Goal: Task Accomplishment & Management: Complete application form

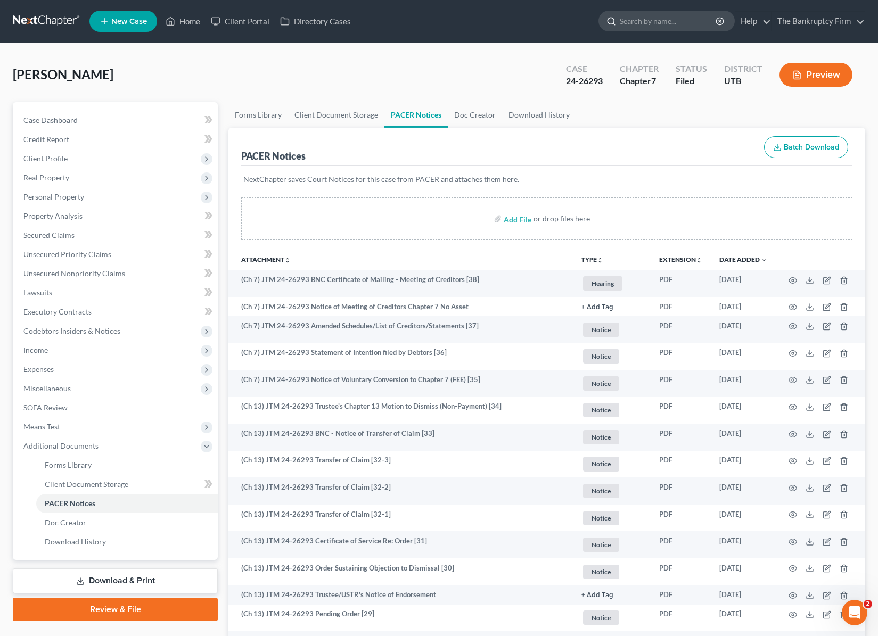
click at [641, 21] on input "search" at bounding box center [668, 21] width 97 height 20
type input "burnside"
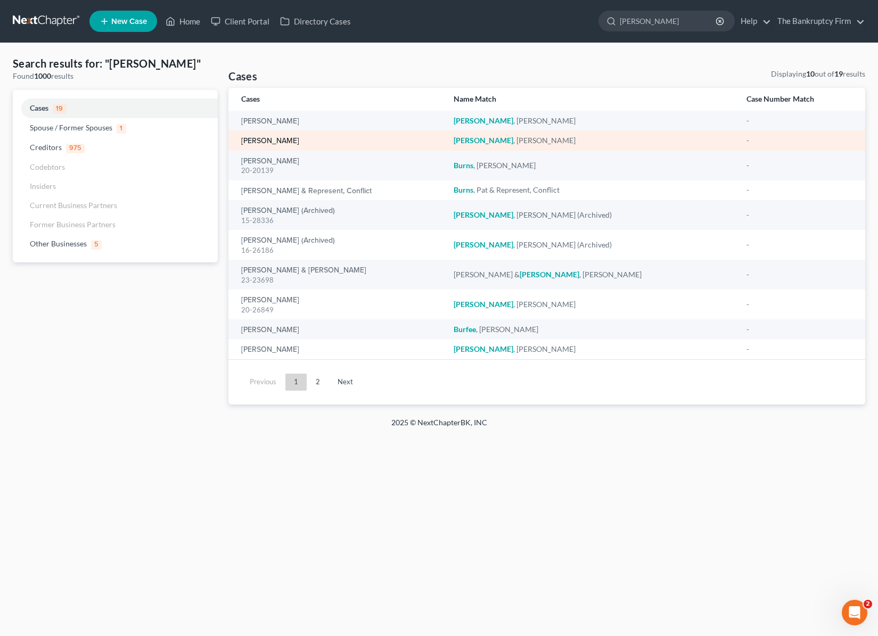
click at [283, 138] on link "Burnside, Treasa" at bounding box center [270, 140] width 58 height 7
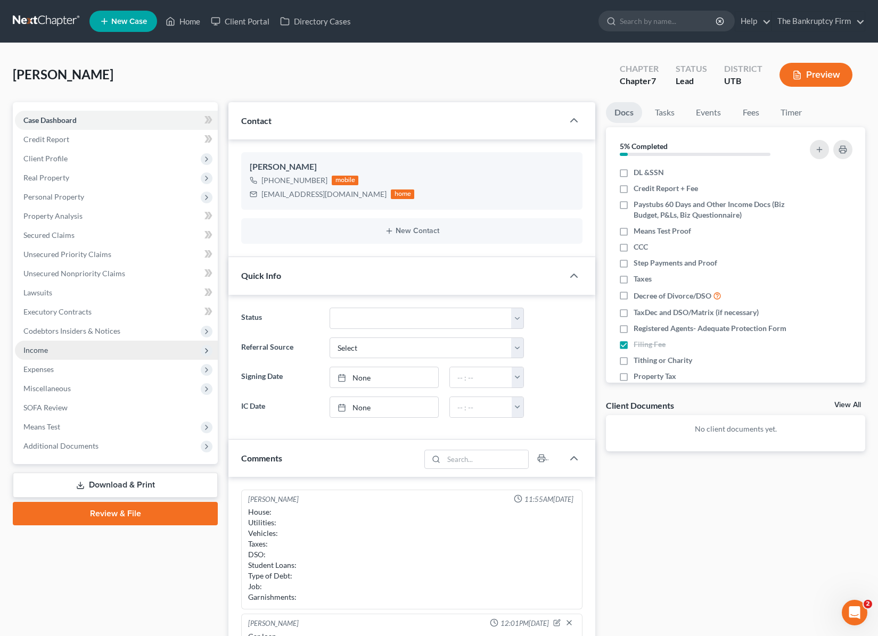
click at [82, 348] on span "Income" at bounding box center [116, 350] width 203 height 19
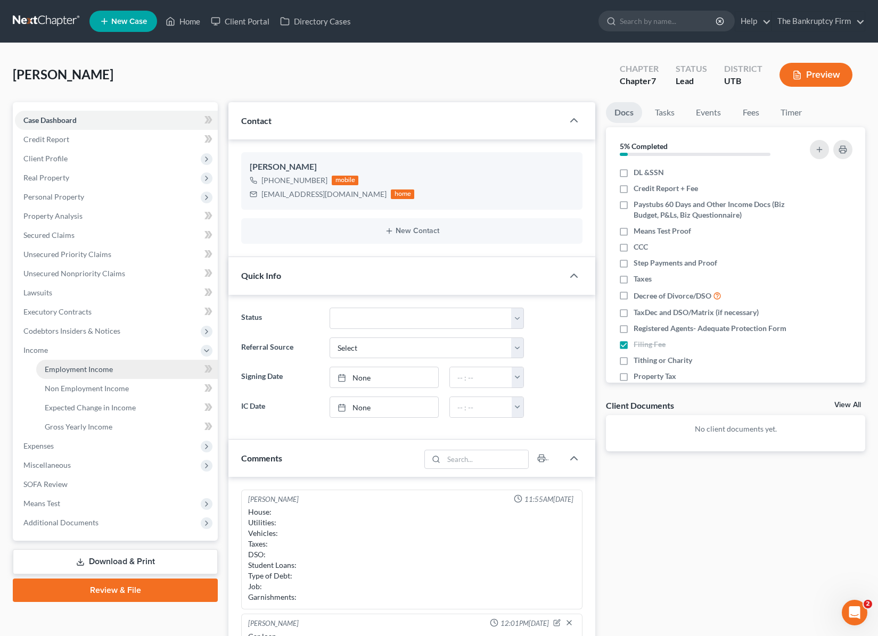
click at [90, 368] on span "Employment Income" at bounding box center [79, 369] width 68 height 9
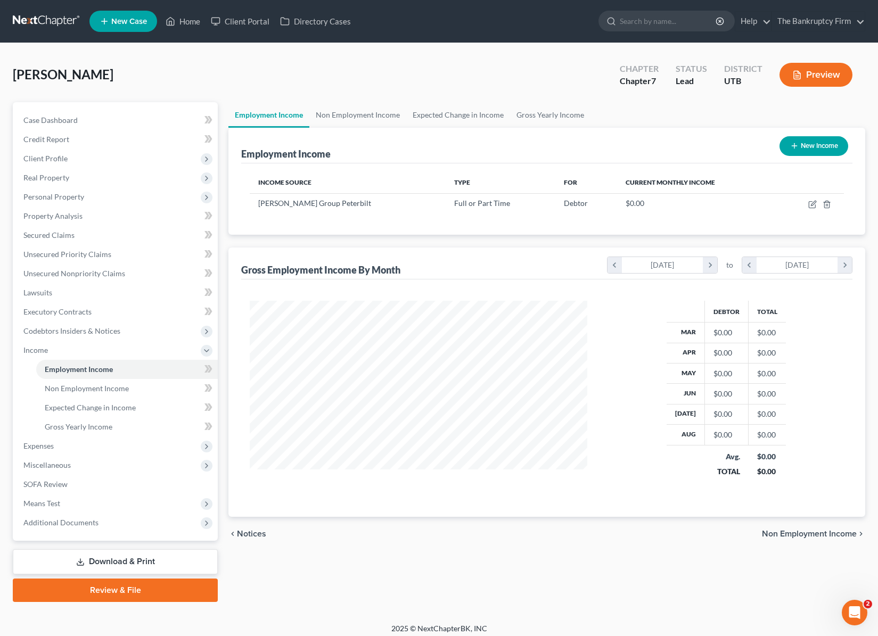
scroll to position [191, 359]
click at [813, 205] on icon "button" at bounding box center [813, 203] width 5 height 5
select select "0"
select select "1"
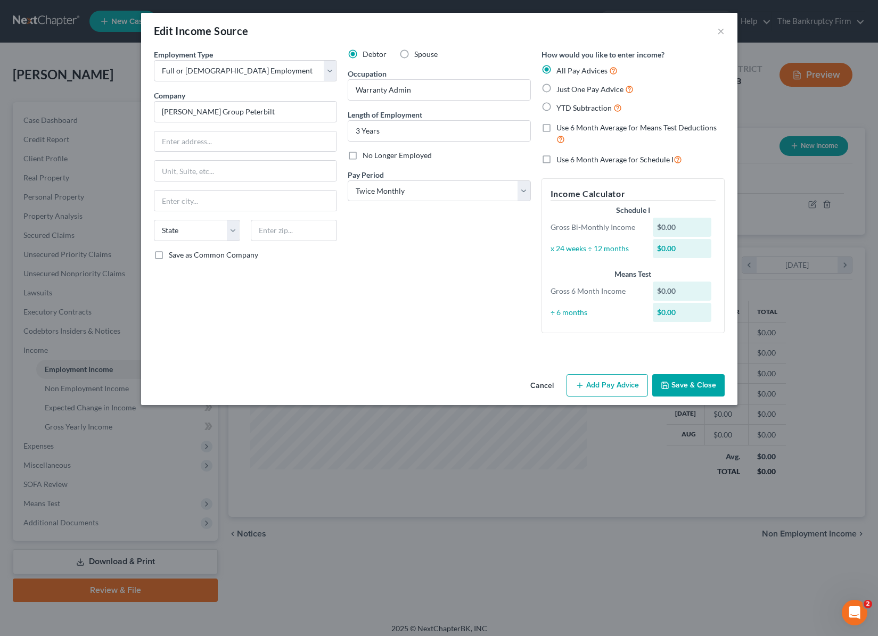
click at [556, 105] on label "YTD Subtraction" at bounding box center [588, 108] width 65 height 12
click at [560, 105] on input "YTD Subtraction" at bounding box center [563, 105] width 7 height 7
radio input "true"
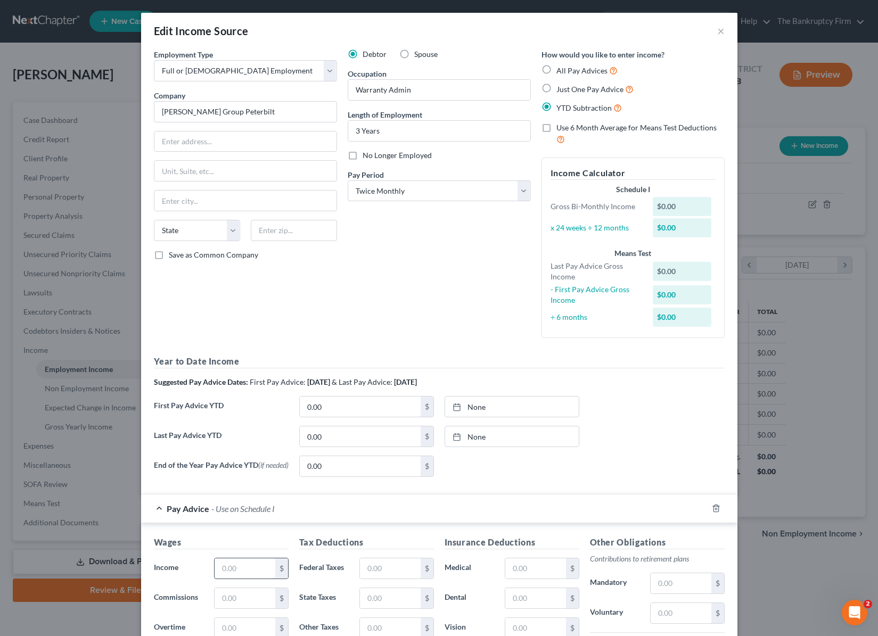
click at [240, 571] on input "text" at bounding box center [244, 568] width 60 height 20
type input "1,888.78"
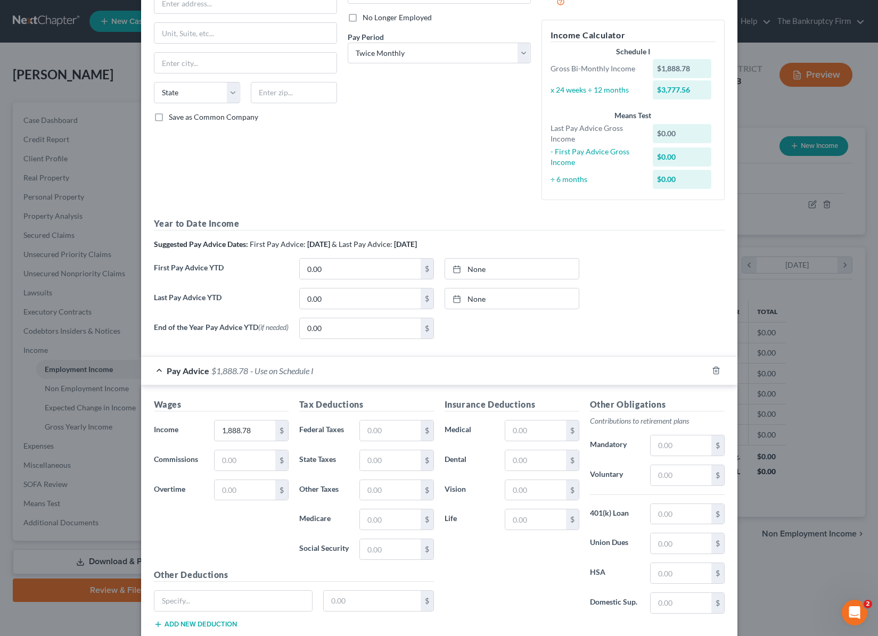
scroll to position [151, 0]
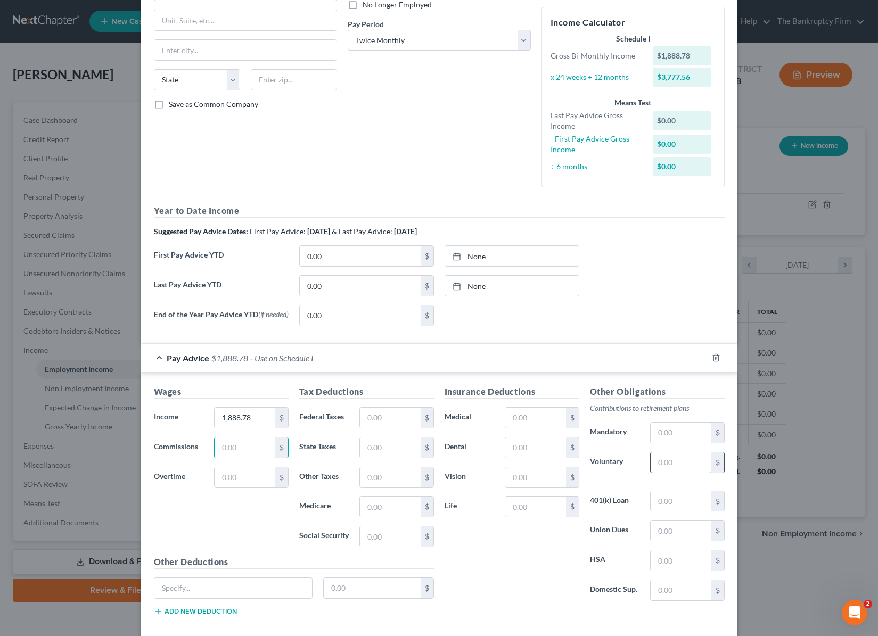
click at [669, 466] on input "text" at bounding box center [680, 462] width 60 height 20
type input "142.26"
click at [672, 508] on input "text" at bounding box center [680, 501] width 60 height 20
type input "99.08"
click at [525, 417] on input "text" at bounding box center [535, 418] width 60 height 20
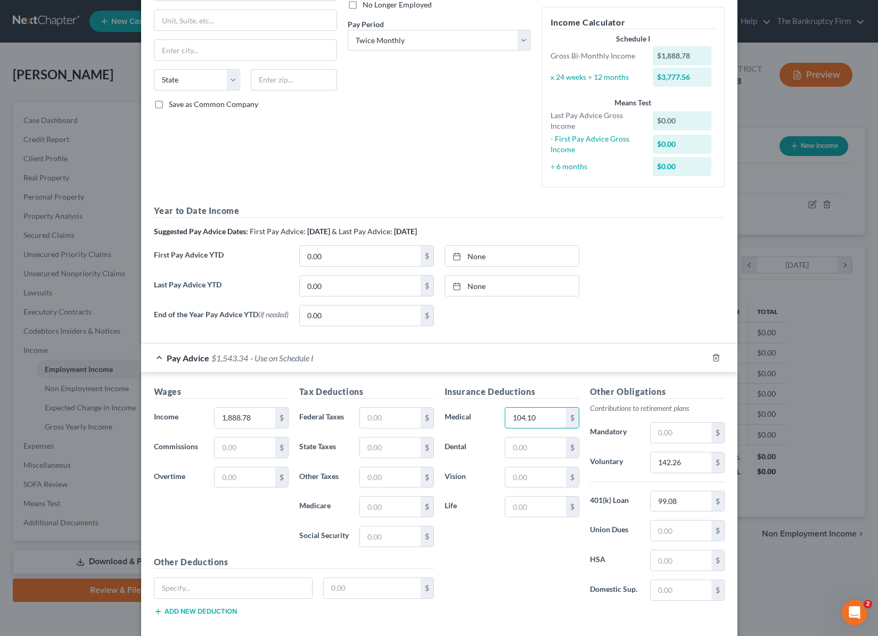
type input "104.10"
click at [379, 419] on input "text" at bounding box center [390, 418] width 60 height 20
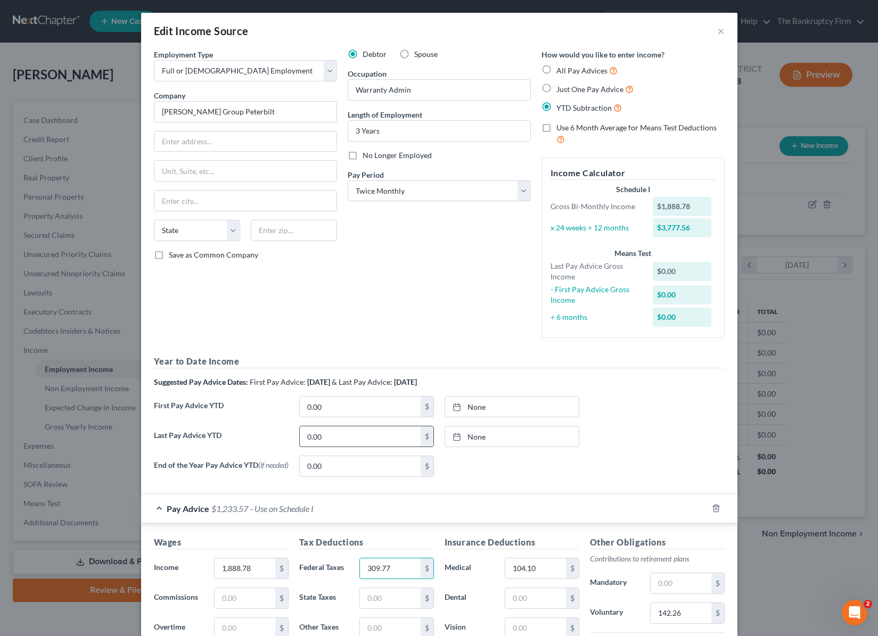
type input "309.77"
click at [351, 440] on input "0.00" at bounding box center [360, 436] width 121 height 20
click at [341, 435] on input "0.00" at bounding box center [360, 436] width 121 height 20
type input "0"
type input "30,901.49"
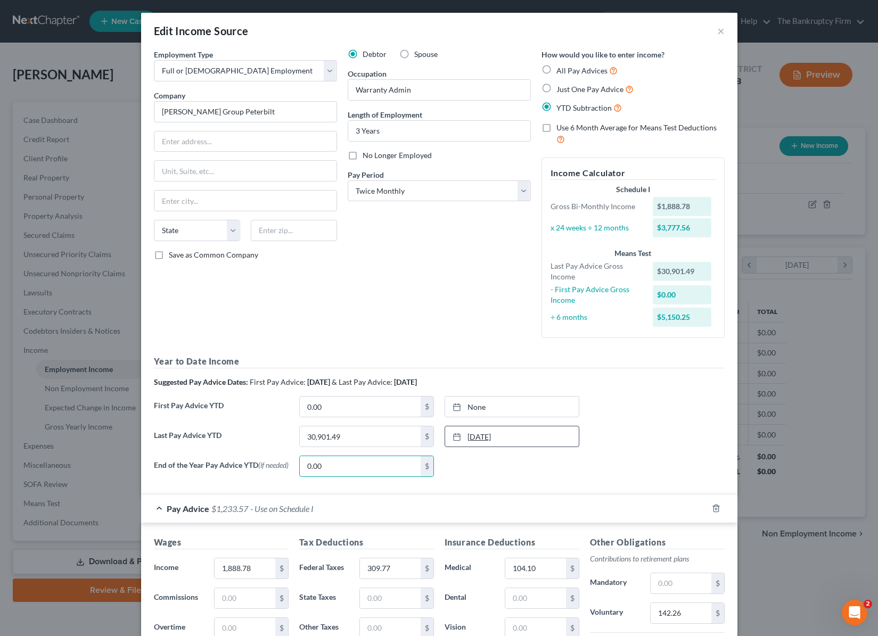
click at [483, 431] on link "9/12/2025" at bounding box center [512, 436] width 134 height 20
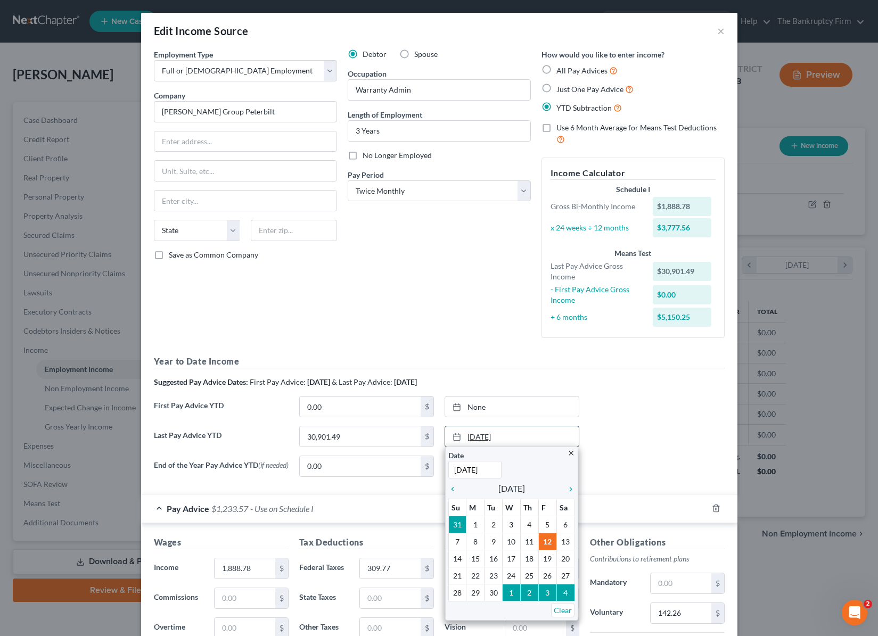
type input "8"
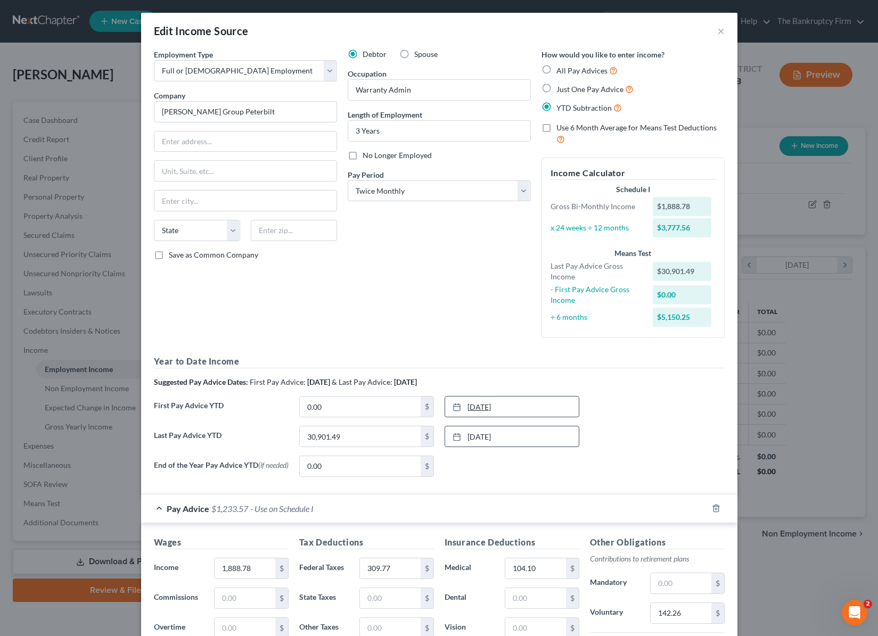
click at [485, 402] on link "9/12/2025" at bounding box center [512, 407] width 134 height 20
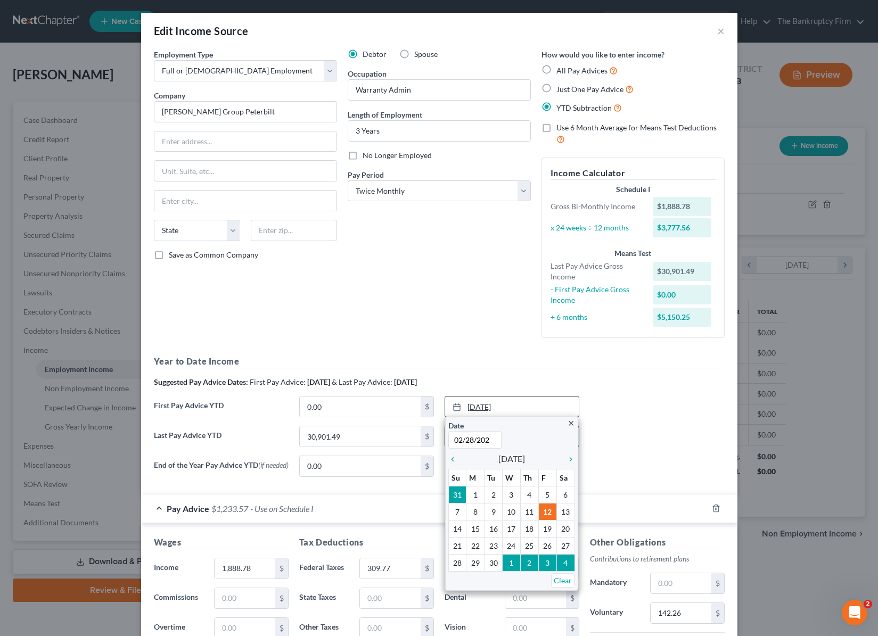
type input "[DATE]"
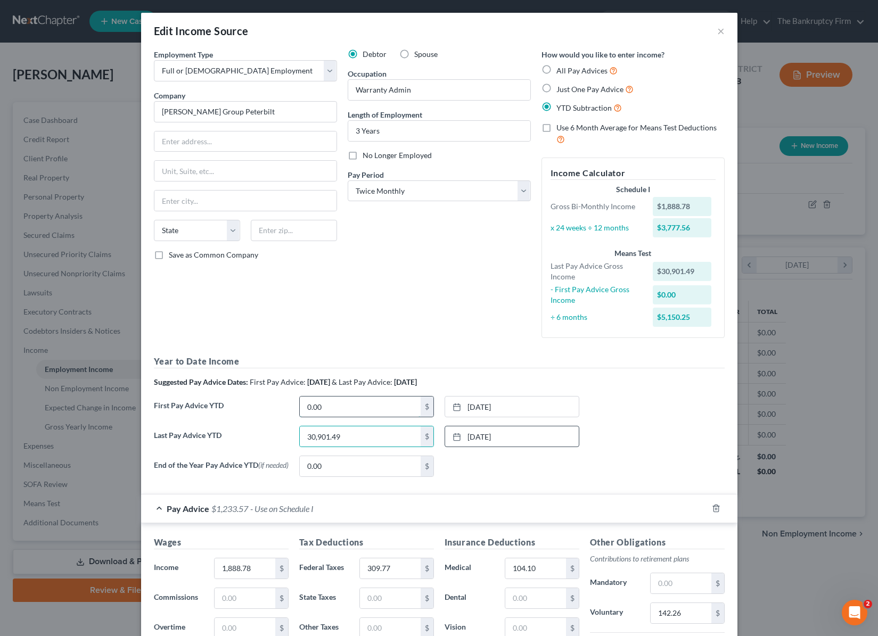
click at [359, 408] on input "0.00" at bounding box center [360, 407] width 121 height 20
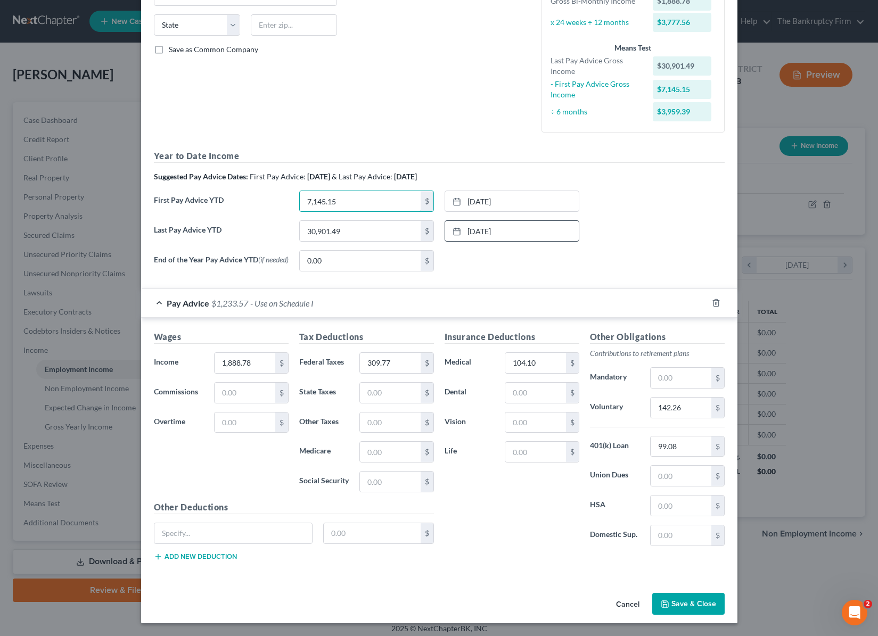
scroll to position [208, 0]
type input "7,145.15"
click at [703, 603] on button "Save & Close" at bounding box center [688, 604] width 72 height 22
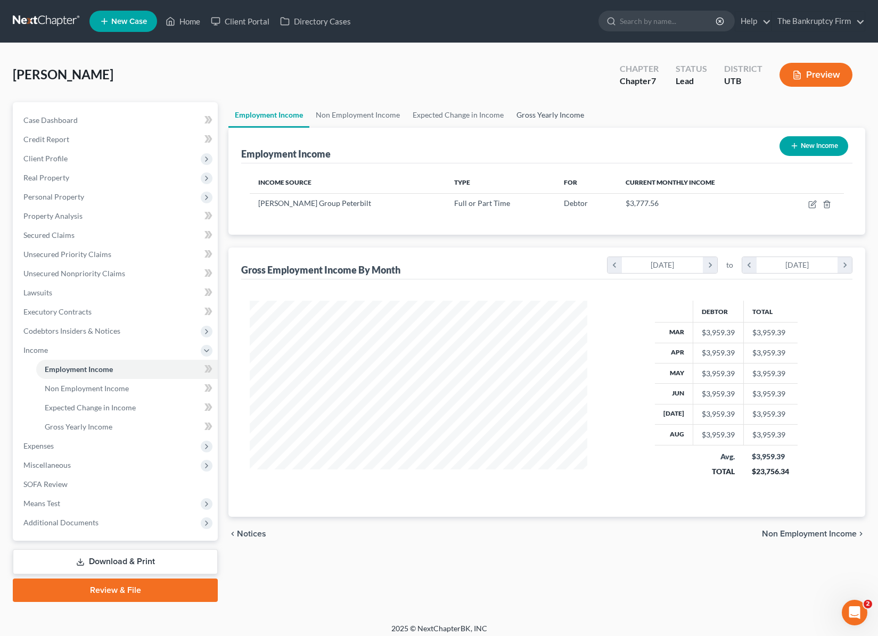
click at [554, 114] on link "Gross Yearly Income" at bounding box center [550, 115] width 80 height 26
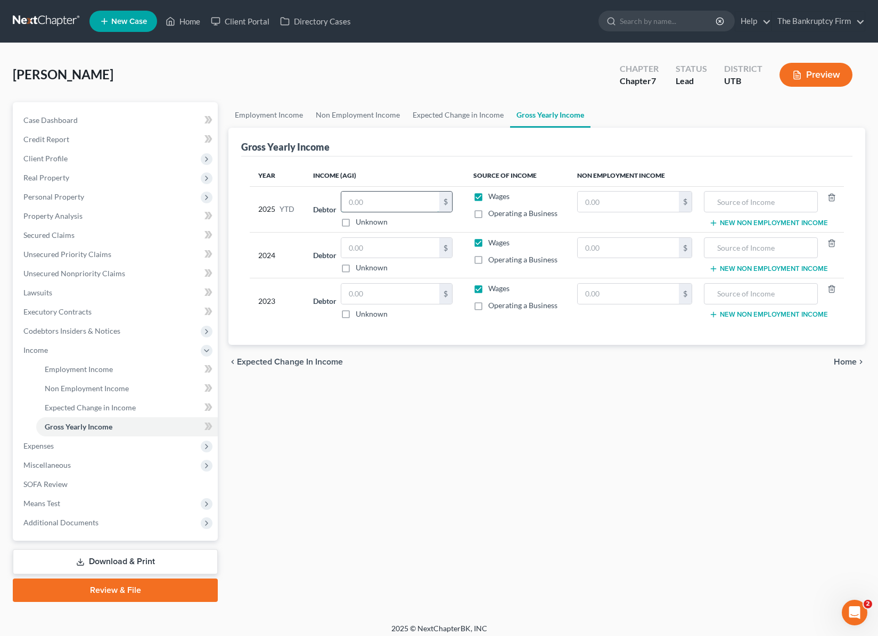
click at [381, 200] on input "text" at bounding box center [390, 202] width 98 height 20
type input "32,762.78"
click at [91, 525] on span "Additional Documents" at bounding box center [60, 522] width 75 height 9
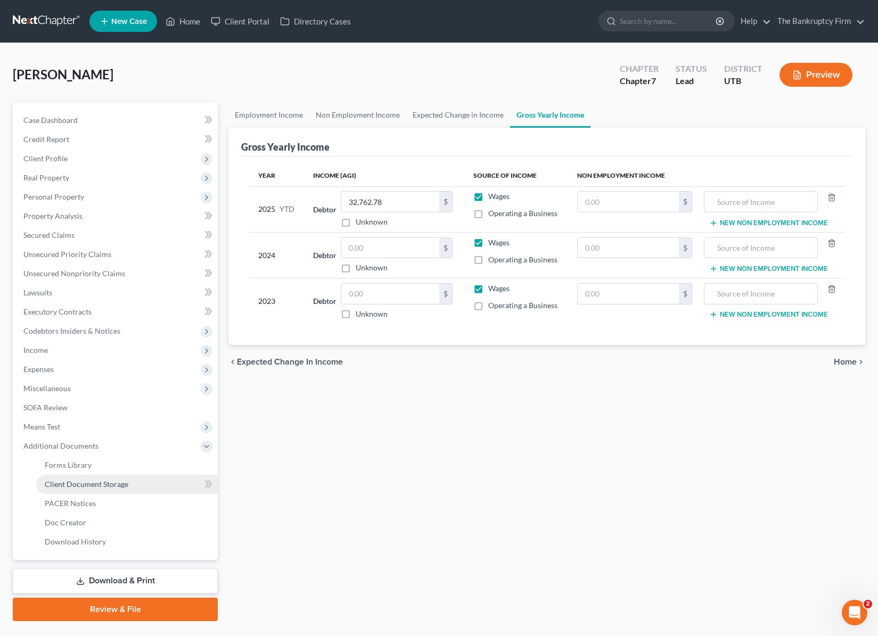
click at [117, 483] on span "Client Document Storage" at bounding box center [87, 484] width 84 height 9
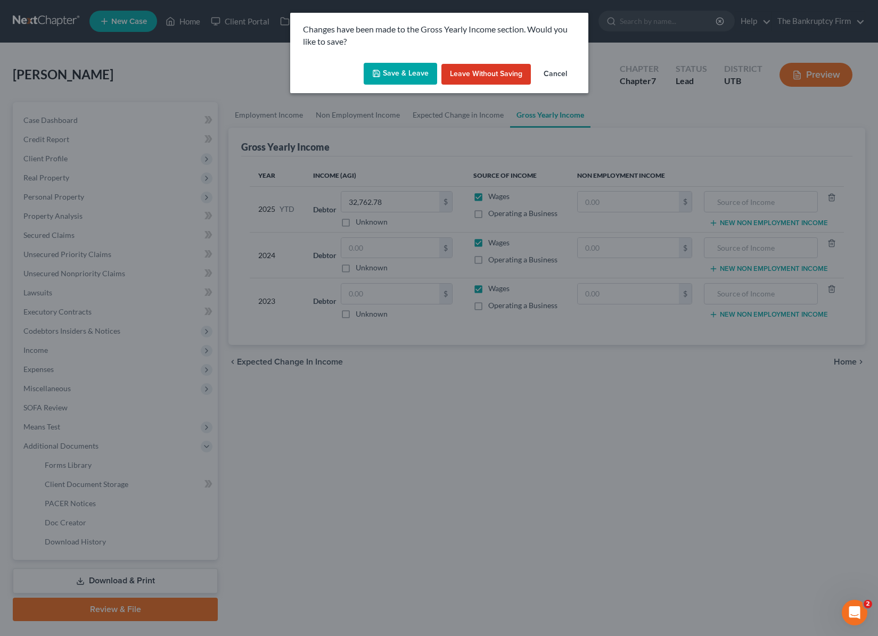
click at [406, 67] on button "Save & Leave" at bounding box center [400, 74] width 73 height 22
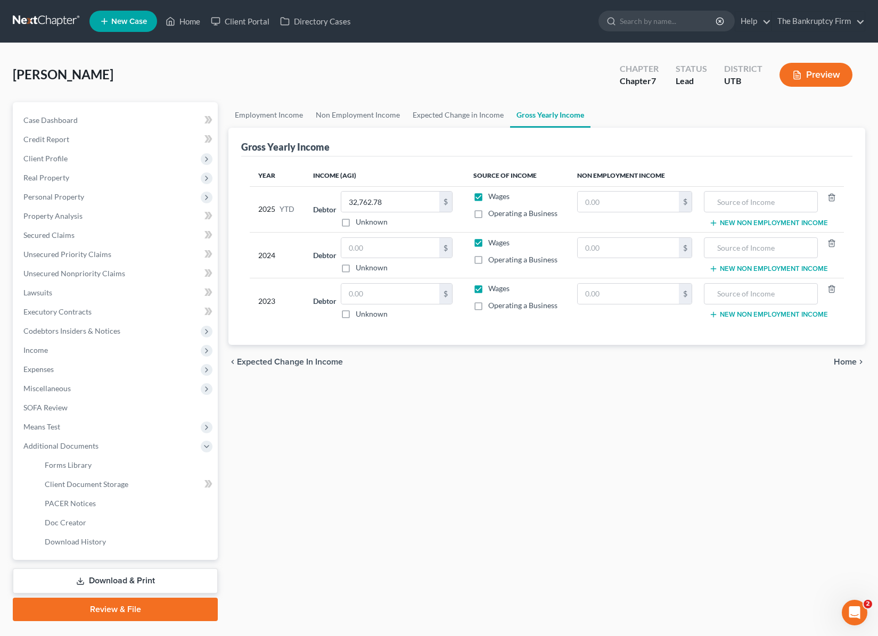
scroll to position [1, 0]
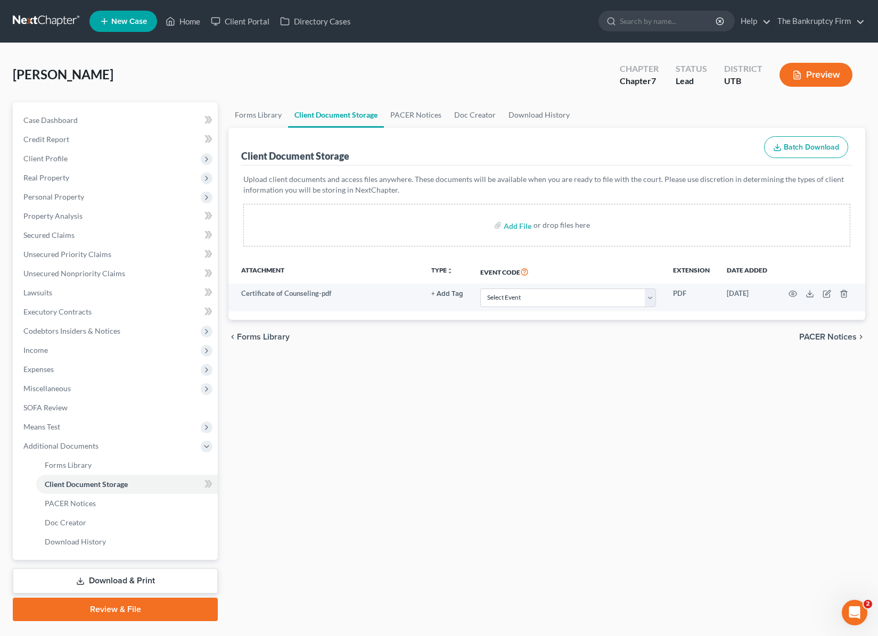
click at [190, 75] on div "Burnside, Treasa Upgraded Chapter Chapter 7 Status Lead District UTB Preview" at bounding box center [439, 79] width 852 height 46
click at [639, 23] on input "search" at bounding box center [668, 21] width 97 height 20
click at [184, 21] on link "Home" at bounding box center [182, 21] width 45 height 19
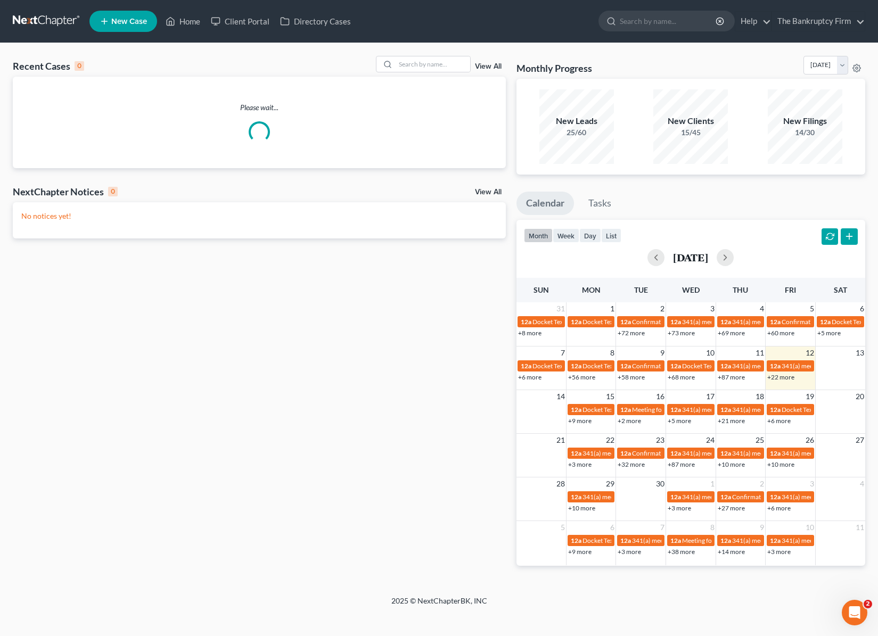
click at [494, 64] on link "View All" at bounding box center [488, 66] width 27 height 7
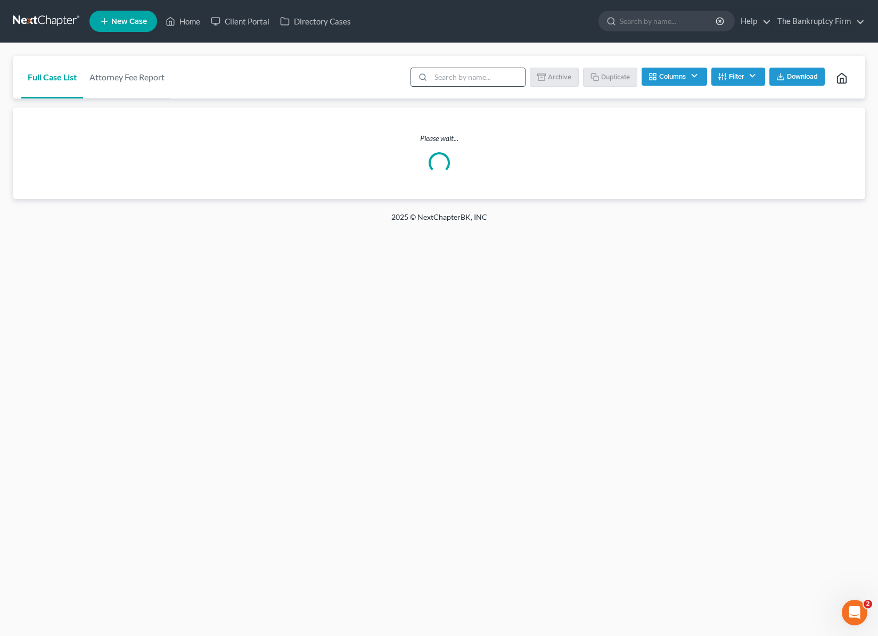
click at [489, 76] on input "search" at bounding box center [478, 77] width 94 height 18
type input "hardy"
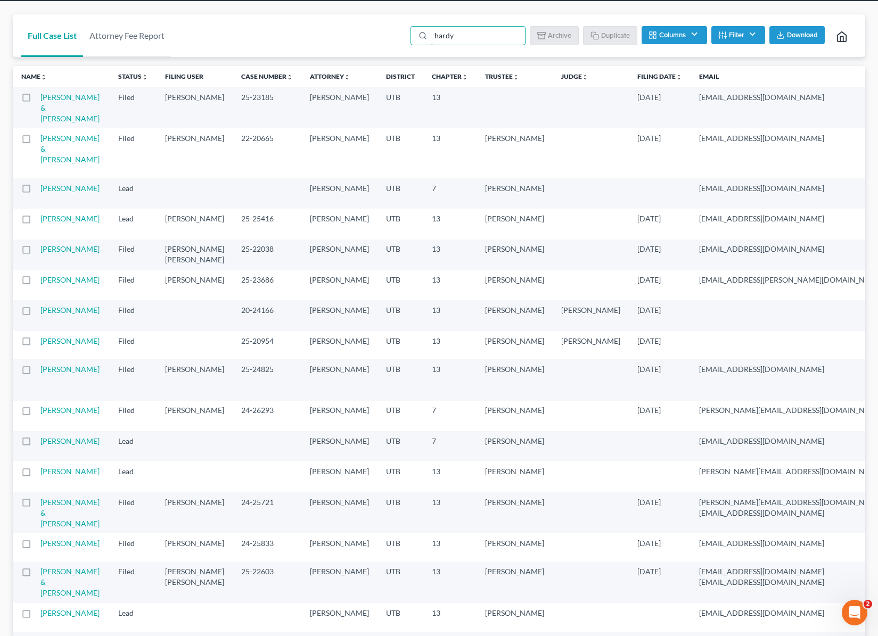
scroll to position [20, 0]
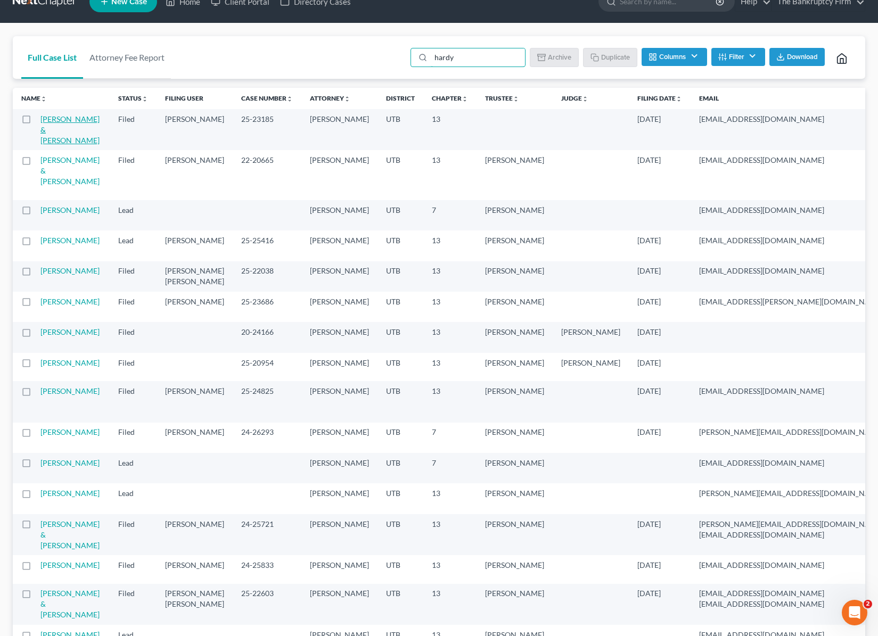
click at [64, 129] on link "[PERSON_NAME] & [PERSON_NAME]" at bounding box center [69, 129] width 59 height 30
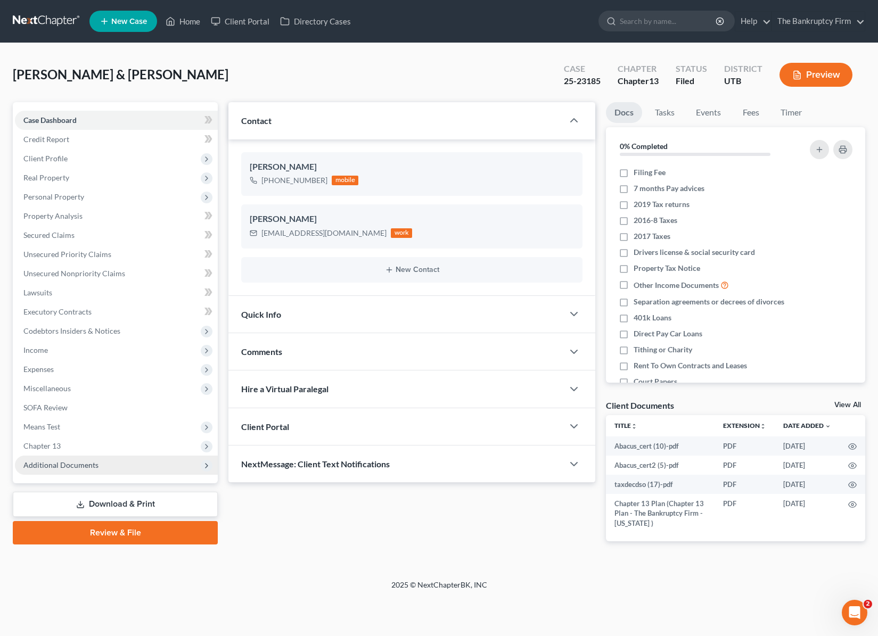
click at [68, 465] on span "Additional Documents" at bounding box center [60, 464] width 75 height 9
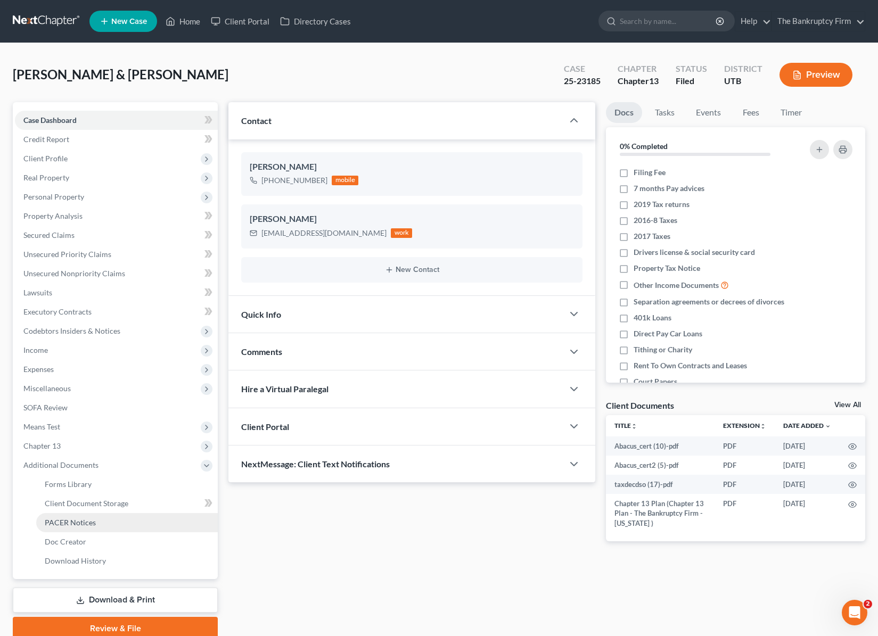
click at [103, 523] on link "PACER Notices" at bounding box center [126, 522] width 181 height 19
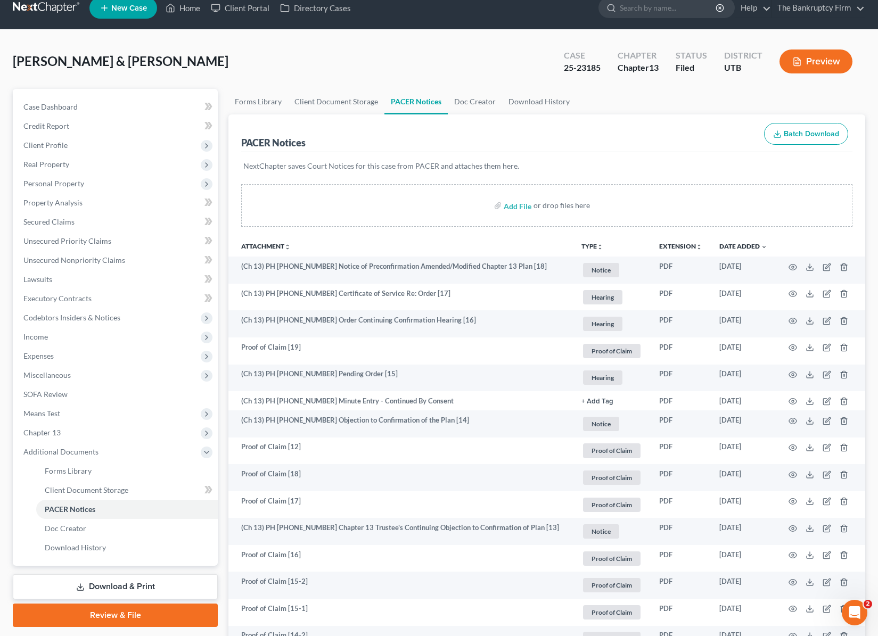
scroll to position [18, 0]
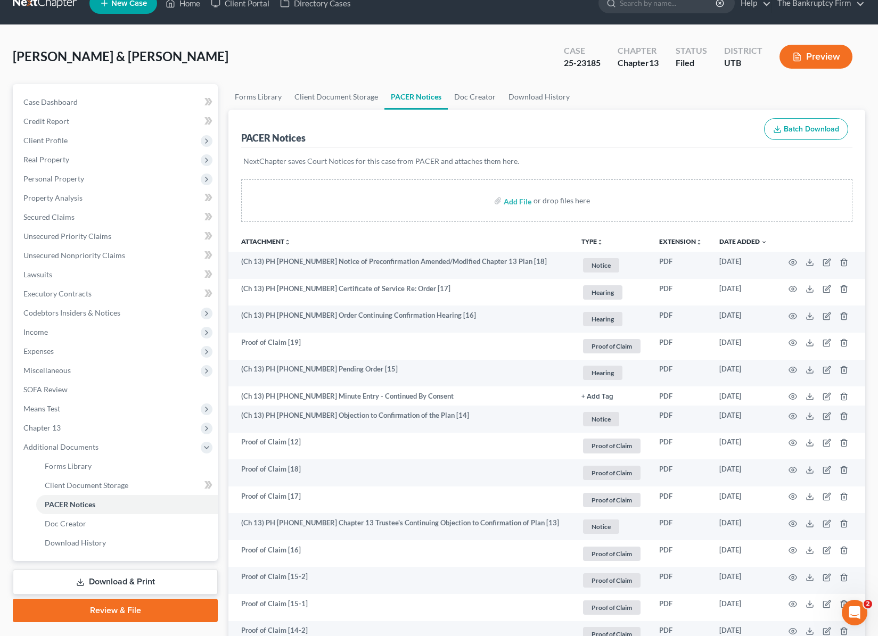
click at [423, 59] on div "Hardy, Josh & Amber Upgraded Case 25-23185 Chapter Chapter 13 Status Filed Dist…" at bounding box center [439, 61] width 852 height 46
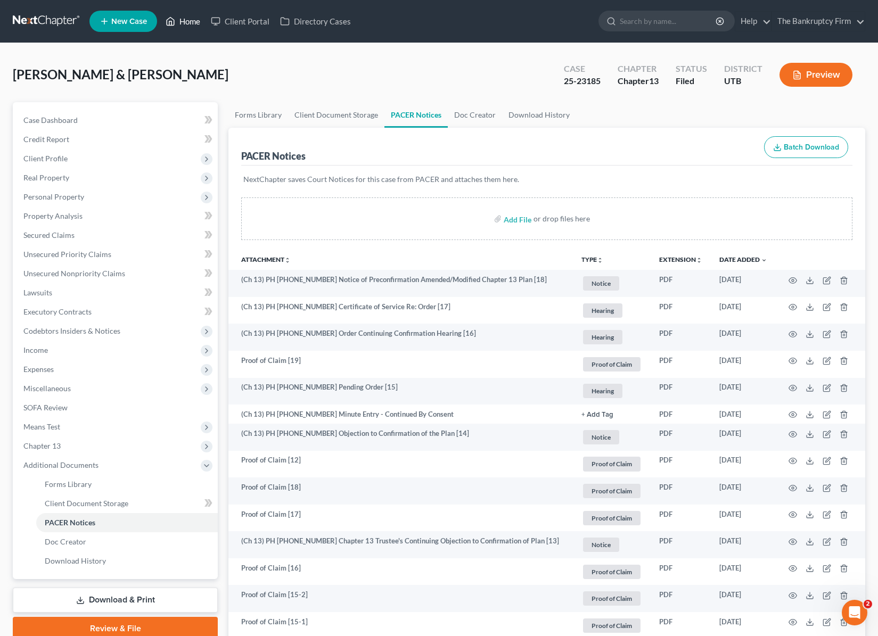
click at [188, 19] on link "Home" at bounding box center [182, 21] width 45 height 19
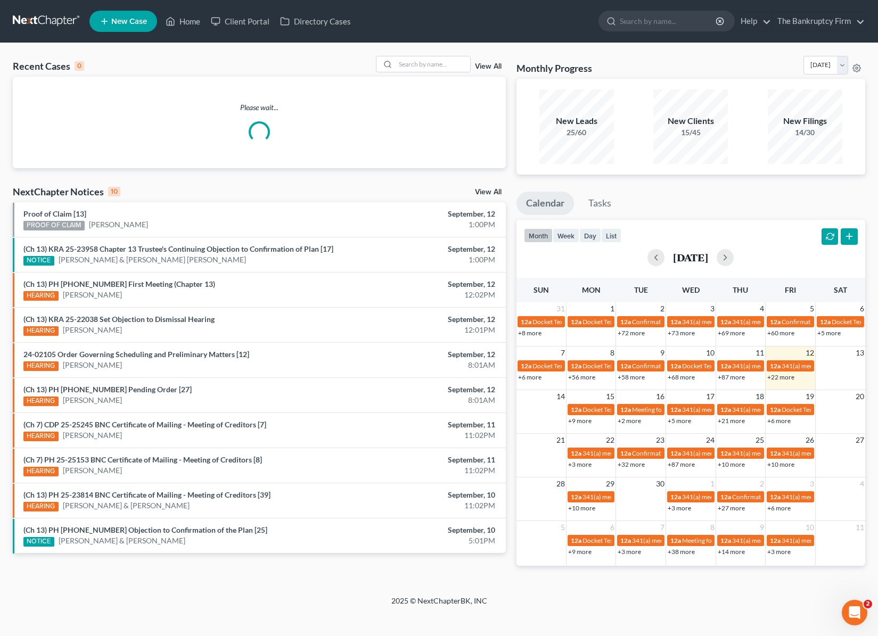
click at [489, 63] on link "View All" at bounding box center [488, 66] width 27 height 7
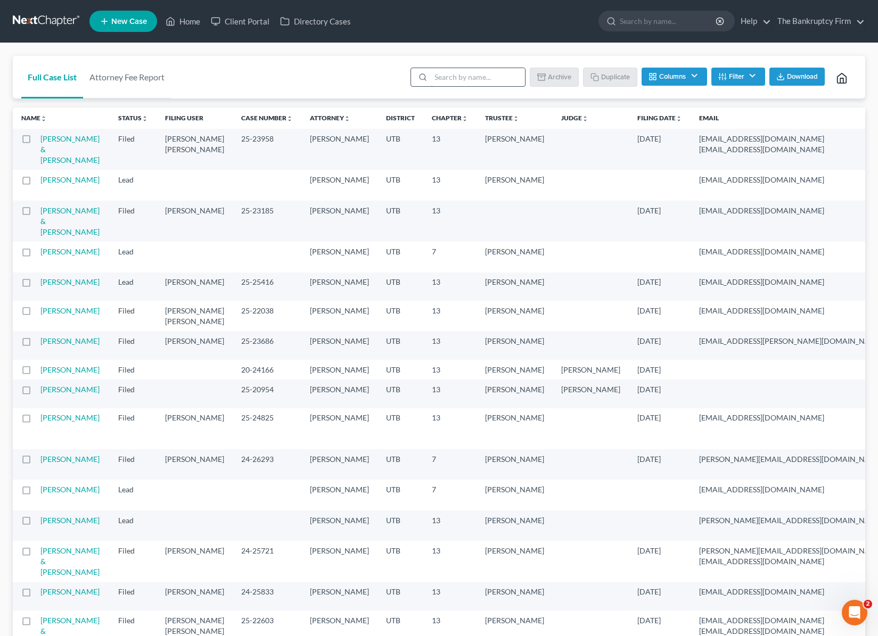
click at [453, 73] on input "search" at bounding box center [478, 77] width 94 height 18
type input "aaa"
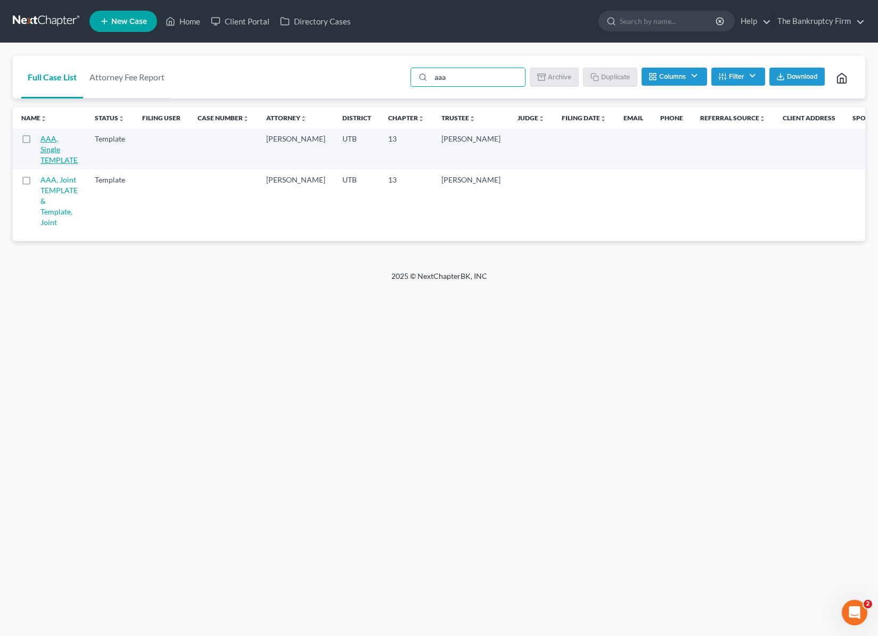
click at [52, 144] on link "AAA, Single TEMPLATE" at bounding box center [58, 149] width 37 height 30
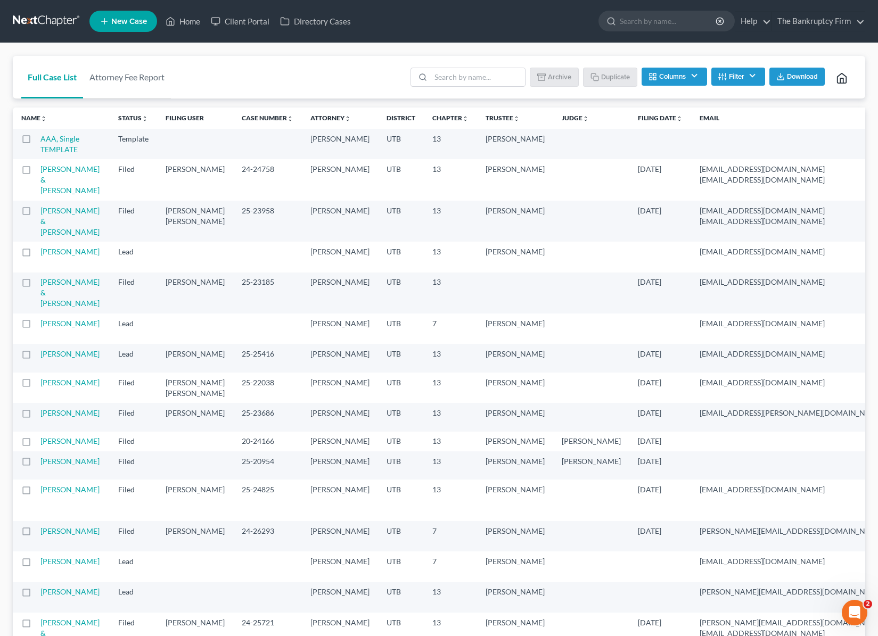
click at [36, 142] on label at bounding box center [36, 142] width 0 height 0
click at [40, 139] on input "checkbox" at bounding box center [43, 137] width 7 height 7
click at [606, 77] on button "Duplicate" at bounding box center [610, 77] width 53 height 18
checkbox input "false"
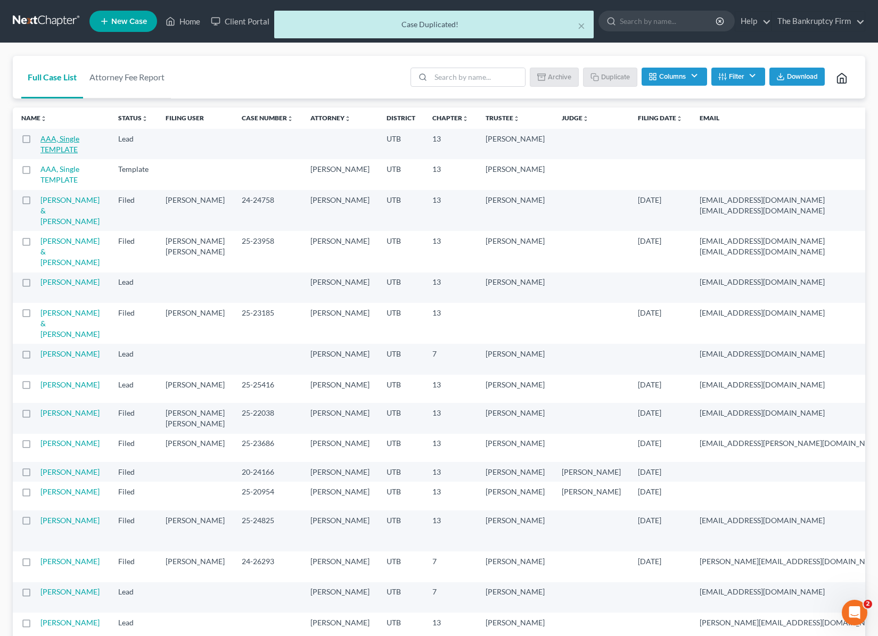
click at [58, 146] on link "AAA, Single TEMPLATE" at bounding box center [59, 144] width 39 height 20
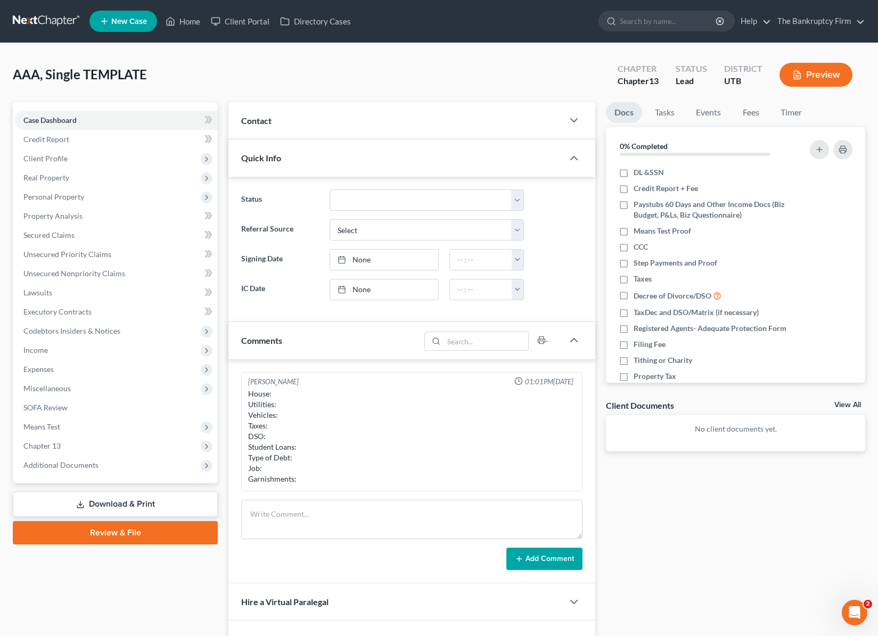
click at [309, 126] on div "Contact" at bounding box center [395, 120] width 335 height 37
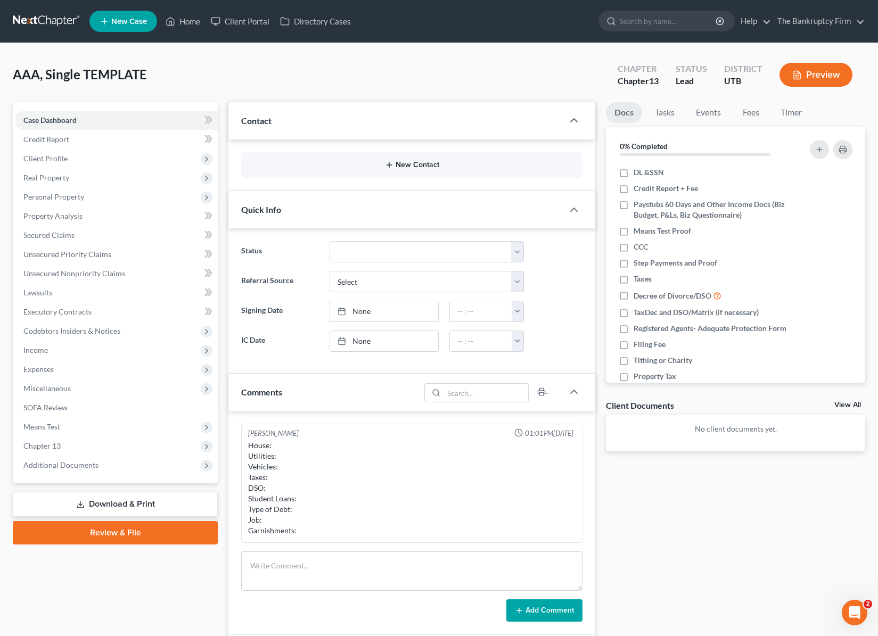
click at [403, 163] on button "New Contact" at bounding box center [412, 165] width 324 height 9
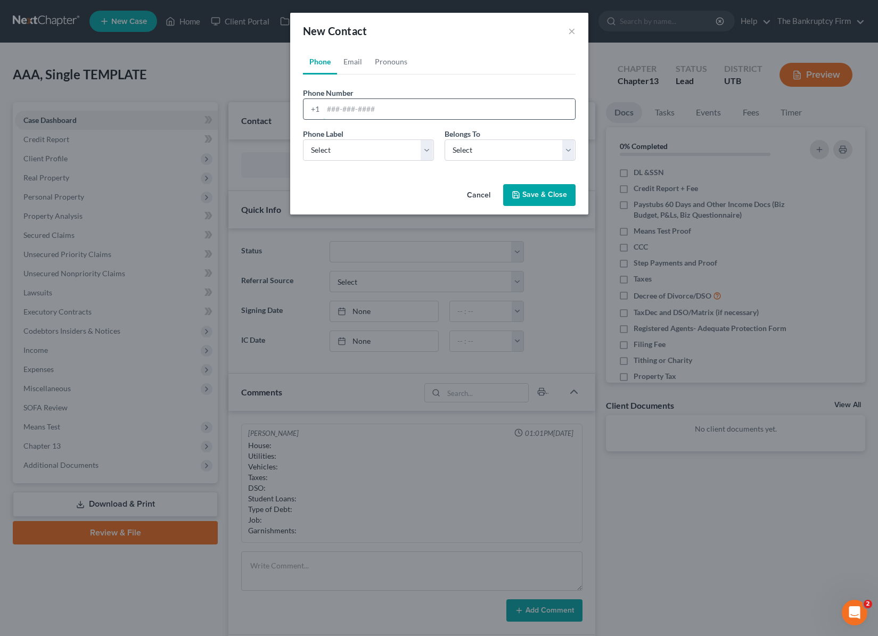
click at [354, 108] on input "tel" at bounding box center [449, 109] width 252 height 20
type input "406-661-3917"
select select "0"
click at [303, 139] on select "Select Mobile Home Work Other" at bounding box center [368, 149] width 131 height 21
click at [478, 150] on select "Select Client Other" at bounding box center [509, 149] width 131 height 21
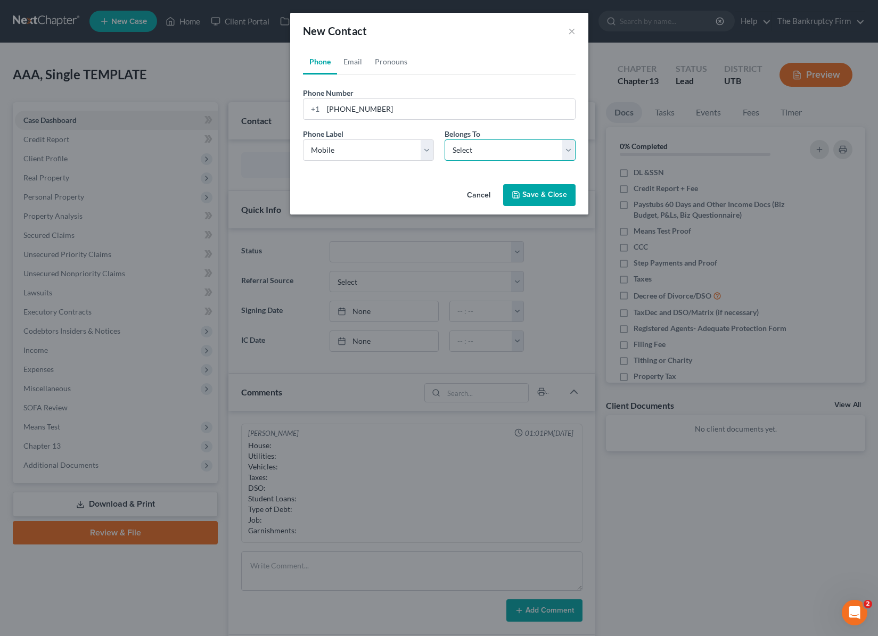
select select "0"
click at [444, 139] on select "Select Client Other" at bounding box center [509, 149] width 131 height 21
select select "0"
click at [355, 64] on link "Email" at bounding box center [352, 62] width 31 height 26
click at [352, 112] on input "email" at bounding box center [449, 109] width 252 height 20
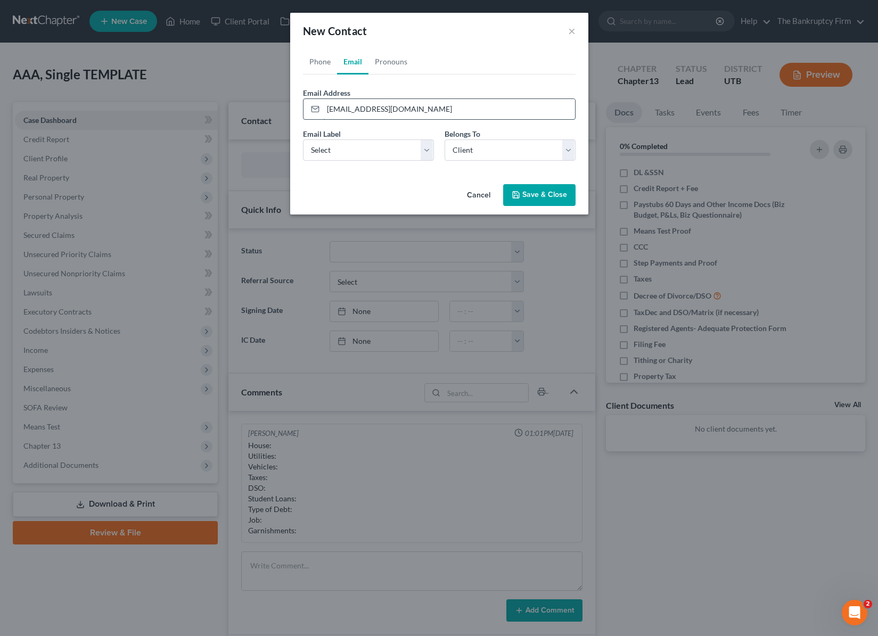
type input "[EMAIL_ADDRESS][DOMAIN_NAME]"
click at [424, 145] on select "Select Home Work Other" at bounding box center [368, 149] width 131 height 21
select select "0"
click at [303, 139] on select "Select Home Work Other" at bounding box center [368, 149] width 131 height 21
click at [544, 197] on button "Save & Close" at bounding box center [539, 195] width 72 height 22
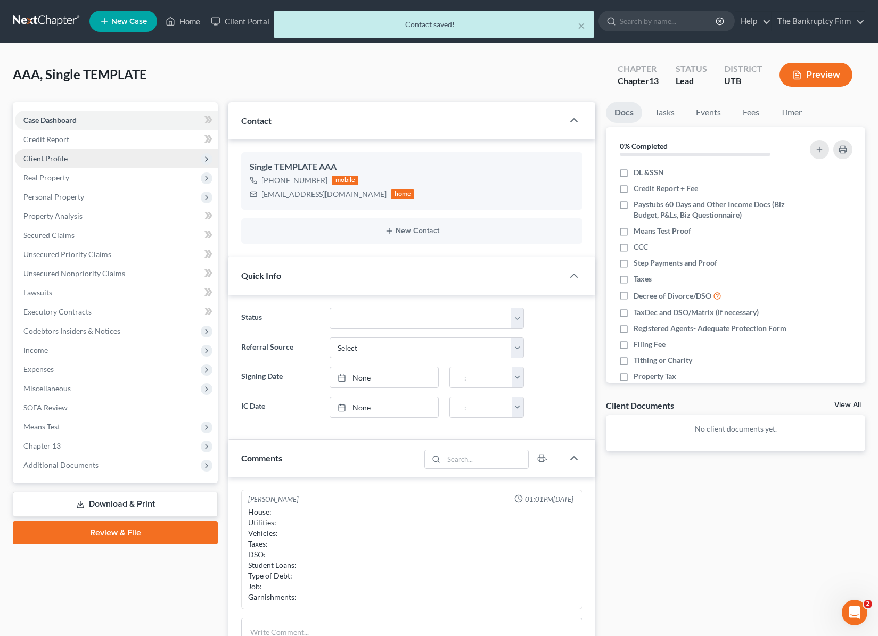
click at [67, 162] on span "Client Profile" at bounding box center [116, 158] width 203 height 19
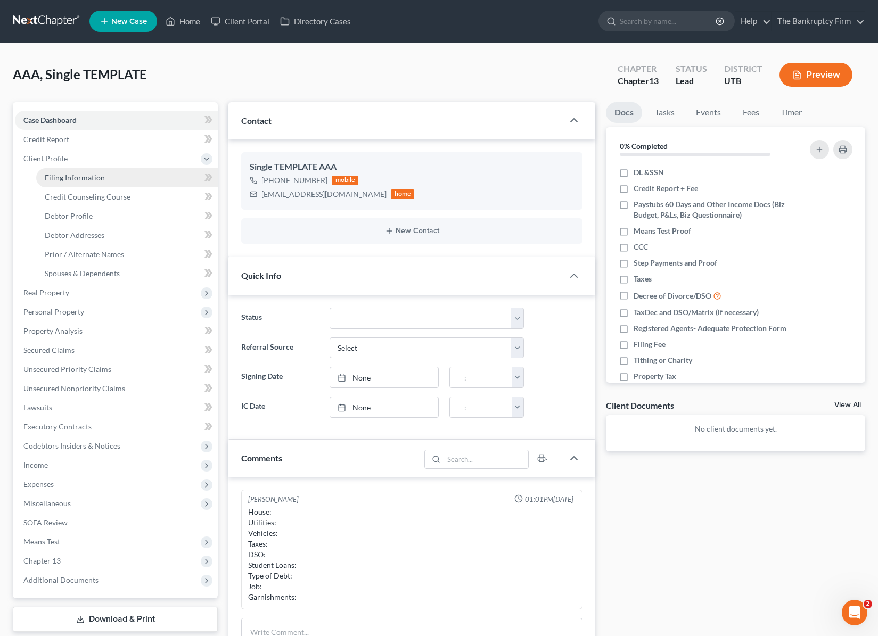
click at [103, 181] on link "Filing Information" at bounding box center [126, 177] width 181 height 19
select select "1"
select select "0"
select select "3"
select select "81"
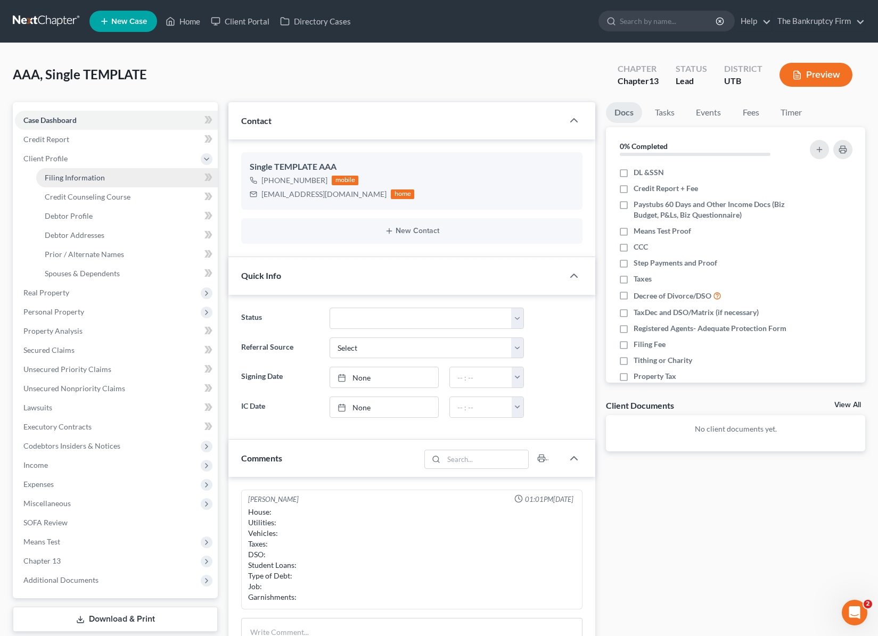
select select "0"
select select "46"
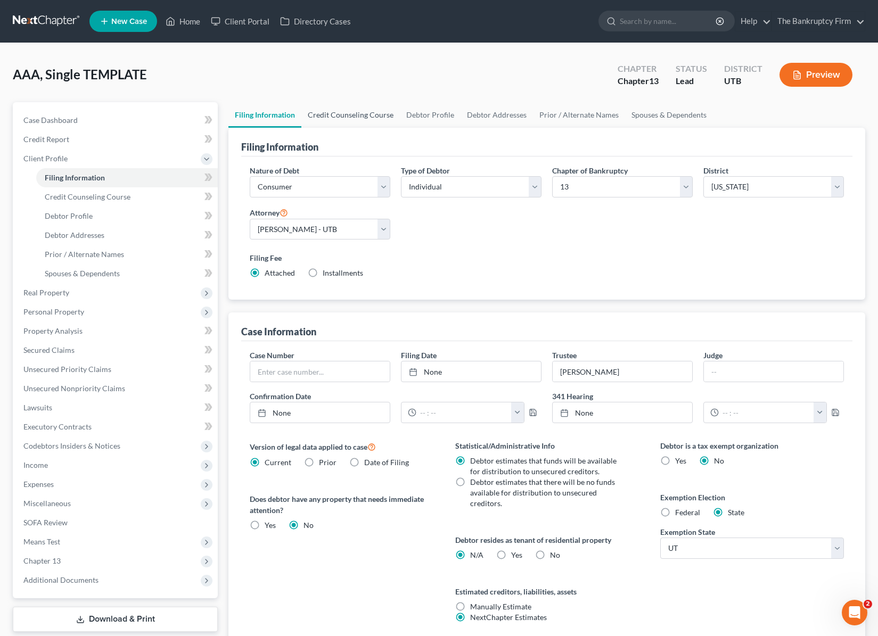
click at [344, 117] on link "Credit Counseling Course" at bounding box center [350, 115] width 98 height 26
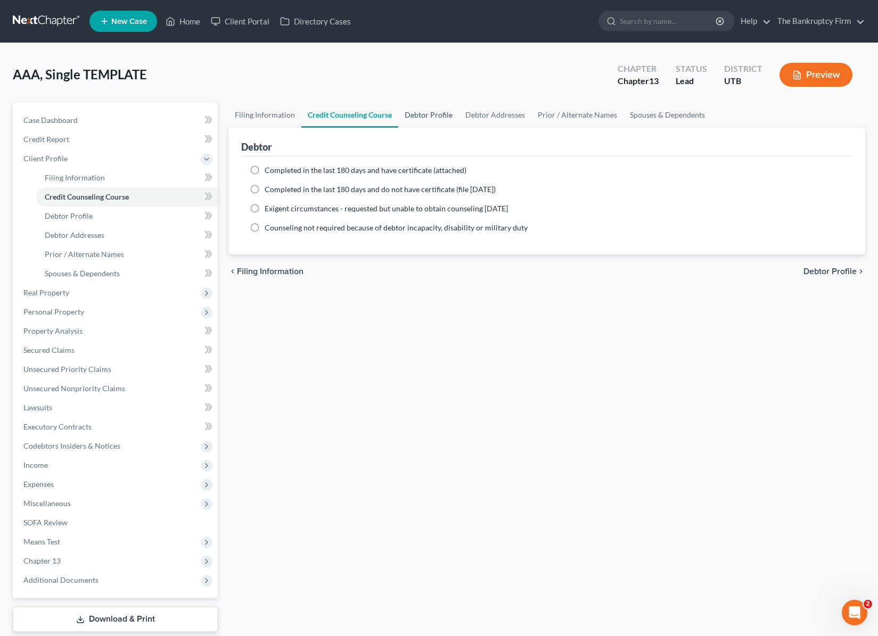
click at [424, 113] on link "Debtor Profile" at bounding box center [428, 115] width 61 height 26
select select "1"
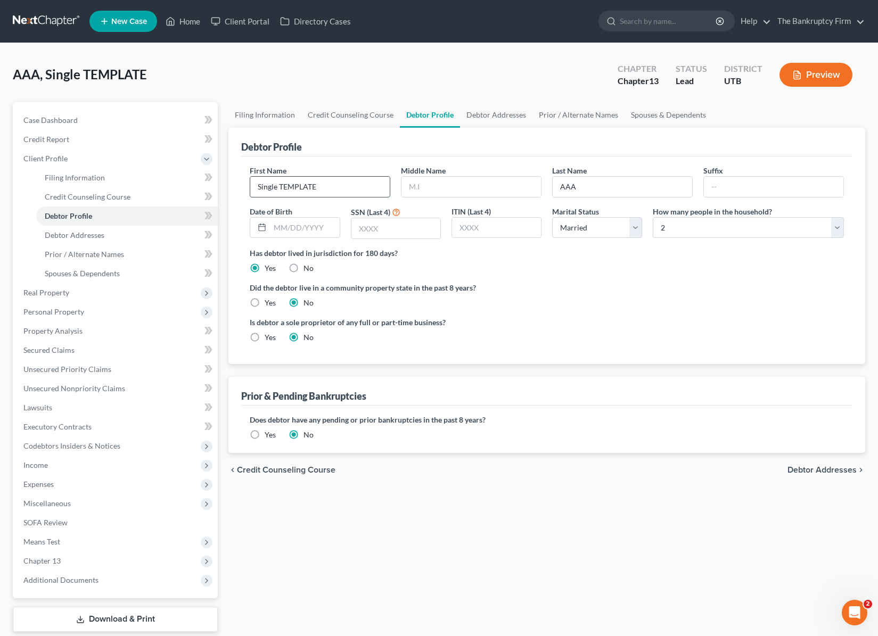
click at [286, 183] on input "Single TEMPLATE" at bounding box center [319, 187] width 139 height 20
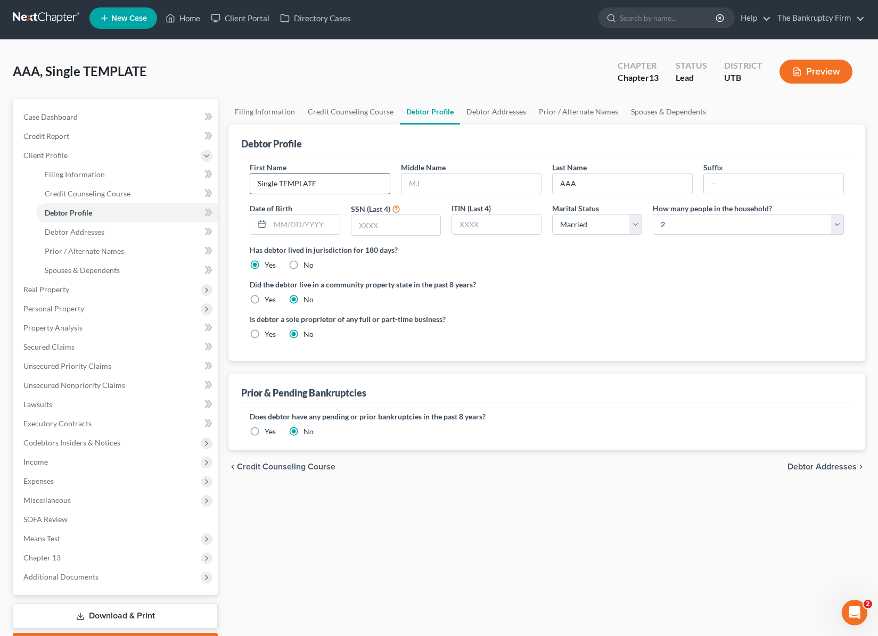
click at [331, 189] on input "Single TEMPLATE" at bounding box center [319, 184] width 139 height 20
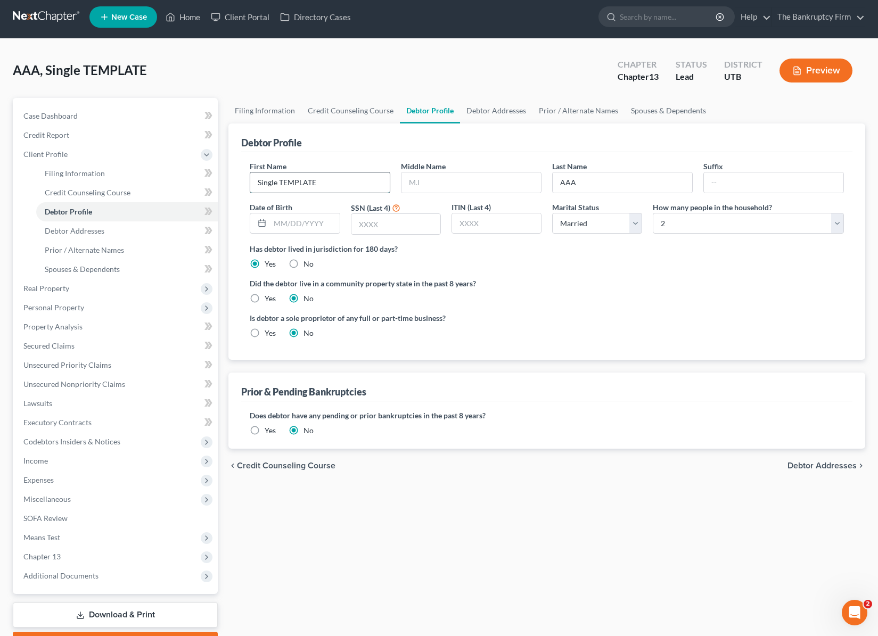
click at [331, 188] on input "Single TEMPLATE" at bounding box center [319, 182] width 139 height 20
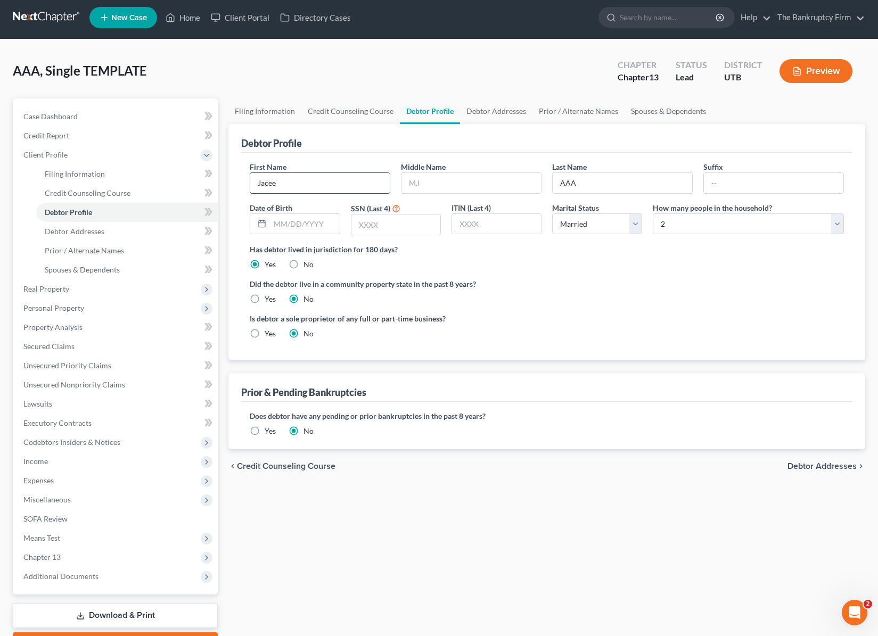
type input "Jacee"
type input "Taylor"
type input "Smith"
click at [824, 222] on select "Select 1 2 3 4 5 6 7 8 9 10 11 12 13 14 15 16 17 18 19 20" at bounding box center [748, 223] width 191 height 21
select select "0"
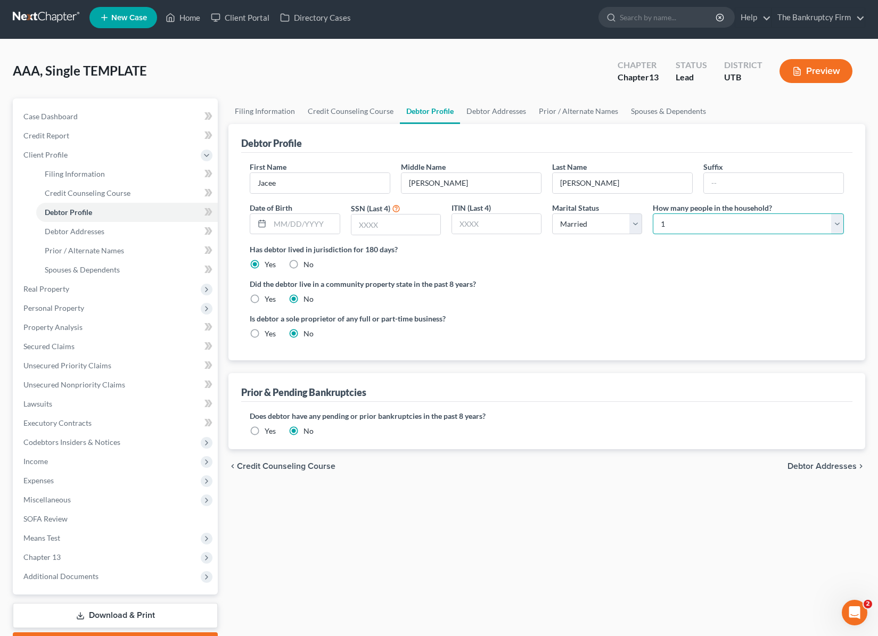
click at [653, 213] on select "Select 1 2 3 4 5 6 7 8 9 10 11 12 13 14 15 16 17 18 19 20" at bounding box center [748, 223] width 191 height 21
click at [304, 226] on input "text" at bounding box center [304, 224] width 69 height 20
type input "04/17/2002"
type input "0359"
click at [483, 110] on link "Debtor Addresses" at bounding box center [496, 111] width 72 height 26
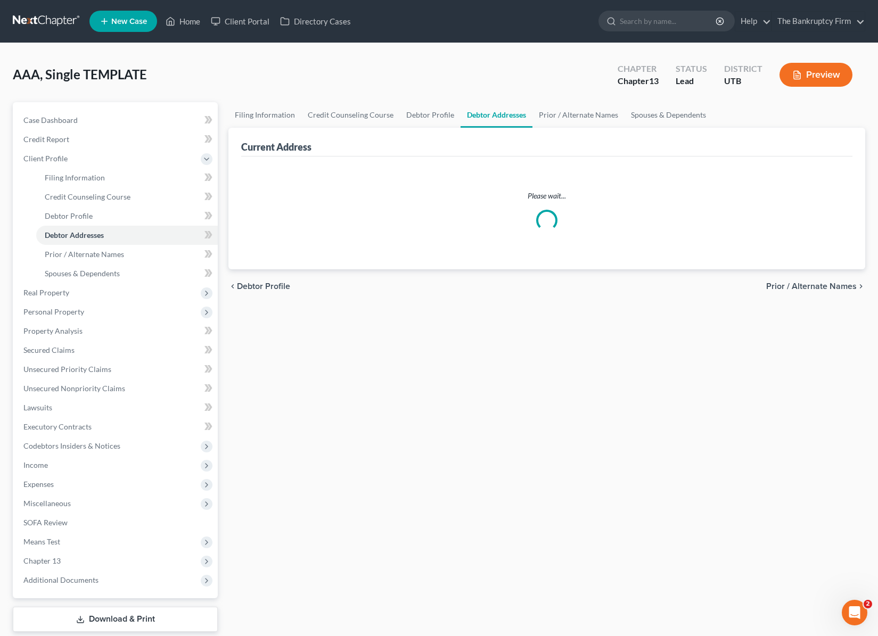
select select "0"
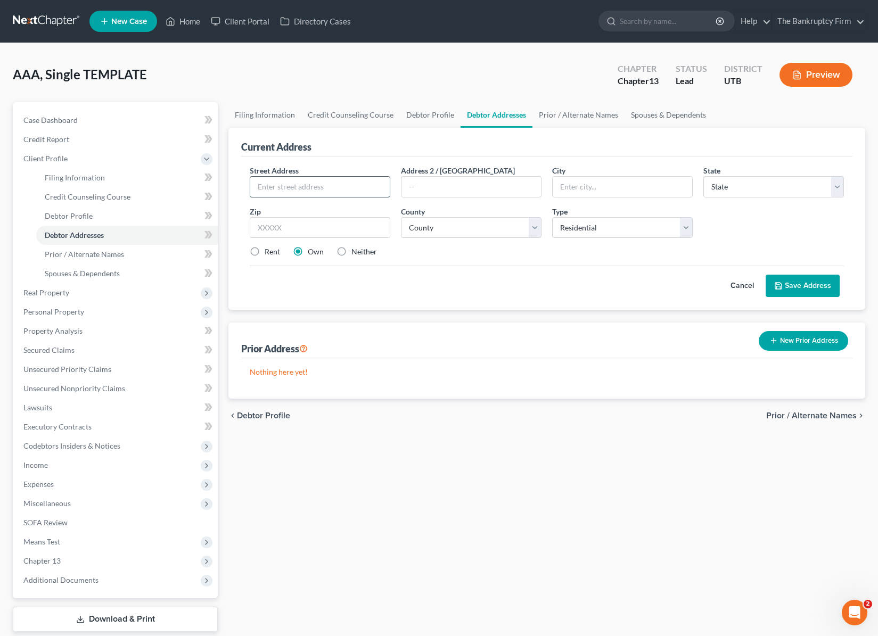
click at [306, 187] on input "text" at bounding box center [319, 187] width 139 height 20
type input "1350 West 300 North"
type input "#39"
type input "Clearfield"
select select "46"
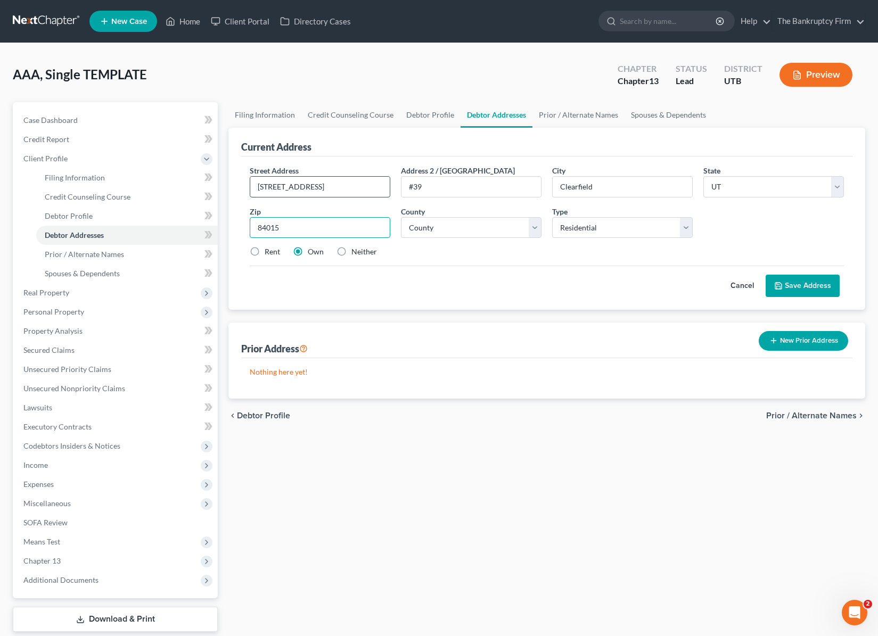
type input "84015"
select select "5"
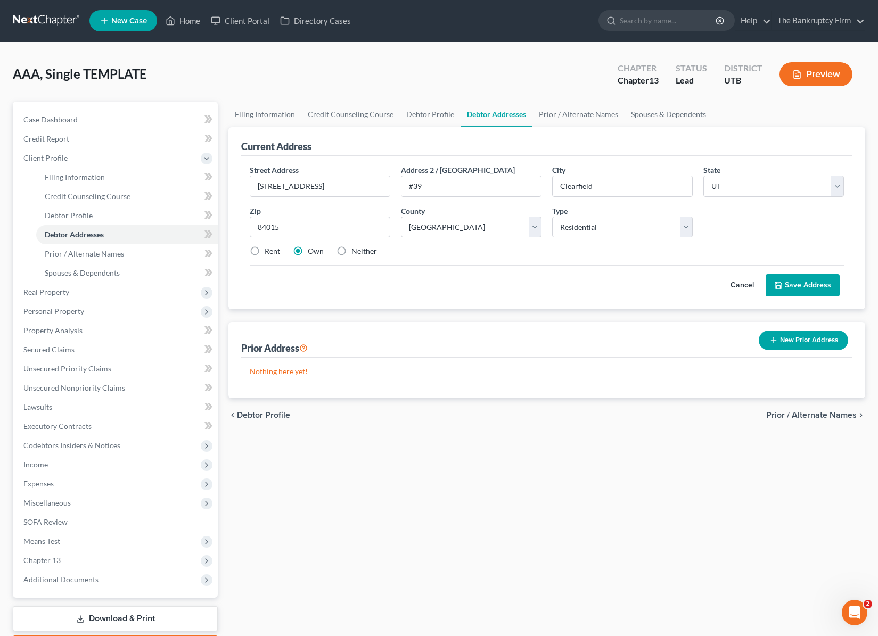
click at [265, 249] on label "Rent" at bounding box center [272, 251] width 15 height 11
click at [269, 249] on input "Rent" at bounding box center [272, 249] width 7 height 7
radio input "true"
click at [815, 287] on button "Save Address" at bounding box center [802, 285] width 74 height 22
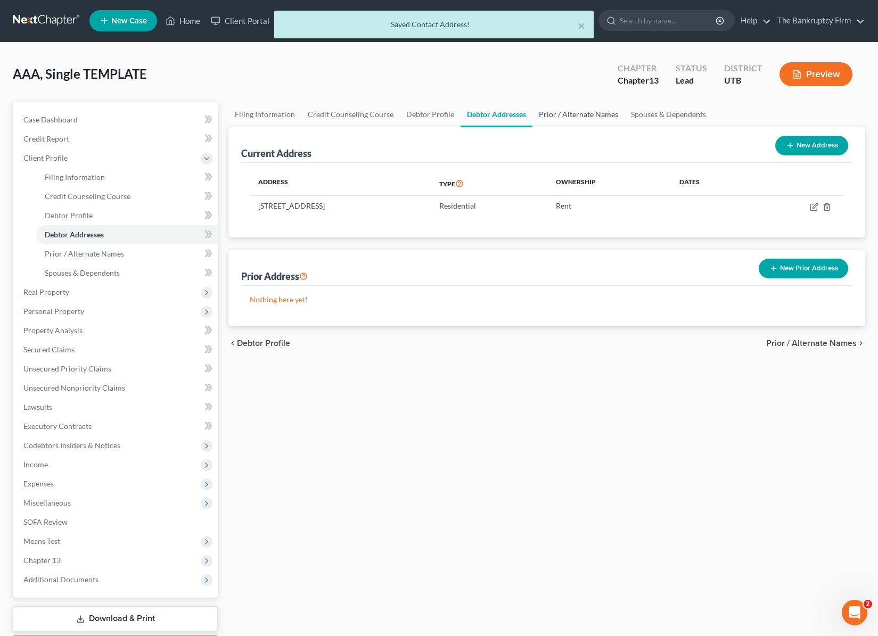
click at [572, 118] on link "Prior / Alternate Names" at bounding box center [578, 115] width 92 height 26
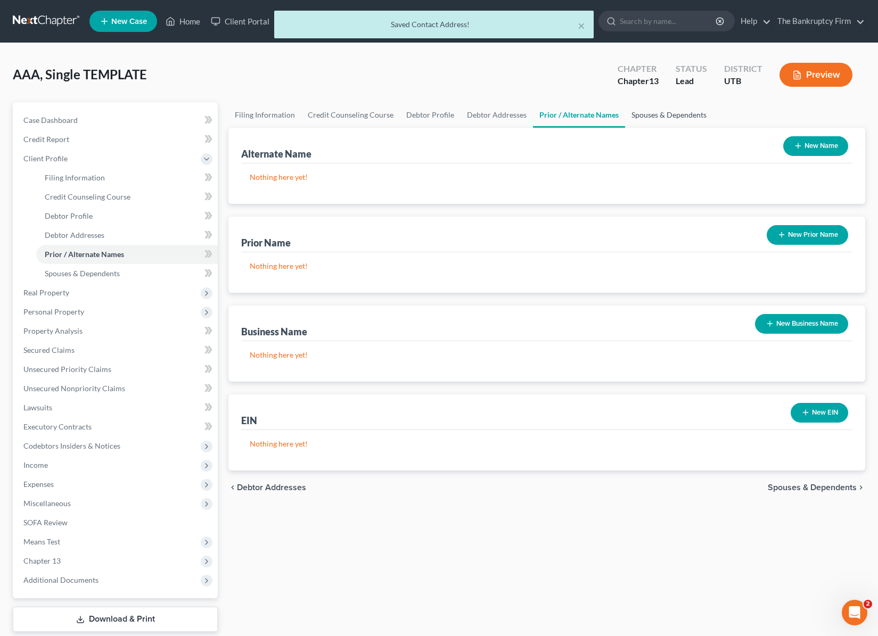
click at [663, 115] on link "Spouses & Dependents" at bounding box center [669, 115] width 88 height 26
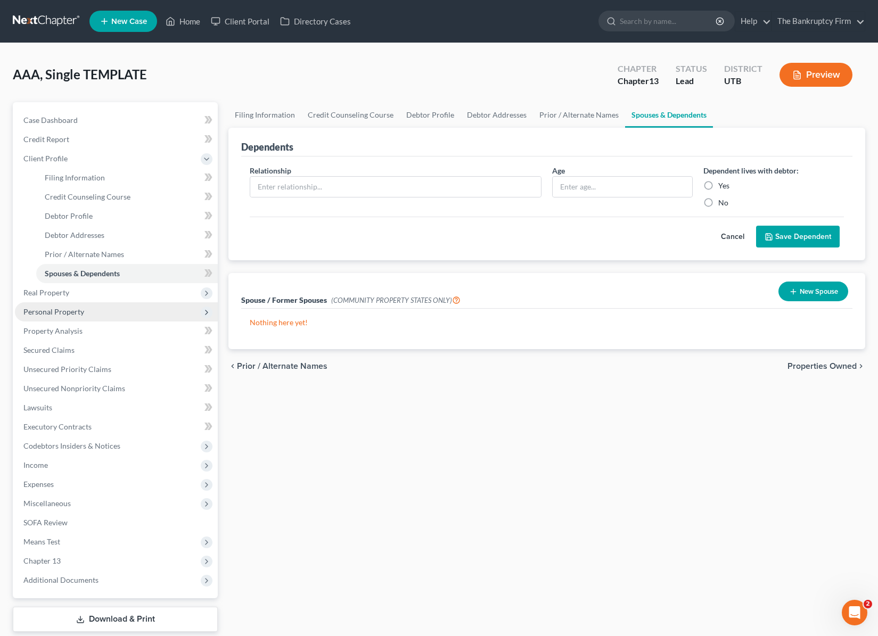
click at [73, 311] on span "Personal Property" at bounding box center [53, 311] width 61 height 9
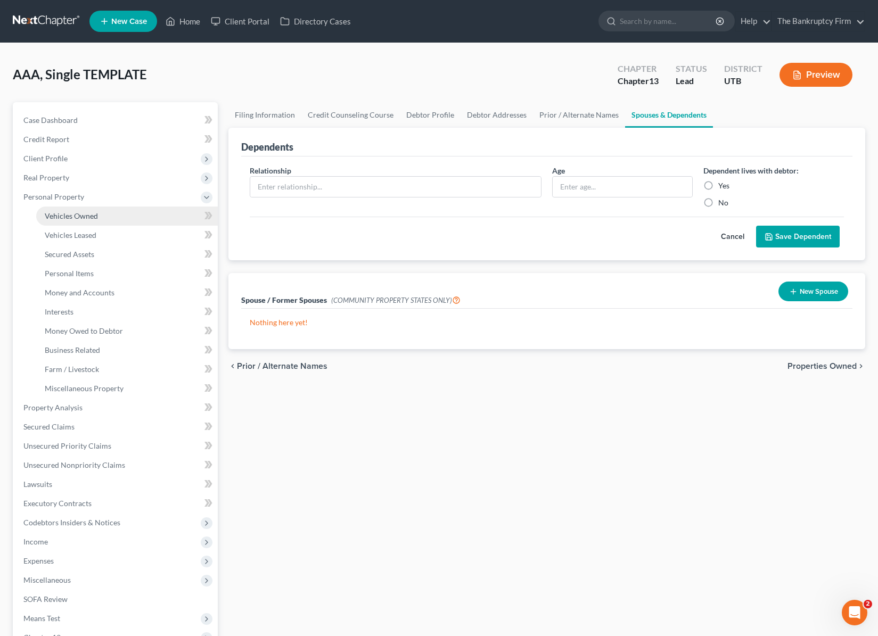
click at [85, 212] on span "Vehicles Owned" at bounding box center [71, 215] width 53 height 9
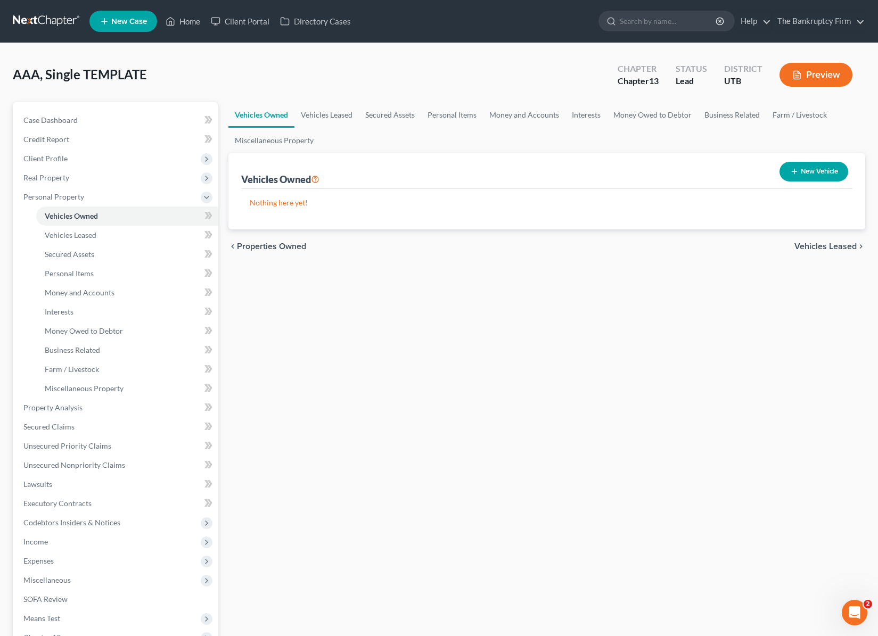
click at [813, 177] on button "New Vehicle" at bounding box center [813, 172] width 69 height 20
select select "0"
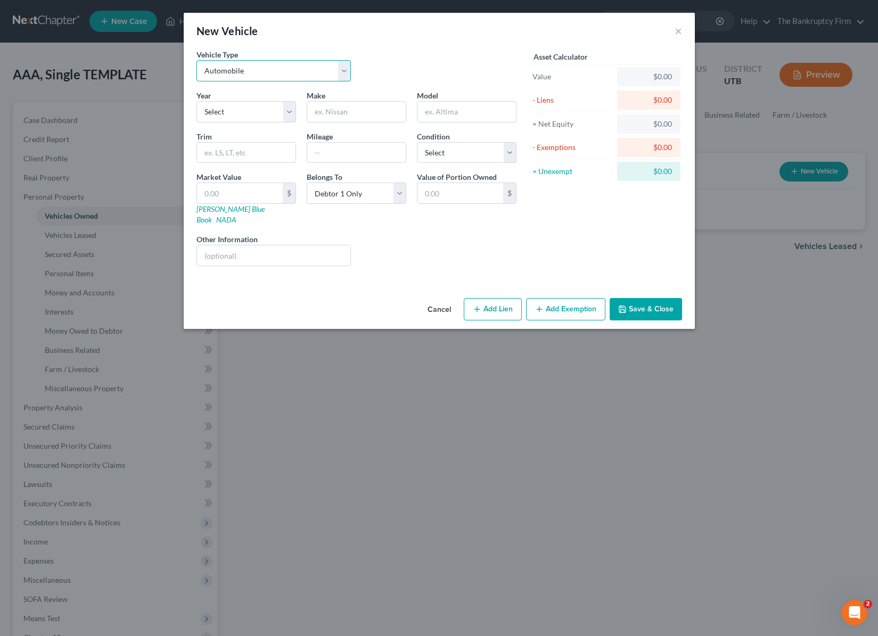
click at [253, 69] on select "Select Automobile Truck Trailer Watercraft Aircraft Motor Home Atv Other Vehicle" at bounding box center [273, 70] width 155 height 21
click at [196, 60] on select "Select Automobile Truck Trailer Watercraft Aircraft Motor Home Atv Other Vehicle" at bounding box center [273, 70] width 155 height 21
click at [235, 112] on select "Select 2026 2025 2024 2023 2022 2021 2020 2019 2018 2017 2016 2015 2014 2013 20…" at bounding box center [246, 111] width 100 height 21
select select "8"
click at [196, 101] on select "Select 2026 2025 2024 2023 2022 2021 2020 2019 2018 2017 2016 2015 2014 2013 20…" at bounding box center [246, 111] width 100 height 21
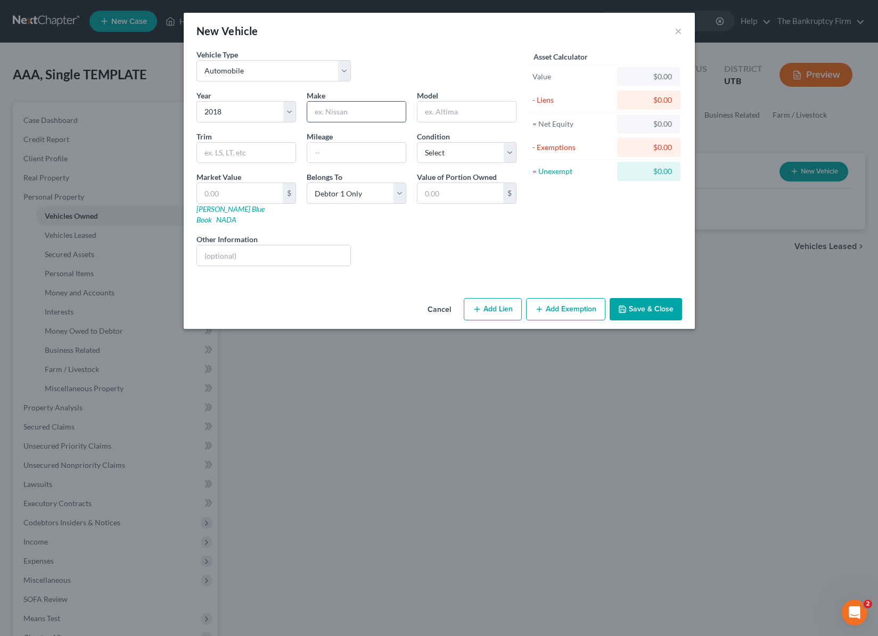
click at [345, 112] on input "text" at bounding box center [356, 112] width 98 height 20
type input "Ford"
click at [457, 114] on input "Fiest" at bounding box center [466, 112] width 98 height 20
type input "Fiesta"
click at [354, 155] on input "text" at bounding box center [356, 153] width 98 height 20
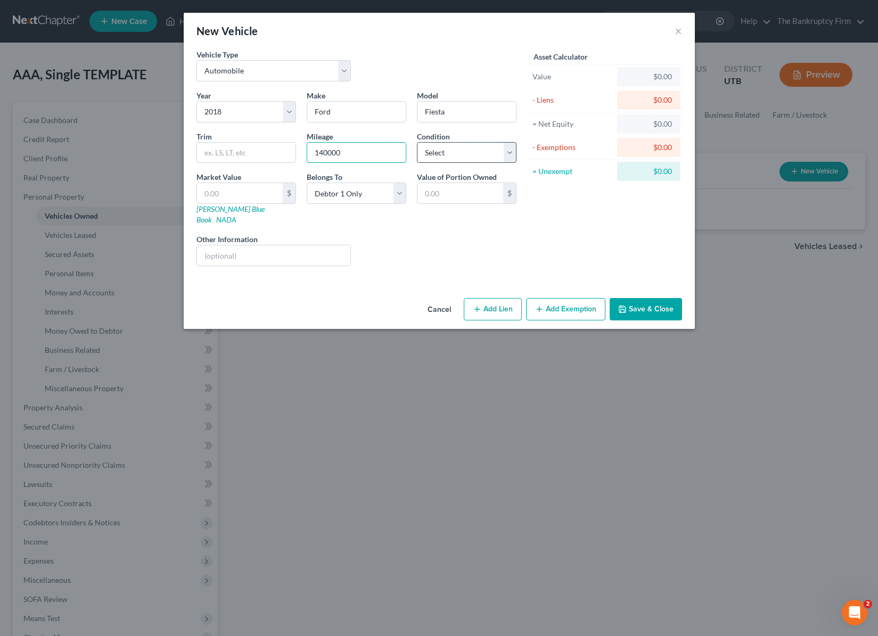
type input "140000"
click at [500, 156] on select "Select Excellent Very Good Good Fair Poor" at bounding box center [467, 152] width 100 height 21
select select "2"
click at [417, 142] on select "Select Excellent Very Good Good Fair Poor" at bounding box center [467, 152] width 100 height 21
click at [240, 245] on input "text" at bounding box center [274, 255] width 154 height 20
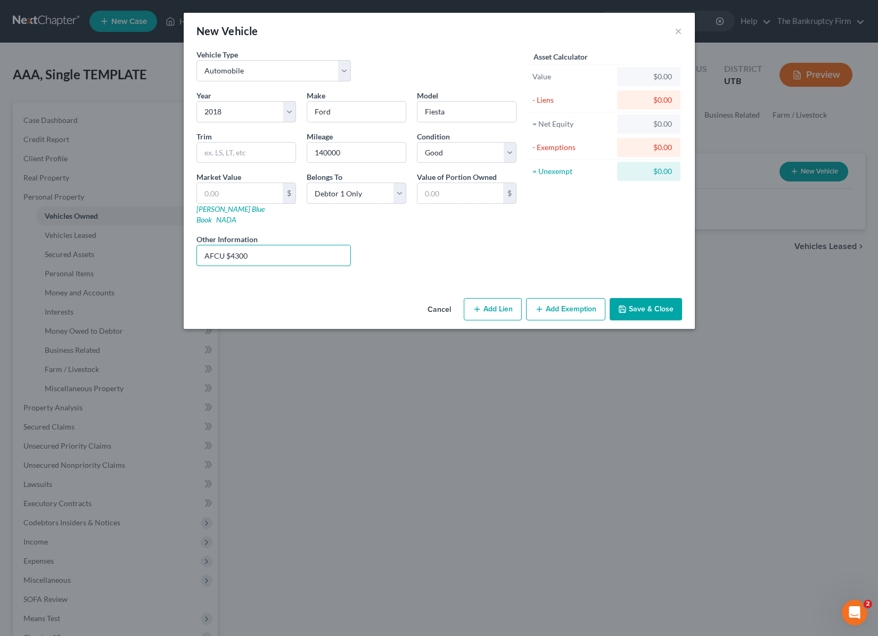
type input "AFCU $4300"
click at [657, 298] on button "Save & Close" at bounding box center [645, 309] width 72 height 22
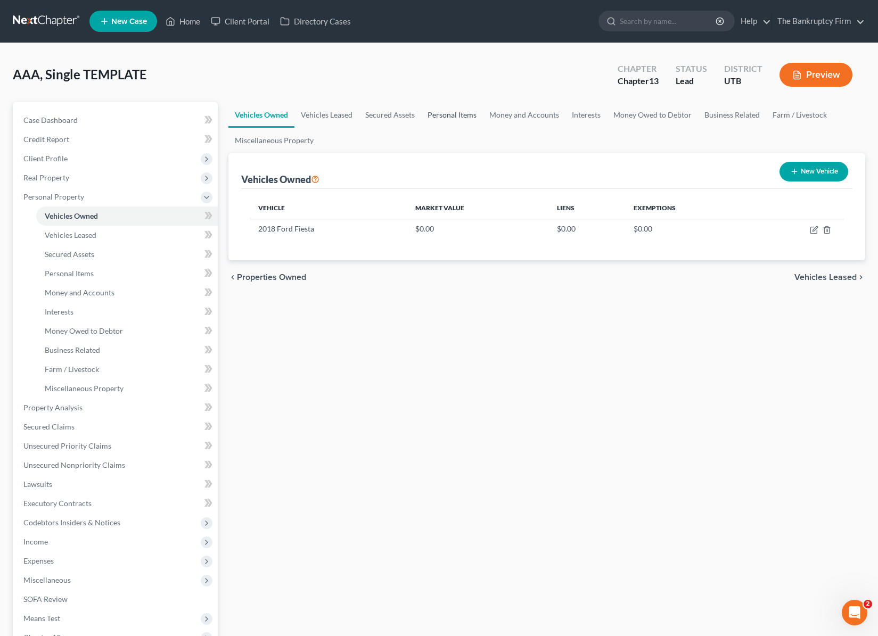
click at [459, 116] on link "Personal Items" at bounding box center [452, 115] width 62 height 26
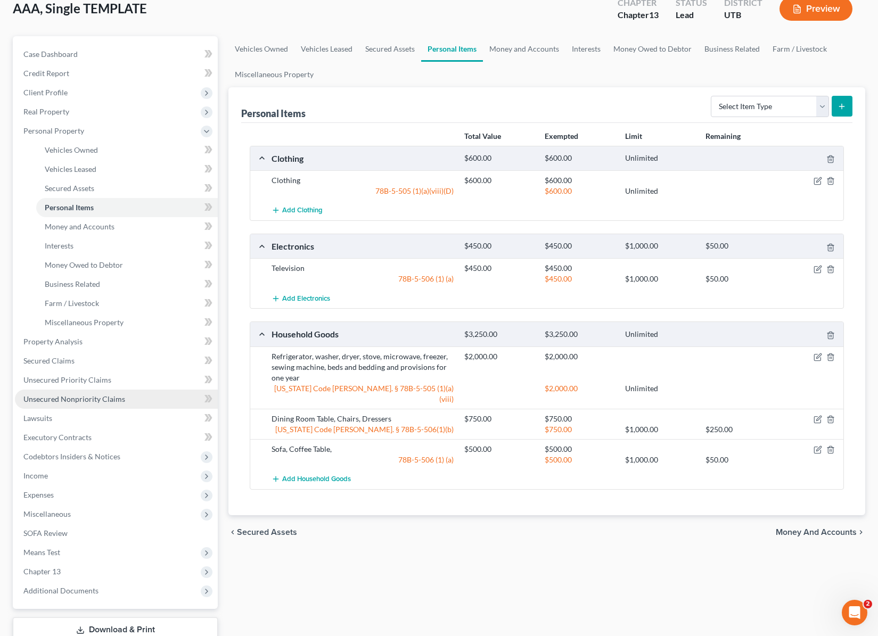
scroll to position [67, 0]
click at [41, 477] on span "Income" at bounding box center [35, 475] width 24 height 9
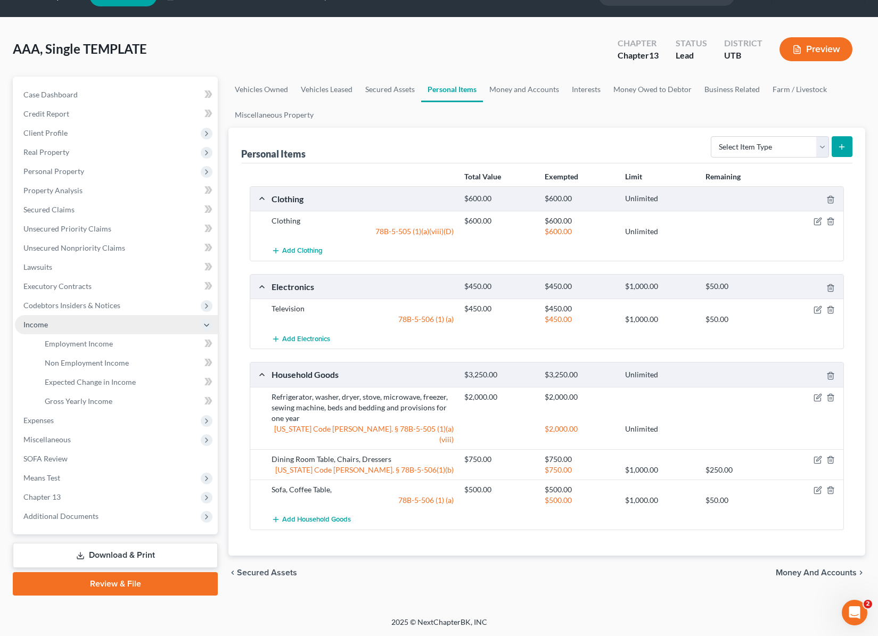
scroll to position [26, 0]
click at [79, 346] on span "Employment Income" at bounding box center [79, 343] width 68 height 9
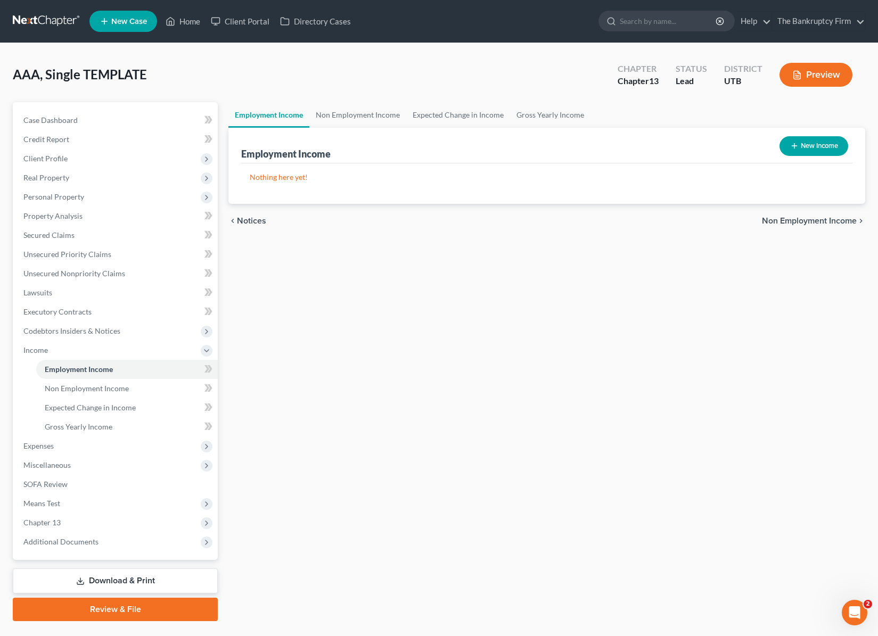
click at [821, 148] on button "New Income" at bounding box center [813, 146] width 69 height 20
select select "0"
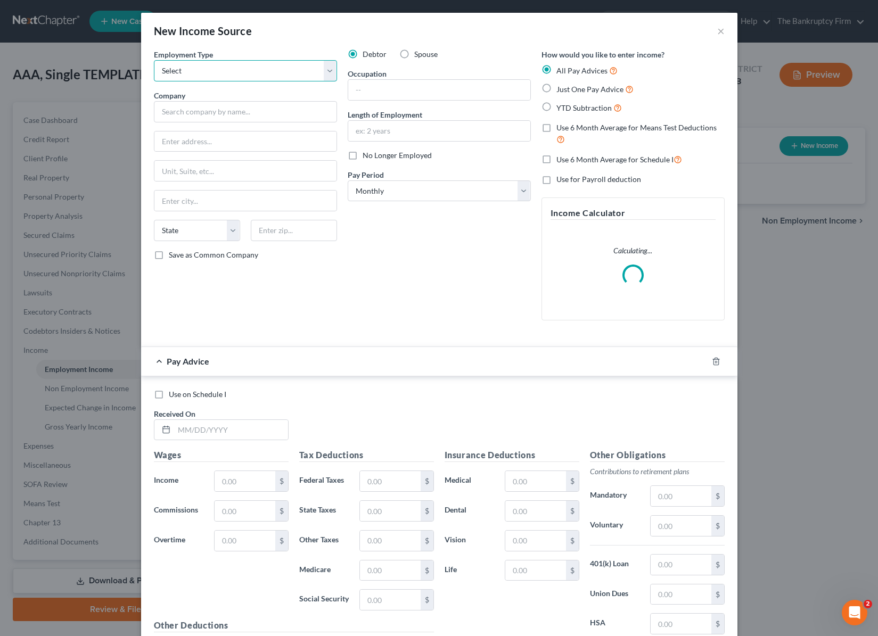
click at [226, 72] on select "Select Full or Part Time Employment Self Employment" at bounding box center [245, 70] width 183 height 21
select select "0"
click at [154, 60] on select "Select Full or Part Time Employment Self Employment" at bounding box center [245, 70] width 183 height 21
click at [199, 117] on input "text" at bounding box center [245, 111] width 183 height 21
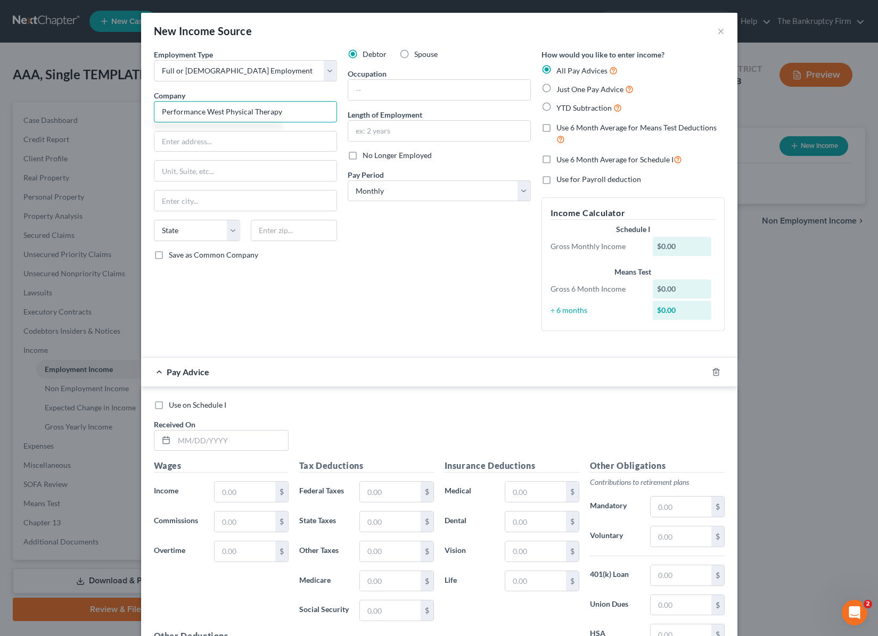
type input "Performance West Physical Therapy"
click at [374, 91] on input "text" at bounding box center [439, 90] width 182 height 20
type input "Aide"
type input "2 Years"
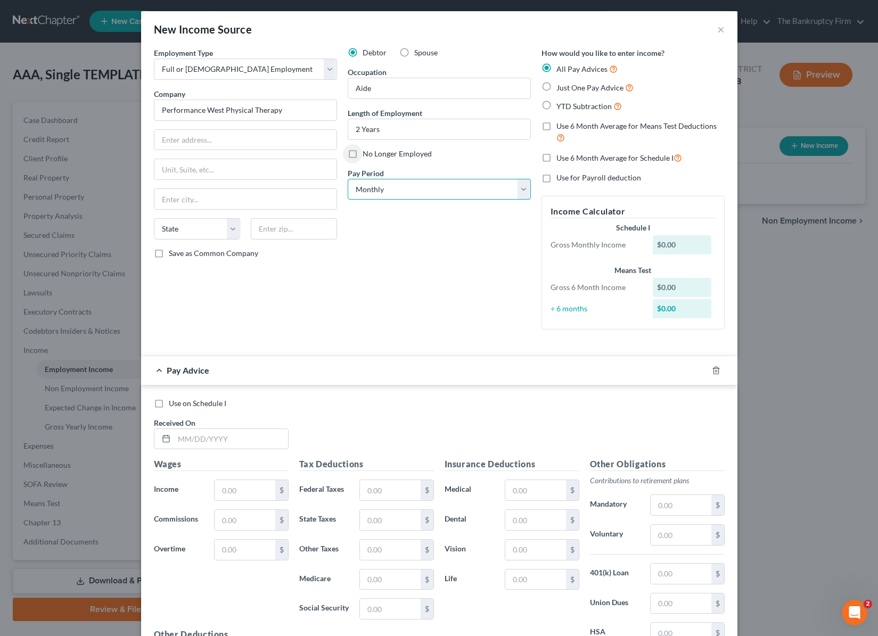
click at [519, 191] on select "Select Monthly Twice Monthly Every Other Week Weekly" at bounding box center [439, 189] width 183 height 21
select select "2"
click at [348, 179] on select "Select Monthly Twice Monthly Every Other Week Weekly" at bounding box center [439, 189] width 183 height 21
drag, startPoint x: 547, startPoint y: 104, endPoint x: 546, endPoint y: 115, distance: 11.2
click at [556, 104] on label "YTD Subtraction" at bounding box center [588, 106] width 65 height 12
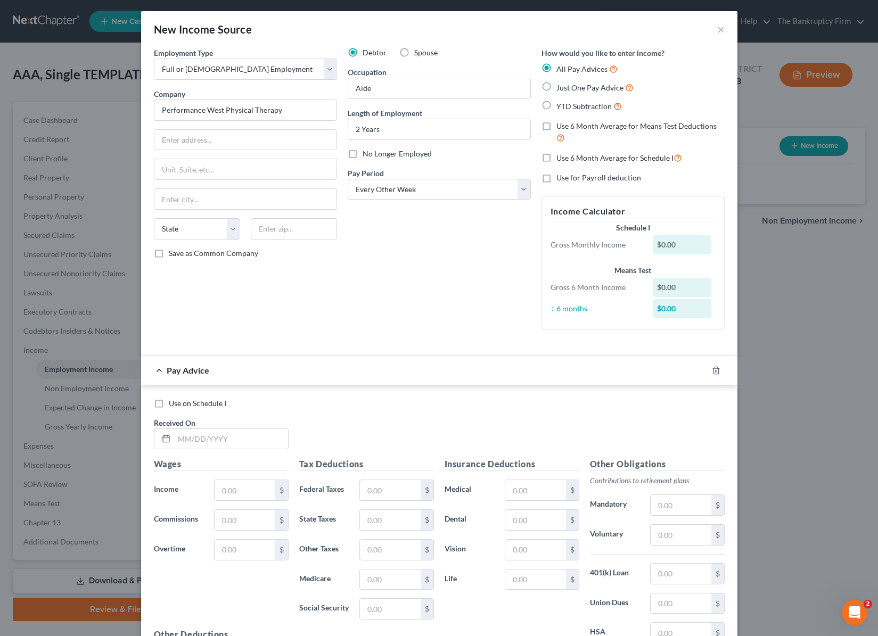
click at [560, 104] on input "YTD Subtraction" at bounding box center [563, 103] width 7 height 7
radio input "true"
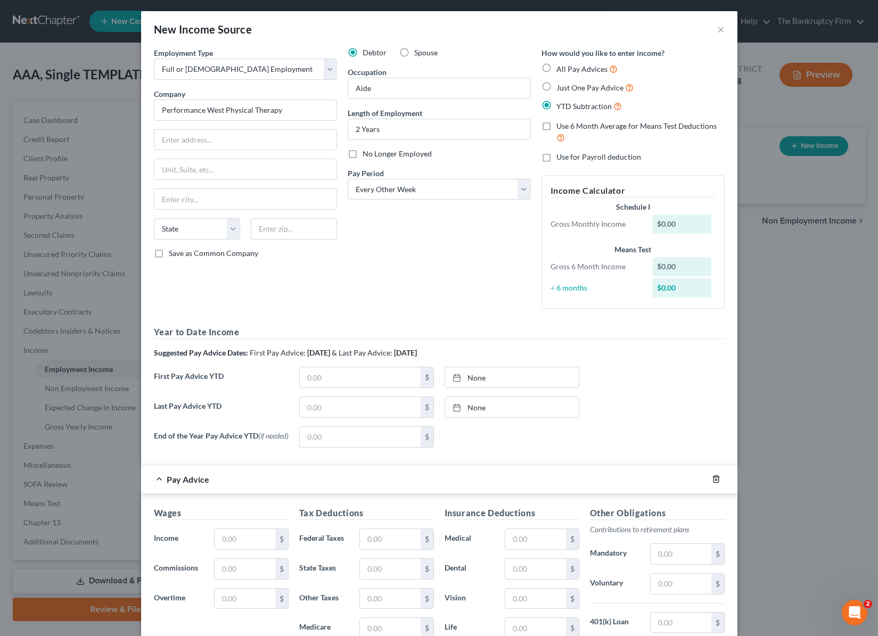
click at [717, 480] on icon "button" at bounding box center [716, 479] width 9 height 9
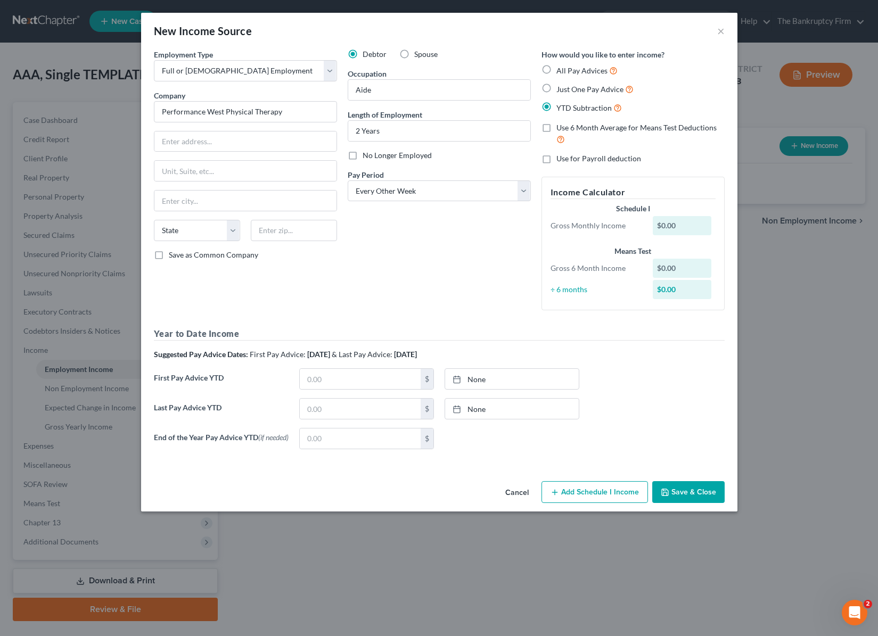
click at [699, 494] on button "Save & Close" at bounding box center [688, 492] width 72 height 22
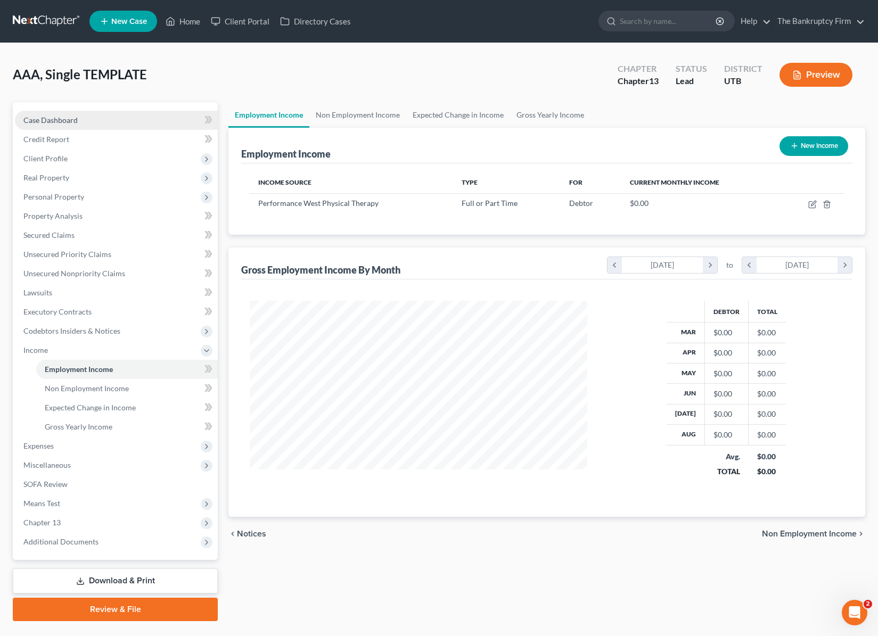
click at [60, 117] on span "Case Dashboard" at bounding box center [50, 119] width 54 height 9
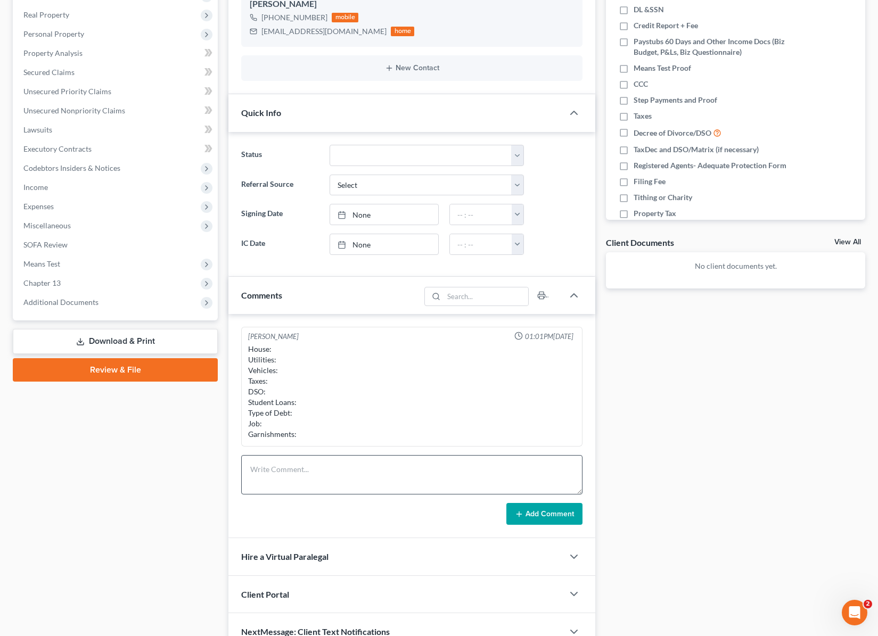
scroll to position [176, 0]
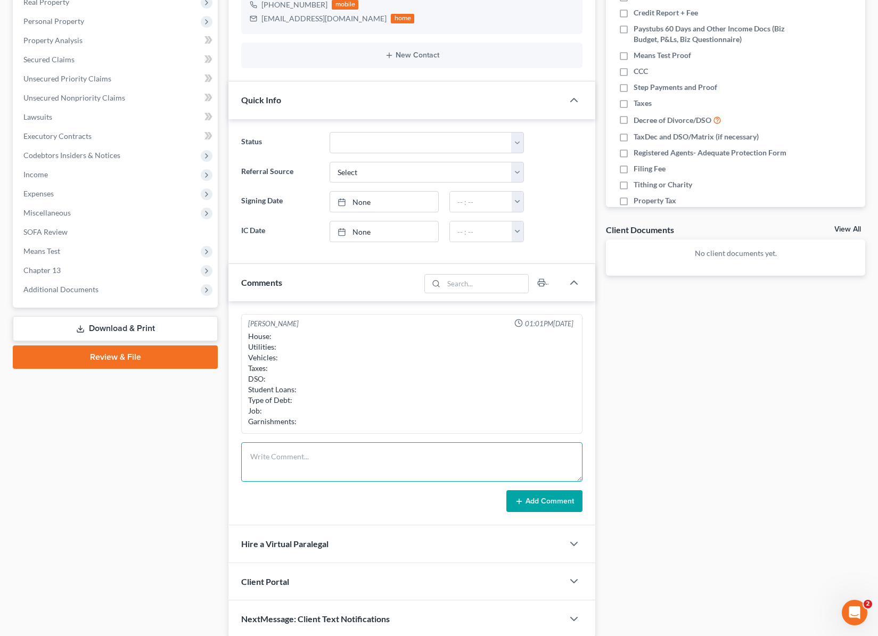
click at [258, 458] on textarea at bounding box center [411, 461] width 341 height 39
type textarea "Rent AFCU Car No taxes No child supoprt No student loans Medical"
click at [537, 502] on button "Add Comment" at bounding box center [544, 501] width 76 height 22
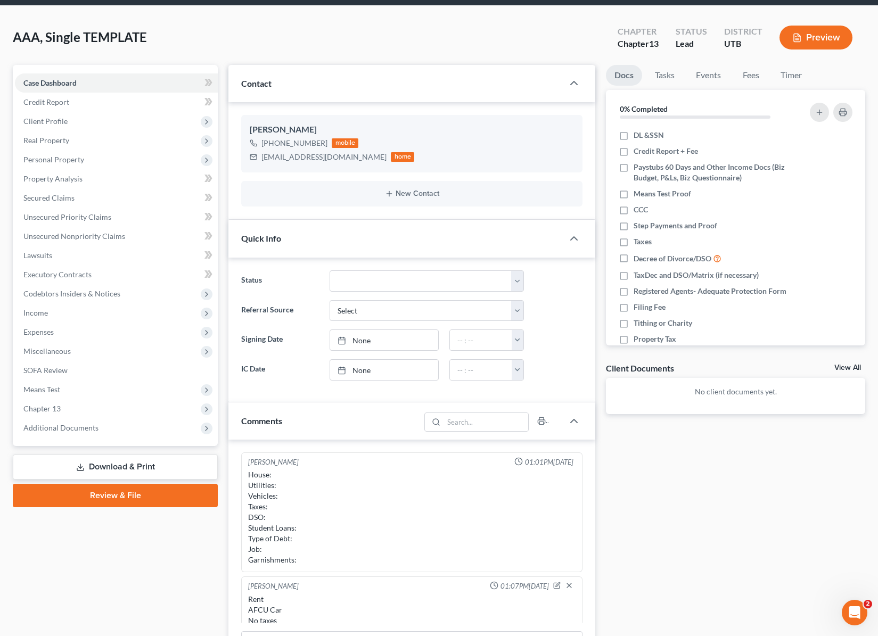
scroll to position [0, 0]
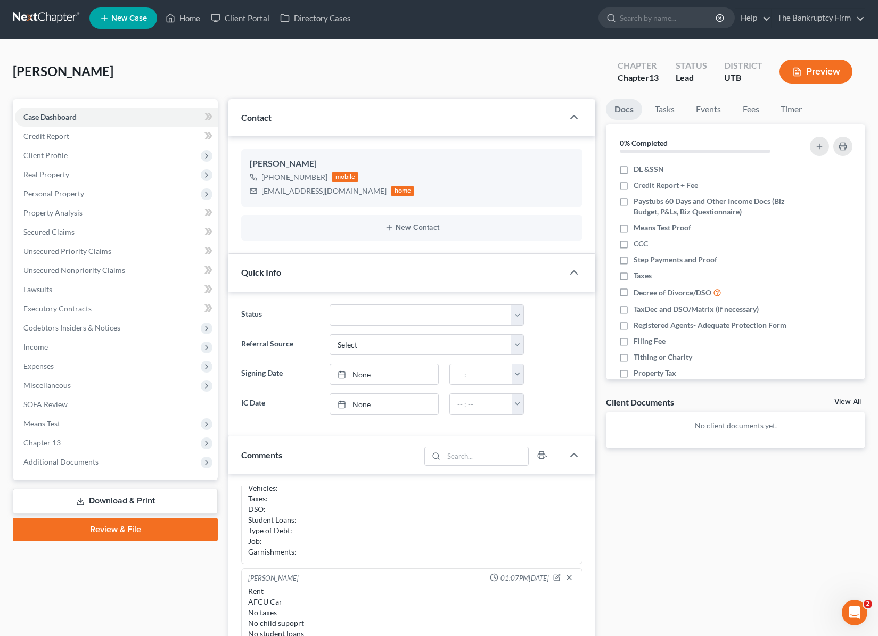
scroll to position [1, 0]
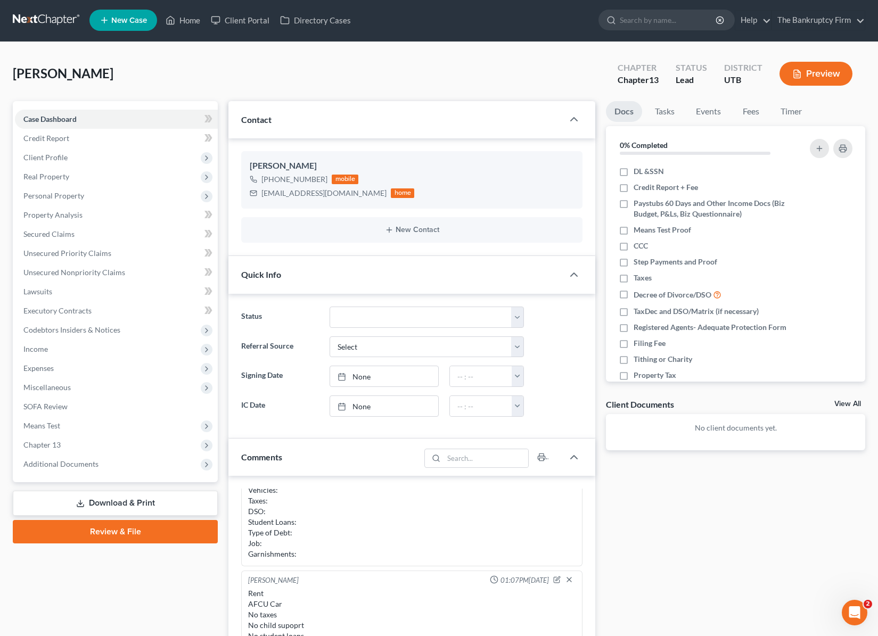
click at [367, 68] on div "[PERSON_NAME] Upgraded Chapter Chapter 13 Status Lead District UTB Preview" at bounding box center [439, 78] width 852 height 46
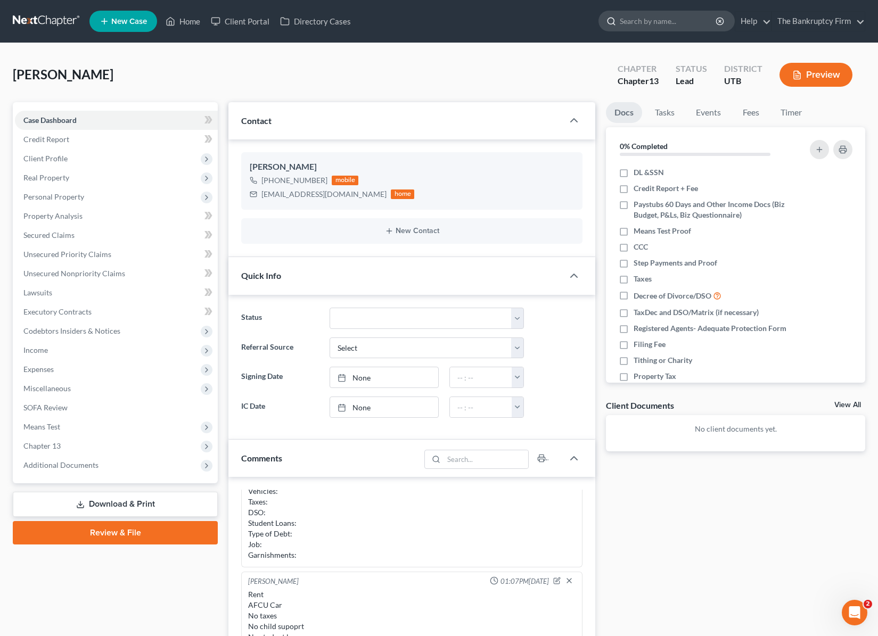
click at [655, 19] on input "search" at bounding box center [668, 21] width 97 height 20
click at [183, 20] on link "Home" at bounding box center [182, 21] width 45 height 19
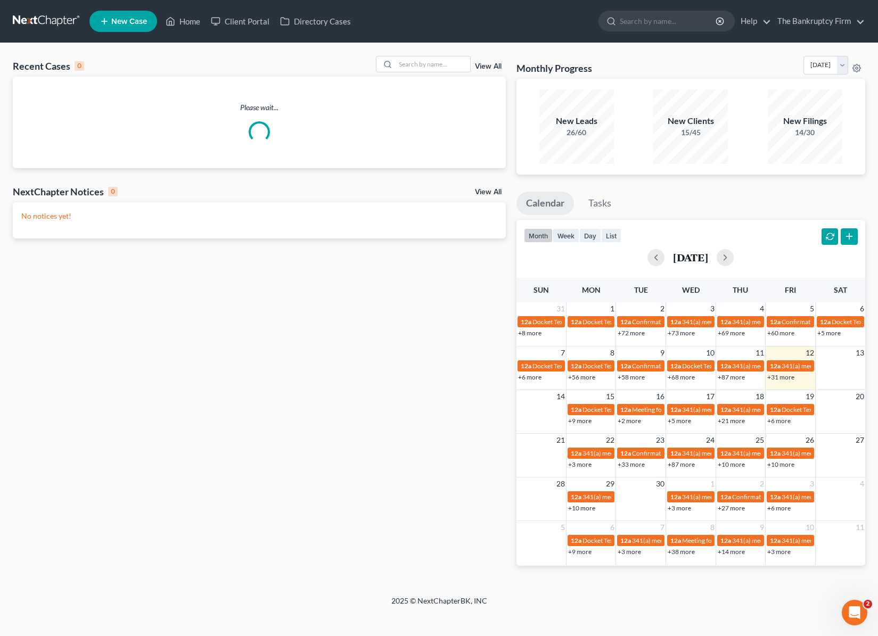
click at [493, 63] on link "View All" at bounding box center [488, 66] width 27 height 7
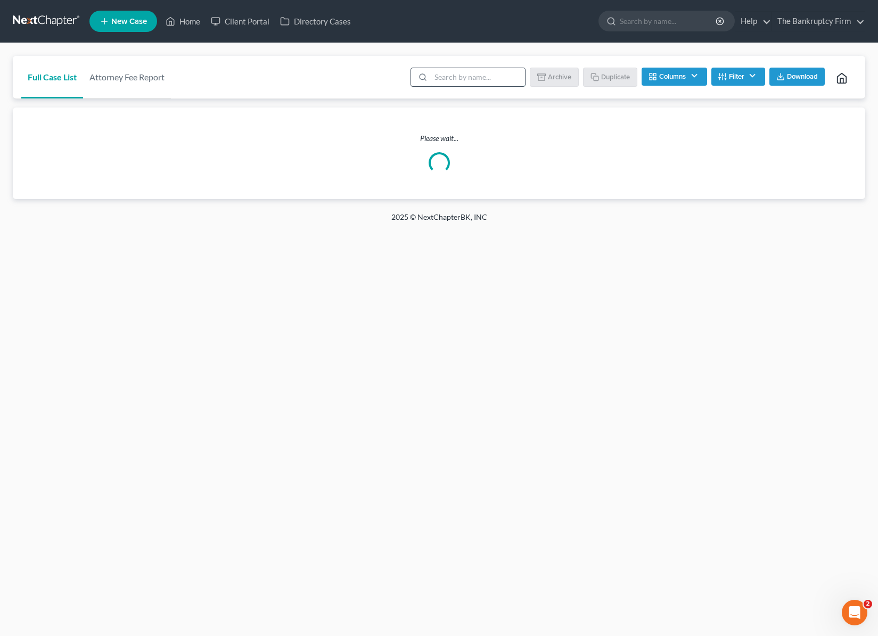
click at [450, 79] on input "search" at bounding box center [478, 77] width 94 height 18
type input "burnside"
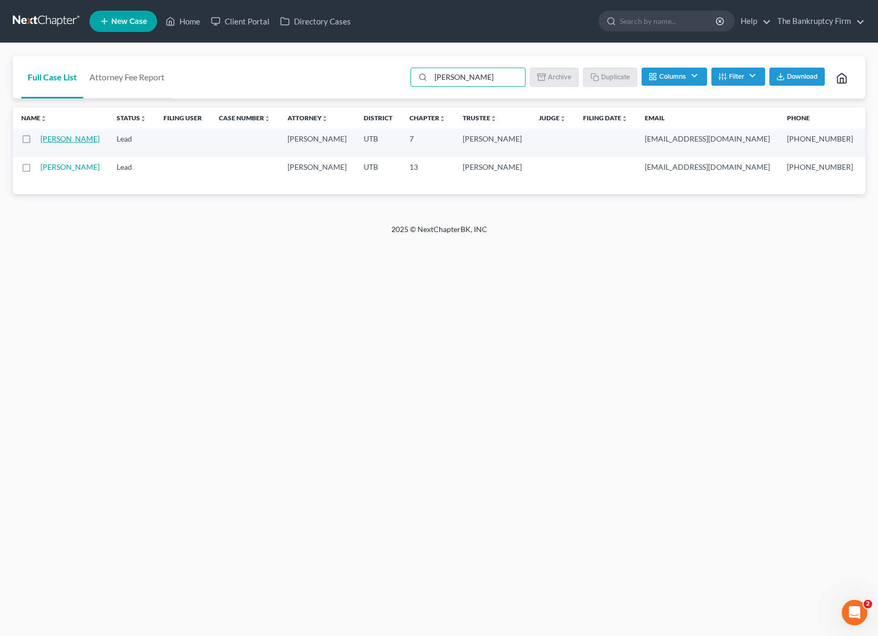
click at [60, 143] on link "[PERSON_NAME]" at bounding box center [69, 138] width 59 height 9
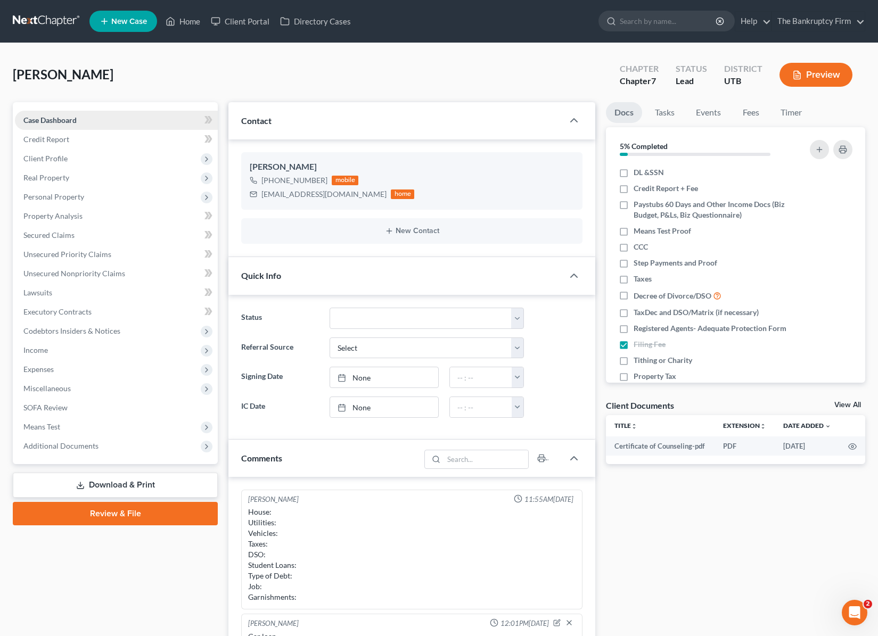
scroll to position [3, 0]
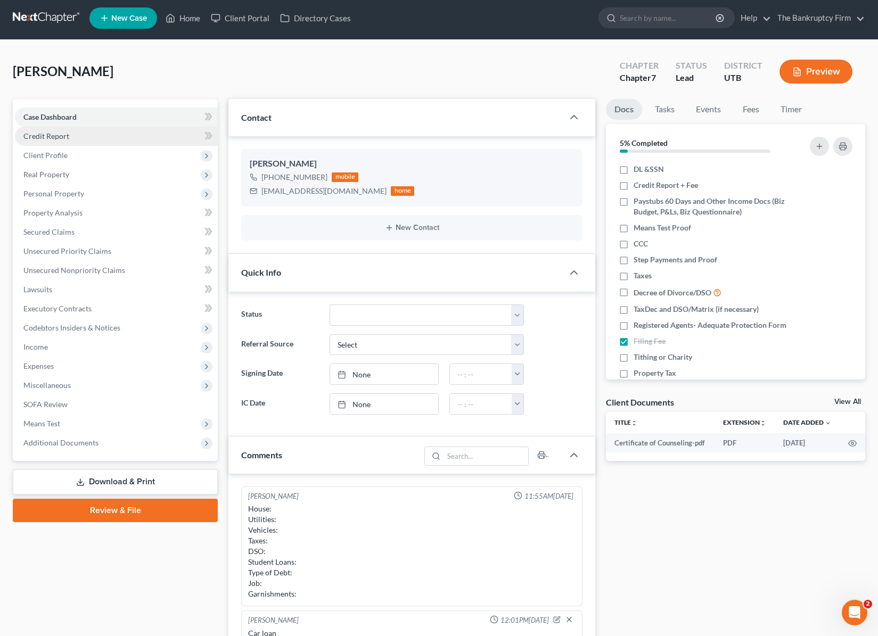
click at [55, 135] on span "Credit Report" at bounding box center [46, 135] width 46 height 9
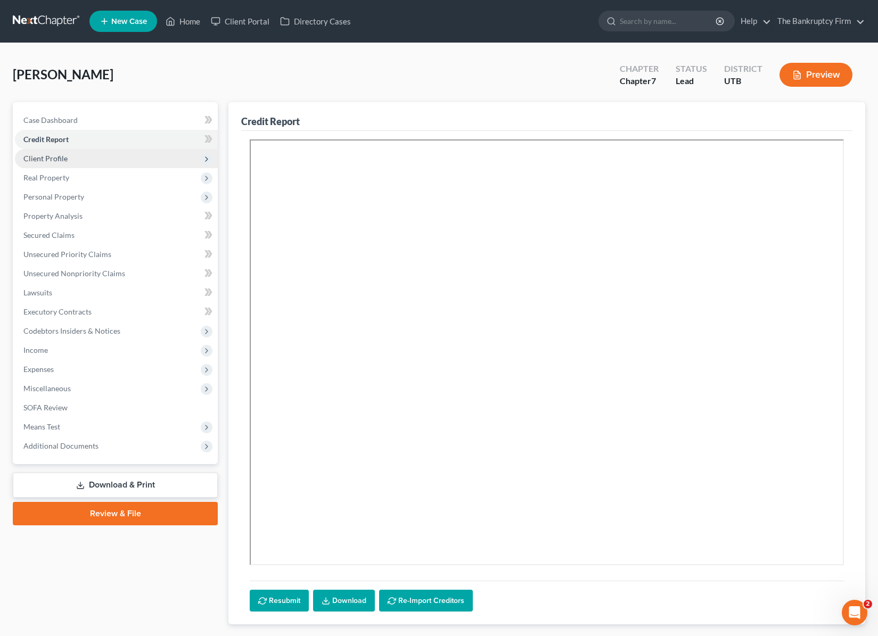
click at [62, 154] on span "Client Profile" at bounding box center [45, 158] width 44 height 9
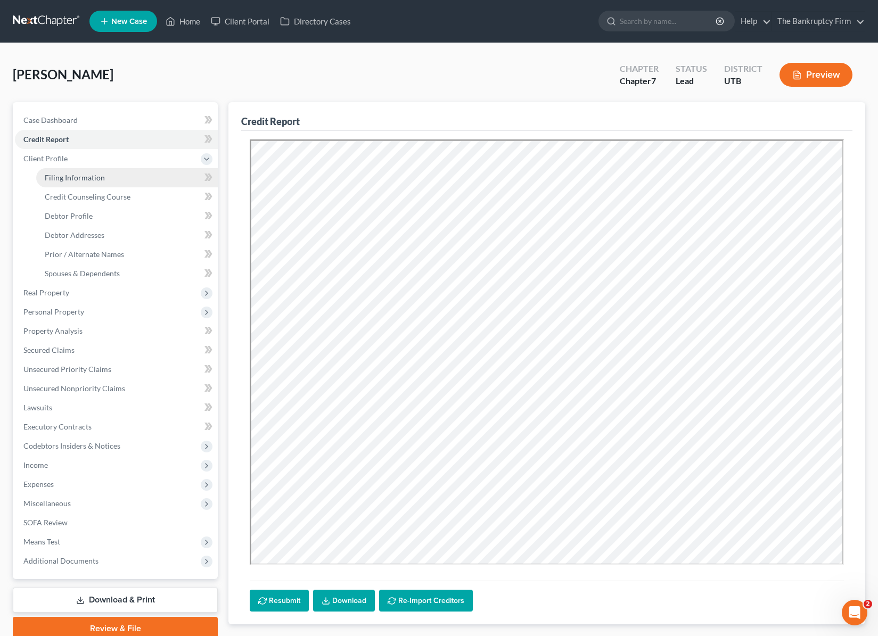
click at [96, 175] on span "Filing Information" at bounding box center [75, 177] width 60 height 9
select select "1"
select select "0"
select select "81"
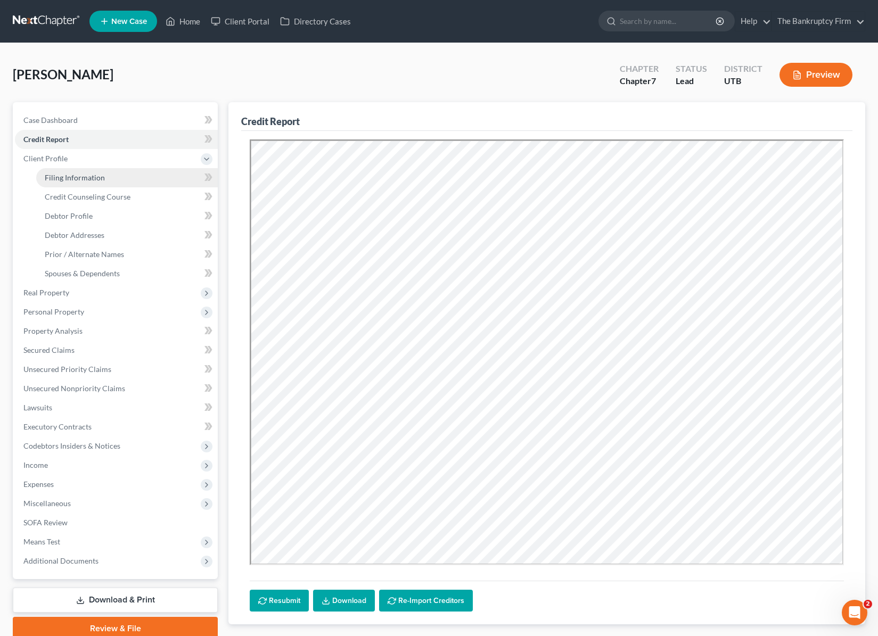
select select "0"
select select "46"
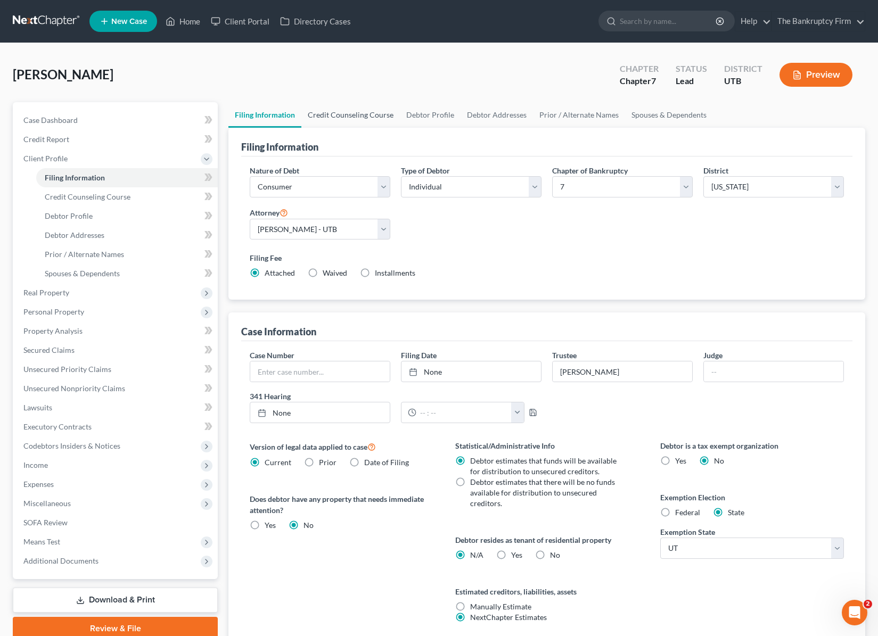
click at [369, 115] on link "Credit Counseling Course" at bounding box center [350, 115] width 98 height 26
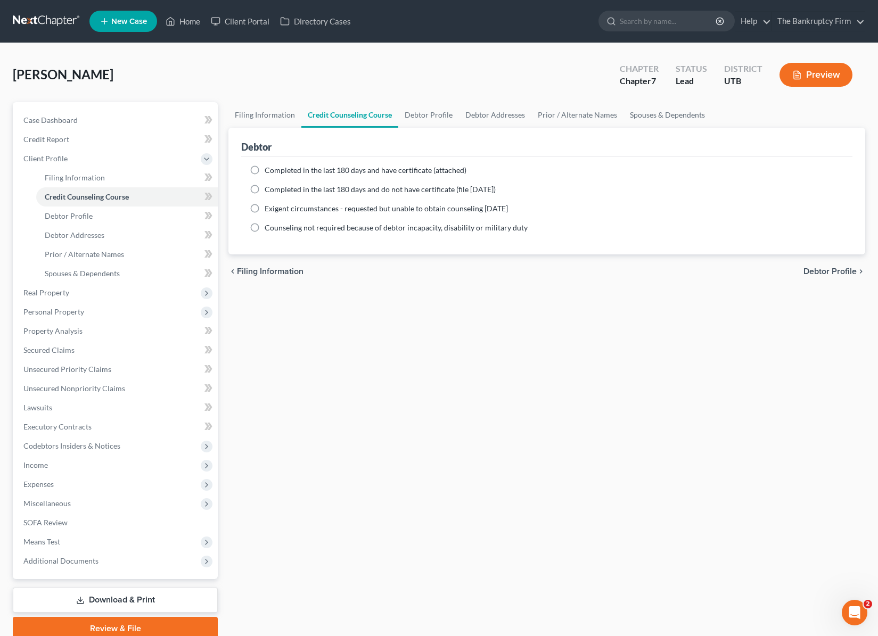
click at [265, 171] on label "Completed in the last 180 days and have certificate (attached)" at bounding box center [366, 170] width 202 height 11
click at [269, 171] on input "Completed in the last 180 days and have certificate (attached)" at bounding box center [272, 168] width 7 height 7
radio input "true"
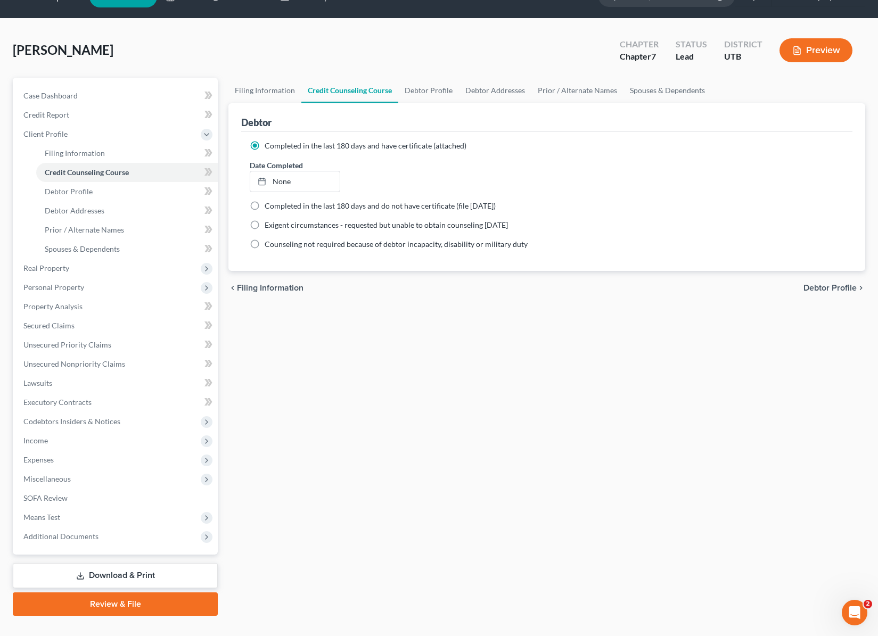
scroll to position [45, 0]
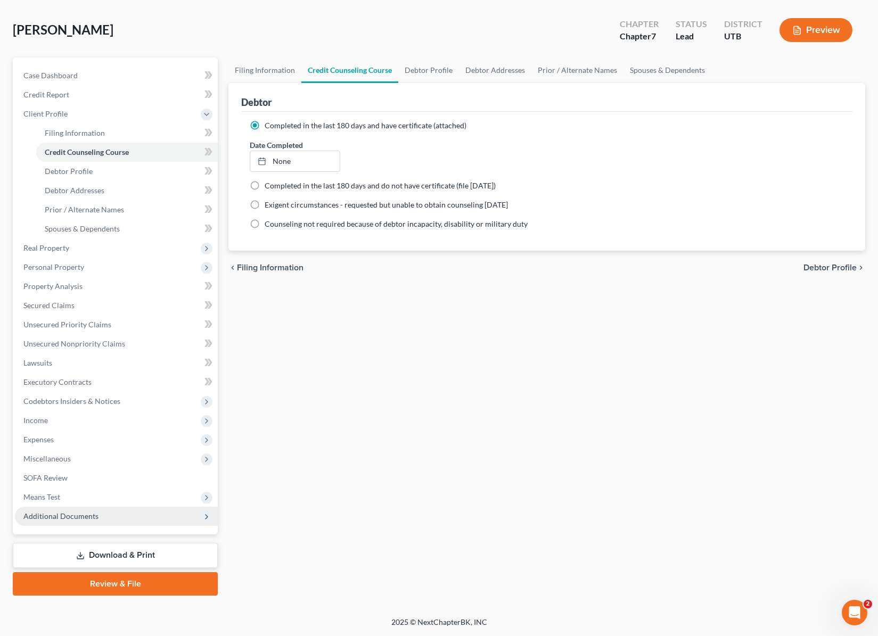
click at [76, 513] on span "Additional Documents" at bounding box center [60, 515] width 75 height 9
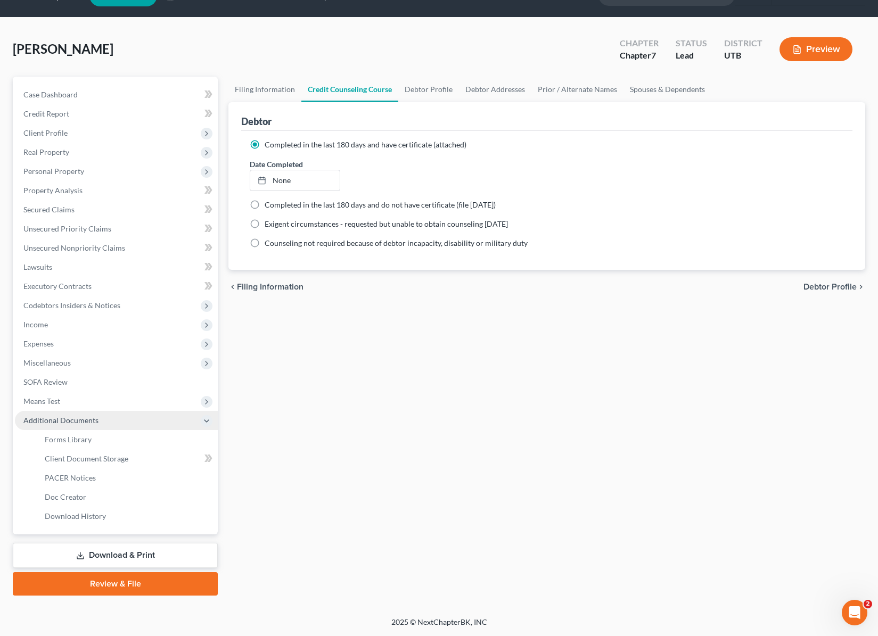
scroll to position [26, 0]
click at [106, 458] on span "Client Document Storage" at bounding box center [87, 458] width 84 height 9
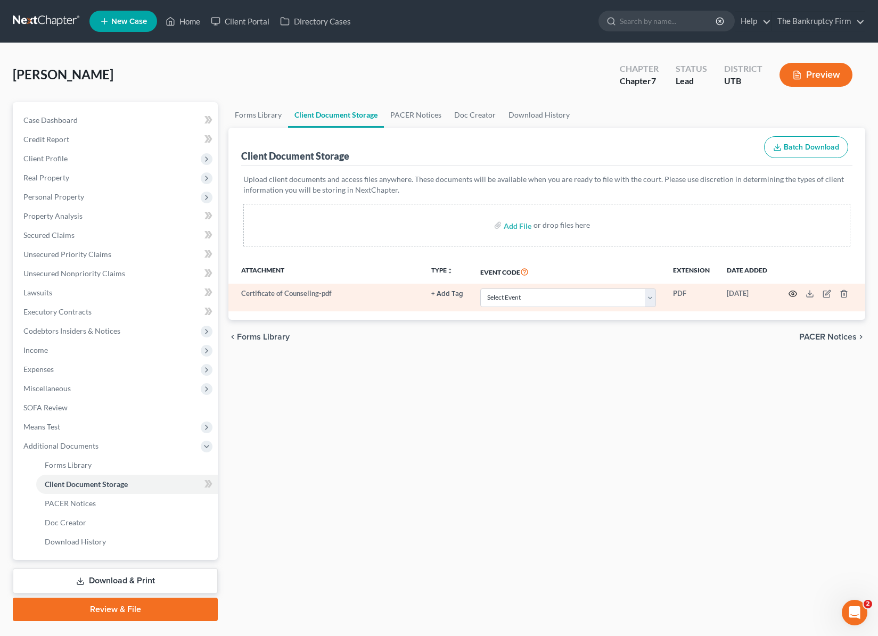
click at [793, 293] on icon "button" at bounding box center [792, 294] width 9 height 9
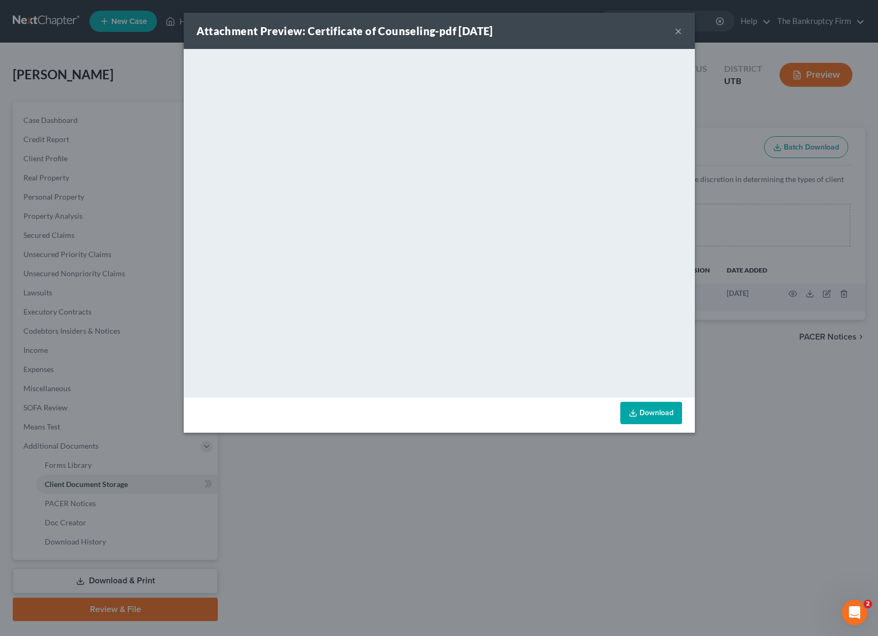
click at [678, 32] on button "×" at bounding box center [677, 30] width 7 height 13
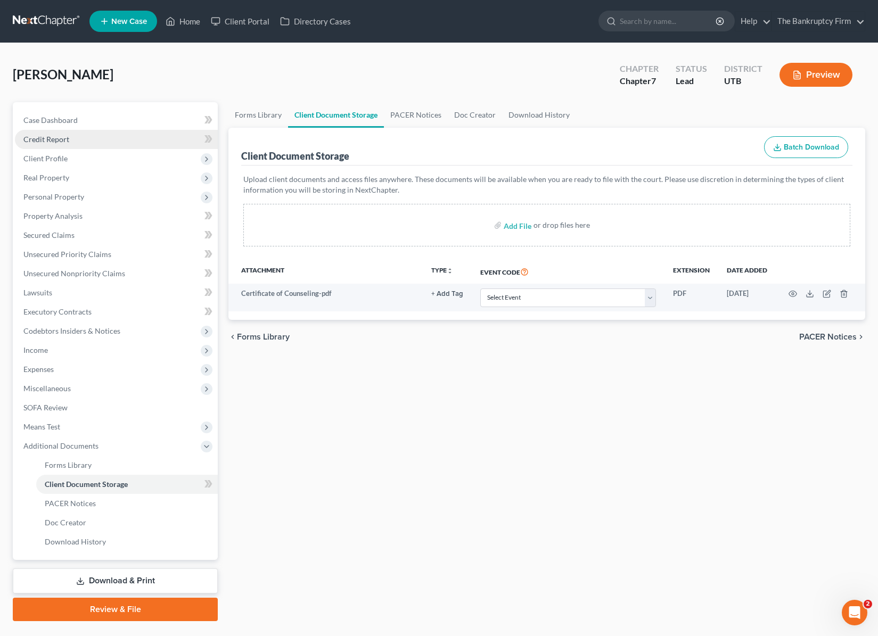
click at [58, 139] on span "Credit Report" at bounding box center [46, 139] width 46 height 9
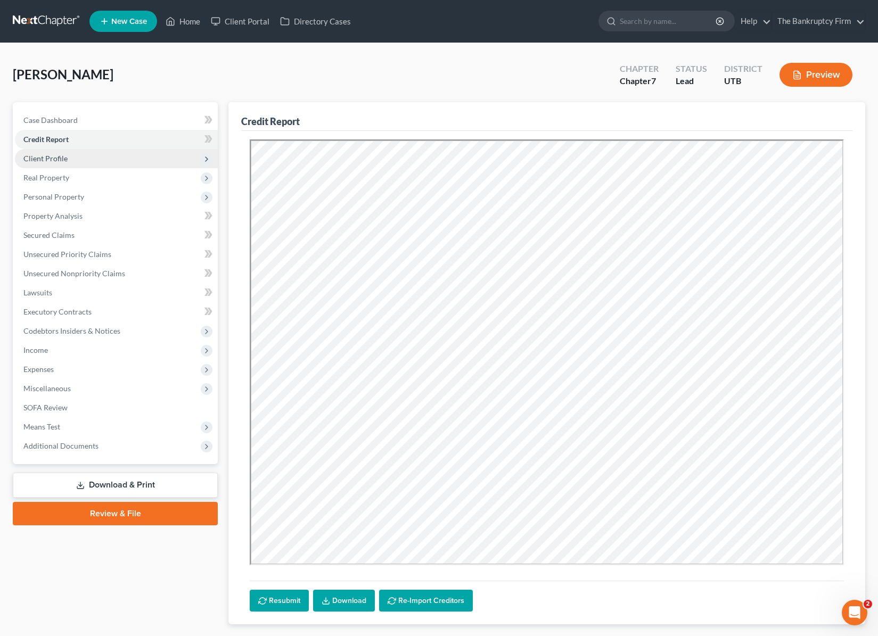
click at [60, 158] on span "Client Profile" at bounding box center [45, 158] width 44 height 9
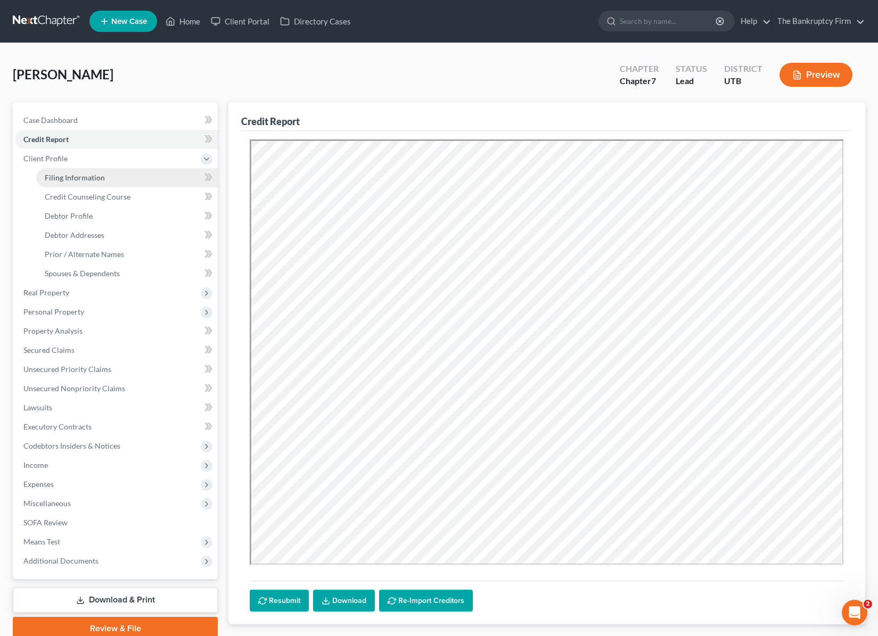
click at [78, 174] on span "Filing Information" at bounding box center [75, 177] width 60 height 9
select select "1"
select select "0"
select select "81"
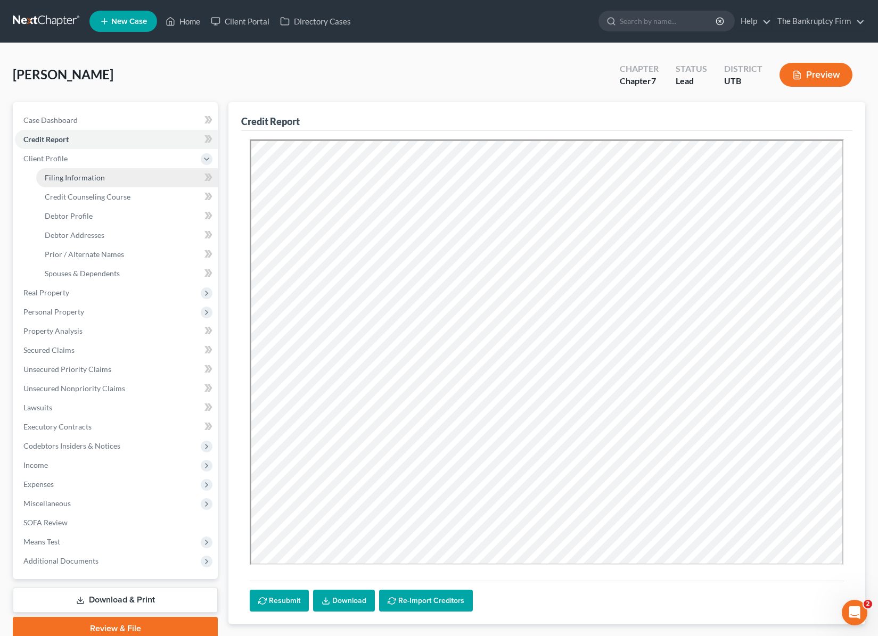
select select "0"
select select "46"
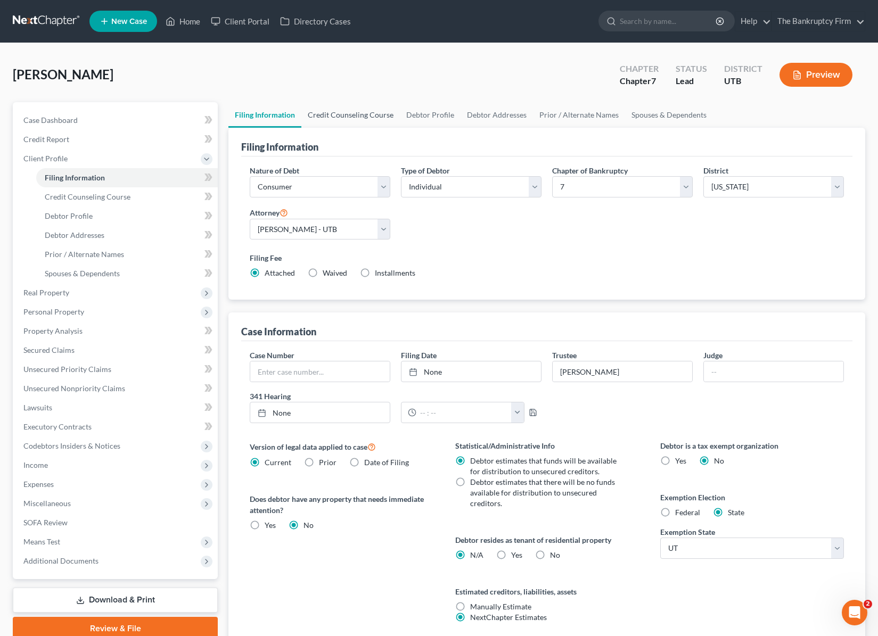
click at [358, 118] on link "Credit Counseling Course" at bounding box center [350, 115] width 98 height 26
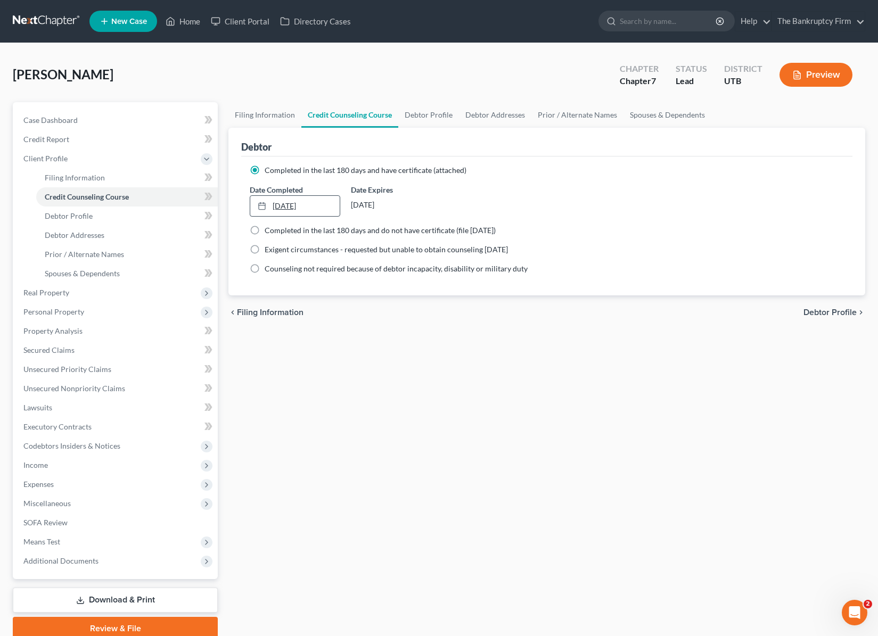
click at [295, 205] on link "9/12/2025" at bounding box center [294, 206] width 89 height 20
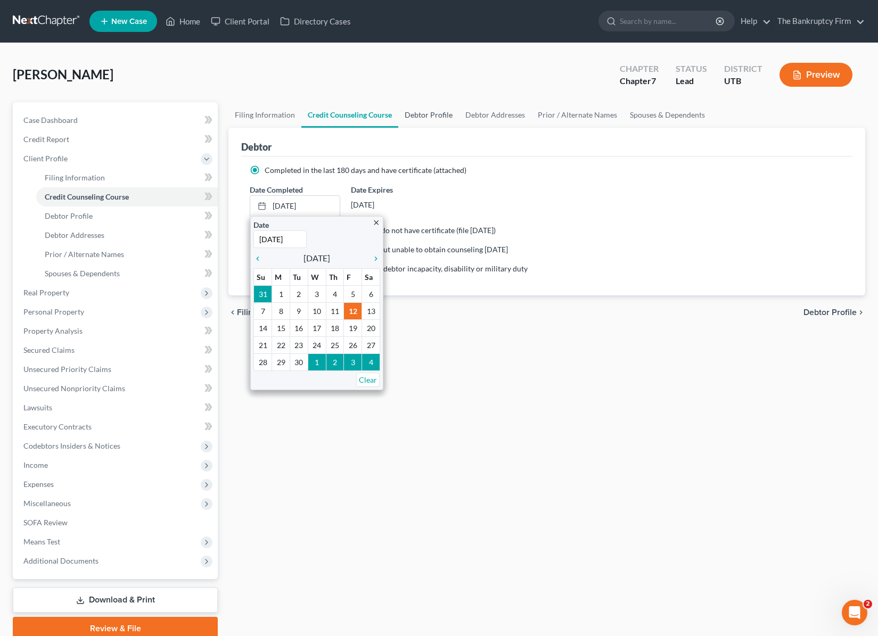
type input "9/11/2025"
click at [433, 113] on link "Debtor Profile" at bounding box center [428, 115] width 61 height 26
select select "3"
select select "0"
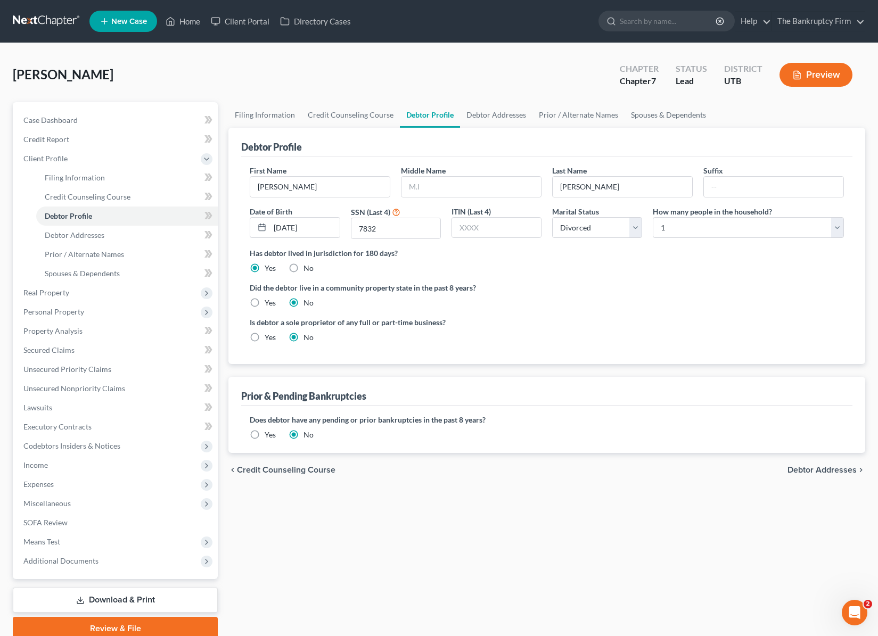
radio input "true"
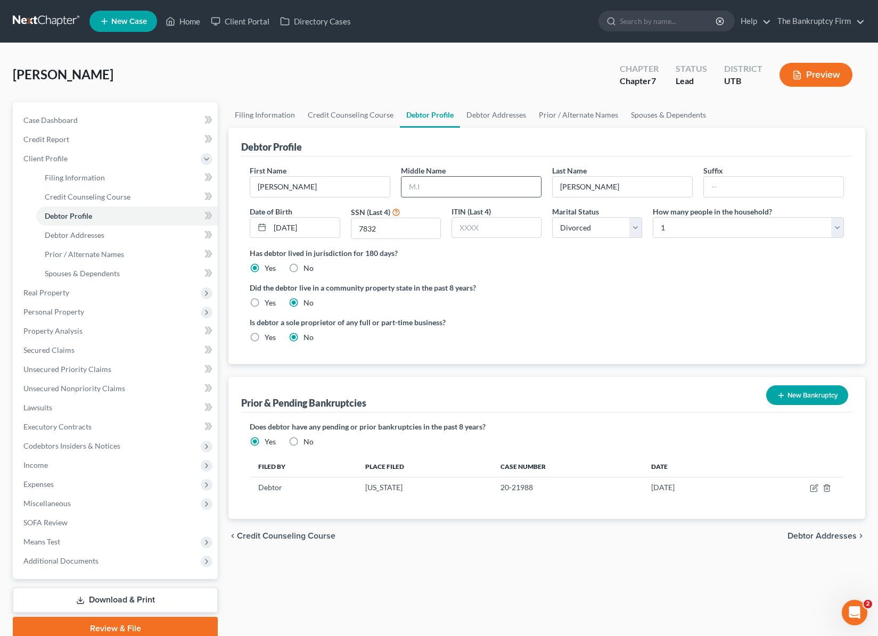
click at [458, 190] on input "text" at bounding box center [470, 187] width 139 height 20
type input "Ann"
click at [694, 263] on div "Has debtor lived in jurisdiction for 180 days? Yes No Debtor must reside in jur…" at bounding box center [547, 260] width 594 height 26
click at [511, 132] on div "Debtor Profile" at bounding box center [546, 142] width 611 height 29
click at [488, 112] on link "Debtor Addresses" at bounding box center [496, 115] width 72 height 26
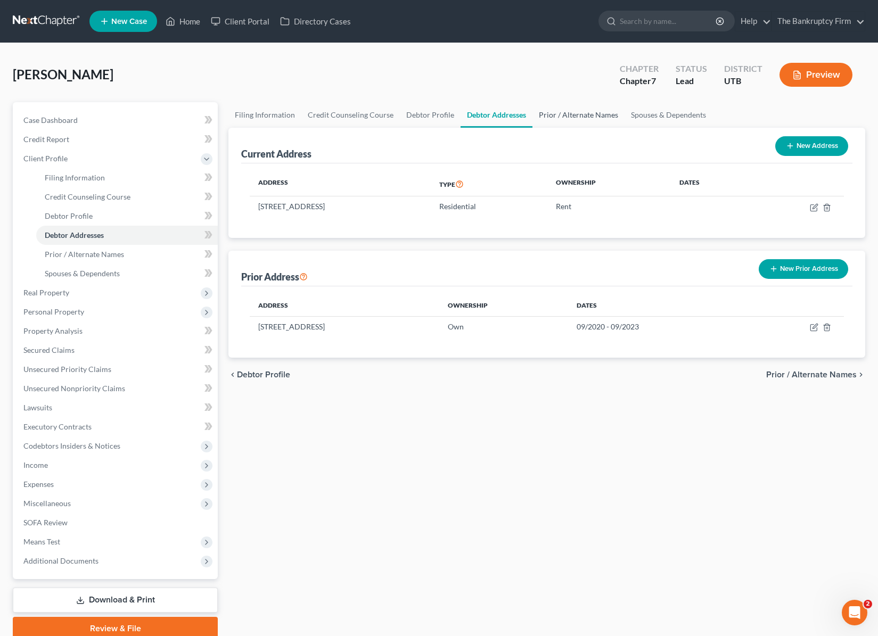
click at [581, 114] on link "Prior / Alternate Names" at bounding box center [578, 115] width 92 height 26
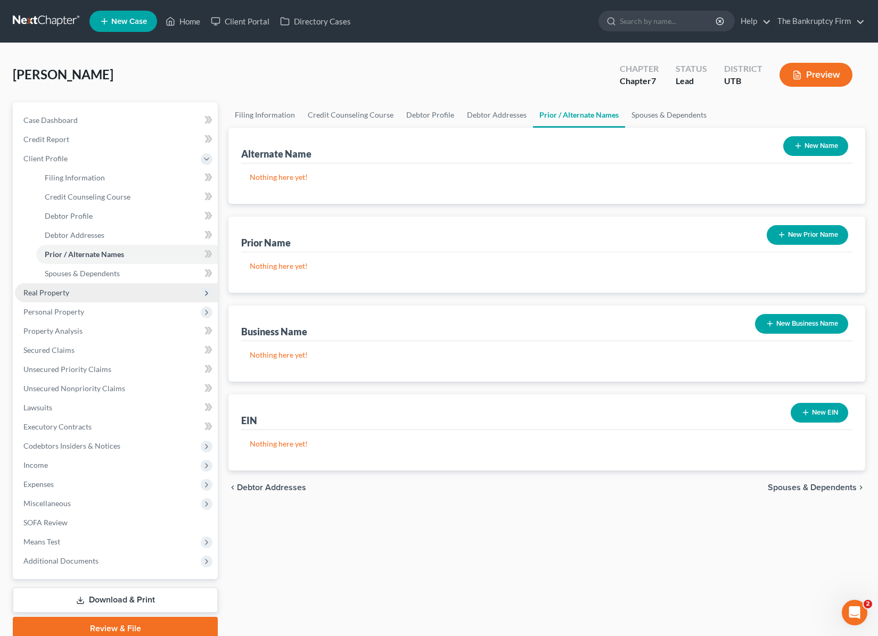
click at [69, 290] on span "Real Property" at bounding box center [116, 292] width 203 height 19
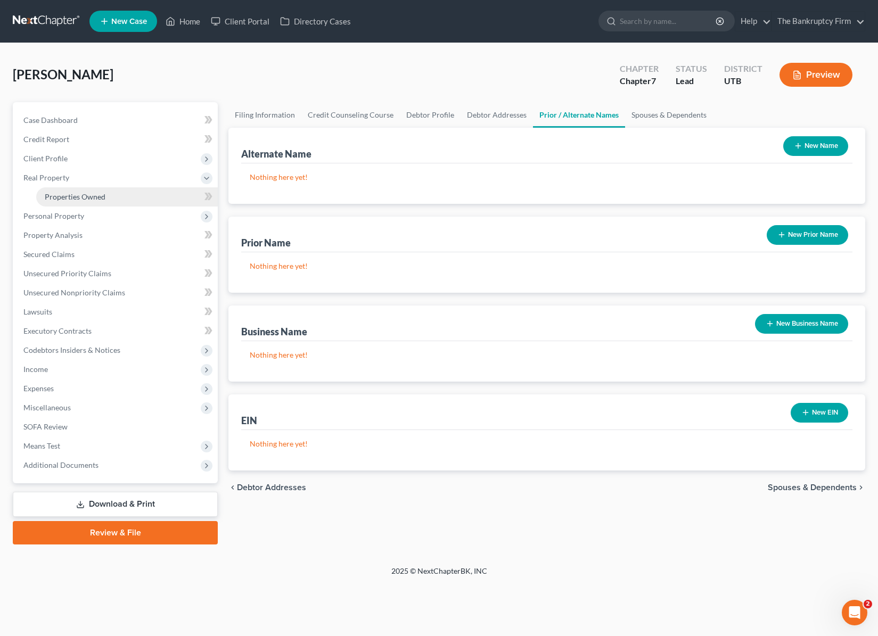
click at [81, 196] on span "Properties Owned" at bounding box center [75, 196] width 61 height 9
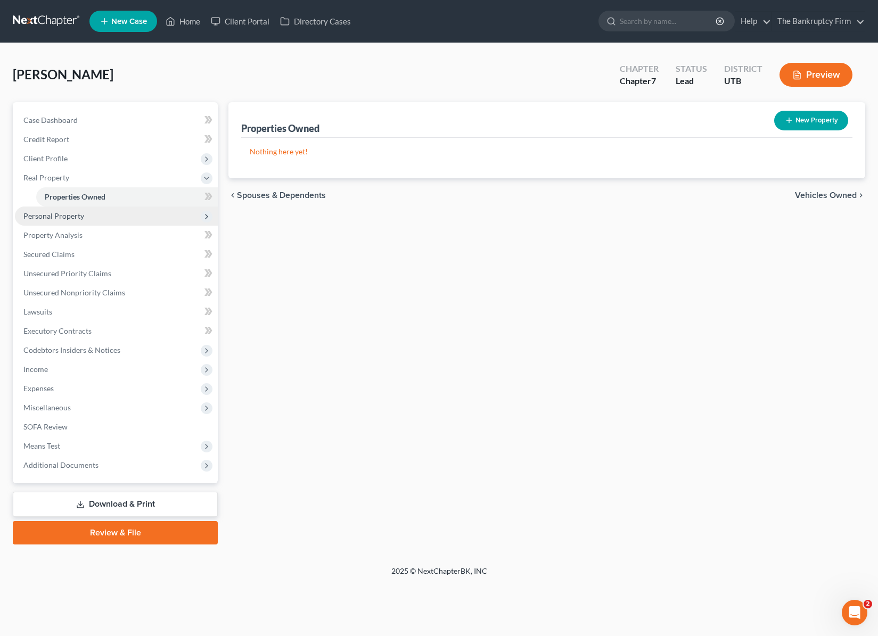
click at [81, 216] on span "Personal Property" at bounding box center [53, 215] width 61 height 9
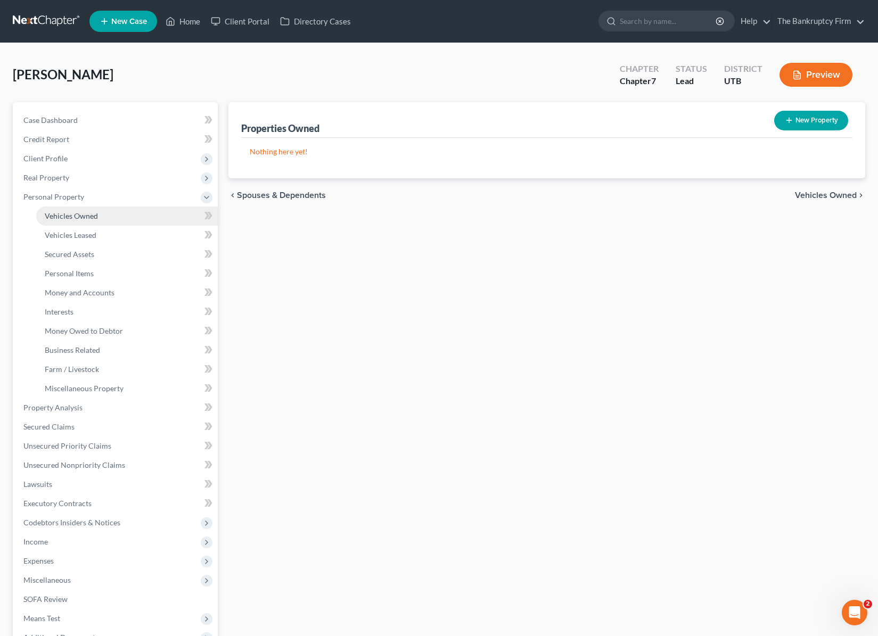
click at [90, 218] on span "Vehicles Owned" at bounding box center [71, 215] width 53 height 9
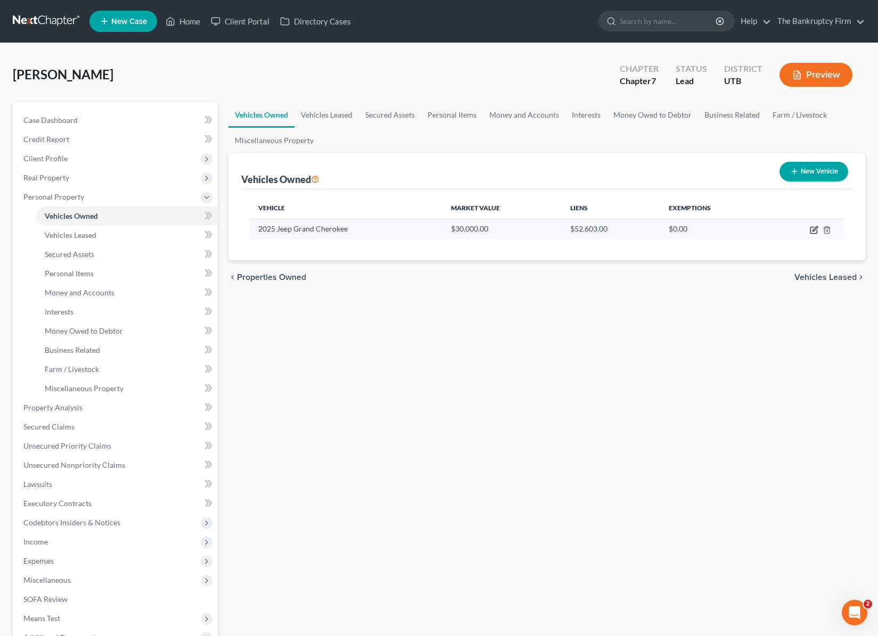
click at [814, 228] on icon "button" at bounding box center [814, 228] width 5 height 5
select select "0"
select select "1"
select select "0"
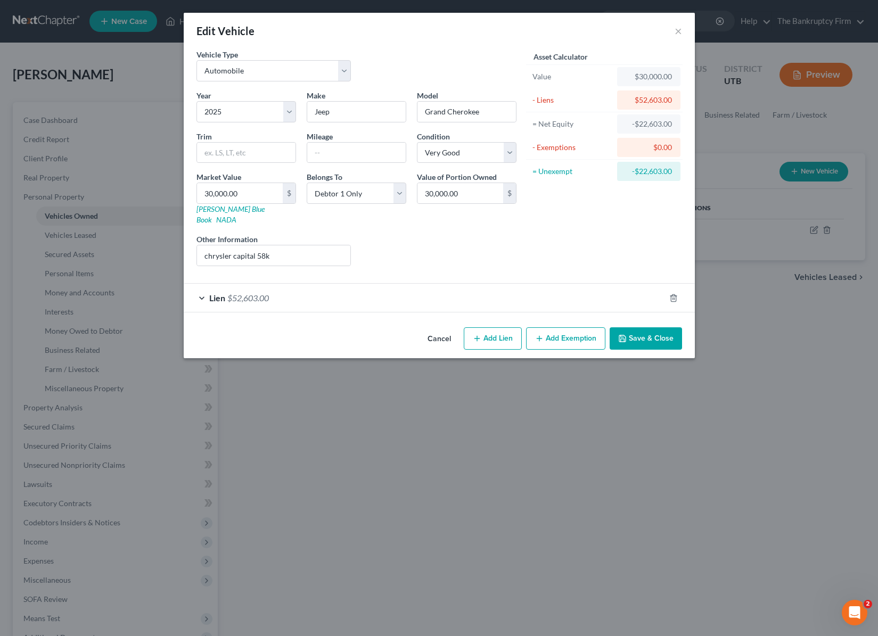
click at [575, 327] on button "Add Exemption" at bounding box center [565, 338] width 79 height 22
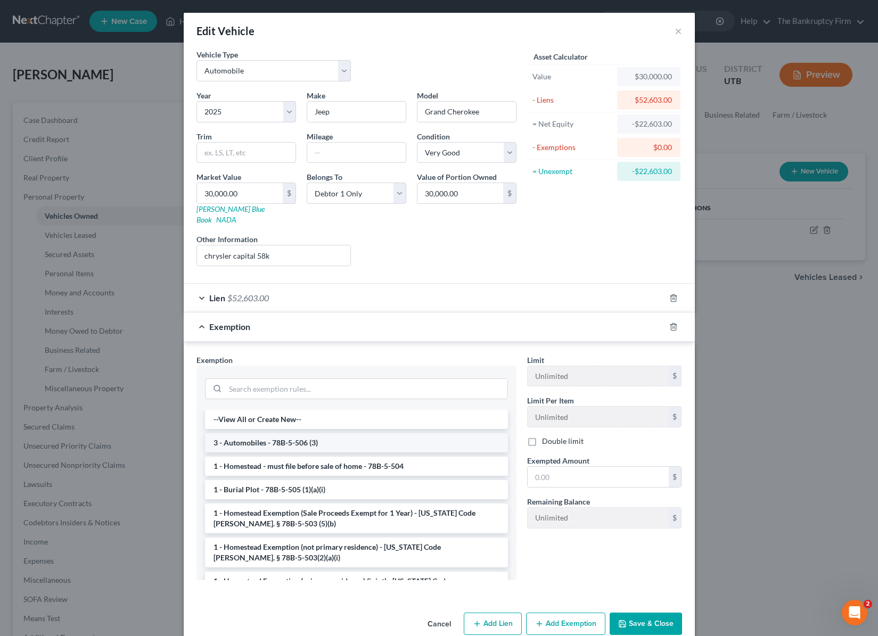
click at [313, 433] on li "3 - Automobiles - 78B-5-506 (3)" at bounding box center [356, 442] width 303 height 19
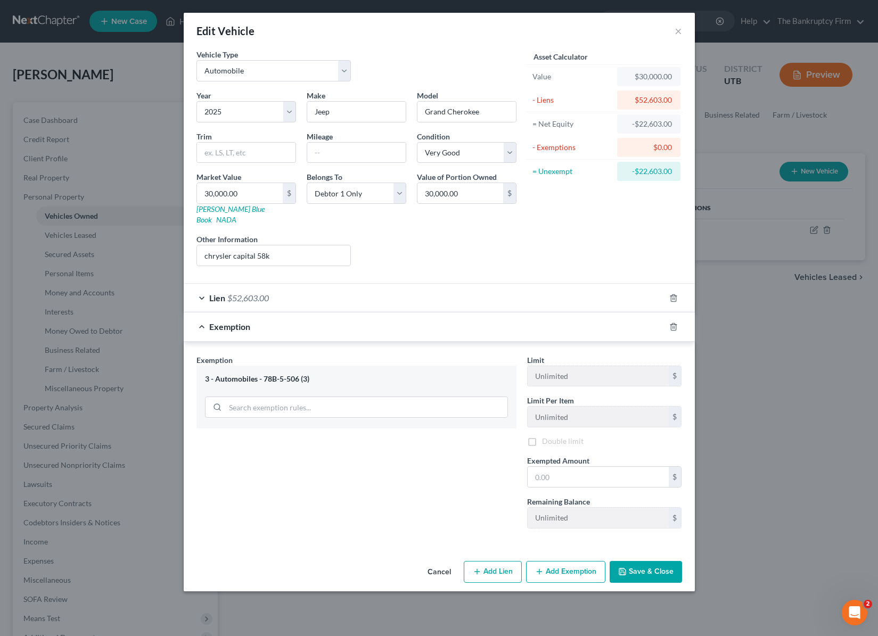
click at [313, 430] on div "Exemption Set must be selected for CA. Exemption * 3 - Automobiles - 78B-5-506 …" at bounding box center [356, 445] width 331 height 183
click at [560, 473] on input "text" at bounding box center [597, 478] width 141 height 20
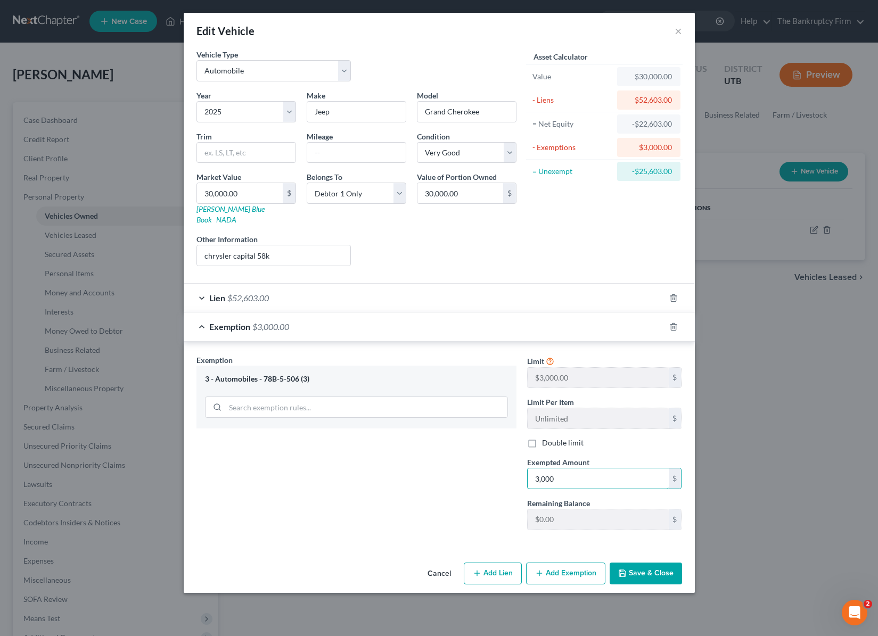
type input "3,000"
click at [653, 563] on button "Save & Close" at bounding box center [645, 574] width 72 height 22
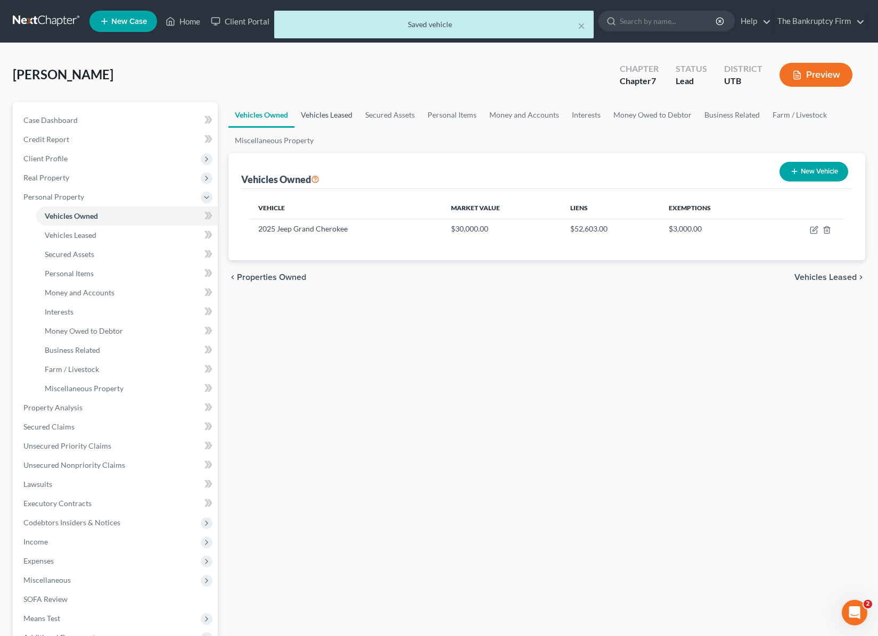
click at [322, 112] on link "Vehicles Leased" at bounding box center [326, 115] width 64 height 26
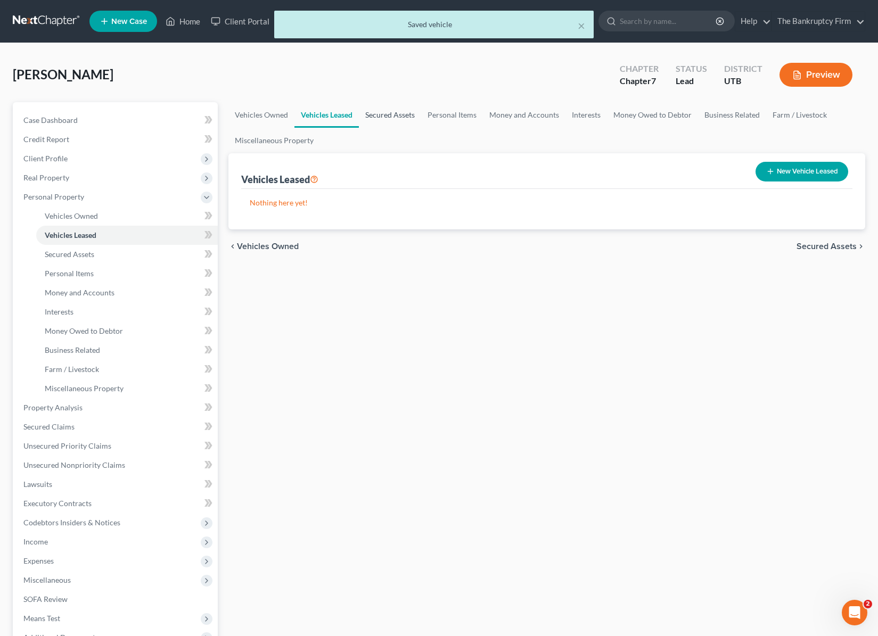
click at [394, 117] on link "Secured Assets" at bounding box center [390, 115] width 62 height 26
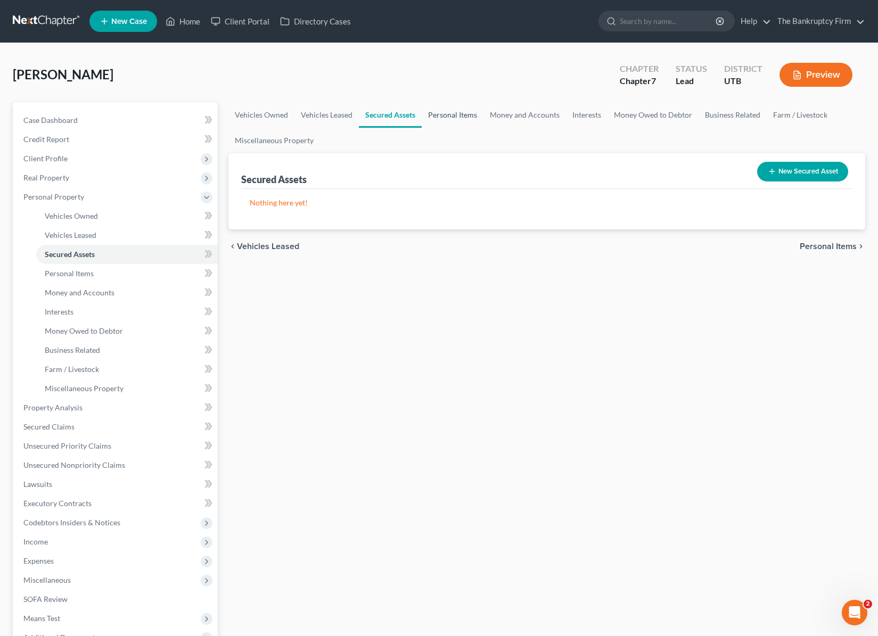
click at [444, 117] on link "Personal Items" at bounding box center [453, 115] width 62 height 26
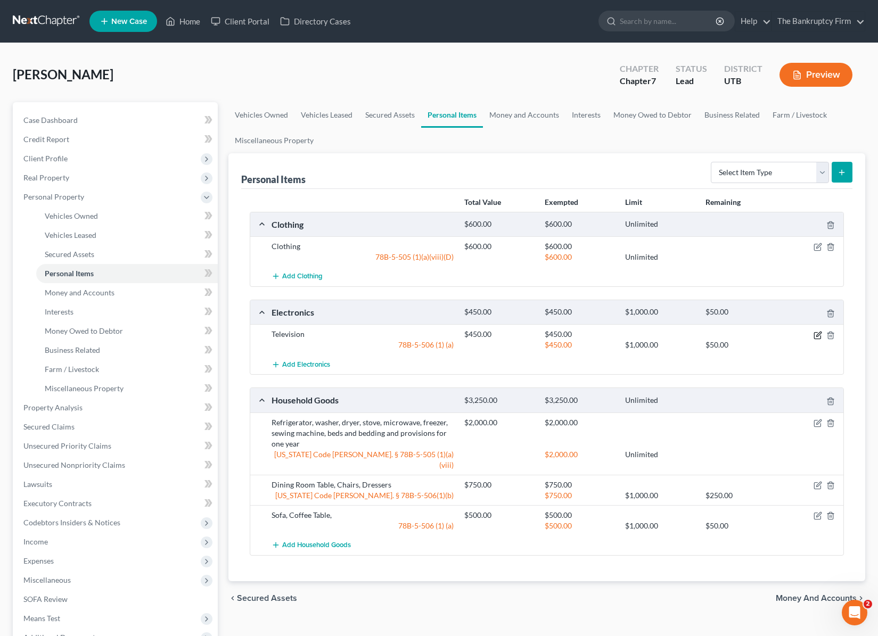
click at [814, 333] on icon "button" at bounding box center [817, 335] width 9 height 9
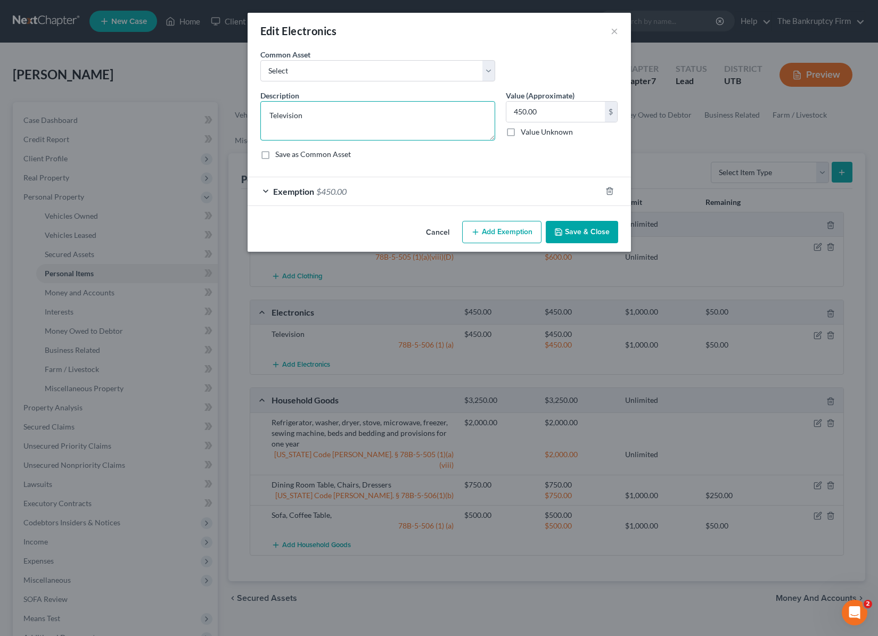
click at [339, 116] on textarea "Television" at bounding box center [377, 120] width 235 height 39
type textarea "Television, Cell Phone"
type input "200"
click at [587, 235] on button "Save & Close" at bounding box center [582, 232] width 72 height 22
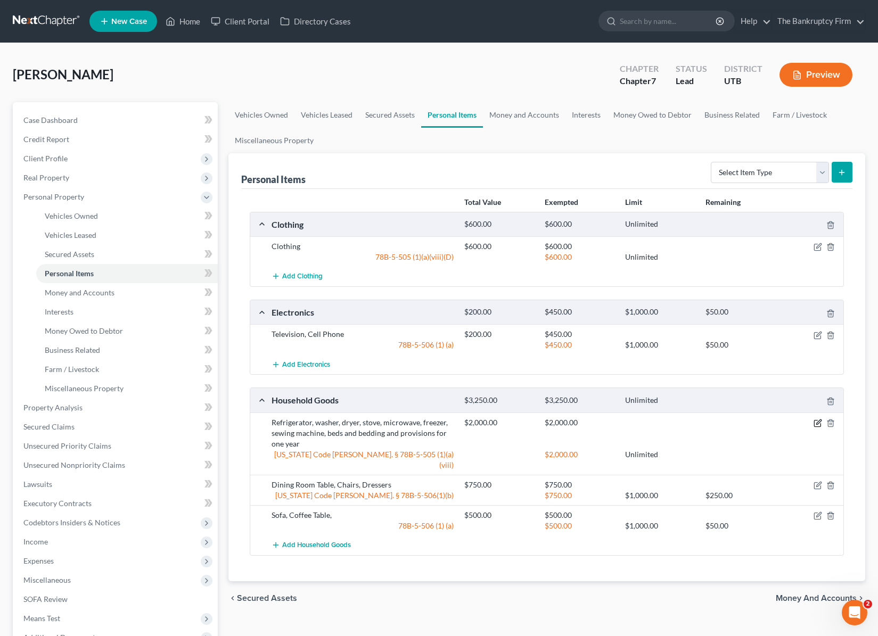
click at [820, 423] on icon "button" at bounding box center [817, 423] width 6 height 6
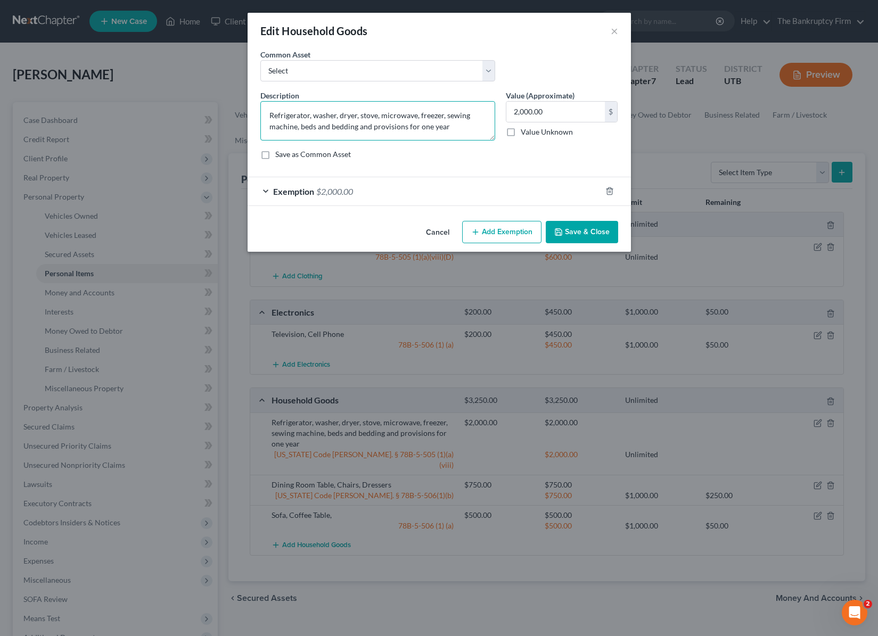
drag, startPoint x: 303, startPoint y: 114, endPoint x: 240, endPoint y: 117, distance: 63.9
click at [240, 117] on div "Edit Household Goods × An exemption set must first be selected from the Filing …" at bounding box center [439, 318] width 878 height 636
type textarea "washer, beds and bedding and provisions for one year"
click at [583, 230] on button "Save & Close" at bounding box center [582, 232] width 72 height 22
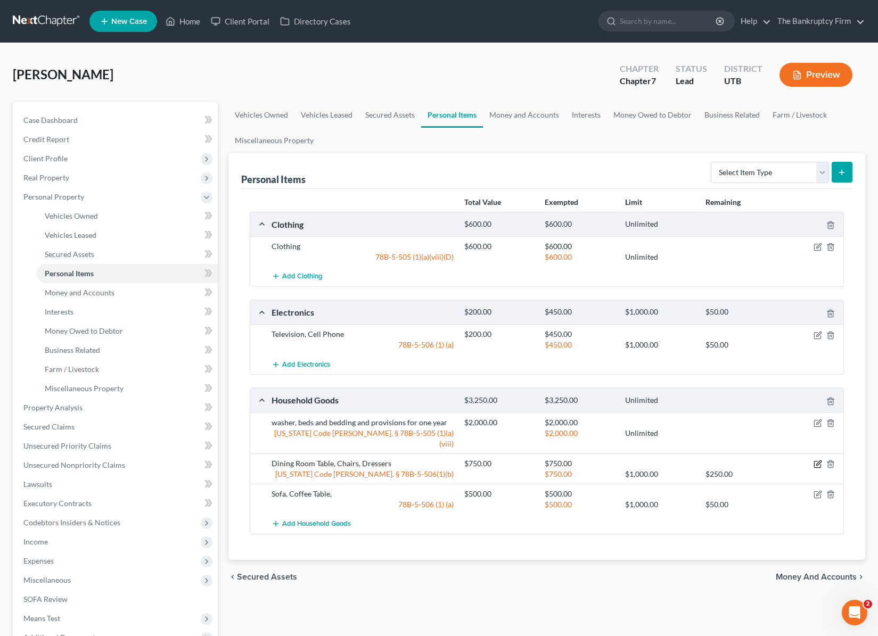
click at [818, 460] on icon "button" at bounding box center [817, 464] width 9 height 9
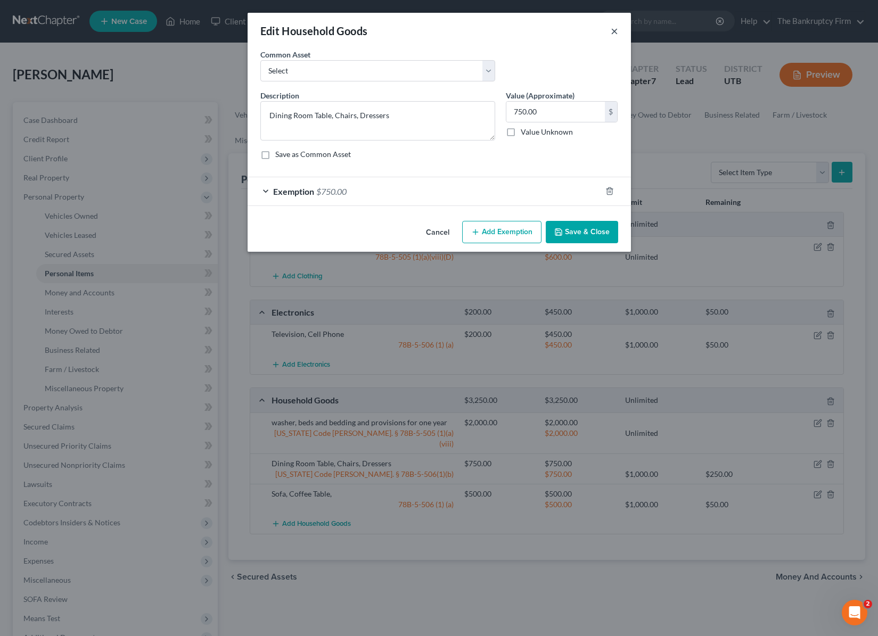
click at [613, 32] on button "×" at bounding box center [613, 30] width 7 height 13
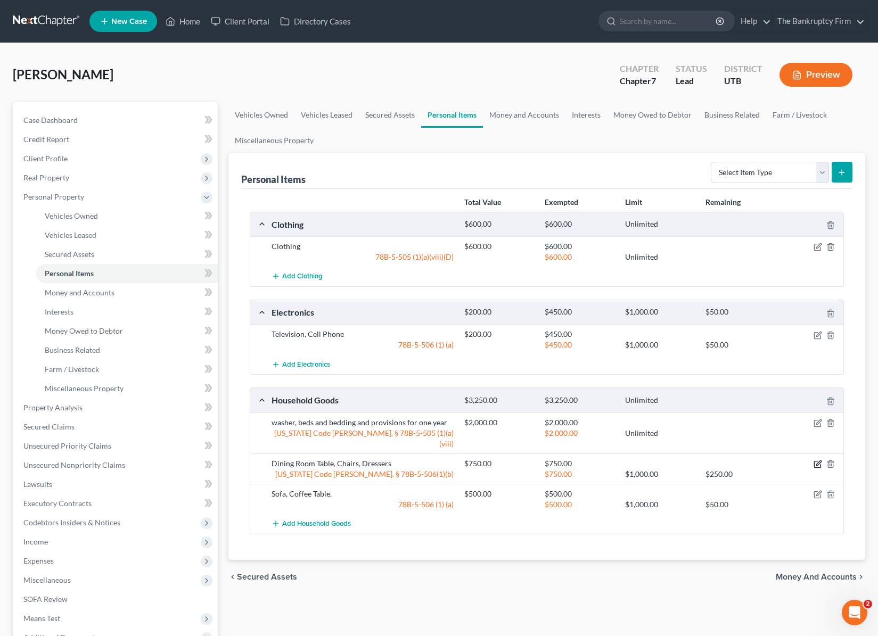
click at [818, 460] on icon "button" at bounding box center [818, 462] width 5 height 5
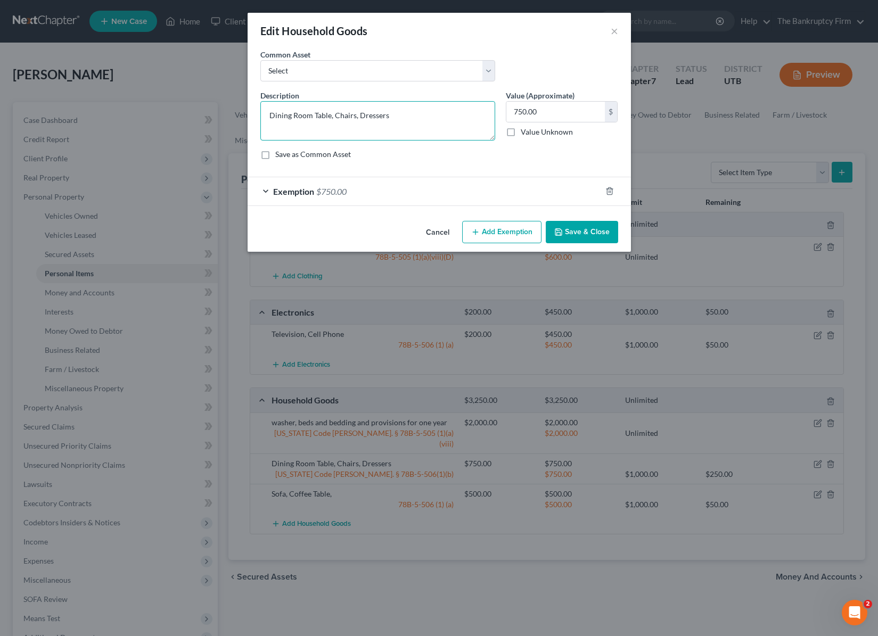
drag, startPoint x: 357, startPoint y: 114, endPoint x: 246, endPoint y: 112, distance: 110.7
click at [246, 112] on div "Edit Household Goods × An exemption set must first be selected from the Filing …" at bounding box center [439, 318] width 878 height 636
type textarea "Dressers"
click at [563, 231] on icon "button" at bounding box center [558, 232] width 9 height 9
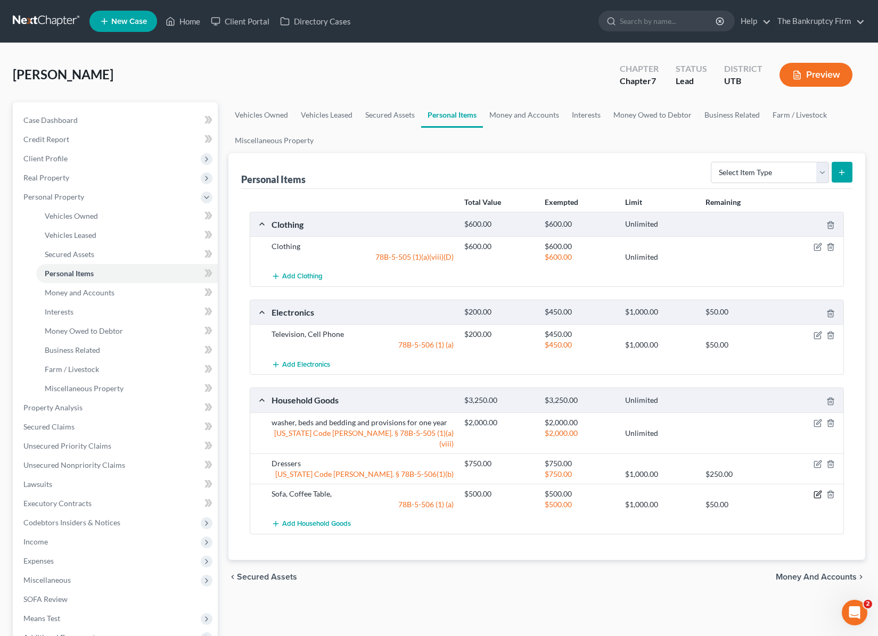
click at [814, 490] on icon "button" at bounding box center [817, 494] width 9 height 9
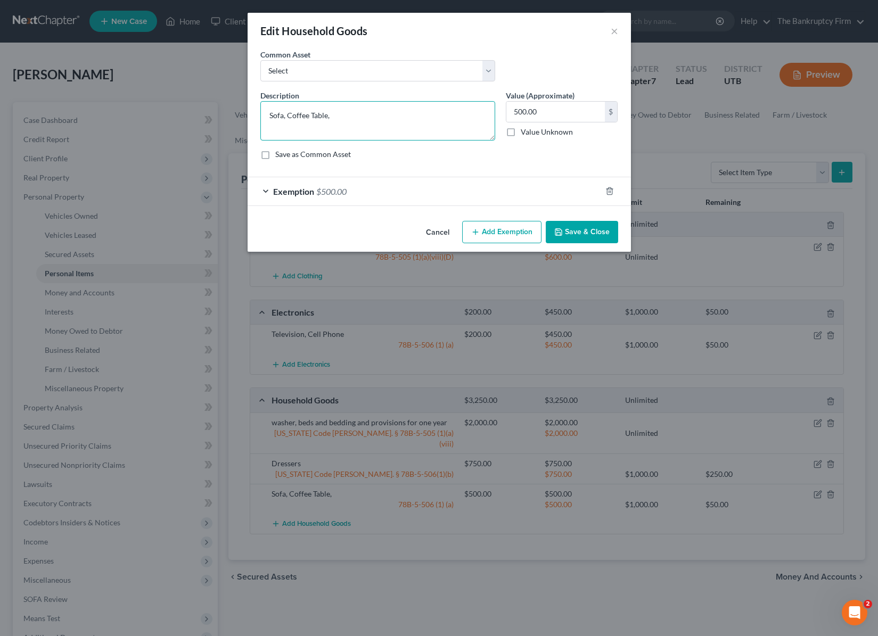
drag, startPoint x: 351, startPoint y: 115, endPoint x: 218, endPoint y: 113, distance: 133.1
click at [218, 113] on div "Edit Household Goods × An exemption set must first be selected from the Filing …" at bounding box center [439, 318] width 878 height 636
type textarea "Couch Sectional, Coffee Table, End Tables, Lamps"
click at [588, 234] on button "Save & Close" at bounding box center [582, 232] width 72 height 22
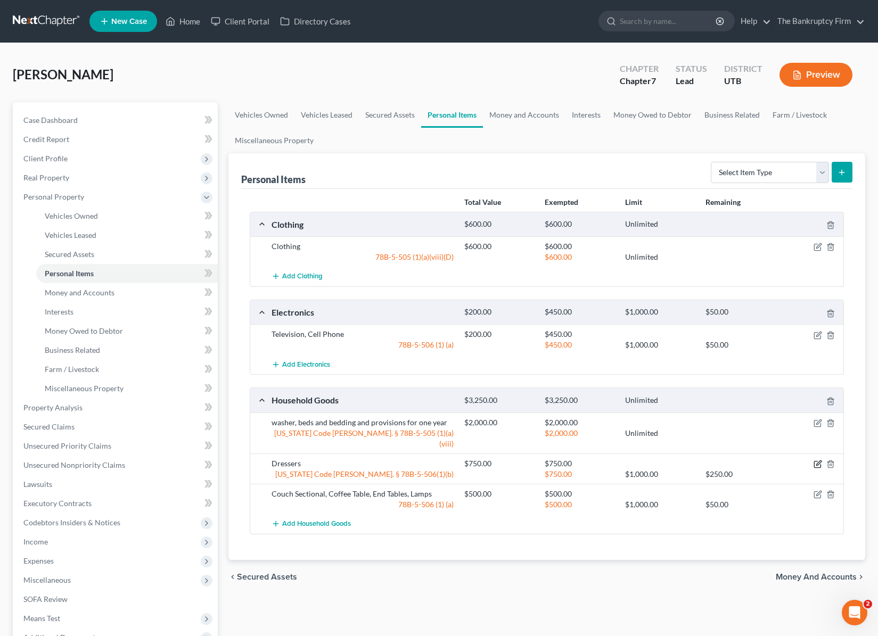
click at [818, 460] on icon "button" at bounding box center [817, 464] width 9 height 9
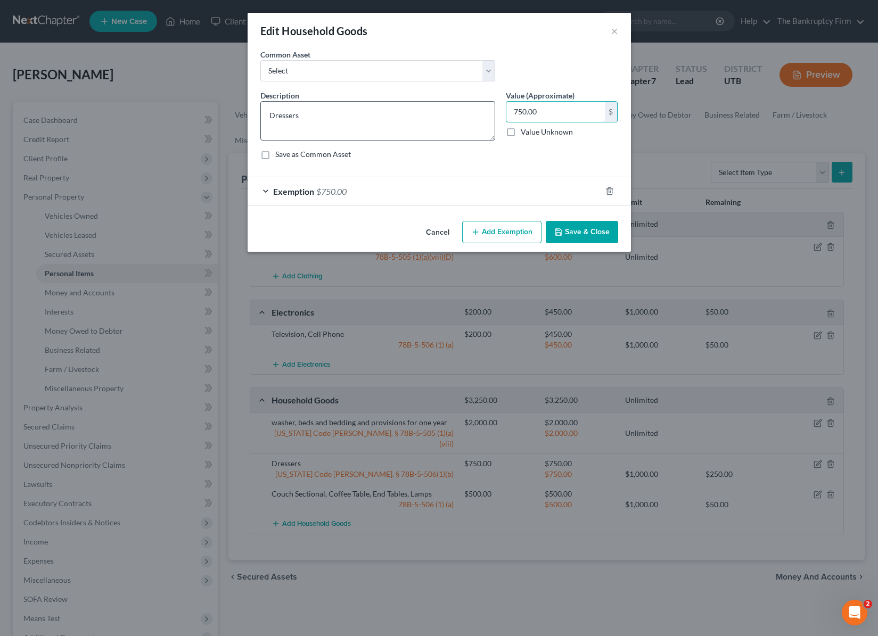
drag, startPoint x: 563, startPoint y: 110, endPoint x: 483, endPoint y: 108, distance: 79.9
click at [483, 108] on div "Description * Dressers Value (Approximate) 750.00 $ Value Unknown Balance Undet…" at bounding box center [439, 129] width 368 height 78
type input "200.00"
click at [567, 232] on button "Save & Close" at bounding box center [582, 232] width 72 height 22
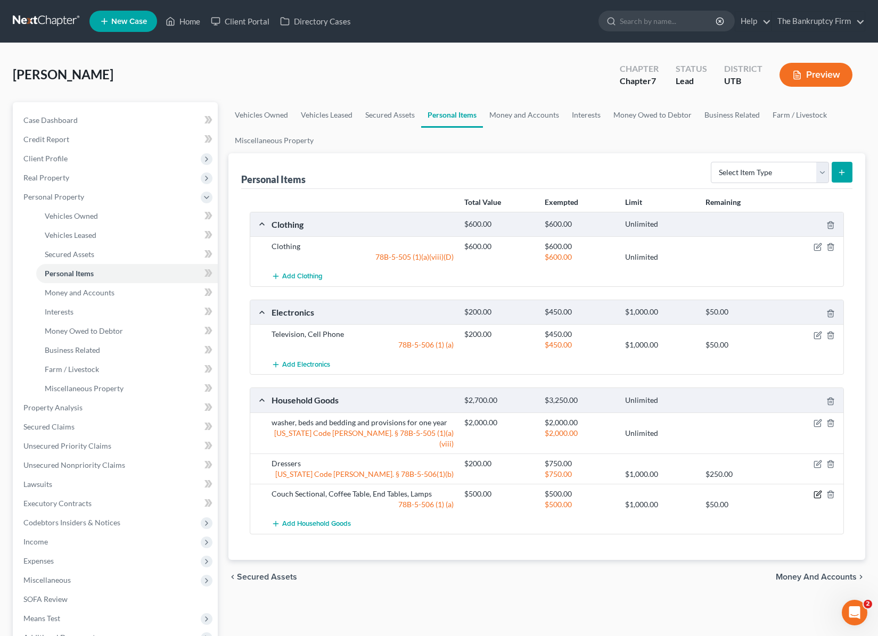
click at [815, 490] on icon "button" at bounding box center [817, 494] width 9 height 9
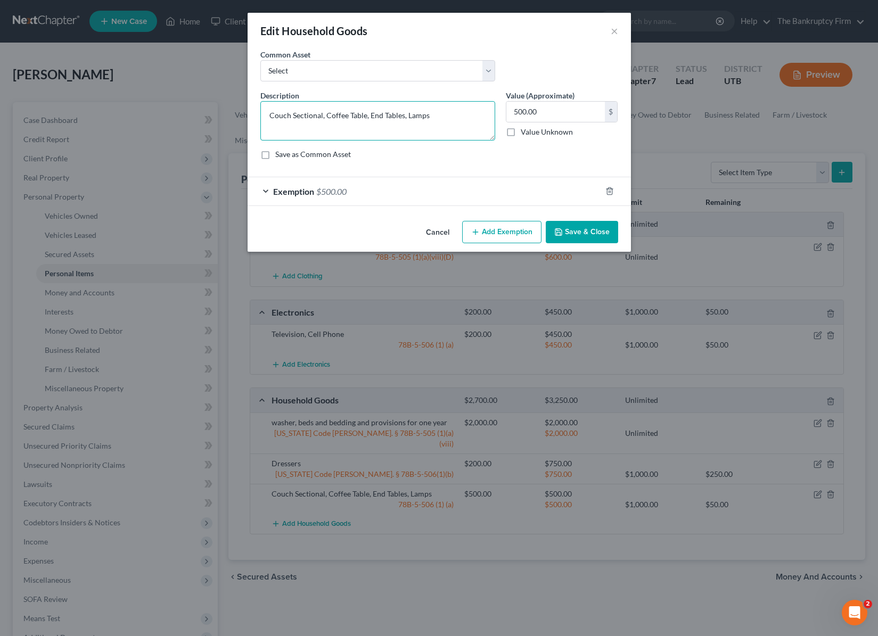
click at [435, 112] on textarea "Couch Sectional, Coffee Table, End Tables, Lamps" at bounding box center [377, 120] width 235 height 39
type textarea "Couch Sectional, Coffee Table, End Tables, Lamps, TV Stand"
click at [596, 234] on button "Save & Close" at bounding box center [582, 232] width 72 height 22
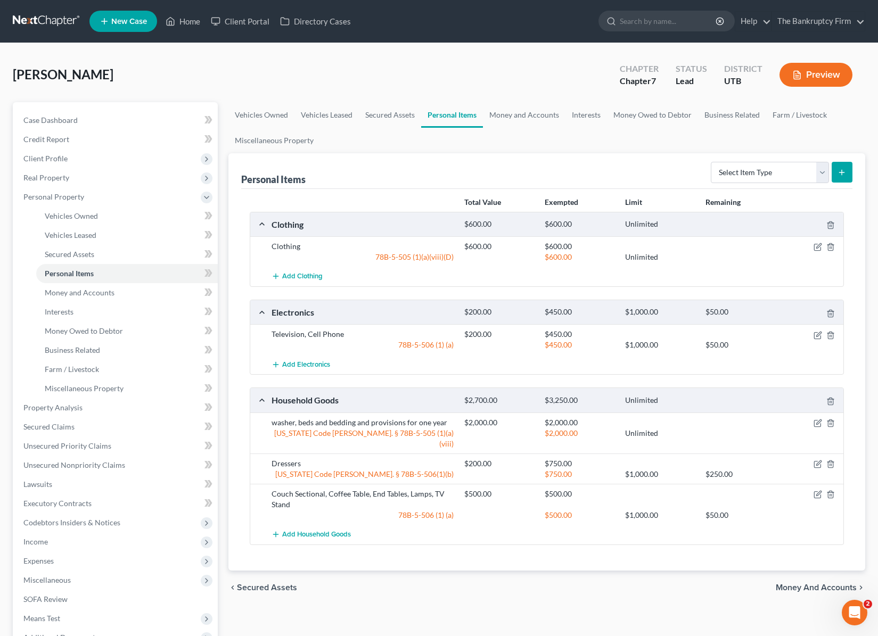
click at [431, 176] on div "Personal Items Select Item Type Clothing Collectibles Of Value Electronics Fire…" at bounding box center [546, 171] width 611 height 36
click at [810, 168] on select "Select Item Type Clothing Collectibles Of Value Electronics Firearms Household …" at bounding box center [770, 172] width 118 height 21
select select "pets"
click at [712, 162] on select "Select Item Type Clothing Collectibles Of Value Electronics Firearms Household …" at bounding box center [770, 172] width 118 height 21
click at [836, 169] on button "submit" at bounding box center [841, 172] width 21 height 21
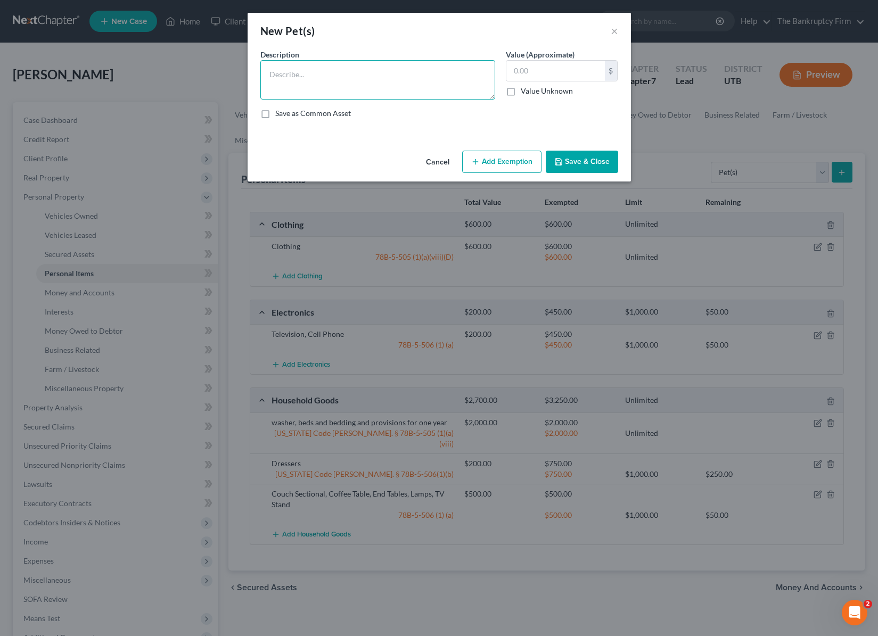
click at [295, 74] on textarea at bounding box center [377, 79] width 235 height 39
drag, startPoint x: 283, startPoint y: 76, endPoint x: 238, endPoint y: 76, distance: 44.2
click at [238, 76] on div "New Pet(s) × An exemption set must first be selected from the Filing Informatio…" at bounding box center [439, 318] width 878 height 636
type textarea "3 Dog (night)"
drag, startPoint x: 541, startPoint y: 61, endPoint x: 540, endPoint y: 69, distance: 8.0
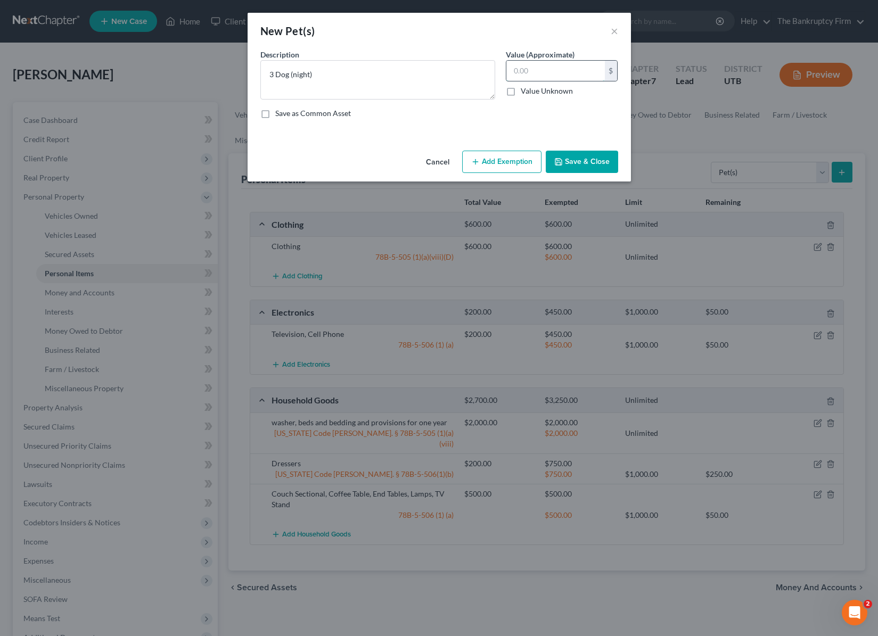
click at [540, 64] on input "text" at bounding box center [555, 71] width 98 height 20
type input "50"
click at [507, 162] on button "Add Exemption" at bounding box center [501, 162] width 79 height 22
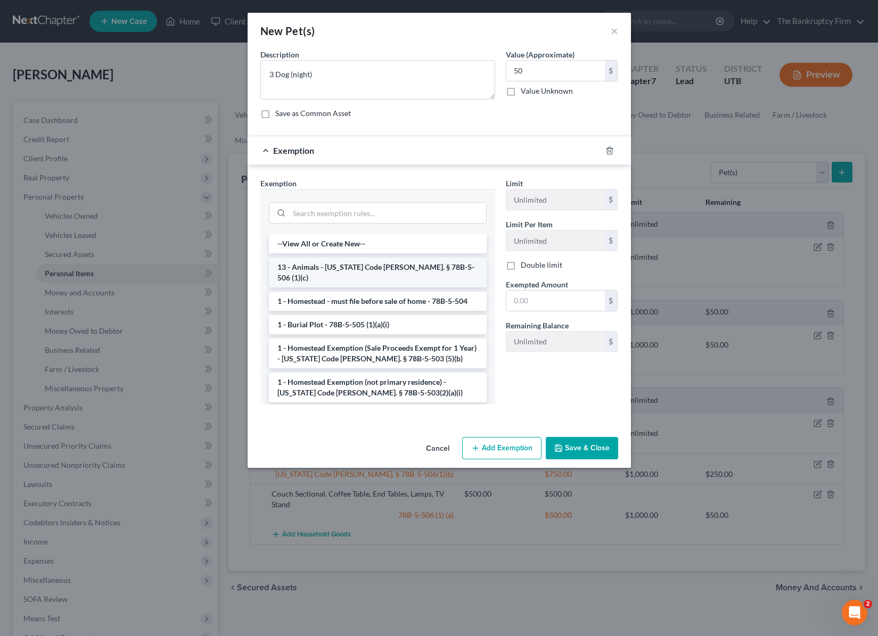
click at [343, 271] on li "13 - Animals - [US_STATE] Code [PERSON_NAME]. § 78B-5-506 (1)(c)" at bounding box center [378, 273] width 218 height 30
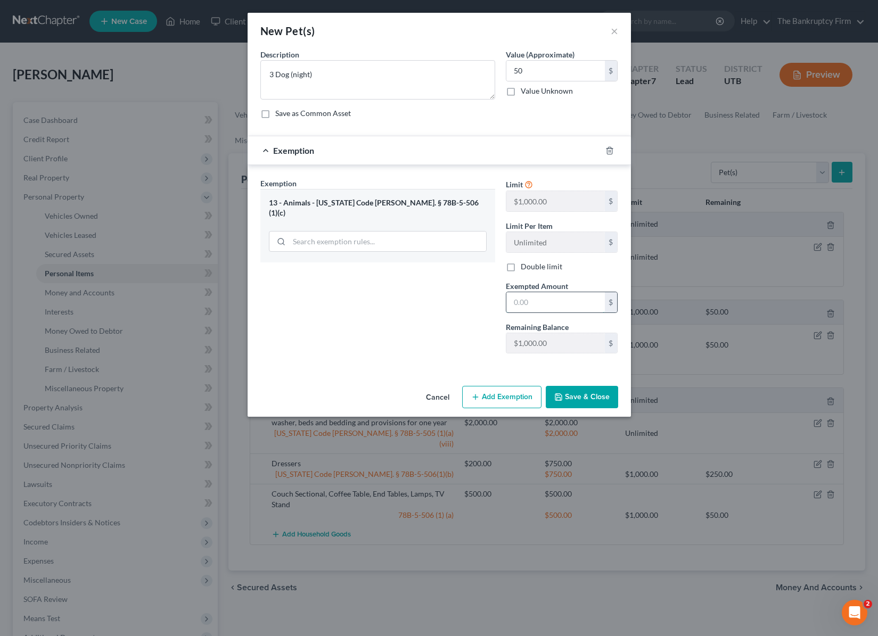
click at [544, 306] on input "text" at bounding box center [555, 302] width 98 height 20
type input "50"
click at [393, 335] on div "Exemption Set must be selected for CA. Exemption * 13 - Animals - Utah Code Ann…" at bounding box center [377, 270] width 245 height 184
click at [584, 395] on button "Save & Close" at bounding box center [582, 397] width 72 height 22
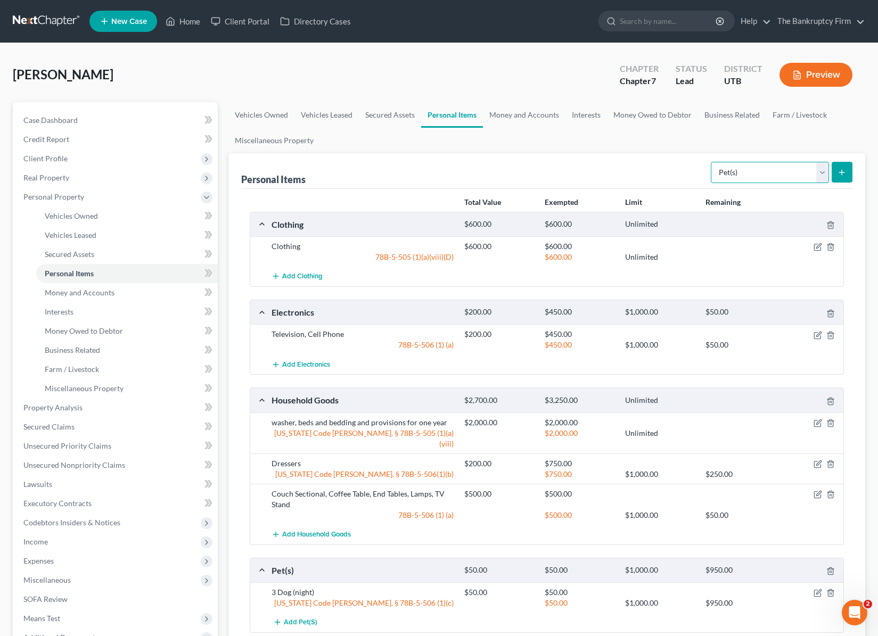
click at [820, 172] on select "Select Item Type Clothing Collectibles Of Value Electronics Firearms Household …" at bounding box center [770, 172] width 118 height 21
click at [804, 176] on select "Select Item Type Clothing Collectibles Of Value Electronics Firearms Household …" at bounding box center [770, 172] width 118 height 21
click at [520, 117] on link "Money and Accounts" at bounding box center [524, 115] width 82 height 26
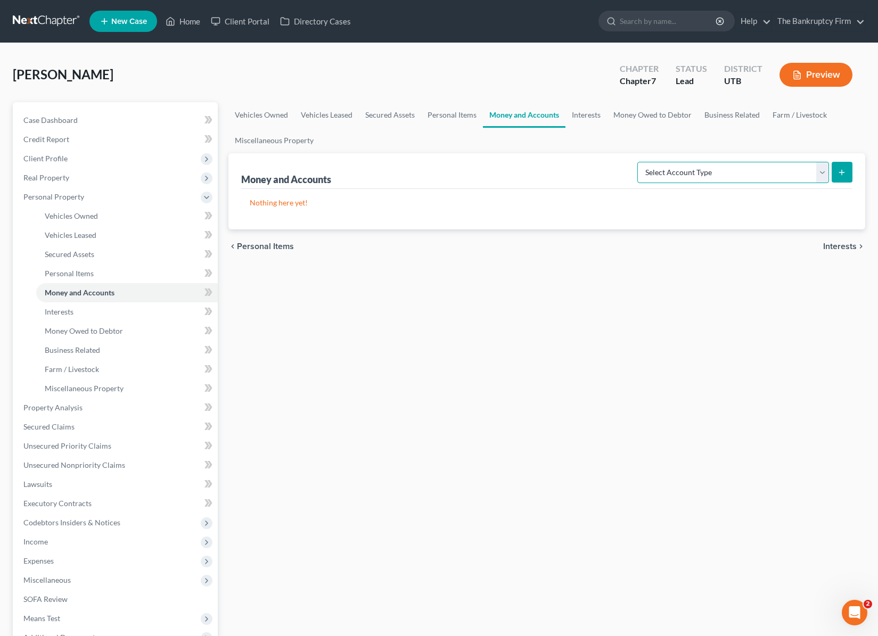
click at [819, 169] on select "Select Account Type Brokerage Cash on Hand Certificates of Deposit Checking Acc…" at bounding box center [733, 172] width 192 height 21
select select "checking"
click at [639, 162] on select "Select Account Type Brokerage Cash on Hand Certificates of Deposit Checking Acc…" at bounding box center [733, 172] width 192 height 21
click at [842, 169] on icon "submit" at bounding box center [841, 172] width 9 height 9
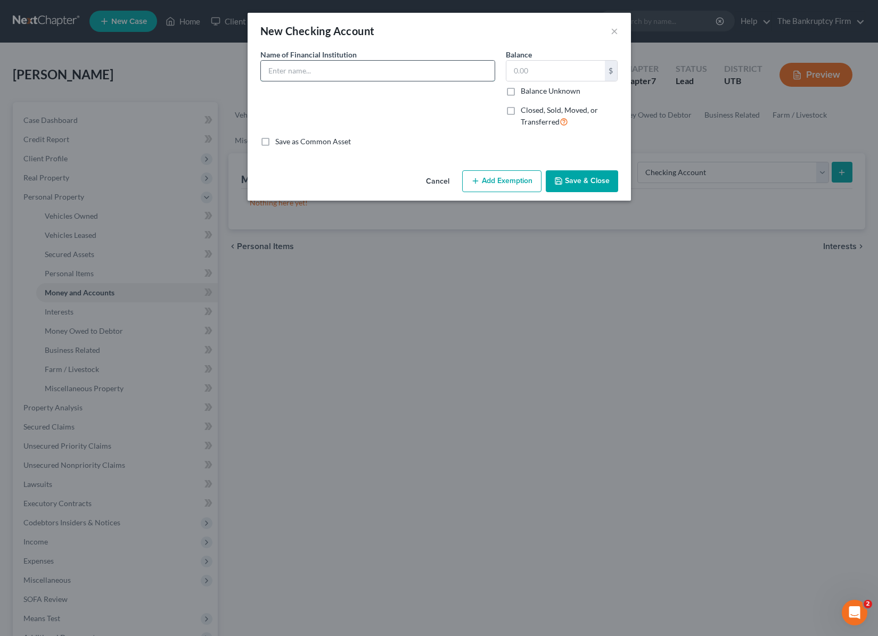
click at [351, 73] on input "text" at bounding box center [378, 71] width 234 height 20
type input "MACU"
click at [582, 179] on button "Save & Close" at bounding box center [582, 181] width 72 height 22
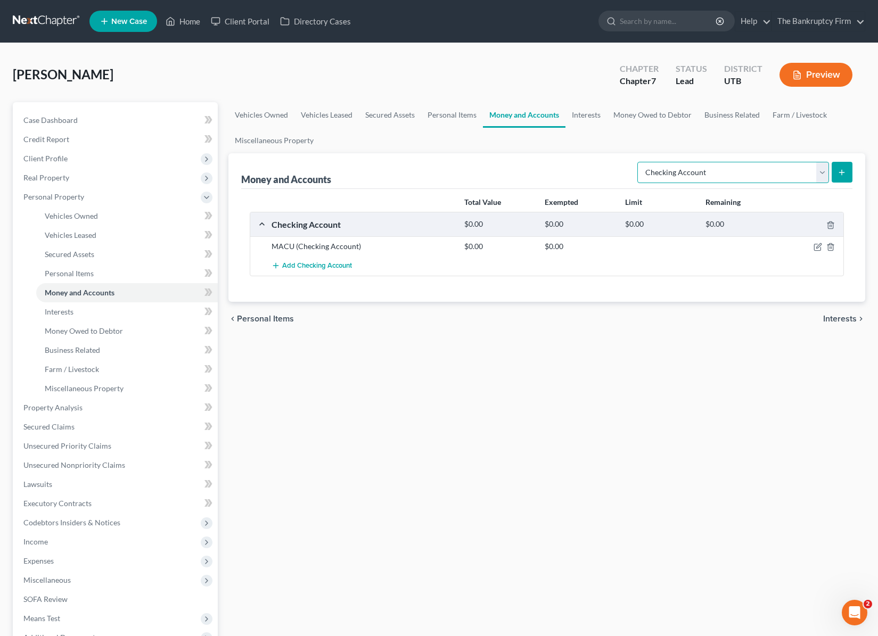
click at [821, 168] on select "Select Account Type Brokerage Cash on Hand Certificates of Deposit Checking Acc…" at bounding box center [733, 172] width 192 height 21
click at [639, 162] on select "Select Account Type Brokerage Cash on Hand Certificates of Deposit Checking Acc…" at bounding box center [733, 172] width 192 height 21
click at [848, 172] on button "submit" at bounding box center [841, 172] width 21 height 21
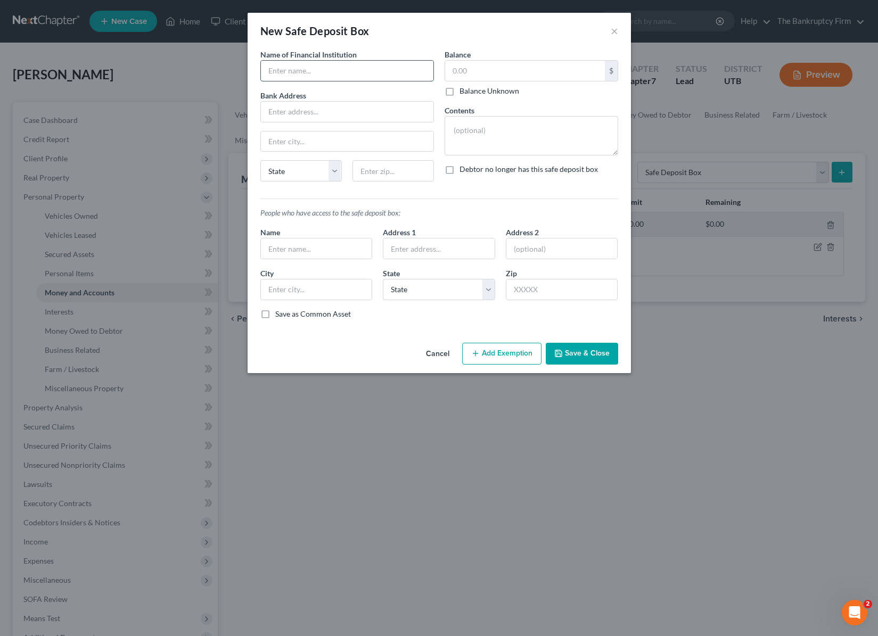
click at [349, 68] on input "text" at bounding box center [347, 71] width 172 height 20
click at [612, 27] on button "×" at bounding box center [613, 30] width 7 height 13
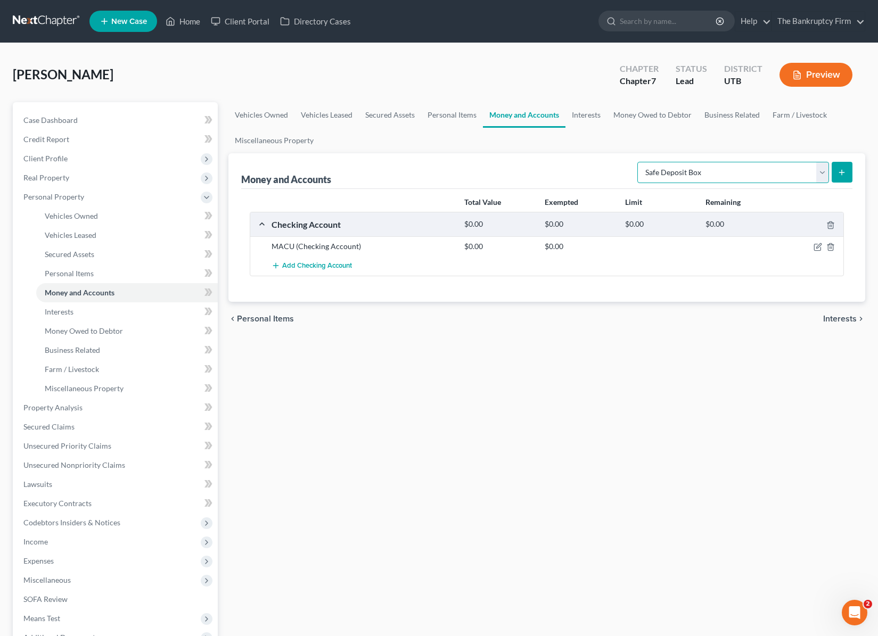
click at [822, 171] on select "Select Account Type Brokerage Cash on Hand Certificates of Deposit Checking Acc…" at bounding box center [733, 172] width 192 height 21
select select "savings"
click at [639, 162] on select "Select Account Type Brokerage Cash on Hand Certificates of Deposit Checking Acc…" at bounding box center [733, 172] width 192 height 21
click at [839, 171] on icon "submit" at bounding box center [841, 172] width 9 height 9
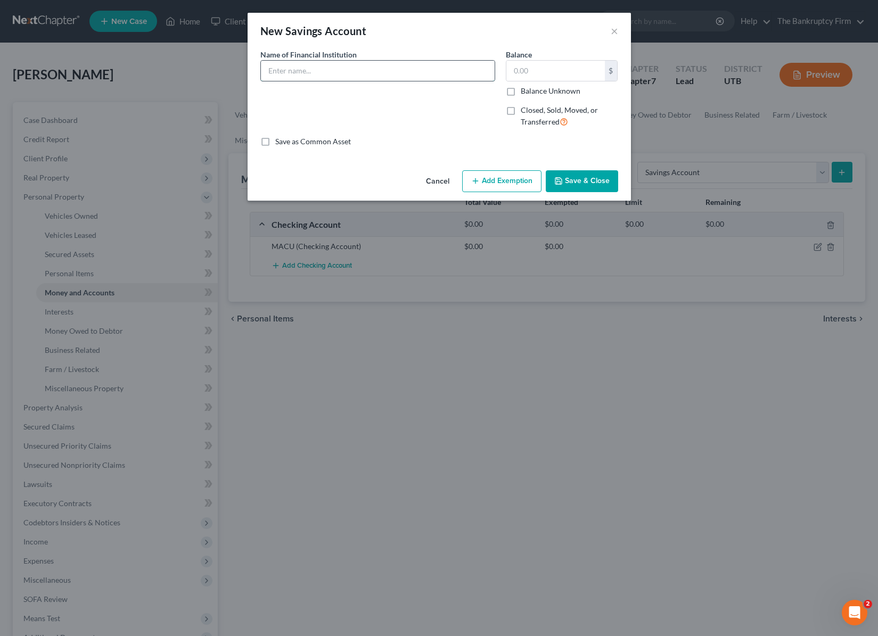
click at [312, 75] on input "text" at bounding box center [378, 71] width 234 height 20
type input "MACU"
click at [594, 177] on button "Save & Close" at bounding box center [582, 181] width 72 height 22
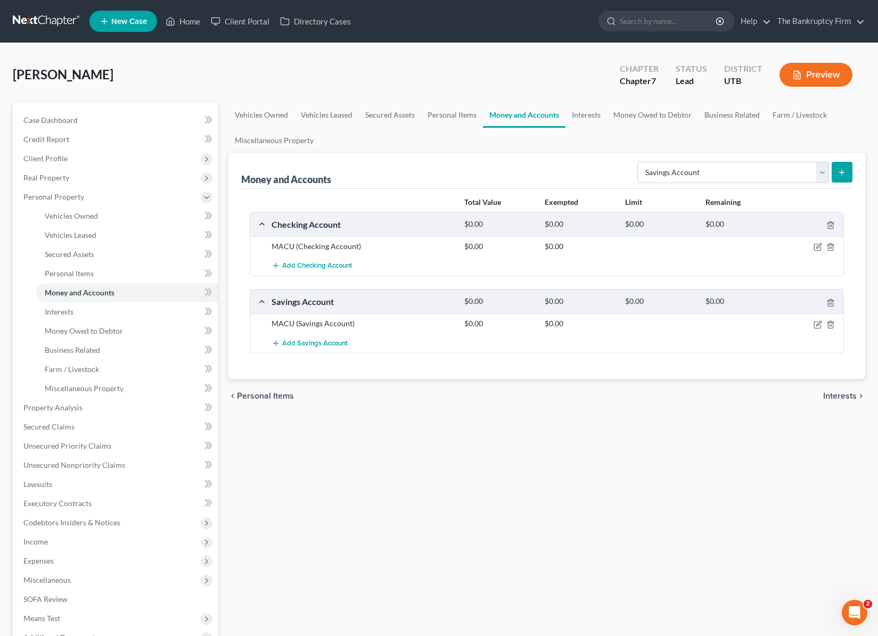
click at [818, 318] on div at bounding box center [812, 323] width 64 height 11
click at [818, 325] on icon "button" at bounding box center [817, 324] width 9 height 9
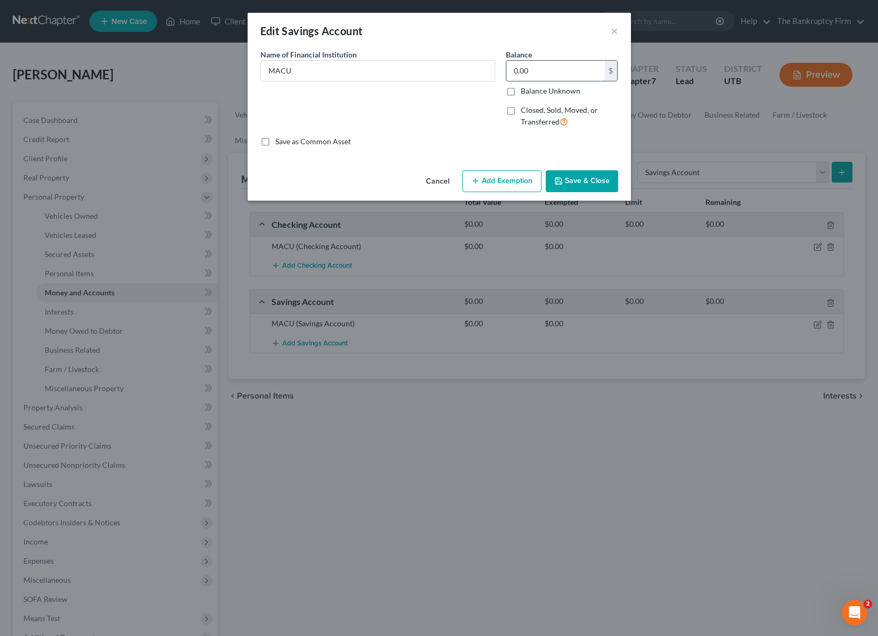
drag, startPoint x: 537, startPoint y: 72, endPoint x: 557, endPoint y: 72, distance: 20.2
click at [557, 72] on input "0.00" at bounding box center [555, 71] width 98 height 20
type input "0"
type input "1.00"
click at [593, 178] on button "Save & Close" at bounding box center [582, 181] width 72 height 22
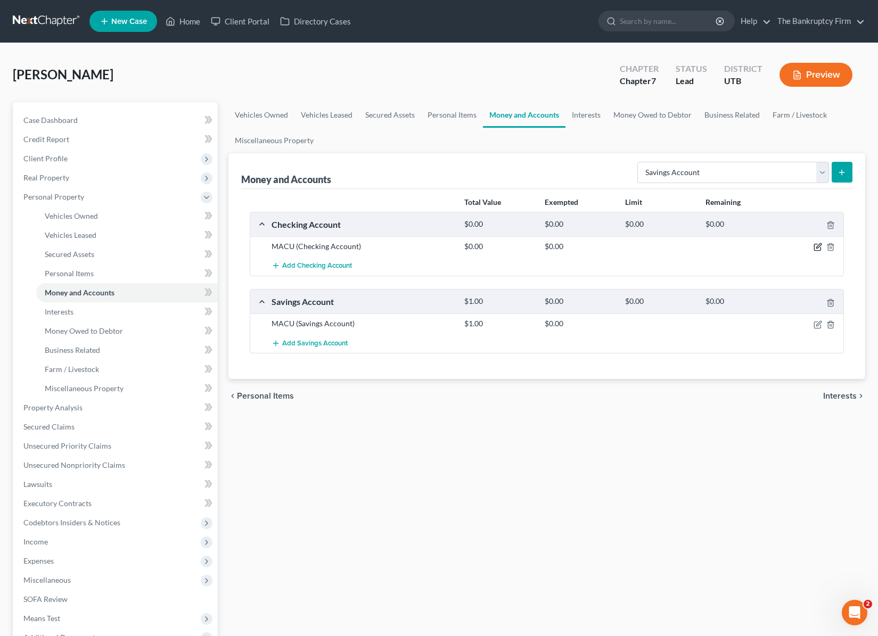
click at [818, 247] on icon "button" at bounding box center [817, 247] width 9 height 9
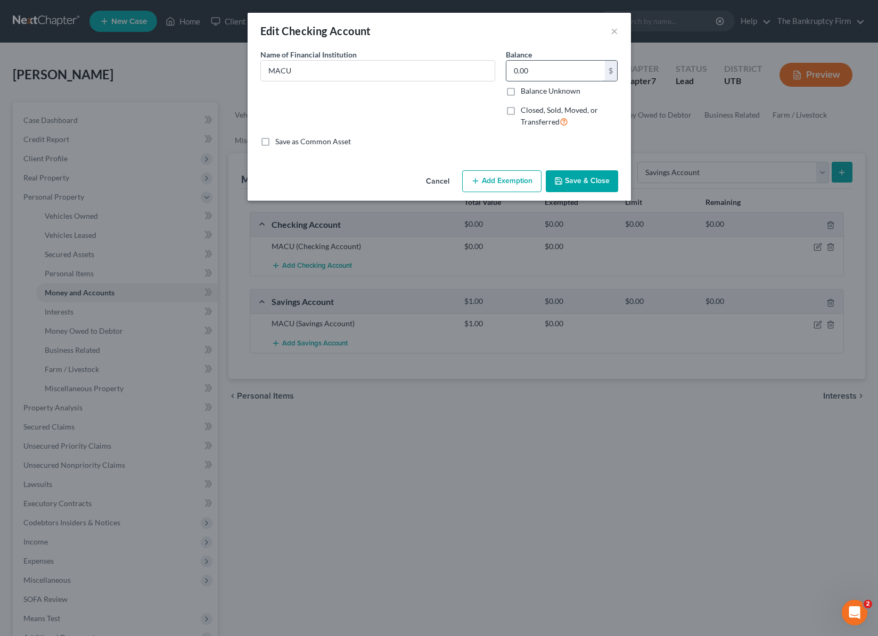
click at [547, 72] on input "0.00" at bounding box center [555, 71] width 98 height 20
click at [324, 68] on input "MACU" at bounding box center [378, 71] width 234 height 20
type input "MACU (Negative Balance)"
click at [521, 111] on label "Closed, Sold, Moved, or Transferred" at bounding box center [569, 116] width 97 height 23
click at [525, 111] on input "Closed, Sold, Moved, or Transferred" at bounding box center [528, 108] width 7 height 7
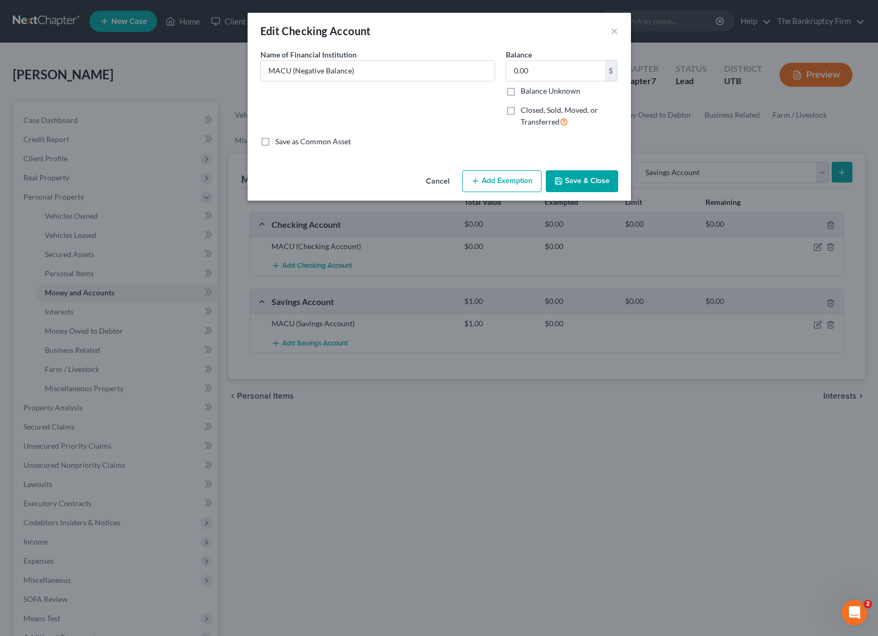
checkbox input "true"
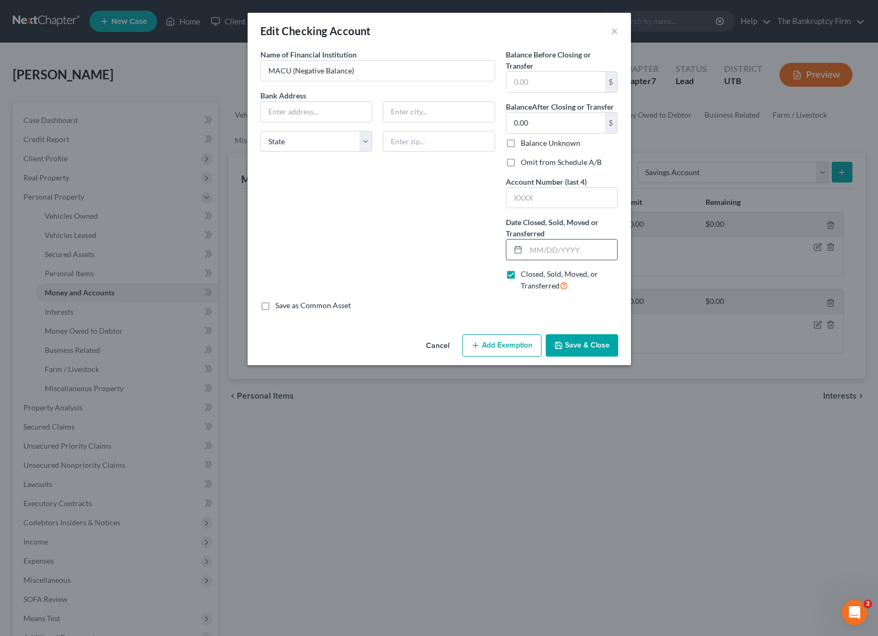
click at [555, 249] on input "text" at bounding box center [572, 250] width 92 height 20
type input "09/01/2026"
click at [584, 346] on button "Save & Close" at bounding box center [582, 345] width 72 height 22
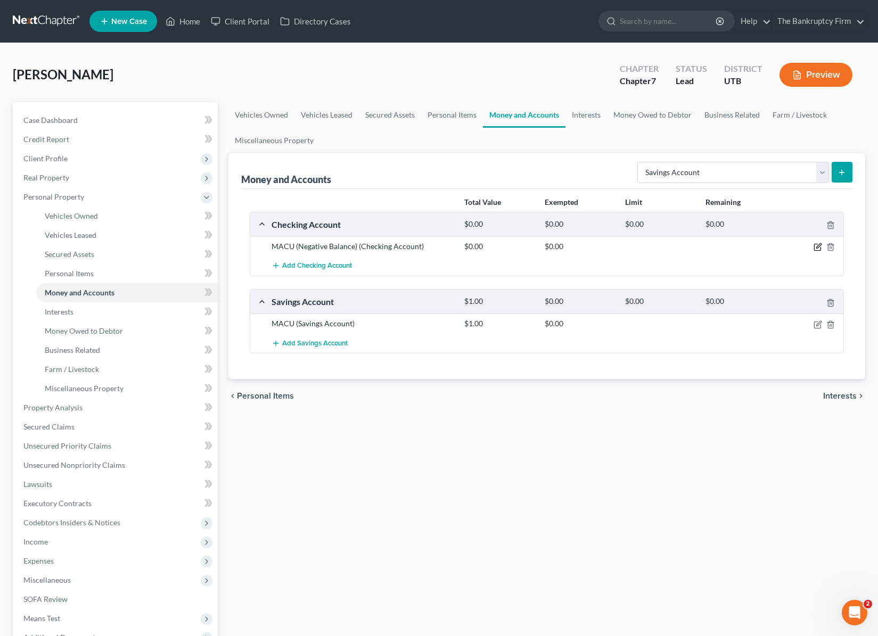
click at [815, 244] on icon "button" at bounding box center [817, 247] width 9 height 9
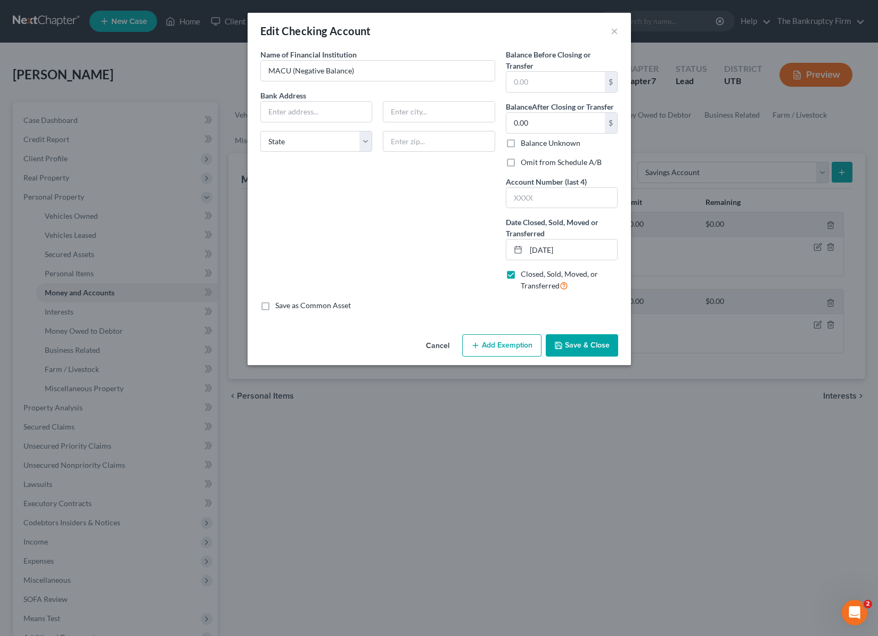
drag, startPoint x: 508, startPoint y: 162, endPoint x: 543, endPoint y: 237, distance: 82.9
click at [521, 162] on label "Omit from Schedule A/B" at bounding box center [561, 162] width 81 height 11
click at [525, 162] on input "Omit from Schedule A/B" at bounding box center [528, 160] width 7 height 7
checkbox input "true"
click at [593, 341] on button "Save & Close" at bounding box center [582, 345] width 72 height 22
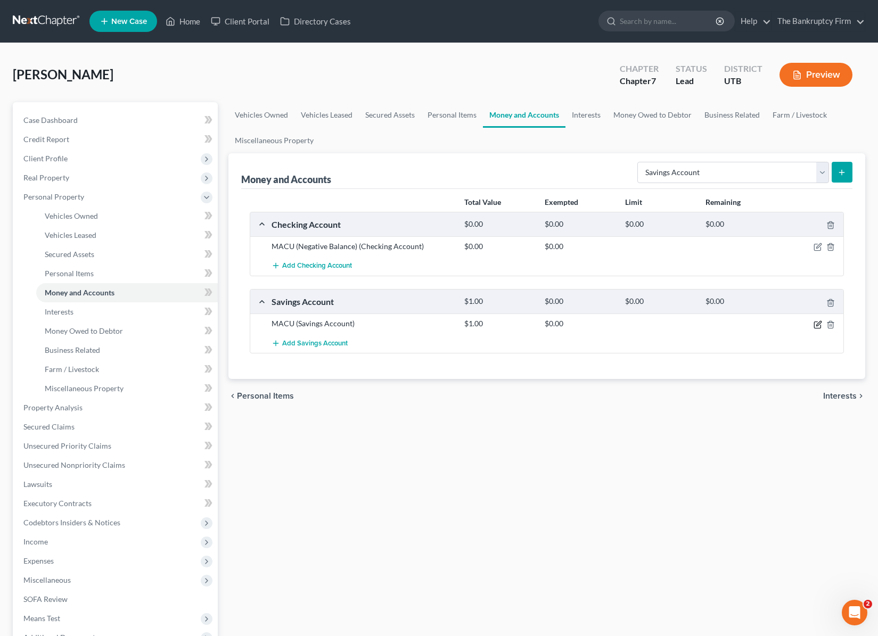
click at [818, 327] on icon "button" at bounding box center [817, 324] width 9 height 9
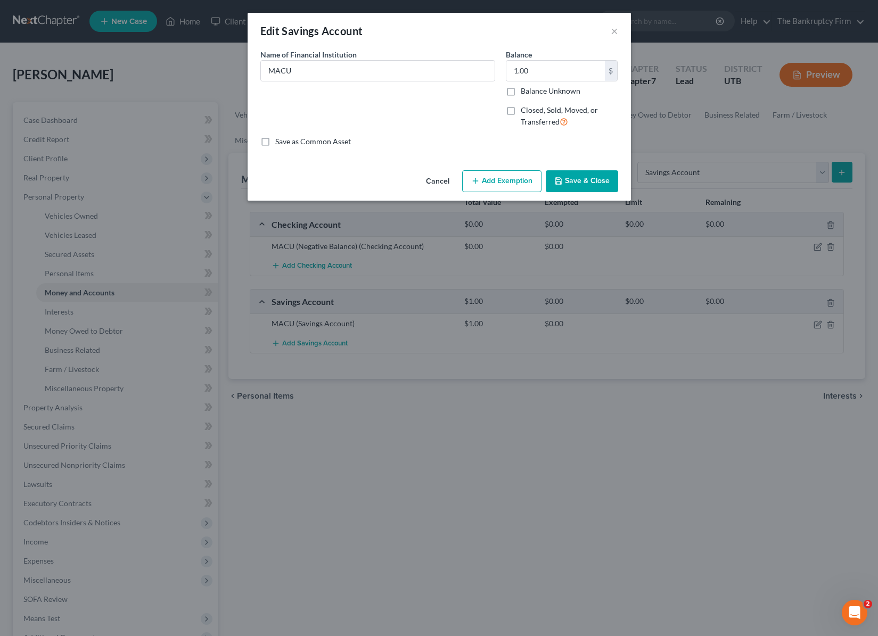
click at [521, 111] on label "Closed, Sold, Moved, or Transferred" at bounding box center [569, 116] width 97 height 23
click at [525, 111] on input "Closed, Sold, Moved, or Transferred" at bounding box center [528, 108] width 7 height 7
checkbox input "true"
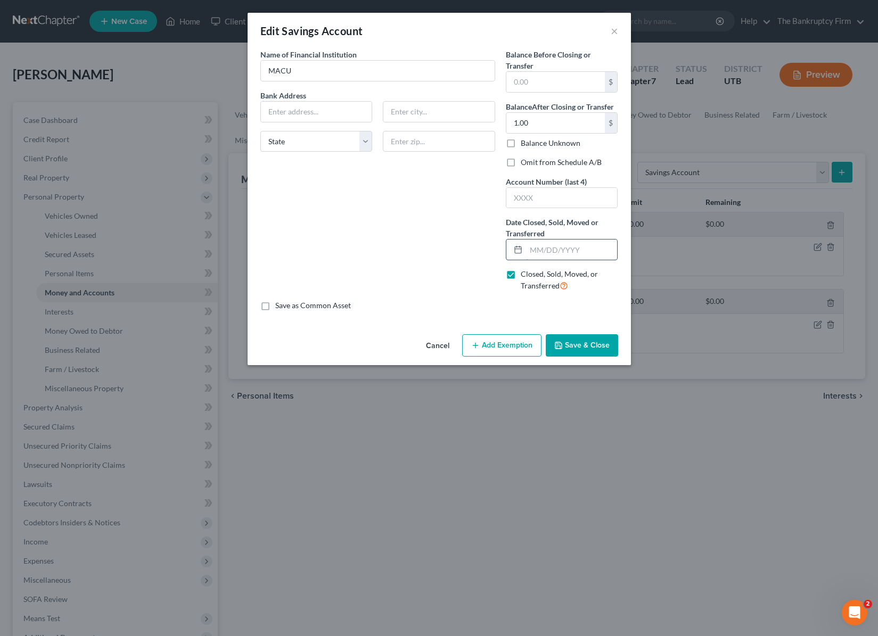
click at [556, 249] on input "text" at bounding box center [572, 250] width 92 height 20
type input "09/01/2026"
click at [521, 141] on label "Balance Unknown" at bounding box center [551, 143] width 60 height 11
click at [525, 141] on input "Balance Unknown" at bounding box center [528, 141] width 7 height 7
checkbox input "true"
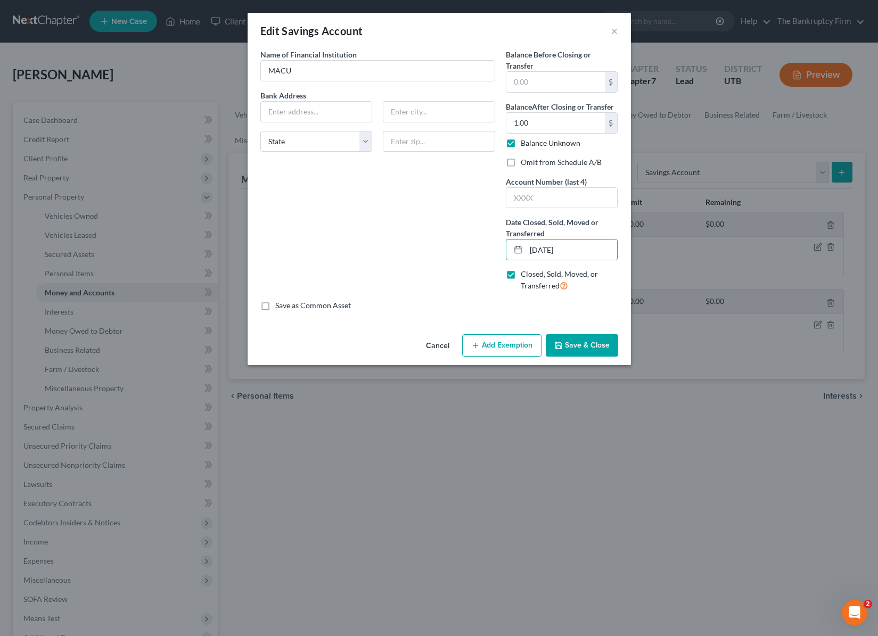
type input "0.00"
click at [521, 162] on label "Omit from Schedule A/B" at bounding box center [561, 162] width 81 height 11
click at [525, 162] on input "Omit from Schedule A/B" at bounding box center [528, 160] width 7 height 7
checkbox input "true"
click at [592, 341] on button "Save & Close" at bounding box center [582, 345] width 72 height 22
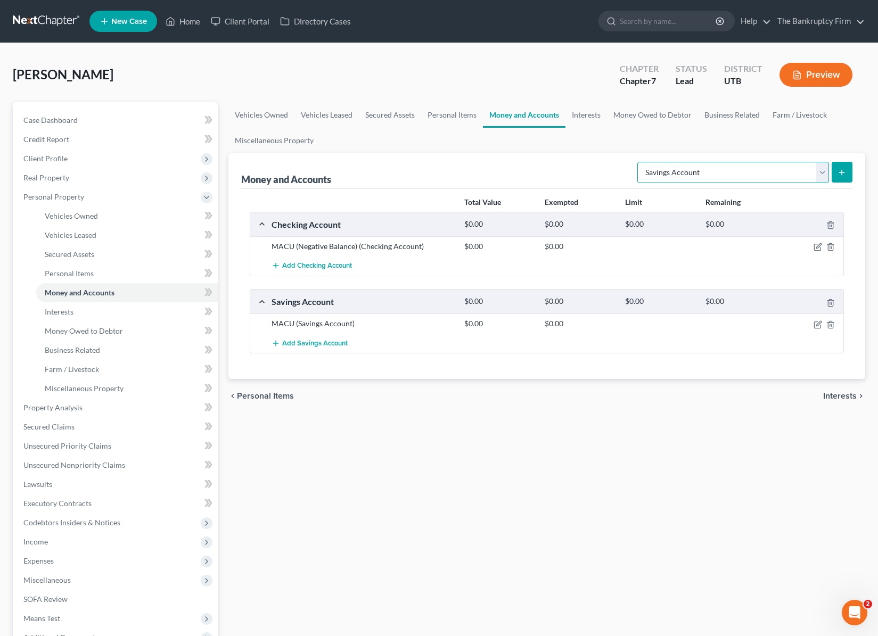
click at [823, 167] on select "Select Account Type Brokerage Cash on Hand Certificates of Deposit Checking Acc…" at bounding box center [733, 172] width 192 height 21
select select "other"
click at [639, 162] on select "Select Account Type Brokerage Cash on Hand Certificates of Deposit Checking Acc…" at bounding box center [733, 172] width 192 height 21
click at [840, 169] on icon "submit" at bounding box center [841, 172] width 9 height 9
click at [583, 113] on link "Interests" at bounding box center [586, 115] width 42 height 26
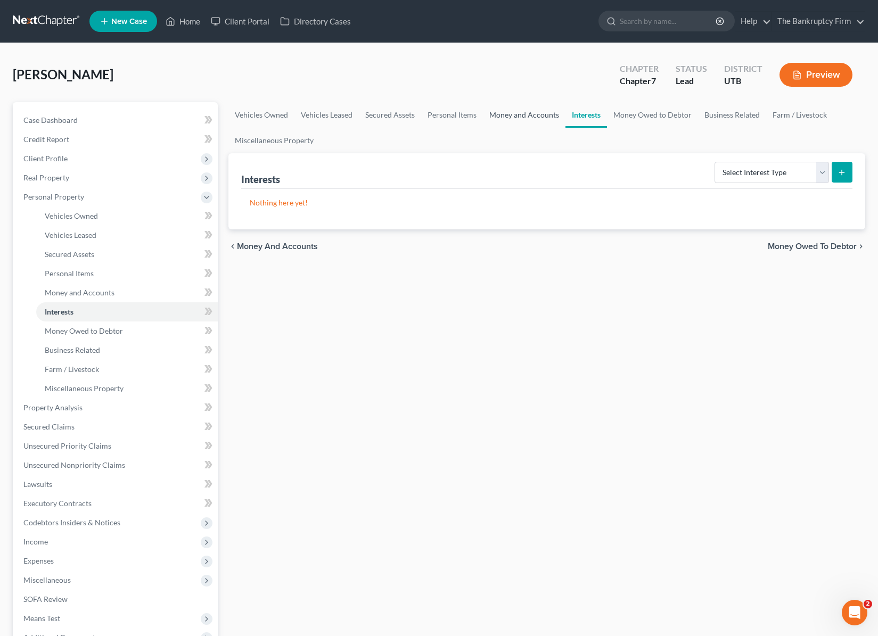
click at [533, 113] on link "Money and Accounts" at bounding box center [524, 115] width 82 height 26
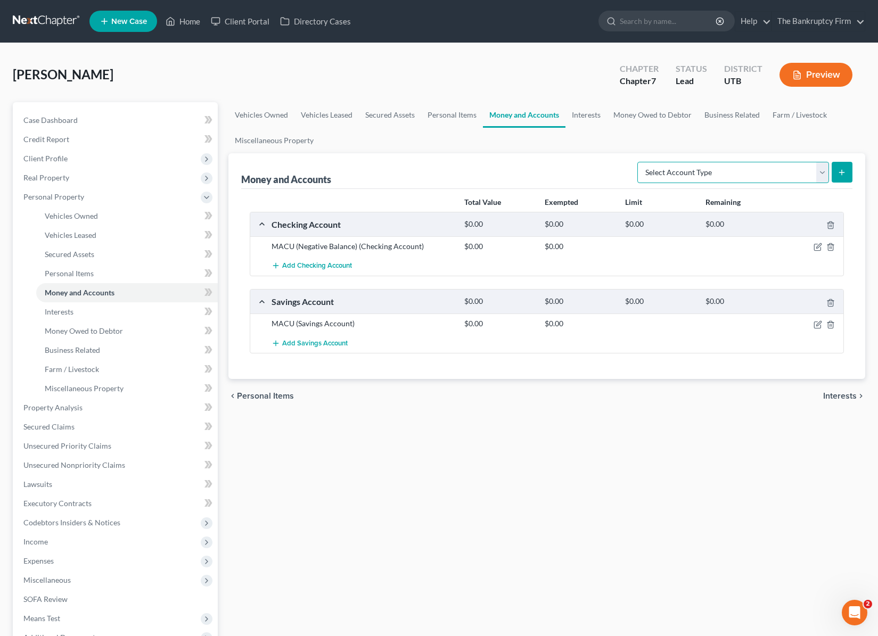
click at [816, 168] on select "Select Account Type Brokerage Cash on Hand Certificates of Deposit Checking Acc…" at bounding box center [733, 172] width 192 height 21
select select "other"
click at [639, 162] on select "Select Account Type Brokerage Cash on Hand Certificates of Deposit Checking Acc…" at bounding box center [733, 172] width 192 height 21
click at [842, 171] on icon "submit" at bounding box center [841, 172] width 9 height 9
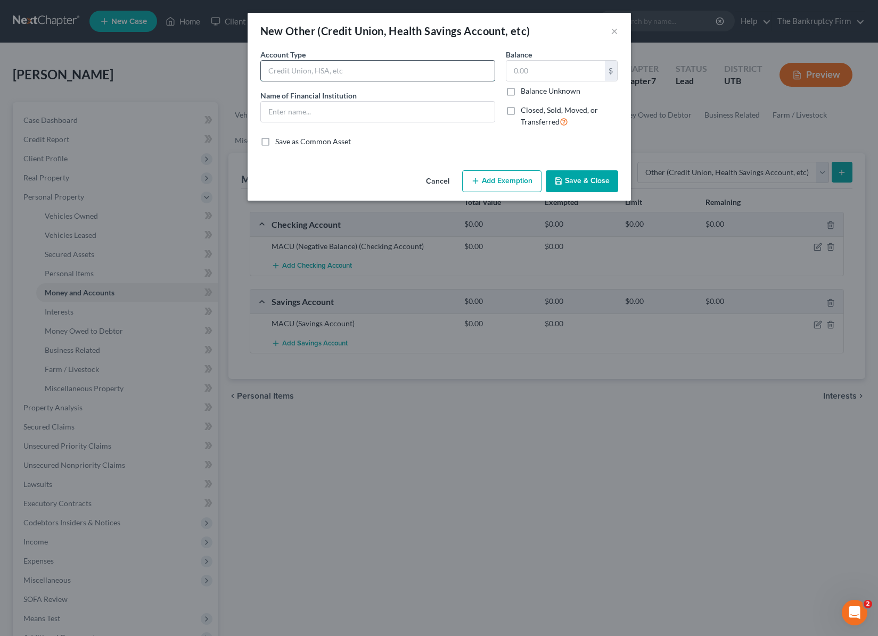
click at [340, 73] on input "text" at bounding box center [378, 71] width 234 height 20
type input "Venmo"
drag, startPoint x: 613, startPoint y: 92, endPoint x: 608, endPoint y: 100, distance: 9.0
click at [612, 93] on div "Balance Unknown" at bounding box center [562, 91] width 112 height 11
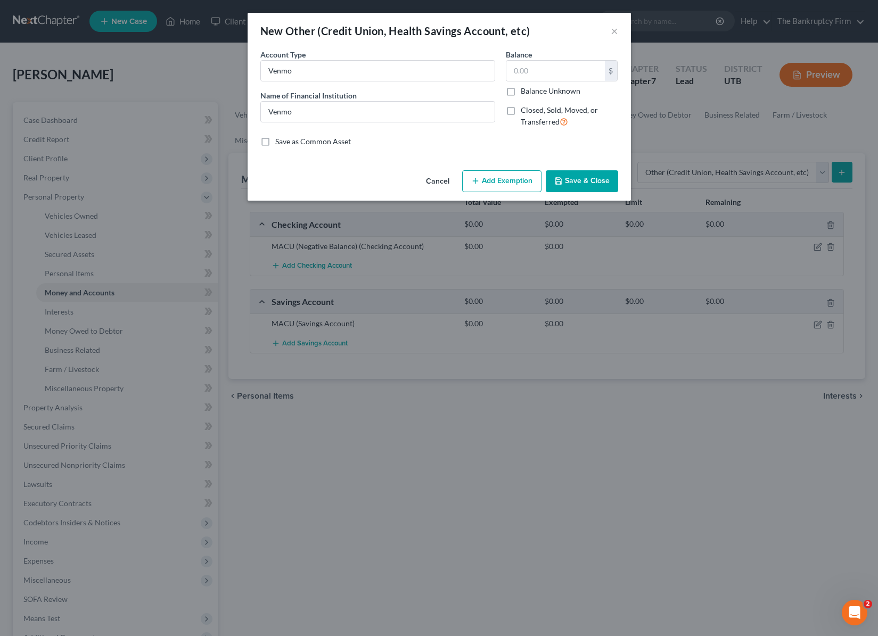
click at [521, 111] on label "Closed, Sold, Moved, or Transferred" at bounding box center [569, 116] width 97 height 23
click at [525, 111] on input "Closed, Sold, Moved, or Transferred" at bounding box center [528, 108] width 7 height 7
checkbox input "true"
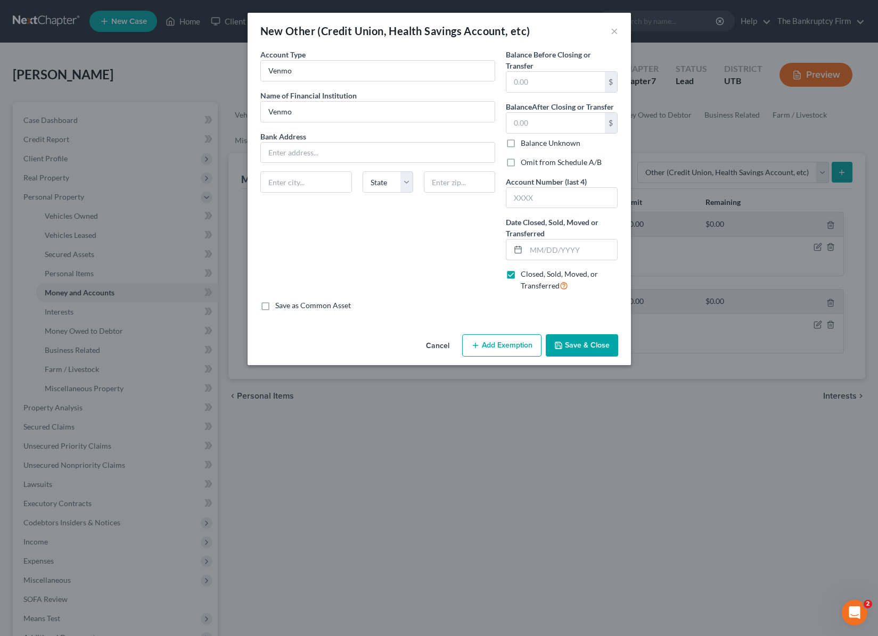
click at [521, 162] on label "Omit from Schedule A/B" at bounding box center [561, 162] width 81 height 11
click at [525, 162] on input "Omit from Schedule A/B" at bounding box center [528, 160] width 7 height 7
checkbox input "true"
click at [549, 251] on input "text" at bounding box center [572, 250] width 92 height 20
type input "[DATE]"
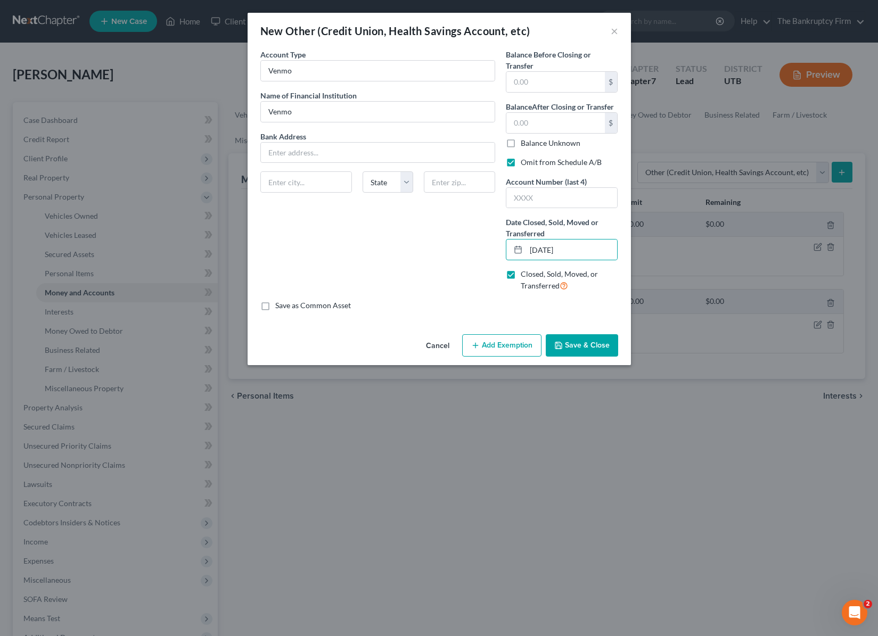
click at [595, 341] on button "Save & Close" at bounding box center [582, 345] width 72 height 22
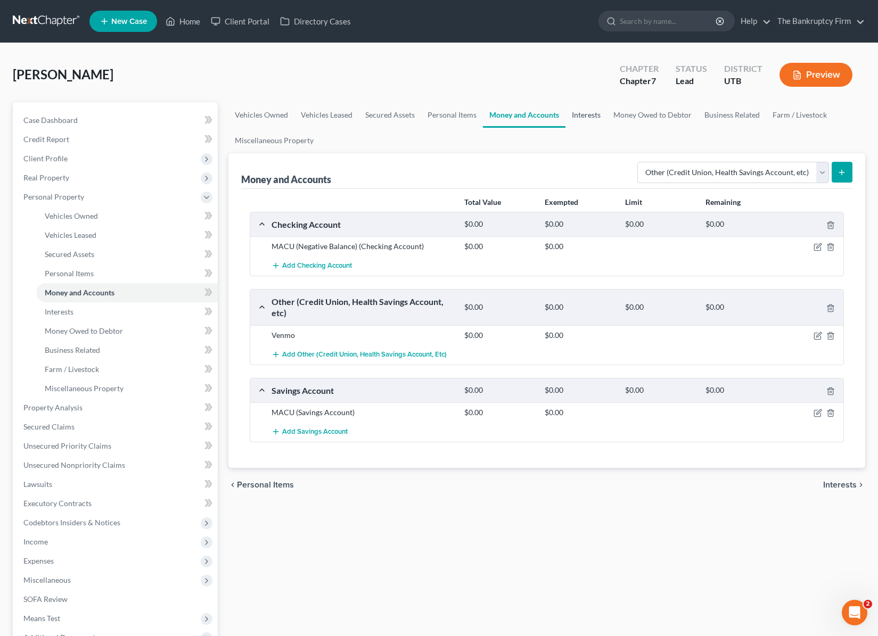
click at [577, 114] on link "Interests" at bounding box center [586, 115] width 42 height 26
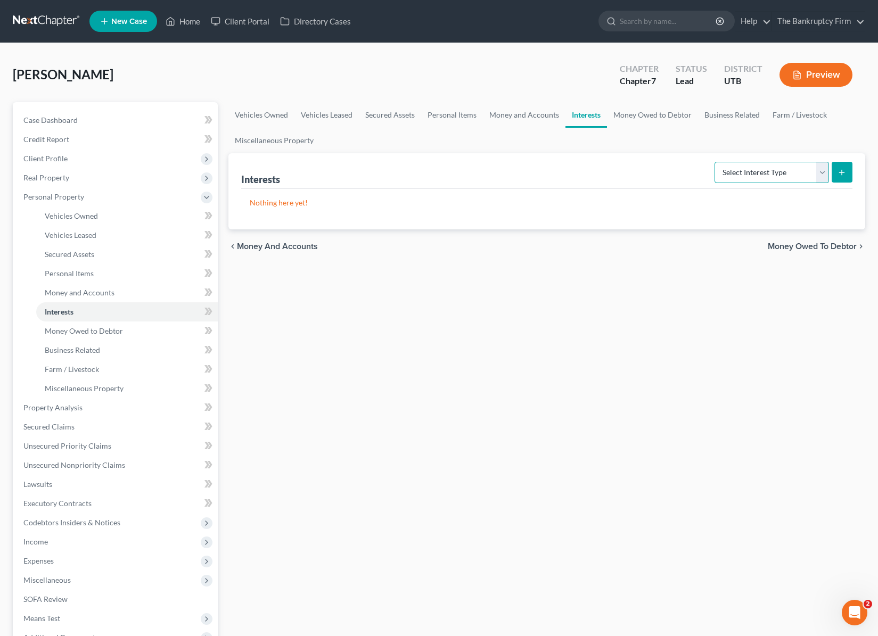
click at [787, 171] on select "Select Interest Type 401K Annuity Bond Education IRA Government Bond Government…" at bounding box center [771, 172] width 114 height 21
select select "401k"
click at [715, 162] on select "Select Interest Type 401K Annuity Bond Education IRA Government Bond Government…" at bounding box center [771, 172] width 114 height 21
click at [841, 169] on icon "submit" at bounding box center [841, 172] width 9 height 9
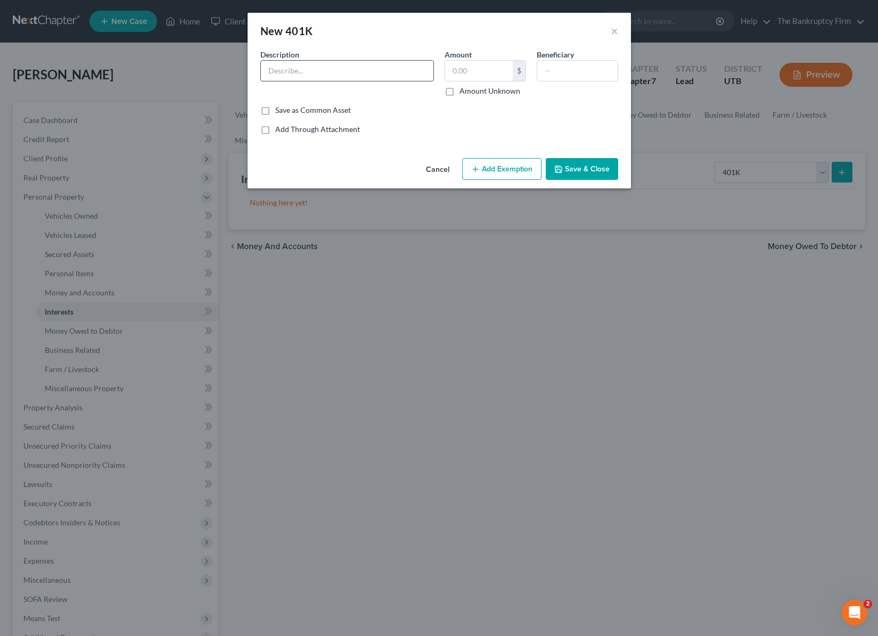
click at [342, 75] on input "text" at bounding box center [347, 71] width 172 height 20
click at [478, 76] on input "text" at bounding box center [479, 71] width 68 height 20
type input "6,000.00"
click at [316, 70] on input "text" at bounding box center [347, 71] width 172 height 20
type input "Nationwide"
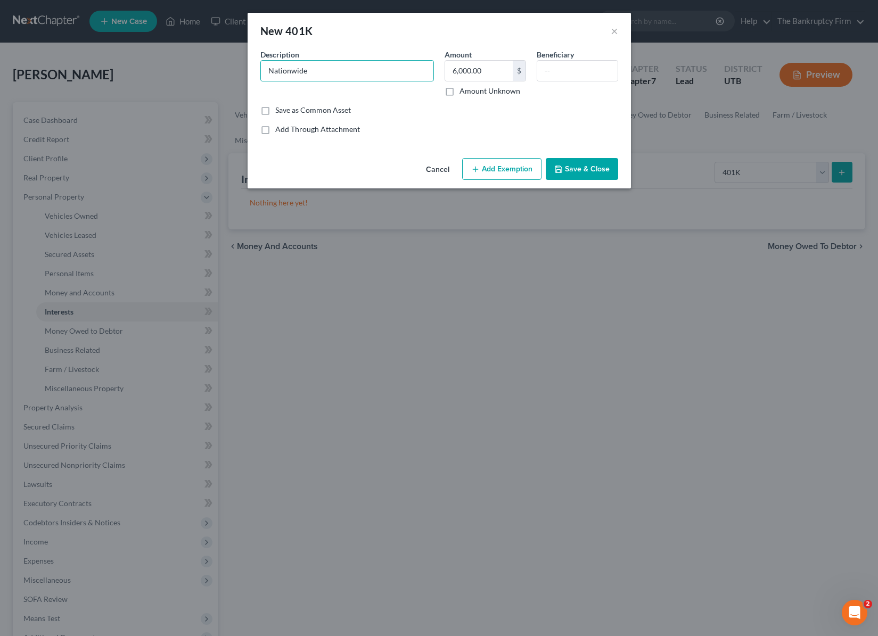
click at [492, 159] on button "Add Exemption" at bounding box center [501, 169] width 79 height 22
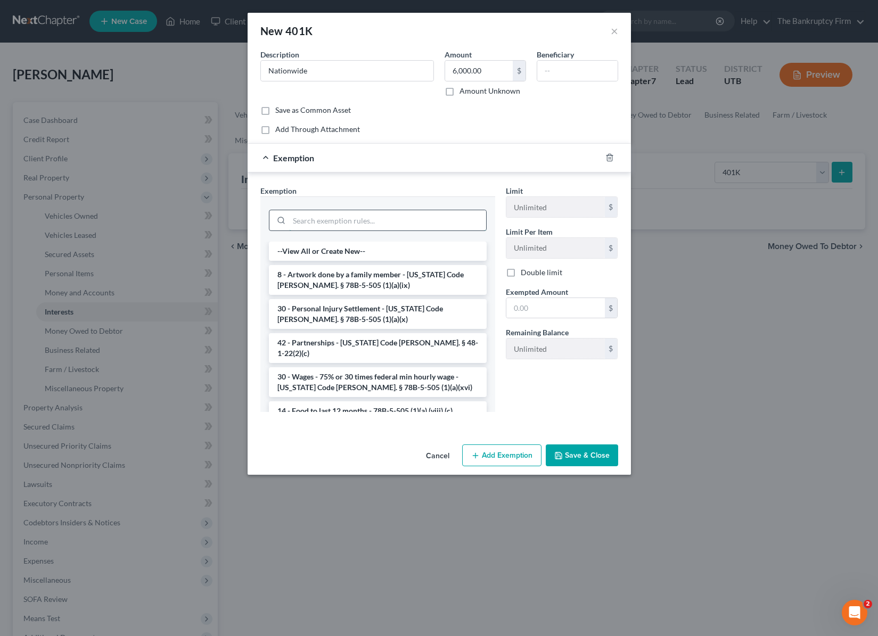
click at [342, 220] on input "search" at bounding box center [387, 220] width 197 height 20
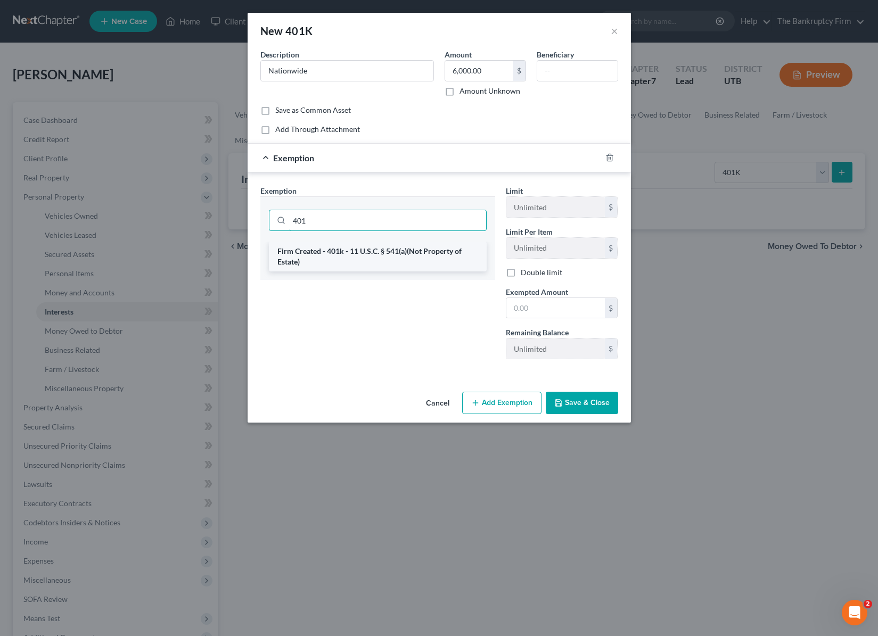
type input "401"
click at [348, 257] on li "Firm Created - 401k - 11 U.S.C. § 541(a)(Not Property of Estate)" at bounding box center [378, 257] width 218 height 30
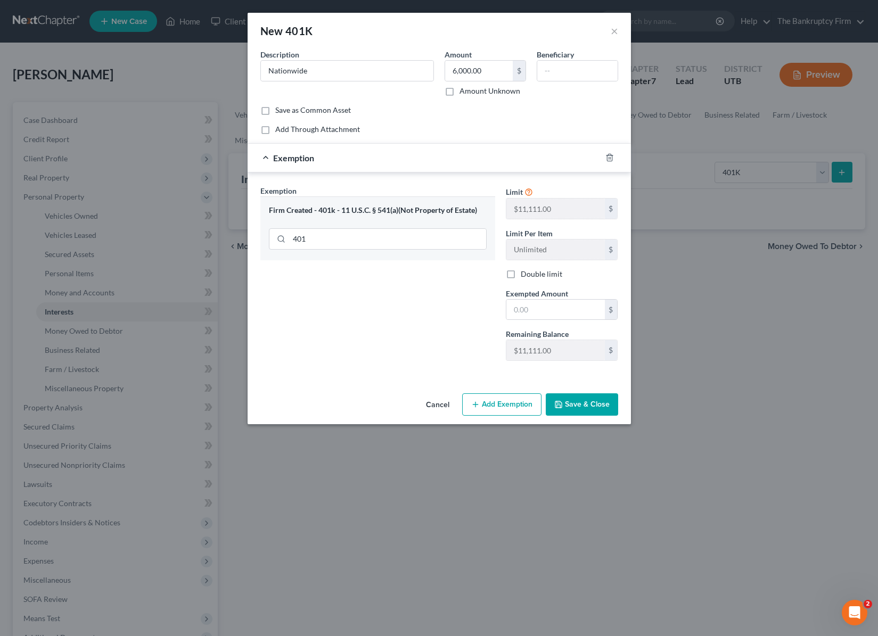
click at [588, 407] on button "Save & Close" at bounding box center [582, 404] width 72 height 22
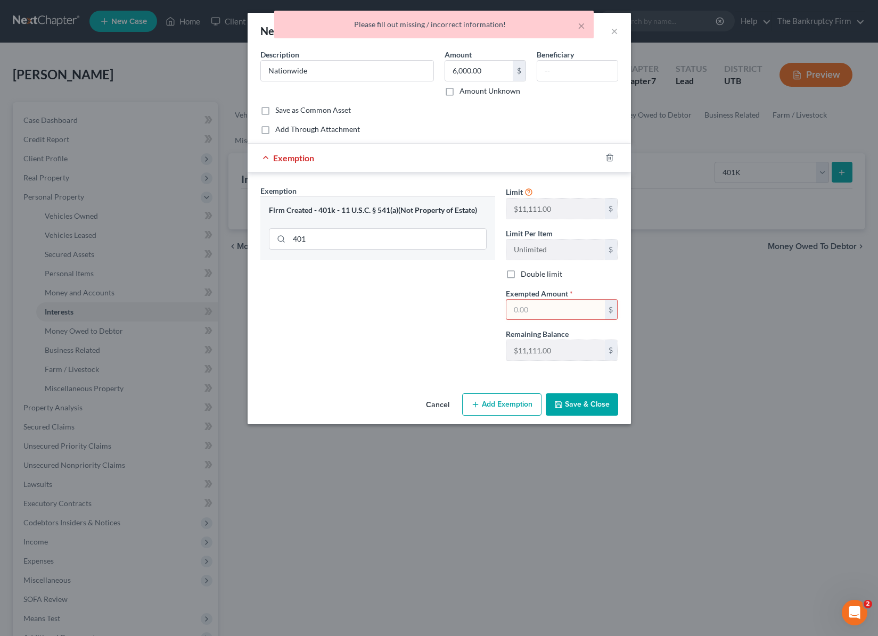
click at [554, 315] on input "text" at bounding box center [555, 310] width 98 height 20
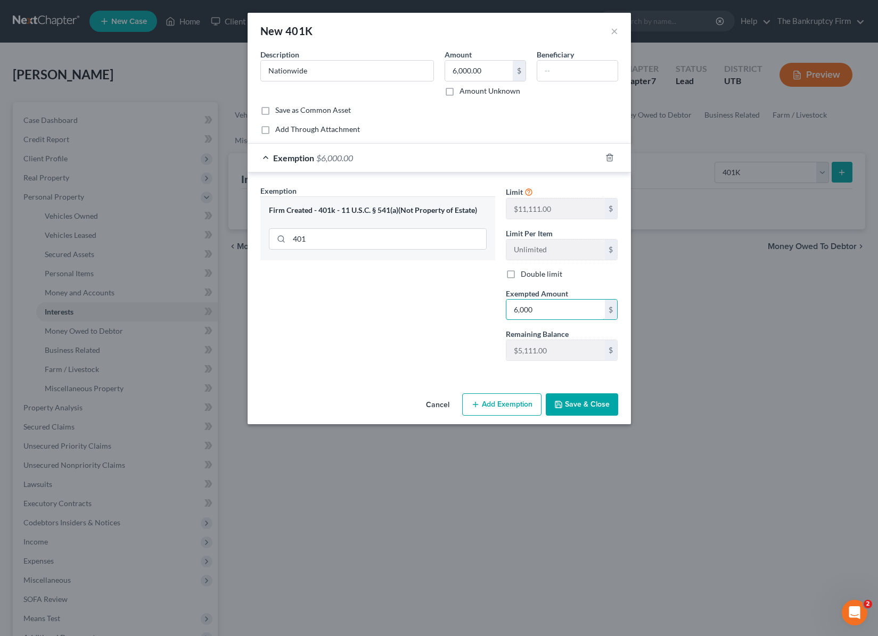
type input "6,000"
click at [589, 403] on button "Save & Close" at bounding box center [582, 404] width 72 height 22
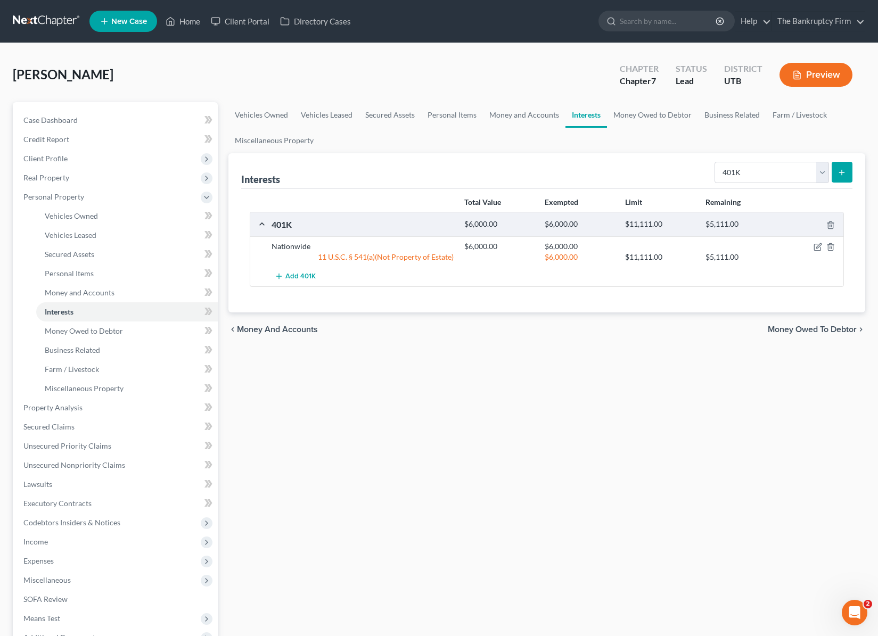
click at [612, 160] on div "Interests Select Interest Type 401K Annuity Bond Education IRA Government Bond …" at bounding box center [546, 171] width 611 height 36
click at [821, 168] on select "Select Interest Type 401K Annuity Bond Education IRA Government Bond Government…" at bounding box center [771, 172] width 114 height 21
click at [650, 113] on link "Money Owed to Debtor" at bounding box center [652, 115] width 91 height 26
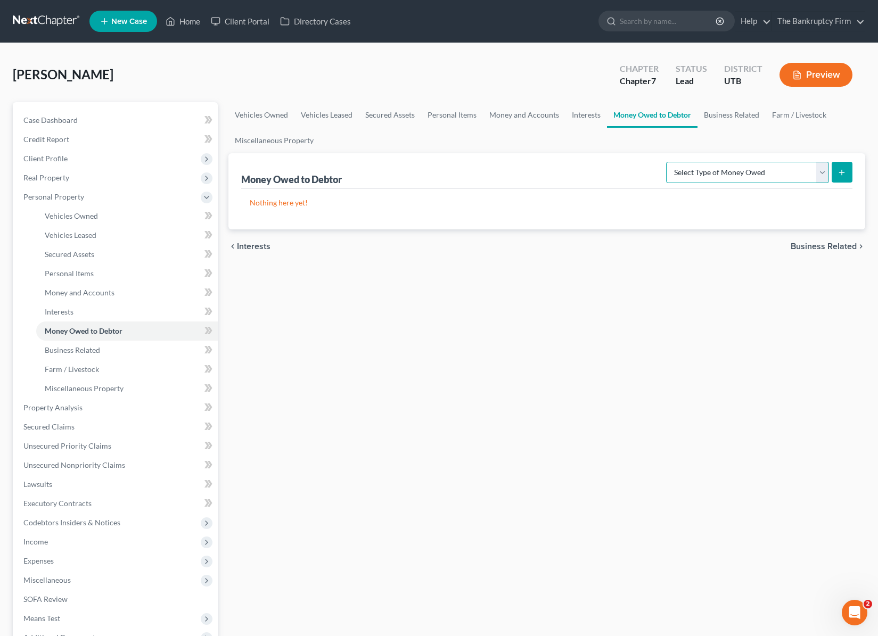
click at [772, 169] on select "Select Type of Money Owed Accounts Receivable Alimony Child Support Claims Agai…" at bounding box center [747, 172] width 163 height 21
click at [734, 113] on link "Business Related" at bounding box center [731, 115] width 68 height 26
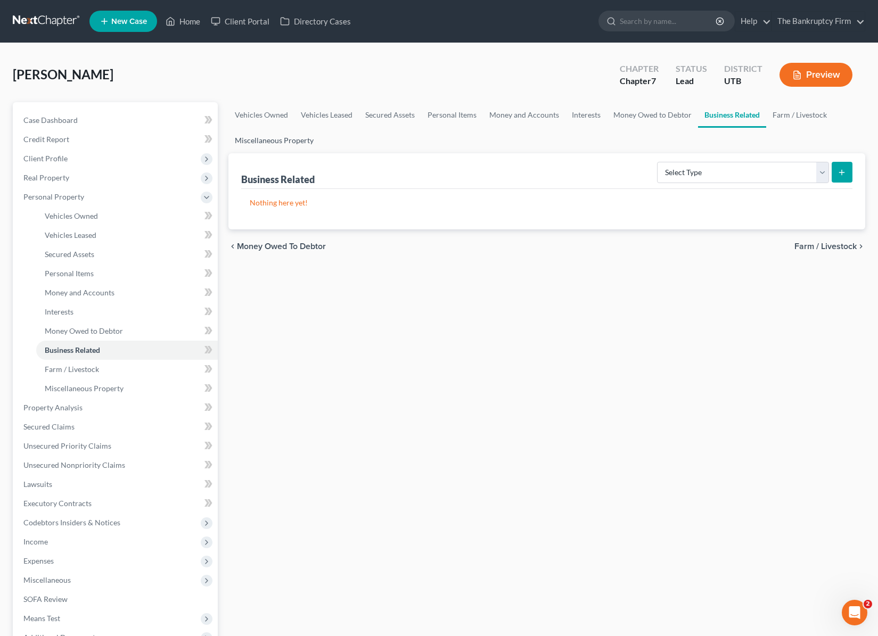
click at [253, 139] on link "Miscellaneous Property" at bounding box center [274, 141] width 92 height 26
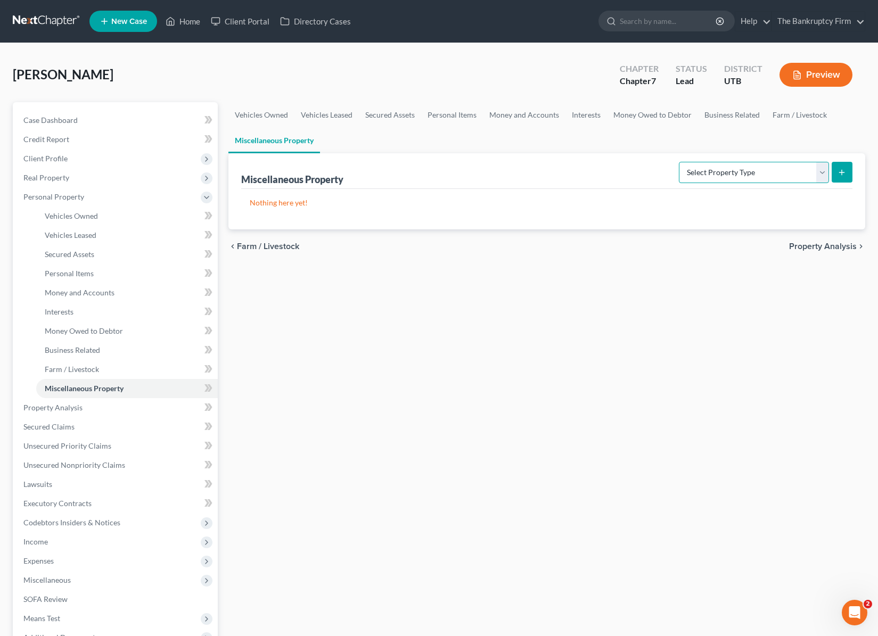
click at [825, 174] on select "Select Property Type Assigned for Creditor Benefit Within 1 Year Holding for An…" at bounding box center [754, 172] width 150 height 21
select select "holding_for_another"
click at [679, 162] on select "Select Property Type Assigned for Creditor Benefit Within 1 Year Holding for An…" at bounding box center [754, 172] width 150 height 21
click at [846, 168] on button "submit" at bounding box center [841, 172] width 21 height 21
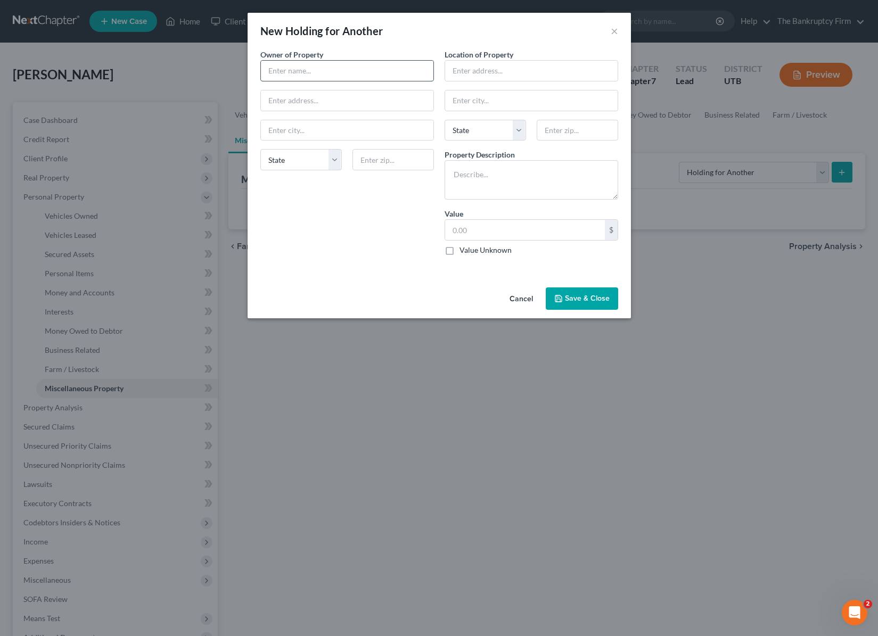
click at [296, 70] on input "text" at bounding box center [347, 71] width 172 height 20
type input "Devin Proctor"
type input "k"
type input "Debtors address"
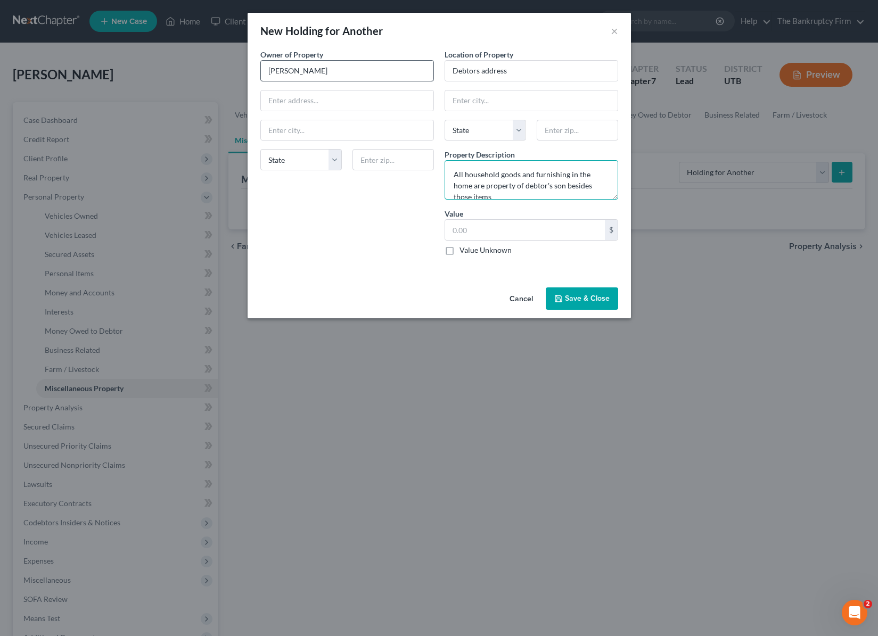
scroll to position [3, 0]
type textarea "All household goods and furnishing in the home are property of debtor's son bes…"
drag, startPoint x: 449, startPoint y: 250, endPoint x: 504, endPoint y: 267, distance: 57.3
click at [459, 251] on label "Value Unknown" at bounding box center [485, 250] width 52 height 11
drag, startPoint x: 446, startPoint y: 250, endPoint x: 484, endPoint y: 274, distance: 44.5
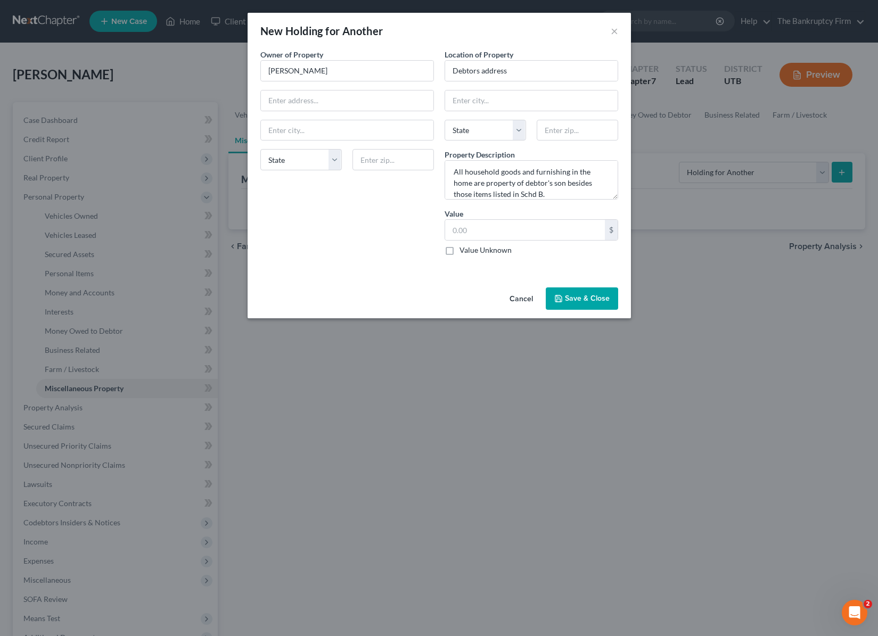
click at [459, 252] on label "Value Unknown" at bounding box center [485, 250] width 52 height 11
click at [464, 252] on input "Value Unknown" at bounding box center [467, 248] width 7 height 7
checkbox input "true"
type input "0.00"
click at [574, 297] on button "Save & Close" at bounding box center [582, 298] width 72 height 22
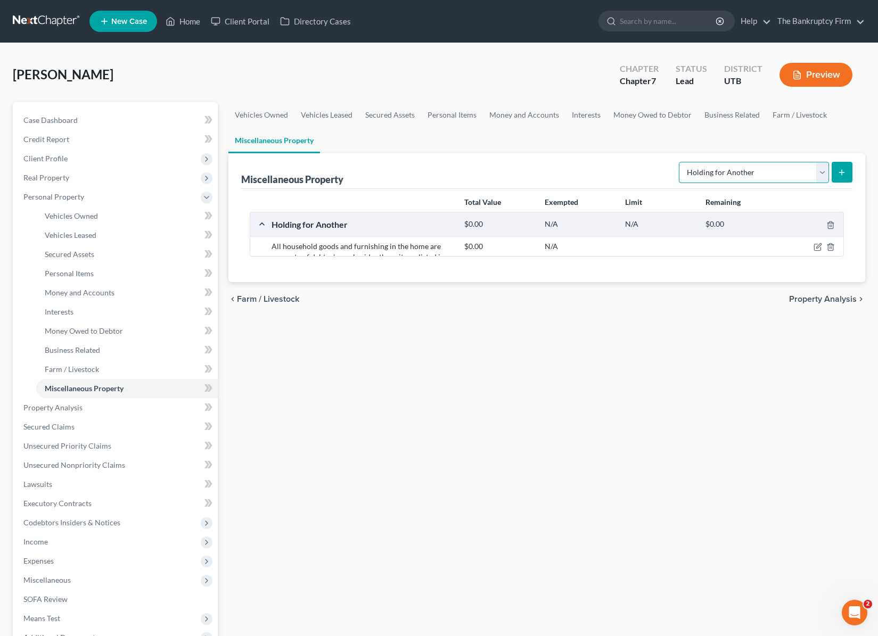
click at [811, 168] on select "Select Property Type Assigned for Creditor Benefit Within 1 Year Holding for An…" at bounding box center [754, 172] width 150 height 21
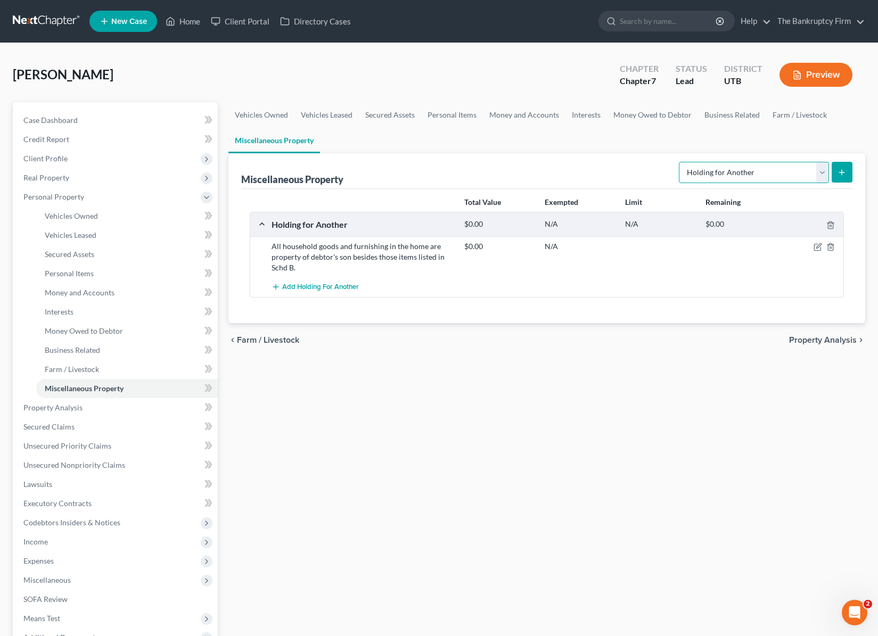
click at [823, 170] on select "Select Property Type Assigned for Creditor Benefit Within 1 Year Holding for An…" at bounding box center [754, 172] width 150 height 21
select select "transferred"
click at [679, 162] on select "Select Property Type Assigned for Creditor Benefit Within 1 Year Holding for An…" at bounding box center [754, 172] width 150 height 21
click at [844, 170] on icon "submit" at bounding box center [841, 172] width 9 height 9
select select "Ordinary (within 2 years)"
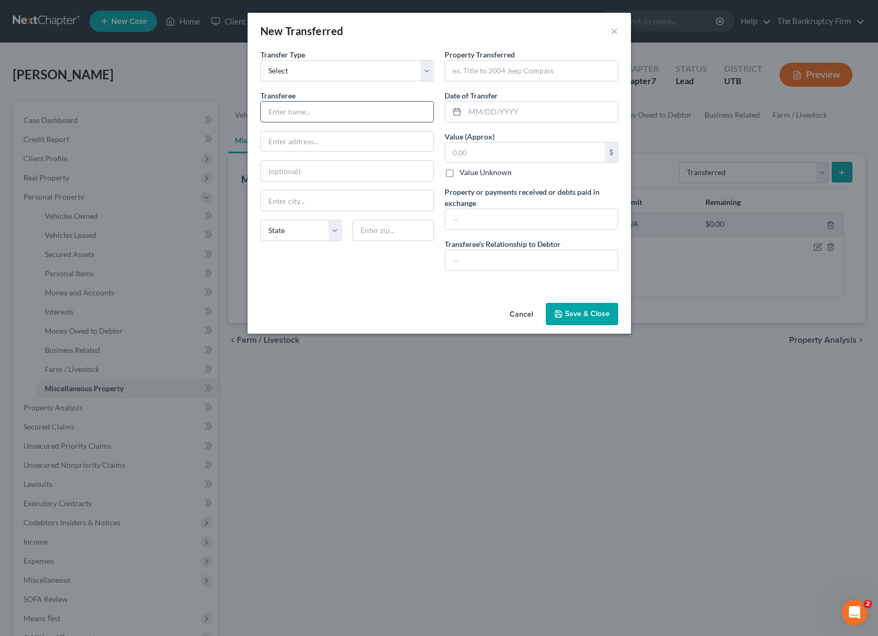
click at [308, 114] on input "text" at bounding box center [347, 112] width 172 height 20
type input "Salt Lake Valley Chrysler"
click at [498, 79] on input "text" at bounding box center [531, 71] width 172 height 20
type input "2023 Dodge Challenger"
type input "0"
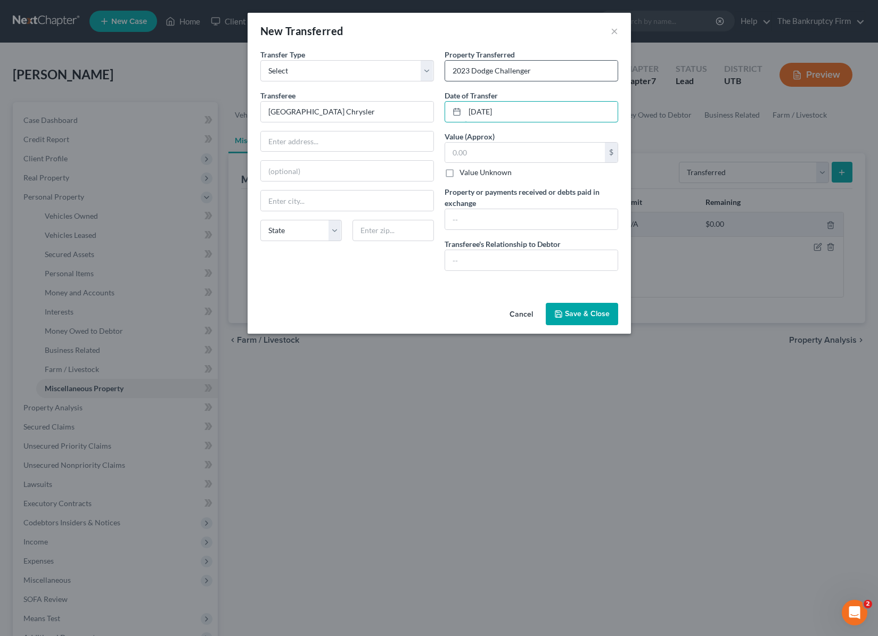
type input "12/01/2024"
click at [459, 174] on label "Value Unknown" at bounding box center [485, 172] width 52 height 11
click at [464, 174] on input "Value Unknown" at bounding box center [467, 170] width 7 height 7
checkbox input "true"
type input "0.00"
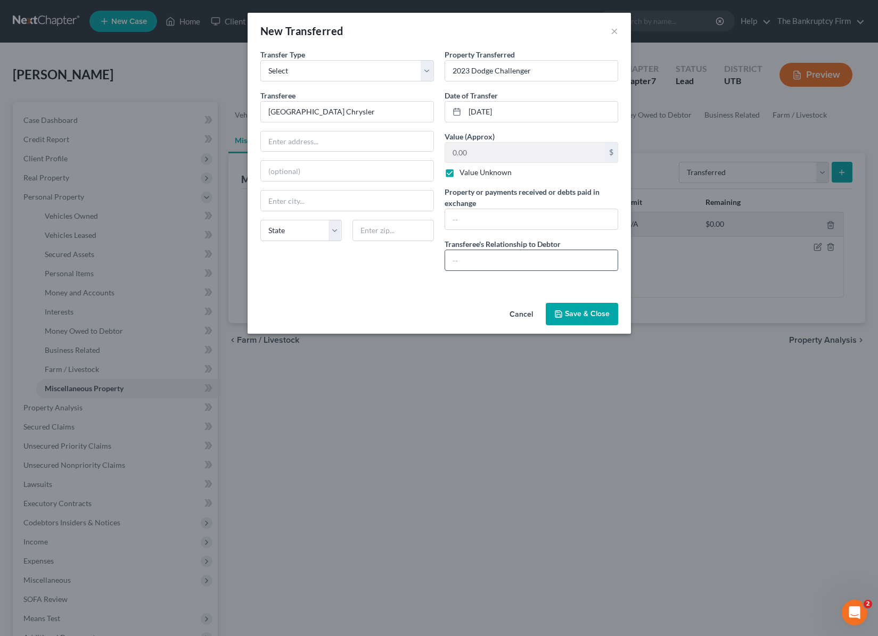
click at [481, 264] on input "text" at bounding box center [531, 260] width 172 height 20
type input "Trade in for purchase"
type input "Car Dealer"
click at [577, 314] on button "Save & Close" at bounding box center [582, 314] width 72 height 22
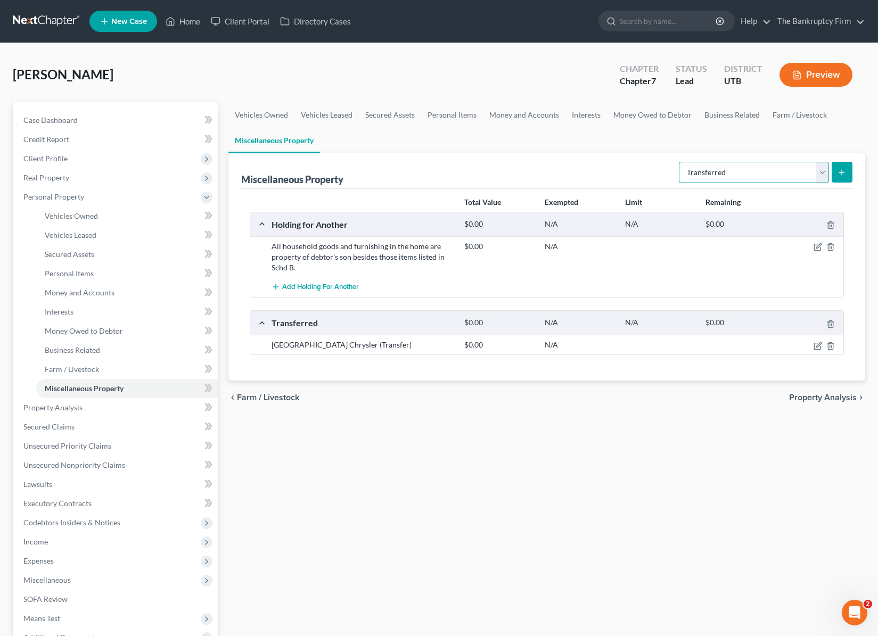
click at [819, 168] on select "Select Property Type Assigned for Creditor Benefit Within 1 Year Holding for An…" at bounding box center [754, 172] width 150 height 21
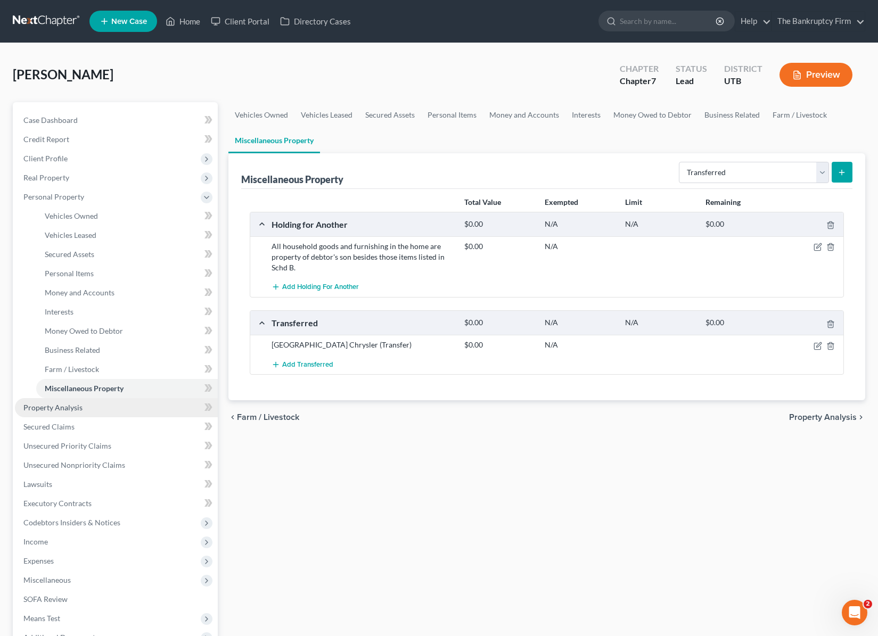
click at [51, 406] on span "Property Analysis" at bounding box center [52, 407] width 59 height 9
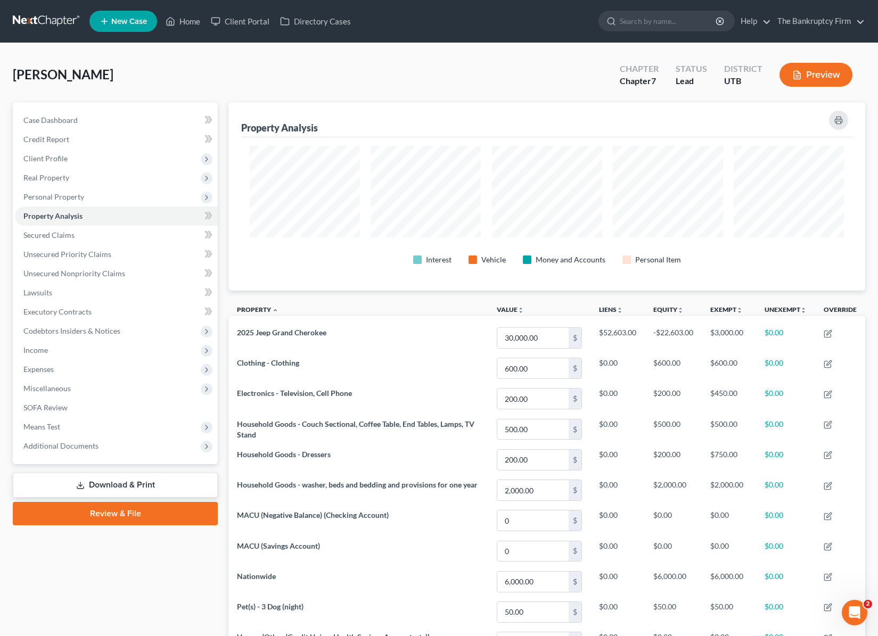
scroll to position [188, 637]
click at [48, 238] on span "Secured Claims" at bounding box center [48, 234] width 51 height 9
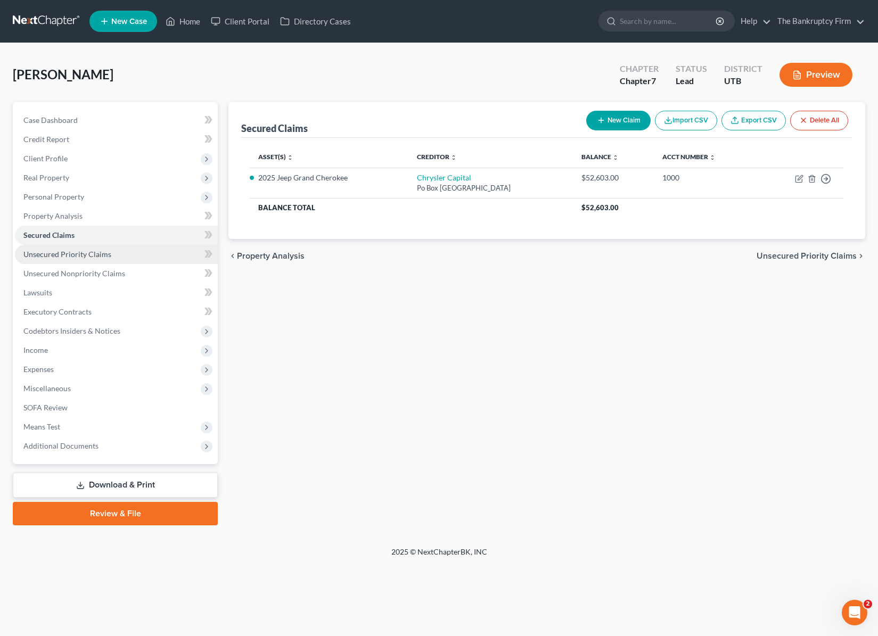
click at [92, 255] on span "Unsecured Priority Claims" at bounding box center [67, 254] width 88 height 9
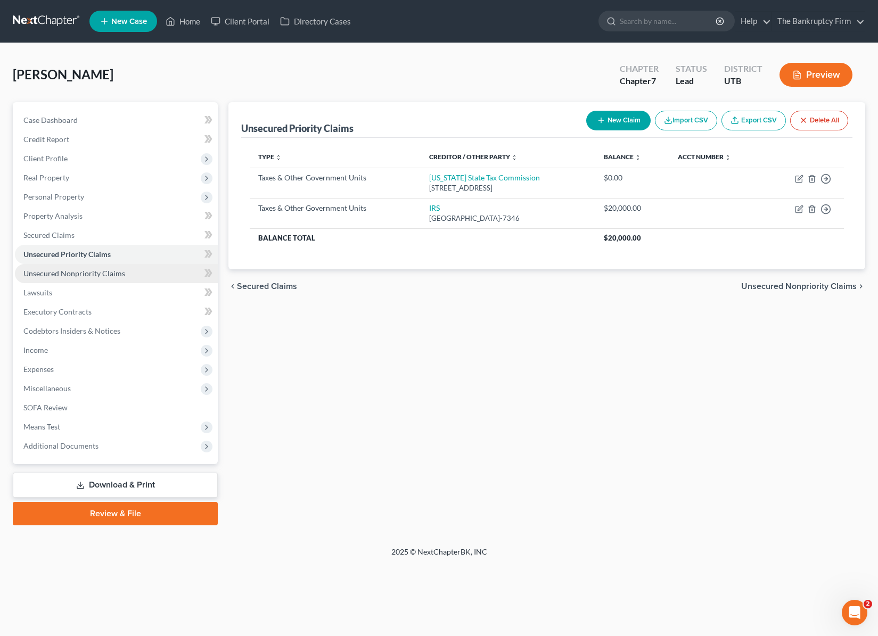
click at [95, 270] on span "Unsecured Nonpriority Claims" at bounding box center [74, 273] width 102 height 9
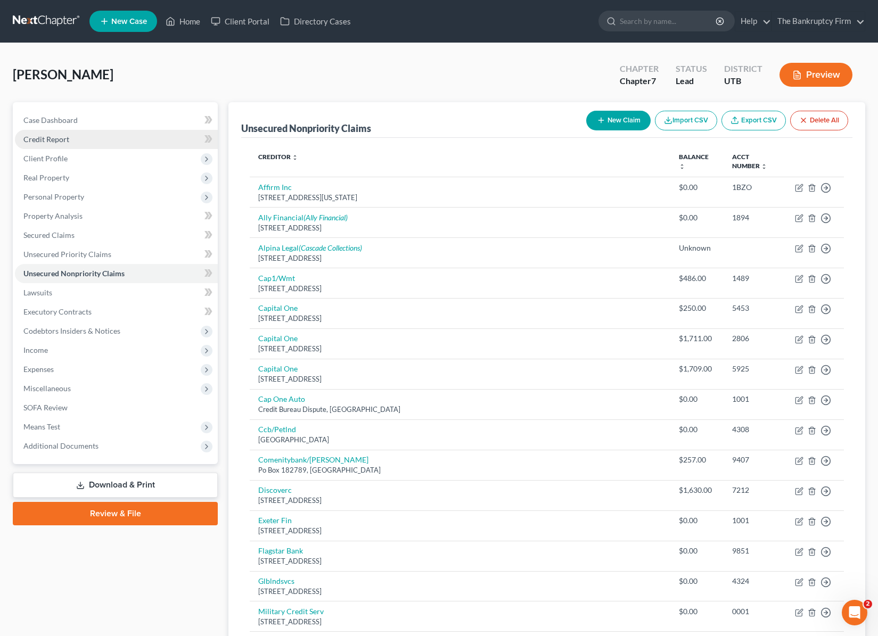
click at [39, 139] on span "Credit Report" at bounding box center [46, 139] width 46 height 9
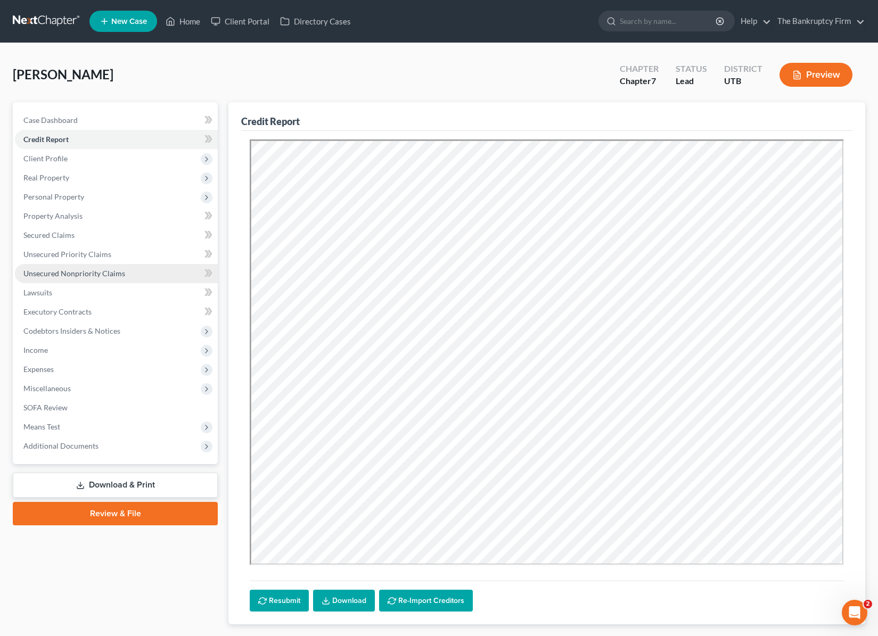
click at [68, 273] on span "Unsecured Nonpriority Claims" at bounding box center [74, 273] width 102 height 9
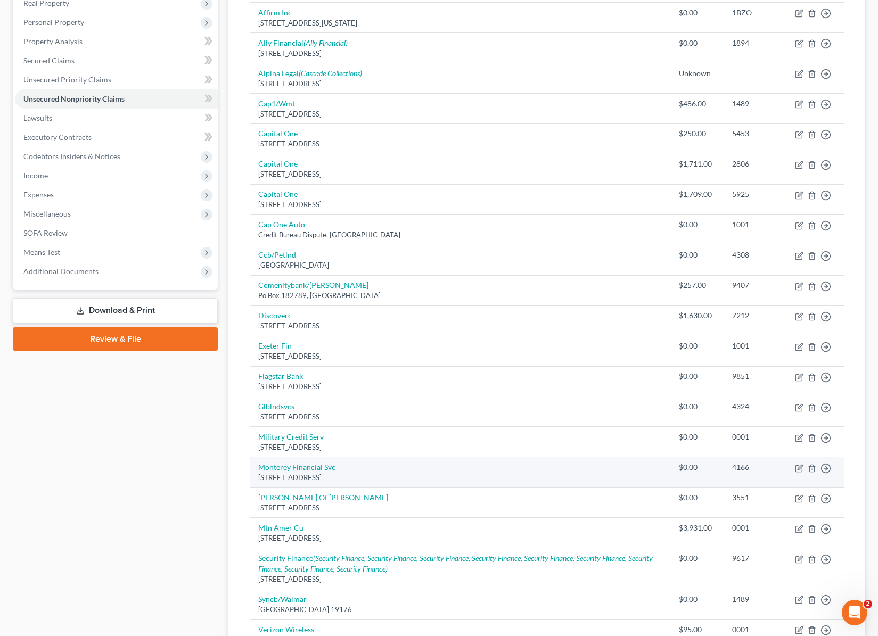
scroll to position [74, 0]
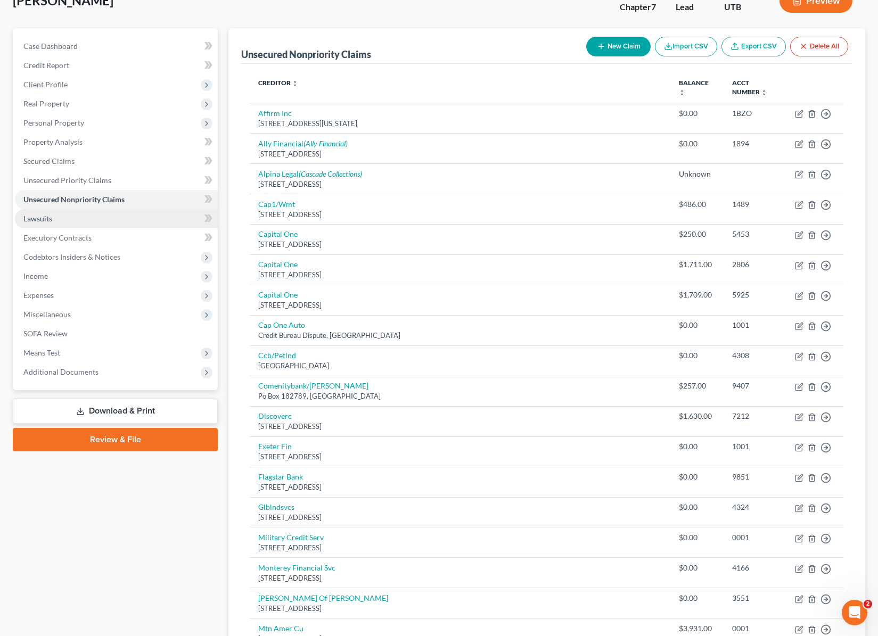
click at [65, 221] on link "Lawsuits" at bounding box center [116, 218] width 203 height 19
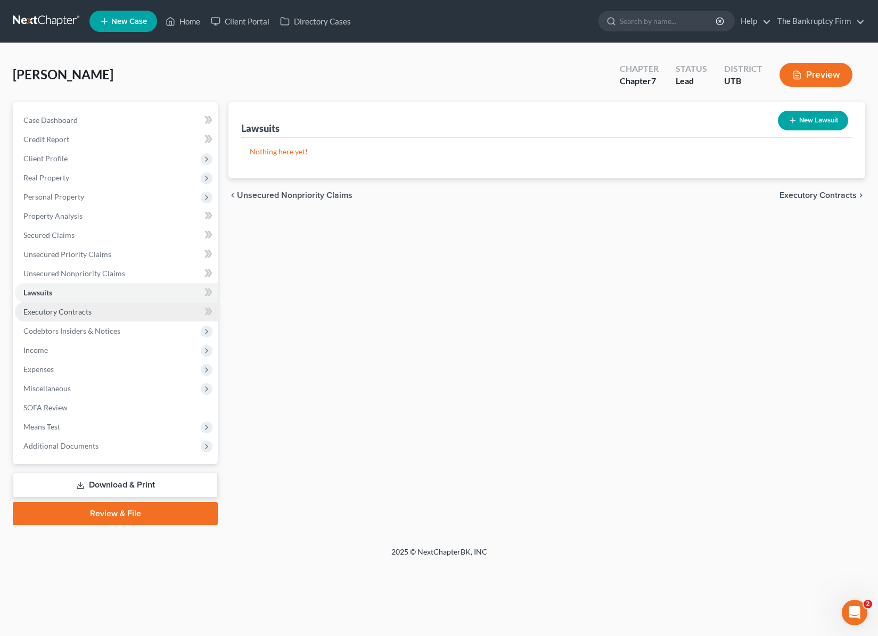
click at [89, 315] on span "Executory Contracts" at bounding box center [57, 311] width 68 height 9
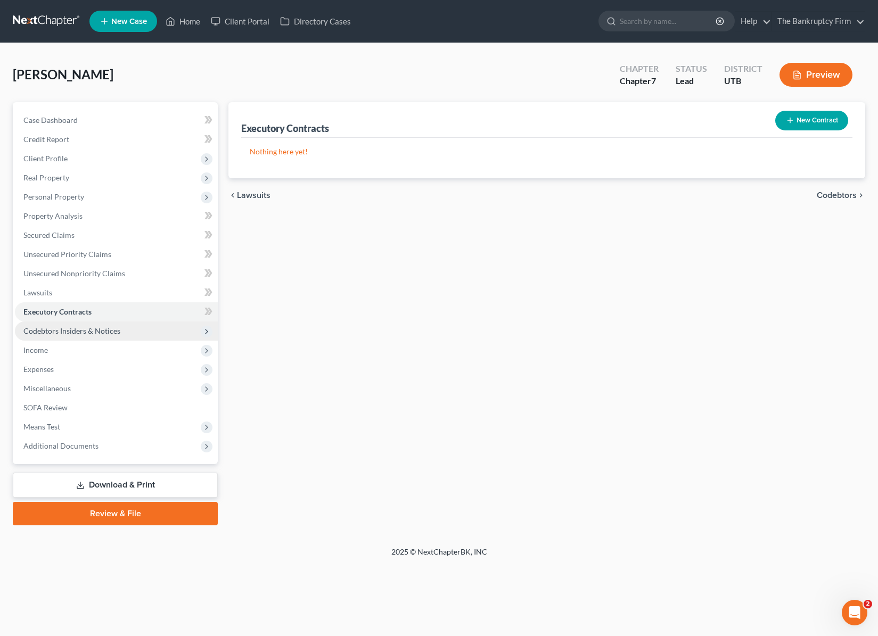
click at [96, 331] on span "Codebtors Insiders & Notices" at bounding box center [71, 330] width 97 height 9
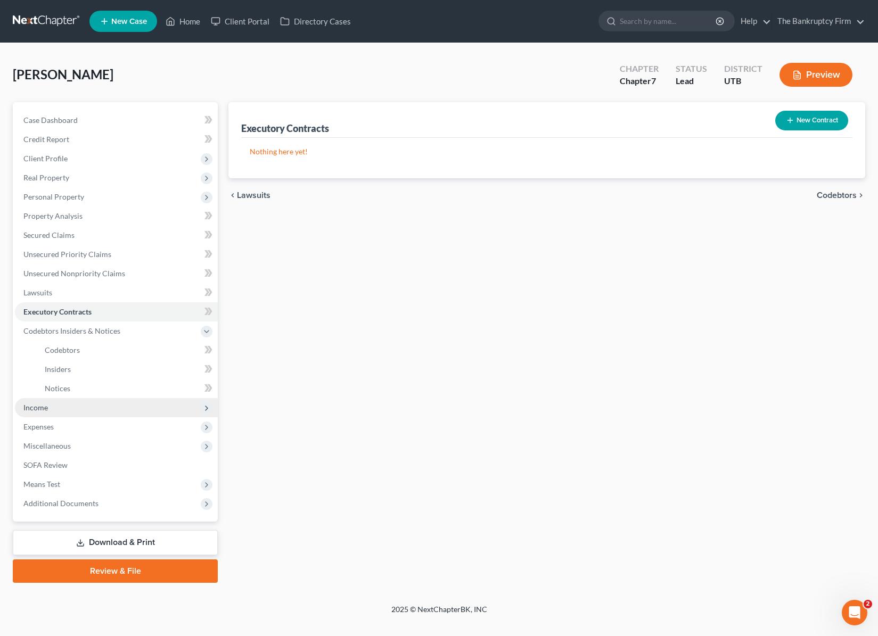
click at [44, 406] on span "Income" at bounding box center [35, 407] width 24 height 9
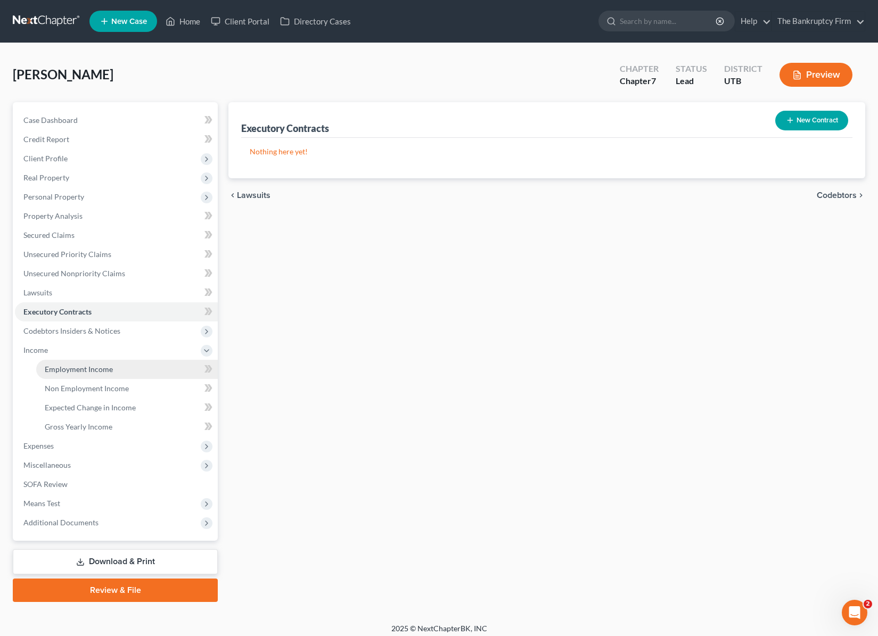
click at [86, 368] on span "Employment Income" at bounding box center [79, 369] width 68 height 9
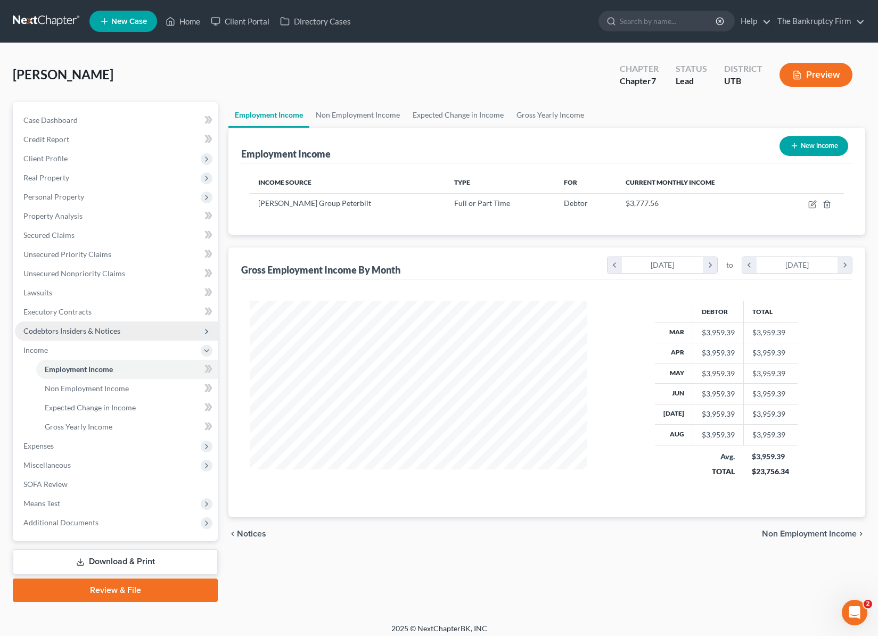
scroll to position [191, 359]
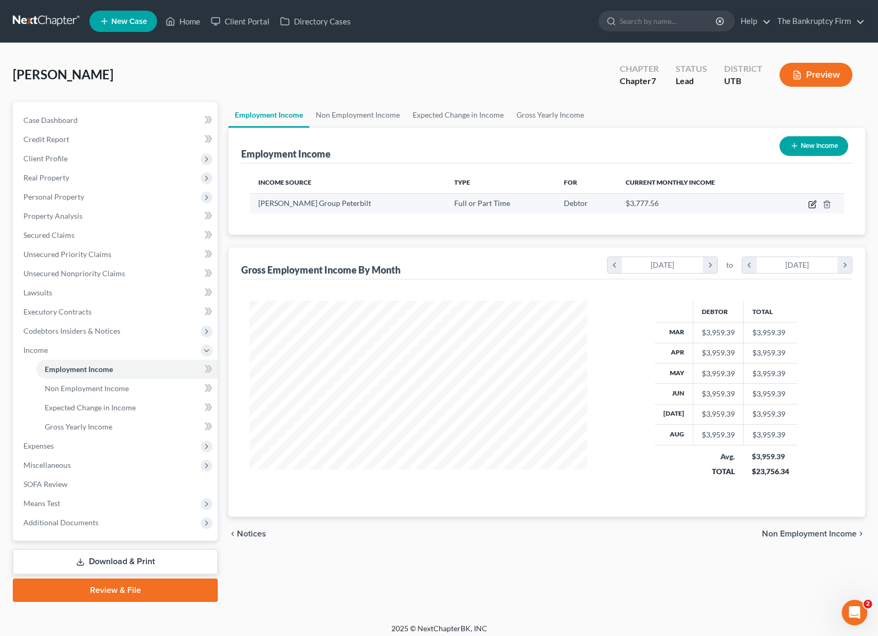
click at [813, 203] on icon "button" at bounding box center [813, 203] width 5 height 5
select select "0"
select select "1"
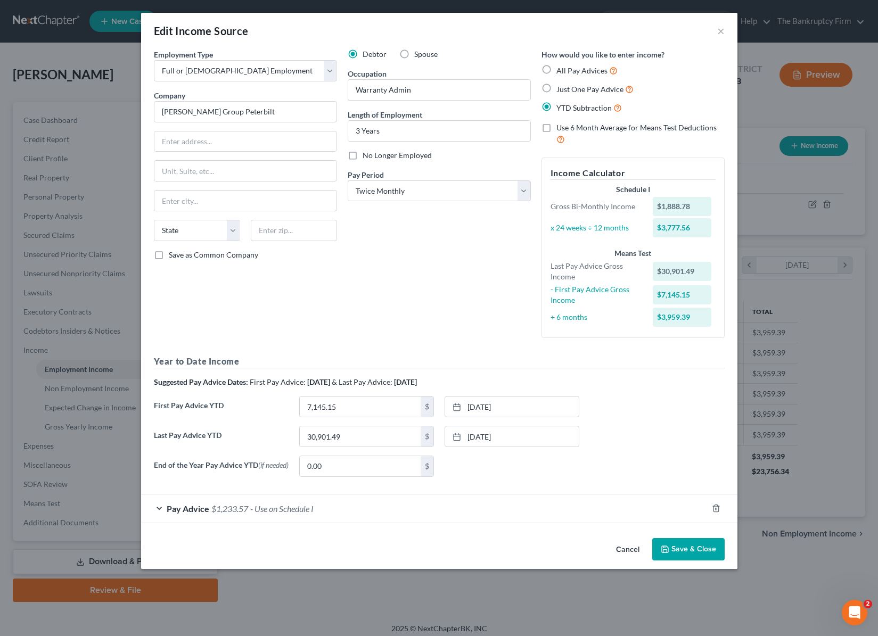
click at [692, 555] on button "Save & Close" at bounding box center [688, 549] width 72 height 22
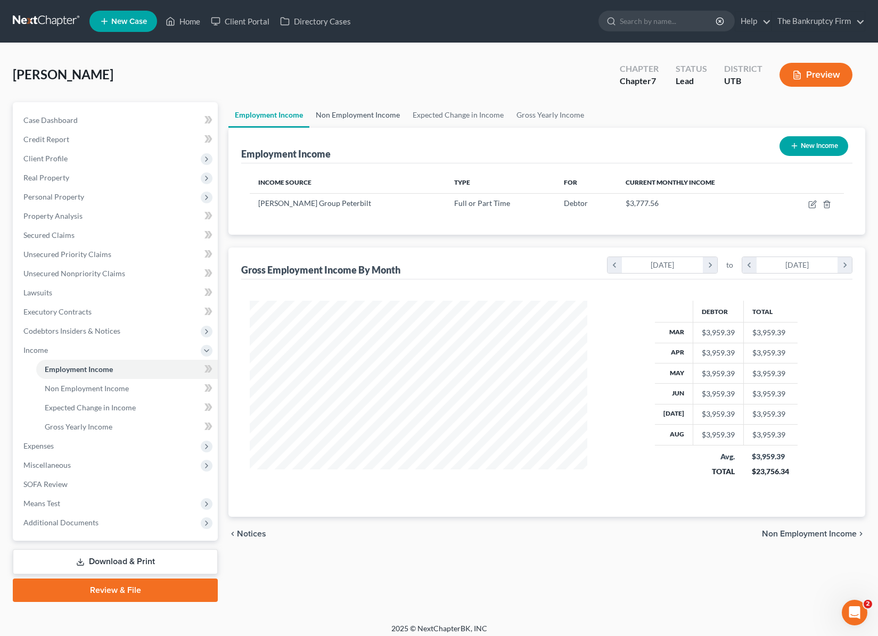
click at [369, 112] on link "Non Employment Income" at bounding box center [357, 115] width 97 height 26
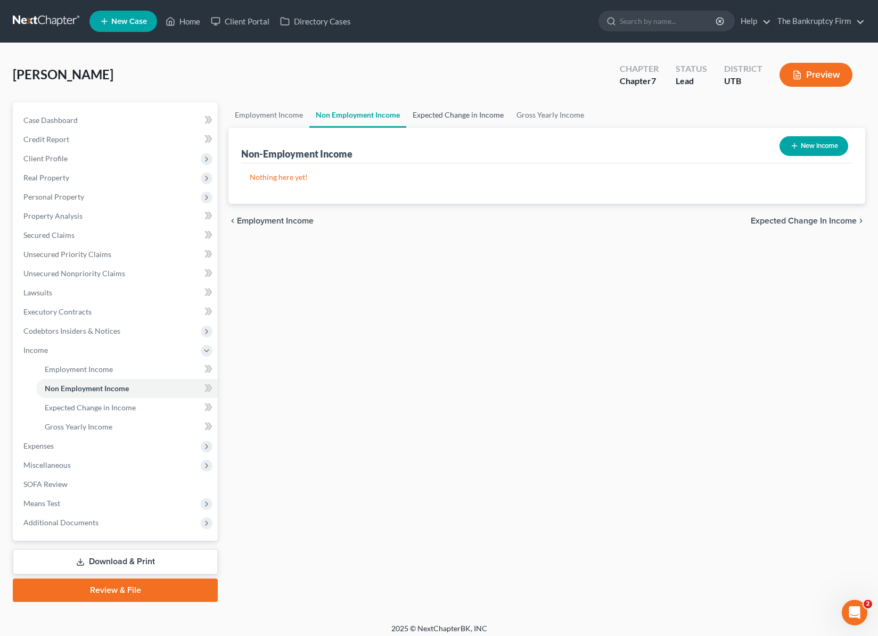
click at [446, 113] on link "Expected Change in Income" at bounding box center [458, 115] width 104 height 26
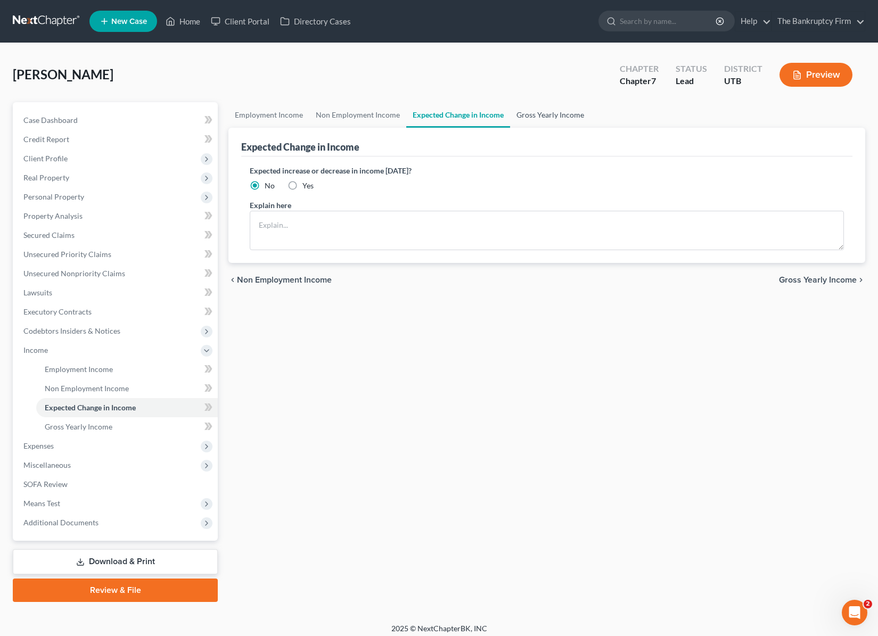
click at [557, 112] on link "Gross Yearly Income" at bounding box center [550, 115] width 80 height 26
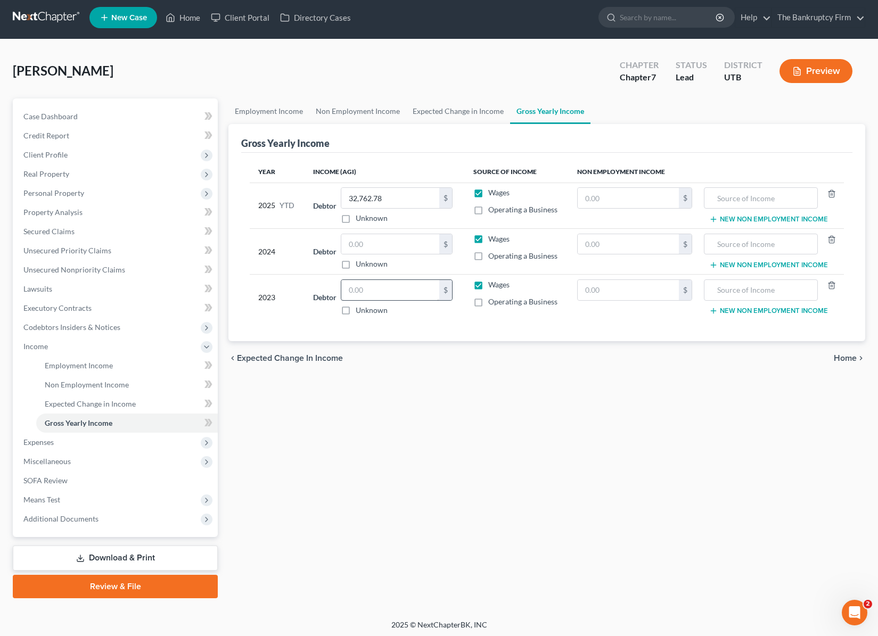
scroll to position [6, 0]
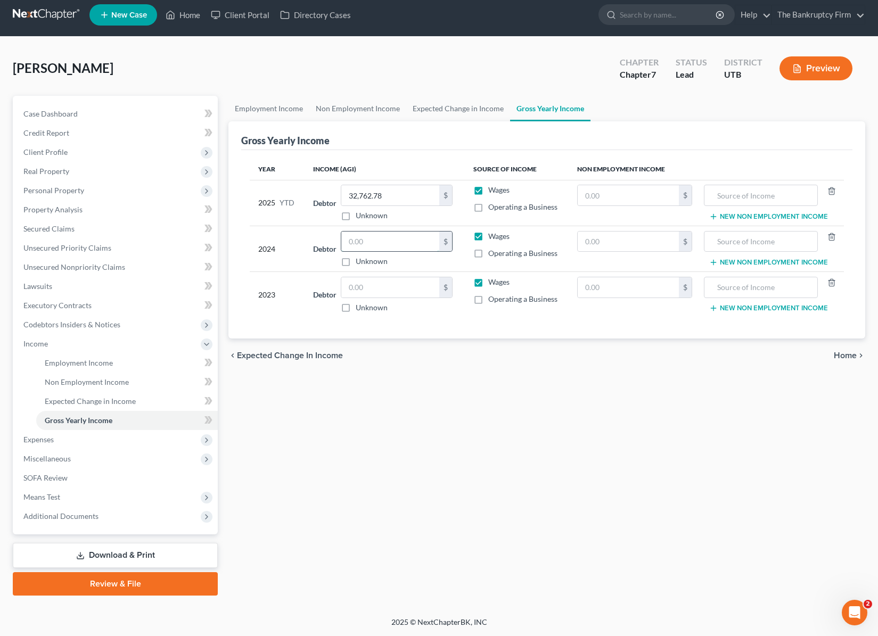
click at [397, 245] on input "text" at bounding box center [390, 242] width 98 height 20
type input "40,000"
click at [366, 285] on input "text" at bounding box center [390, 288] width 98 height 20
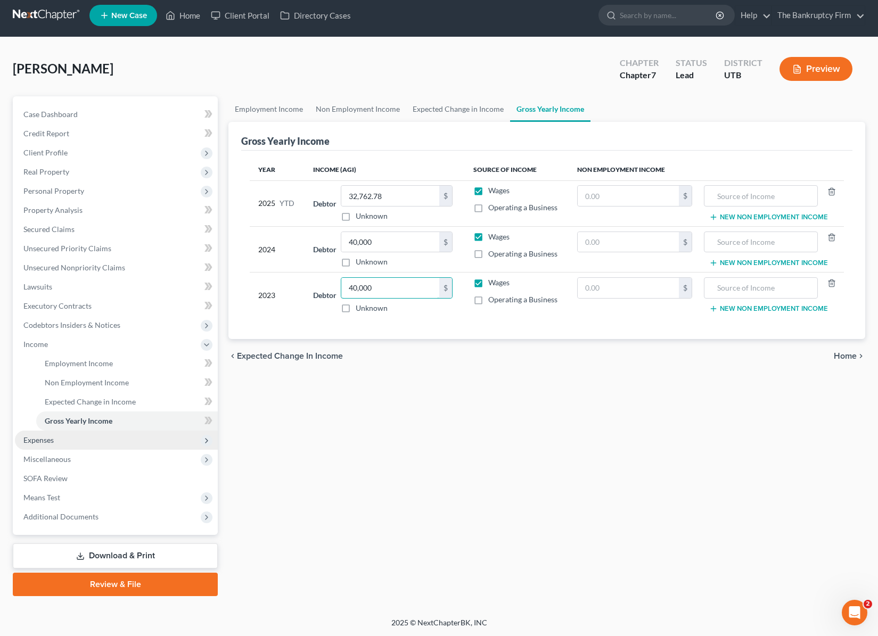
type input "40,000"
click at [69, 440] on span "Expenses" at bounding box center [116, 440] width 203 height 19
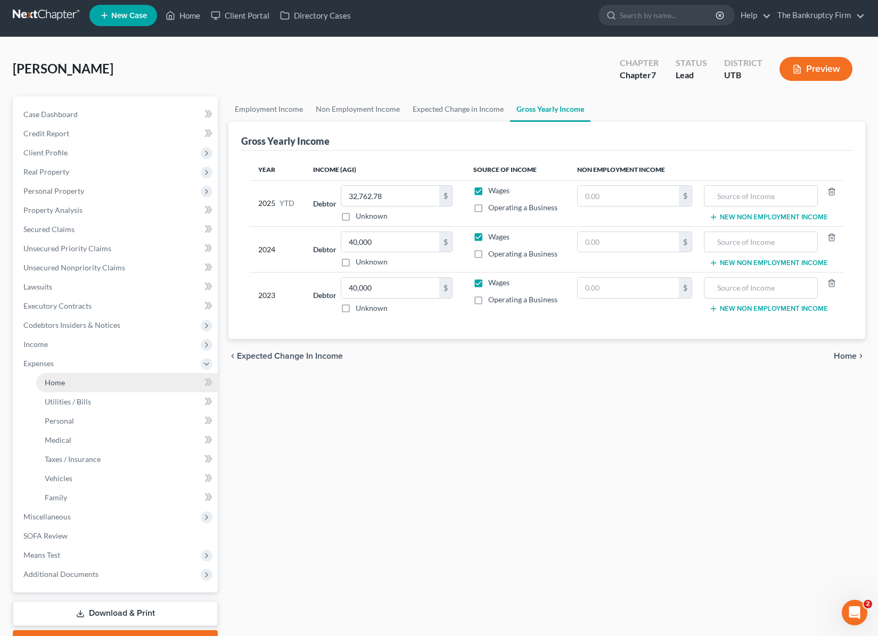
click at [82, 384] on link "Home" at bounding box center [126, 382] width 181 height 19
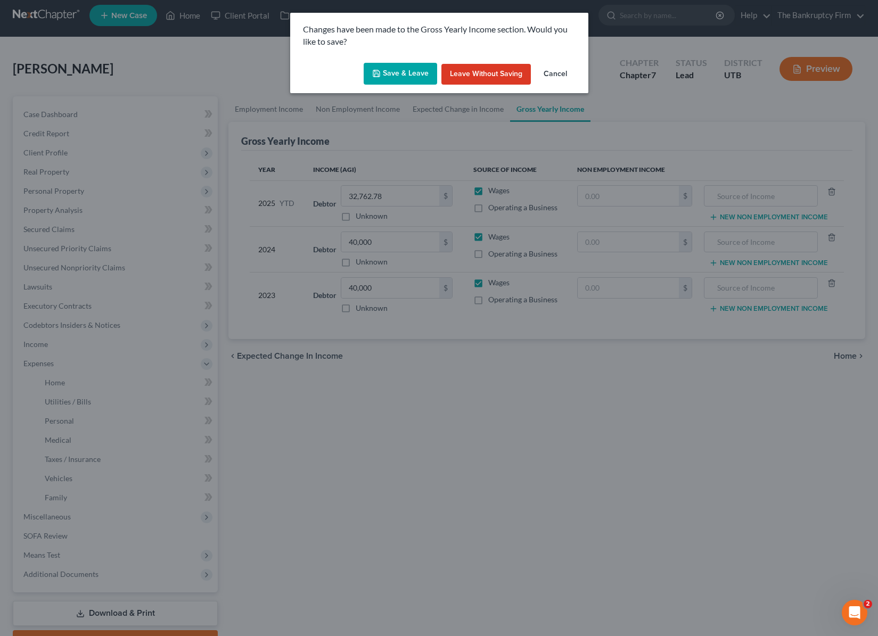
click at [392, 70] on button "Save & Leave" at bounding box center [400, 74] width 73 height 22
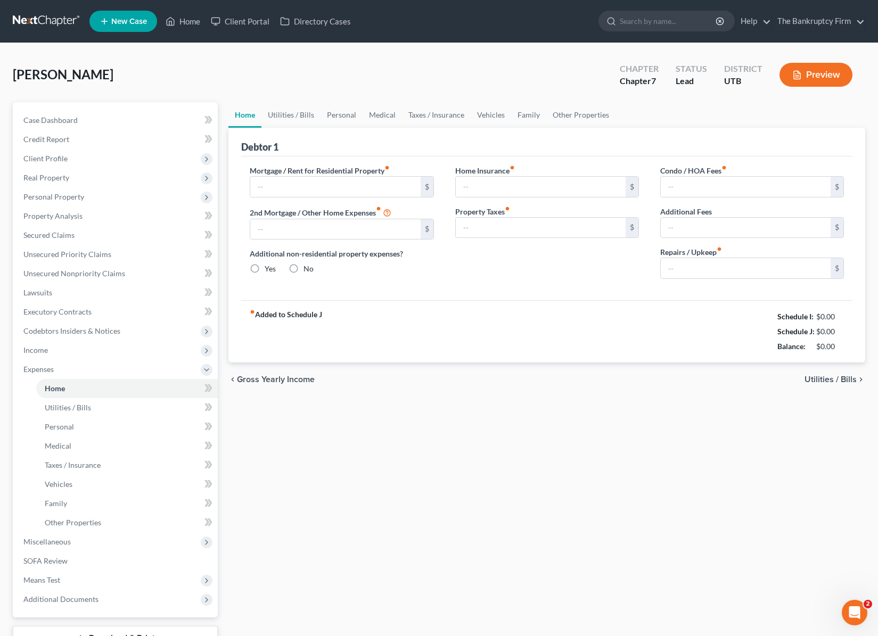
type input "0.00"
radio input "true"
type input "0.00"
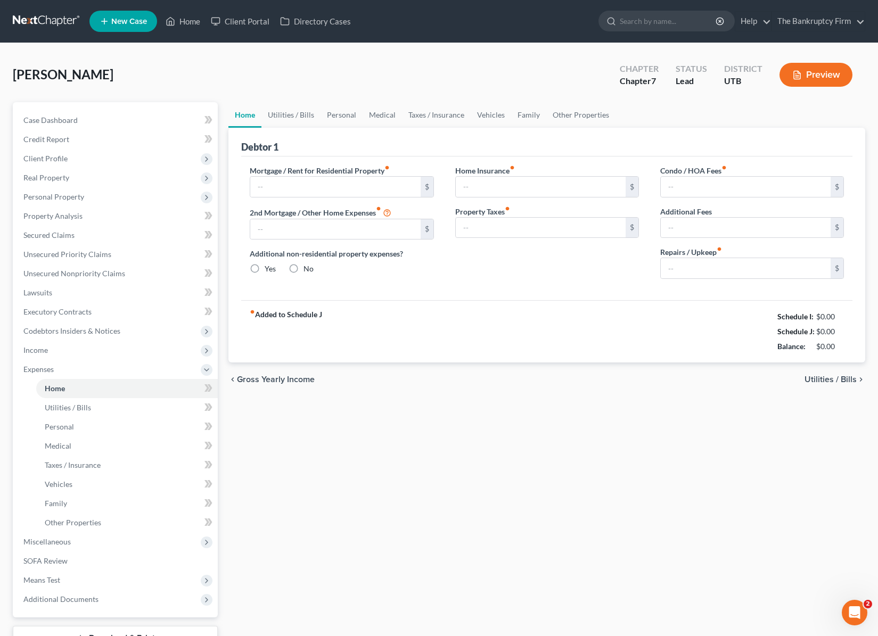
type input "0.00"
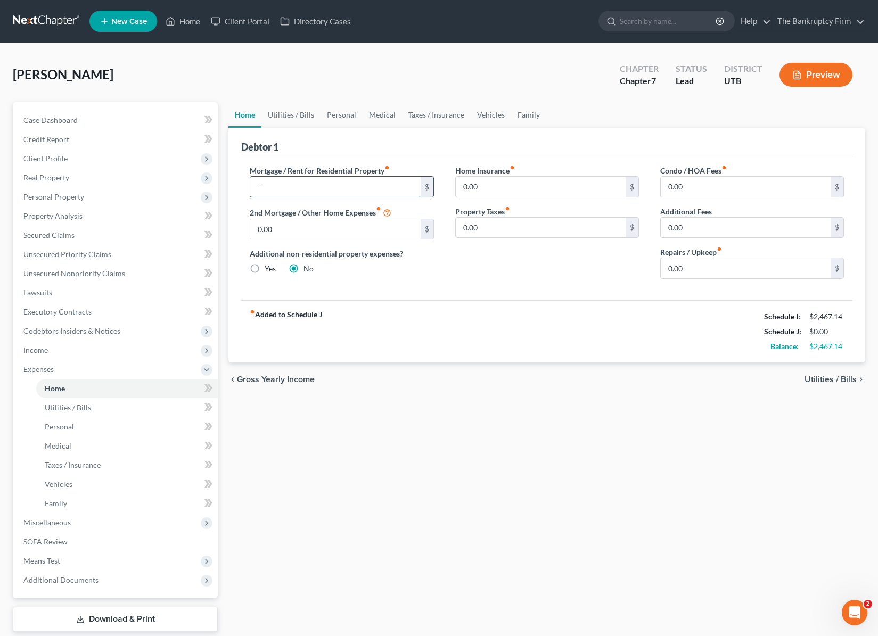
click at [317, 187] on input "text" at bounding box center [335, 187] width 170 height 20
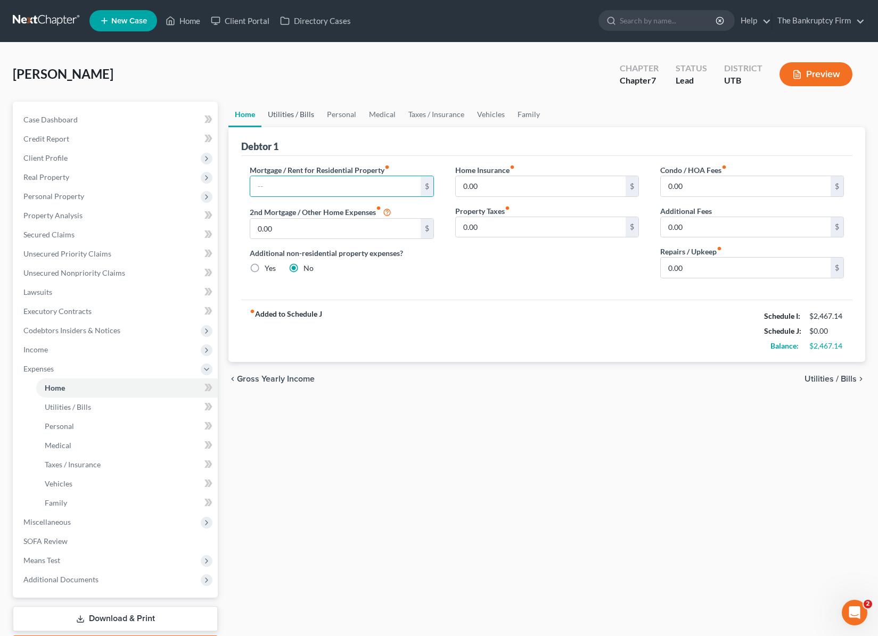
click at [282, 112] on link "Utilities / Bills" at bounding box center [290, 115] width 59 height 26
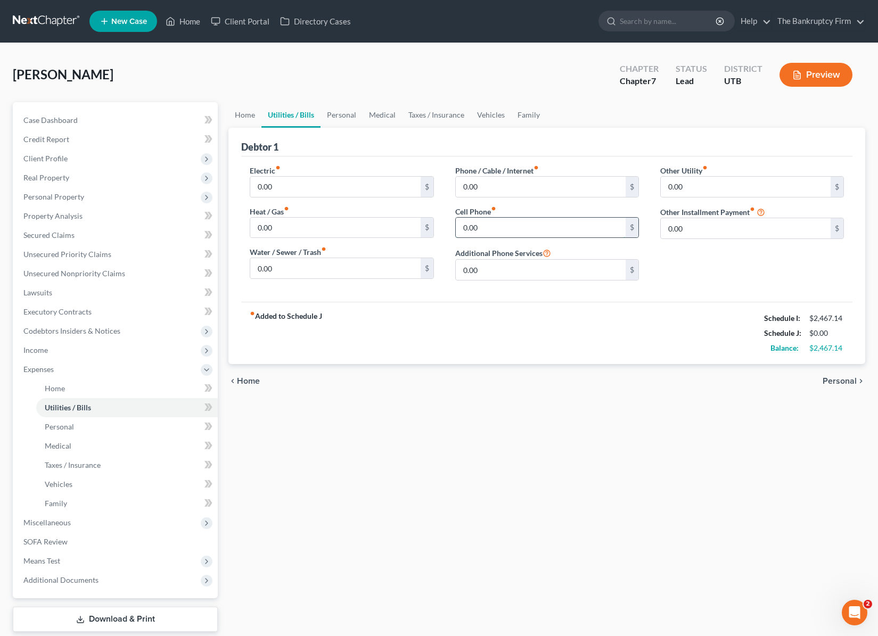
click at [507, 227] on input "0.00" at bounding box center [541, 228] width 170 height 20
type input "50.00"
click at [499, 187] on input "0.00" at bounding box center [541, 187] width 170 height 20
type input "2"
type input "20"
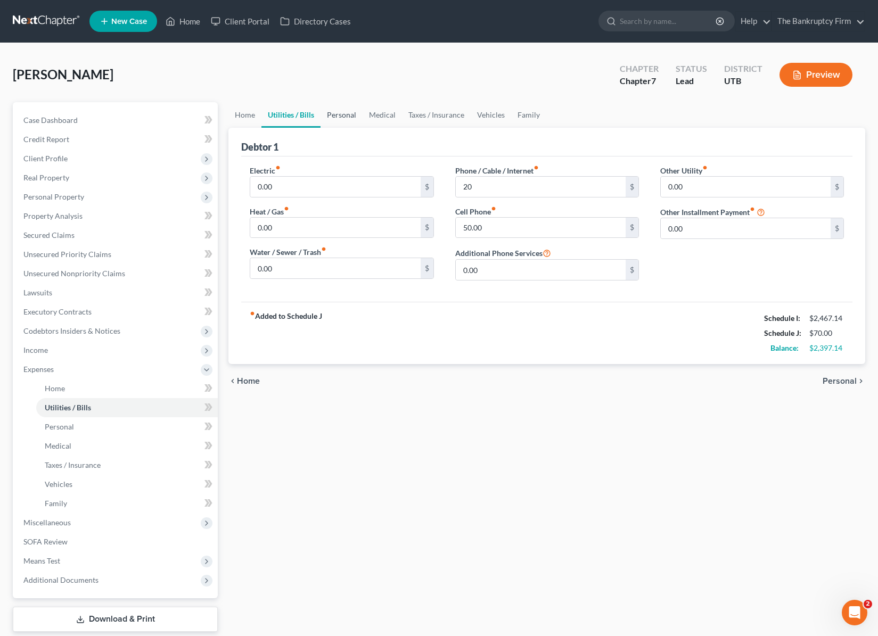
click at [339, 115] on link "Personal" at bounding box center [341, 115] width 42 height 26
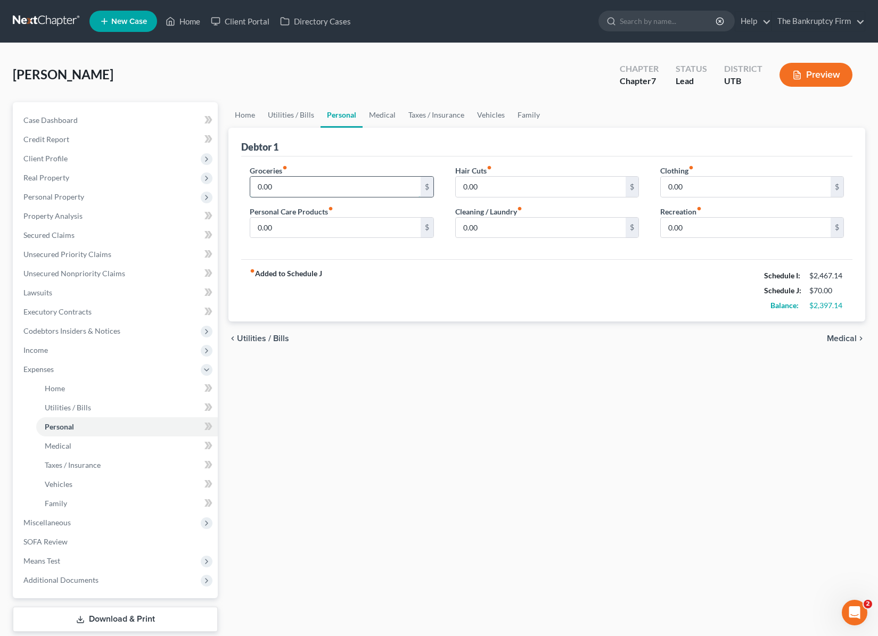
click at [301, 189] on input "0.00" at bounding box center [335, 187] width 170 height 20
type input "400"
type input "50"
type input "45"
type input "93"
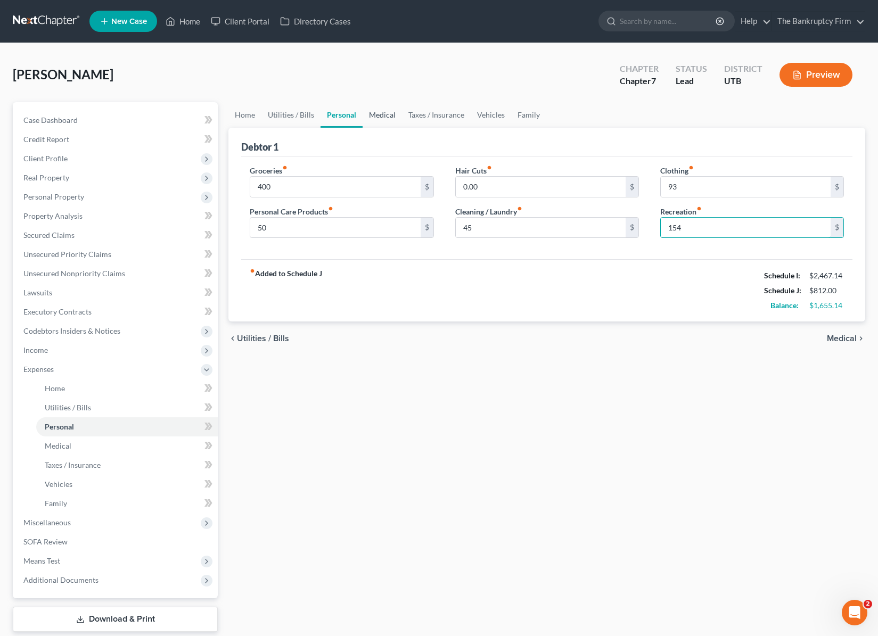
type input "154"
click at [374, 112] on link "Medical" at bounding box center [381, 115] width 39 height 26
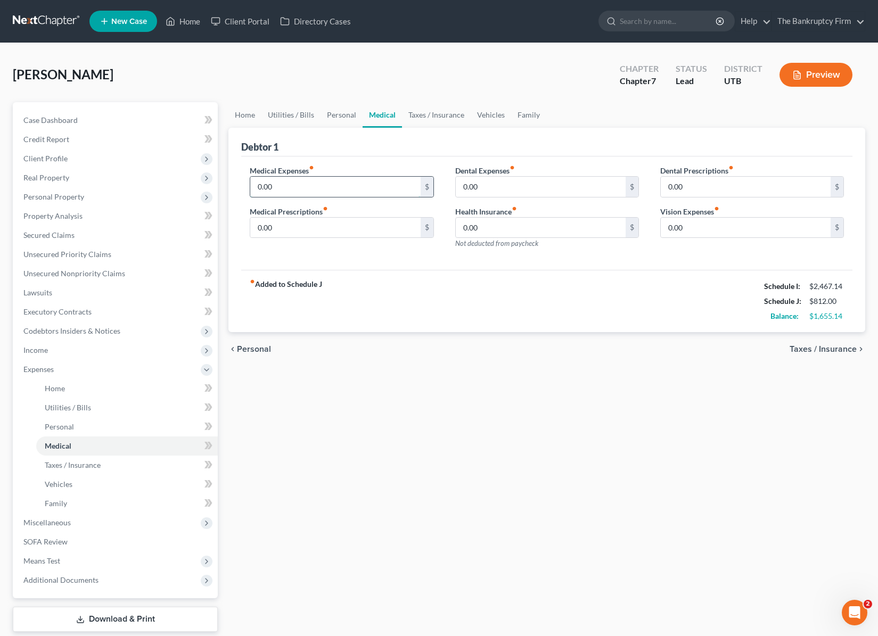
click at [291, 181] on input "0.00" at bounding box center [335, 187] width 170 height 20
type input "200"
click at [486, 138] on div "Debtor 1" at bounding box center [546, 142] width 611 height 29
click at [433, 117] on link "Taxes / Insurance" at bounding box center [436, 115] width 69 height 26
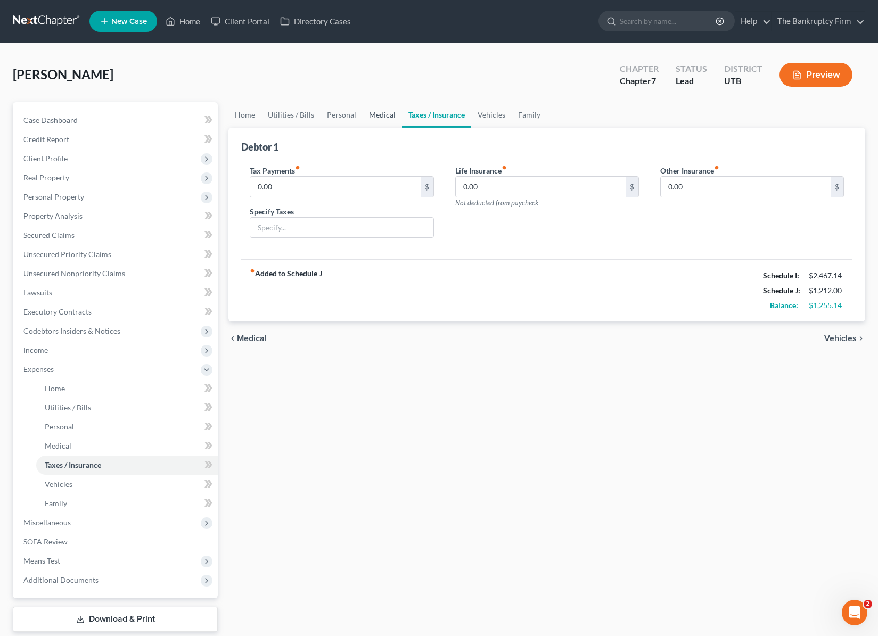
click at [376, 114] on link "Medical" at bounding box center [381, 115] width 39 height 26
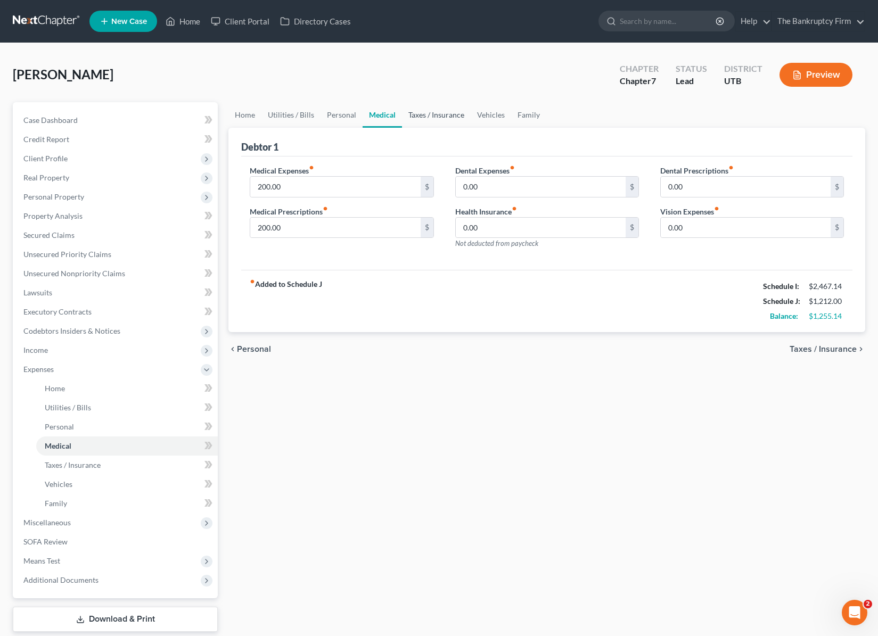
click at [434, 112] on link "Taxes / Insurance" at bounding box center [436, 115] width 69 height 26
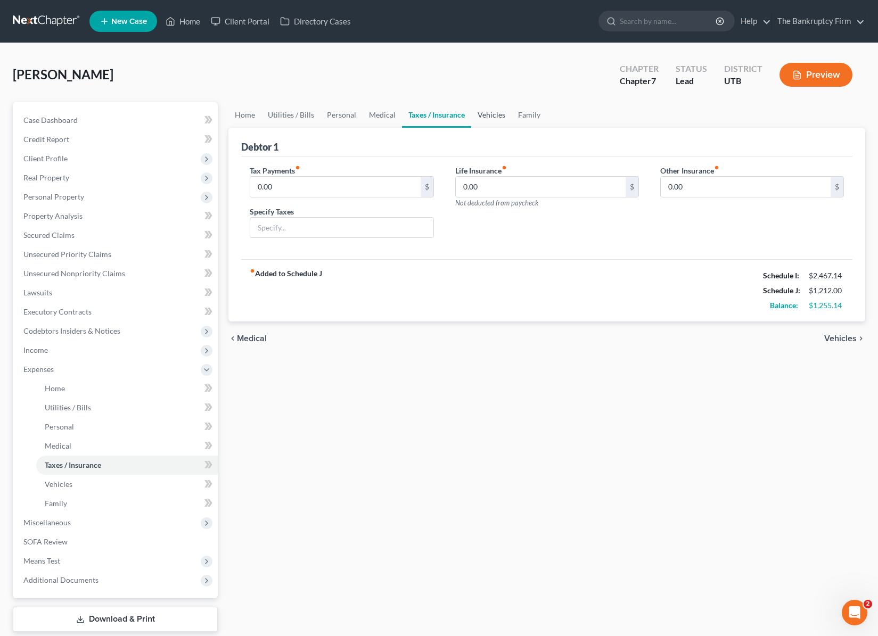
click at [494, 113] on link "Vehicles" at bounding box center [491, 115] width 40 height 26
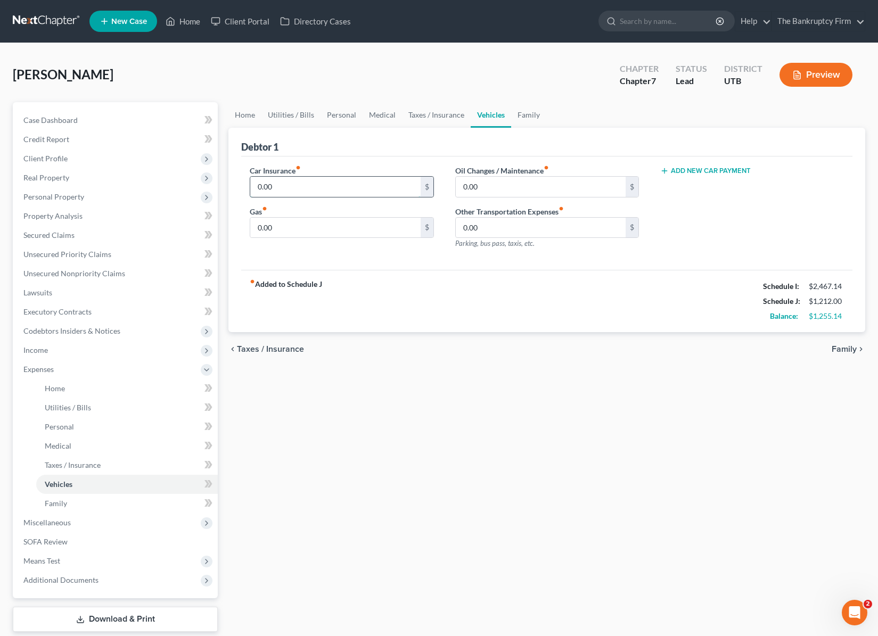
click at [317, 186] on input "0.00" at bounding box center [335, 187] width 170 height 20
click at [319, 186] on input "0.00" at bounding box center [335, 187] width 170 height 20
type input "120"
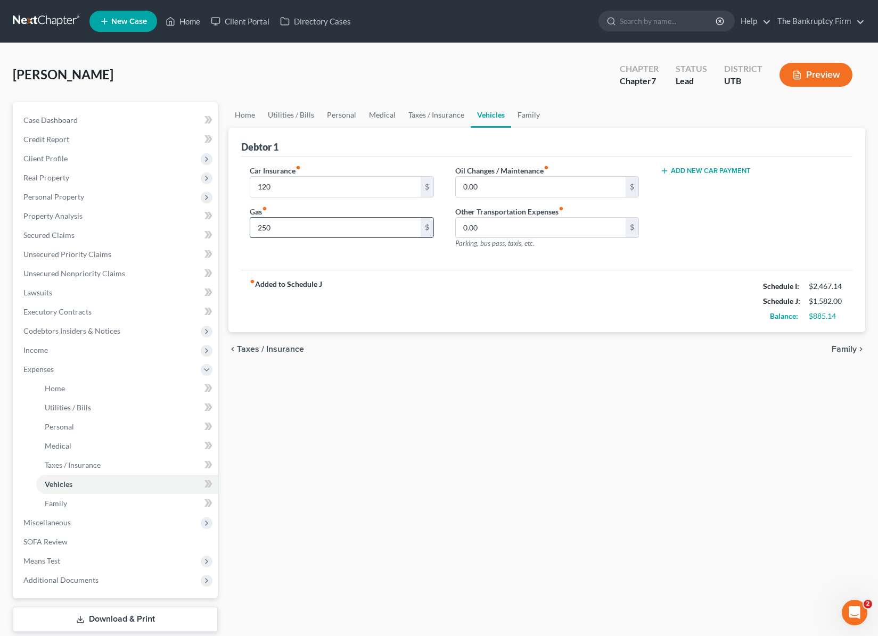
type input "250"
type input "50"
click at [699, 171] on button "Add New Car Payment" at bounding box center [705, 171] width 90 height 9
click at [242, 112] on link "Home" at bounding box center [244, 115] width 33 height 26
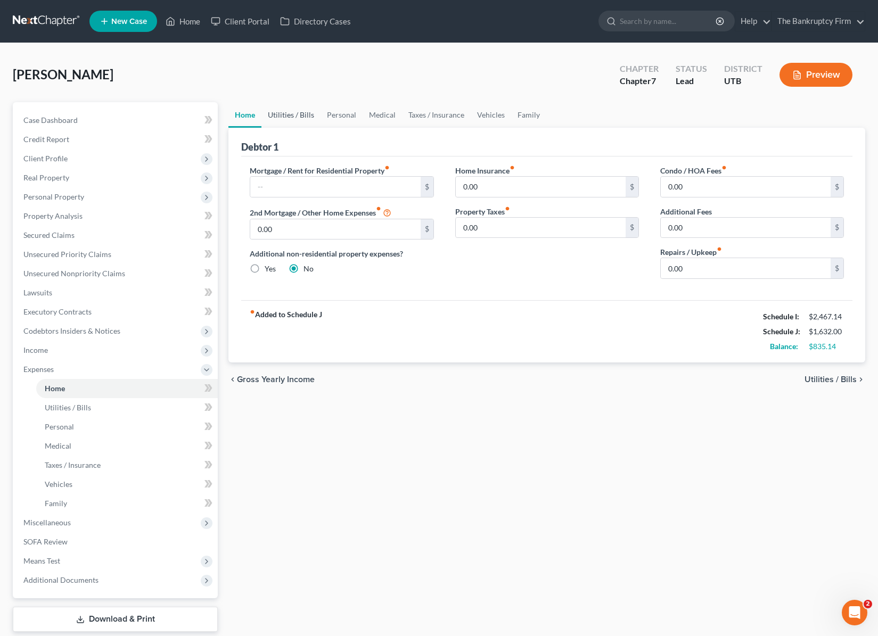
click at [288, 115] on link "Utilities / Bills" at bounding box center [290, 115] width 59 height 26
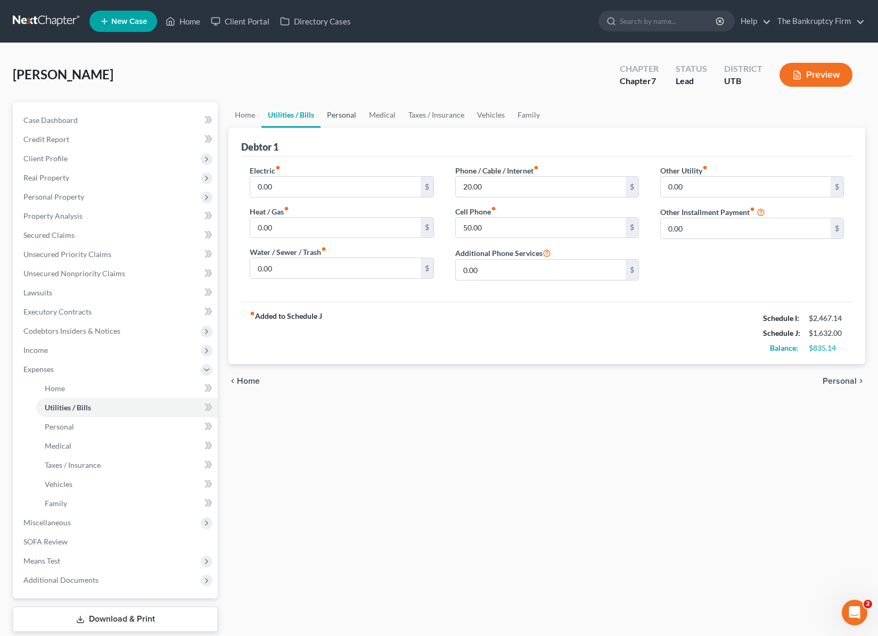
click at [331, 113] on link "Personal" at bounding box center [341, 115] width 42 height 26
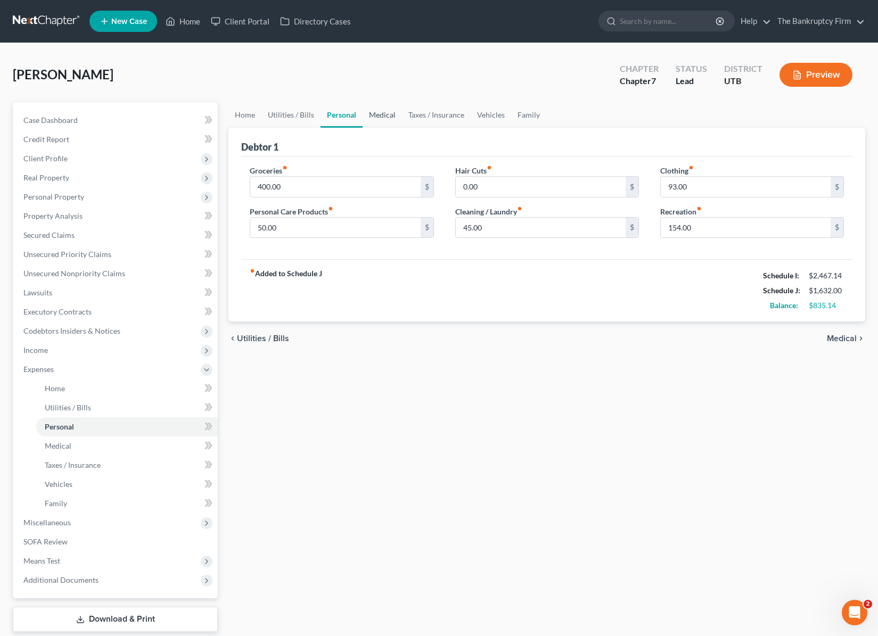
click at [374, 113] on link "Medical" at bounding box center [381, 115] width 39 height 26
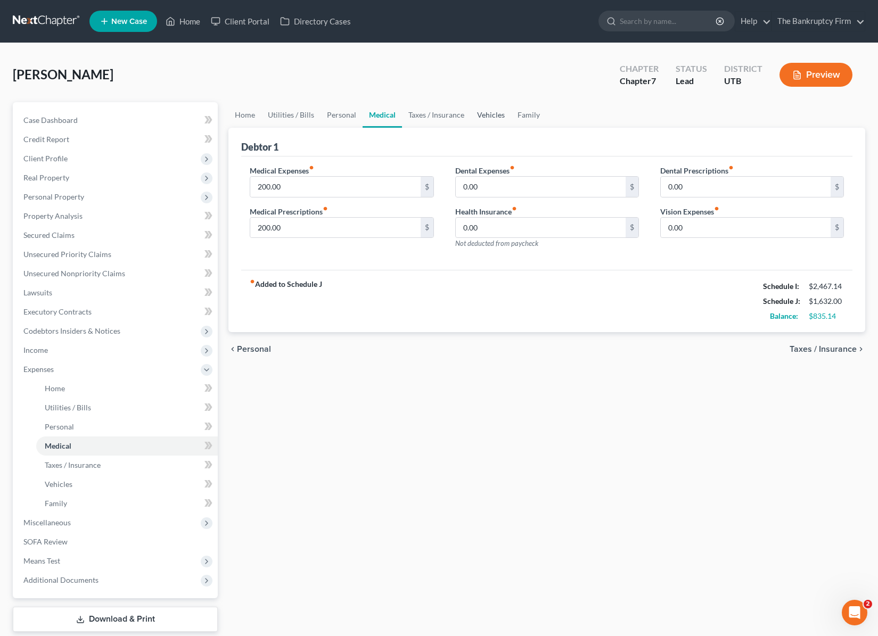
click at [495, 113] on link "Vehicles" at bounding box center [491, 115] width 40 height 26
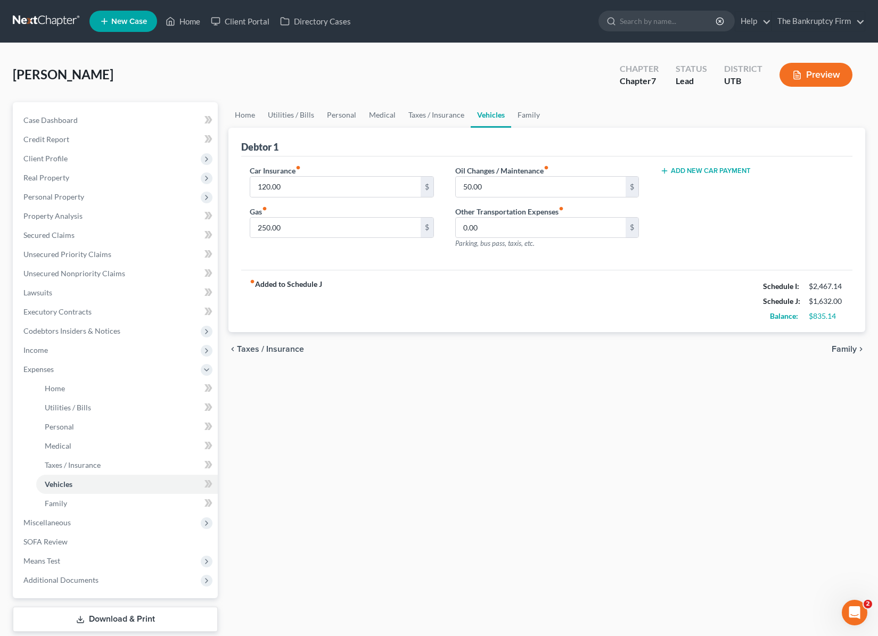
click at [703, 169] on button "Add New Car Payment" at bounding box center [705, 171] width 90 height 9
click at [706, 183] on input "text" at bounding box center [738, 187] width 154 height 20
type input "662"
drag, startPoint x: 755, startPoint y: 188, endPoint x: 652, endPoint y: 191, distance: 103.3
click at [652, 191] on div "Car Payment 1 fiber_manual_record 662 $ Add New Car Payment" at bounding box center [751, 211] width 205 height 93
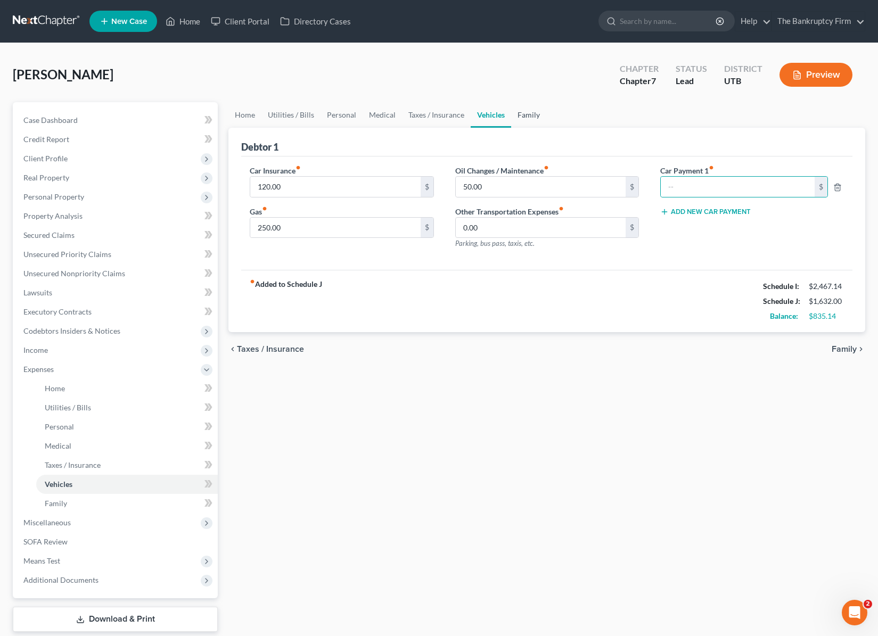
click at [522, 115] on link "Family" at bounding box center [528, 115] width 35 height 26
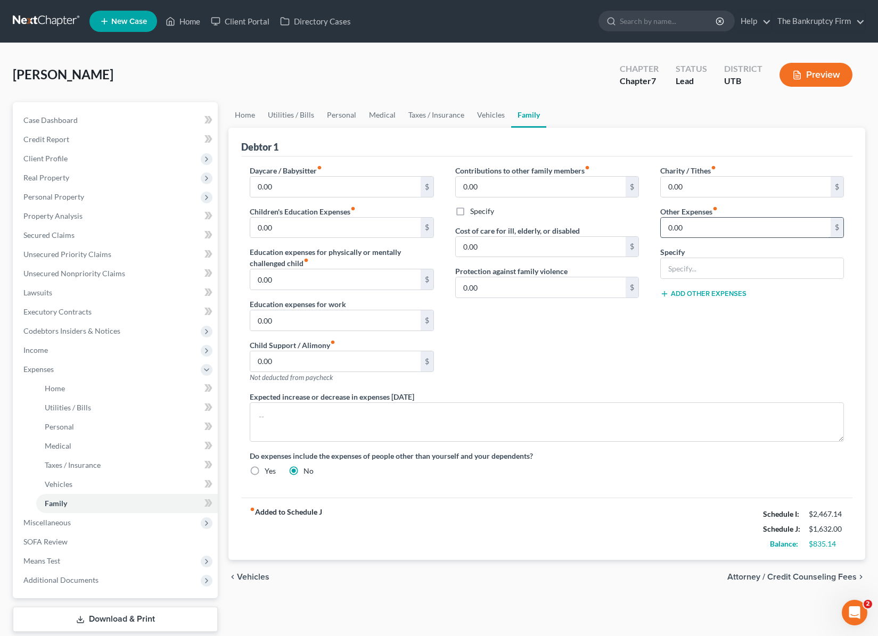
click at [696, 228] on input "0.00" at bounding box center [746, 228] width 170 height 20
type input "662"
click at [703, 272] on input "text" at bounding box center [752, 268] width 183 height 20
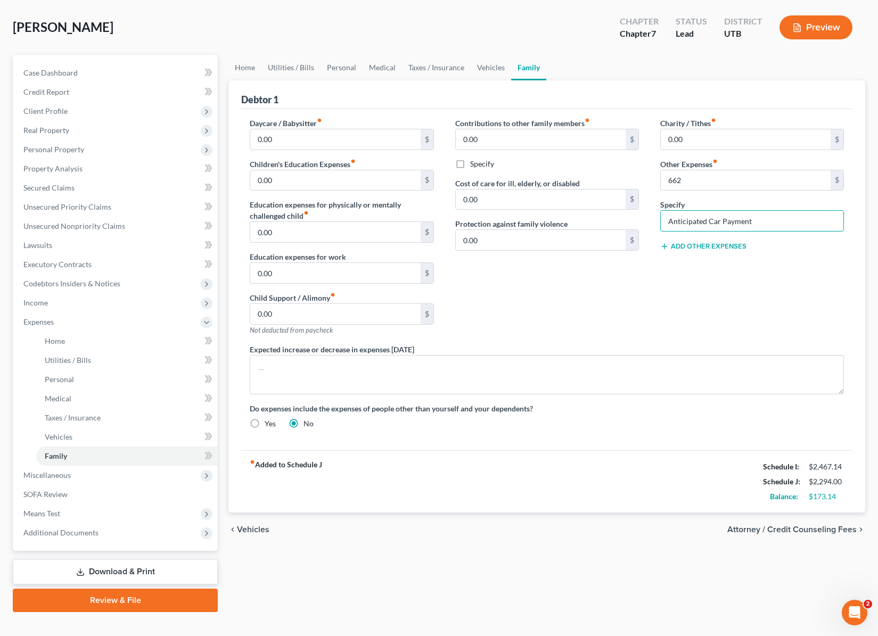
scroll to position [64, 0]
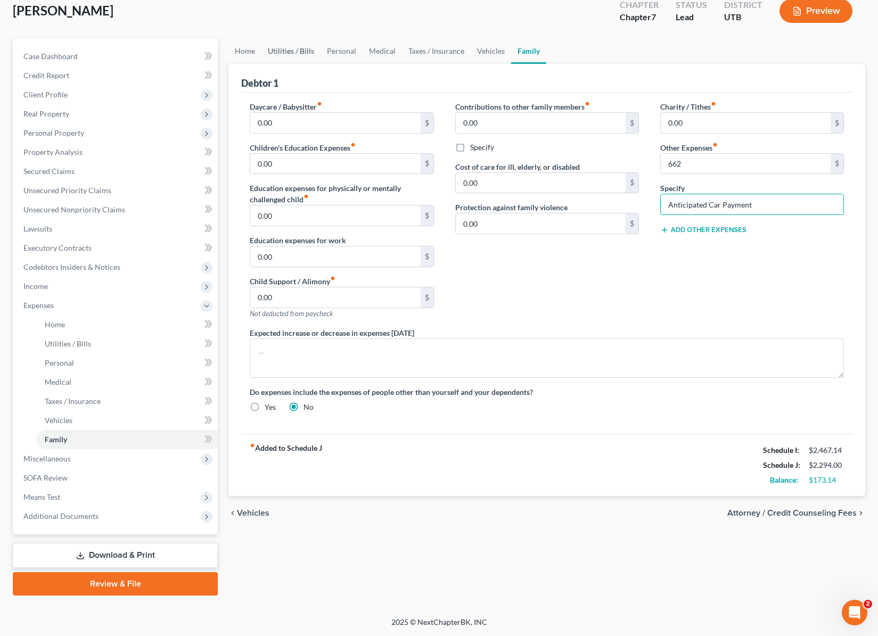
type input "Anticipated Car Payment"
click at [293, 46] on link "Utilities / Bills" at bounding box center [290, 51] width 59 height 26
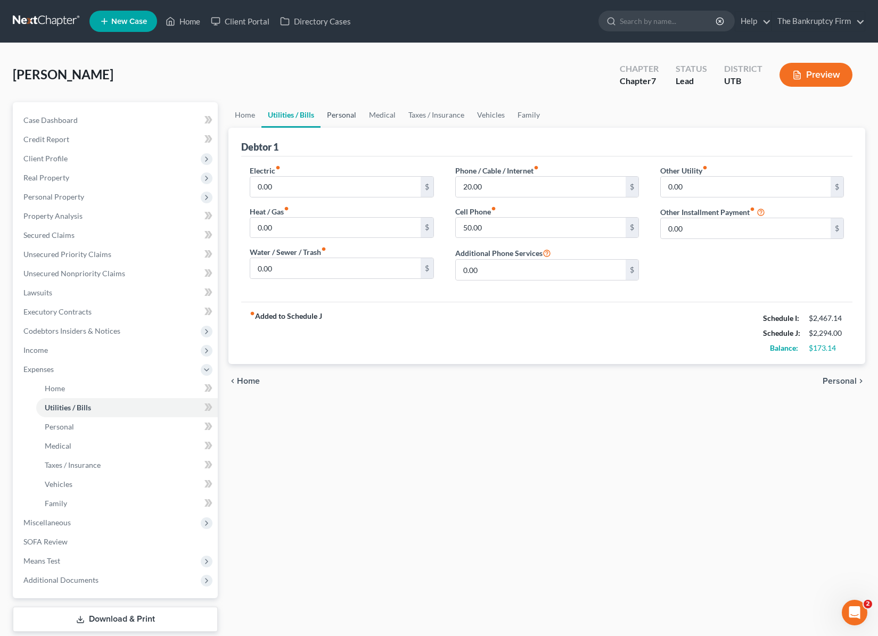
click at [337, 112] on link "Personal" at bounding box center [341, 115] width 42 height 26
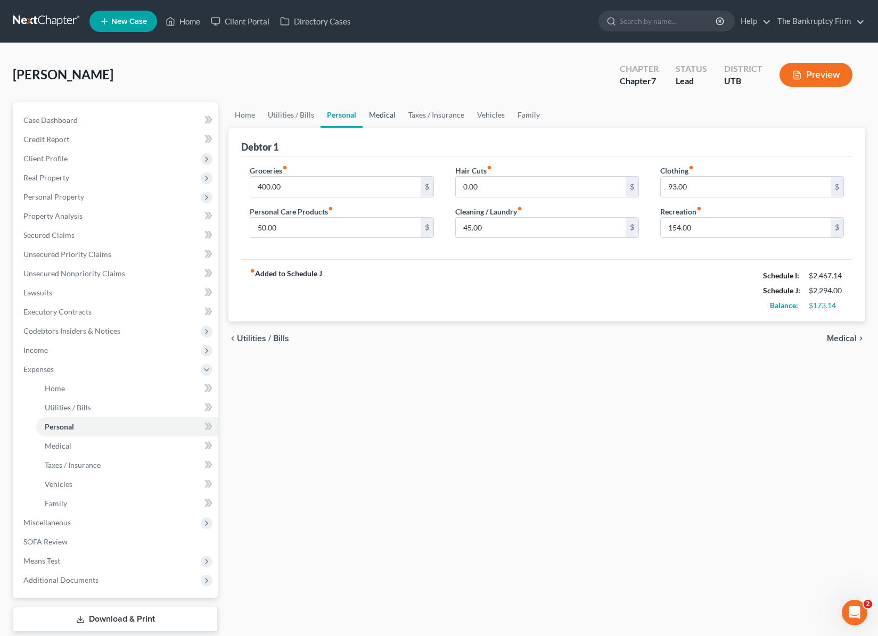
click at [381, 109] on link "Medical" at bounding box center [381, 115] width 39 height 26
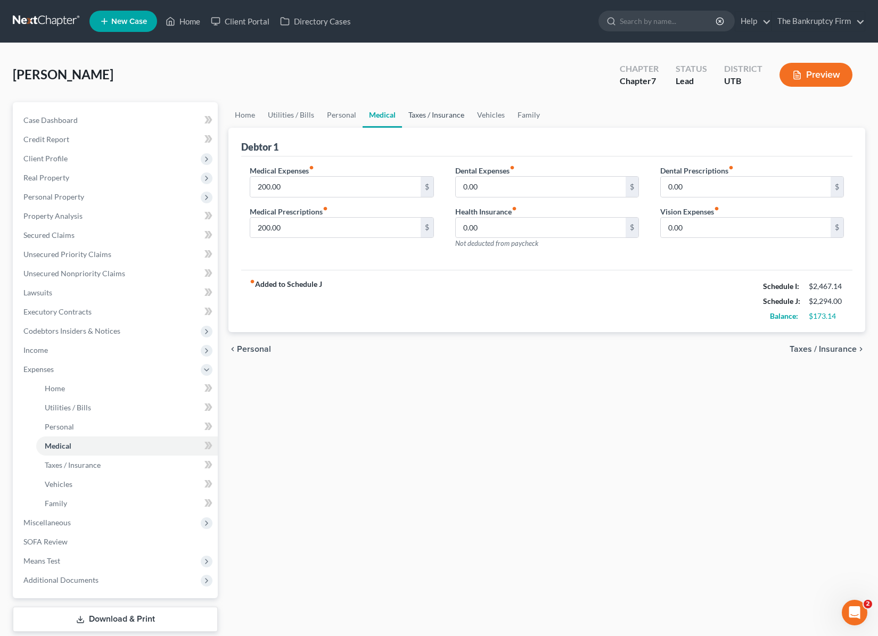
click at [431, 112] on link "Taxes / Insurance" at bounding box center [436, 115] width 69 height 26
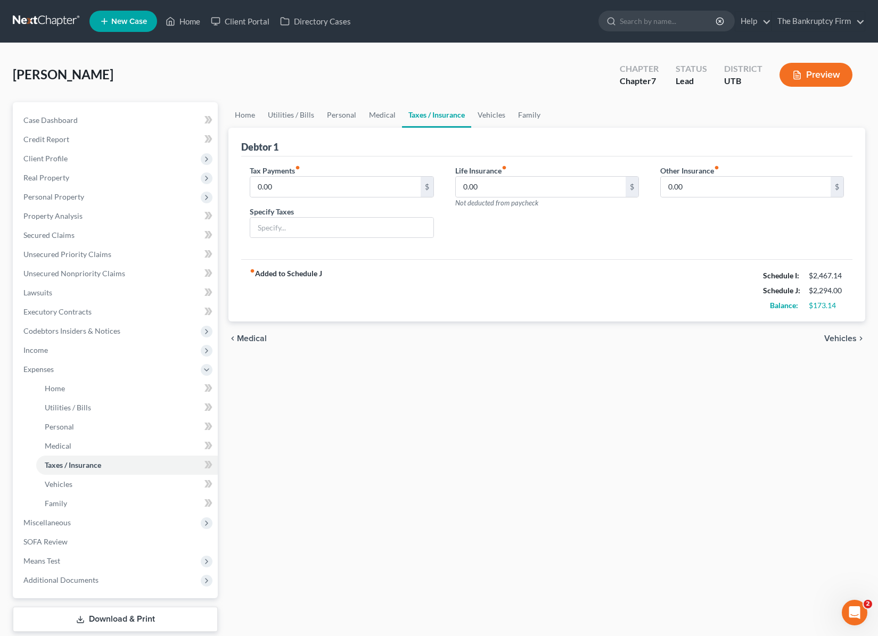
click at [460, 113] on link "Taxes / Insurance" at bounding box center [436, 115] width 69 height 26
click at [497, 114] on link "Vehicles" at bounding box center [491, 115] width 40 height 26
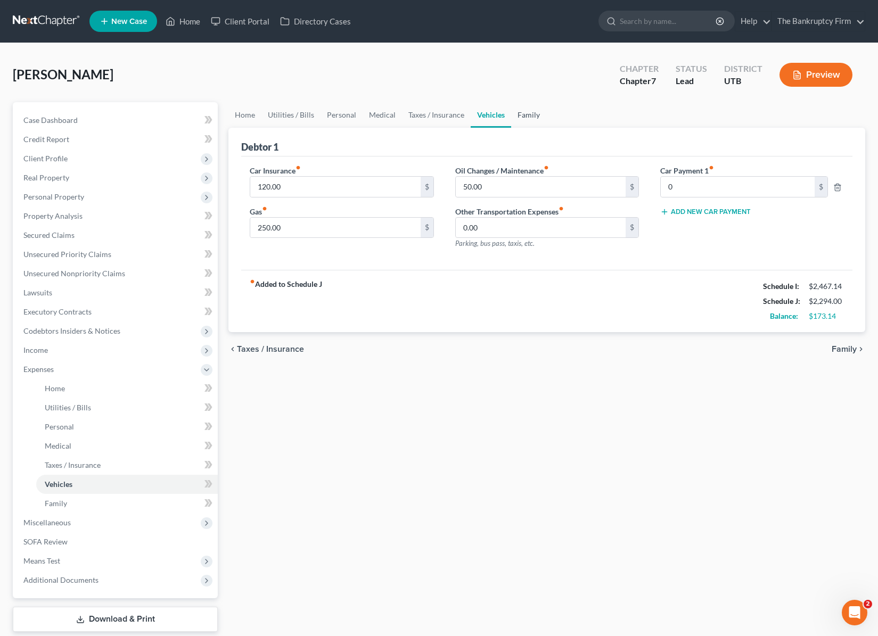
click at [532, 113] on link "Family" at bounding box center [528, 115] width 35 height 26
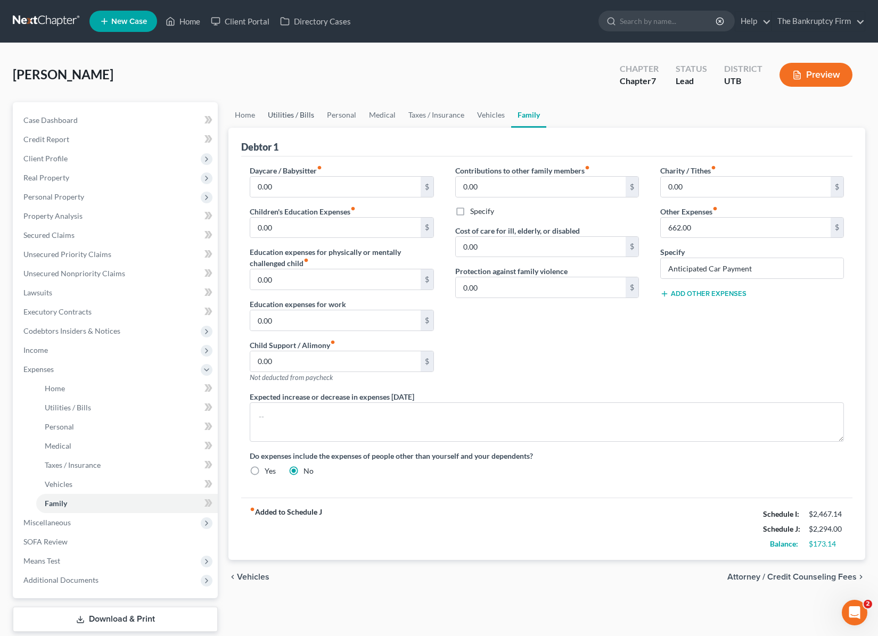
click at [288, 113] on link "Utilities / Bills" at bounding box center [290, 115] width 59 height 26
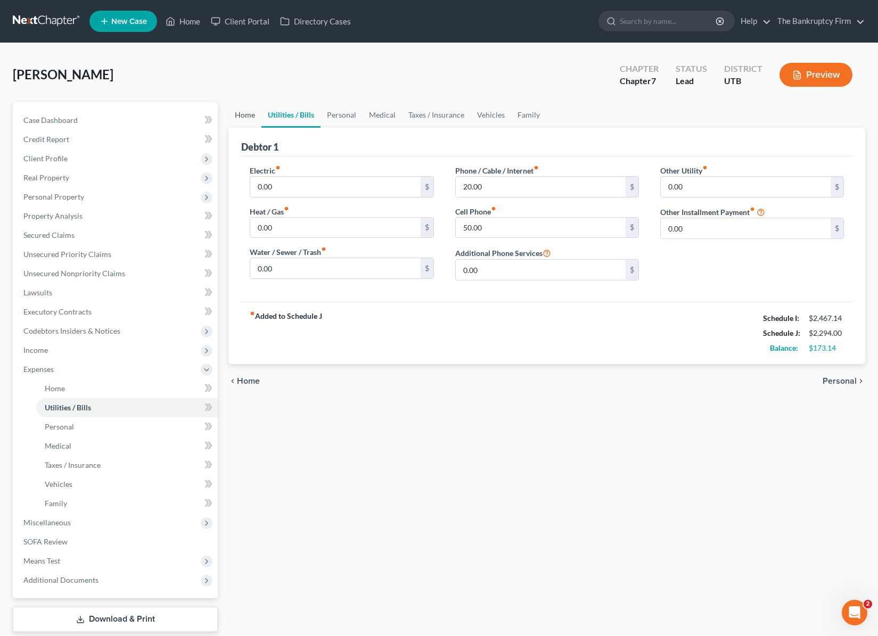
click at [244, 113] on link "Home" at bounding box center [244, 115] width 33 height 26
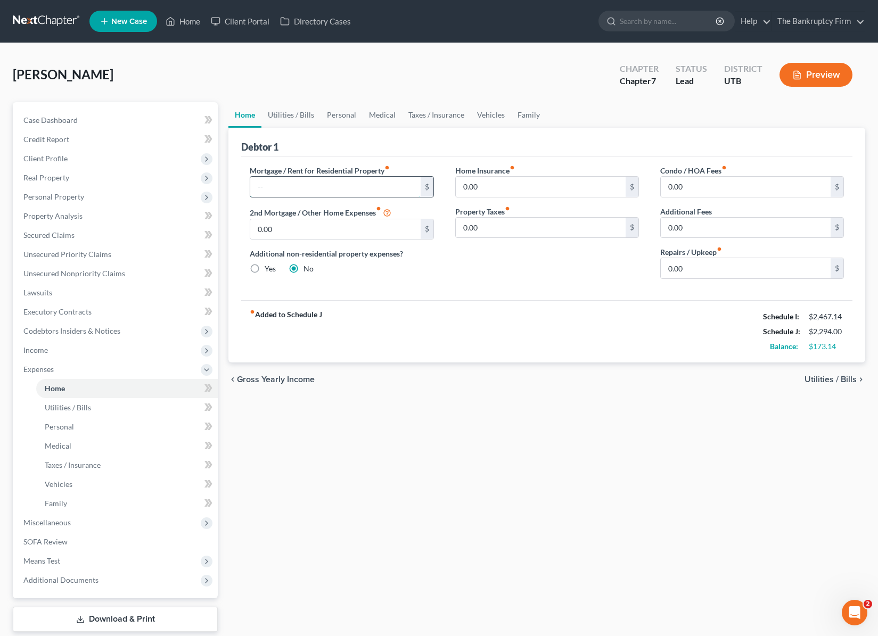
click at [279, 189] on input "text" at bounding box center [335, 187] width 170 height 20
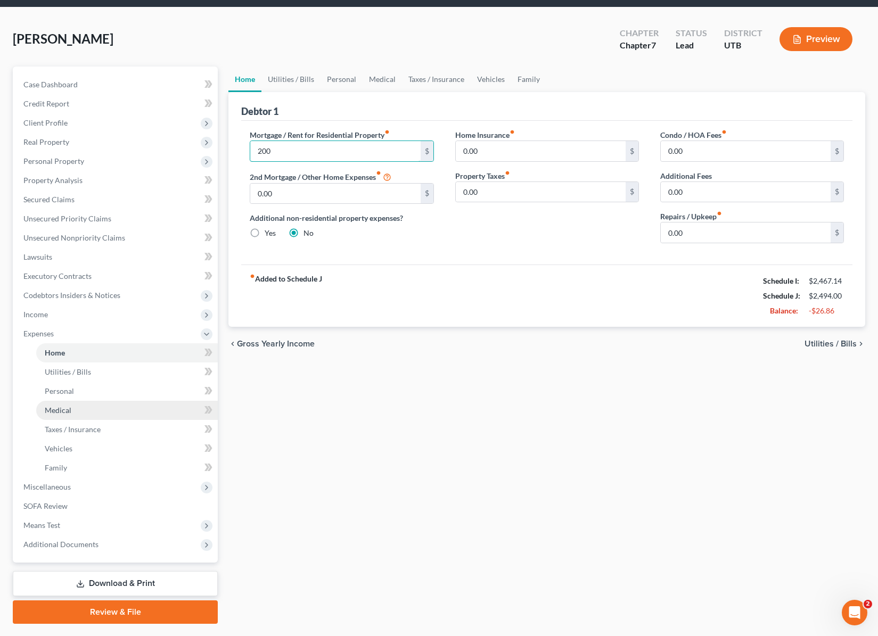
scroll to position [40, 0]
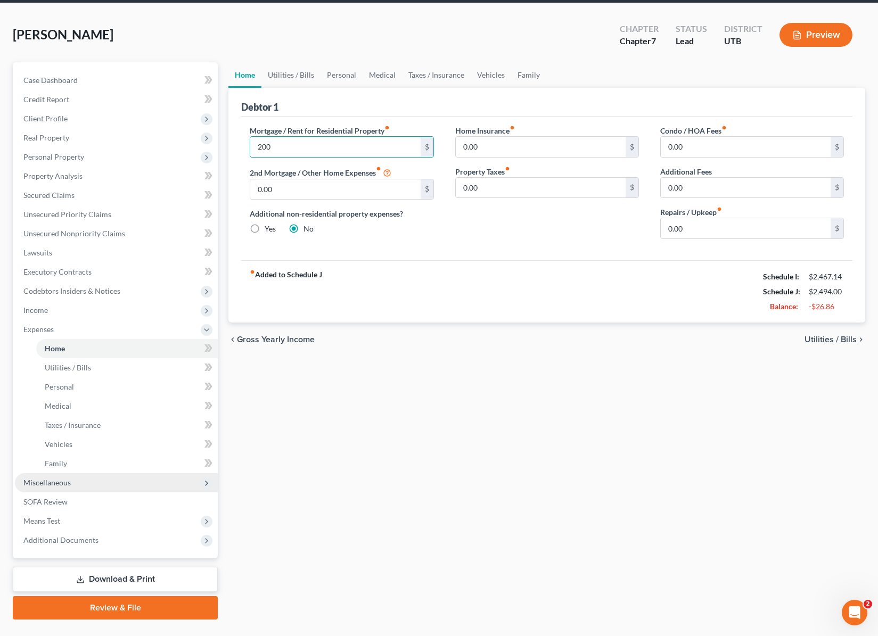
click at [66, 485] on span "Miscellaneous" at bounding box center [46, 482] width 47 height 9
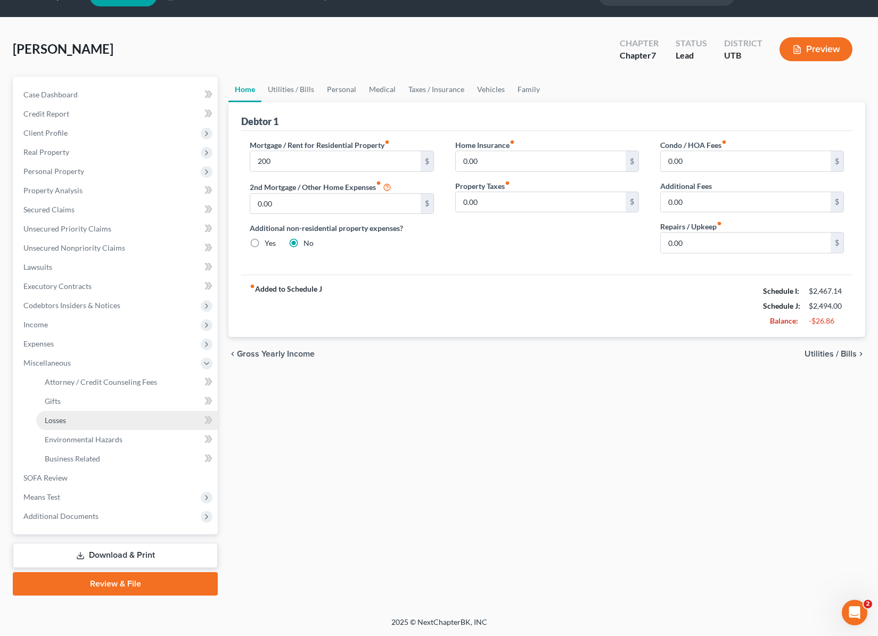
scroll to position [26, 0]
click at [114, 379] on span "Attorney / Credit Counseling Fees" at bounding box center [101, 381] width 112 height 9
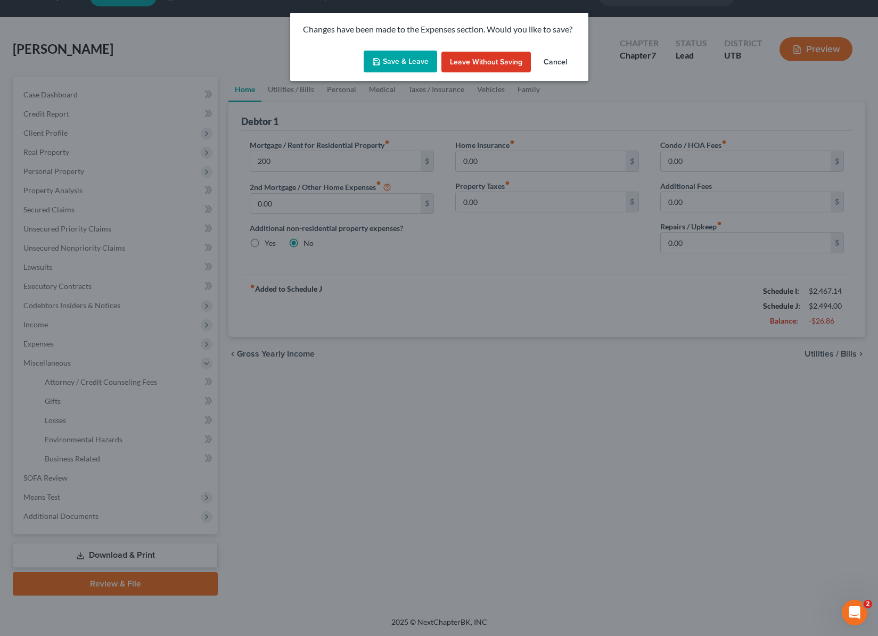
click at [389, 58] on button "Save & Leave" at bounding box center [400, 62] width 73 height 22
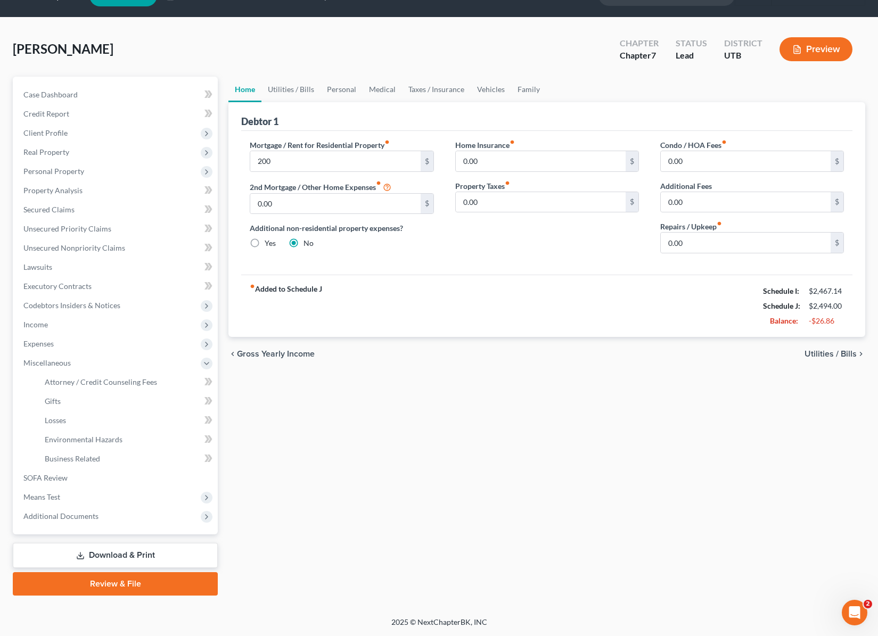
type input "200.00"
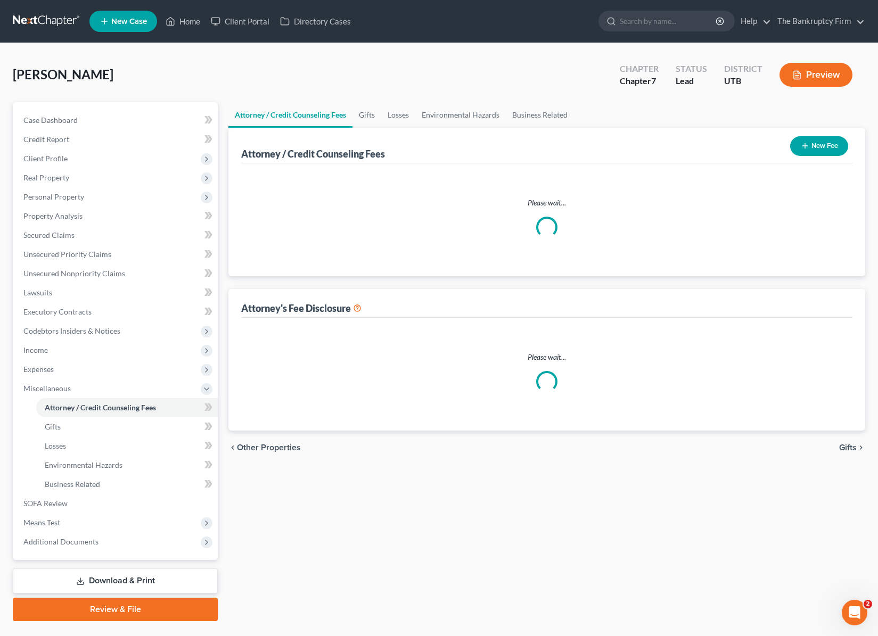
select select "0"
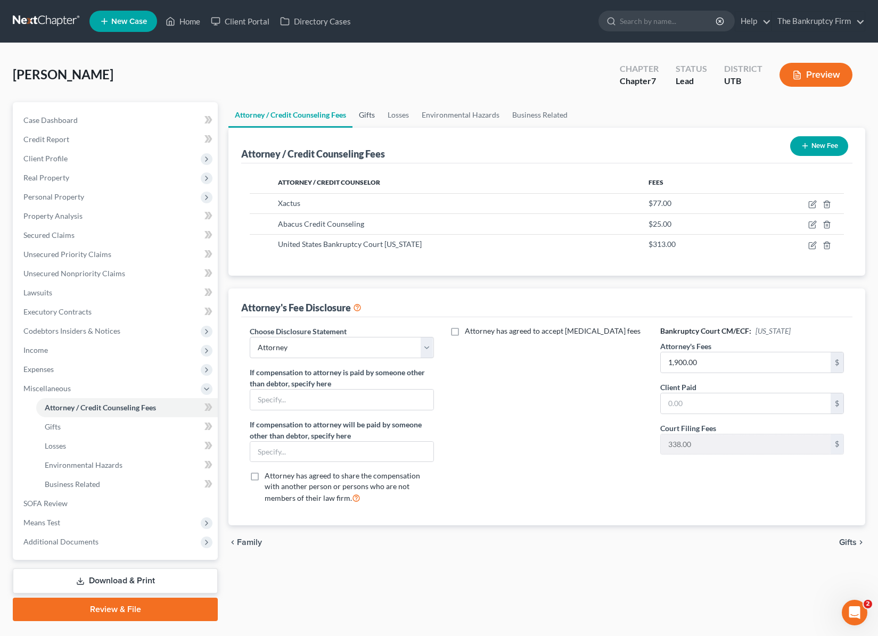
click at [369, 114] on link "Gifts" at bounding box center [366, 115] width 29 height 26
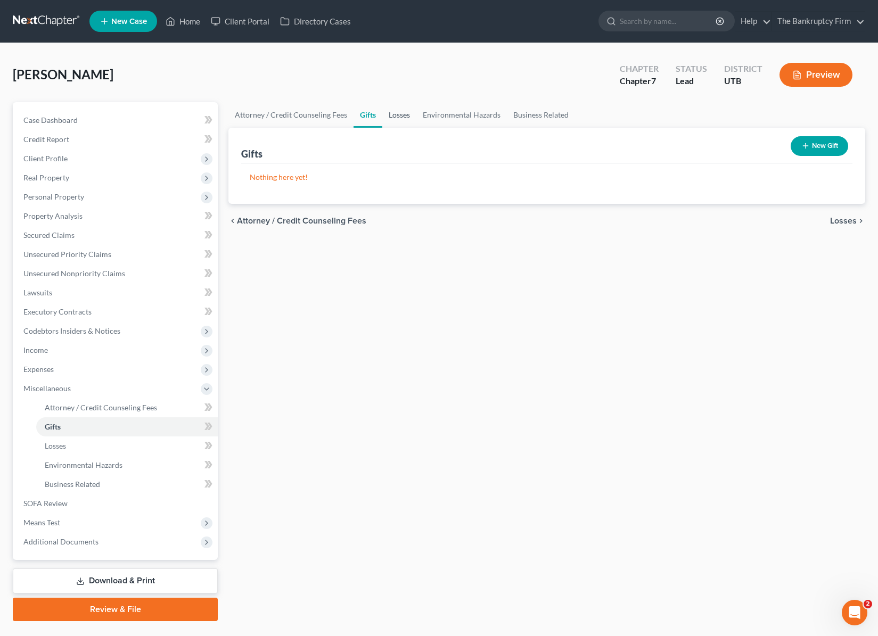
click at [398, 119] on link "Losses" at bounding box center [399, 115] width 34 height 26
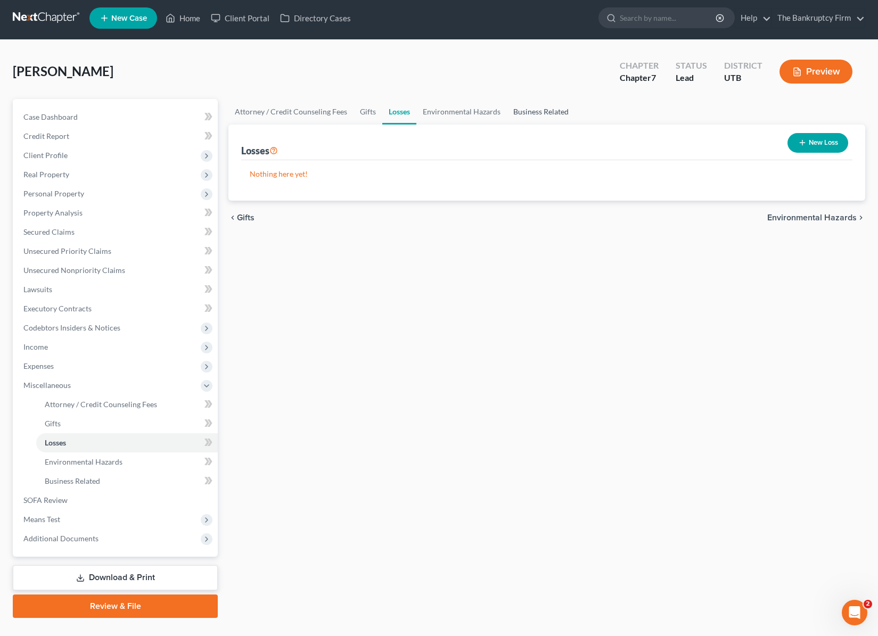
click at [550, 115] on link "Business Related" at bounding box center [541, 112] width 68 height 26
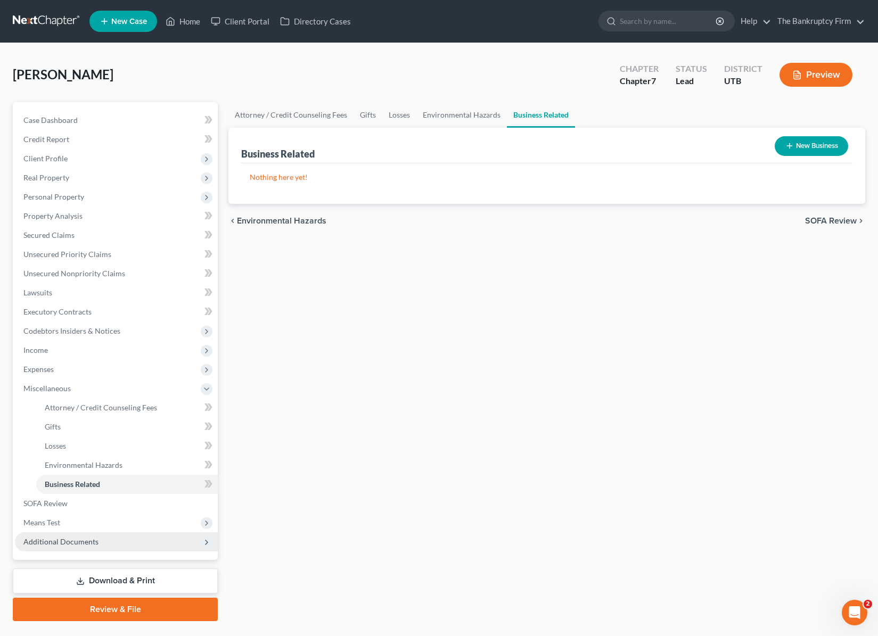
click at [85, 541] on span "Additional Documents" at bounding box center [60, 541] width 75 height 9
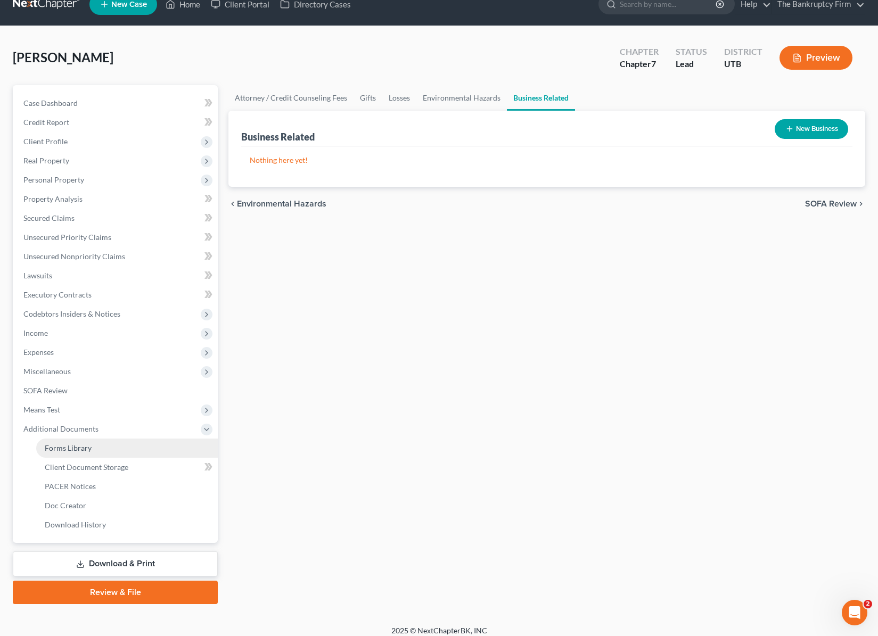
scroll to position [26, 0]
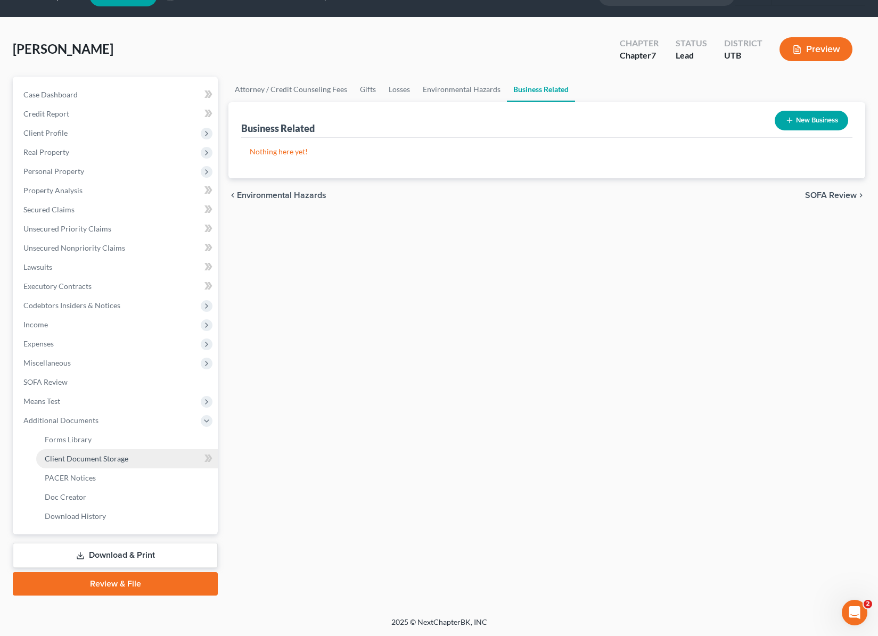
click at [114, 458] on span "Client Document Storage" at bounding box center [87, 458] width 84 height 9
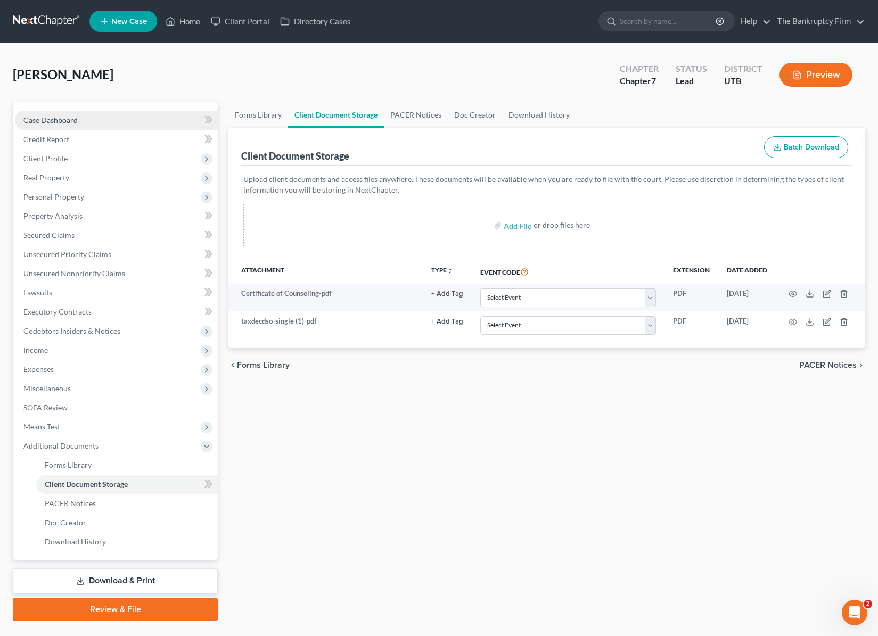
scroll to position [5, 0]
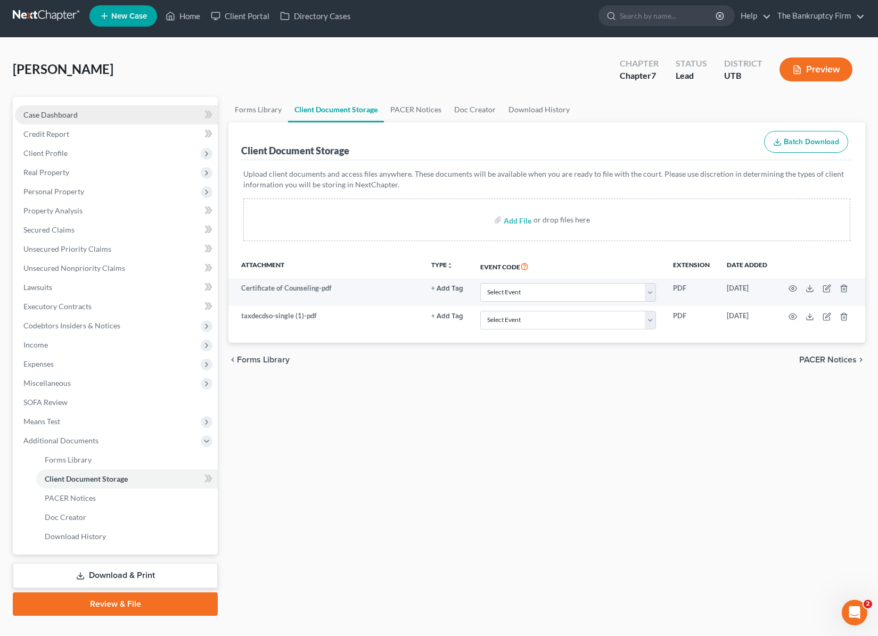
click at [52, 114] on span "Case Dashboard" at bounding box center [50, 114] width 54 height 9
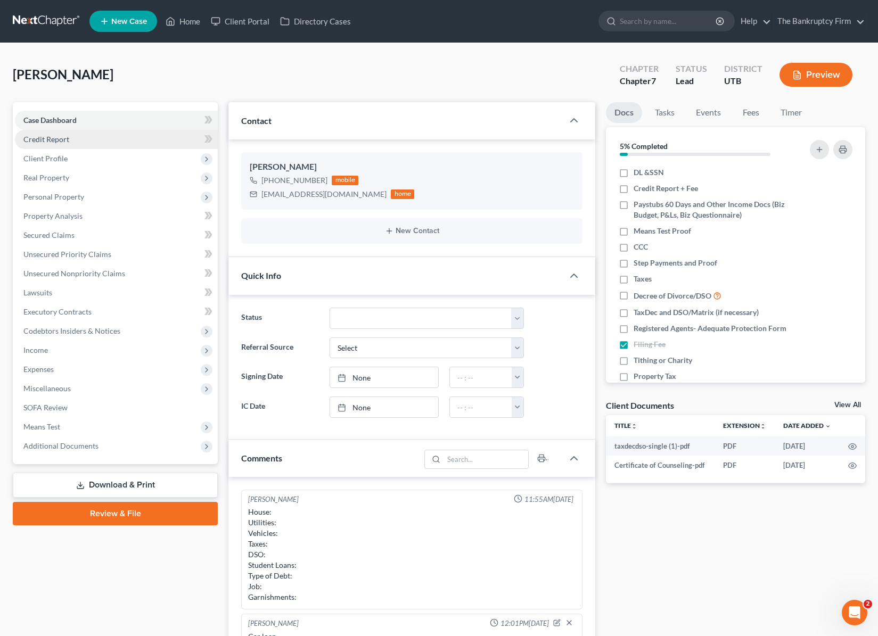
click at [84, 135] on link "Credit Report" at bounding box center [116, 139] width 203 height 19
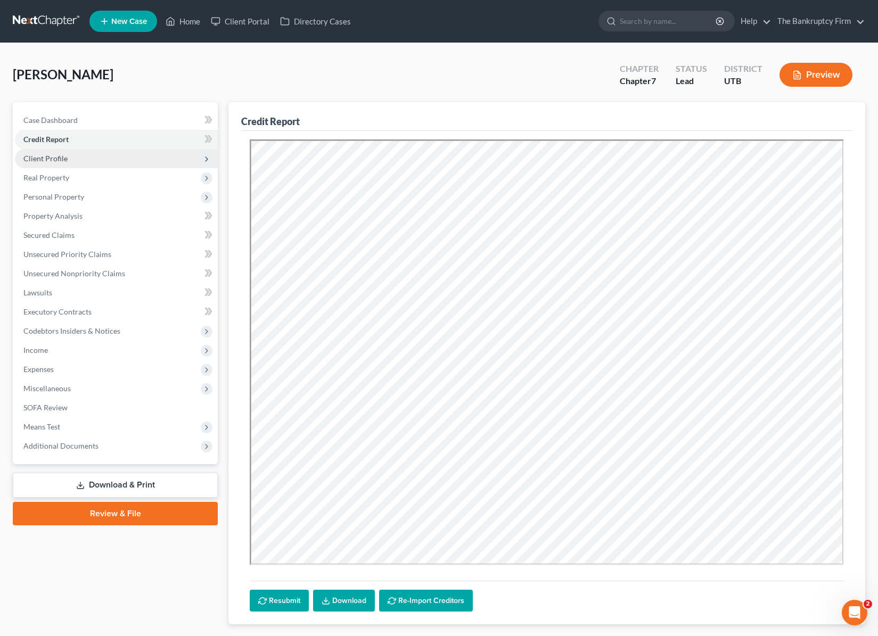
click at [64, 161] on span "Client Profile" at bounding box center [45, 158] width 44 height 9
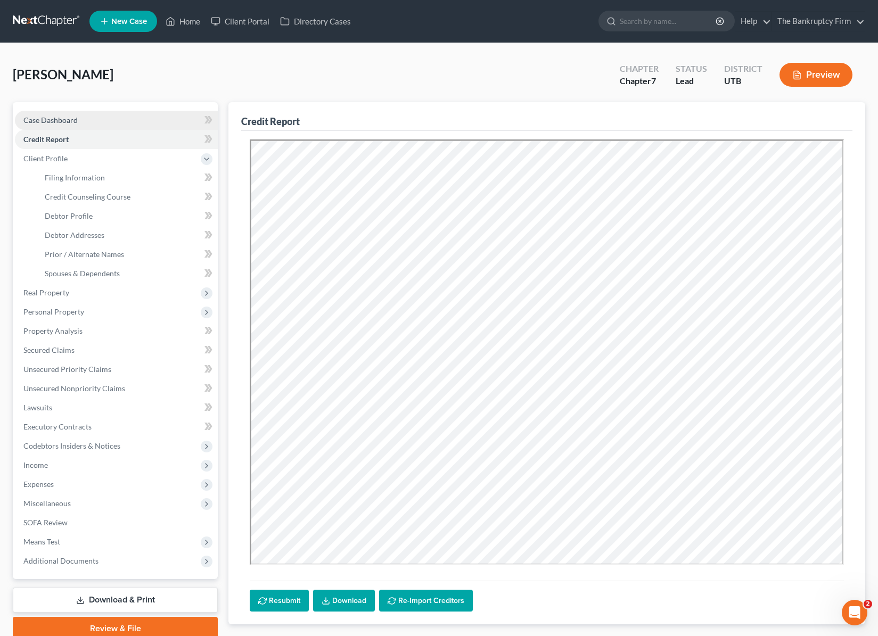
click at [93, 121] on link "Case Dashboard" at bounding box center [116, 120] width 203 height 19
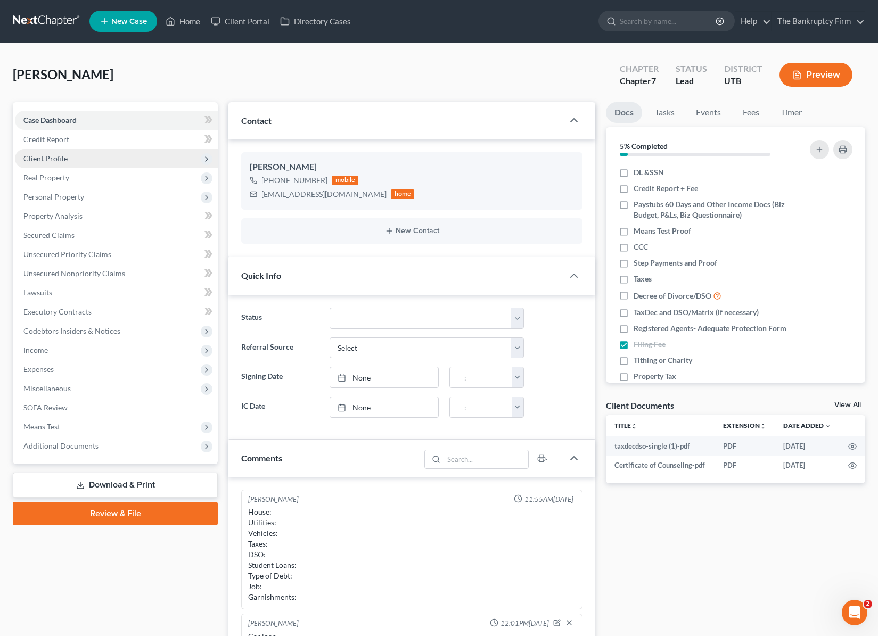
click at [68, 154] on span "Client Profile" at bounding box center [116, 158] width 203 height 19
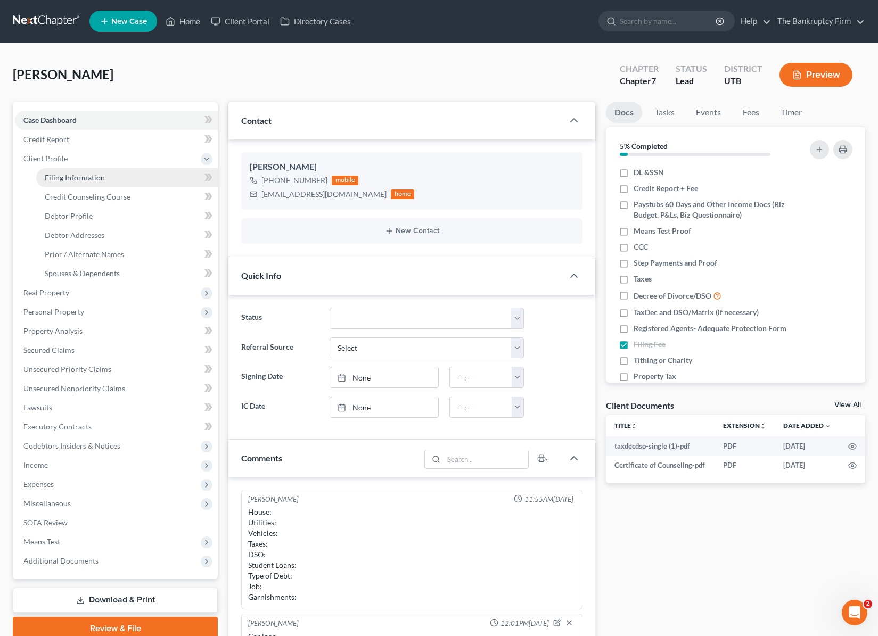
click at [95, 176] on span "Filing Information" at bounding box center [75, 177] width 60 height 9
select select "1"
select select "0"
select select "81"
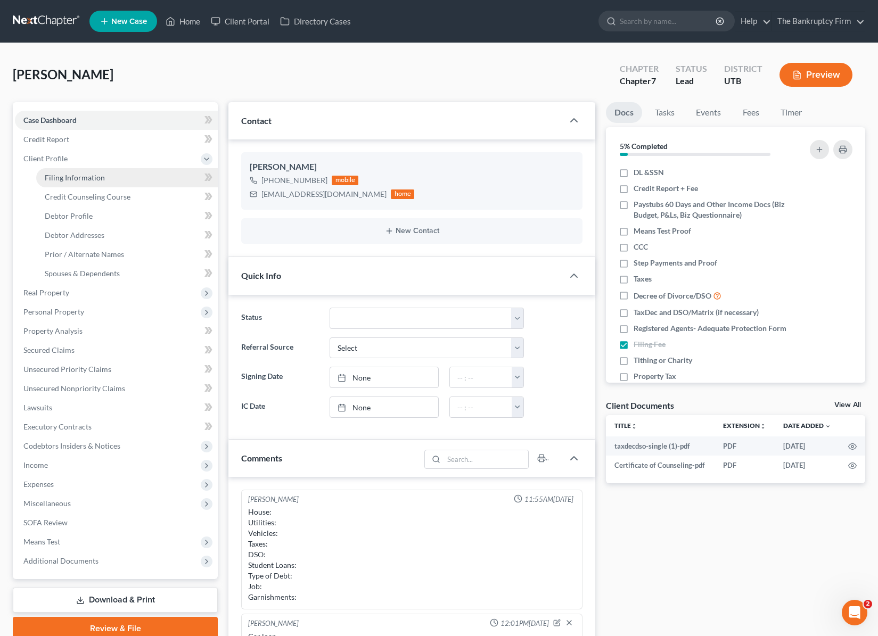
select select "0"
select select "46"
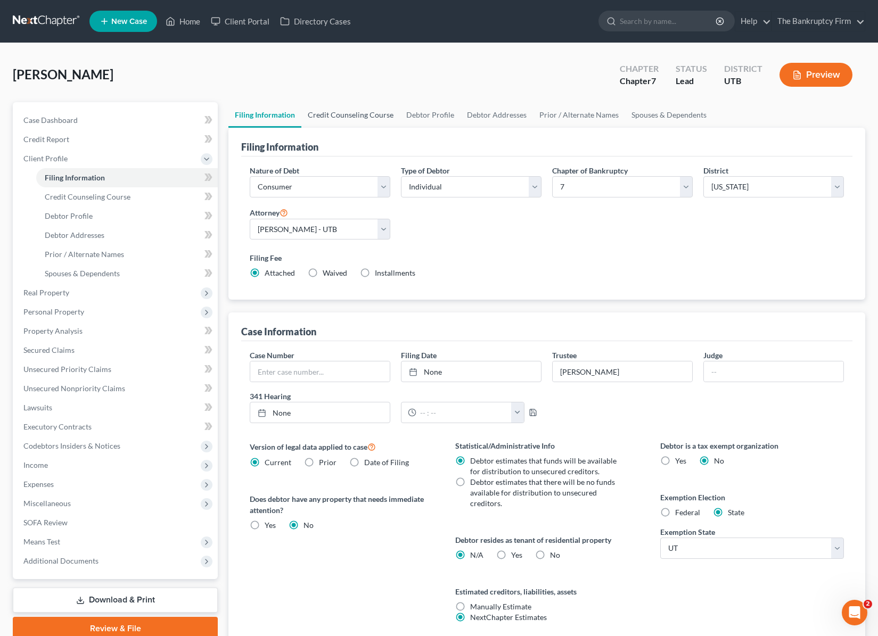
click at [365, 114] on link "Credit Counseling Course" at bounding box center [350, 115] width 98 height 26
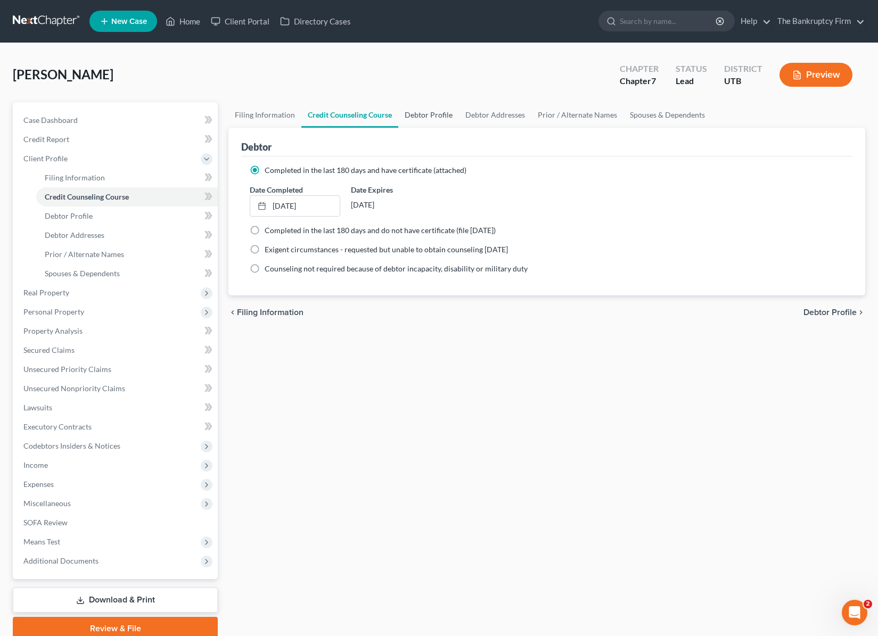
click at [430, 111] on link "Debtor Profile" at bounding box center [428, 115] width 61 height 26
select select "3"
select select "0"
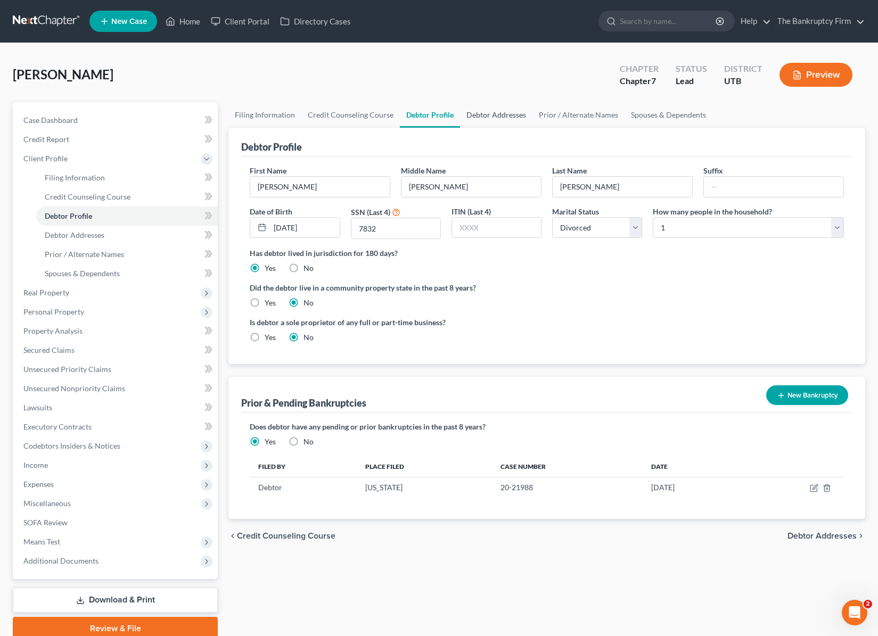
click at [505, 116] on link "Debtor Addresses" at bounding box center [496, 115] width 72 height 26
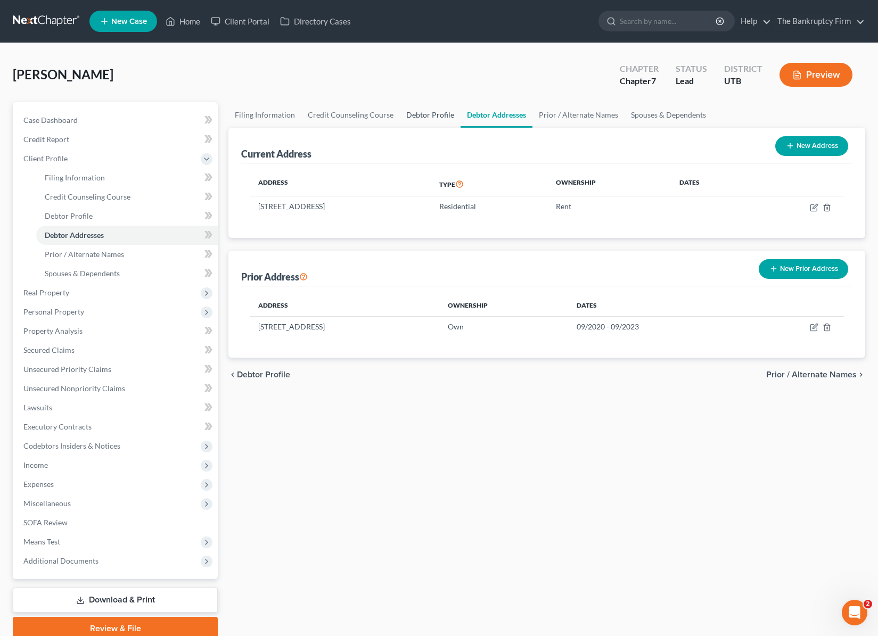
click at [419, 115] on link "Debtor Profile" at bounding box center [430, 115] width 61 height 26
select select "3"
select select "0"
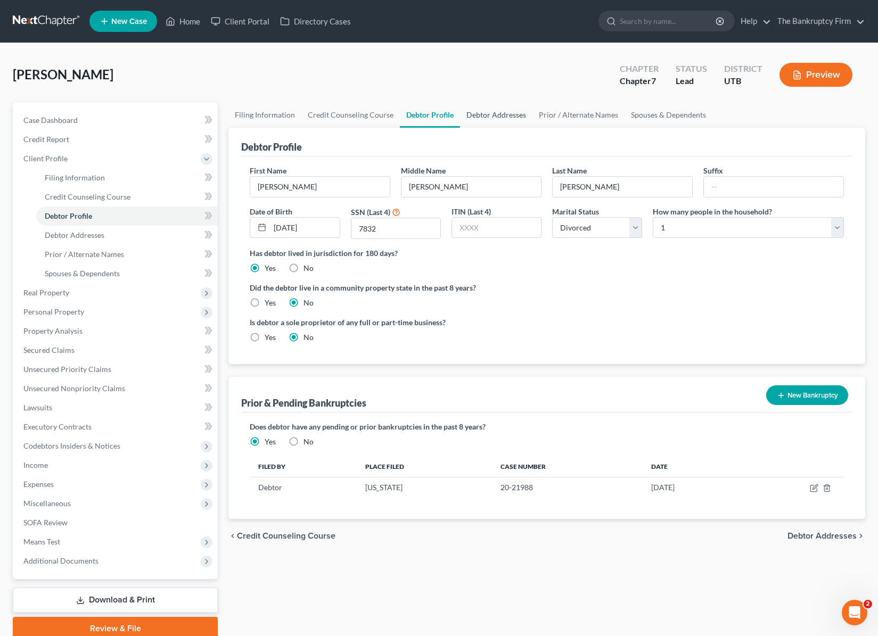
click at [496, 112] on link "Debtor Addresses" at bounding box center [496, 115] width 72 height 26
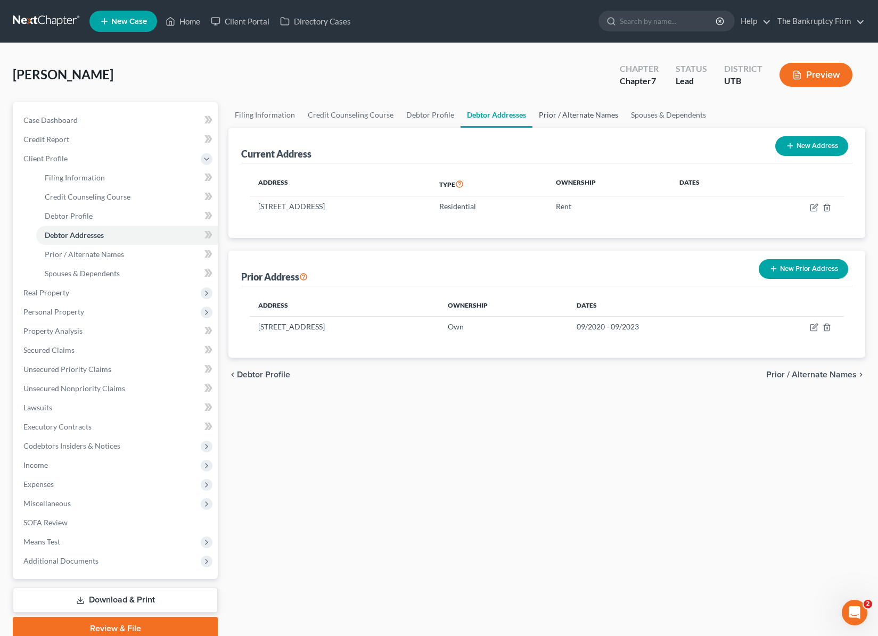
click at [569, 113] on link "Prior / Alternate Names" at bounding box center [578, 115] width 92 height 26
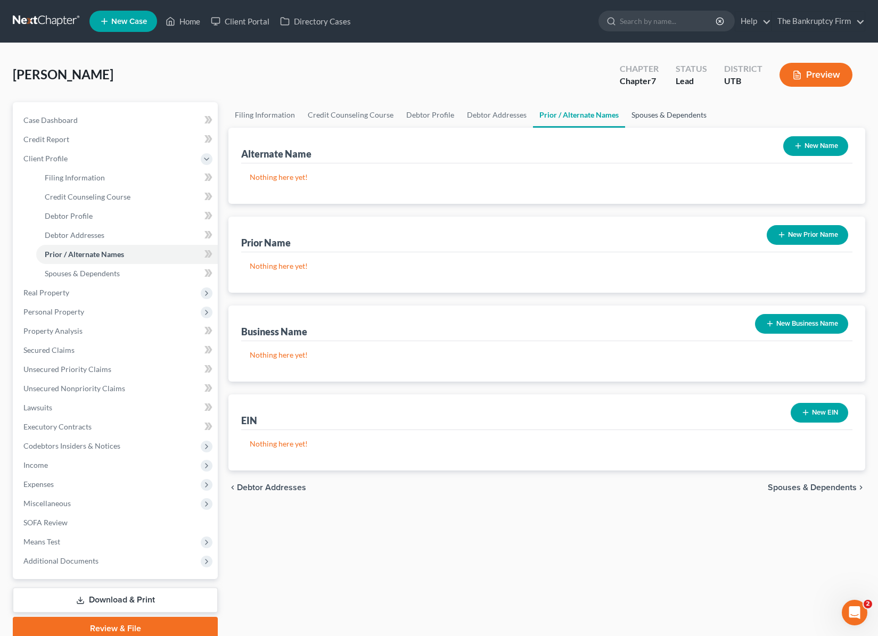
click at [652, 114] on link "Spouses & Dependents" at bounding box center [669, 115] width 88 height 26
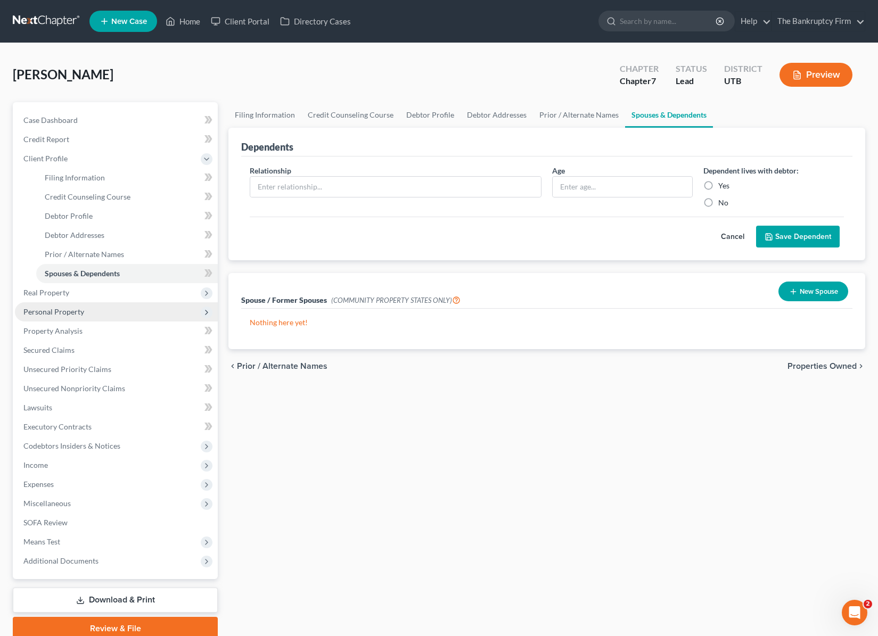
click at [61, 316] on span "Personal Property" at bounding box center [53, 311] width 61 height 9
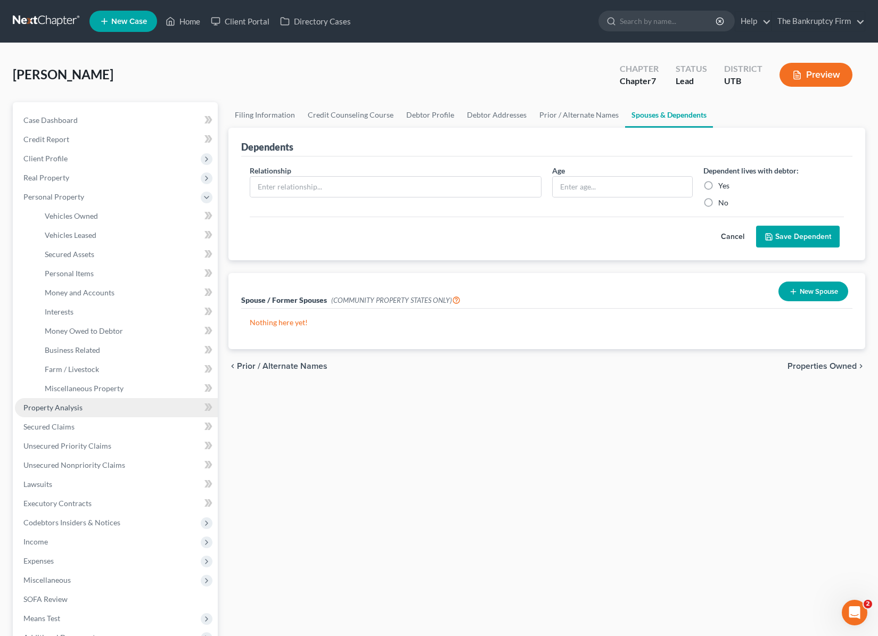
click at [67, 405] on span "Property Analysis" at bounding box center [52, 407] width 59 height 9
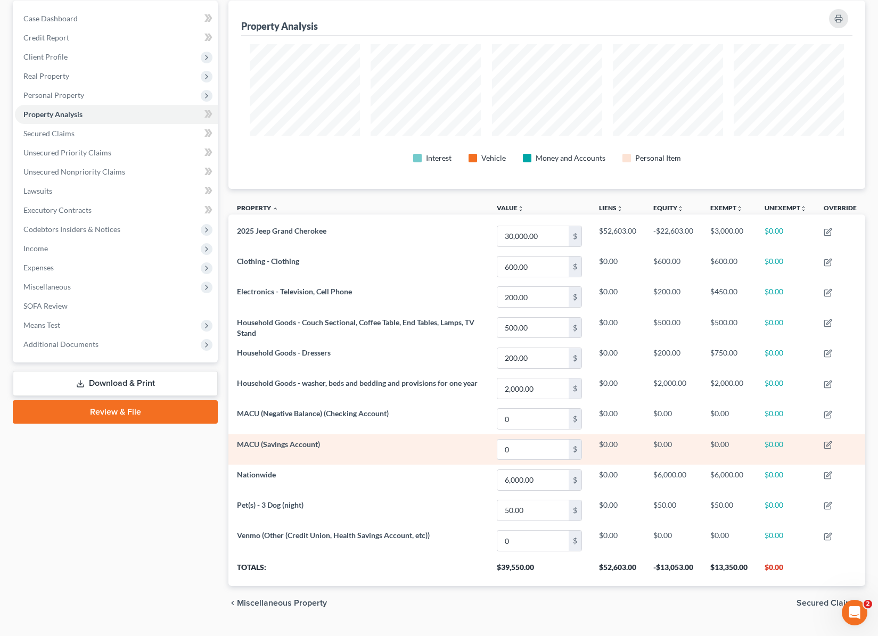
scroll to position [126, 0]
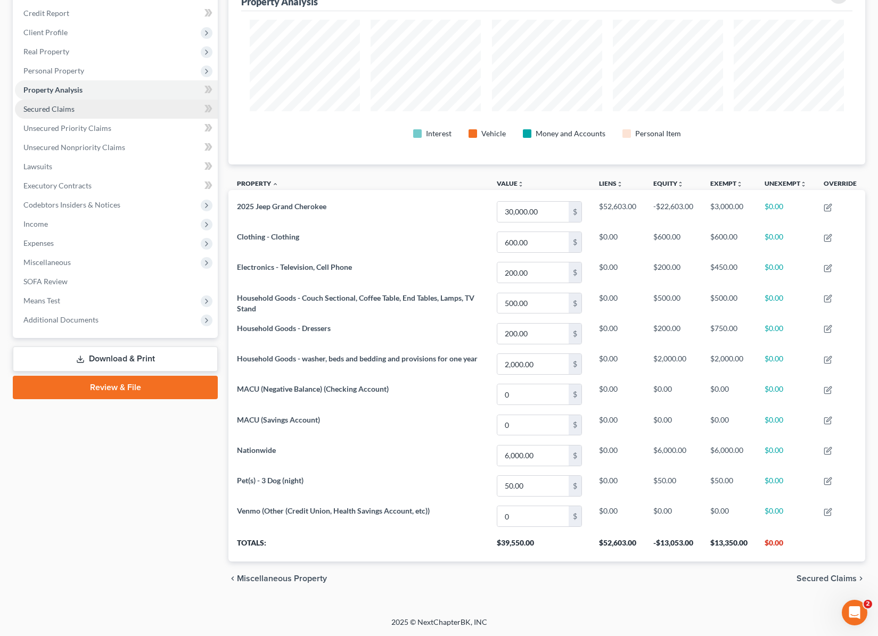
click at [55, 107] on span "Secured Claims" at bounding box center [48, 108] width 51 height 9
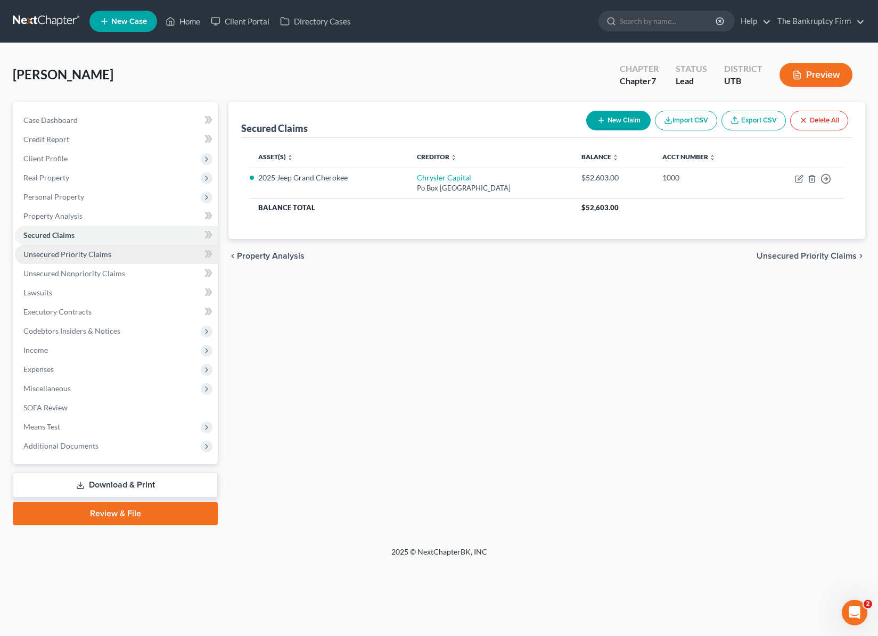
click at [76, 250] on span "Unsecured Priority Claims" at bounding box center [67, 254] width 88 height 9
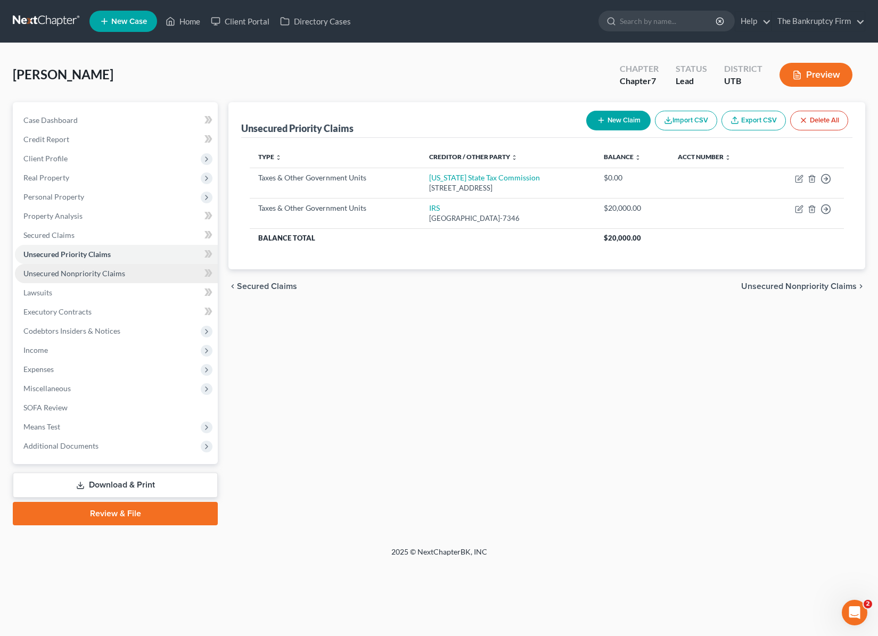
click at [130, 275] on link "Unsecured Nonpriority Claims" at bounding box center [116, 273] width 203 height 19
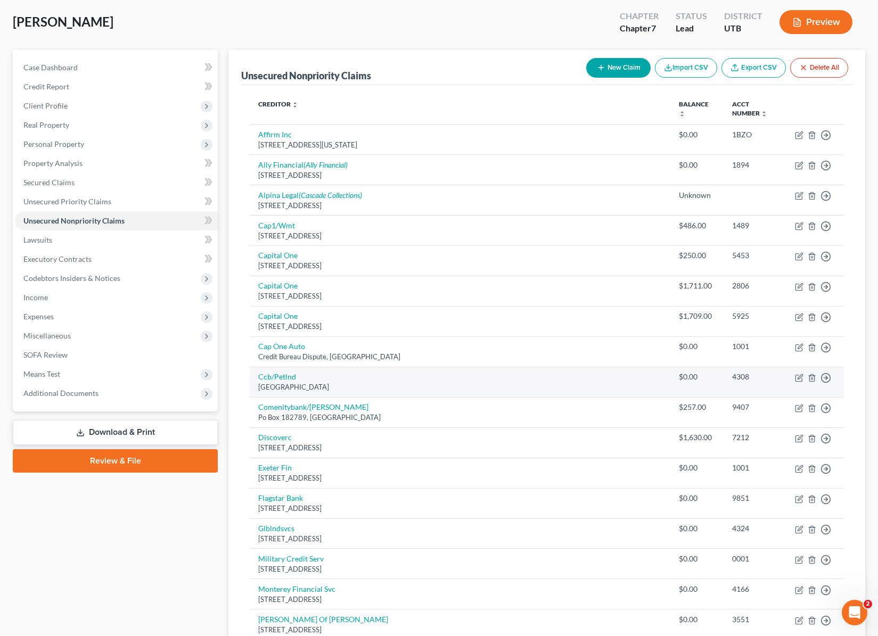
scroll to position [45, 0]
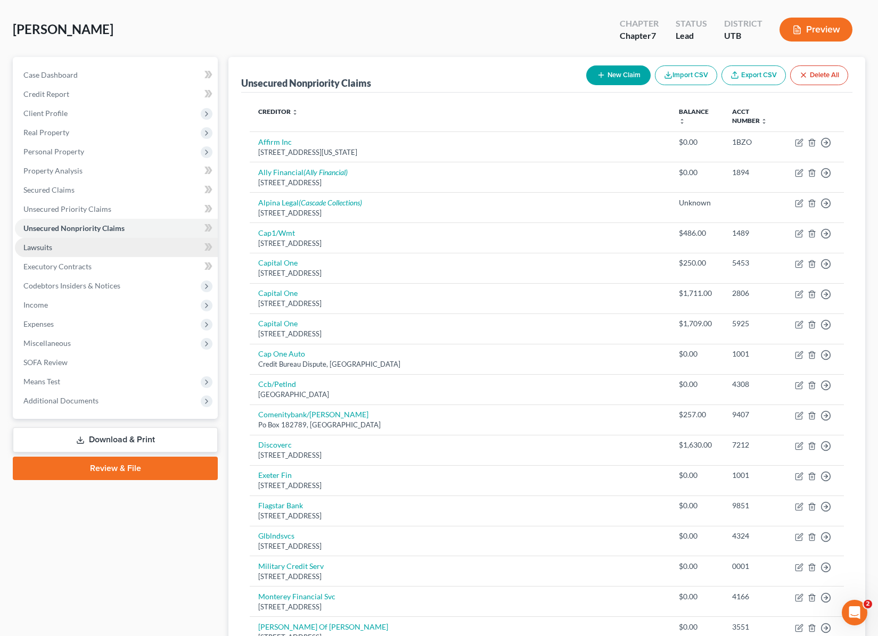
click at [54, 251] on link "Lawsuits" at bounding box center [116, 247] width 203 height 19
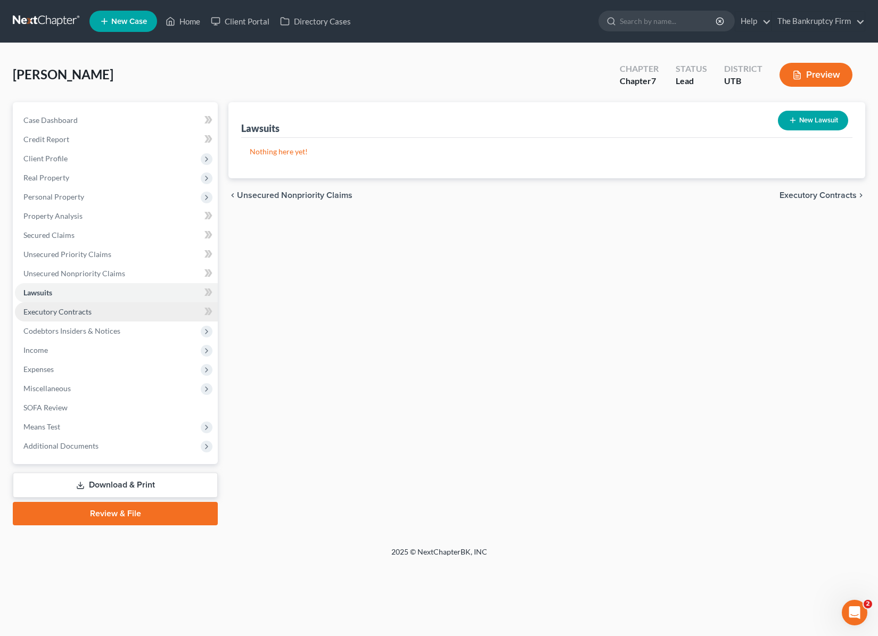
click at [75, 310] on span "Executory Contracts" at bounding box center [57, 311] width 68 height 9
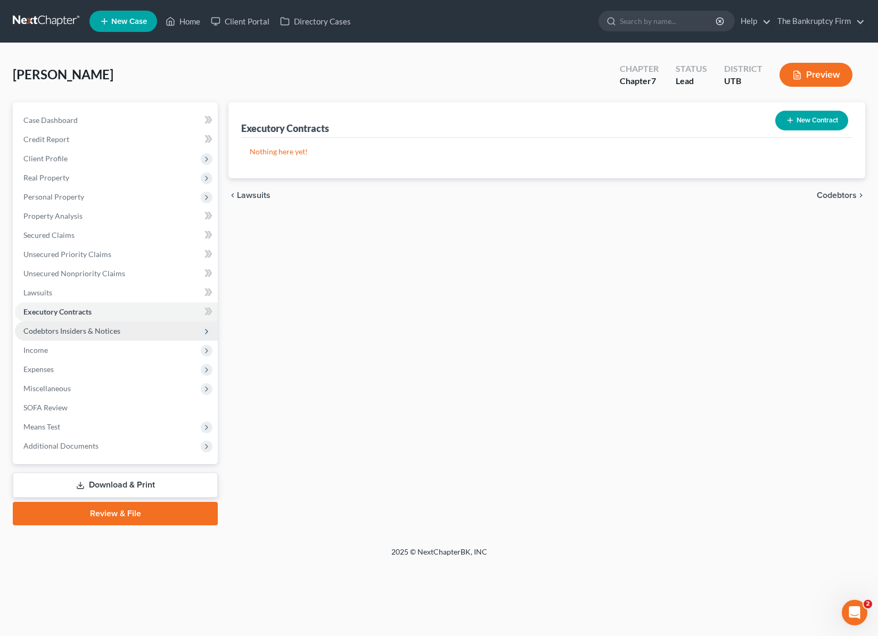
click at [92, 328] on span "Codebtors Insiders & Notices" at bounding box center [71, 330] width 97 height 9
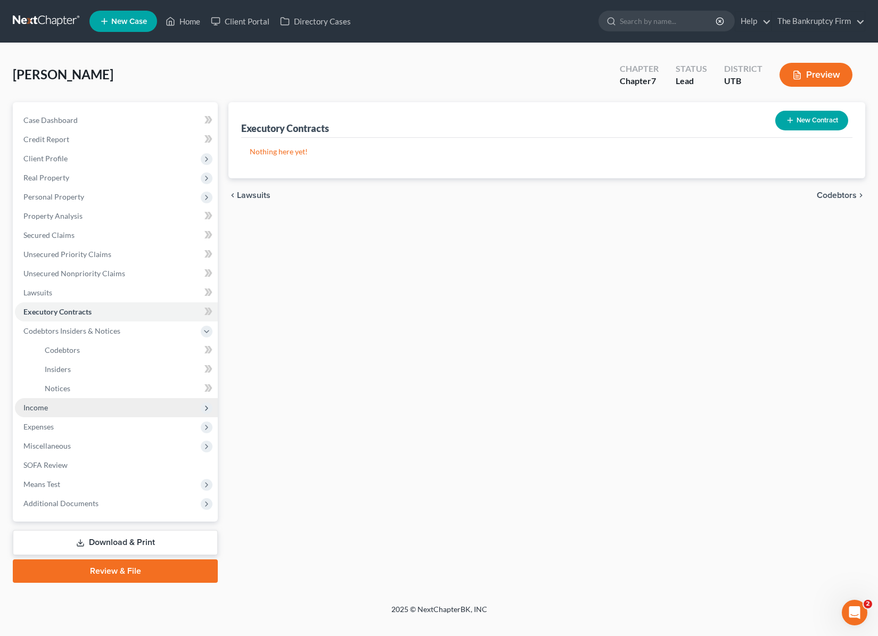
click at [34, 409] on span "Income" at bounding box center [35, 407] width 24 height 9
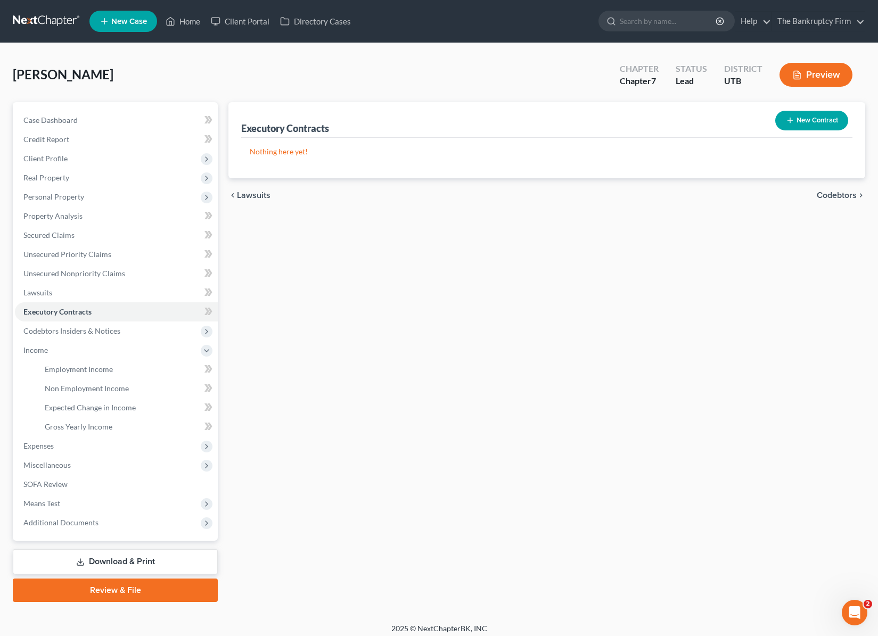
scroll to position [6, 0]
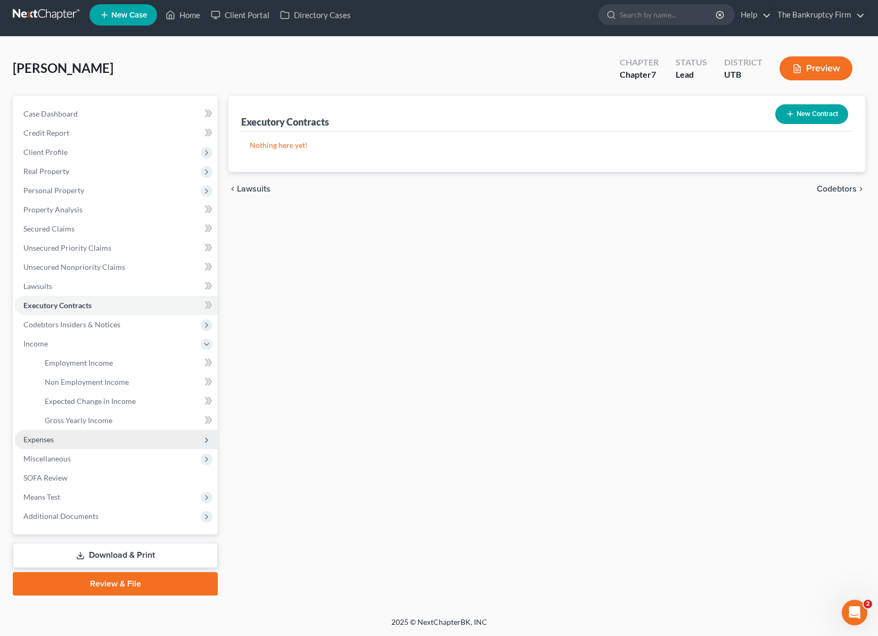
click at [45, 441] on span "Expenses" at bounding box center [38, 439] width 30 height 9
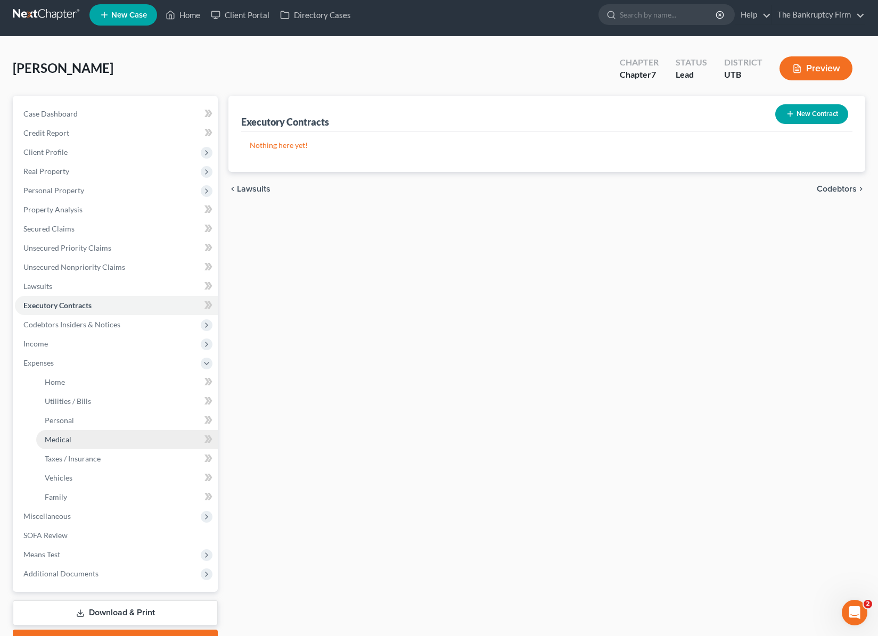
click at [71, 431] on link "Medical" at bounding box center [126, 439] width 181 height 19
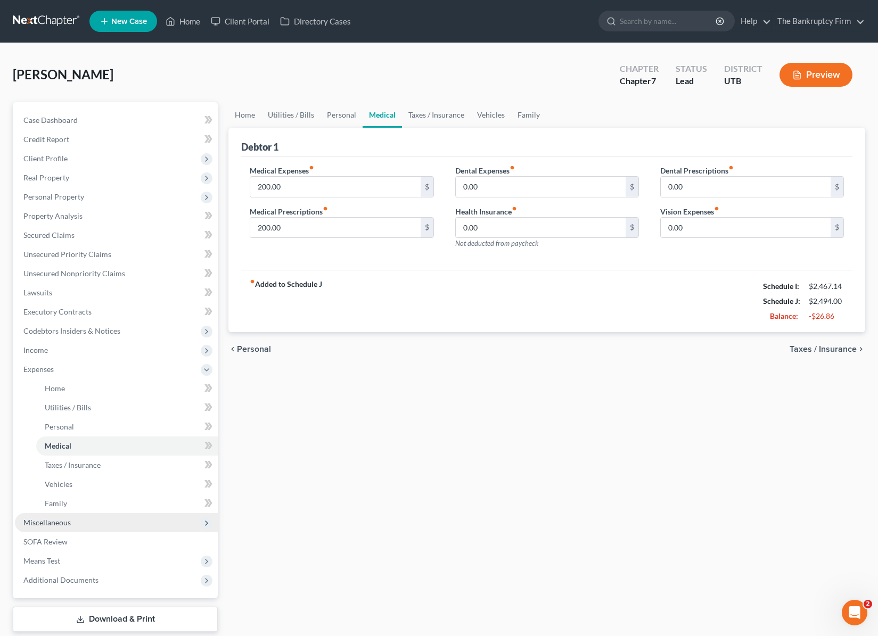
click at [44, 522] on span "Miscellaneous" at bounding box center [46, 522] width 47 height 9
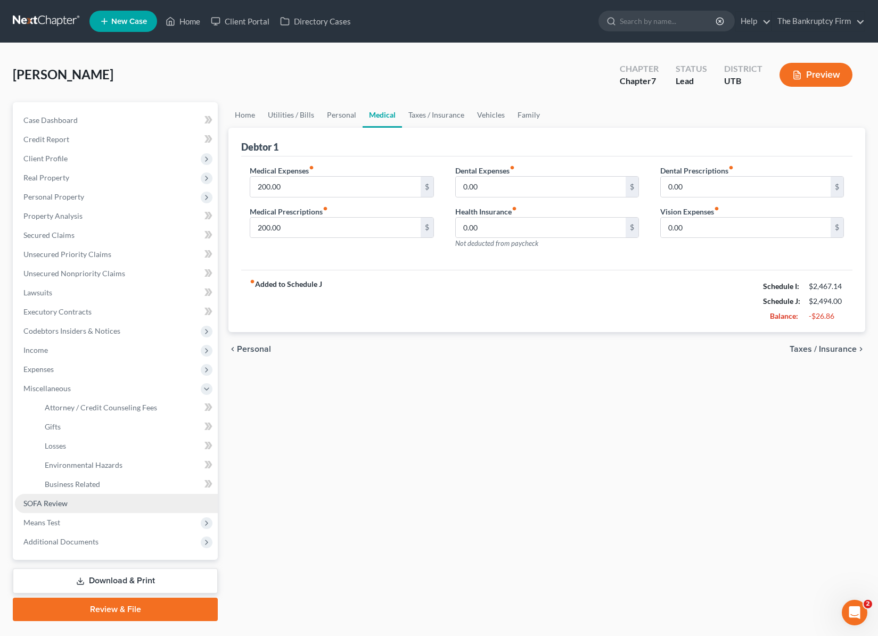
click at [46, 504] on span "SOFA Review" at bounding box center [45, 503] width 44 height 9
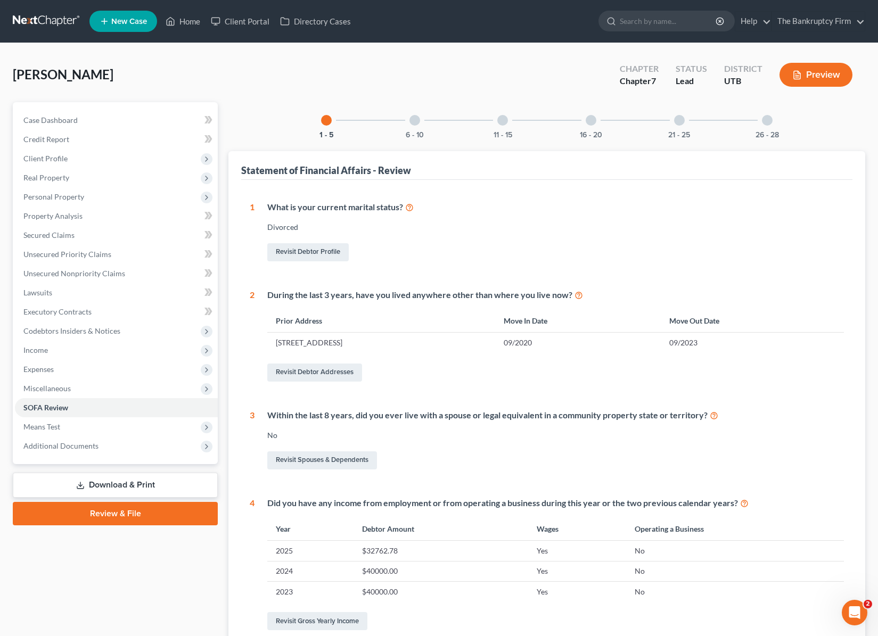
click at [417, 119] on div at bounding box center [414, 120] width 11 height 11
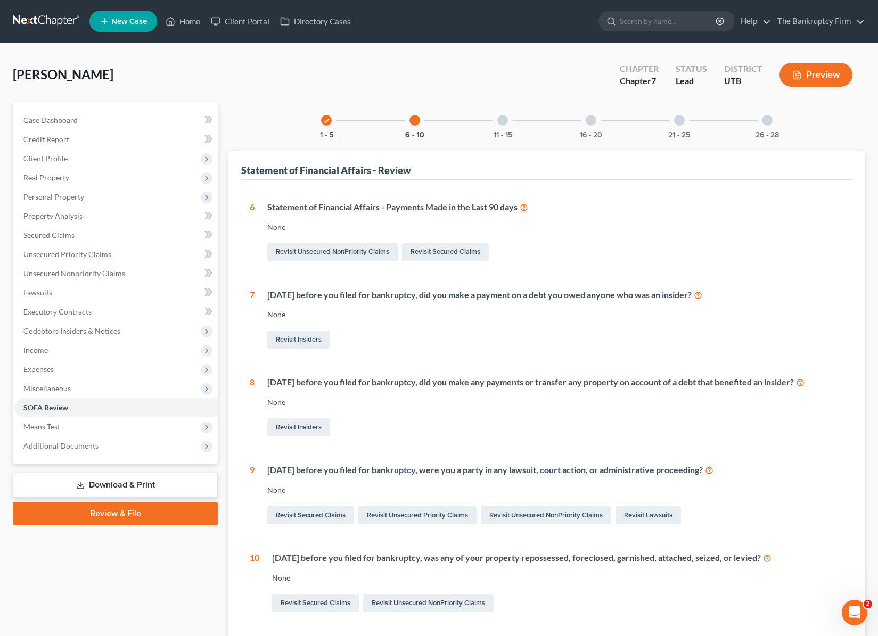
click at [505, 122] on div at bounding box center [502, 120] width 11 height 11
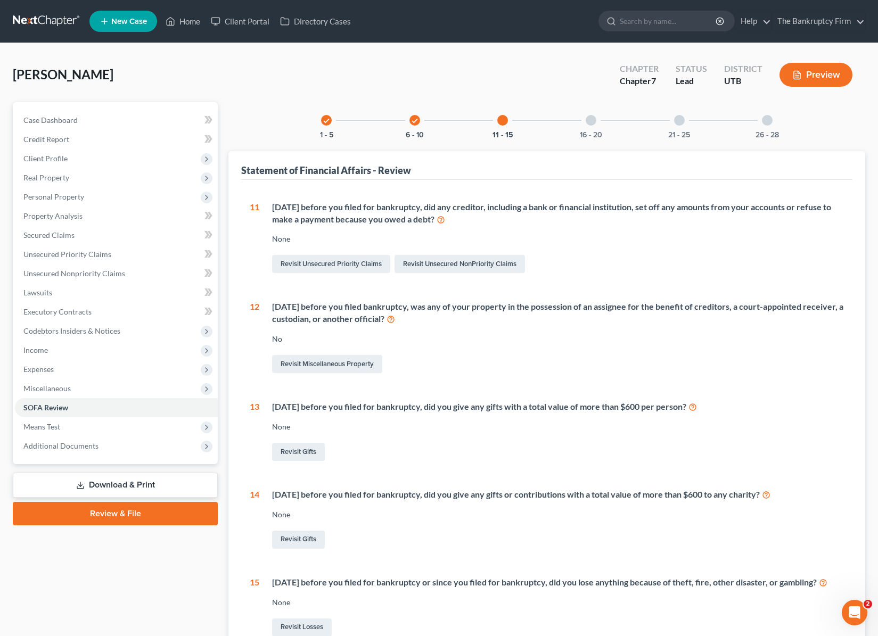
click at [592, 125] on div at bounding box center [590, 120] width 11 height 11
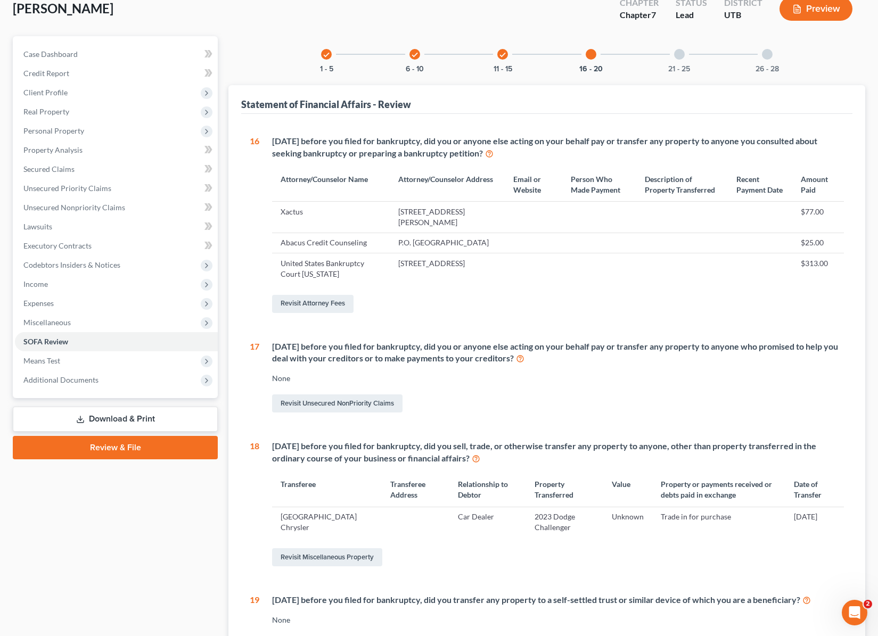
scroll to position [60, 0]
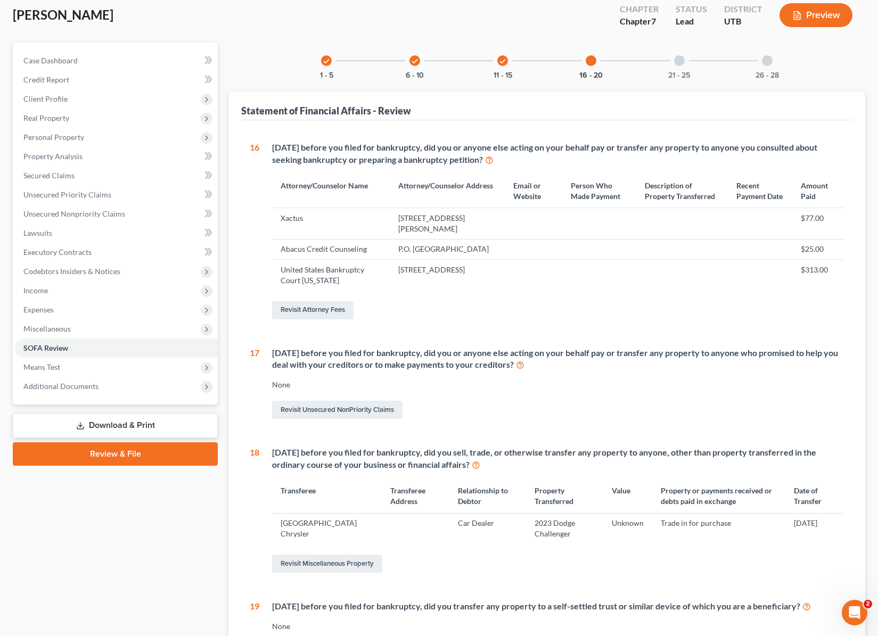
click at [673, 57] on div "21 - 25" at bounding box center [679, 61] width 36 height 36
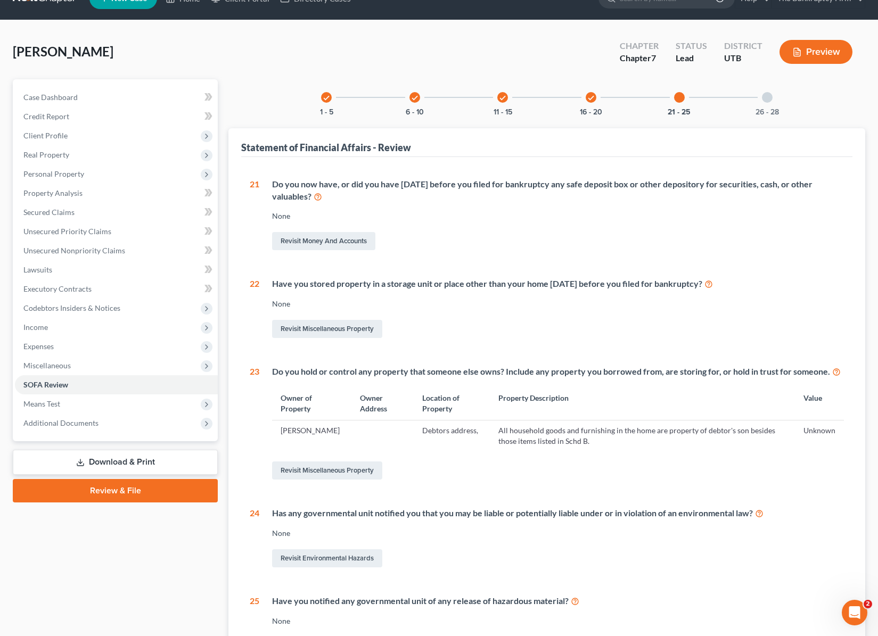
scroll to position [15, 0]
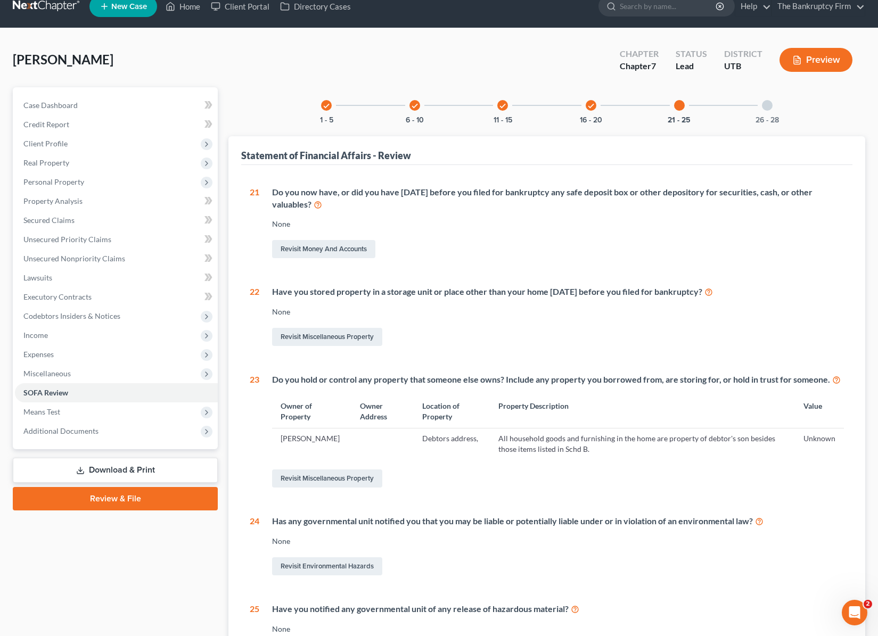
click at [764, 103] on div at bounding box center [767, 105] width 11 height 11
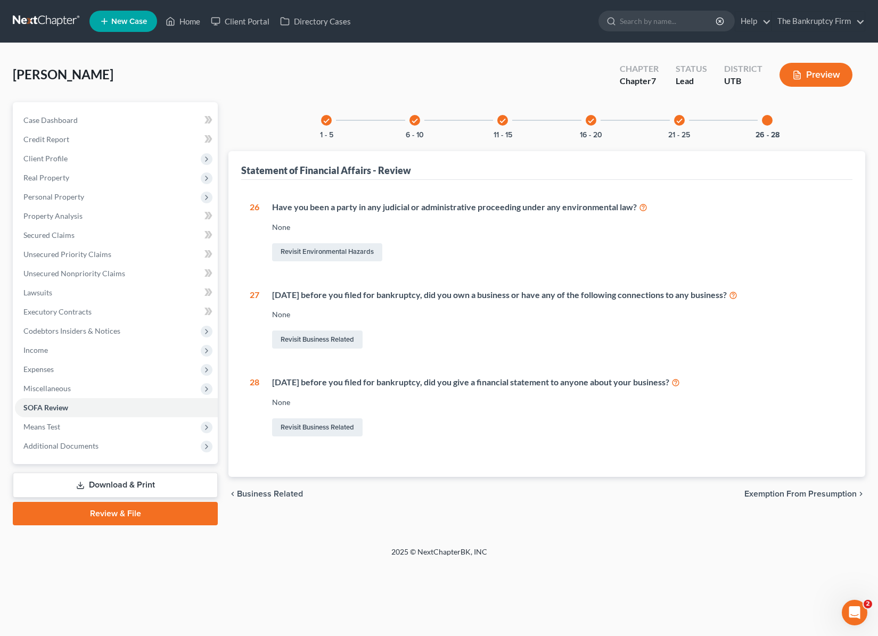
click at [593, 123] on icon "check" at bounding box center [590, 120] width 7 height 7
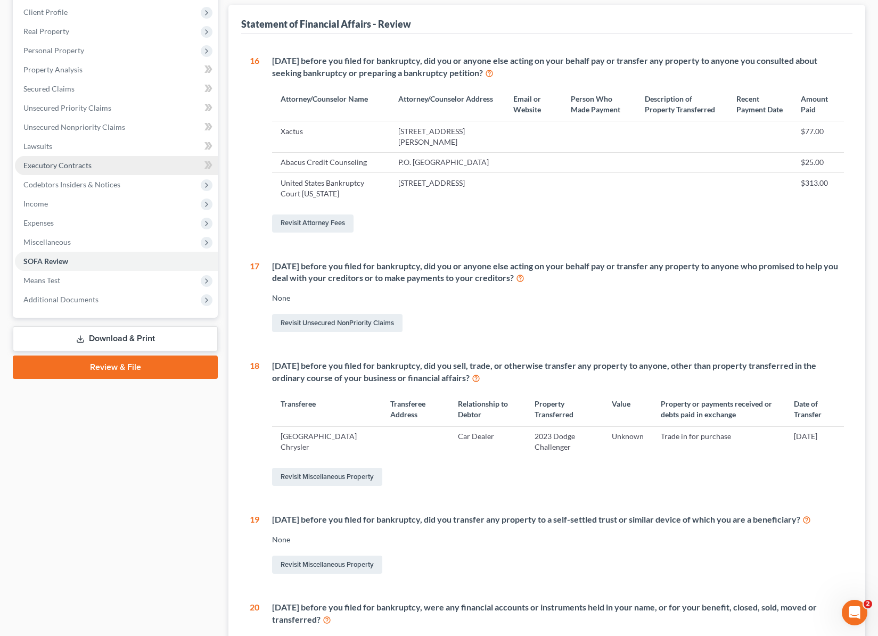
scroll to position [145, 0]
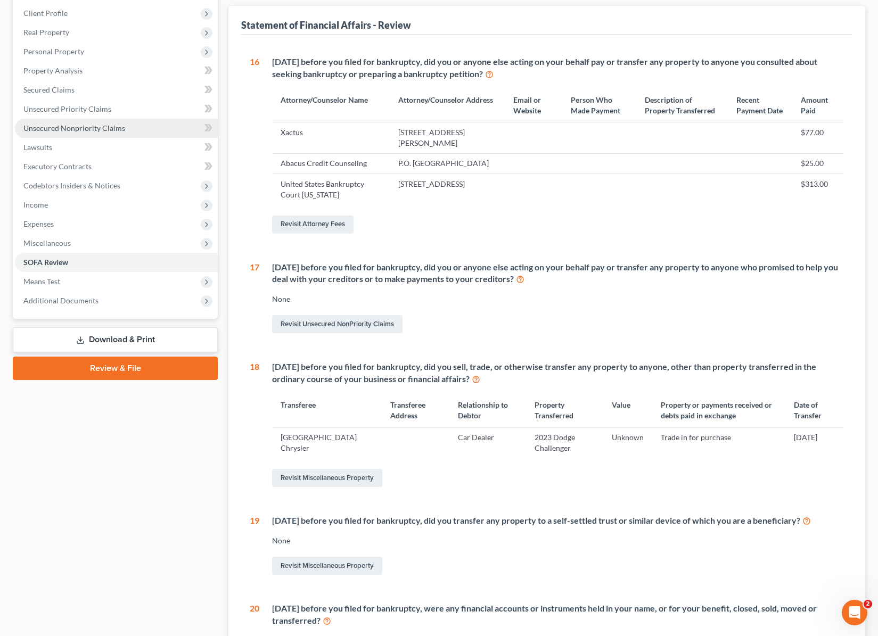
click at [88, 122] on link "Unsecured Nonpriority Claims" at bounding box center [116, 128] width 203 height 19
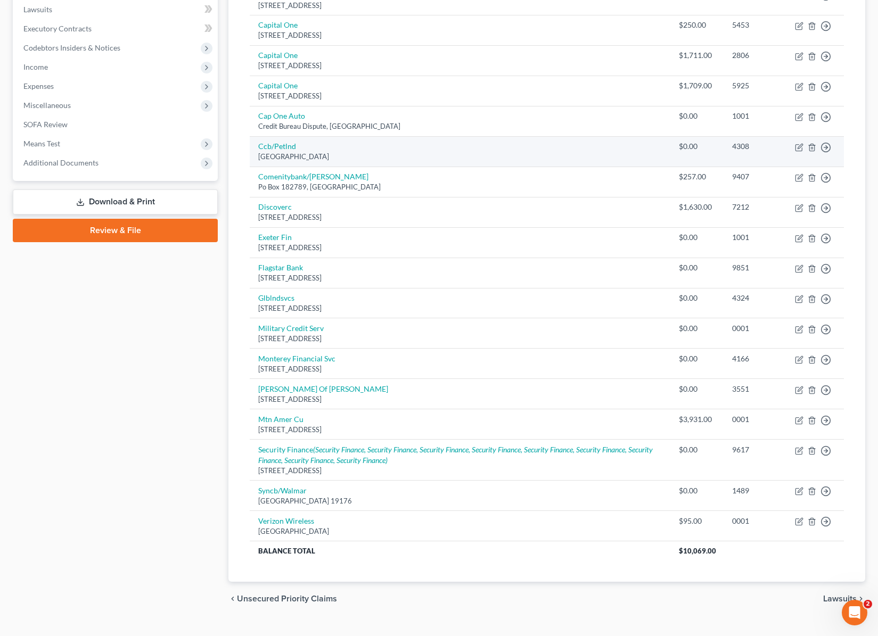
scroll to position [303, 0]
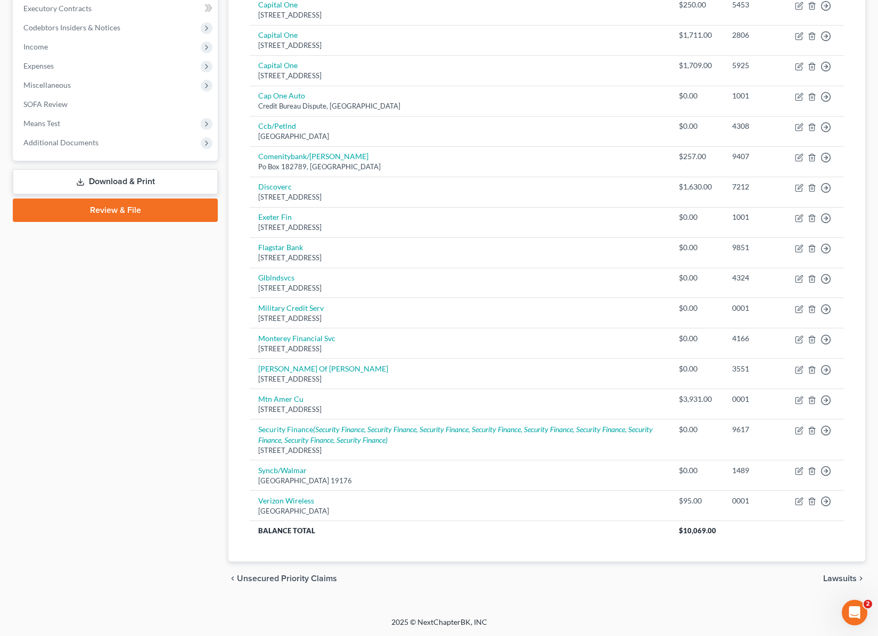
click at [121, 331] on div "Case Dashboard Payments Invoices Payments Payments Credit Report Client Profile" at bounding box center [115, 197] width 216 height 797
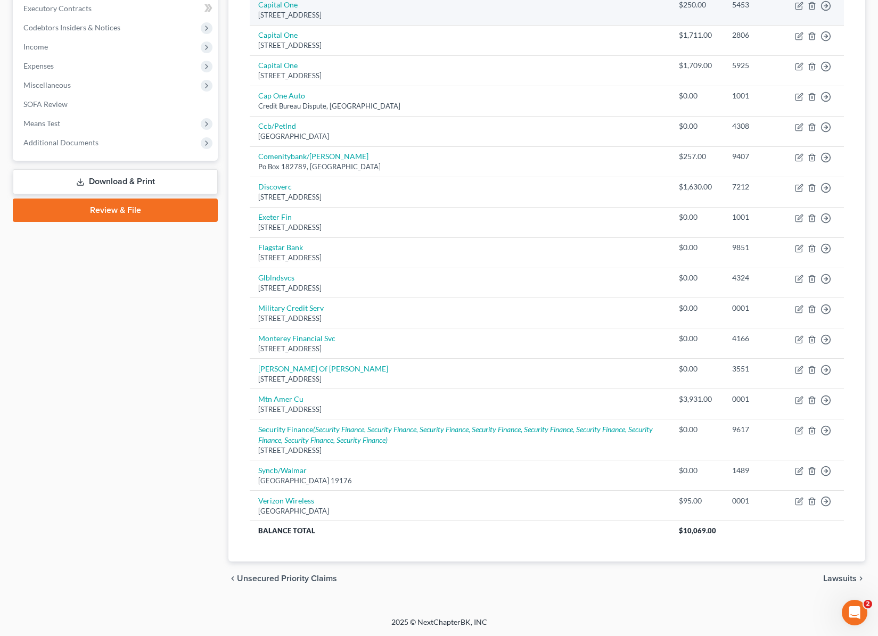
scroll to position [0, 0]
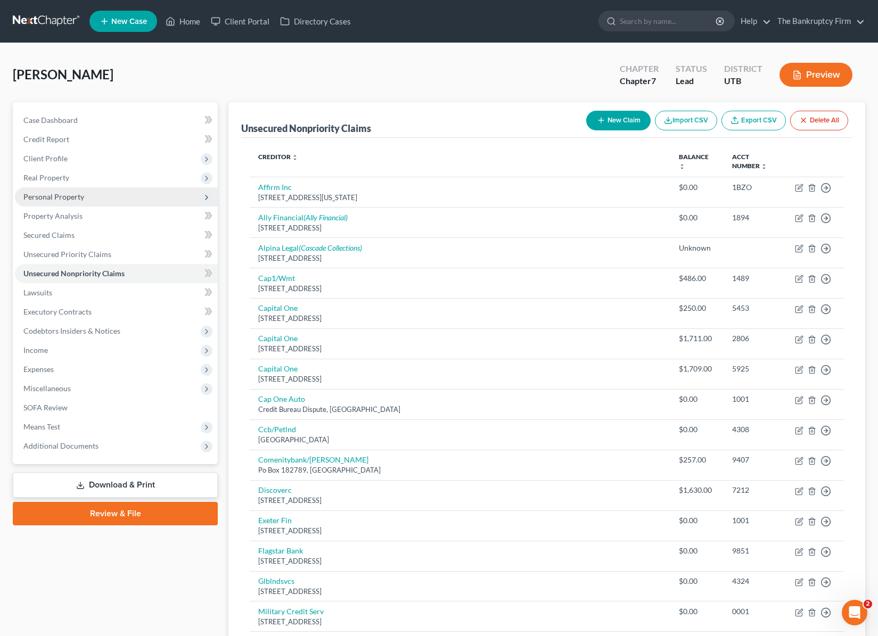
click at [77, 193] on span "Personal Property" at bounding box center [53, 196] width 61 height 9
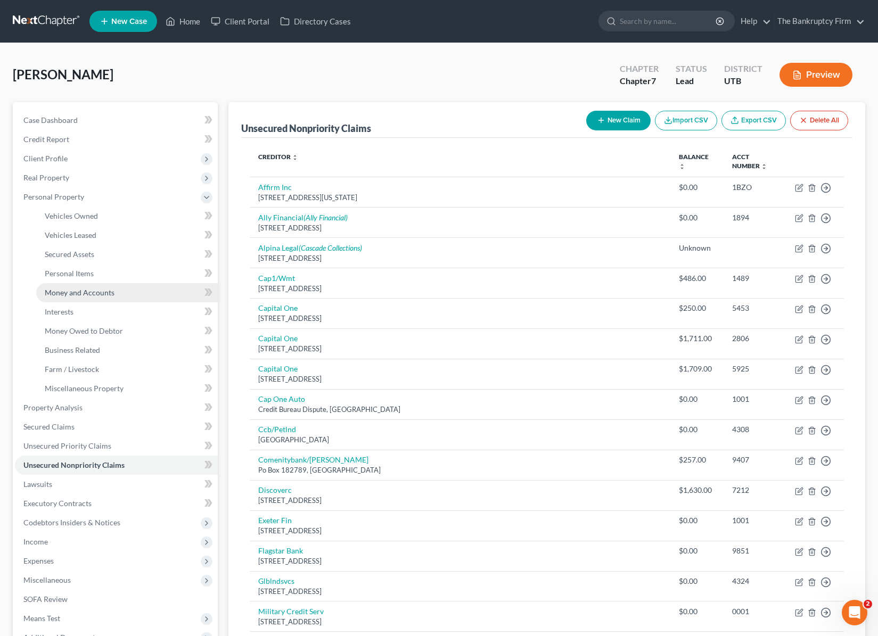
click at [75, 290] on span "Money and Accounts" at bounding box center [80, 292] width 70 height 9
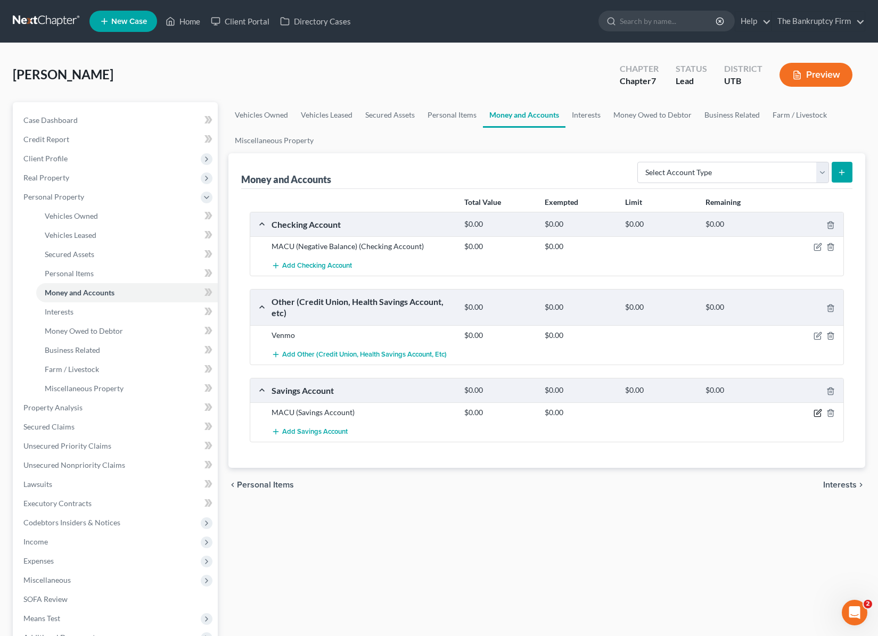
click at [816, 413] on icon "button" at bounding box center [817, 413] width 9 height 9
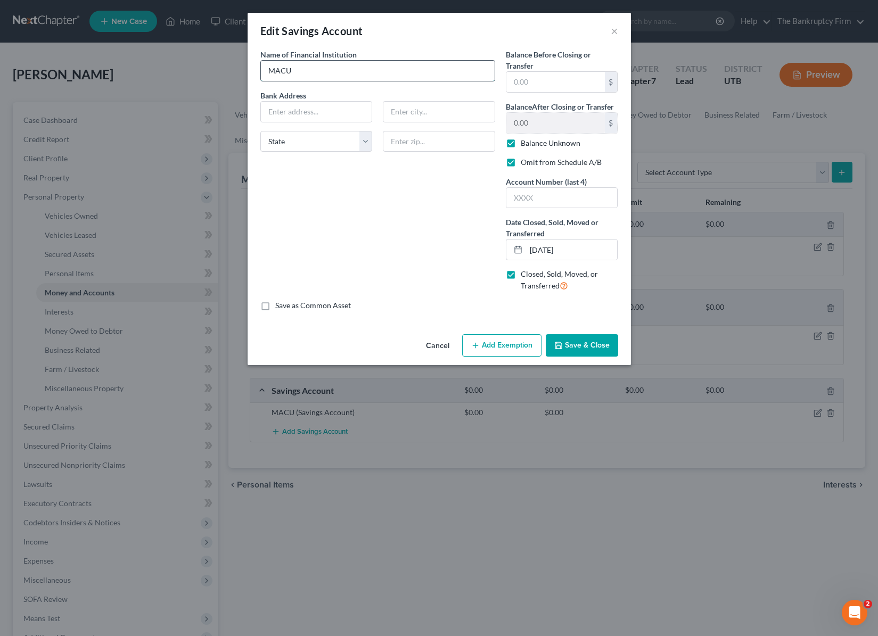
click at [343, 71] on input "MACU" at bounding box center [378, 71] width 234 height 20
type input "MACU (Closed)"
click at [597, 335] on button "Save & Close" at bounding box center [582, 345] width 72 height 22
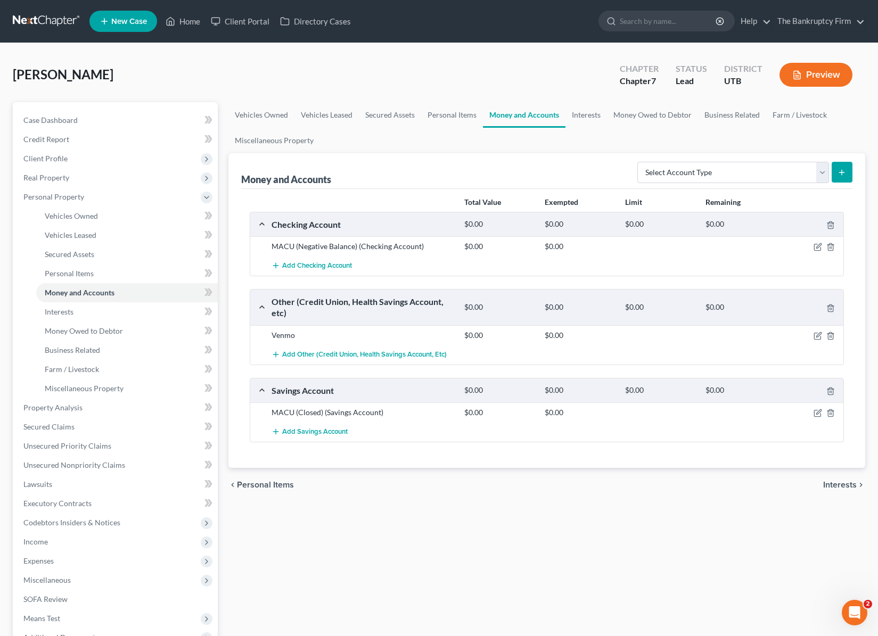
click at [292, 79] on div "Burnside, Treasa Upgraded Chapter Chapter 7 Status Lead District UTB Preview" at bounding box center [439, 79] width 852 height 46
click at [55, 117] on span "Case Dashboard" at bounding box center [50, 119] width 54 height 9
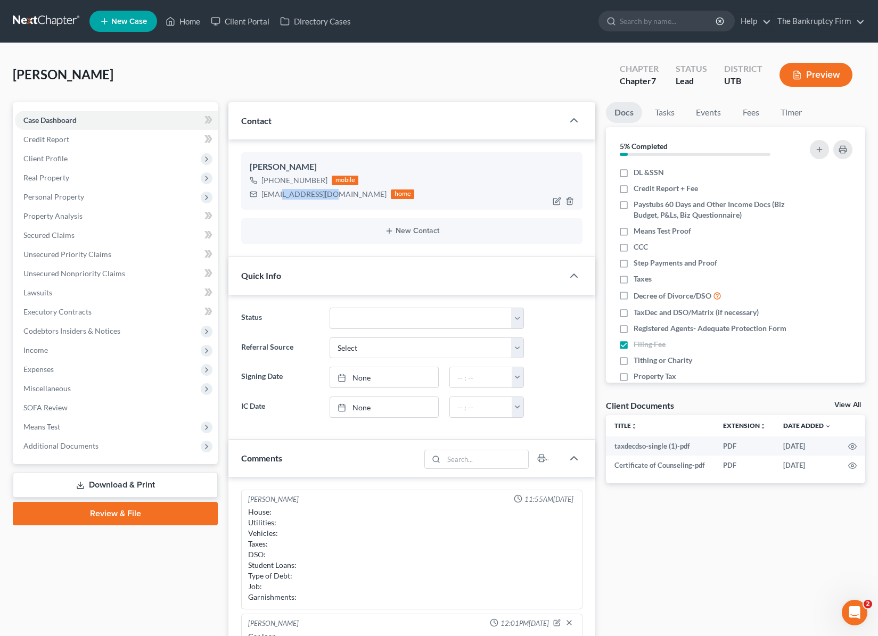
drag, startPoint x: 330, startPoint y: 197, endPoint x: 312, endPoint y: 208, distance: 21.3
click at [307, 203] on div "Treasa Burnside +1 (385) 306-9105 mobile treasa83@yahoo.com home" at bounding box center [411, 180] width 341 height 57
click at [312, 208] on div "Treasa Burnside +1 (385) 306-9105 mobile treasa83@yahoo.com home" at bounding box center [411, 180] width 341 height 57
drag, startPoint x: 261, startPoint y: 194, endPoint x: 334, endPoint y: 198, distance: 73.0
click at [334, 198] on div "treasa83@yahoo.com home" at bounding box center [332, 194] width 164 height 14
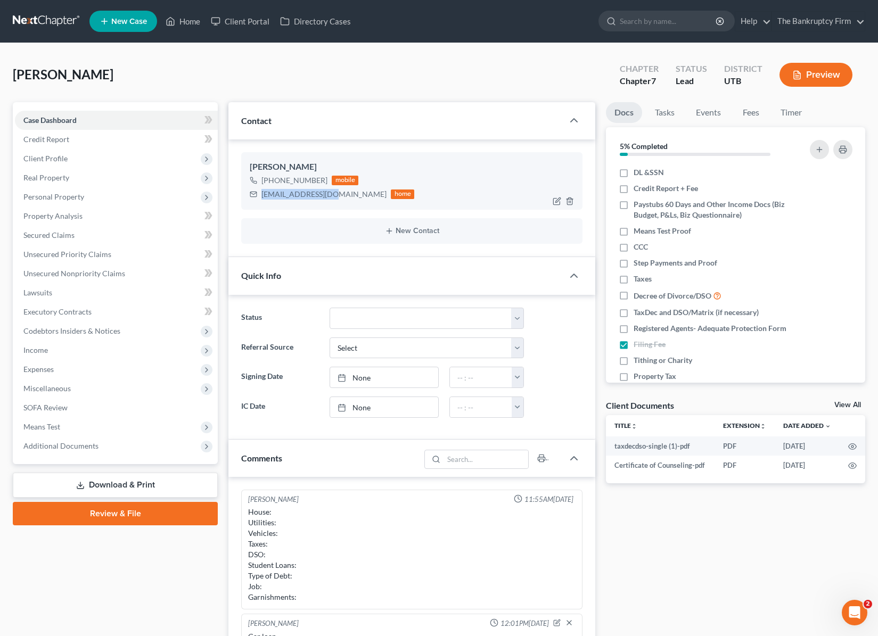
copy div "[EMAIL_ADDRESS][DOMAIN_NAME]"
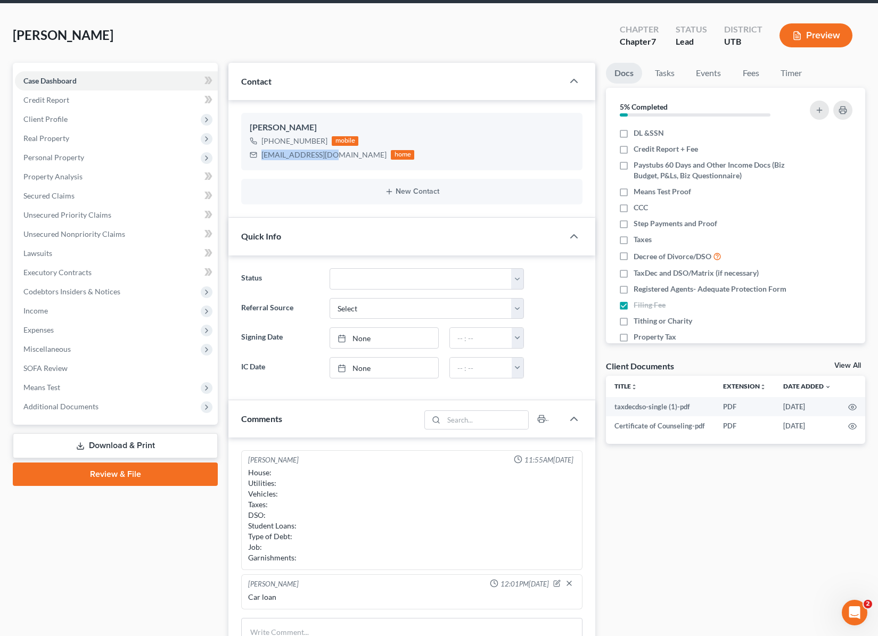
scroll to position [56, 0]
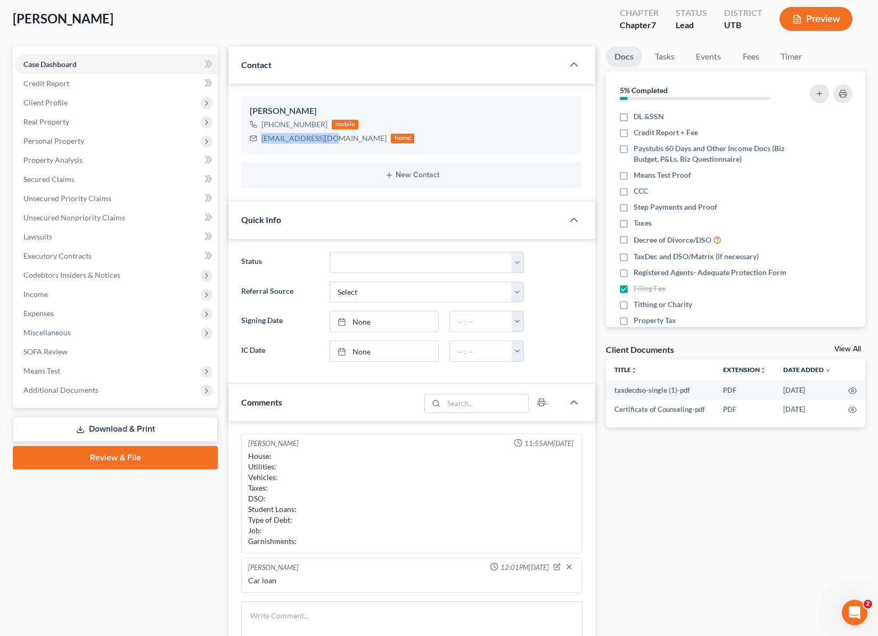
click at [823, 19] on button "Preview" at bounding box center [815, 19] width 73 height 24
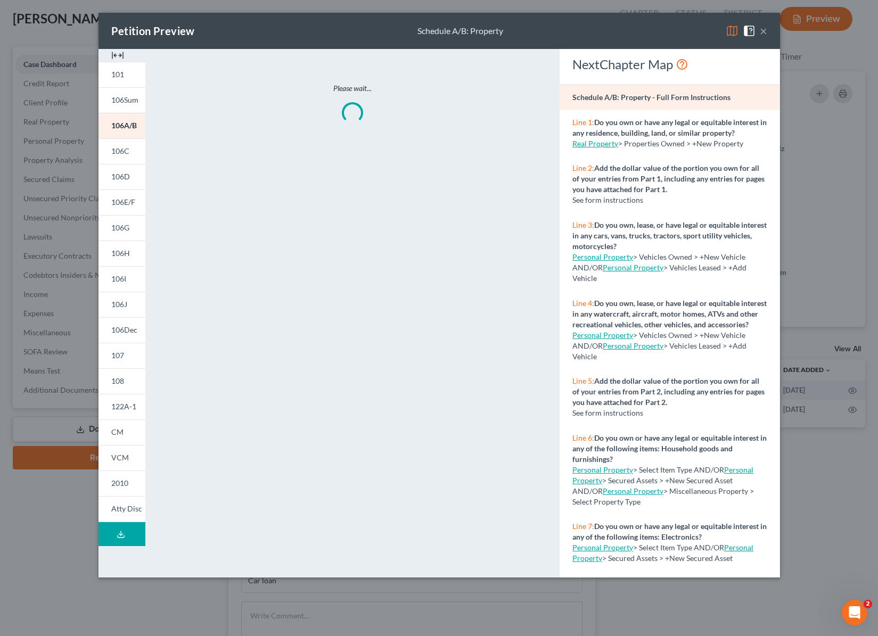
click at [731, 30] on img at bounding box center [731, 30] width 13 height 13
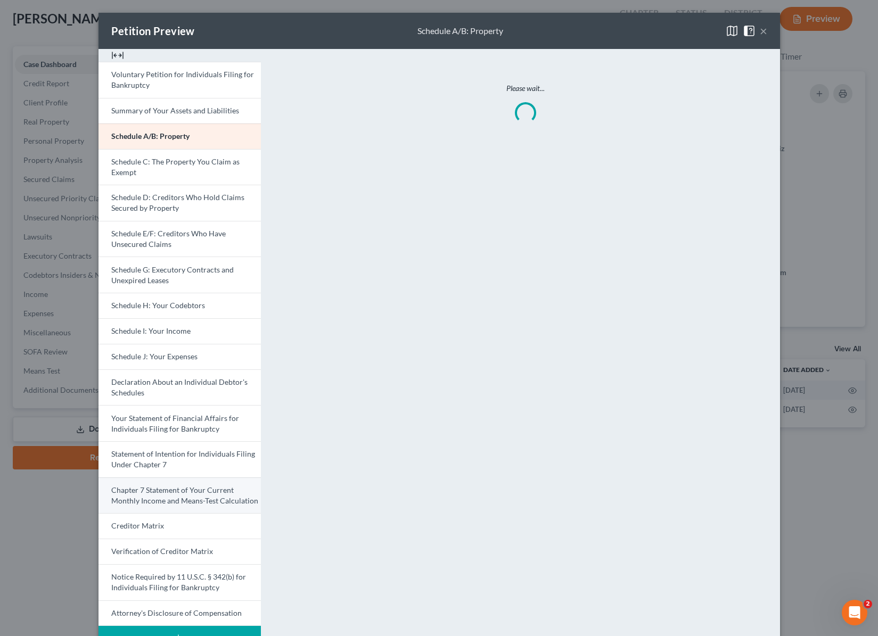
scroll to position [35, 0]
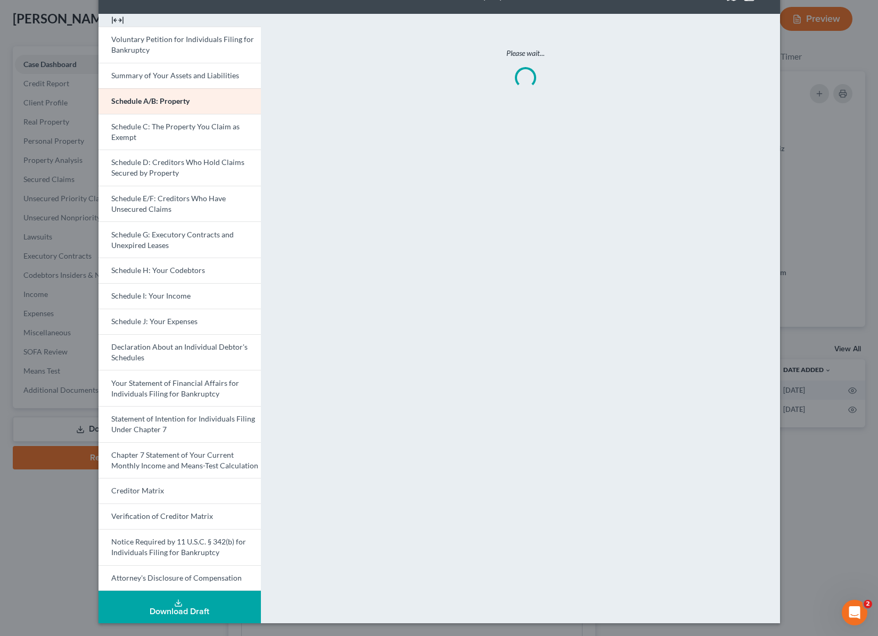
click at [185, 602] on button "Download Draft" at bounding box center [179, 607] width 162 height 32
click at [806, 61] on div "Petition Preview Full Draft Packet × Voluntary Petition for Individuals Filing …" at bounding box center [439, 318] width 878 height 636
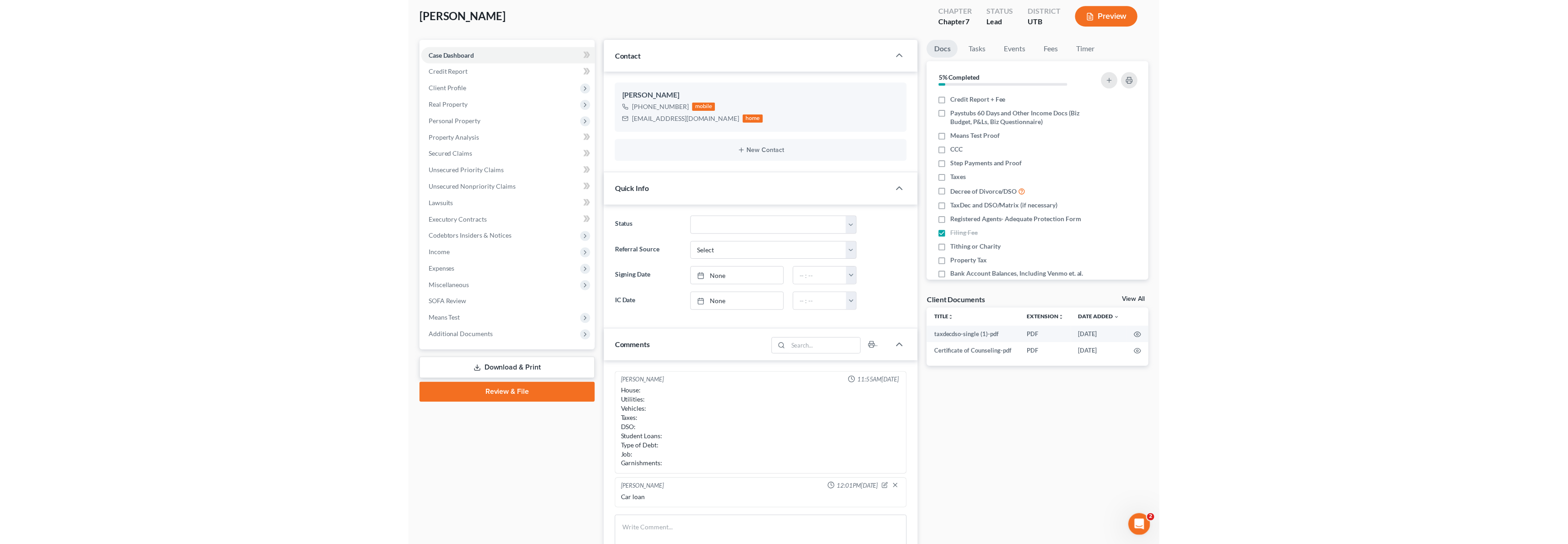
scroll to position [14, 0]
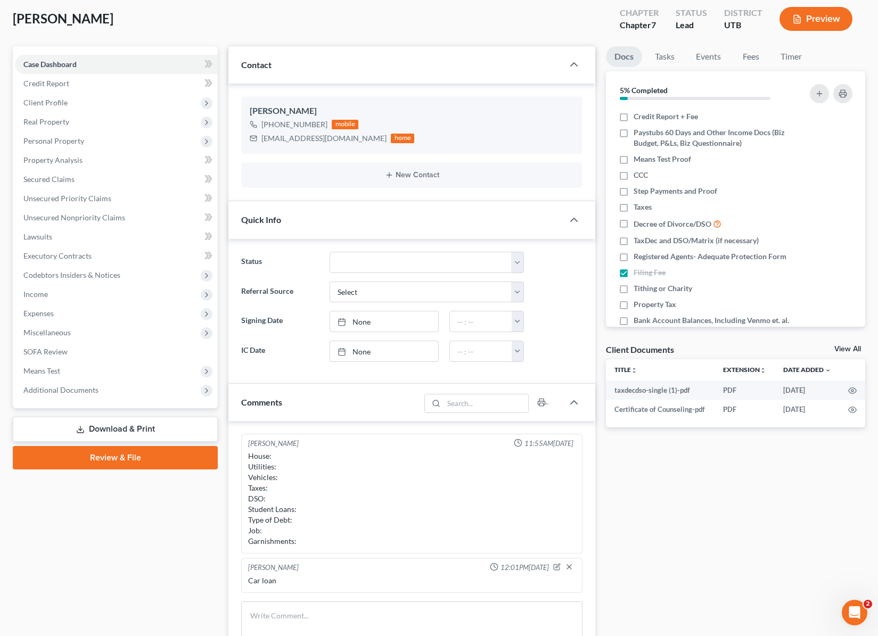
click at [540, 426] on div "Kent Winward 11:55AM, 09/10/2025 House: Utilities: Vehicles: Taxes: DSO: Studen…" at bounding box center [411, 552] width 367 height 263
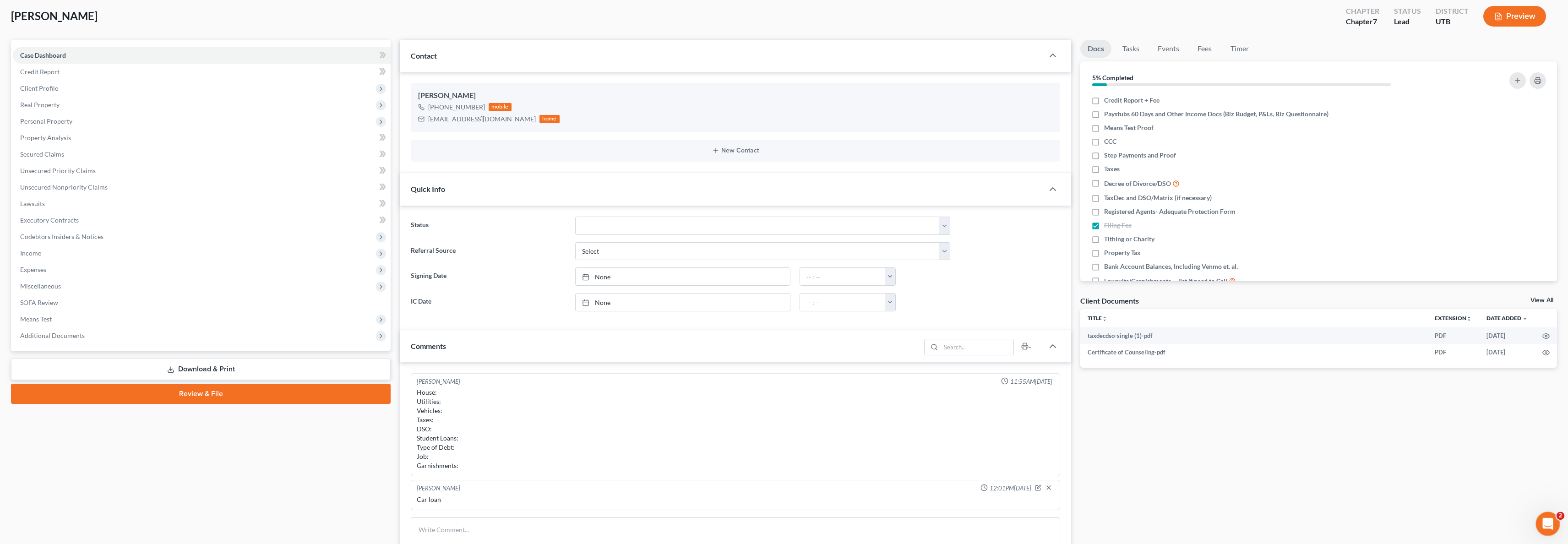
click at [755, 520] on icon "Open Intercom Messenger" at bounding box center [1547, 523] width 15 height 15
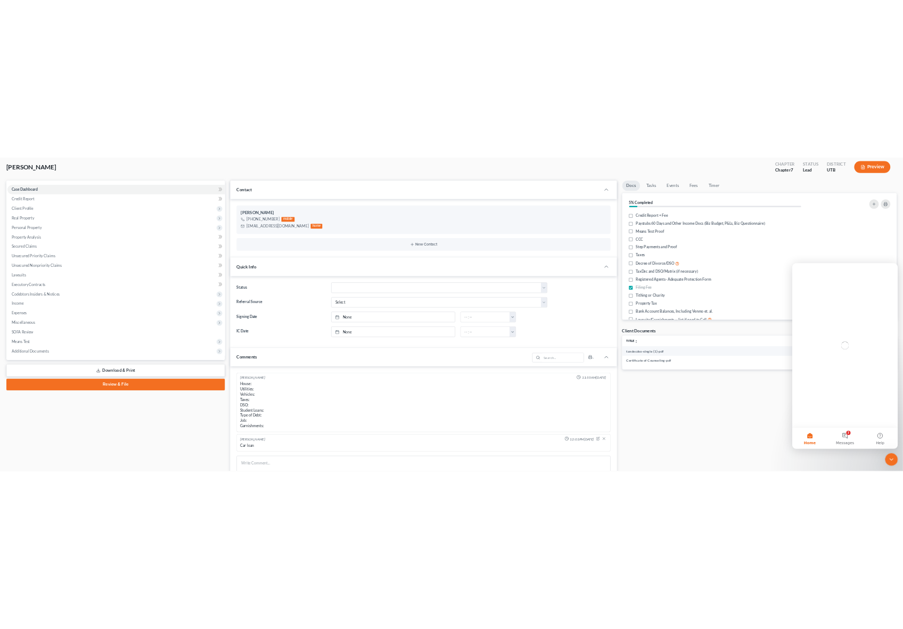
scroll to position [0, 0]
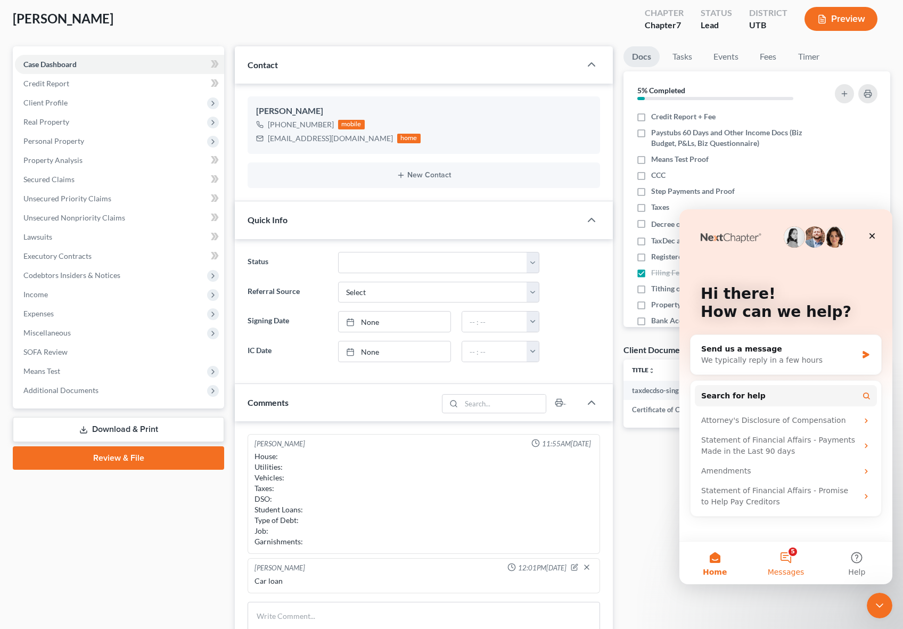
click at [786, 560] on button "5 Messages" at bounding box center [785, 562] width 71 height 43
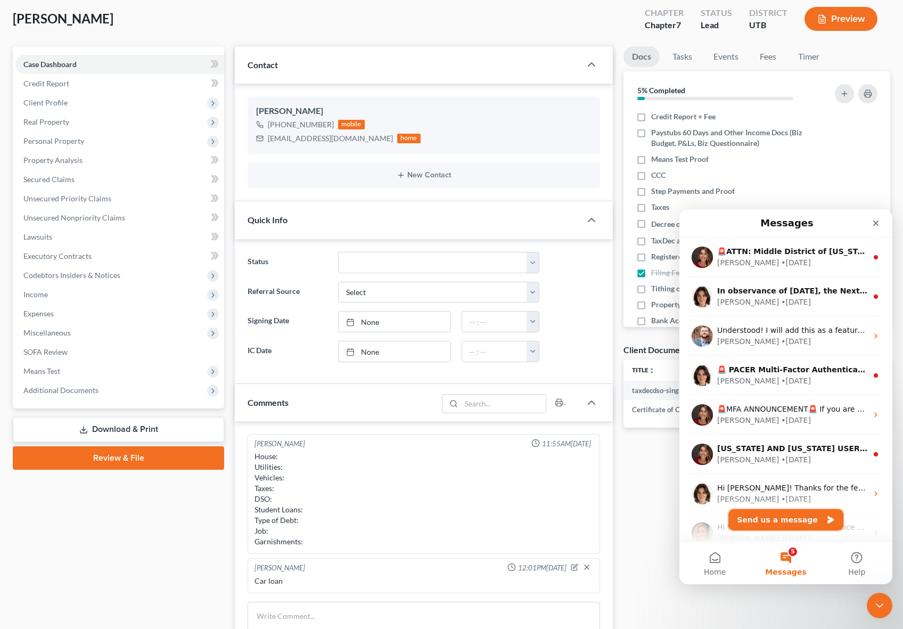
click at [787, 515] on button "Send us a message" at bounding box center [785, 519] width 115 height 21
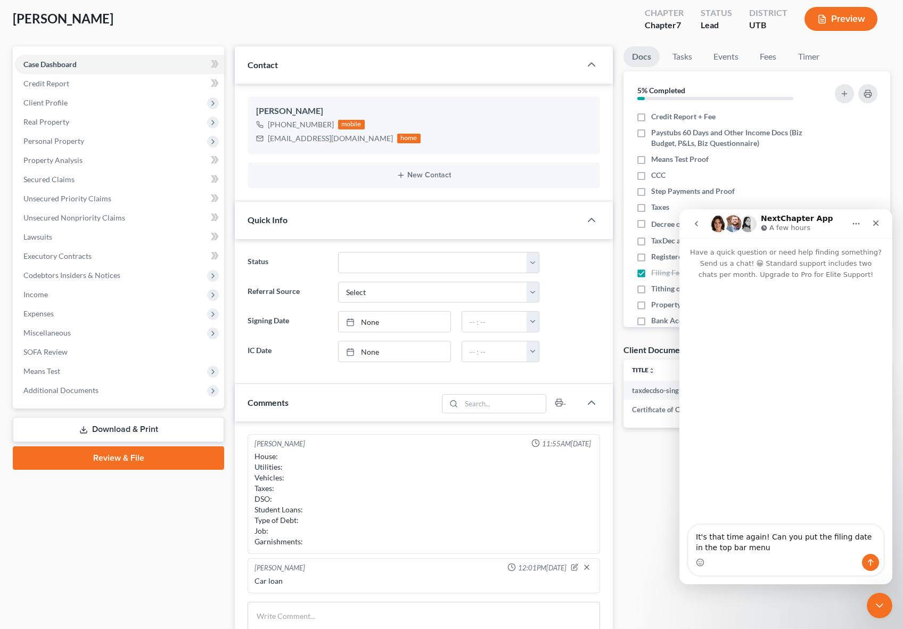
click at [753, 550] on textarea "It's that time again! Can you put the filing date in the top bar menu" at bounding box center [785, 539] width 195 height 29
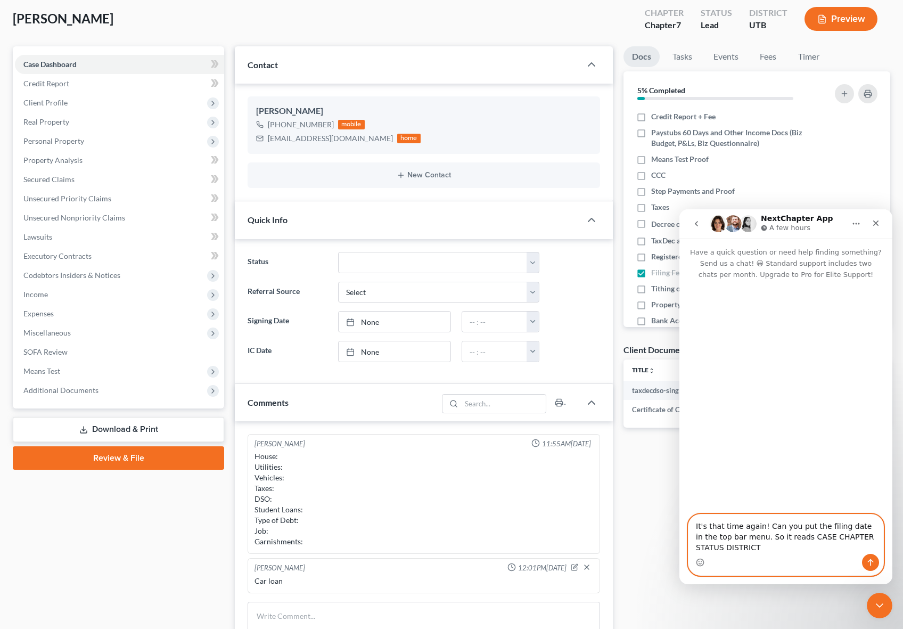
click at [806, 538] on textarea "It's that time again! Can you put the filing date in the top bar menu. So it re…" at bounding box center [785, 533] width 195 height 39
click at [787, 537] on textarea "It's that time again! Can you put the filing date in the top bar menu. So it re…" at bounding box center [785, 533] width 195 height 39
click at [802, 534] on textarea "It's that time again! Can you put the filing date in the top bar menu. So it re…" at bounding box center [785, 533] width 195 height 39
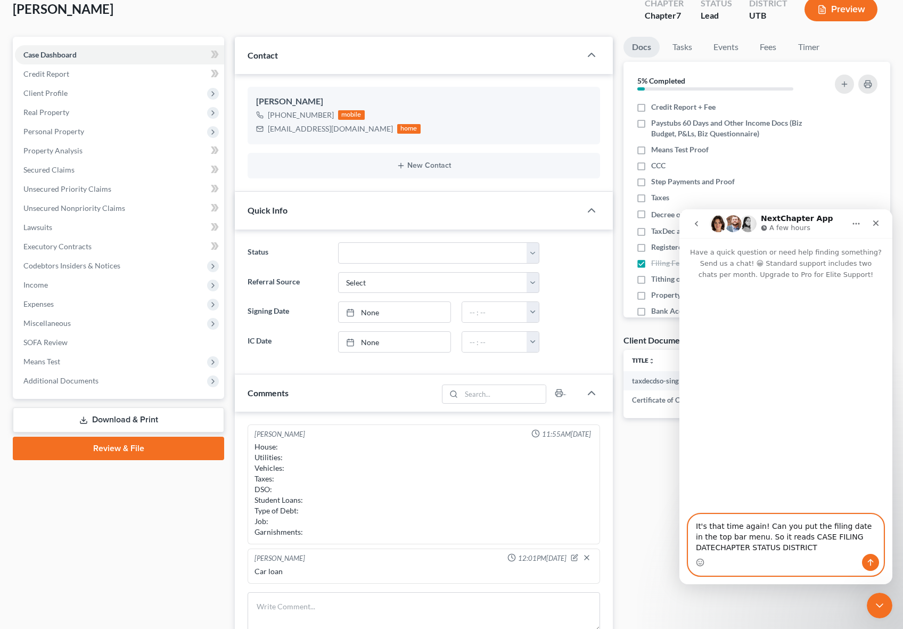
scroll to position [71, 0]
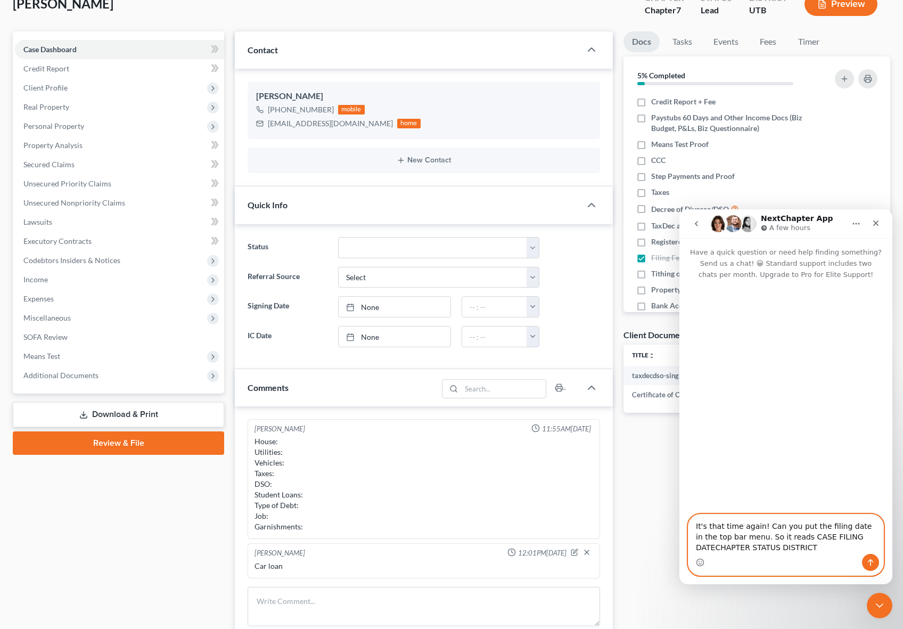
click at [714, 548] on textarea "It's that time again! Can you put the filing date in the top bar menu. So it re…" at bounding box center [785, 533] width 195 height 39
click at [818, 546] on textarea "It's that time again! Can you put the filing date in the top bar menu. So it re…" at bounding box center [785, 533] width 195 height 39
type textarea "It's that time again! Can you put the filing date in the top bar menu. So it re…"
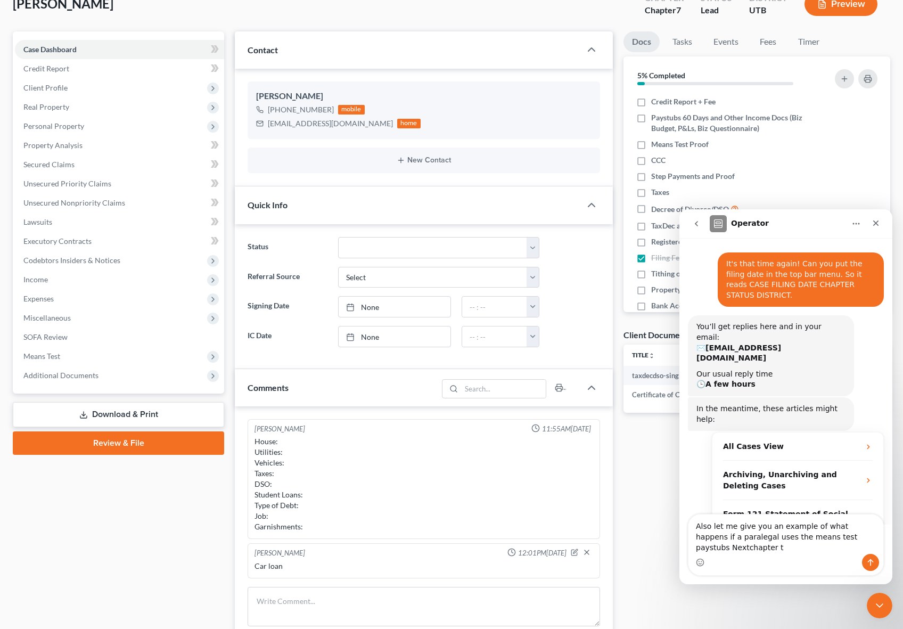
scroll to position [51, 0]
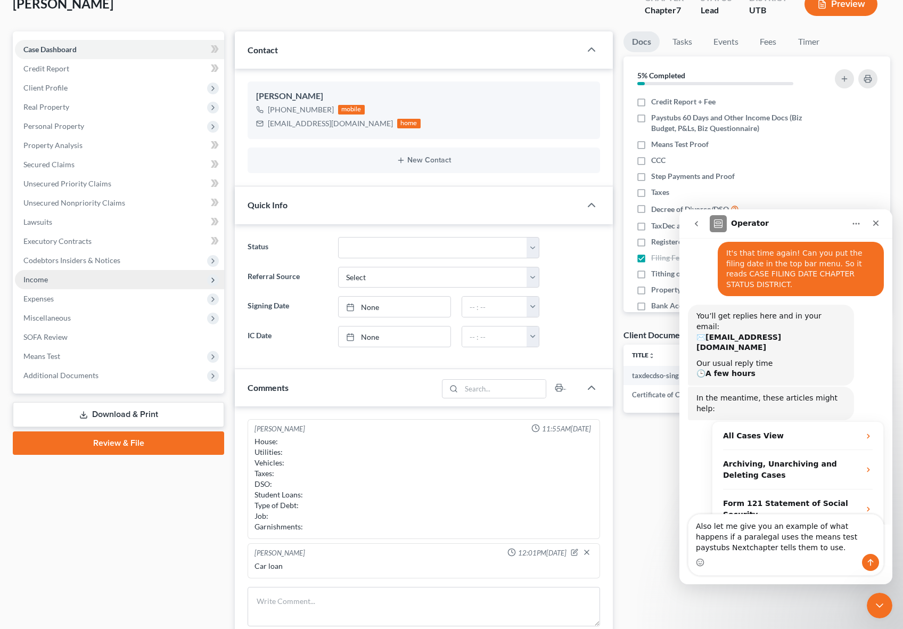
click at [111, 285] on span "Income" at bounding box center [119, 279] width 209 height 19
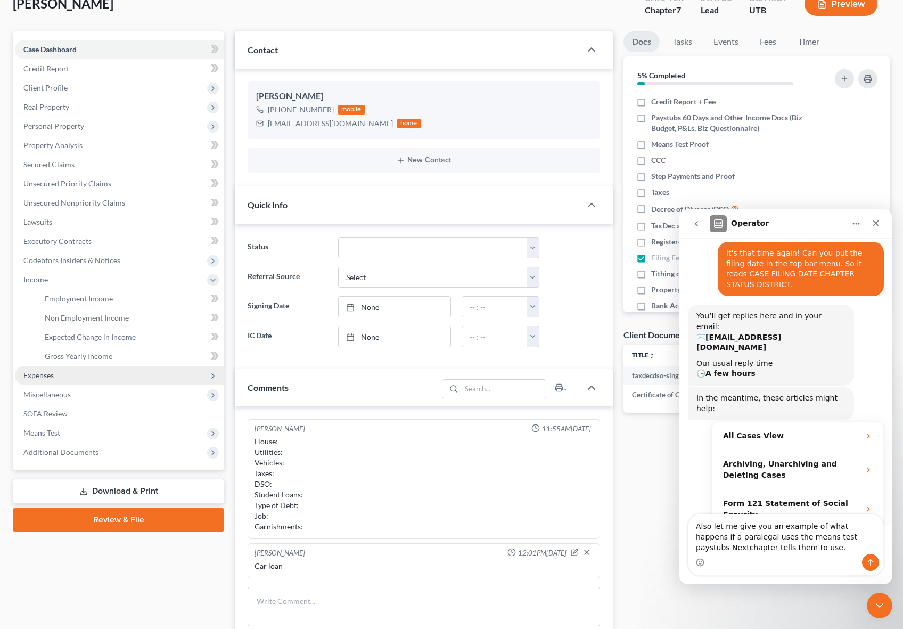
click at [78, 377] on span "Expenses" at bounding box center [119, 375] width 209 height 19
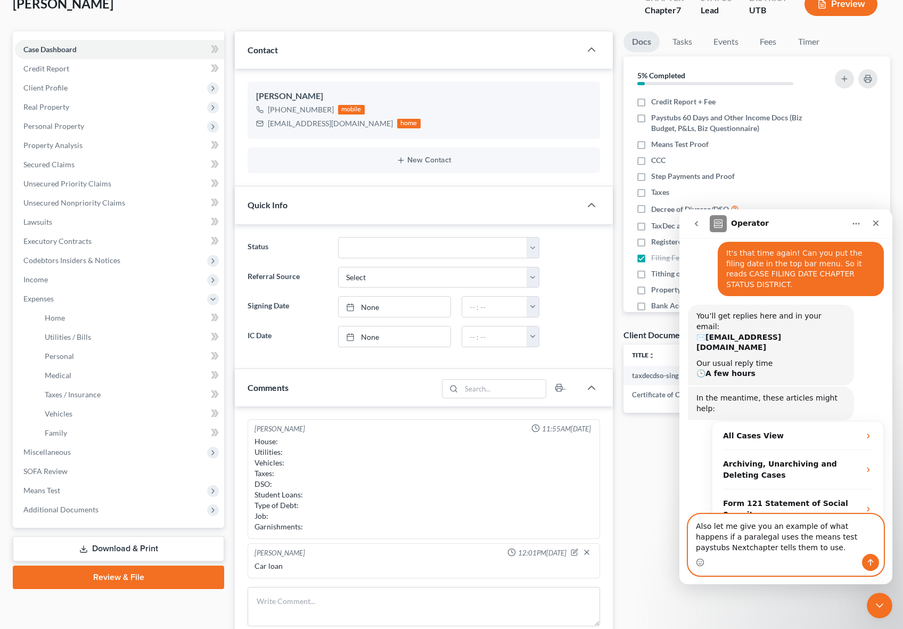
click at [768, 552] on textarea "Also let me give you an example of what happens if a paralegal uses the means t…" at bounding box center [785, 533] width 195 height 39
drag, startPoint x: 767, startPoint y: 550, endPoint x: 671, endPoint y: 519, distance: 101.3
click at [679, 519] on html "Operator Have a quick question or need help finding something? Send us a chat! …" at bounding box center [785, 396] width 213 height 375
type textarea "I just really hate needing to click away from the information I'm looking at in…"
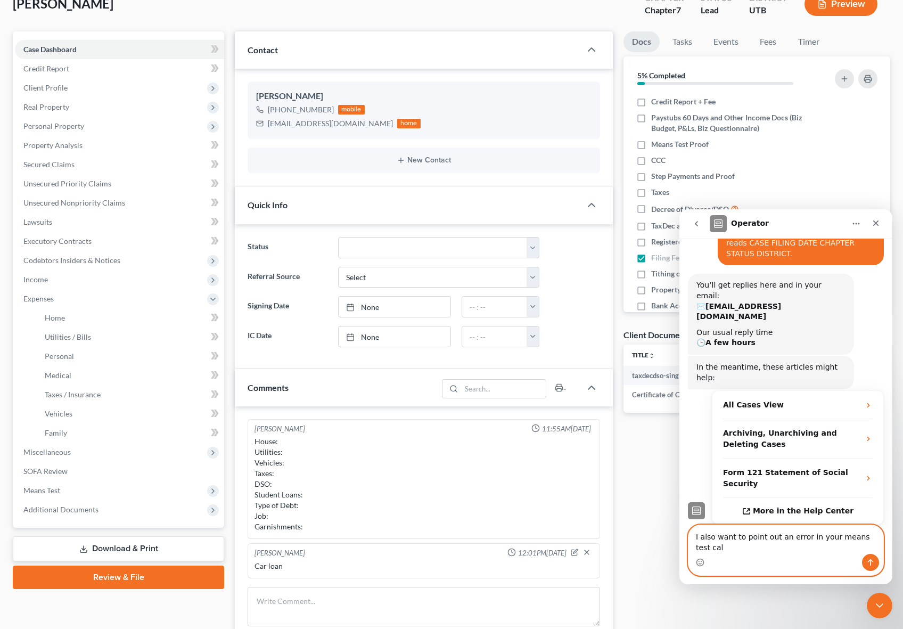
scroll to position [93, 0]
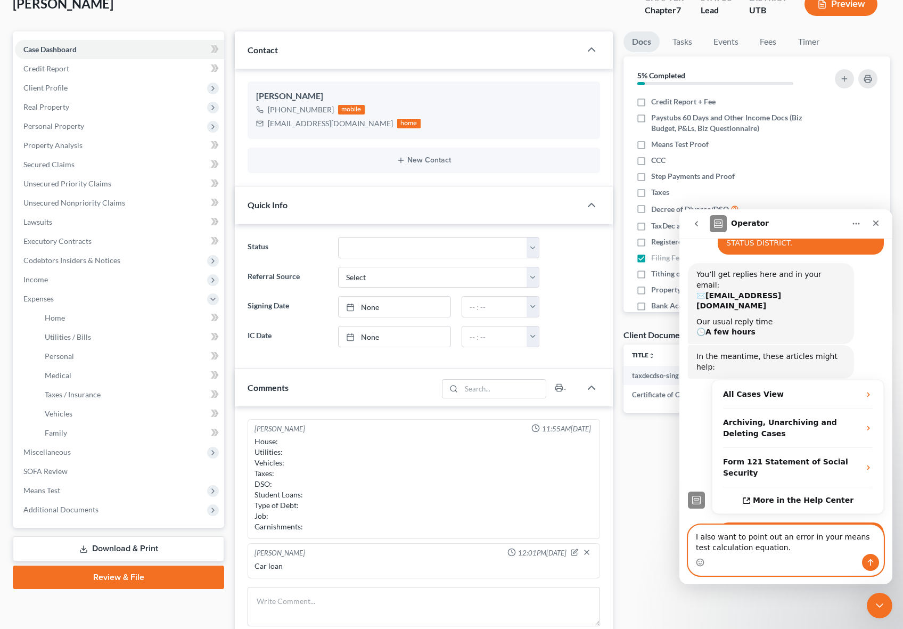
type textarea "I also want to point out an error in your means test calculation equation."
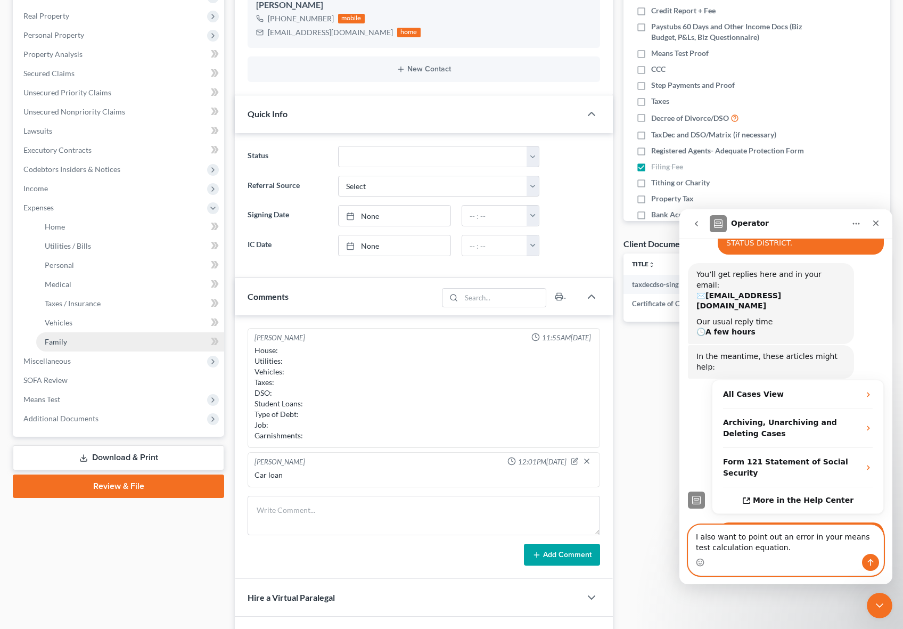
scroll to position [160, 0]
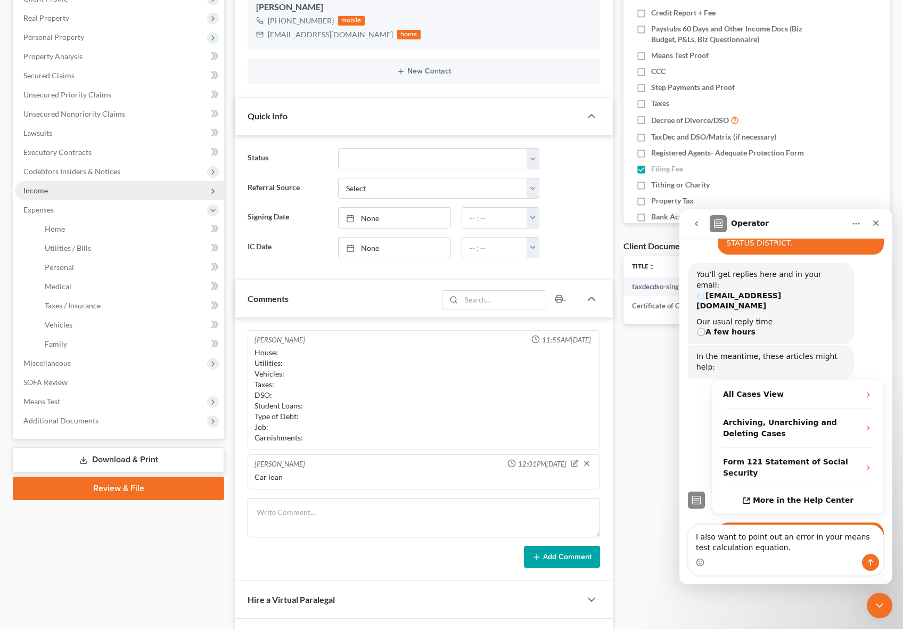
click at [55, 192] on span "Income" at bounding box center [119, 190] width 209 height 19
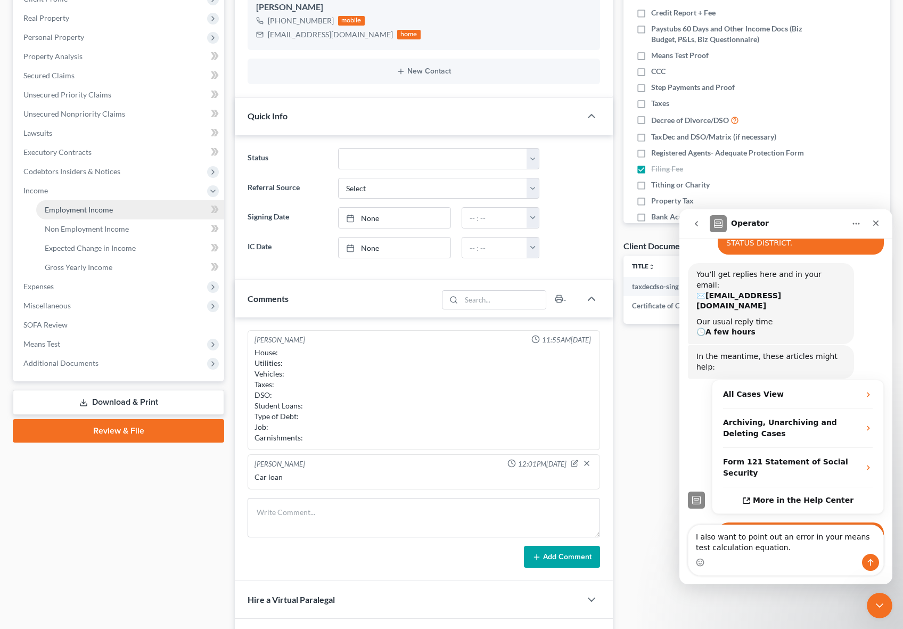
click at [73, 206] on span "Employment Income" at bounding box center [79, 209] width 68 height 9
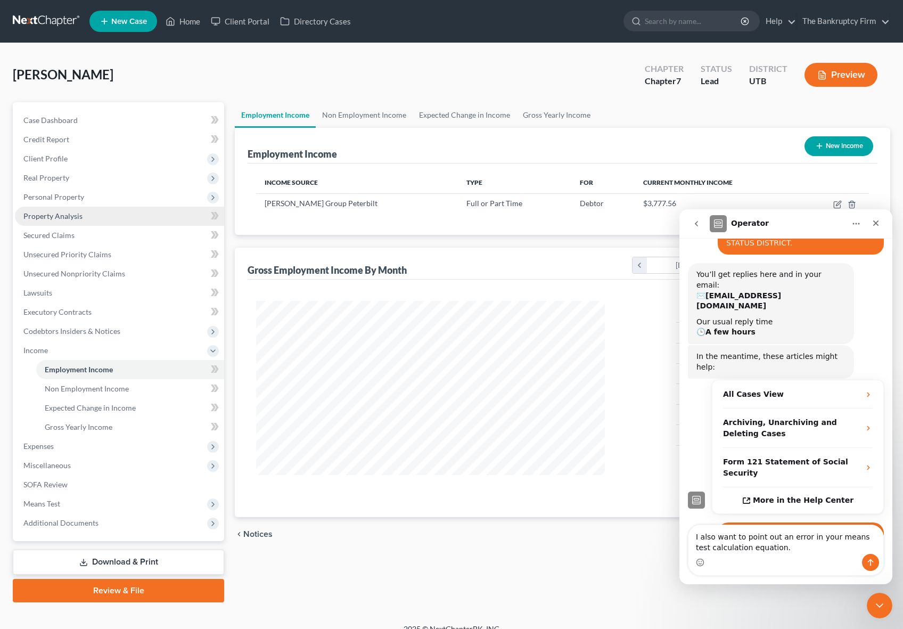
scroll to position [191, 370]
click at [366, 112] on link "Non Employment Income" at bounding box center [364, 115] width 97 height 26
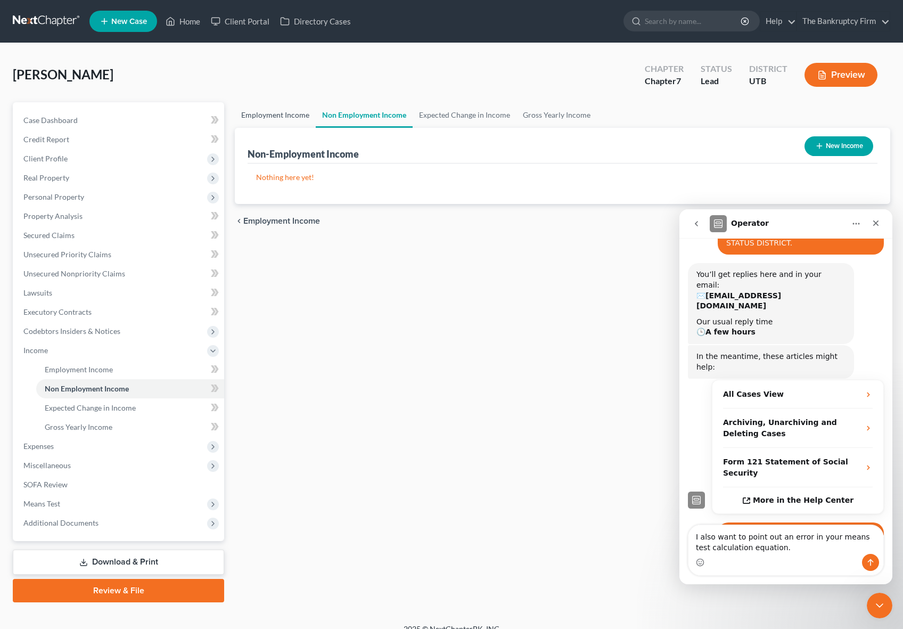
click at [275, 112] on link "Employment Income" at bounding box center [275, 115] width 81 height 26
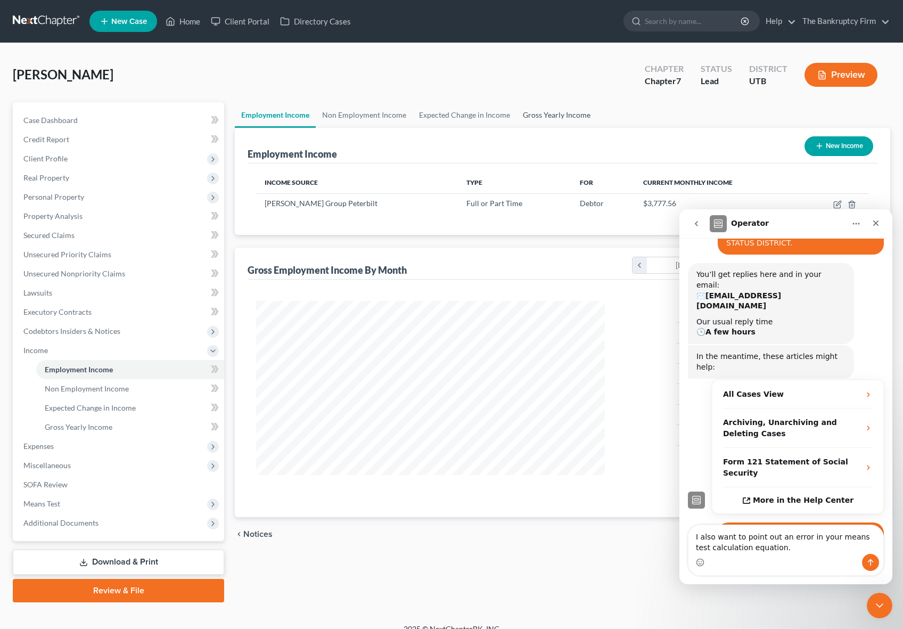
scroll to position [191, 370]
click at [838, 202] on icon "button" at bounding box center [838, 203] width 5 height 5
select select "0"
select select "1"
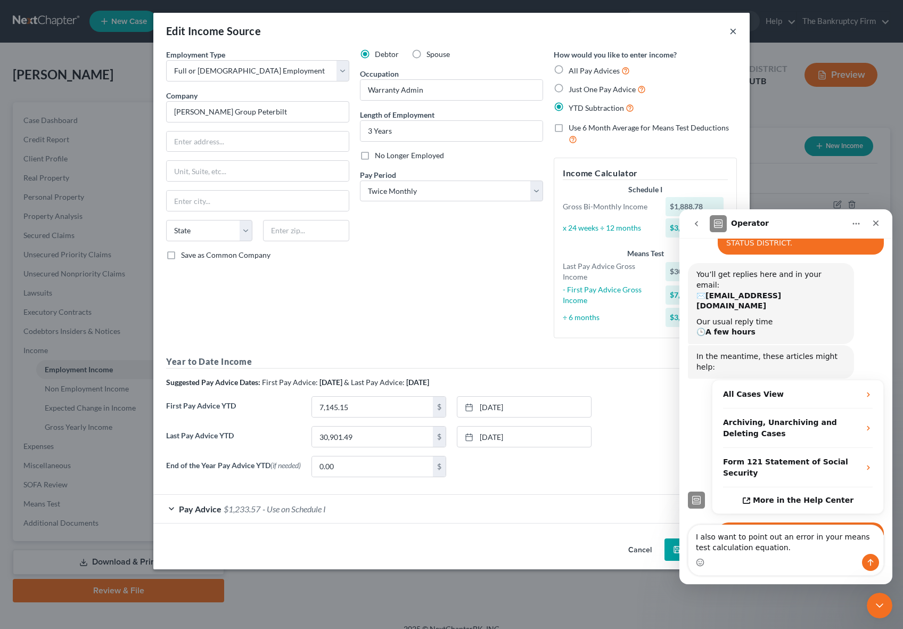
click at [733, 29] on button "×" at bounding box center [732, 30] width 7 height 13
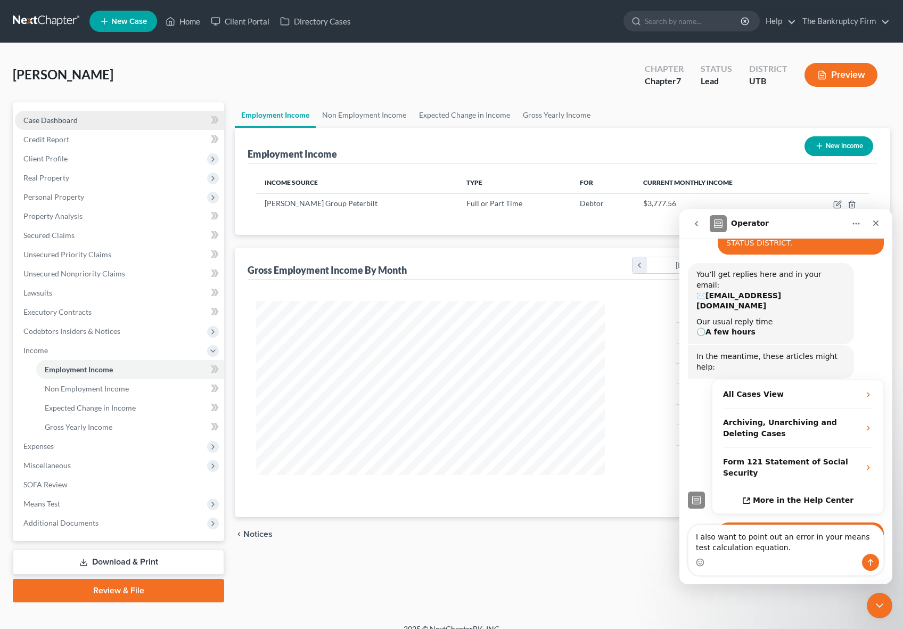
click at [47, 118] on span "Case Dashboard" at bounding box center [50, 119] width 54 height 9
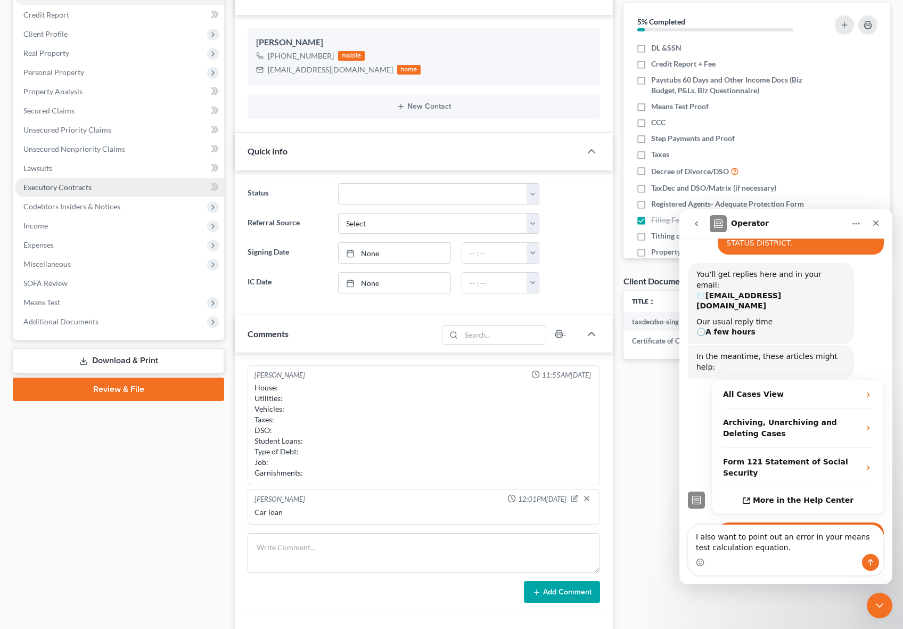
scroll to position [161, 0]
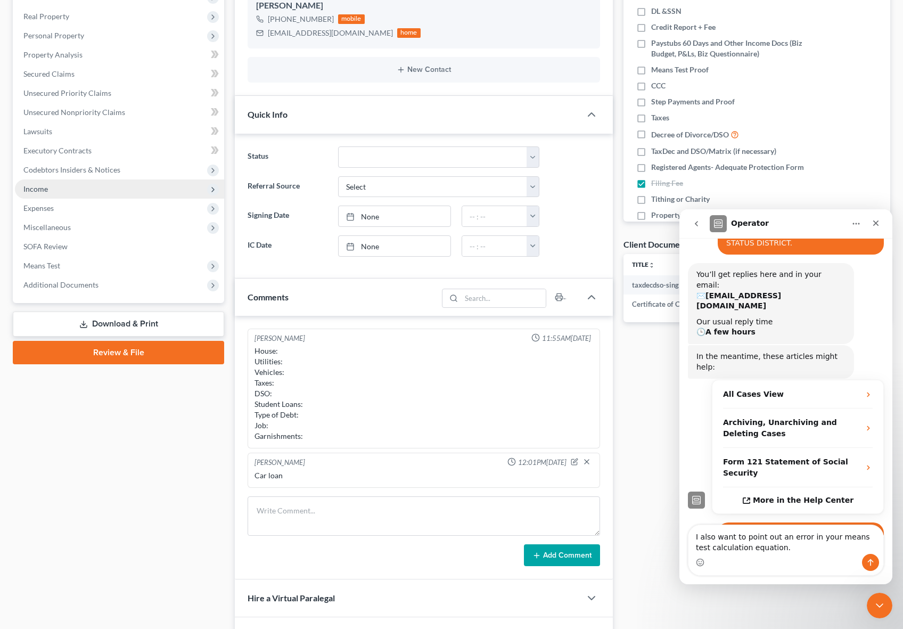
click at [39, 188] on span "Income" at bounding box center [35, 188] width 24 height 9
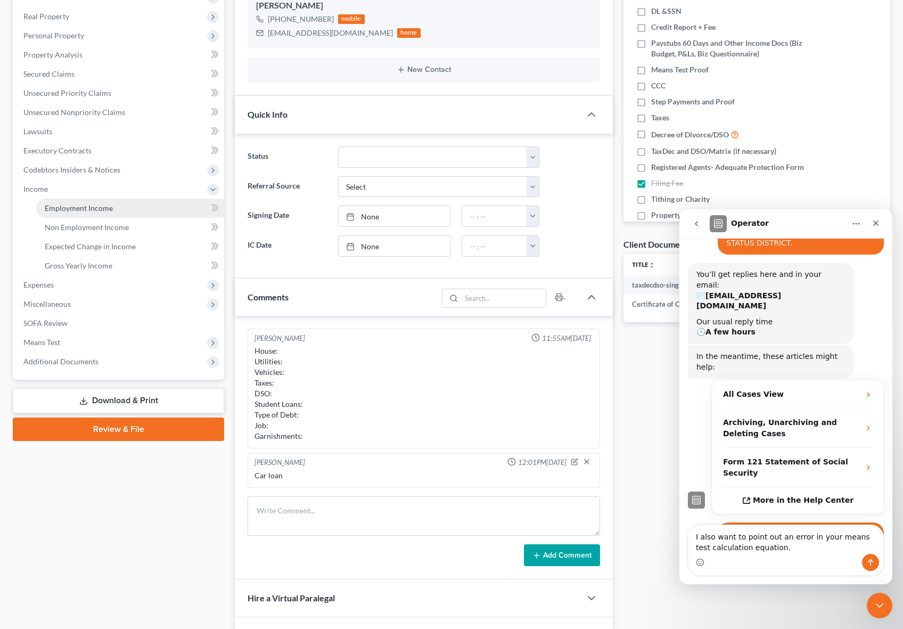
click at [103, 201] on link "Employment Income" at bounding box center [130, 208] width 188 height 19
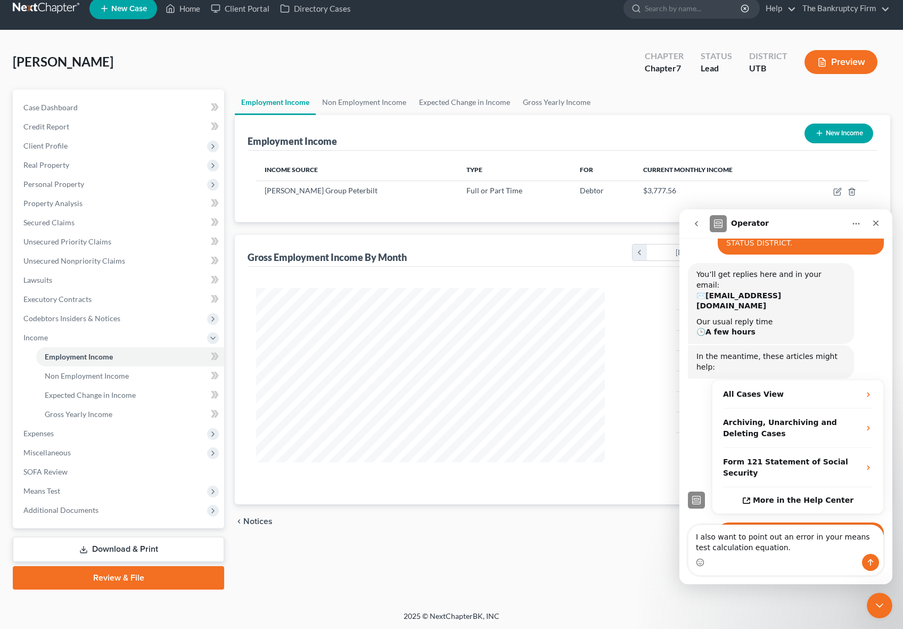
scroll to position [14, 0]
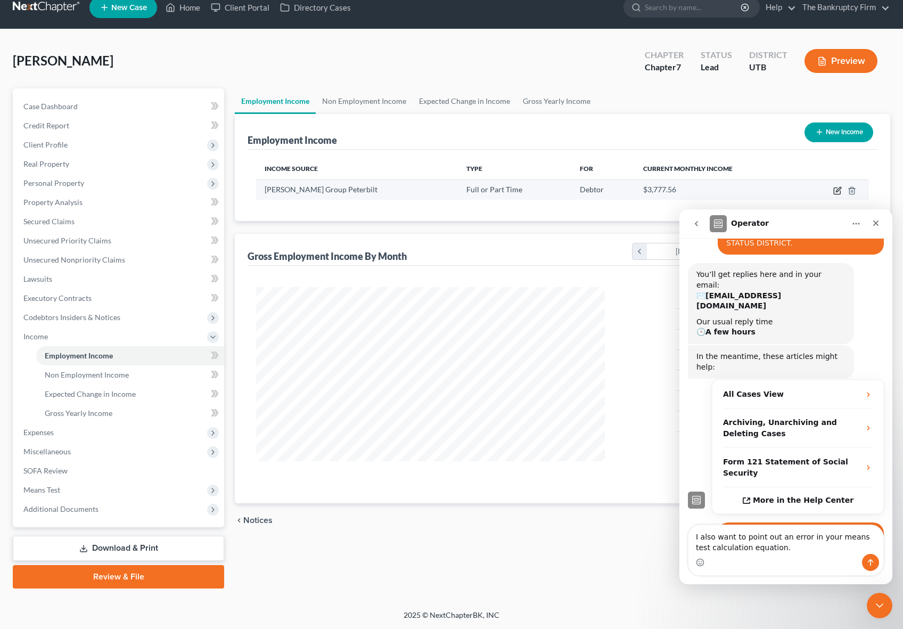
click at [839, 187] on icon "button" at bounding box center [838, 189] width 5 height 5
select select "0"
select select "1"
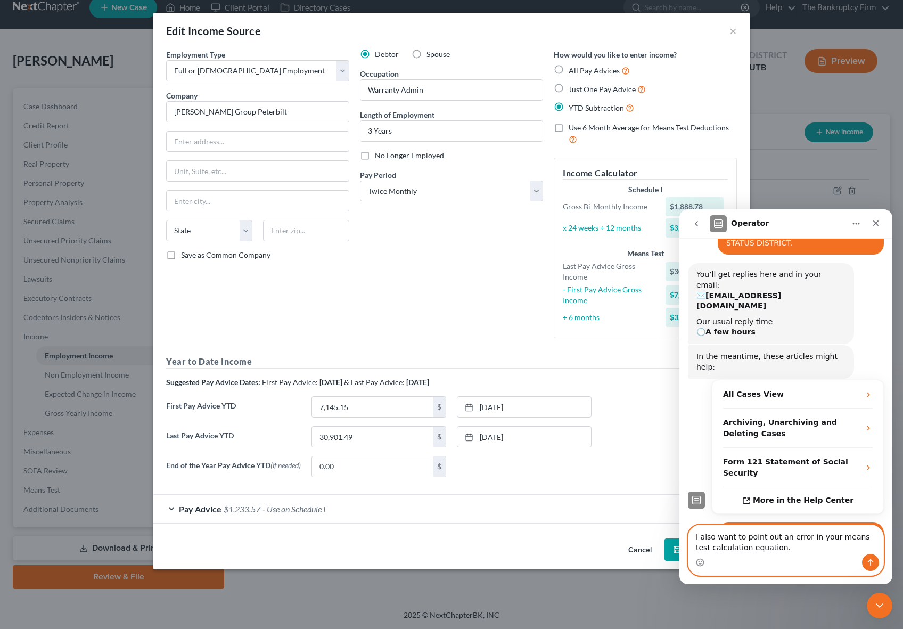
drag, startPoint x: 720, startPoint y: 543, endPoint x: 666, endPoint y: 532, distance: 54.9
click at [679, 532] on html "Operator Have a quick question or need help finding something? Send us a chat! …" at bounding box center [785, 396] width 213 height 375
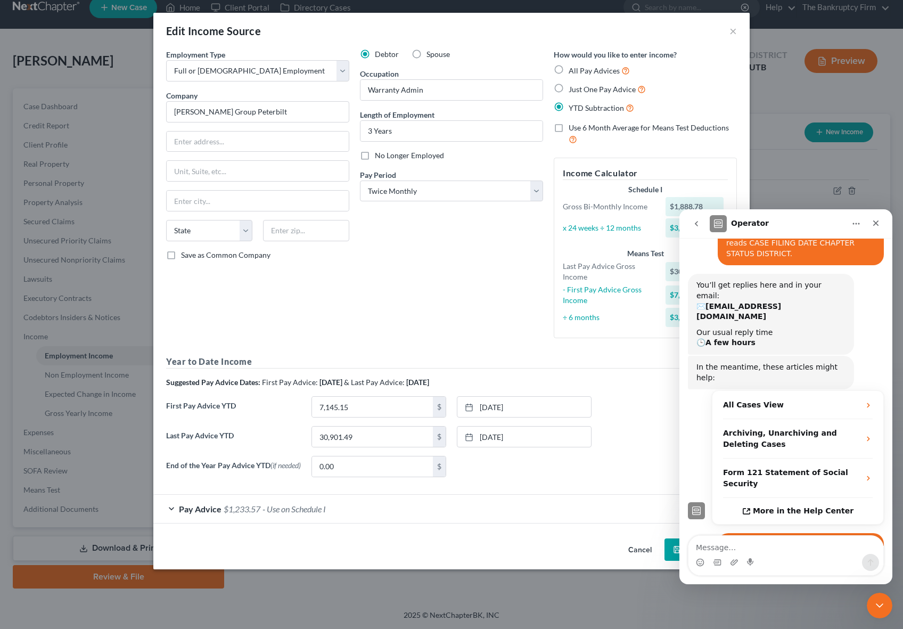
click at [699, 221] on icon "go back" at bounding box center [696, 223] width 9 height 9
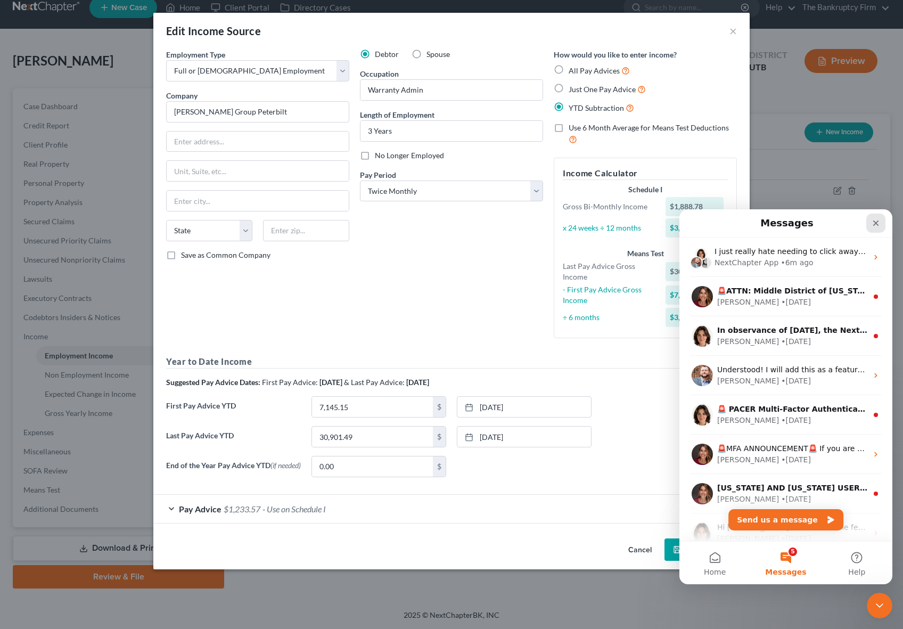
click at [874, 220] on icon "Close" at bounding box center [875, 223] width 9 height 9
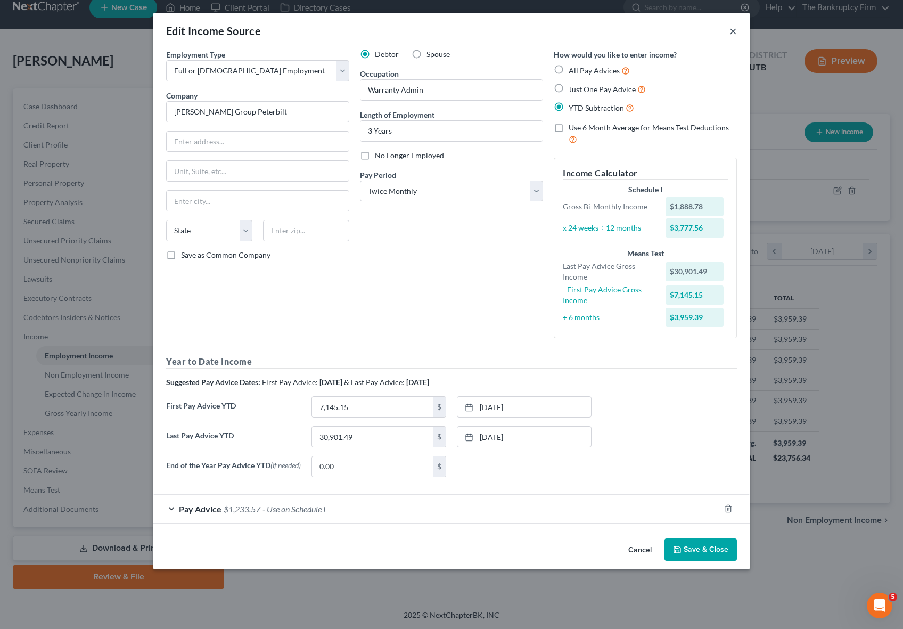
click at [733, 28] on button "×" at bounding box center [732, 30] width 7 height 13
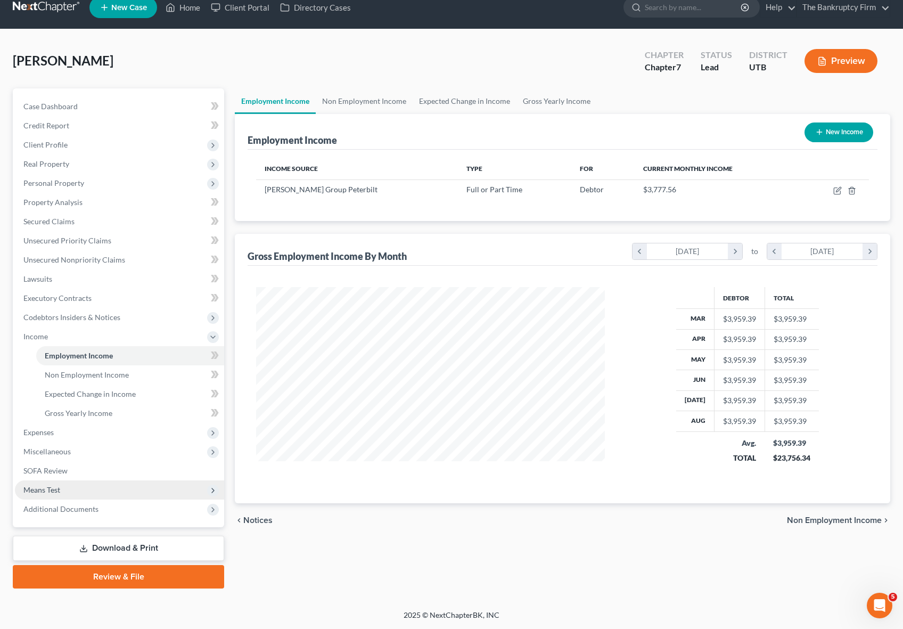
click at [61, 490] on span "Means Test" at bounding box center [119, 489] width 209 height 19
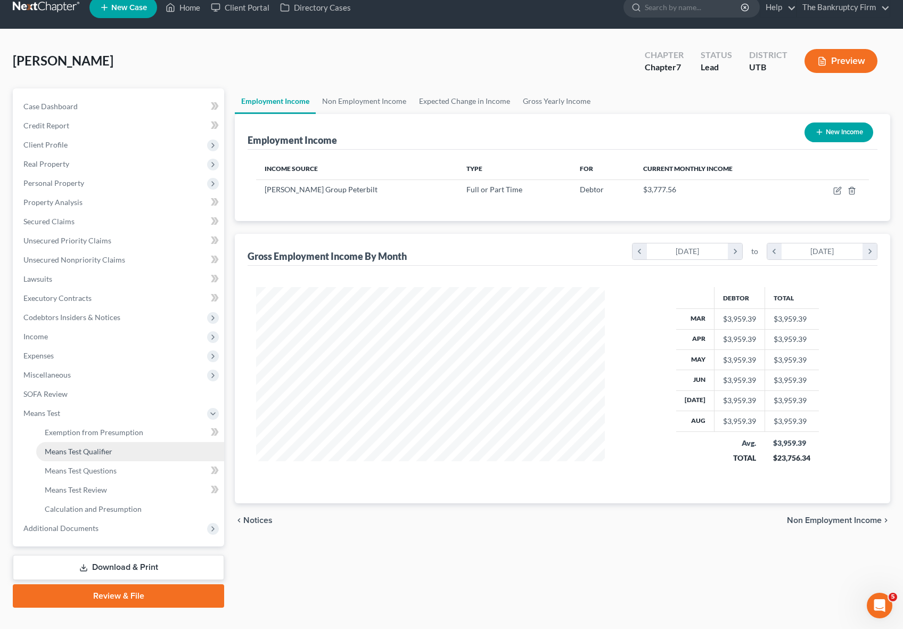
scroll to position [11, 0]
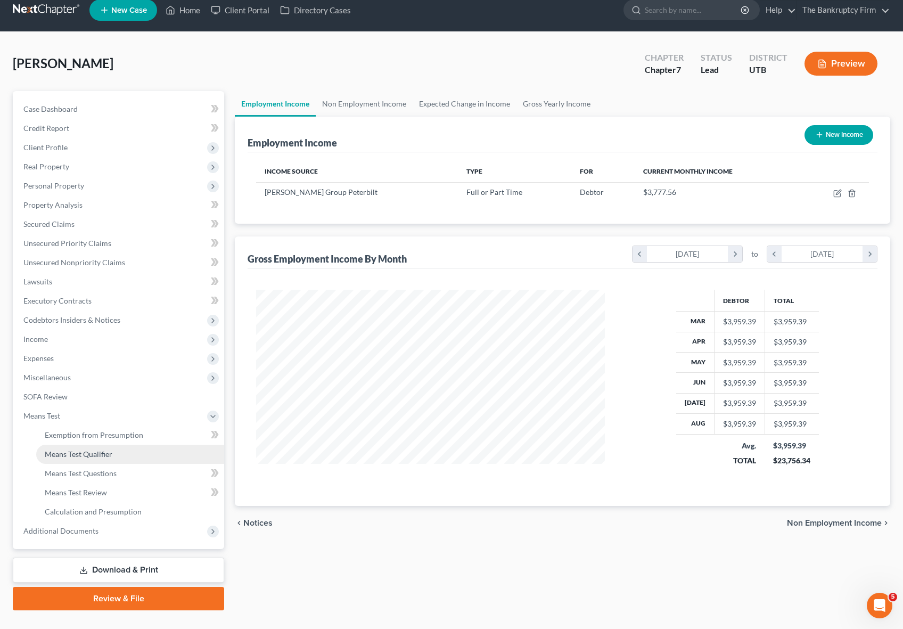
click at [115, 453] on link "Means Test Qualifier" at bounding box center [130, 453] width 188 height 19
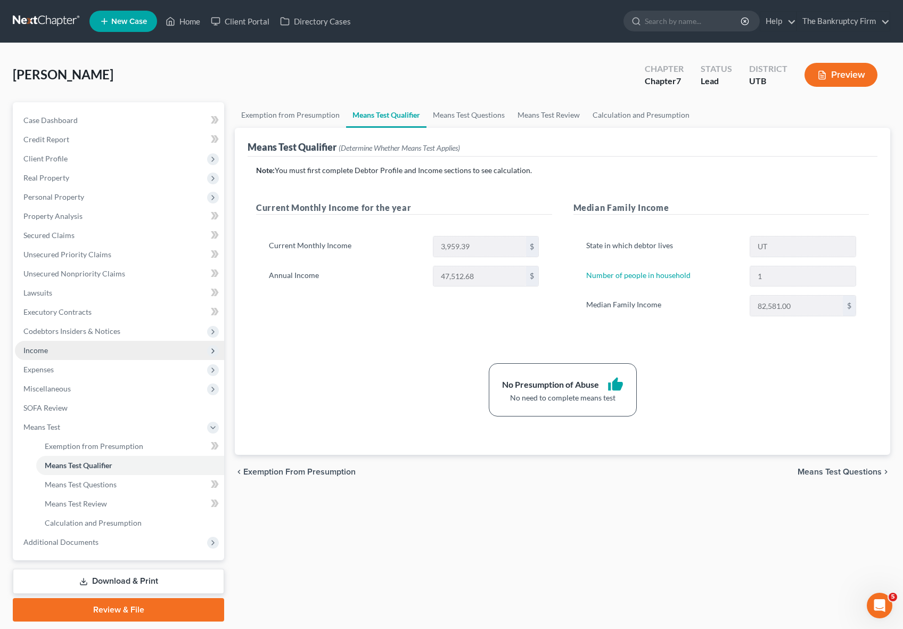
click at [43, 352] on span "Income" at bounding box center [35, 349] width 24 height 9
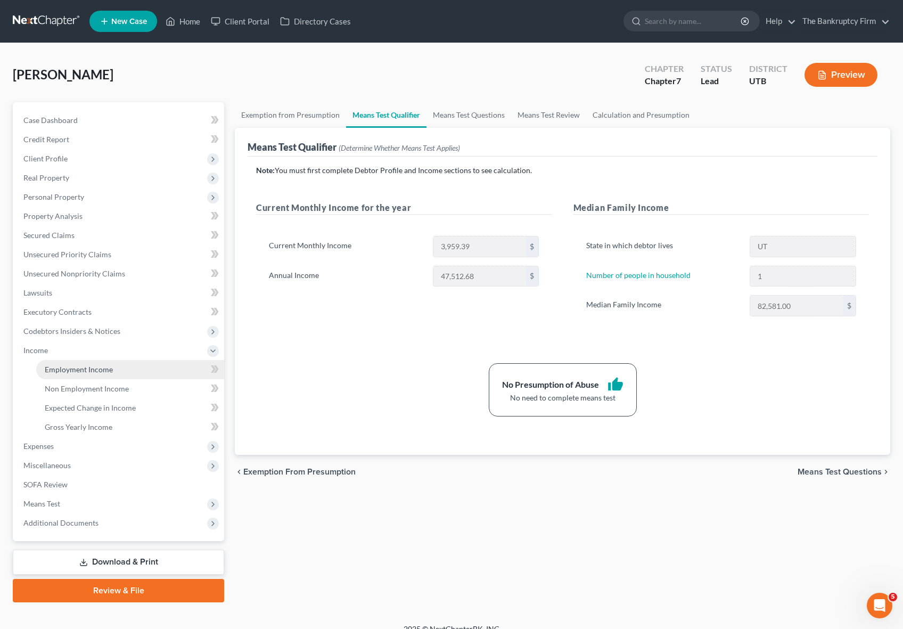
click at [82, 372] on span "Employment Income" at bounding box center [79, 369] width 68 height 9
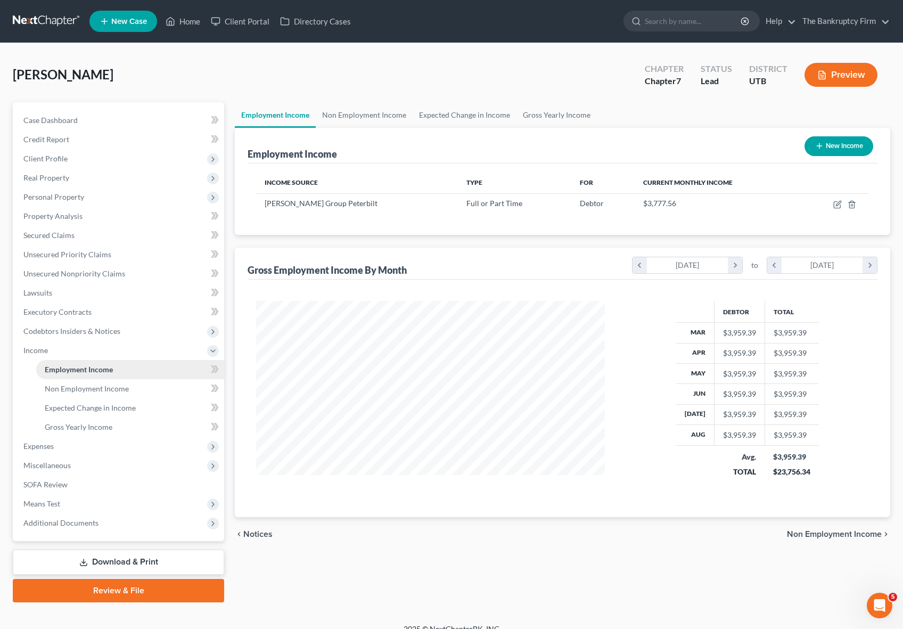
scroll to position [191, 370]
click at [836, 204] on icon "button" at bounding box center [837, 204] width 9 height 9
select select "0"
select select "1"
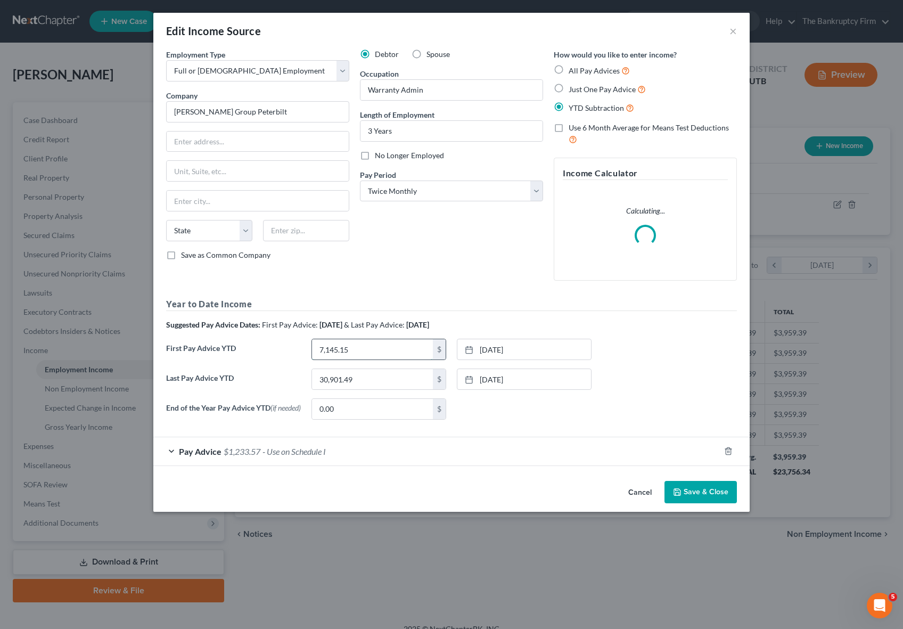
click at [368, 350] on input "7,145.15" at bounding box center [372, 349] width 121 height 20
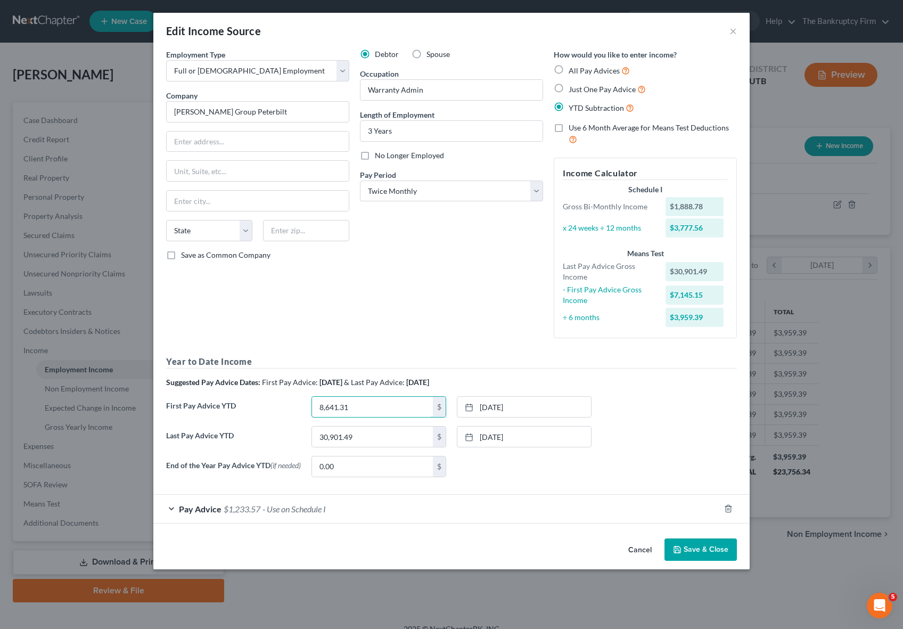
type input "8,641.31"
click at [709, 552] on button "Save & Close" at bounding box center [700, 549] width 72 height 22
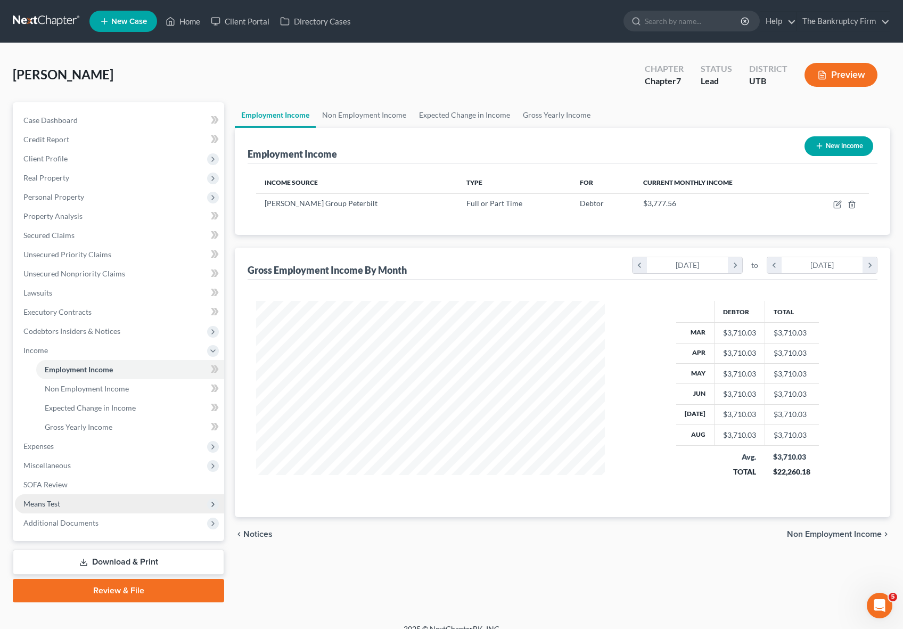
click at [67, 496] on span "Means Test" at bounding box center [119, 503] width 209 height 19
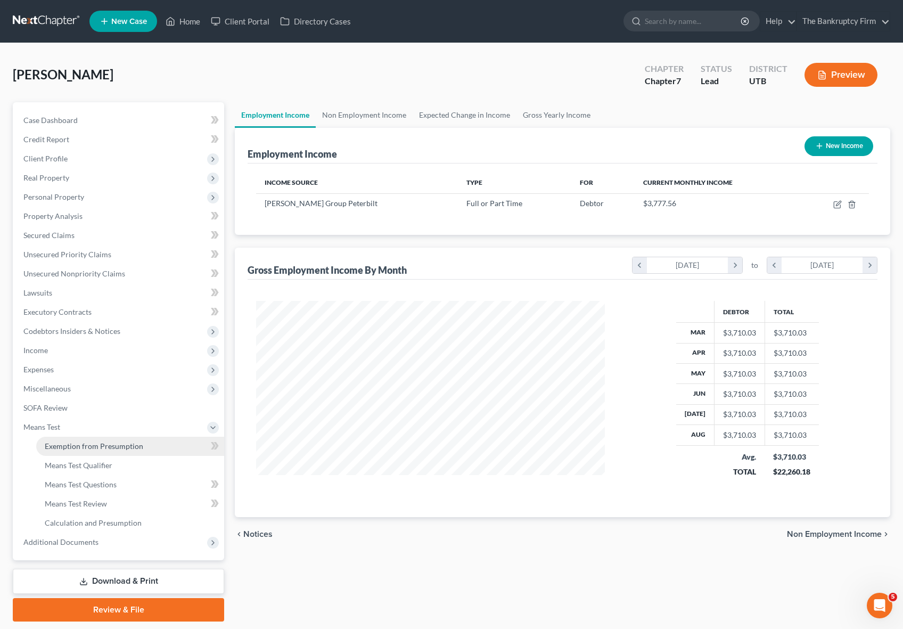
click at [94, 443] on span "Exemption from Presumption" at bounding box center [94, 445] width 98 height 9
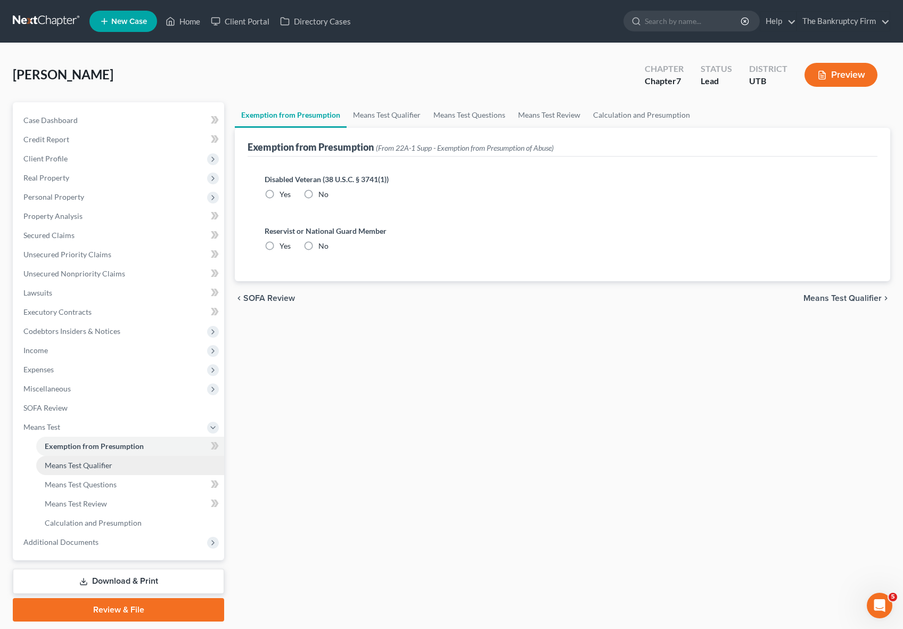
click at [101, 465] on span "Means Test Qualifier" at bounding box center [79, 464] width 68 height 9
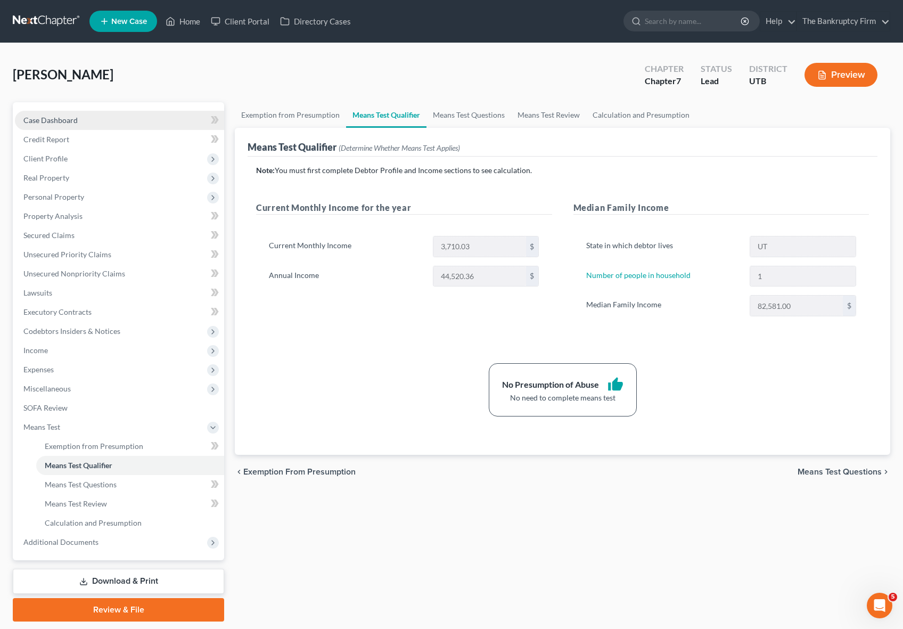
click at [54, 117] on span "Case Dashboard" at bounding box center [50, 119] width 54 height 9
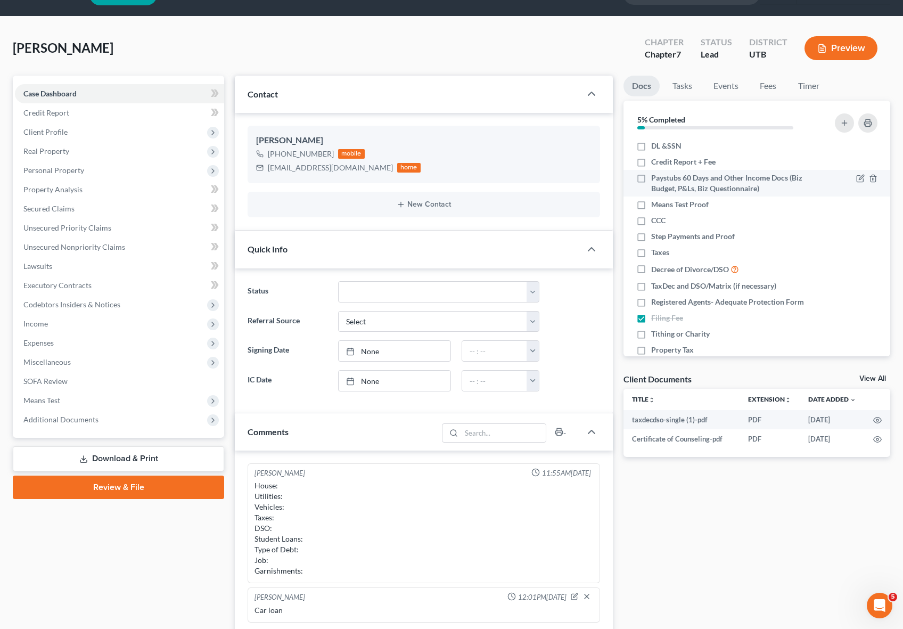
scroll to position [32, 0]
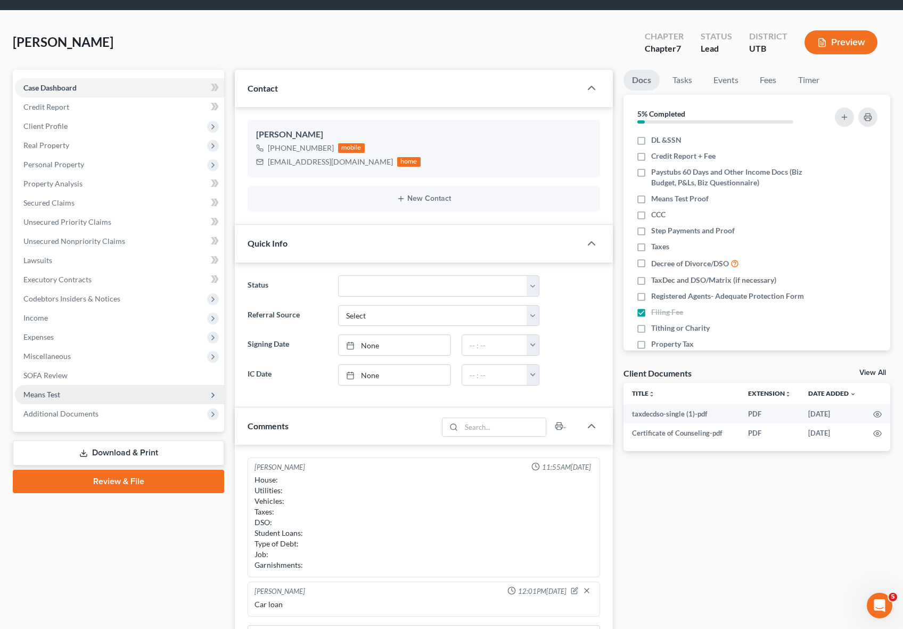
click at [38, 391] on span "Means Test" at bounding box center [41, 394] width 37 height 9
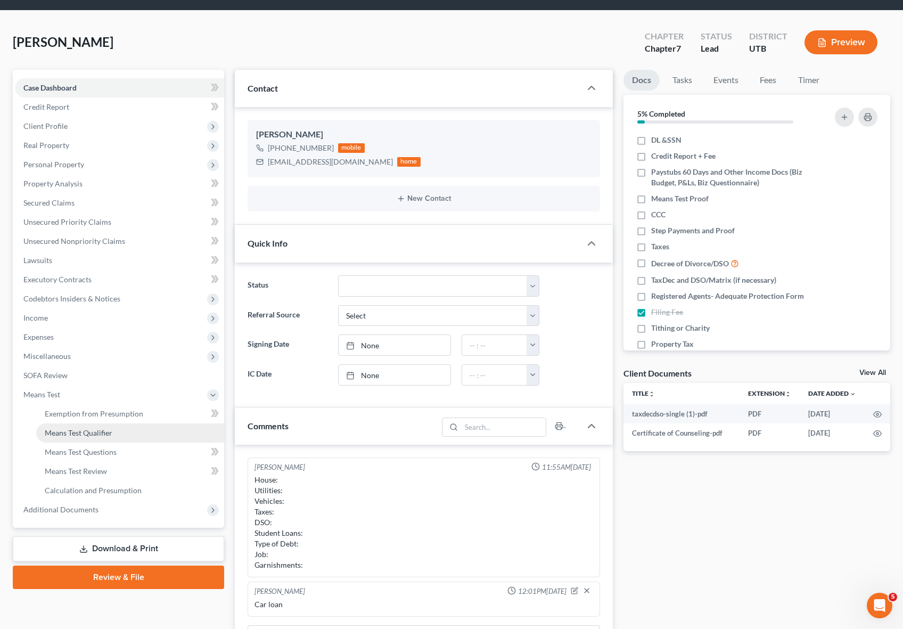
click at [95, 430] on span "Means Test Qualifier" at bounding box center [79, 432] width 68 height 9
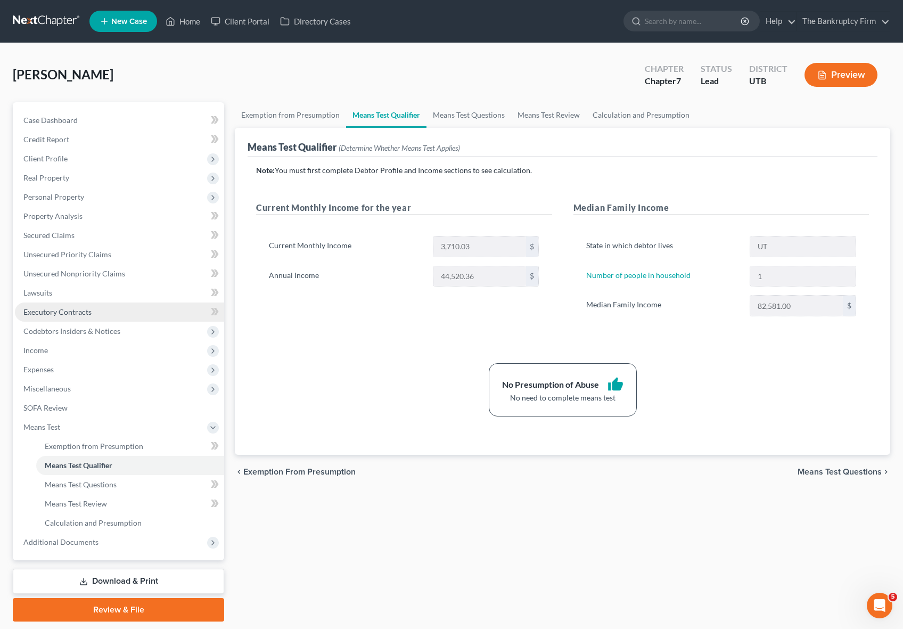
scroll to position [33, 0]
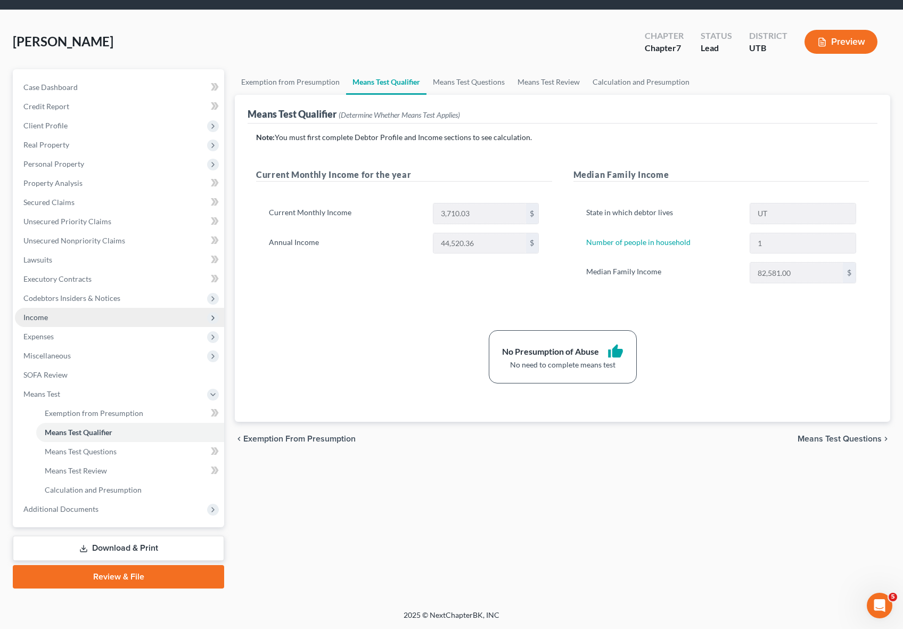
click at [59, 318] on span "Income" at bounding box center [119, 317] width 209 height 19
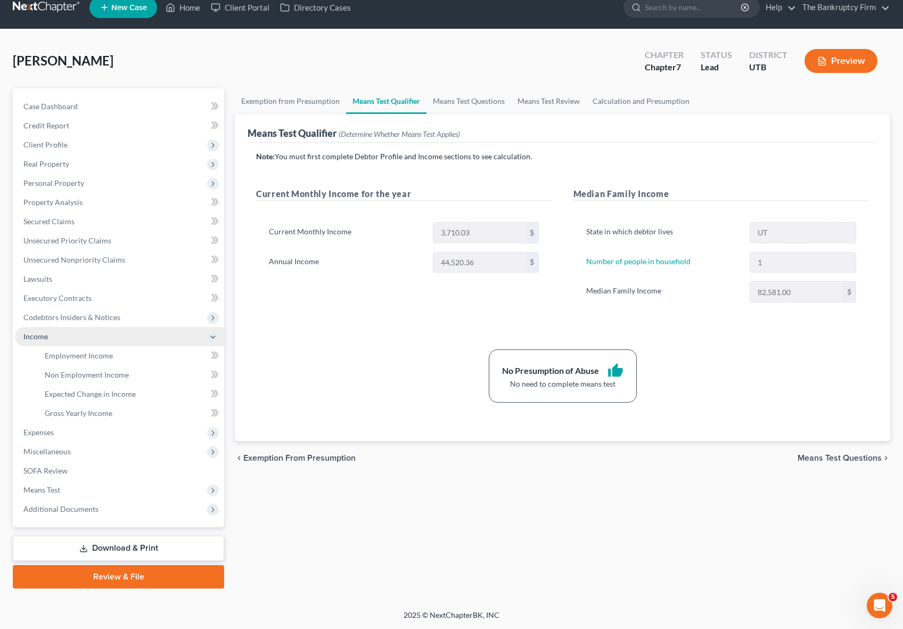
scroll to position [14, 0]
click at [85, 358] on span "Employment Income" at bounding box center [79, 355] width 68 height 9
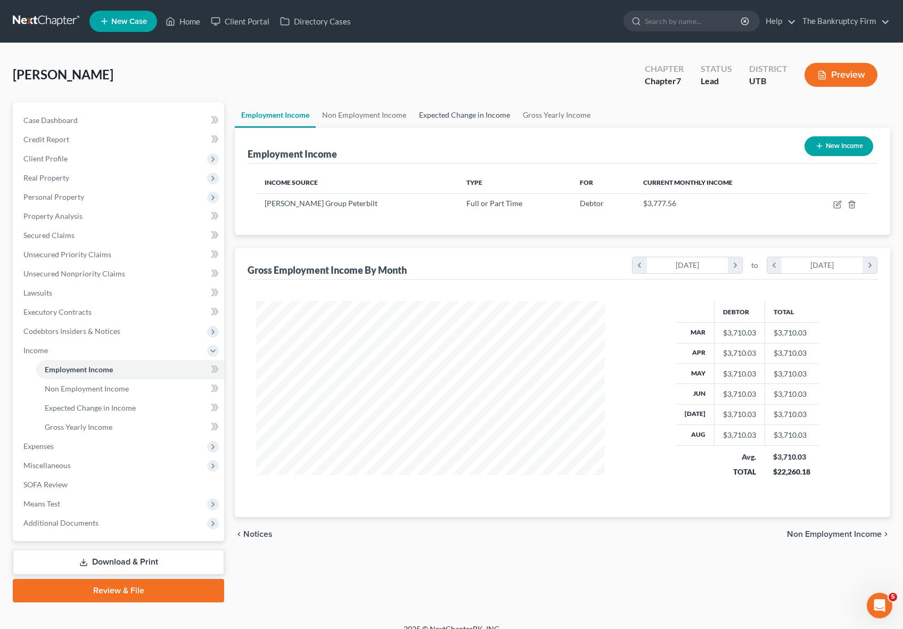
scroll to position [191, 370]
click at [837, 203] on icon "button" at bounding box center [838, 203] width 5 height 5
select select "0"
select select "1"
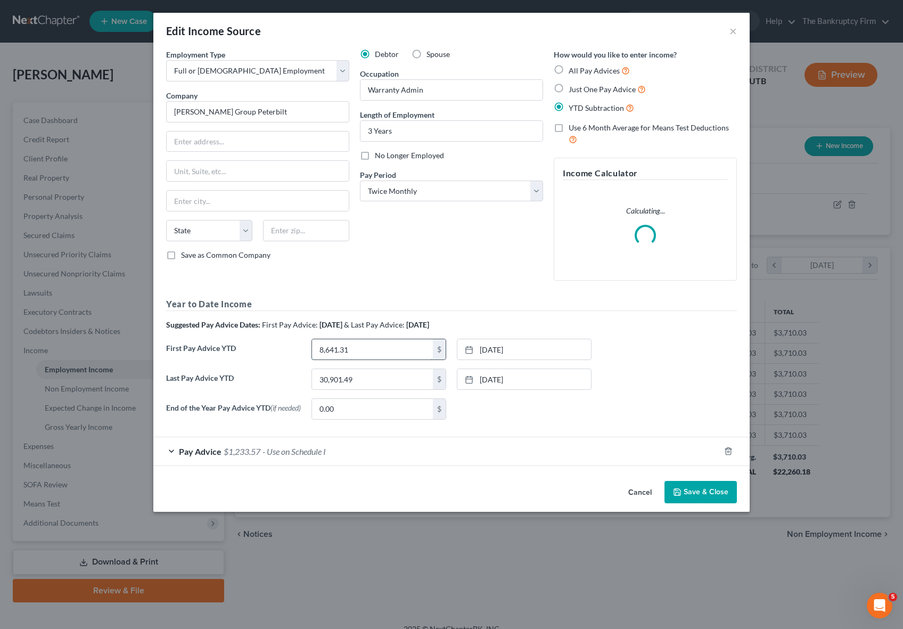
click at [365, 347] on input "8,641.31" at bounding box center [372, 349] width 121 height 20
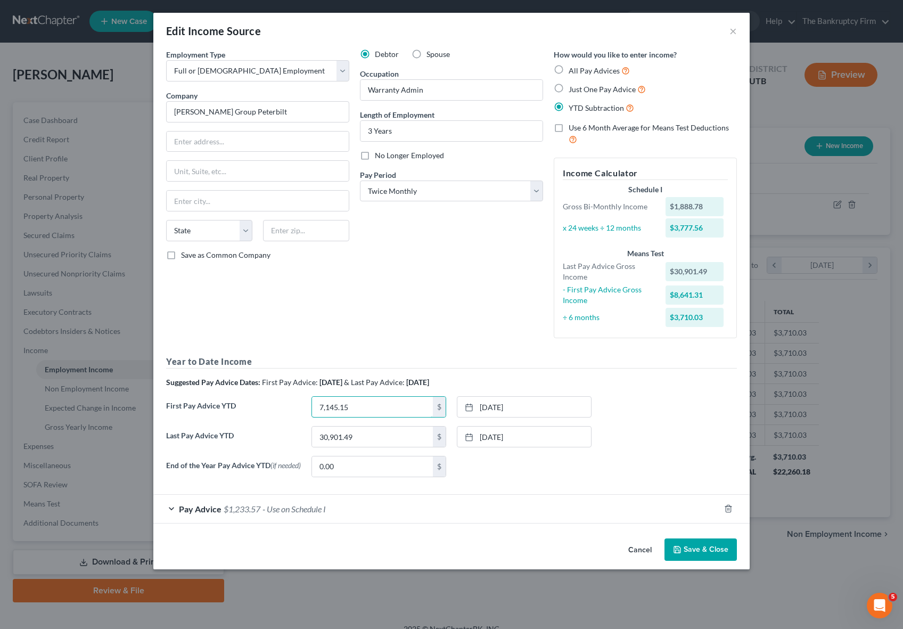
type input "7,145.15"
click at [665, 350] on div "Employment Type * Select Full or Part Time Employment Self Employment Company *…" at bounding box center [451, 267] width 581 height 436
click at [711, 549] on button "Save & Close" at bounding box center [700, 549] width 72 height 22
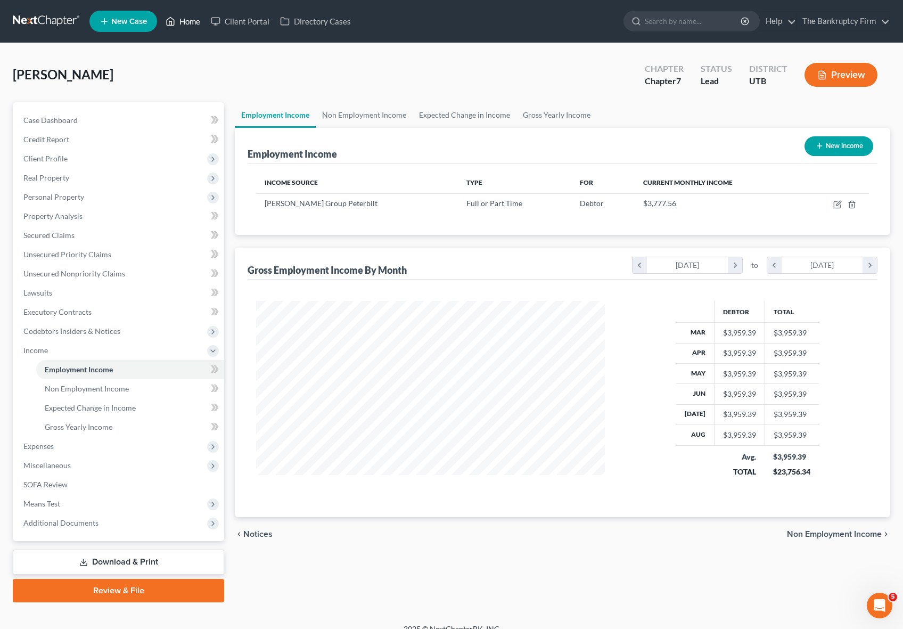
click at [186, 24] on link "Home" at bounding box center [182, 21] width 45 height 19
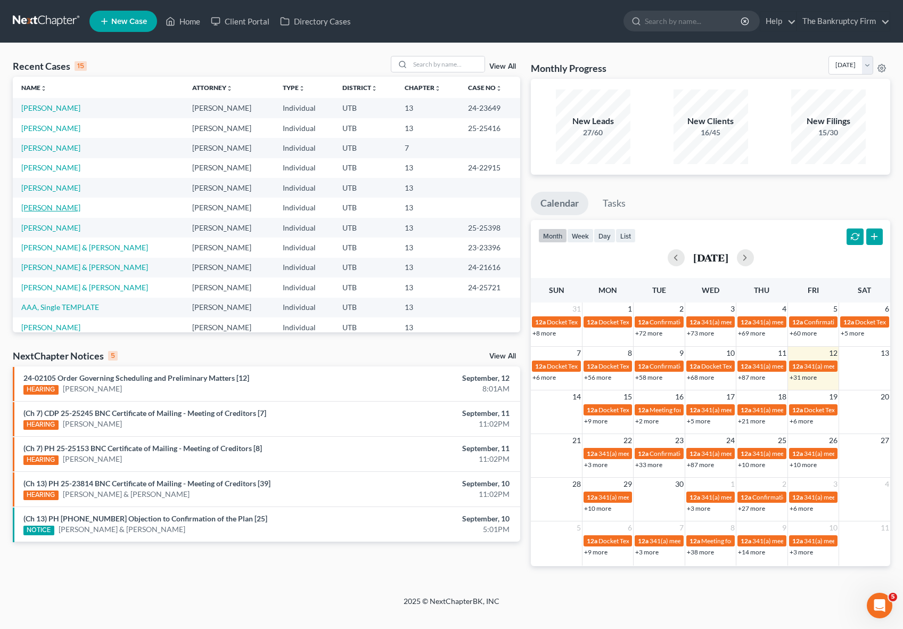
click at [51, 205] on link "[PERSON_NAME]" at bounding box center [50, 207] width 59 height 9
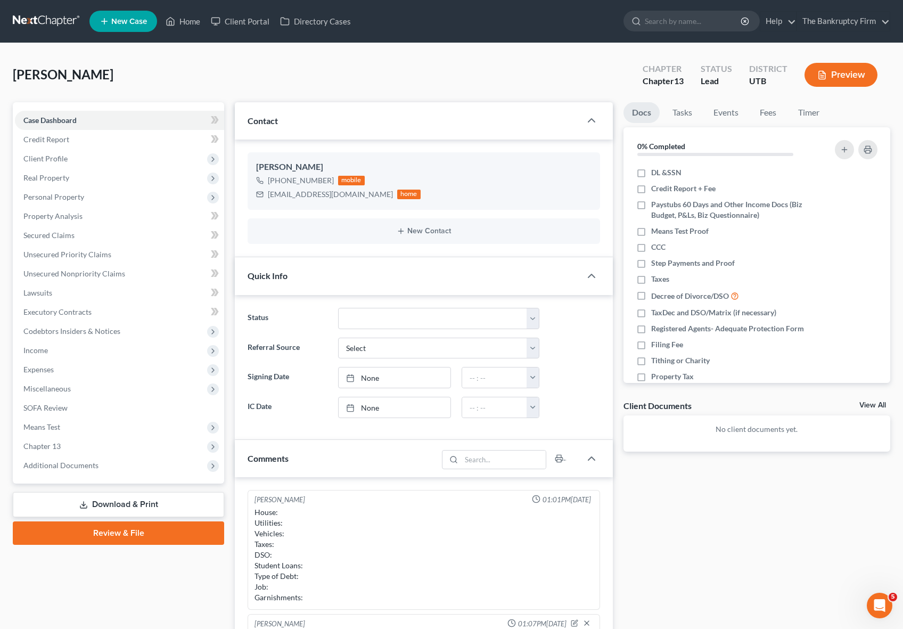
scroll to position [42, 0]
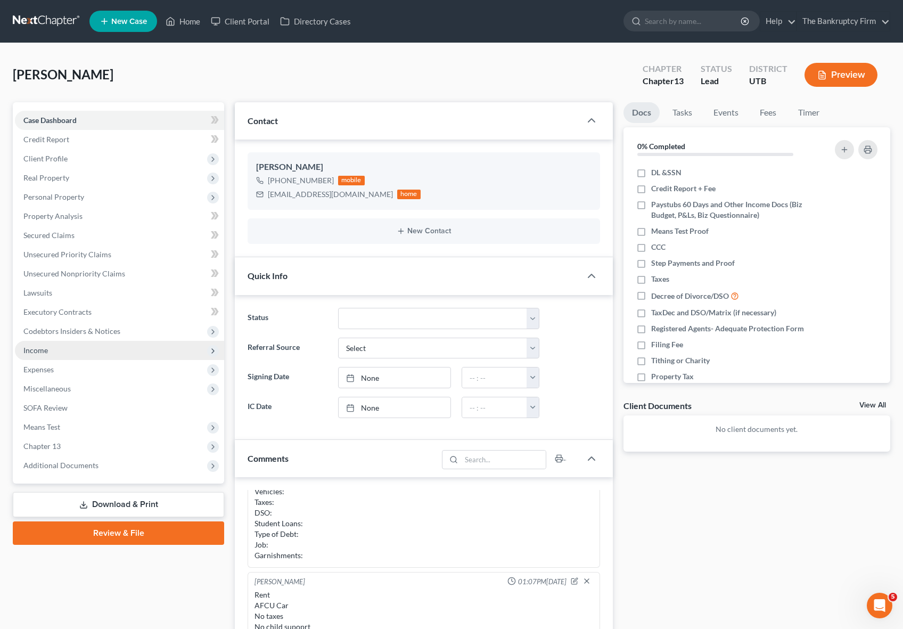
click at [60, 352] on span "Income" at bounding box center [119, 350] width 209 height 19
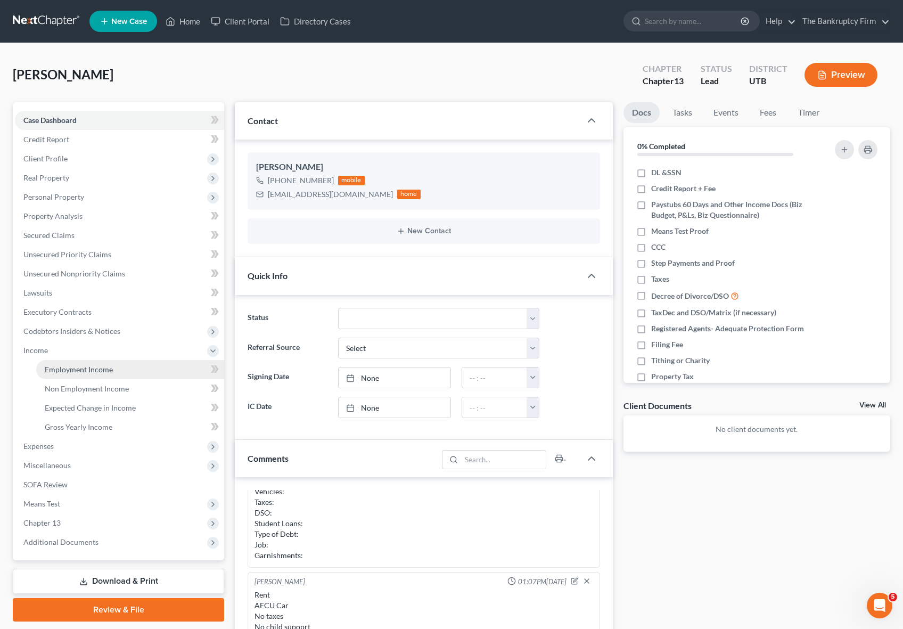
click at [78, 369] on span "Employment Income" at bounding box center [79, 369] width 68 height 9
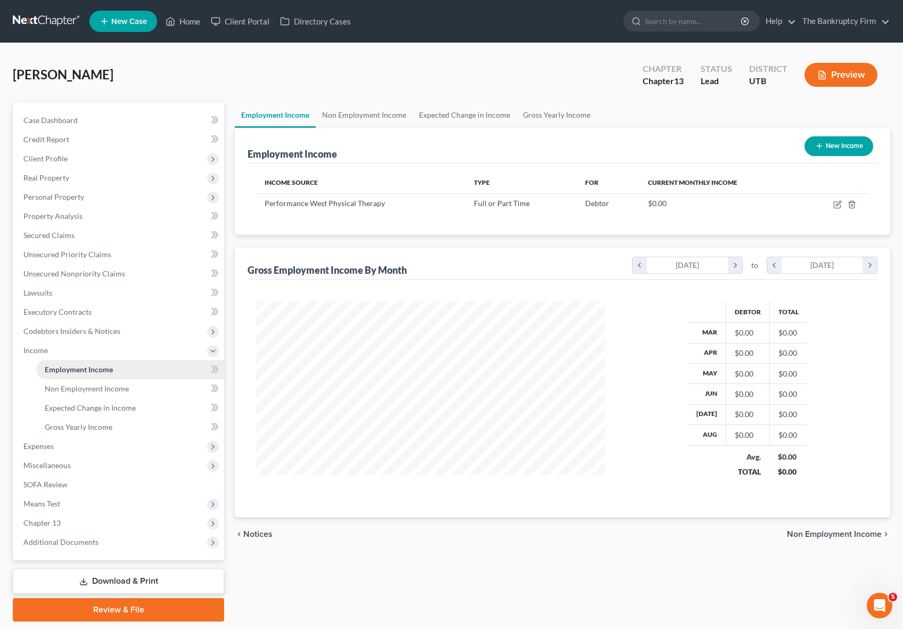
scroll to position [191, 370]
click at [835, 202] on icon "button" at bounding box center [837, 204] width 9 height 9
select select "0"
select select "2"
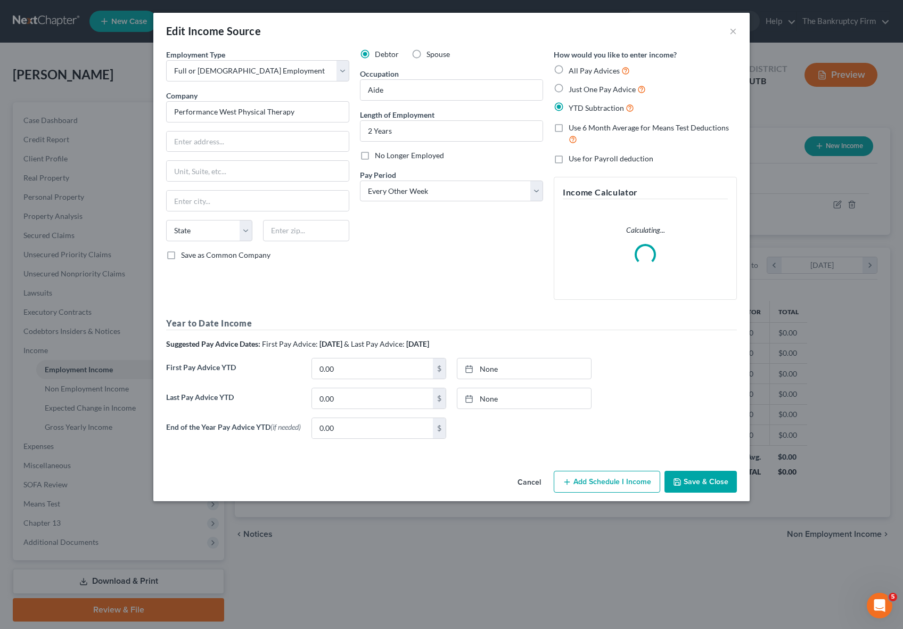
click at [707, 486] on button "Save & Close" at bounding box center [700, 482] width 72 height 22
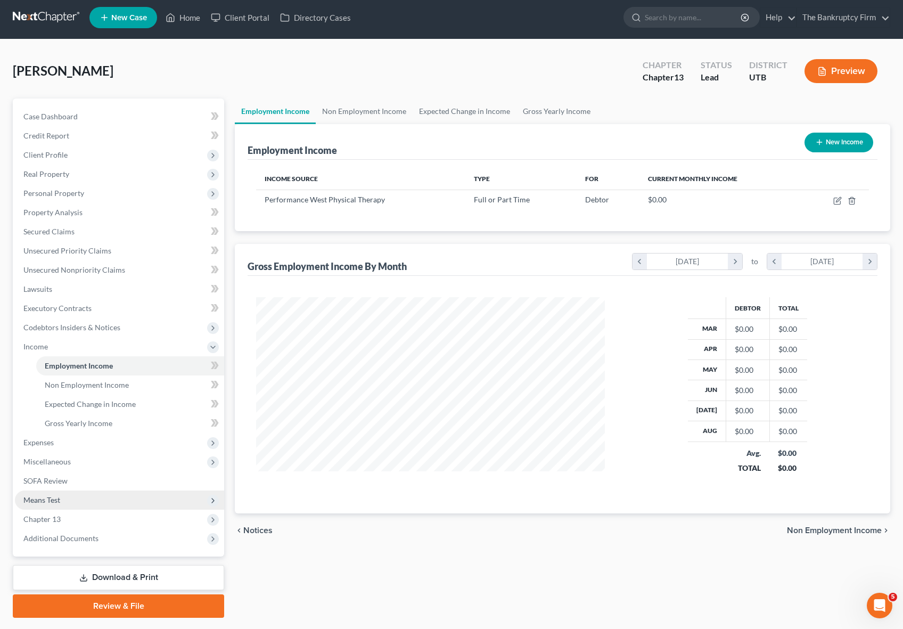
scroll to position [33, 0]
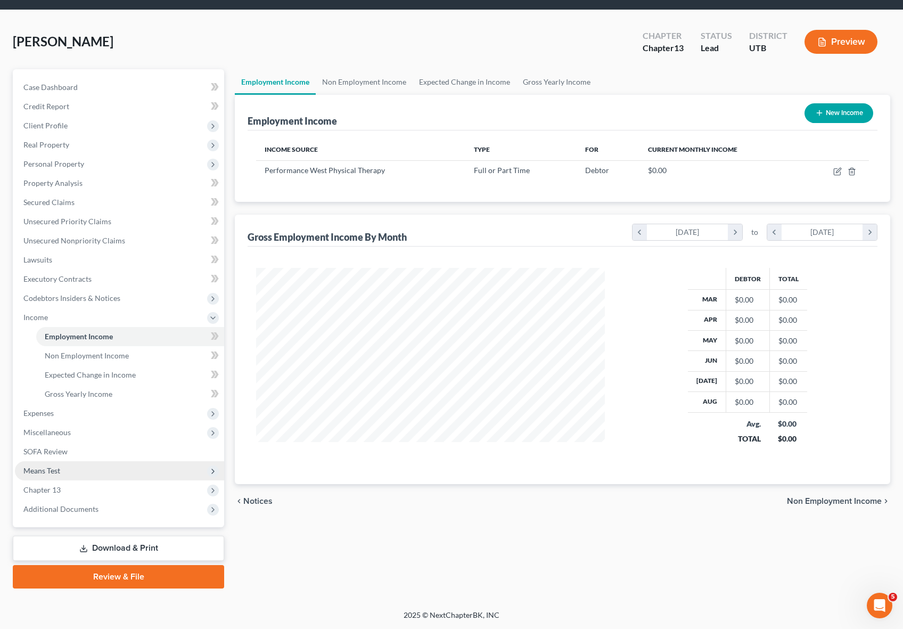
click at [95, 472] on span "Means Test" at bounding box center [119, 470] width 209 height 19
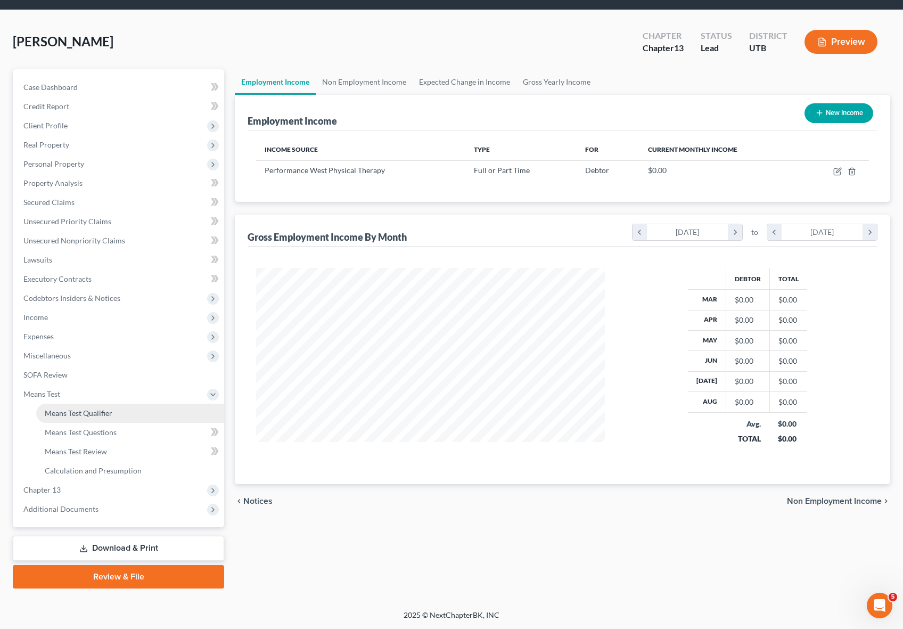
click at [120, 411] on link "Means Test Qualifier" at bounding box center [130, 412] width 188 height 19
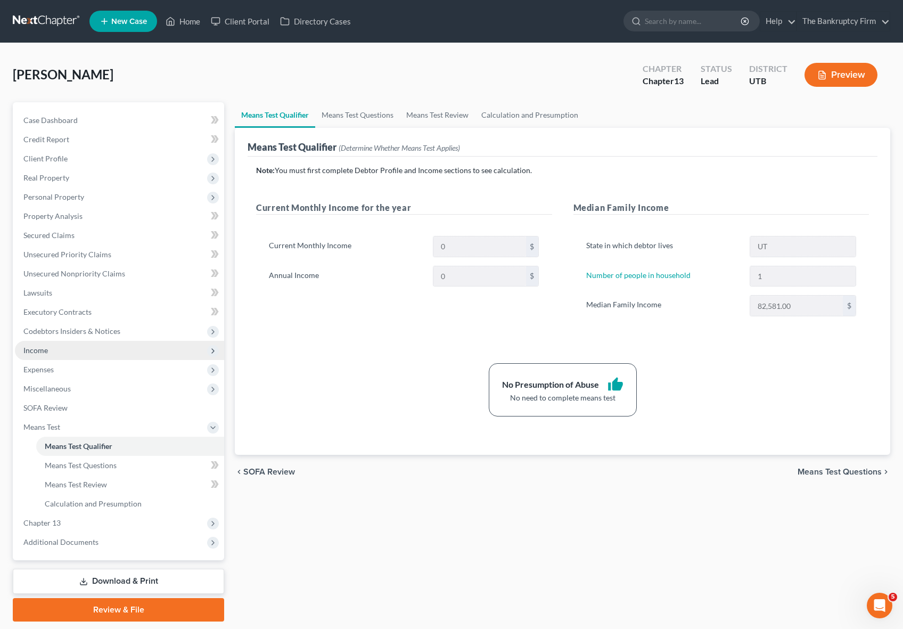
click at [52, 352] on span "Income" at bounding box center [119, 350] width 209 height 19
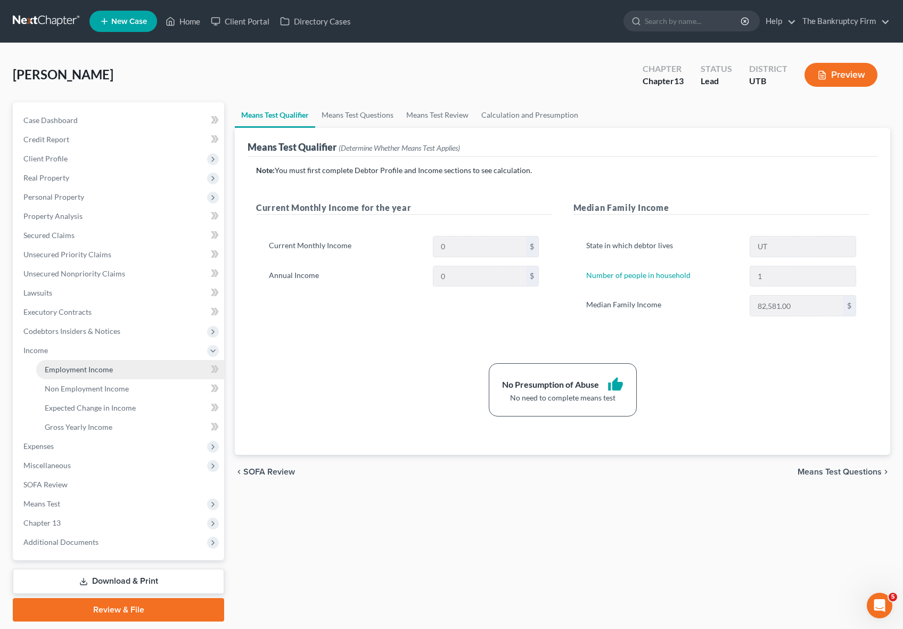
click at [76, 367] on span "Employment Income" at bounding box center [79, 369] width 68 height 9
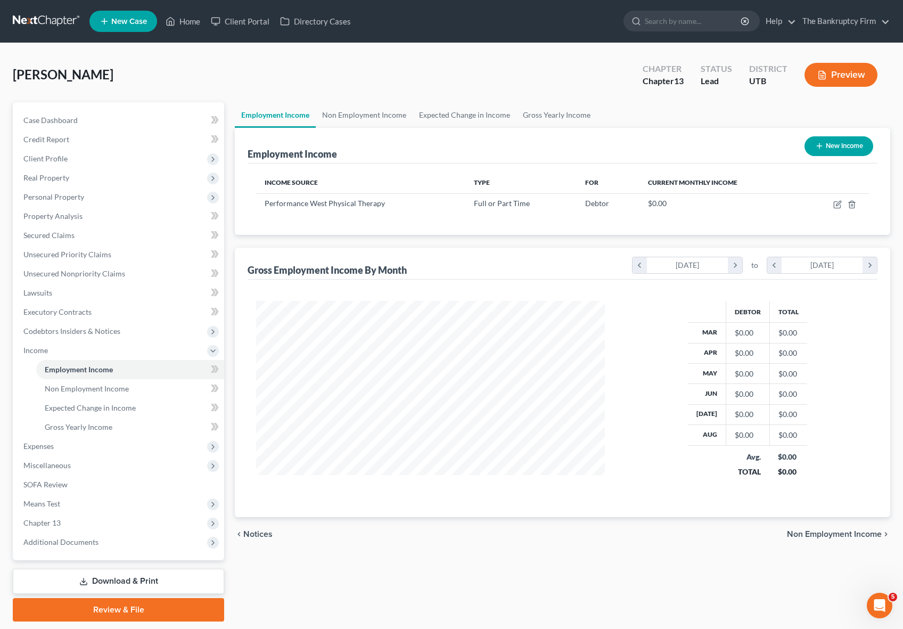
scroll to position [191, 370]
click at [838, 202] on icon "button" at bounding box center [838, 203] width 5 height 5
select select "0"
select select "2"
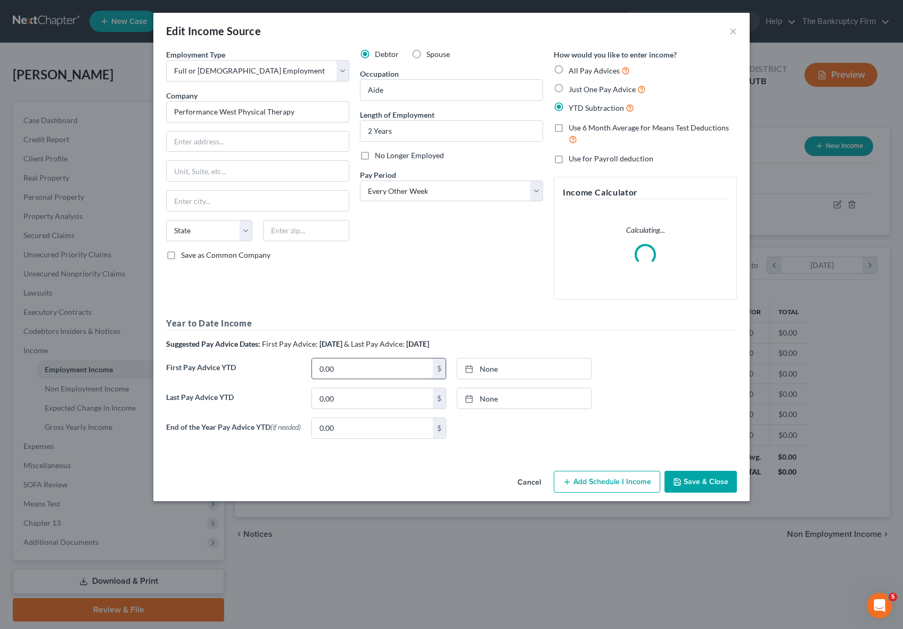
click at [360, 372] on input "0.00" at bounding box center [372, 368] width 121 height 20
type input "16,666"
type input "53,328"
click at [699, 482] on button "Save & Close" at bounding box center [700, 482] width 72 height 22
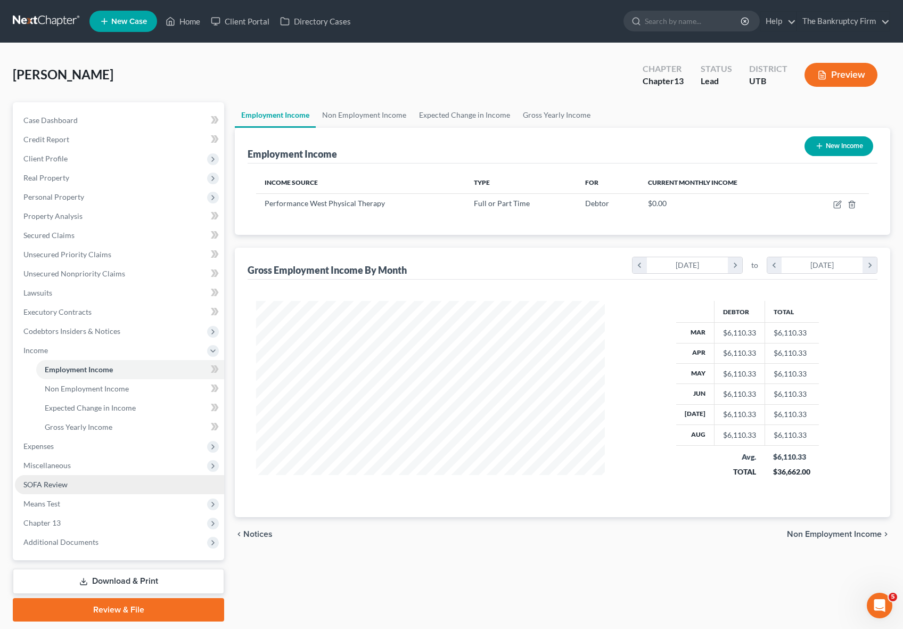
click at [51, 480] on span "SOFA Review" at bounding box center [45, 484] width 44 height 9
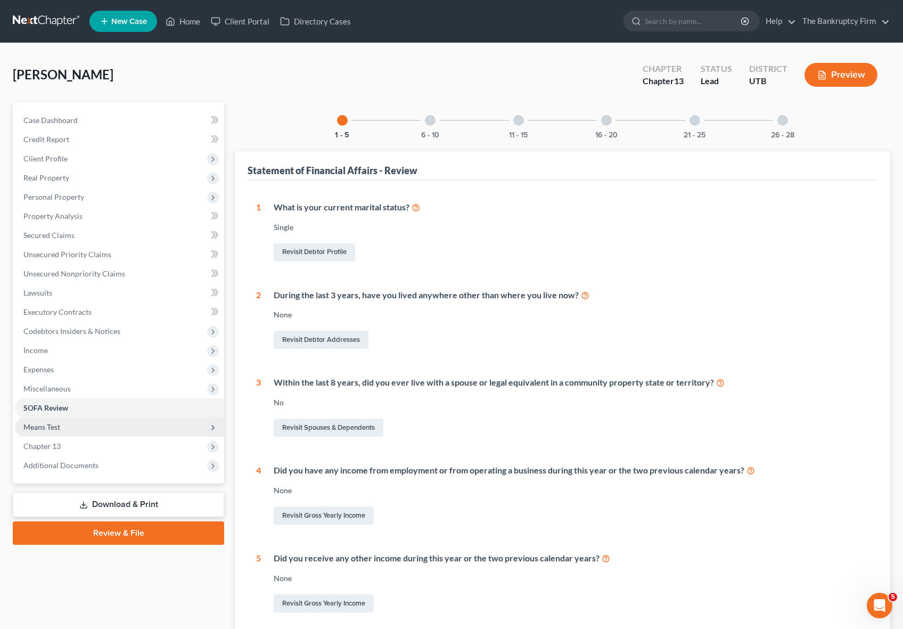
click at [67, 426] on span "Means Test" at bounding box center [119, 426] width 209 height 19
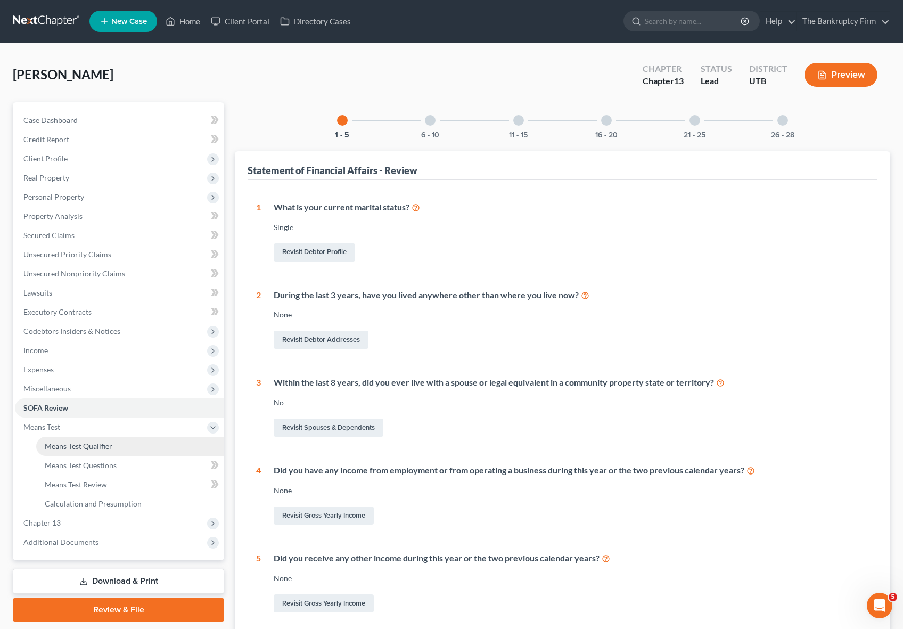
click at [120, 446] on link "Means Test Qualifier" at bounding box center [130, 445] width 188 height 19
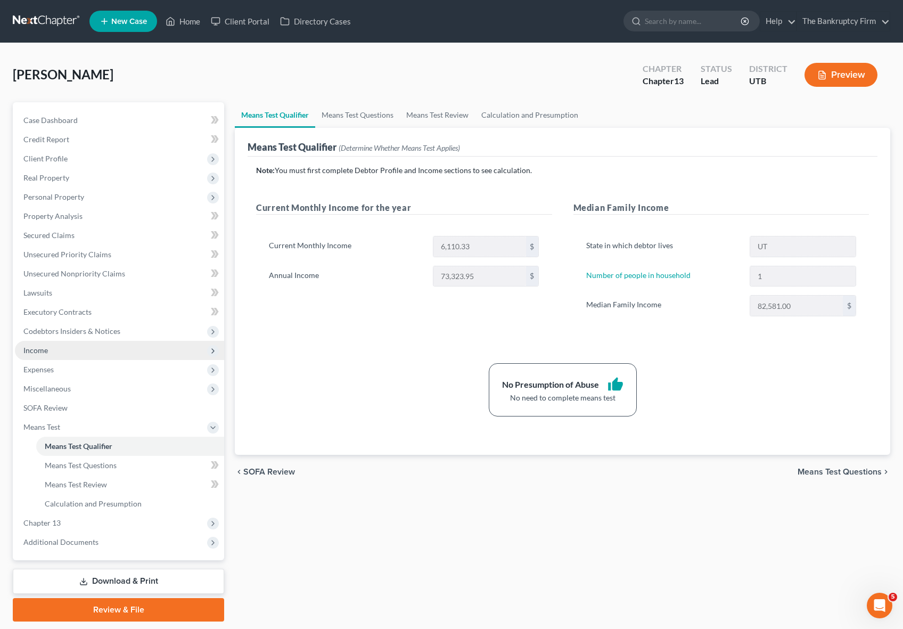
click at [60, 347] on span "Income" at bounding box center [119, 350] width 209 height 19
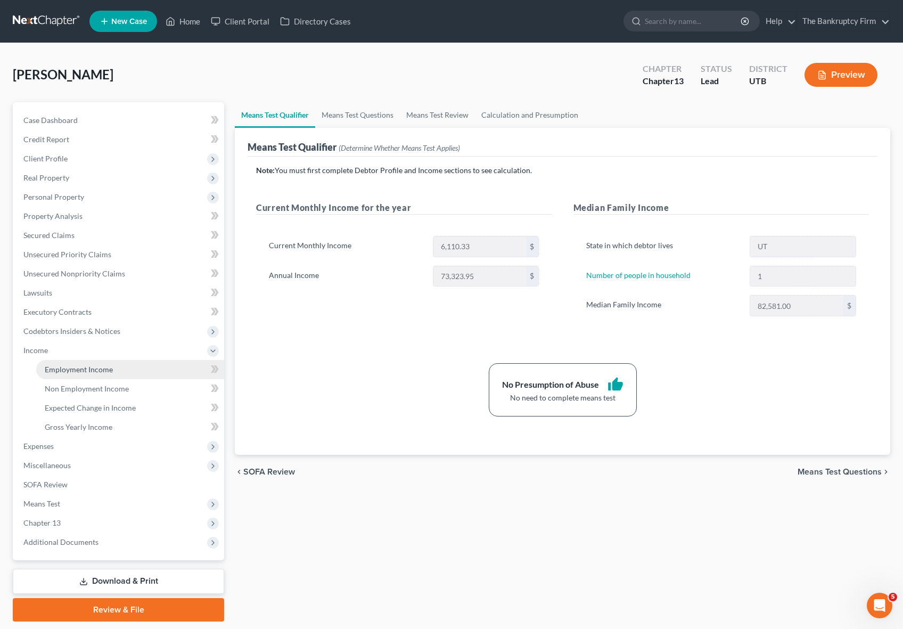
click at [109, 367] on span "Employment Income" at bounding box center [79, 369] width 68 height 9
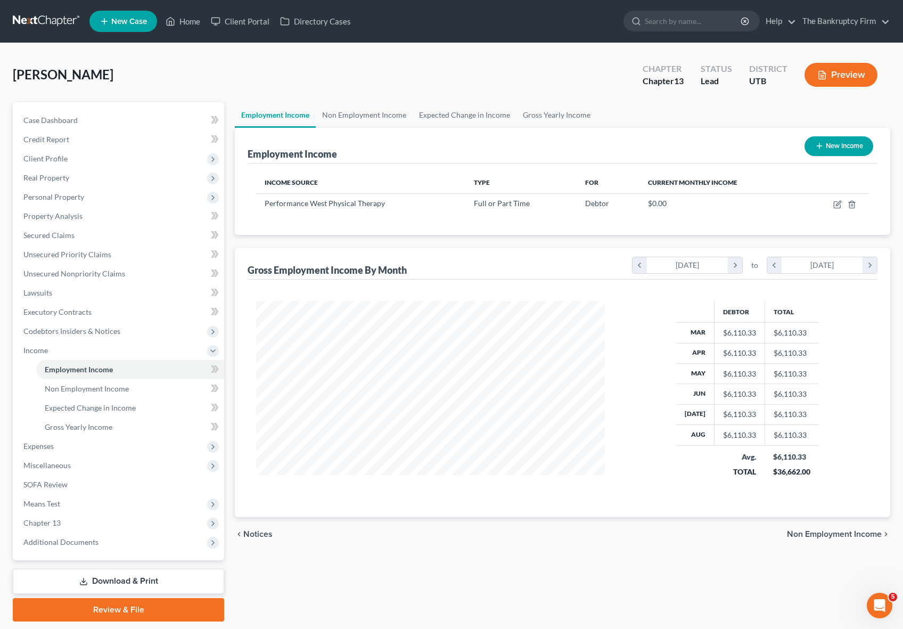
scroll to position [191, 370]
click at [837, 201] on icon "button" at bounding box center [837, 204] width 9 height 9
select select "0"
select select "2"
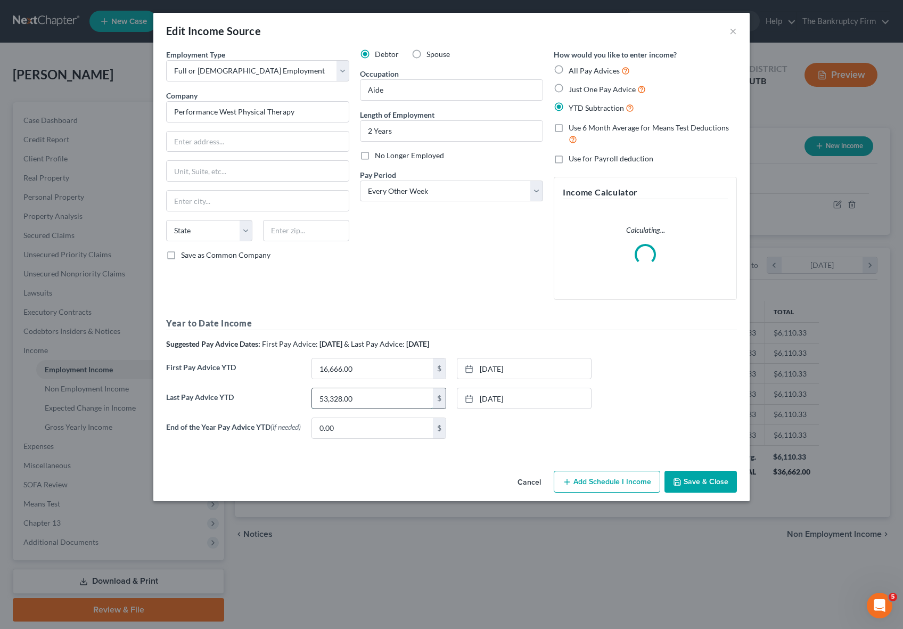
click at [371, 398] on input "53,328.00" at bounding box center [372, 398] width 121 height 20
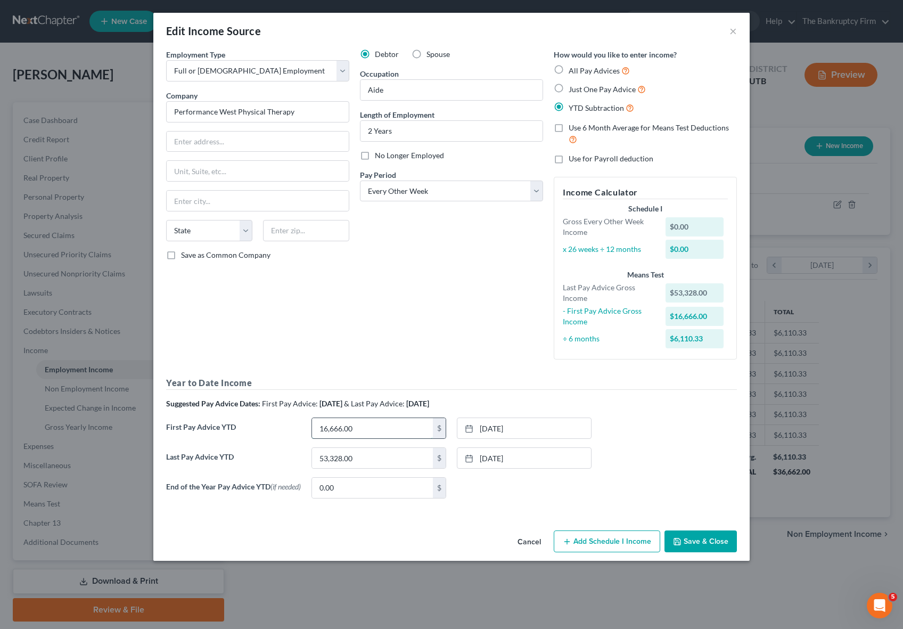
click at [375, 427] on input "16,666.00" at bounding box center [372, 428] width 121 height 20
type input "20,833"
click at [366, 457] on input "53,328.00" at bounding box center [372, 458] width 121 height 20
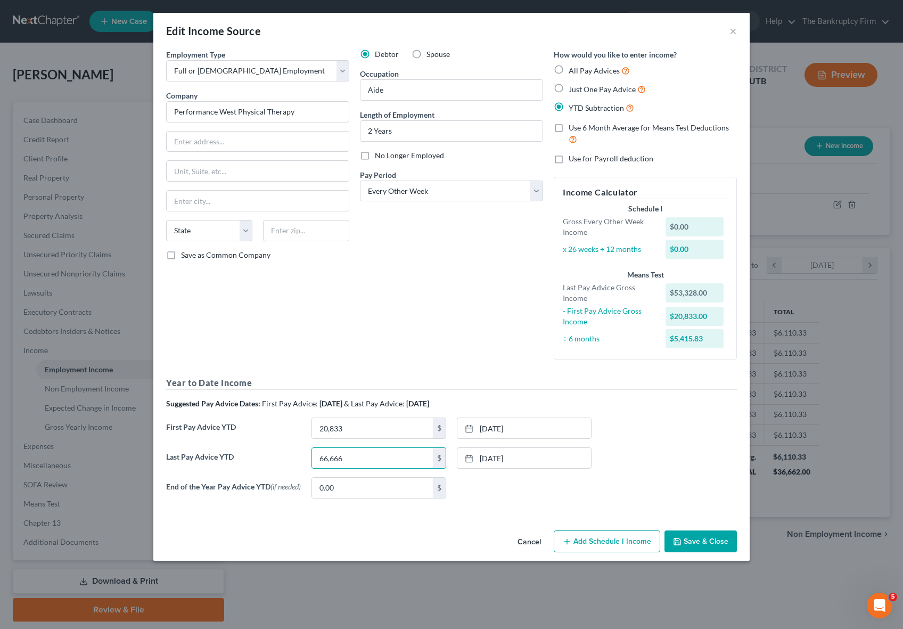
type input "66,666"
click at [658, 441] on div "First Pay Advice YTD 20,833 $ 9/12/2025 close Date 9/12/2025 Time 12:00 AM chev…" at bounding box center [451, 432] width 581 height 30
click at [715, 544] on button "Save & Close" at bounding box center [700, 541] width 72 height 22
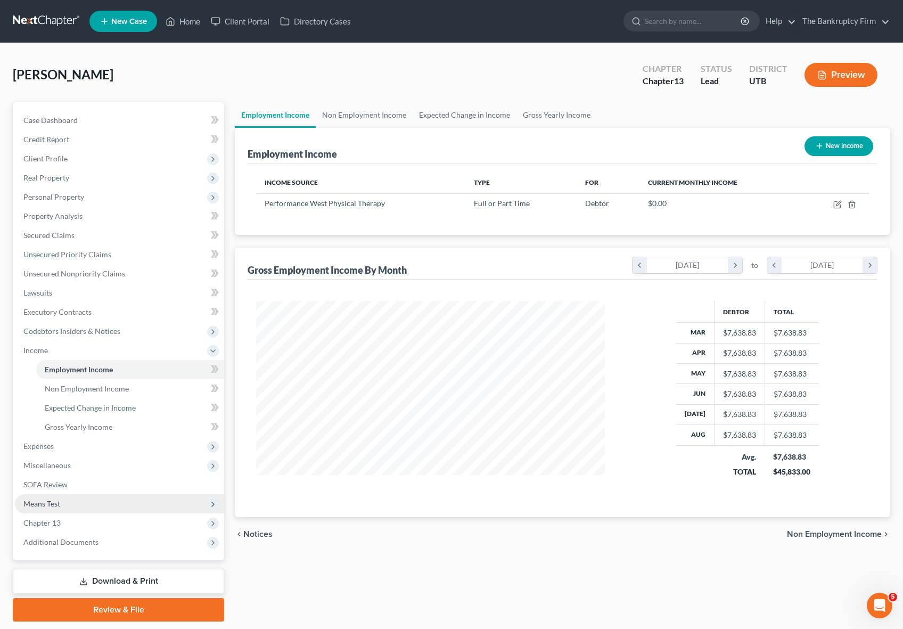
click at [63, 505] on span "Means Test" at bounding box center [119, 503] width 209 height 19
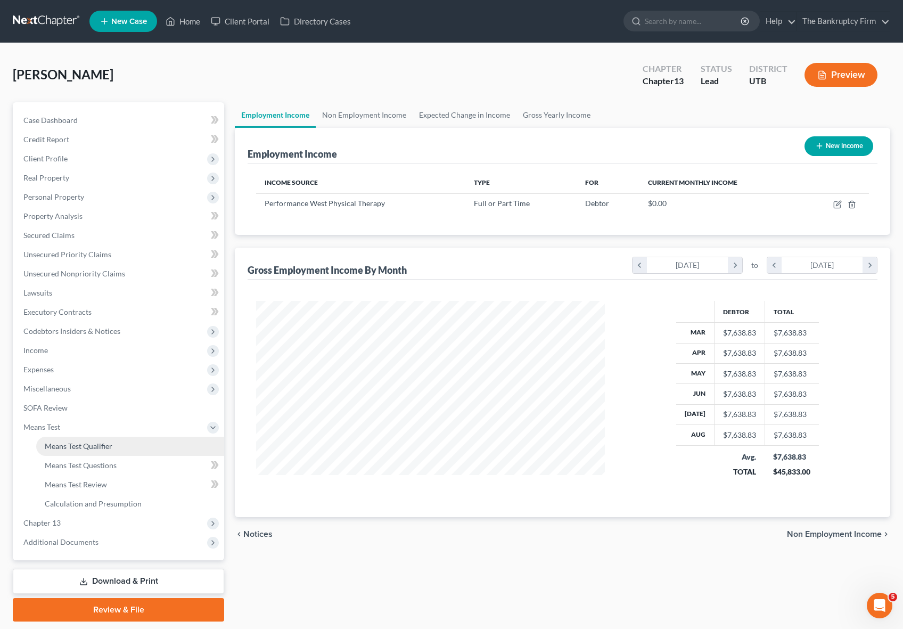
click at [101, 445] on span "Means Test Qualifier" at bounding box center [79, 445] width 68 height 9
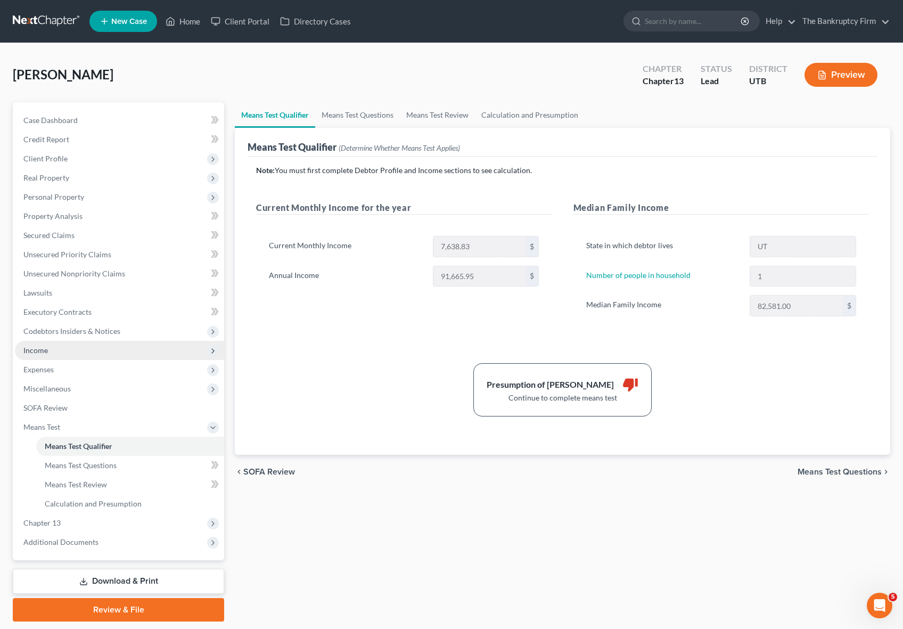
click at [73, 350] on span "Income" at bounding box center [119, 350] width 209 height 19
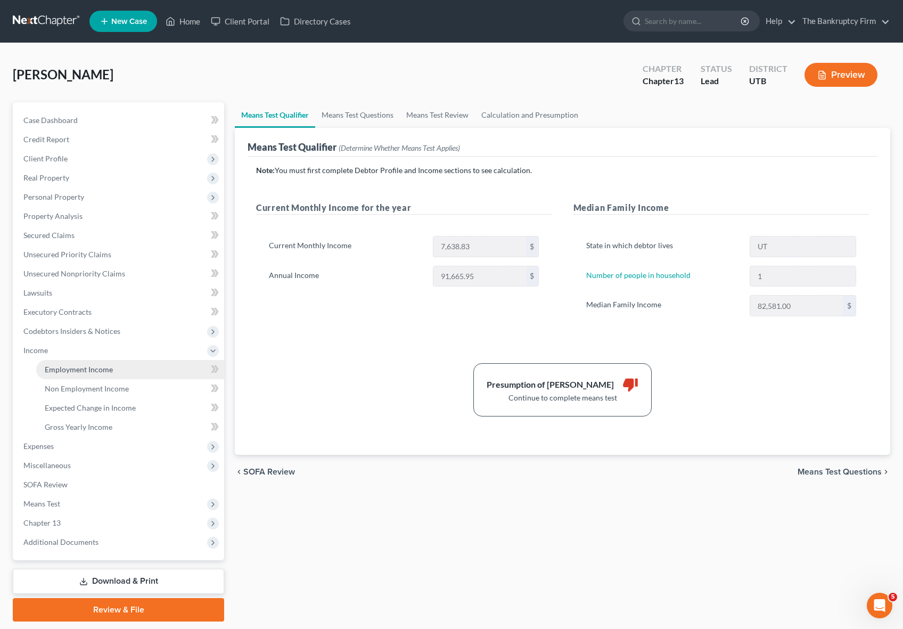
click at [81, 369] on span "Employment Income" at bounding box center [79, 369] width 68 height 9
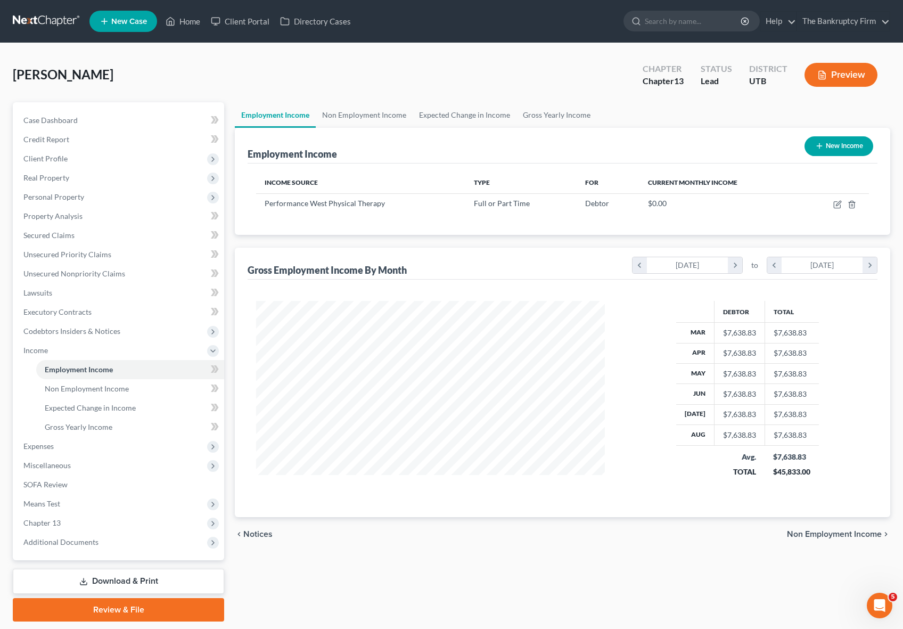
scroll to position [191, 370]
click at [841, 205] on icon "button" at bounding box center [837, 204] width 9 height 9
select select "0"
select select "2"
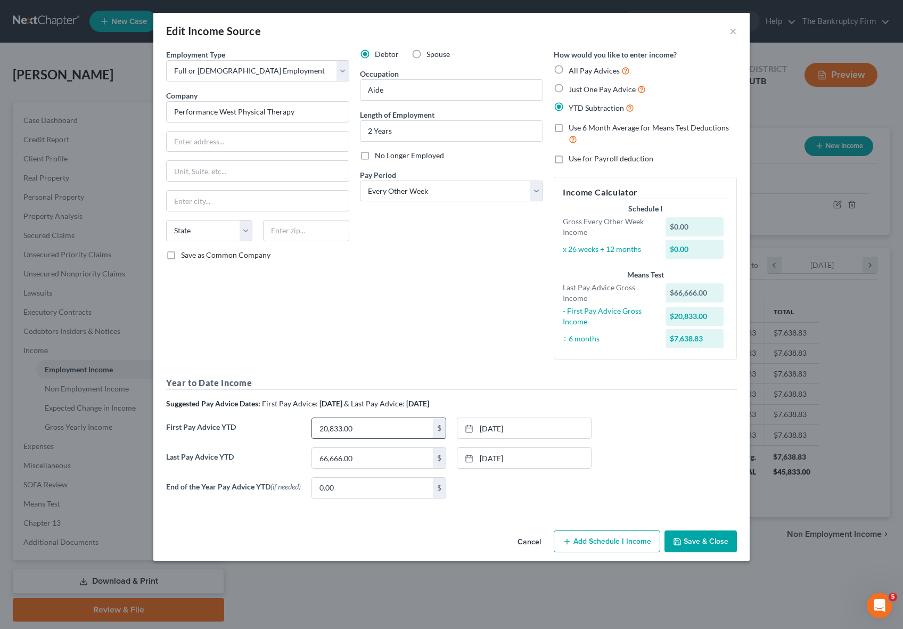
click at [379, 426] on input "20,833.00" at bounding box center [372, 428] width 121 height 20
type input "16,666"
click at [710, 541] on button "Save & Close" at bounding box center [700, 541] width 72 height 22
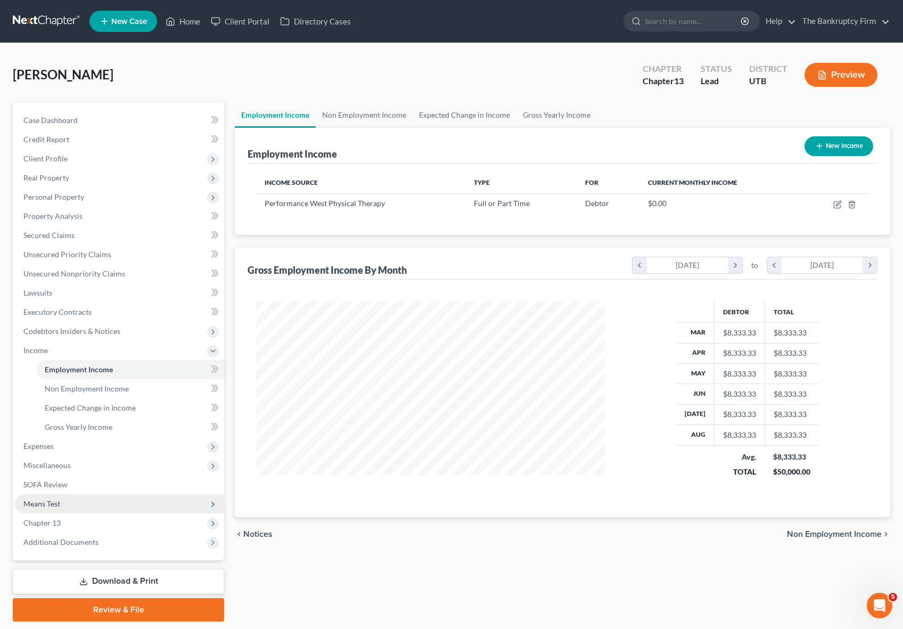
click at [59, 500] on span "Means Test" at bounding box center [41, 503] width 37 height 9
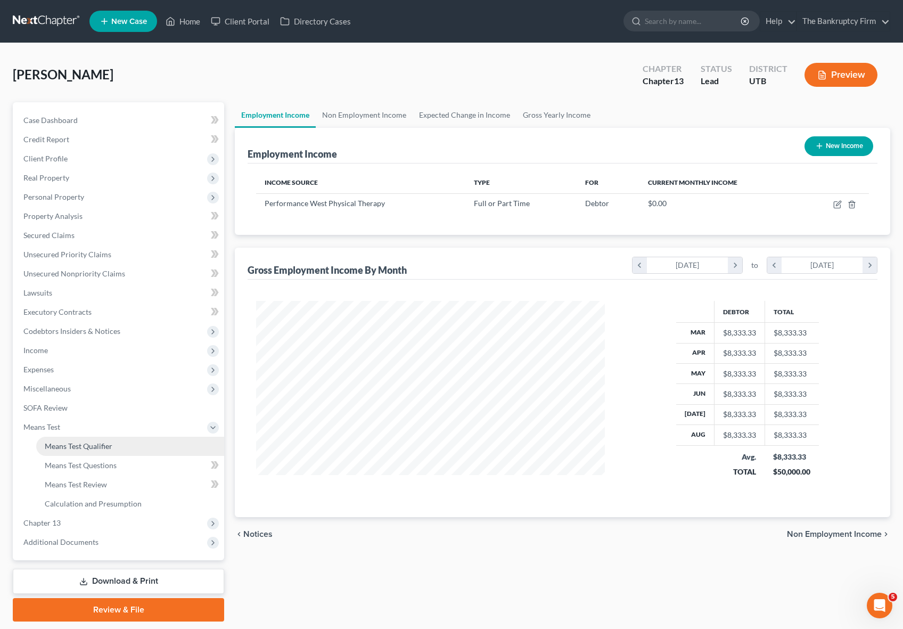
click at [95, 444] on span "Means Test Qualifier" at bounding box center [79, 445] width 68 height 9
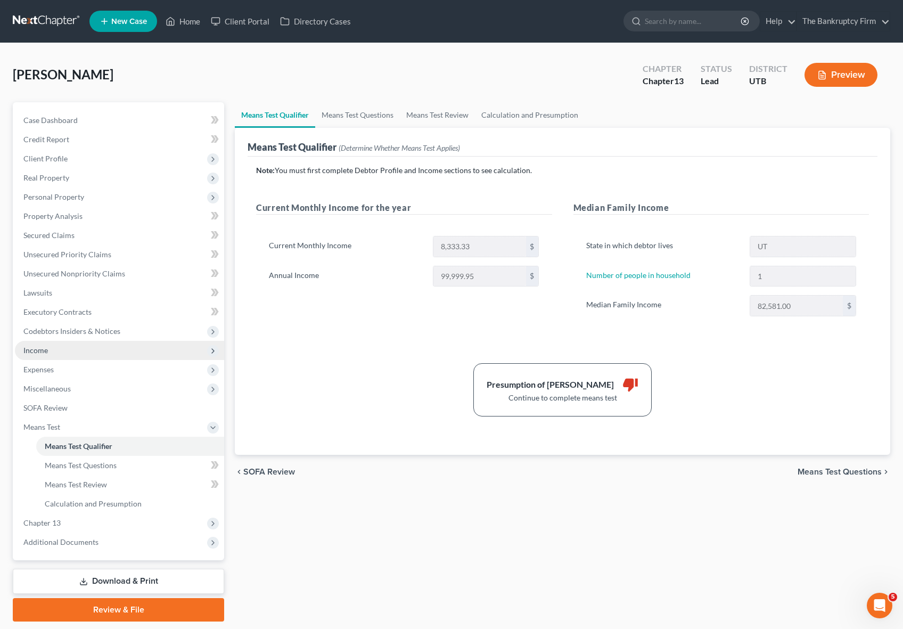
click at [54, 347] on span "Income" at bounding box center [119, 350] width 209 height 19
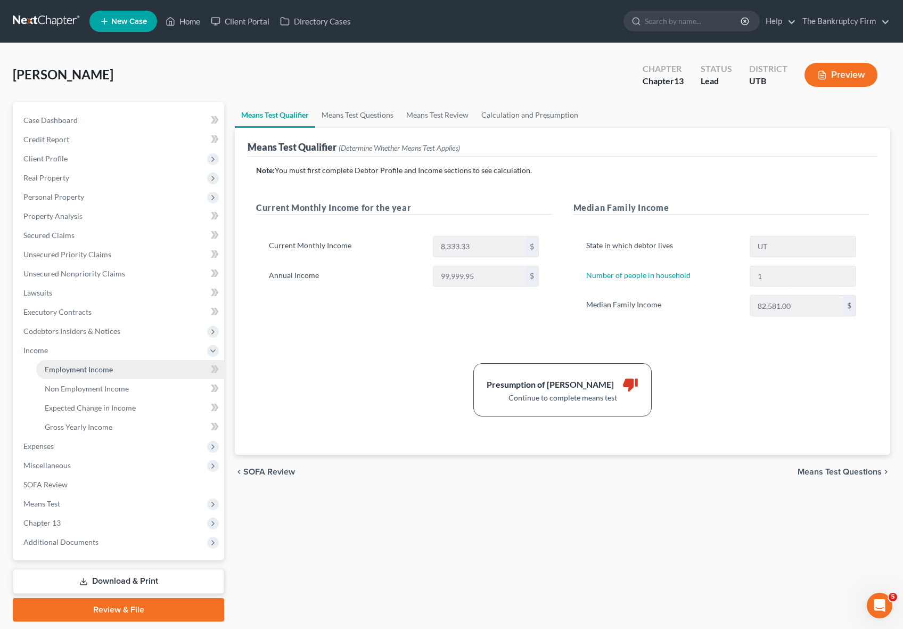
click at [146, 368] on link "Employment Income" at bounding box center [130, 369] width 188 height 19
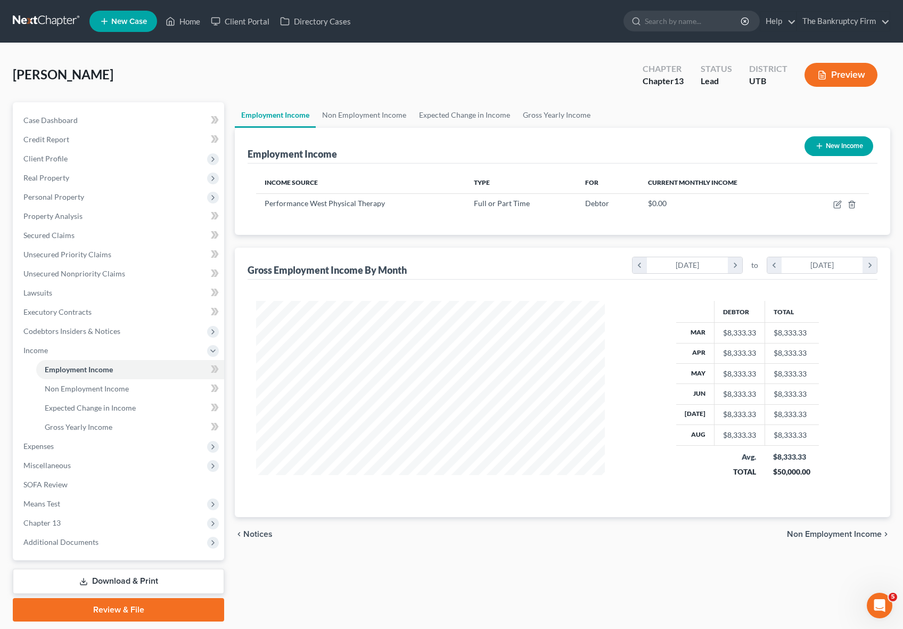
scroll to position [191, 370]
click at [834, 204] on icon "button" at bounding box center [837, 204] width 9 height 9
select select "0"
select select "2"
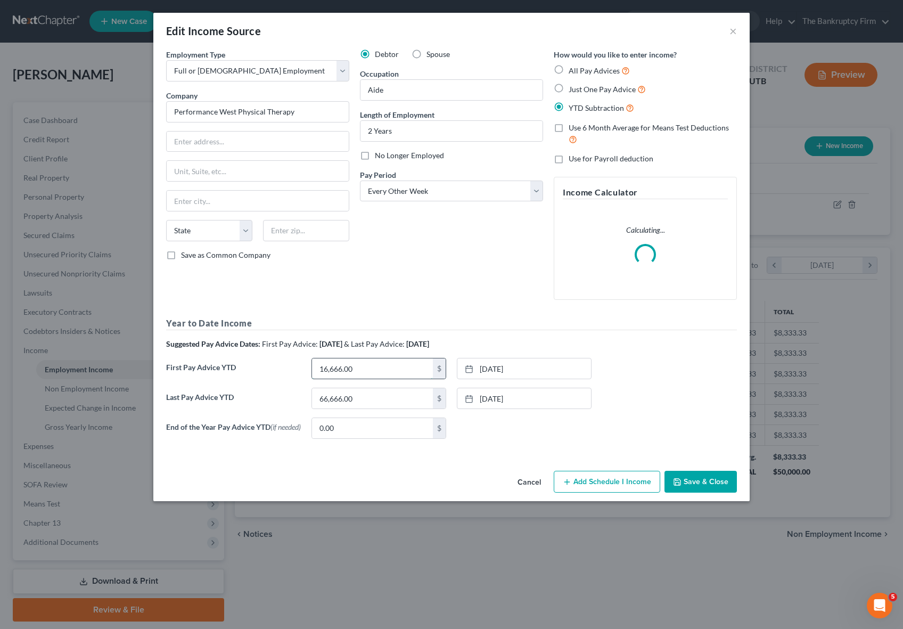
click at [389, 367] on input "16,666.00" at bounding box center [372, 368] width 121 height 20
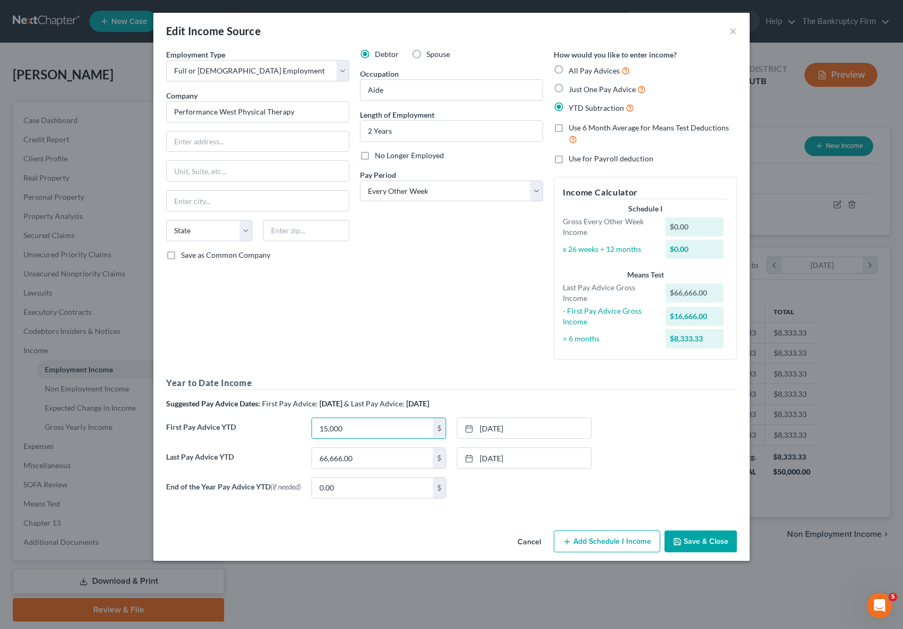
type input "15,000"
click at [370, 459] on input "66,666.00" at bounding box center [372, 458] width 121 height 20
type input "60,000"
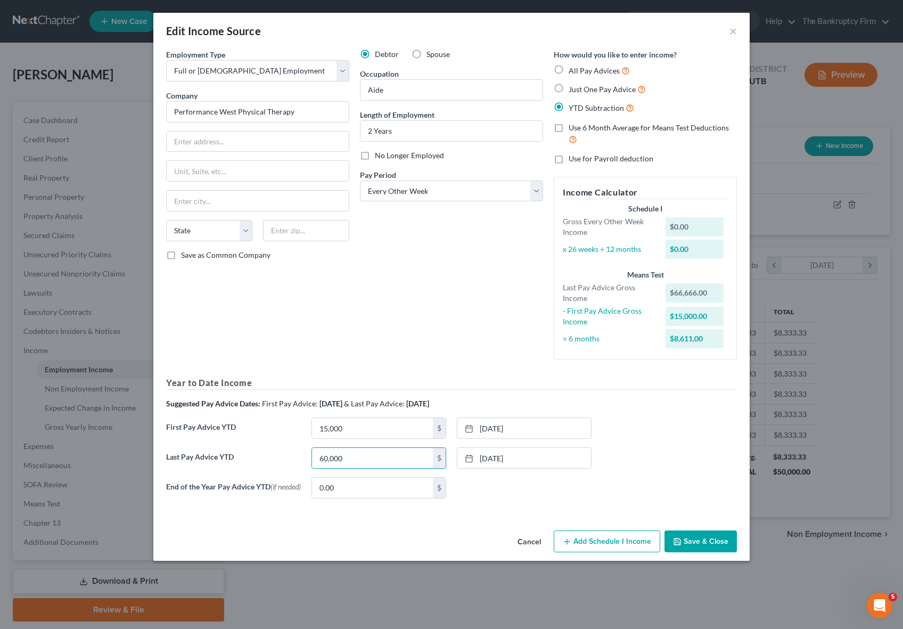
click at [697, 543] on button "Save & Close" at bounding box center [700, 541] width 72 height 22
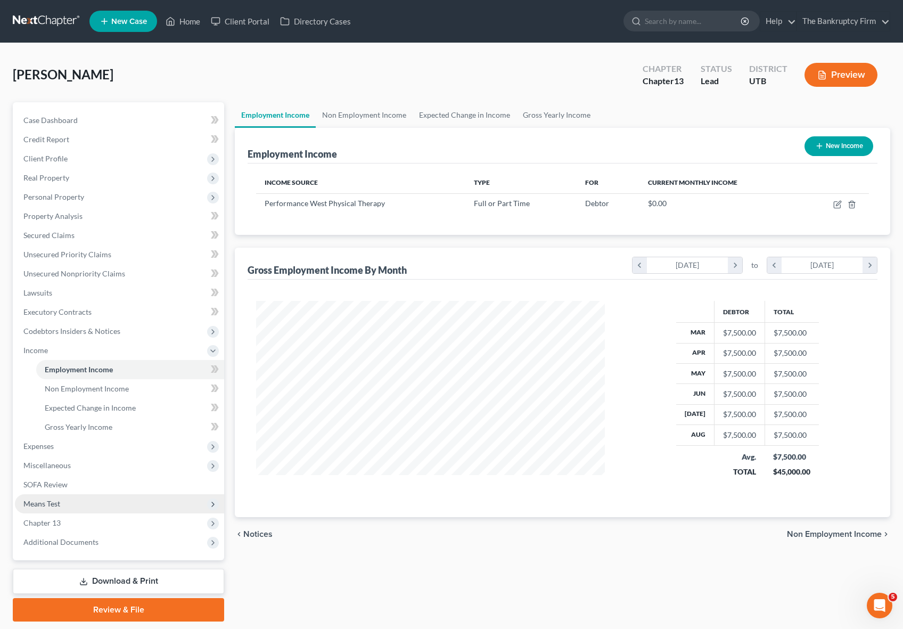
click at [59, 499] on span "Means Test" at bounding box center [41, 503] width 37 height 9
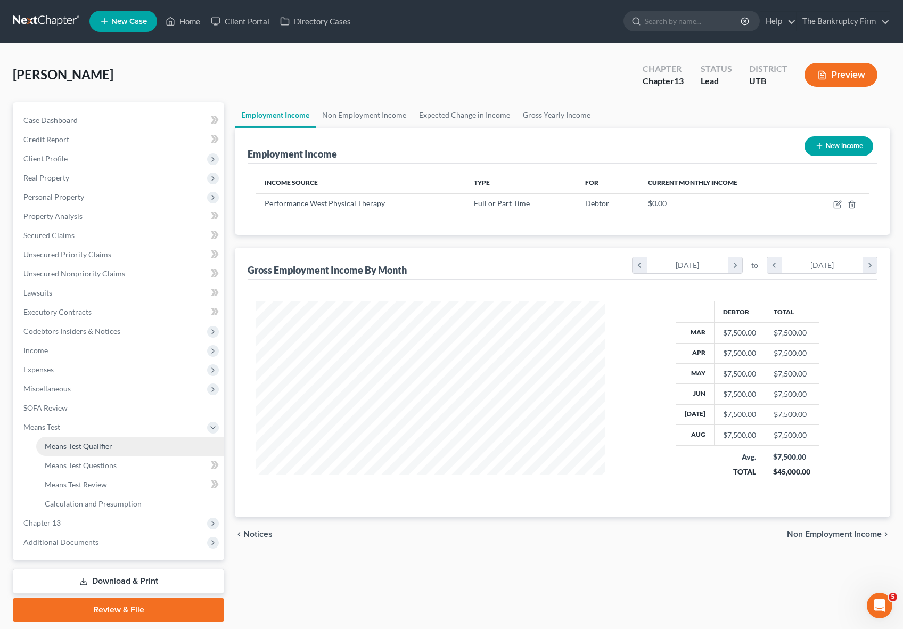
click at [94, 447] on span "Means Test Qualifier" at bounding box center [79, 445] width 68 height 9
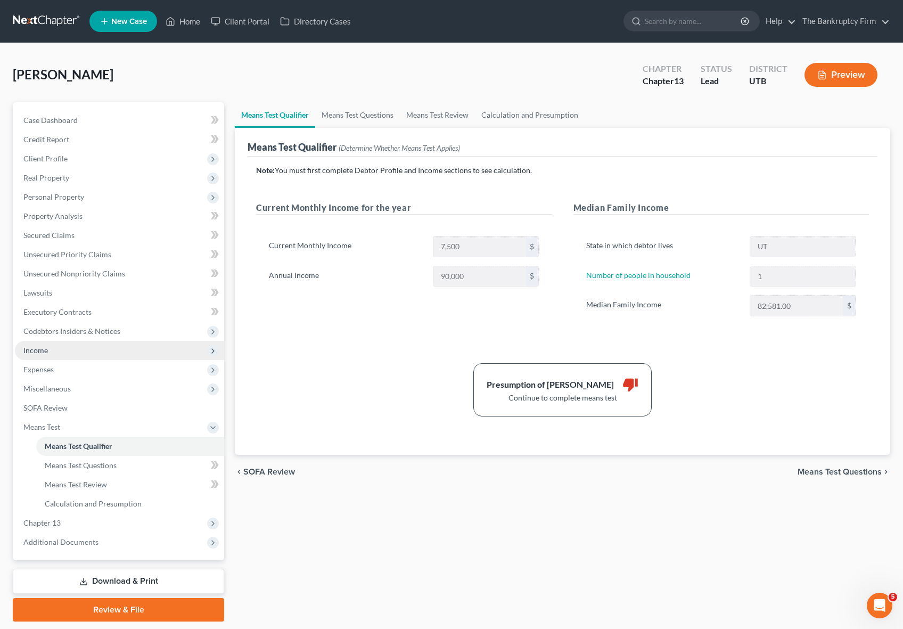
click at [47, 351] on span "Income" at bounding box center [35, 349] width 24 height 9
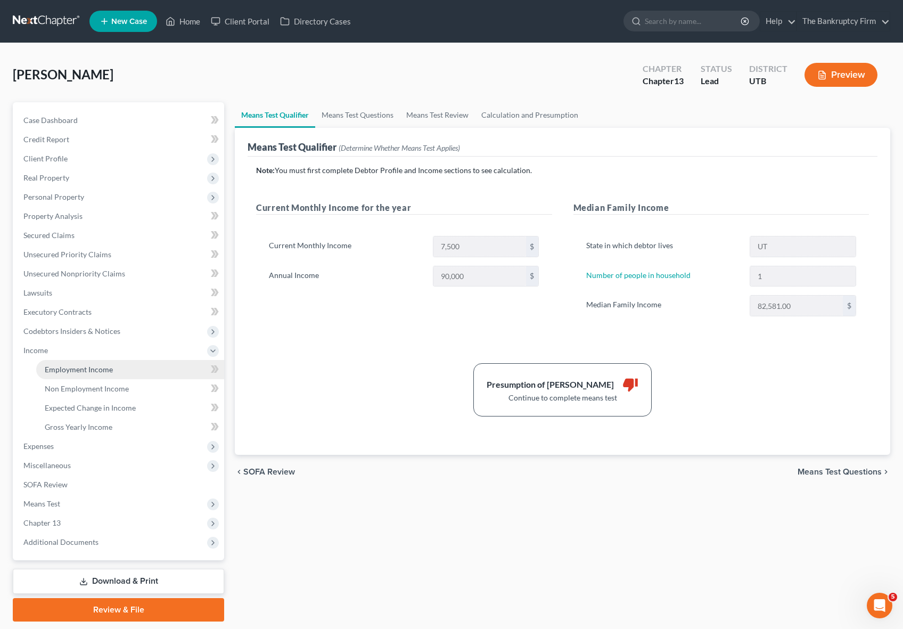
click at [93, 368] on span "Employment Income" at bounding box center [79, 369] width 68 height 9
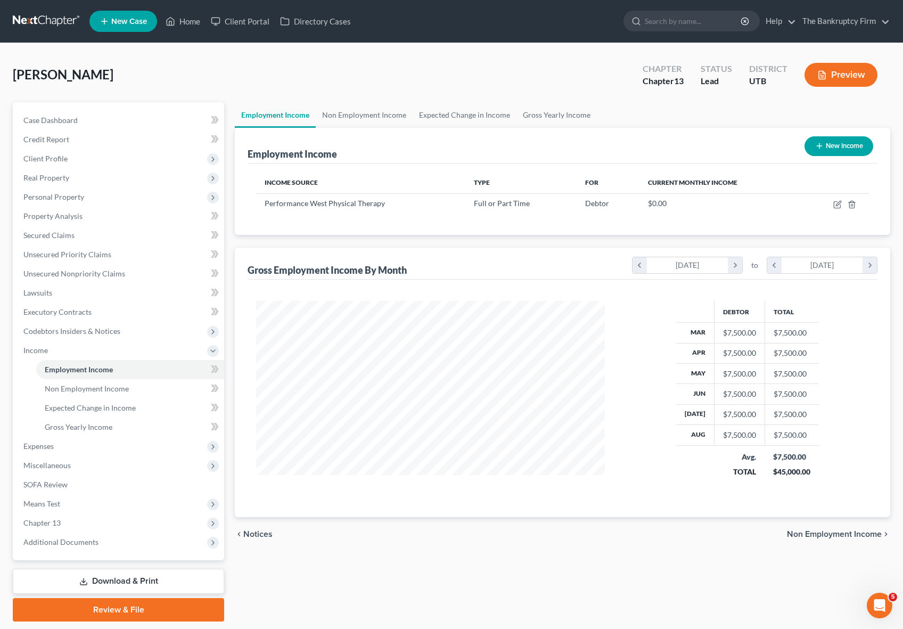
scroll to position [191, 370]
click at [838, 204] on icon "button" at bounding box center [837, 204] width 9 height 9
select select "0"
select select "2"
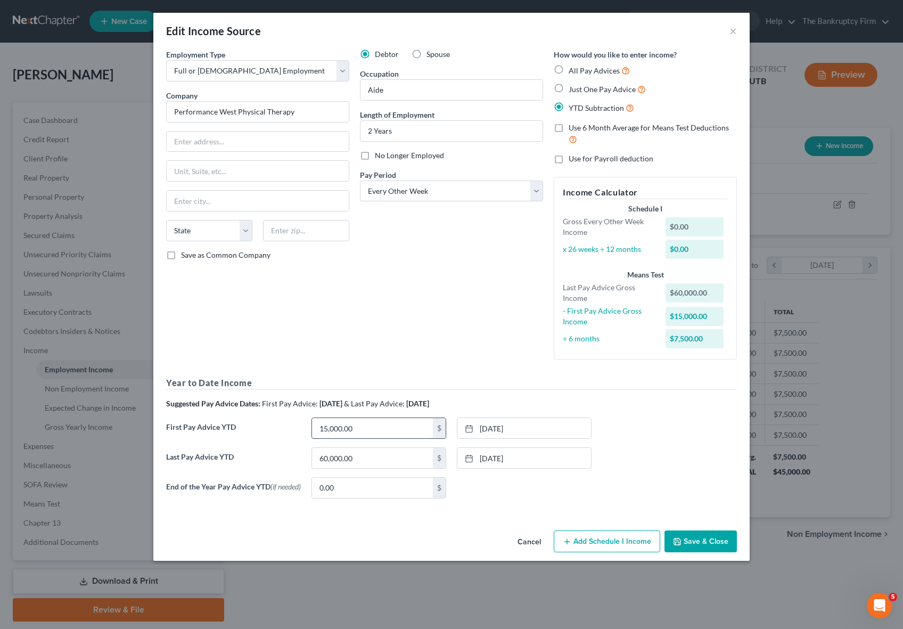
click at [364, 423] on input "15,000.00" at bounding box center [372, 428] width 121 height 20
click at [364, 426] on input "15,000.00" at bounding box center [372, 428] width 121 height 20
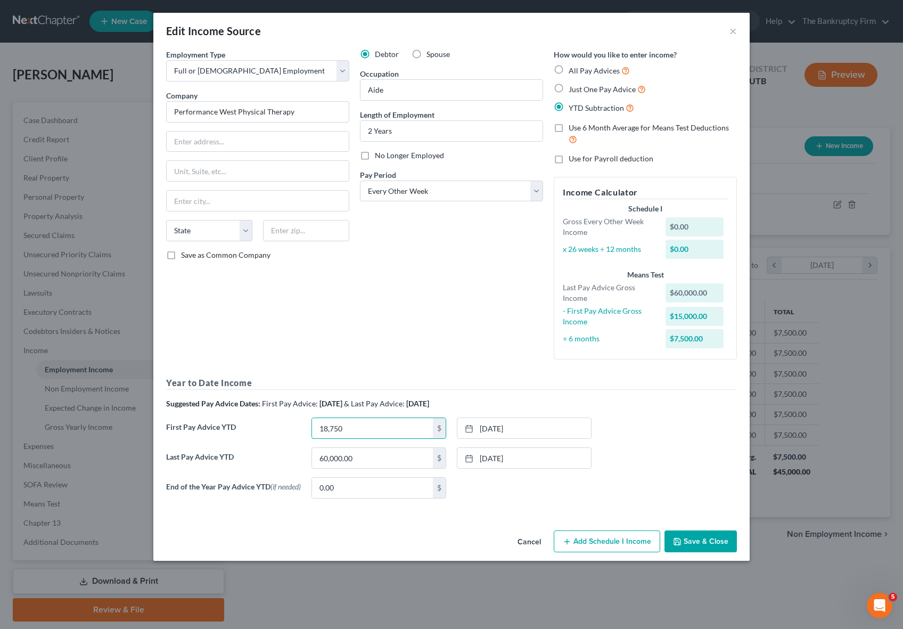
type input "18,750"
click at [717, 552] on button "Save & Close" at bounding box center [700, 541] width 72 height 22
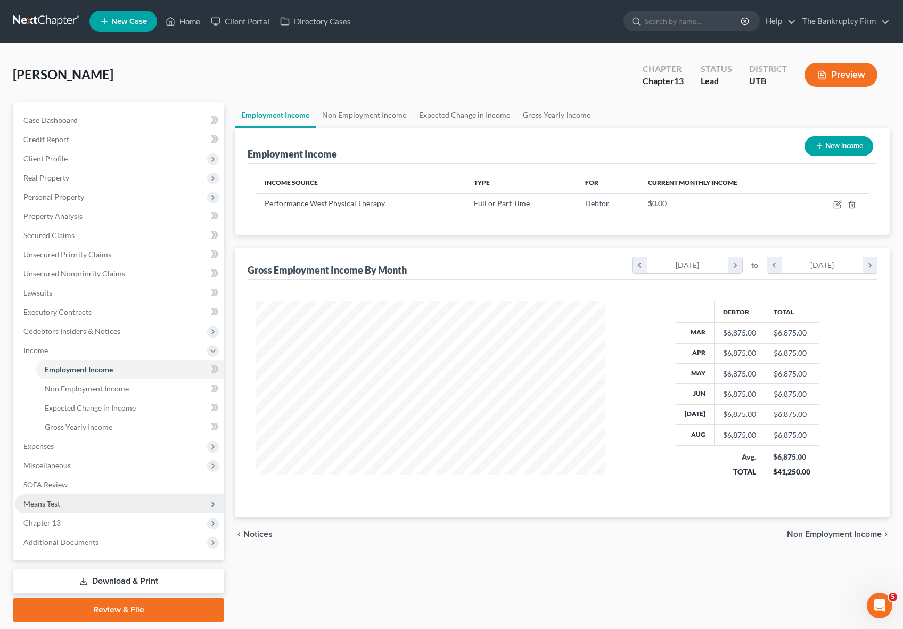
click at [65, 499] on span "Means Test" at bounding box center [119, 503] width 209 height 19
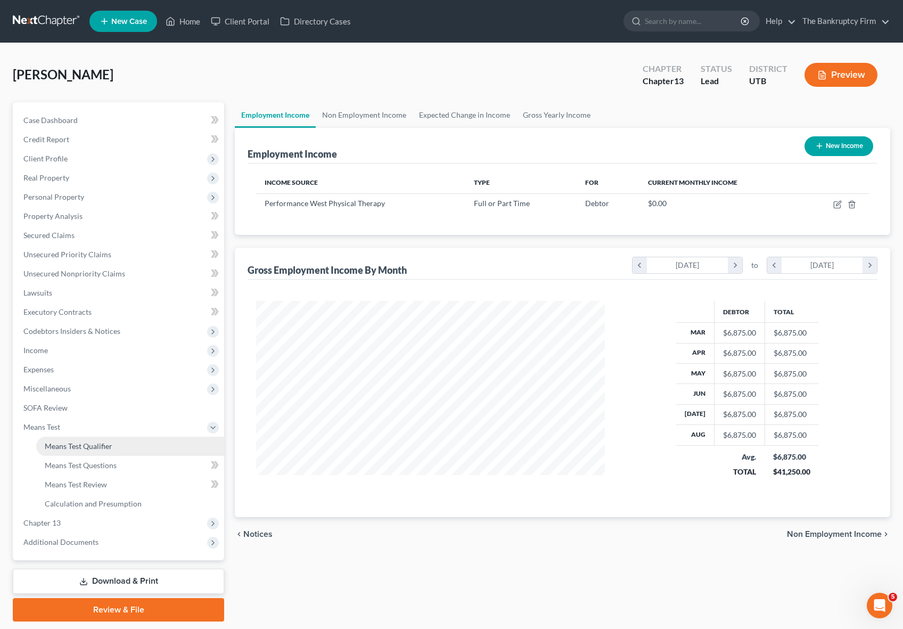
click at [98, 441] on span "Means Test Qualifier" at bounding box center [79, 445] width 68 height 9
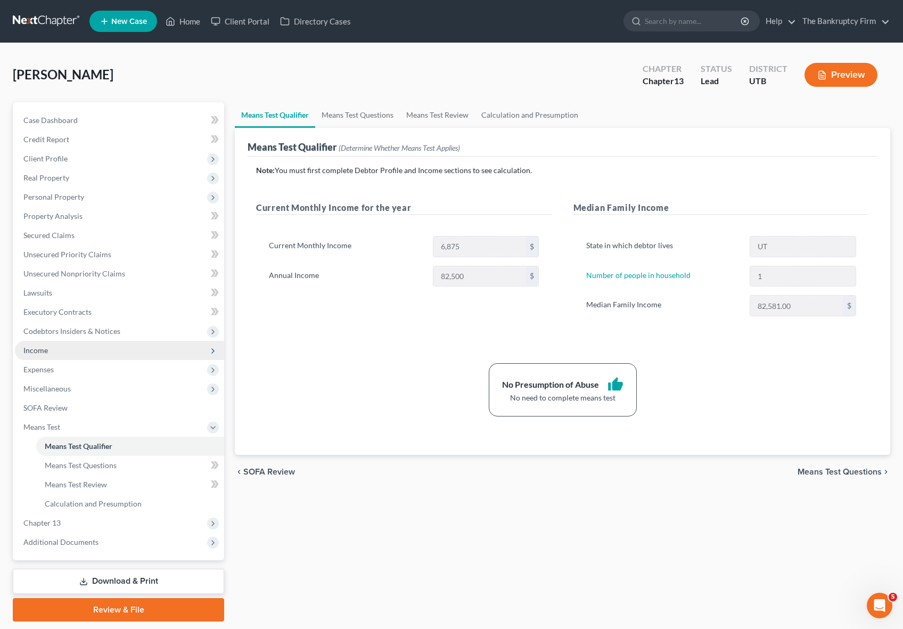
click at [47, 349] on span "Income" at bounding box center [35, 349] width 24 height 9
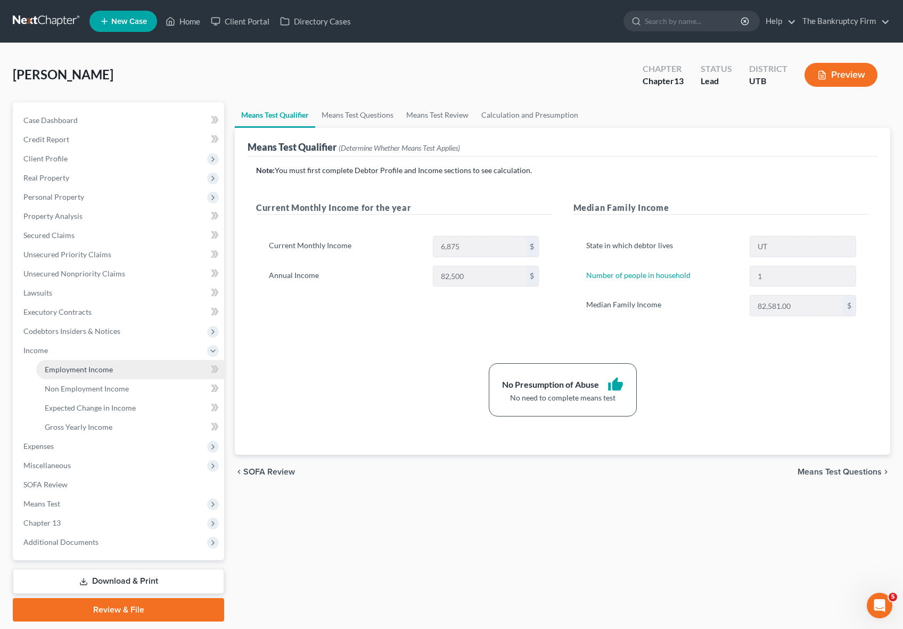
click at [78, 370] on span "Employment Income" at bounding box center [79, 369] width 68 height 9
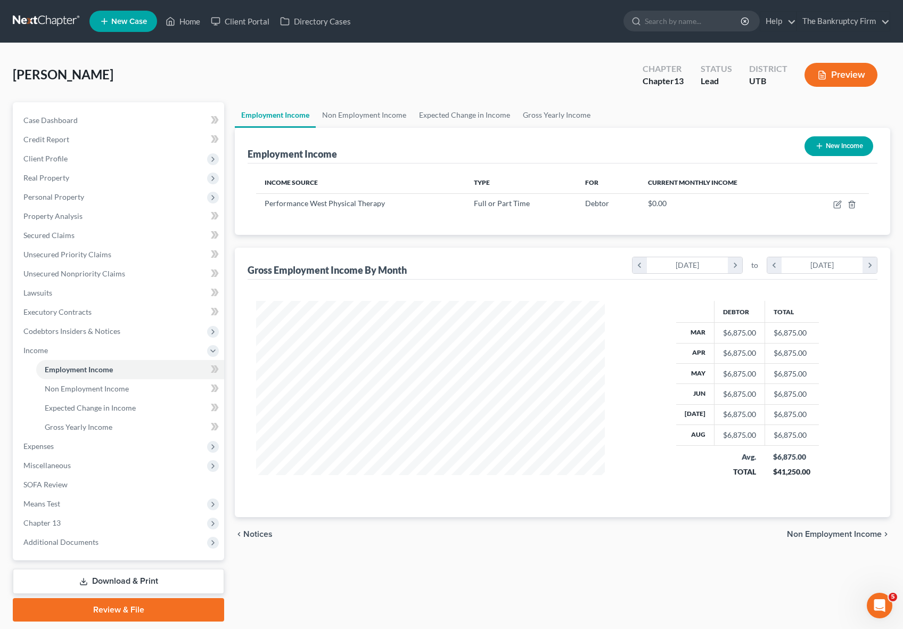
scroll to position [191, 370]
click at [840, 205] on icon "button" at bounding box center [836, 205] width 6 height 6
select select "0"
select select "2"
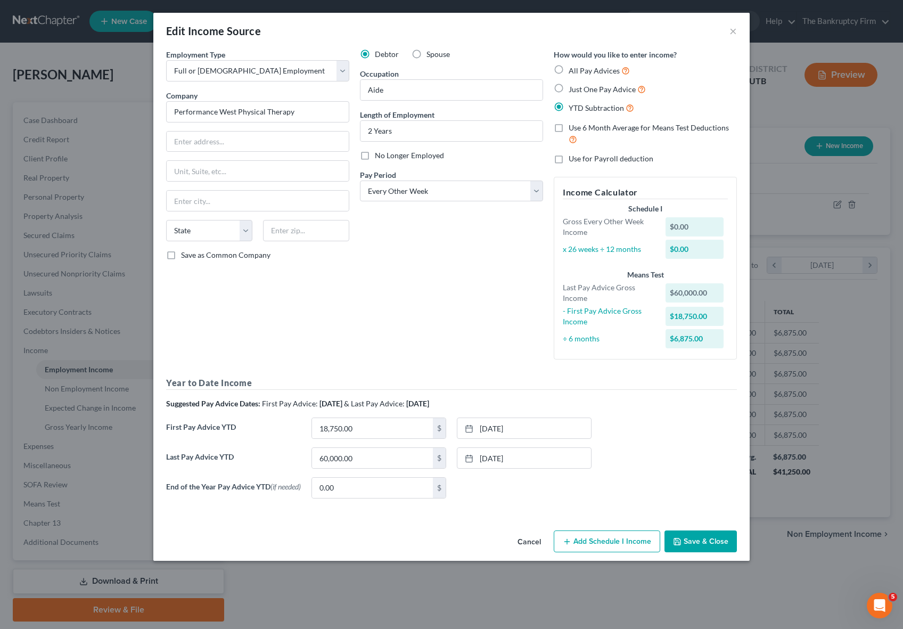
drag, startPoint x: 459, startPoint y: 403, endPoint x: 163, endPoint y: 403, distance: 296.5
click at [162, 403] on div "Year to Date Income Suggested Pay Advice Dates: First Pay Advice: March 2025 & …" at bounding box center [451, 441] width 581 height 130
copy div "Suggested Pay Advice Dates: First Pay Advice: March 2025 & Last Pay Advice: Aug…"
click at [705, 540] on button "Save & Close" at bounding box center [700, 541] width 72 height 22
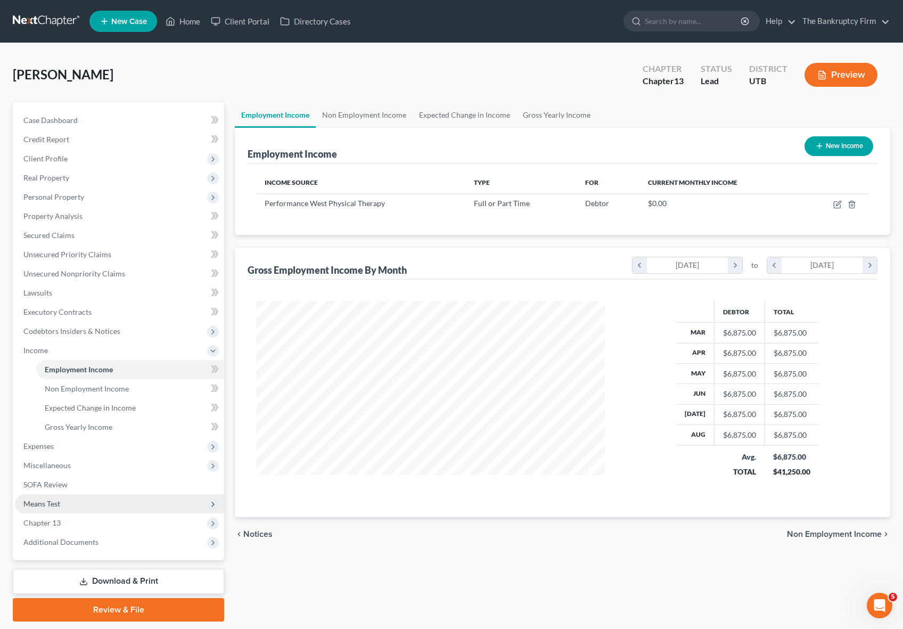
click at [92, 505] on span "Means Test" at bounding box center [119, 503] width 209 height 19
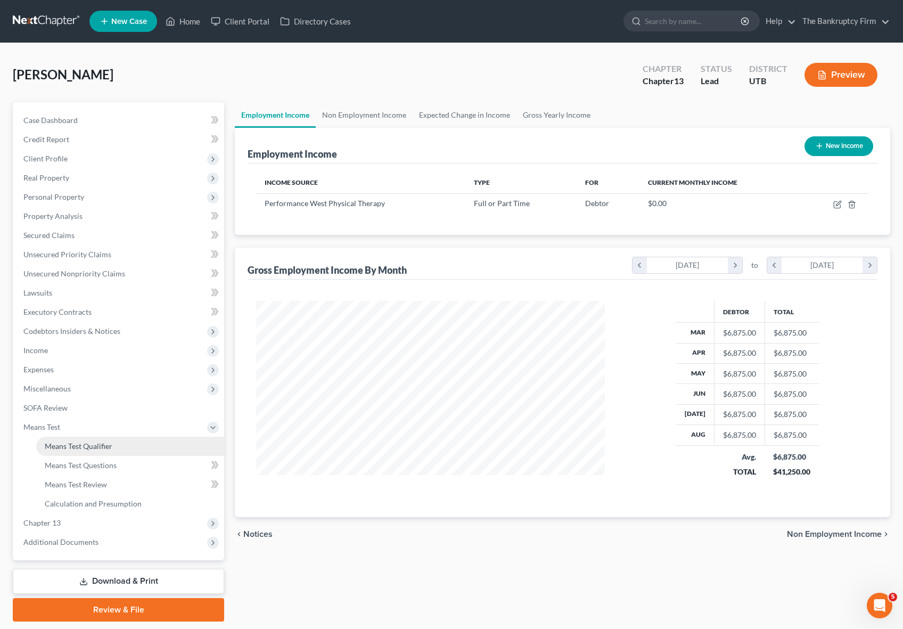
click at [117, 443] on link "Means Test Qualifier" at bounding box center [130, 445] width 188 height 19
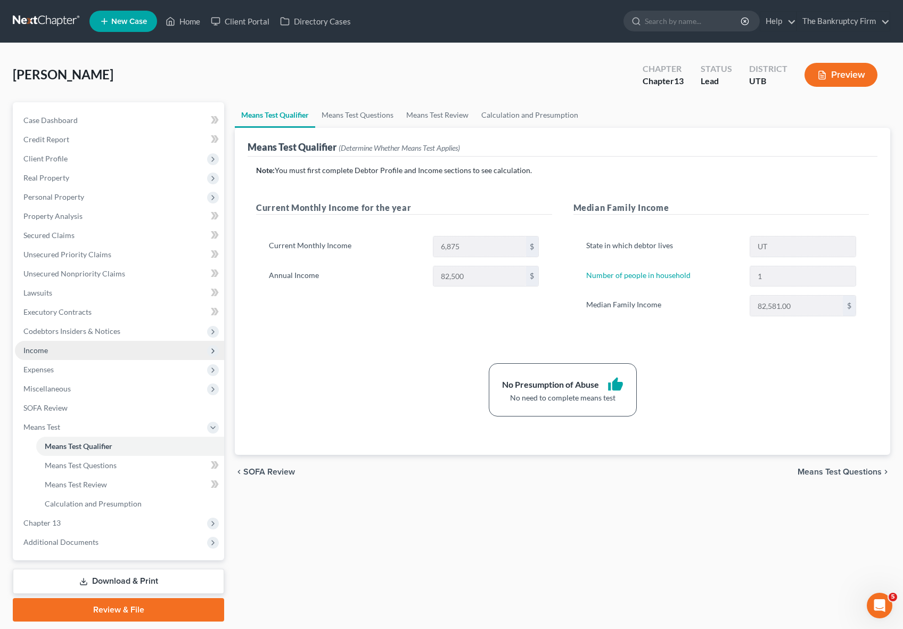
click at [51, 351] on span "Income" at bounding box center [119, 350] width 209 height 19
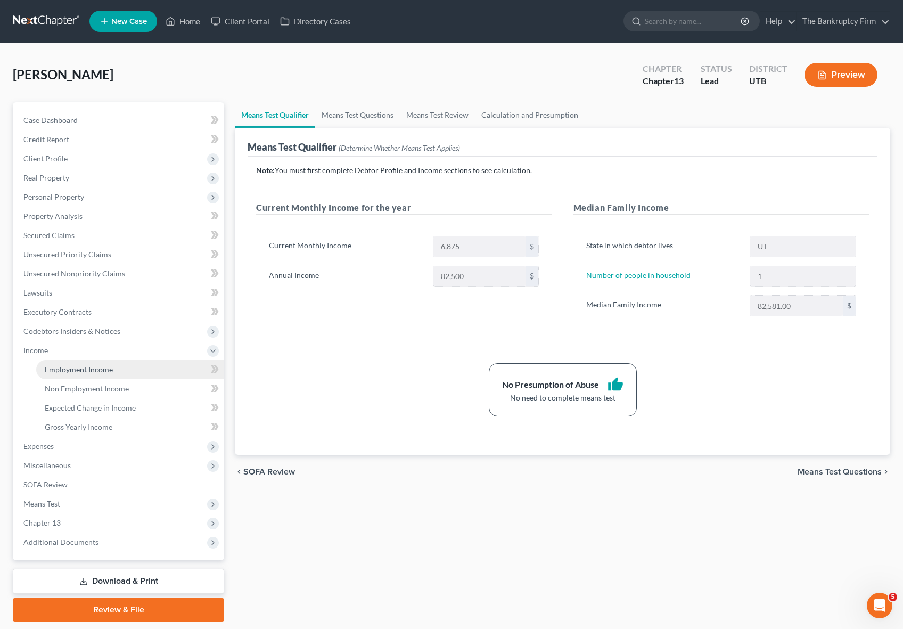
click at [99, 369] on span "Employment Income" at bounding box center [79, 369] width 68 height 9
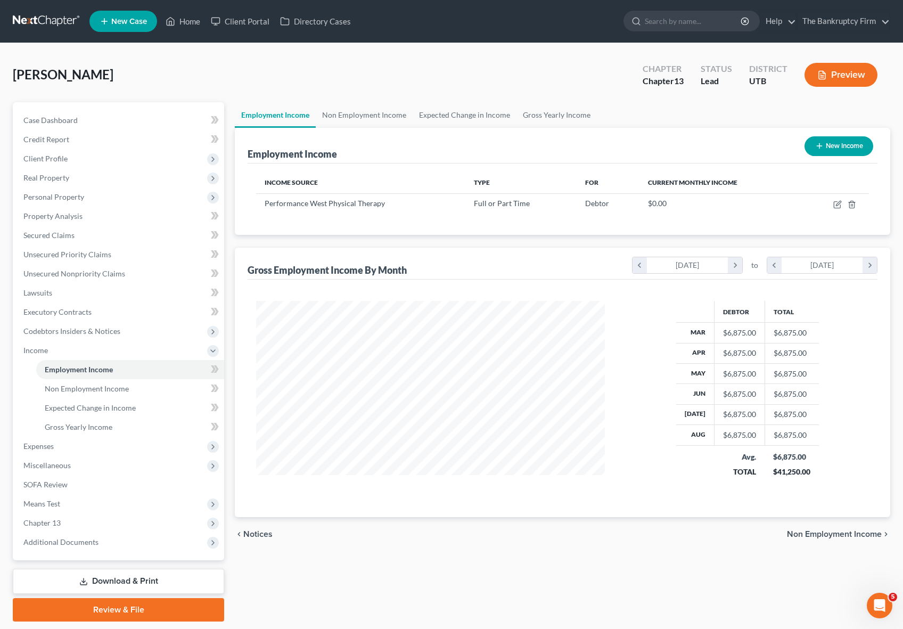
scroll to position [191, 370]
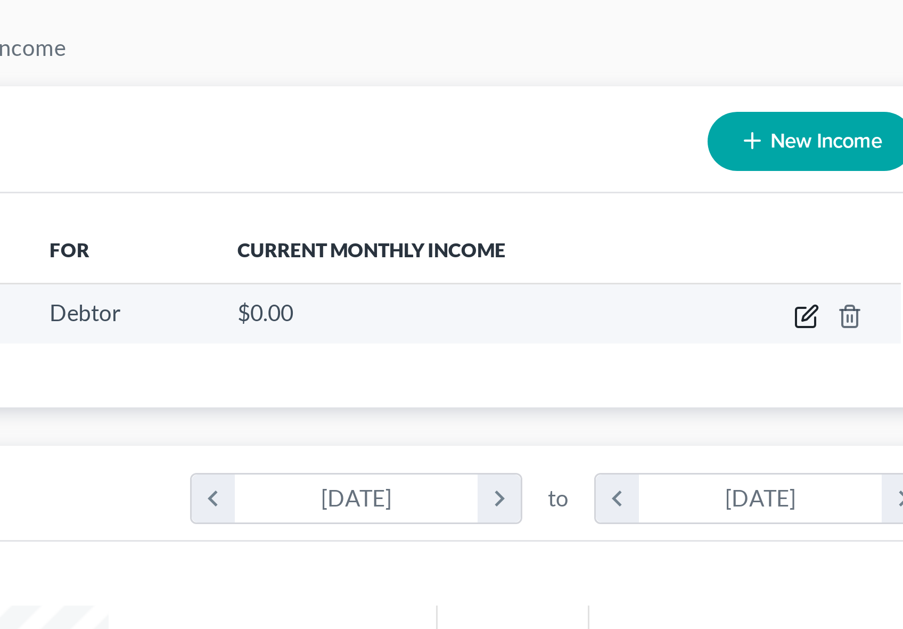
click at [836, 205] on icon "button" at bounding box center [838, 203] width 5 height 5
select select "0"
select select "2"
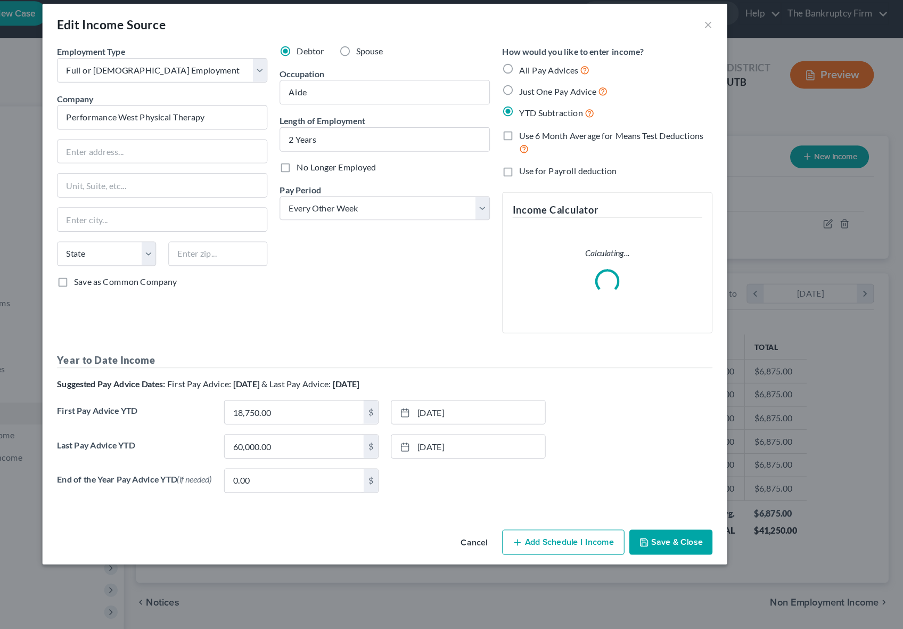
scroll to position [0, 0]
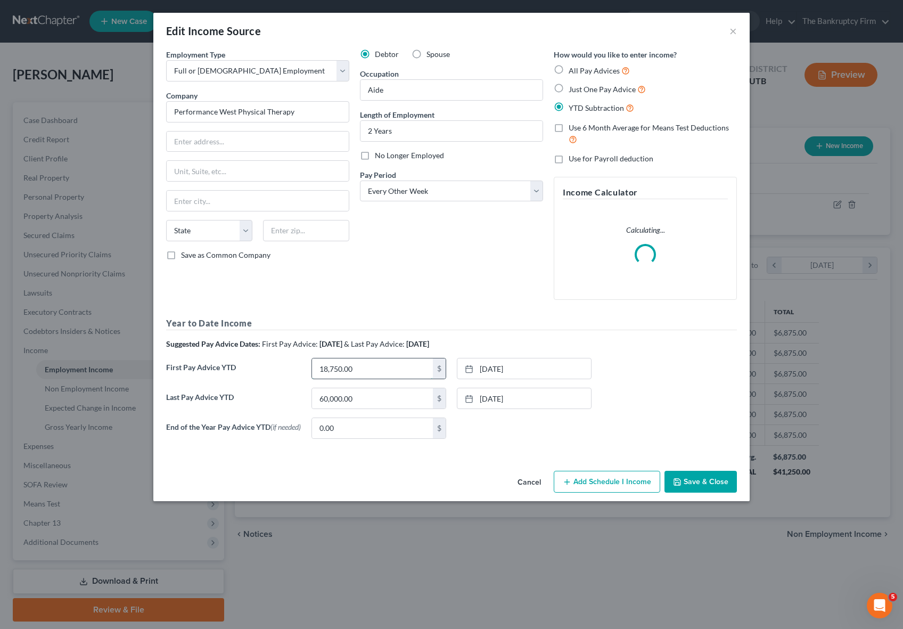
click at [381, 367] on input "18,750.00" at bounding box center [372, 368] width 121 height 20
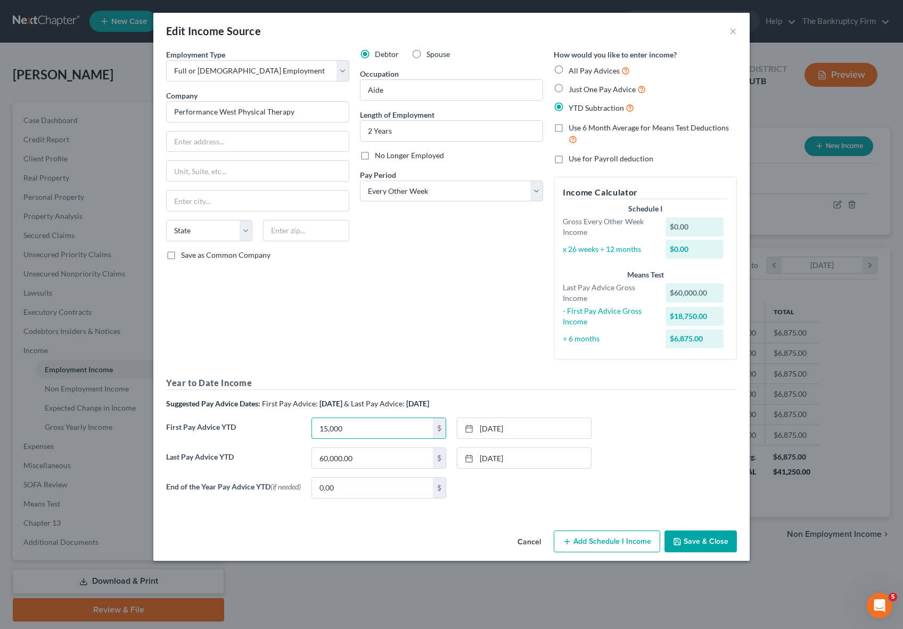
type input "15,000"
click at [703, 546] on button "Save & Close" at bounding box center [700, 541] width 72 height 22
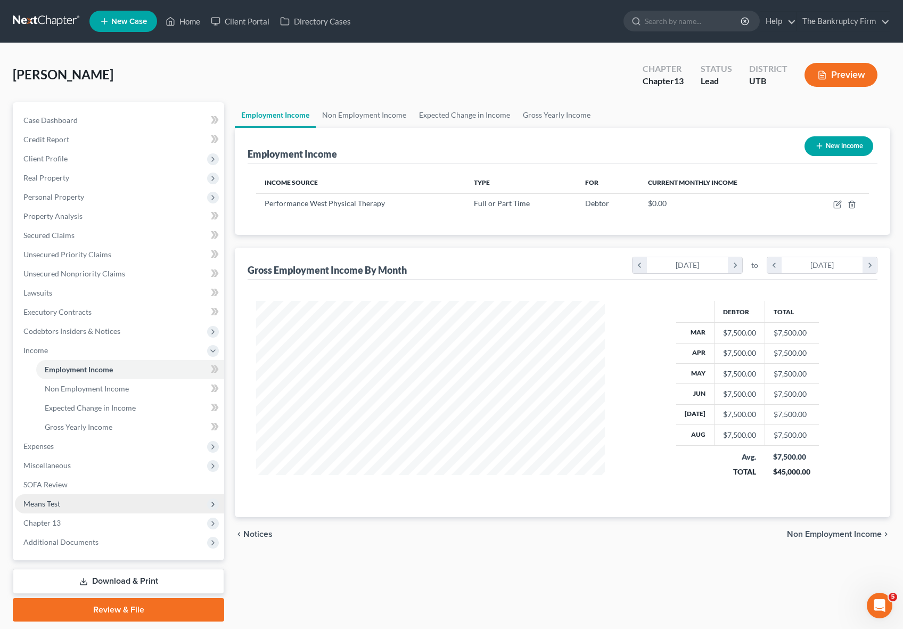
click at [77, 501] on span "Means Test" at bounding box center [119, 503] width 209 height 19
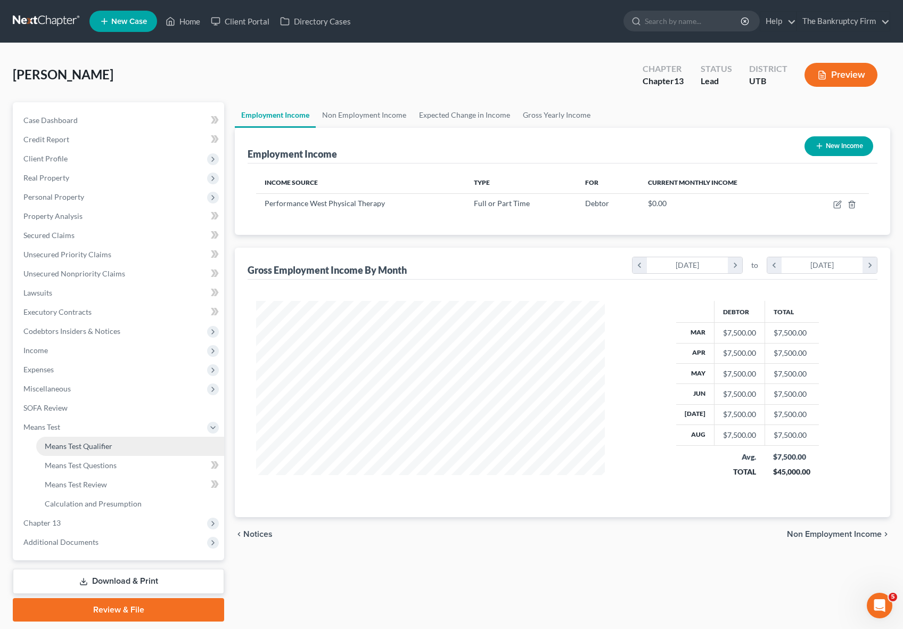
click at [102, 447] on span "Means Test Qualifier" at bounding box center [79, 445] width 68 height 9
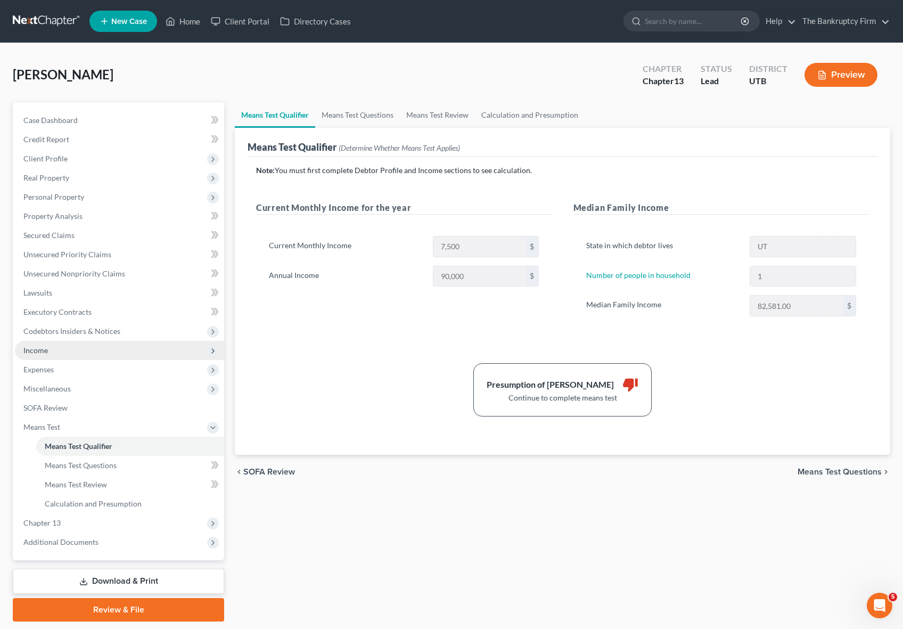
click at [39, 349] on span "Income" at bounding box center [35, 349] width 24 height 9
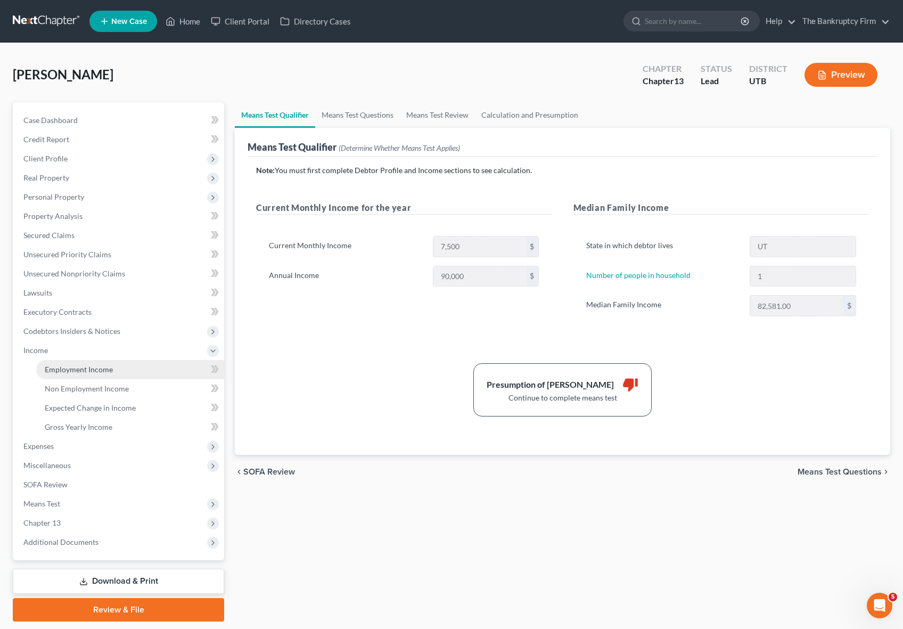
click at [102, 369] on span "Employment Income" at bounding box center [79, 369] width 68 height 9
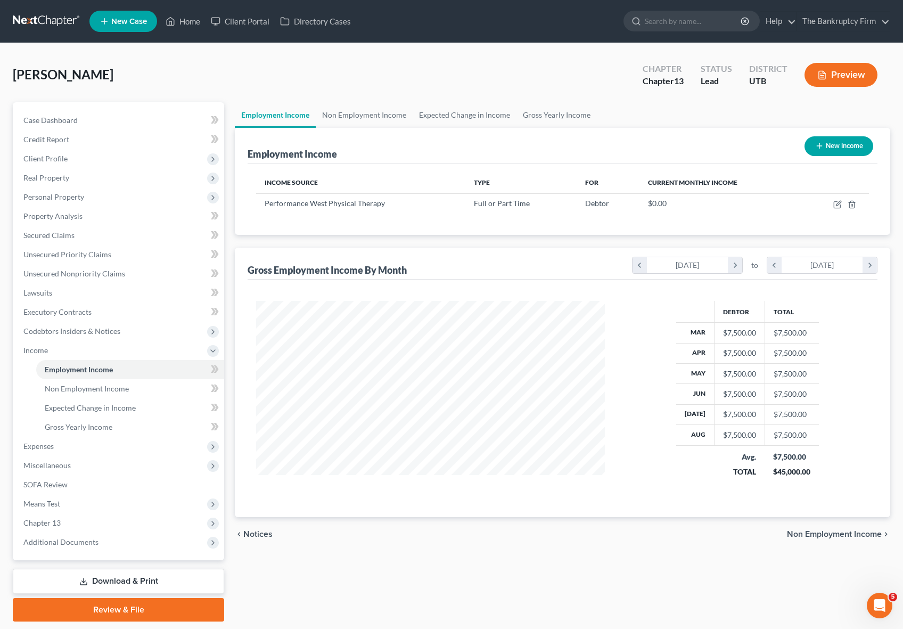
scroll to position [191, 370]
click at [837, 202] on icon "button" at bounding box center [837, 204] width 9 height 9
select select "0"
select select "2"
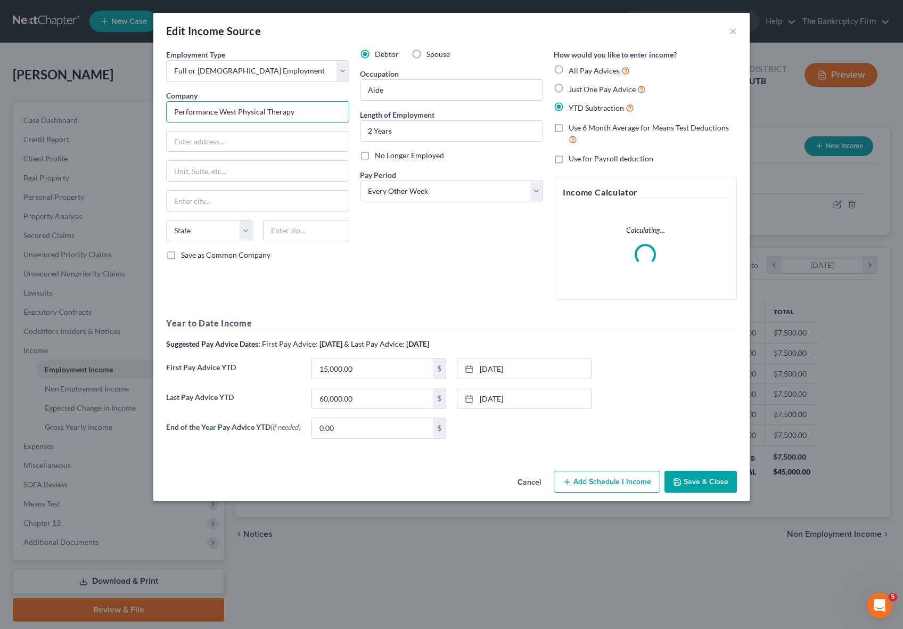
click at [325, 115] on input "Performance West Physical Therapy" at bounding box center [257, 111] width 183 height 21
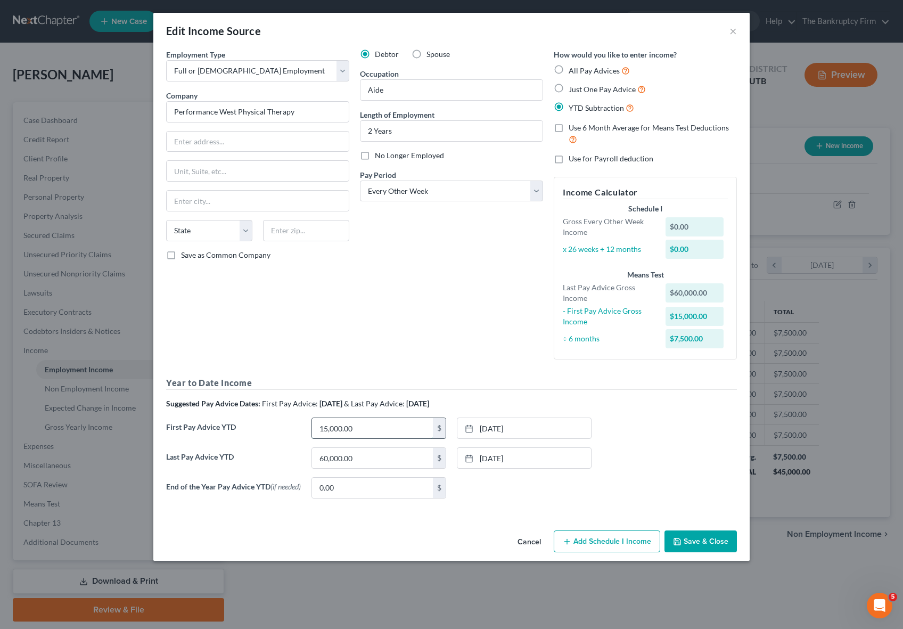
click at [374, 428] on input "15,000.00" at bounding box center [372, 428] width 121 height 20
click at [709, 537] on button "Save & Close" at bounding box center [700, 541] width 72 height 22
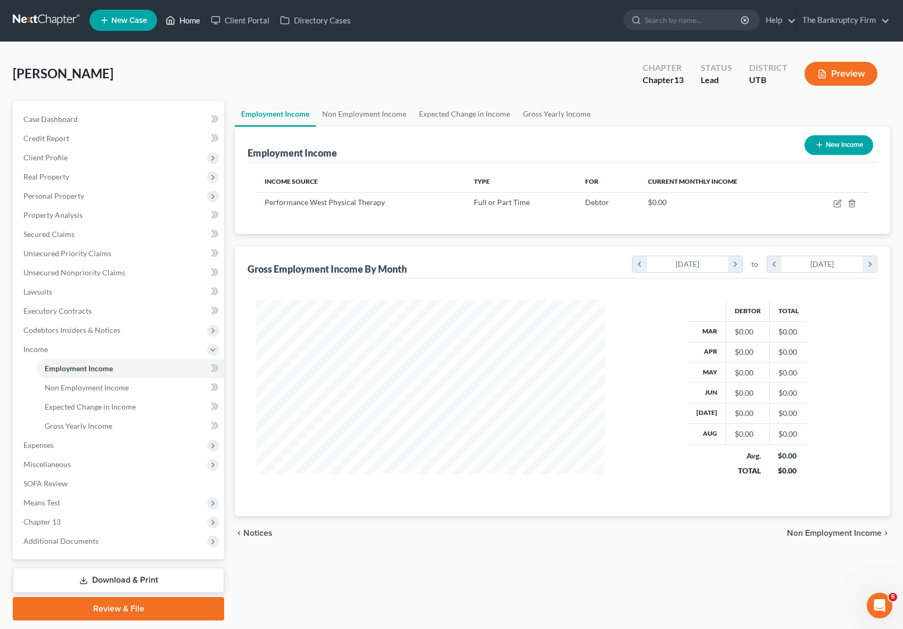
click at [188, 18] on link "Home" at bounding box center [182, 20] width 45 height 19
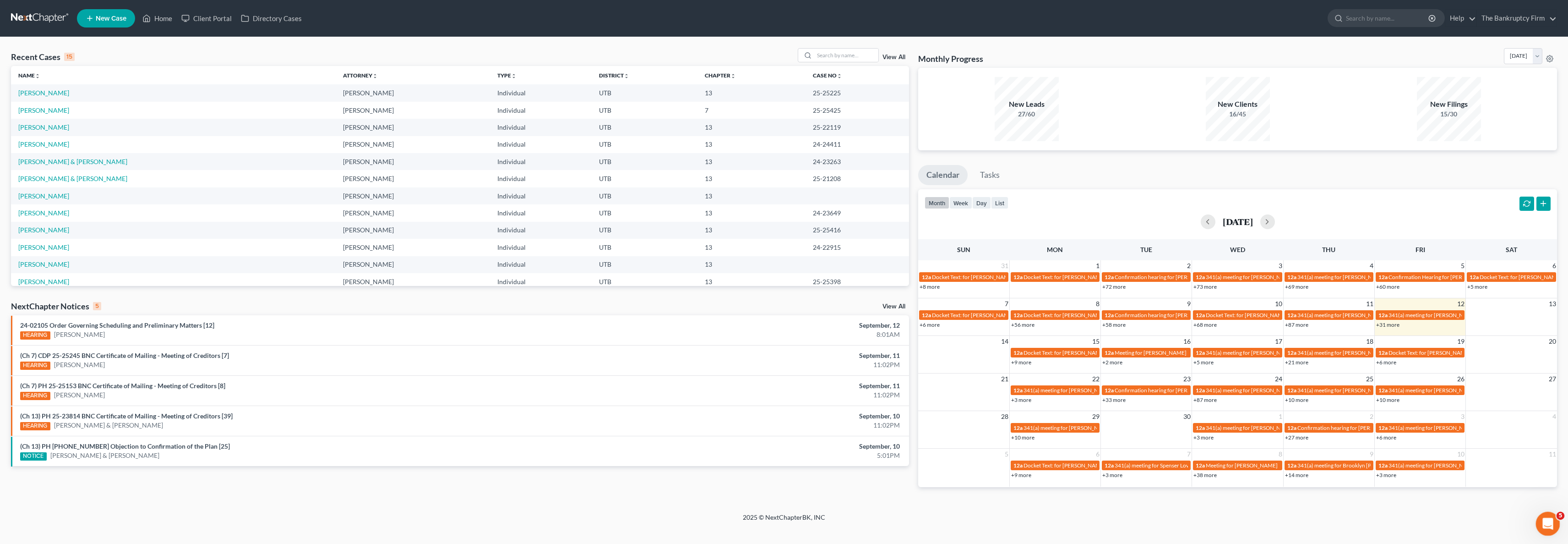
click at [755, 522] on icon "Open Intercom Messenger" at bounding box center [1547, 522] width 15 height 15
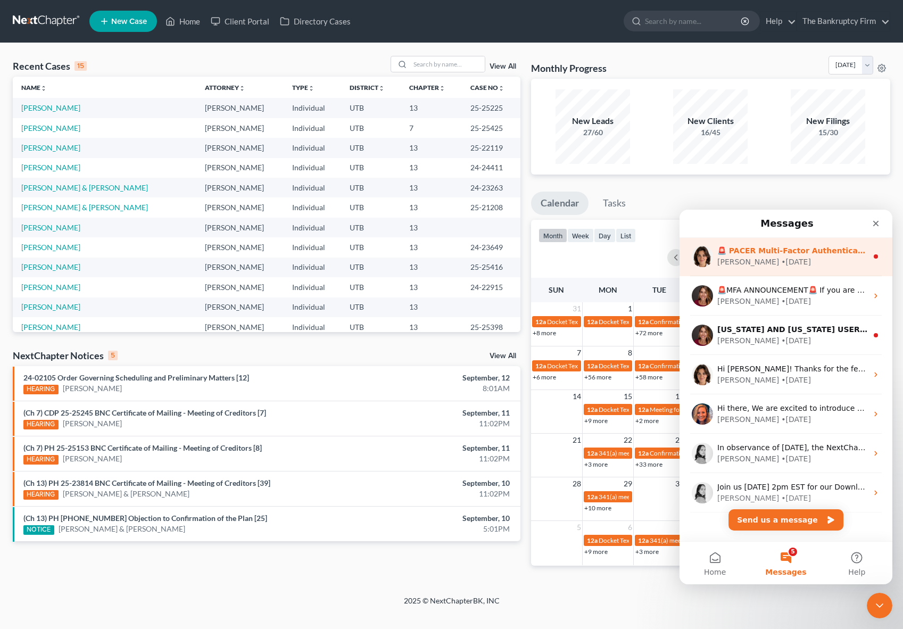
scroll to position [172, 0]
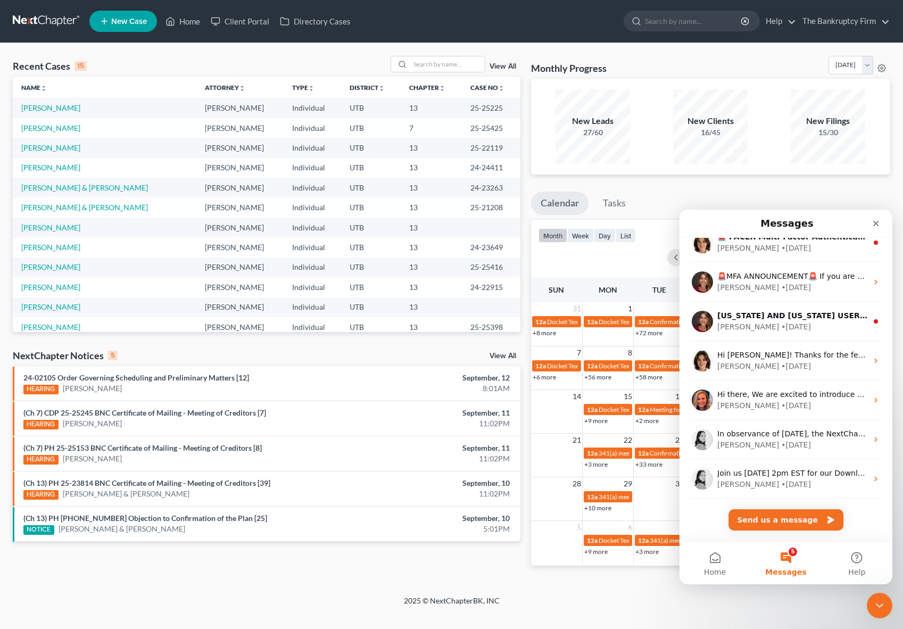
click at [788, 555] on button "5 Messages" at bounding box center [785, 563] width 71 height 43
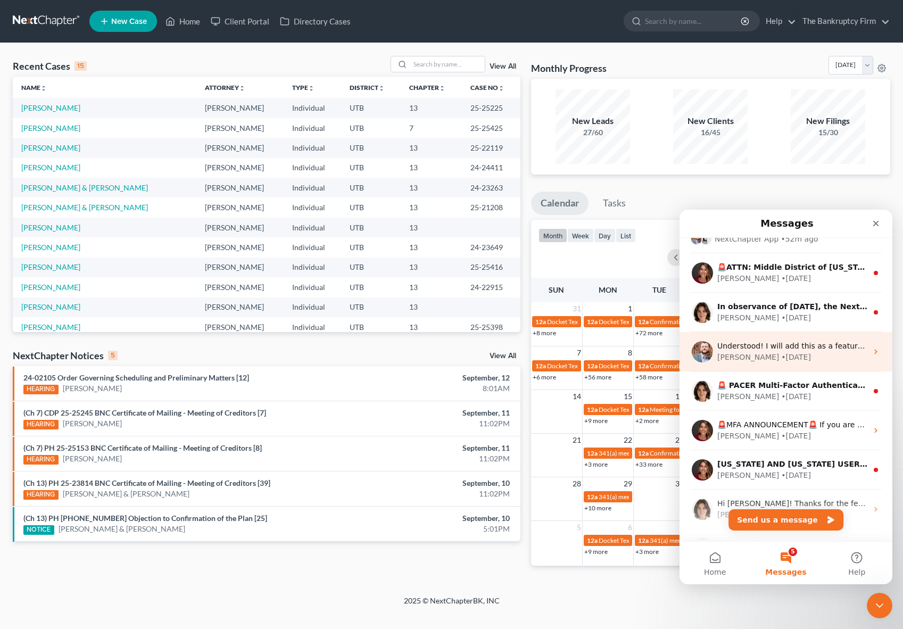
scroll to position [0, 0]
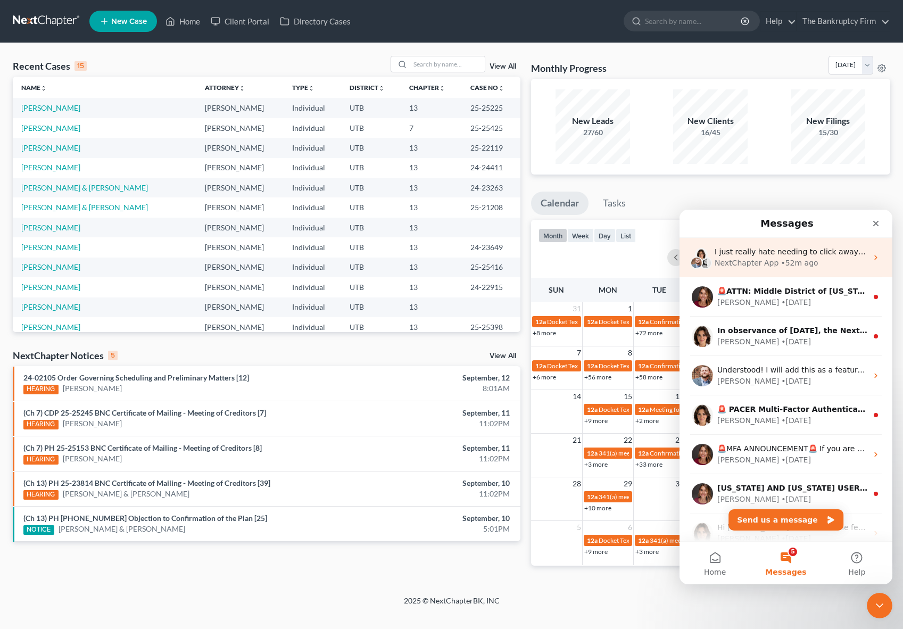
click at [781, 263] on div "• 52m ago" at bounding box center [799, 263] width 37 height 11
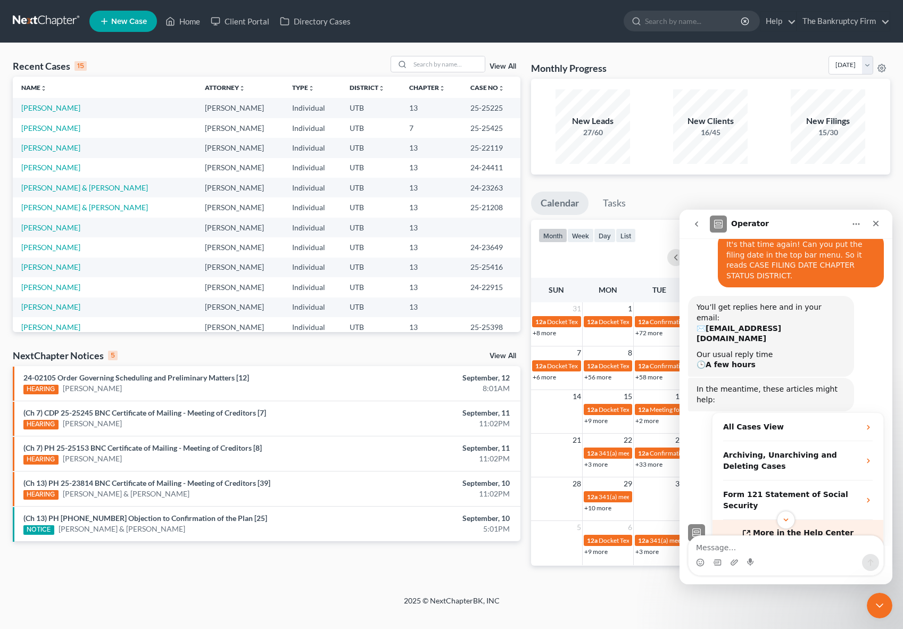
scroll to position [82, 0]
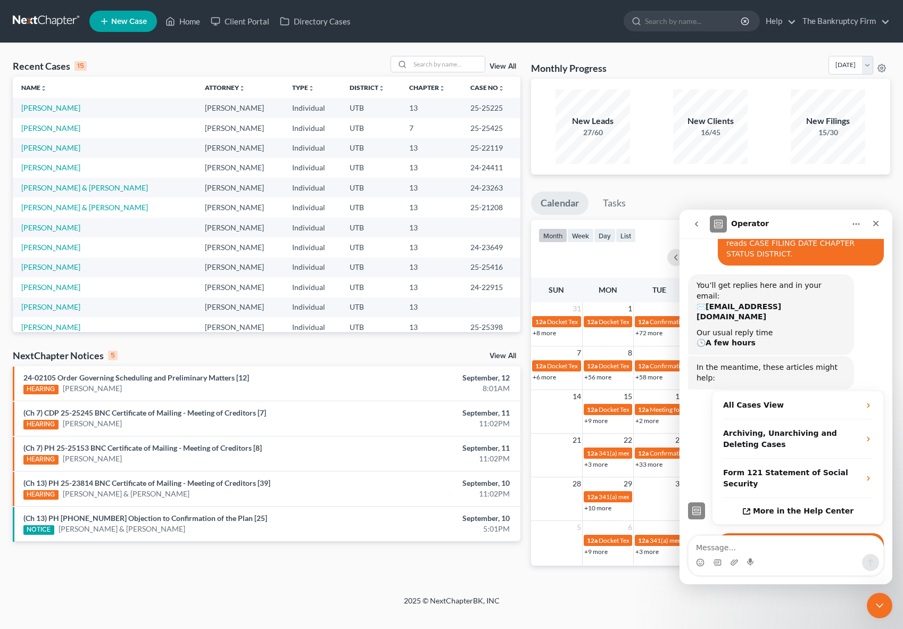
click at [715, 548] on textarea "Message…" at bounding box center [786, 545] width 195 height 18
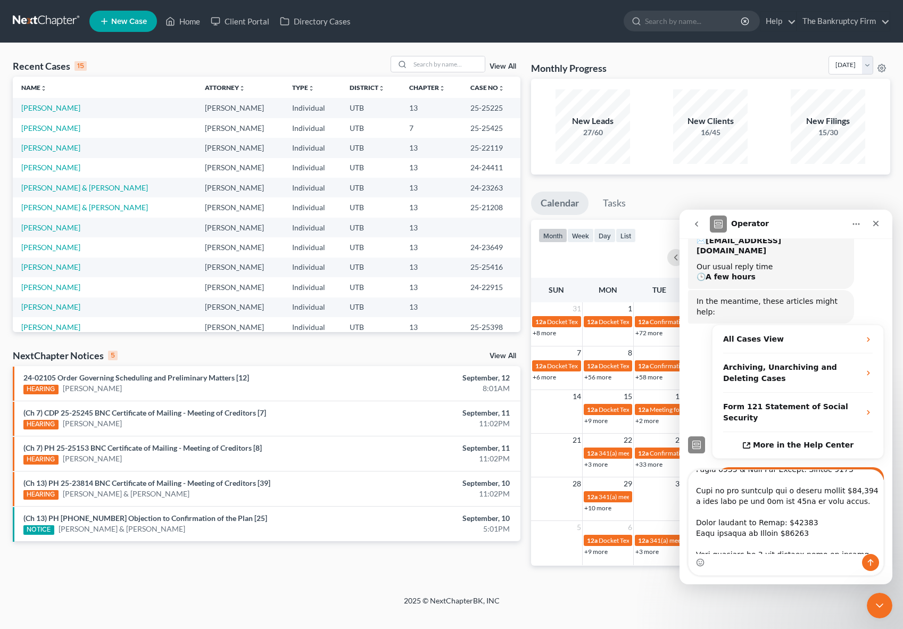
scroll to position [92, 0]
type textarea "There is an error in the YTD means test equation in "Income" Here is the error …"
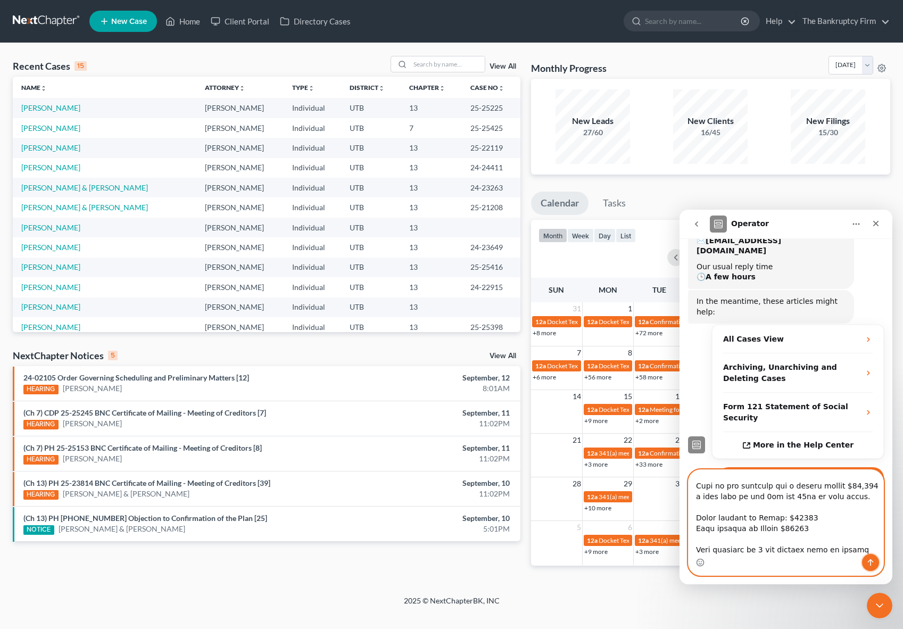
click at [870, 562] on icon "Send a message…" at bounding box center [871, 562] width 6 height 7
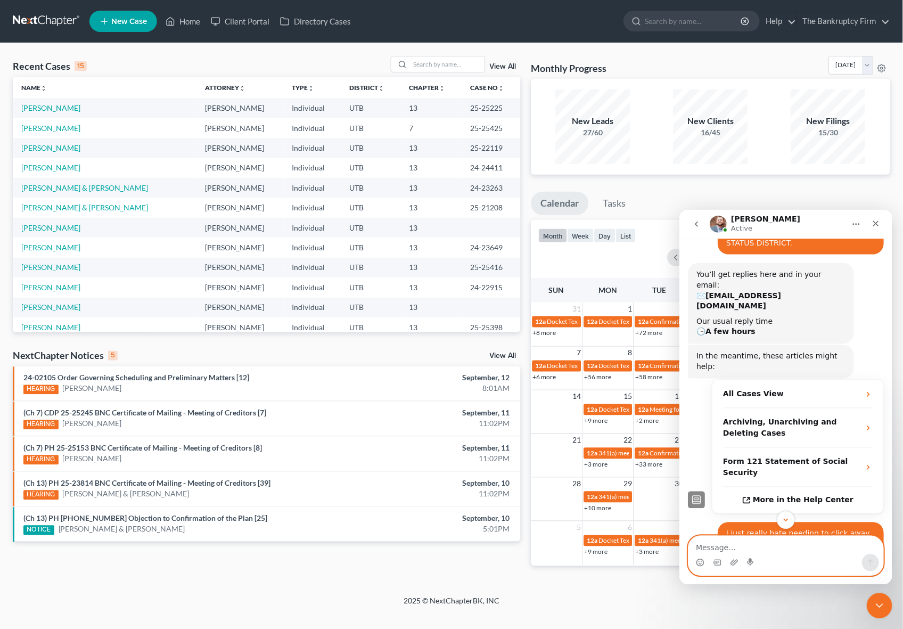
scroll to position [0, 0]
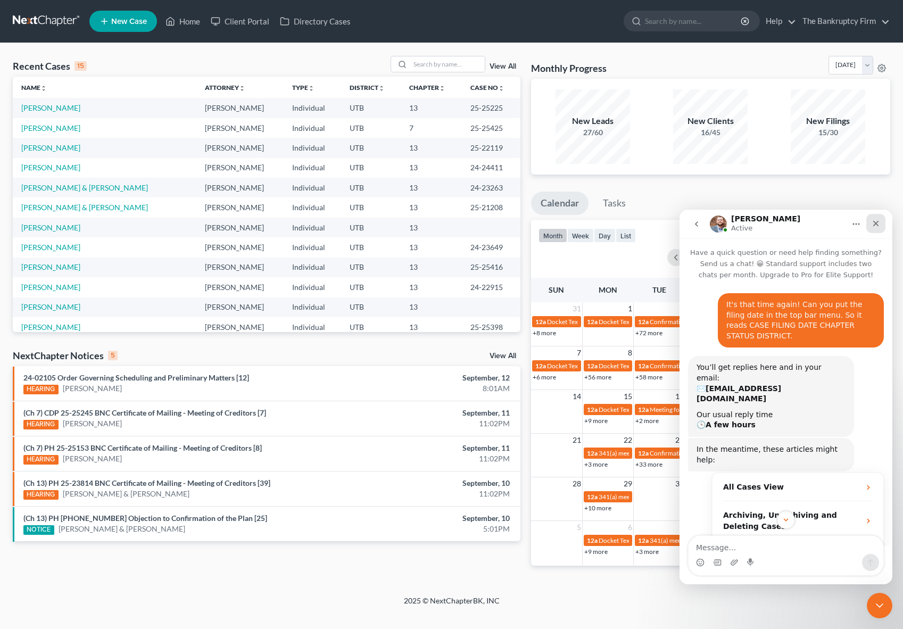
click at [877, 221] on icon "Close" at bounding box center [876, 223] width 9 height 9
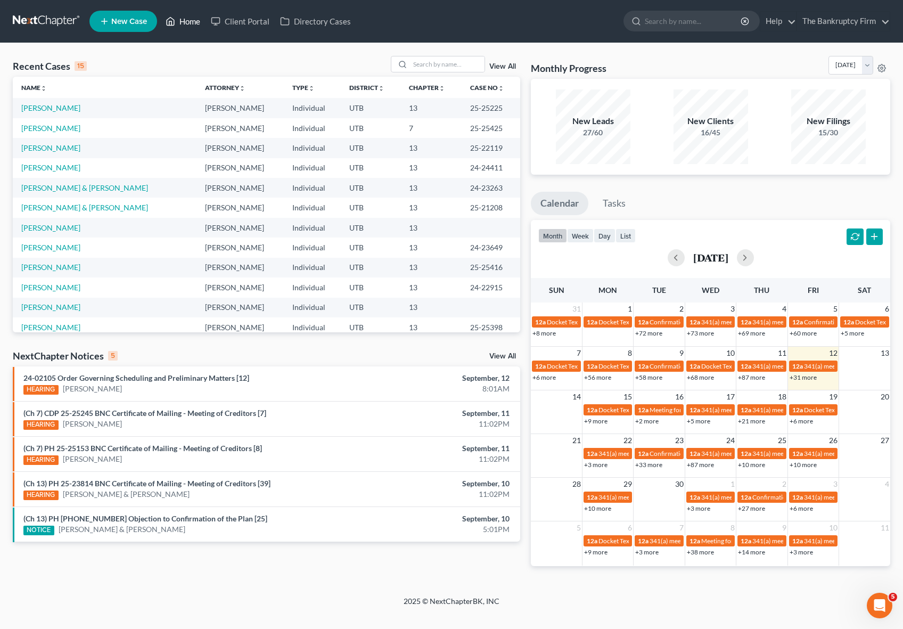
click at [183, 20] on link "Home" at bounding box center [182, 21] width 45 height 19
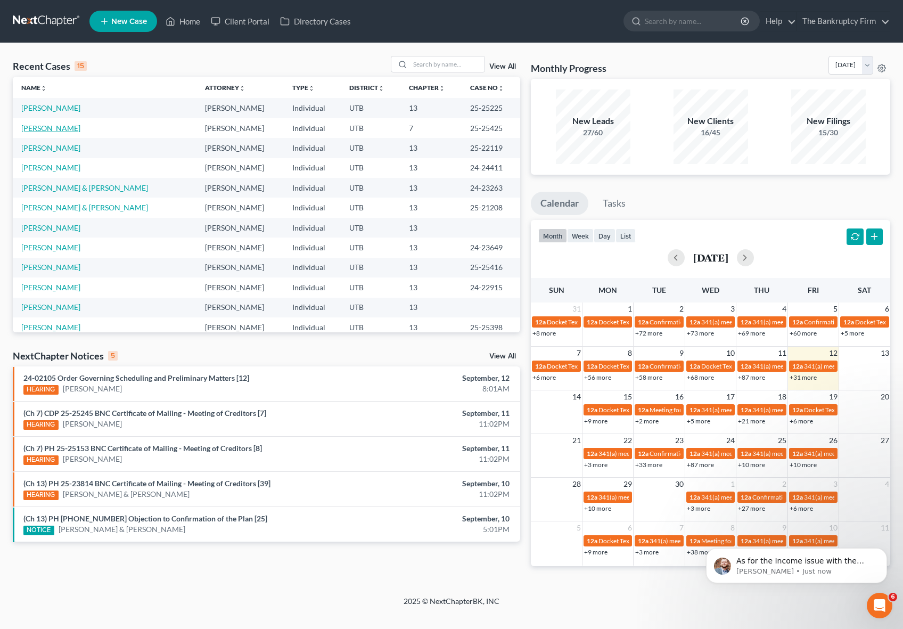
click at [56, 130] on link "[PERSON_NAME]" at bounding box center [50, 127] width 59 height 9
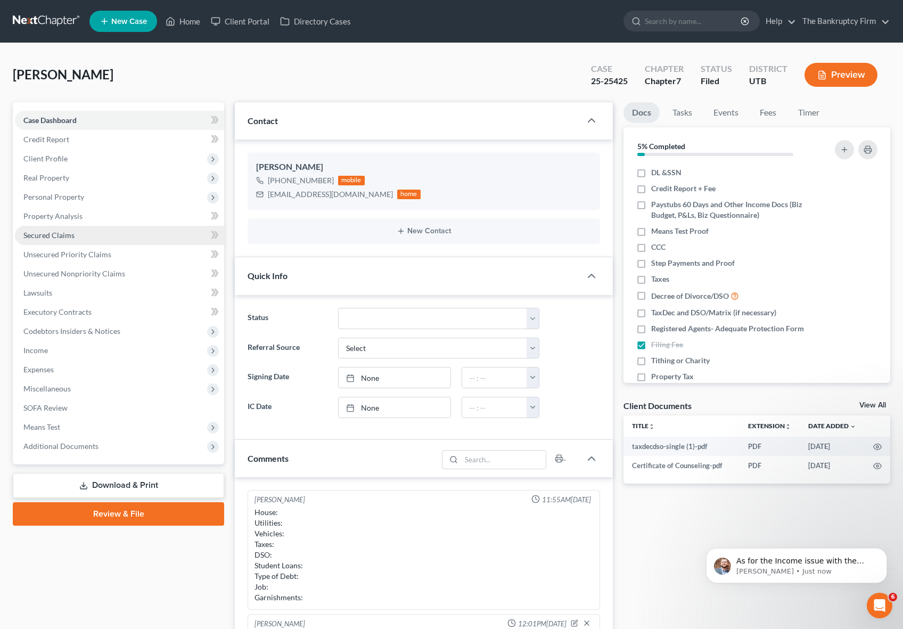
click at [52, 233] on span "Secured Claims" at bounding box center [48, 234] width 51 height 9
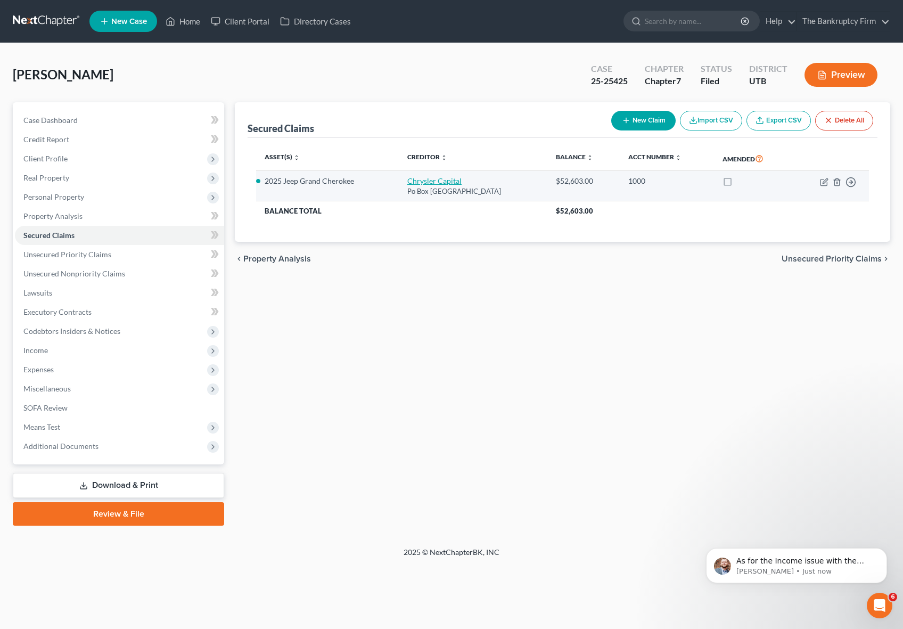
click at [426, 179] on link "Chrysler Capital" at bounding box center [434, 180] width 54 height 9
select select "45"
select select "1"
select select "0"
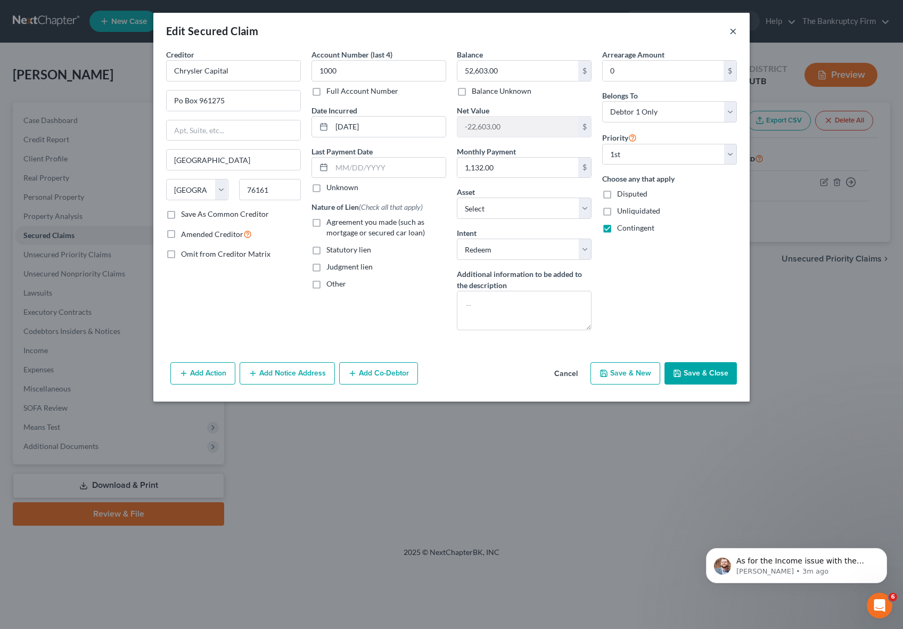
click at [730, 26] on button "×" at bounding box center [732, 30] width 7 height 13
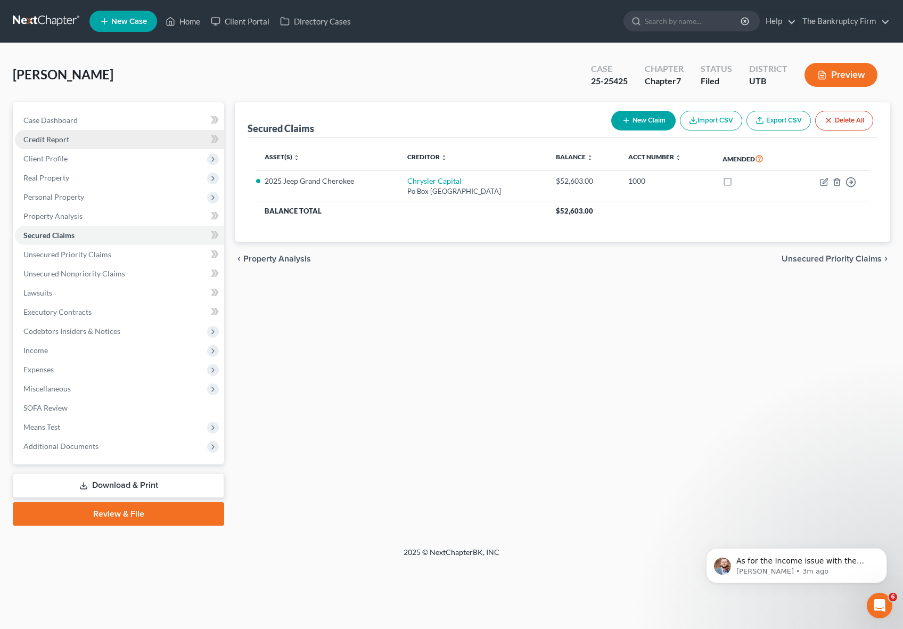
click at [61, 136] on span "Credit Report" at bounding box center [46, 139] width 46 height 9
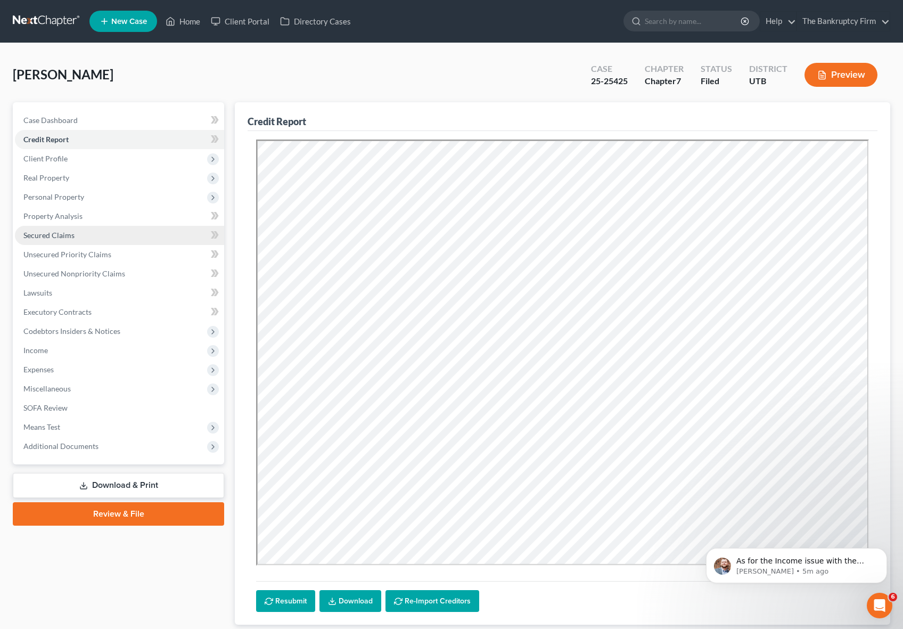
click at [67, 230] on span "Secured Claims" at bounding box center [48, 234] width 51 height 9
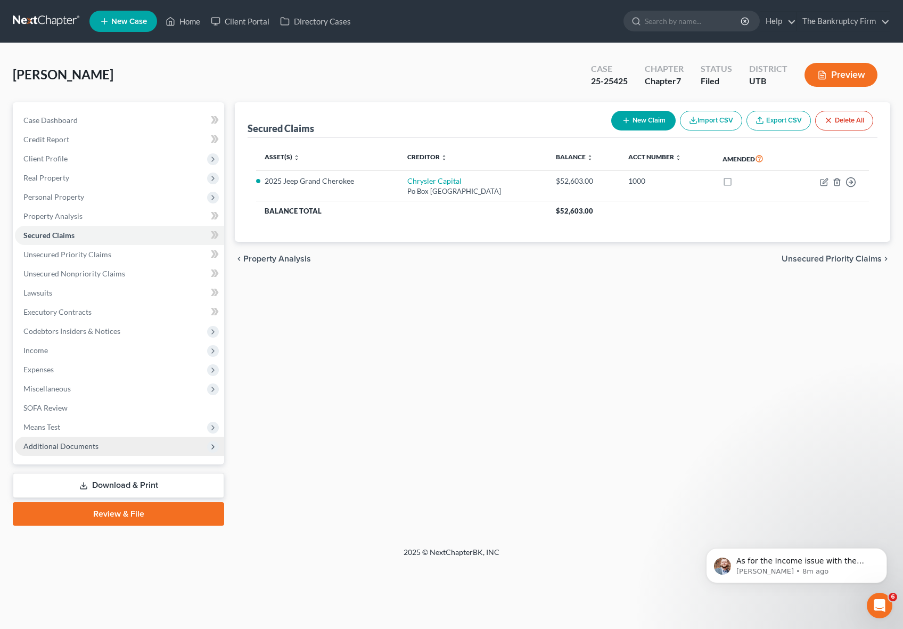
click at [73, 445] on span "Additional Documents" at bounding box center [60, 445] width 75 height 9
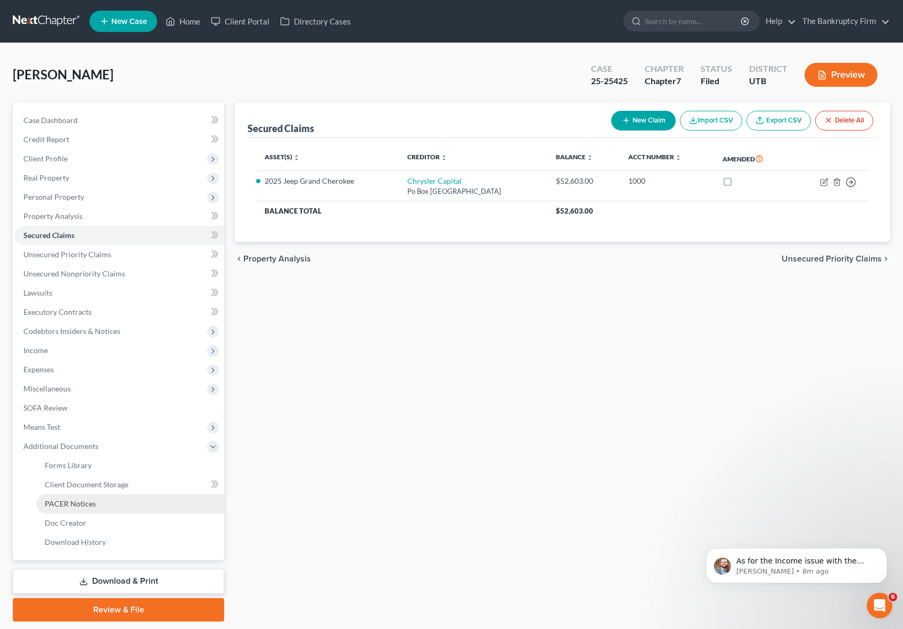
click at [96, 500] on link "PACER Notices" at bounding box center [130, 503] width 188 height 19
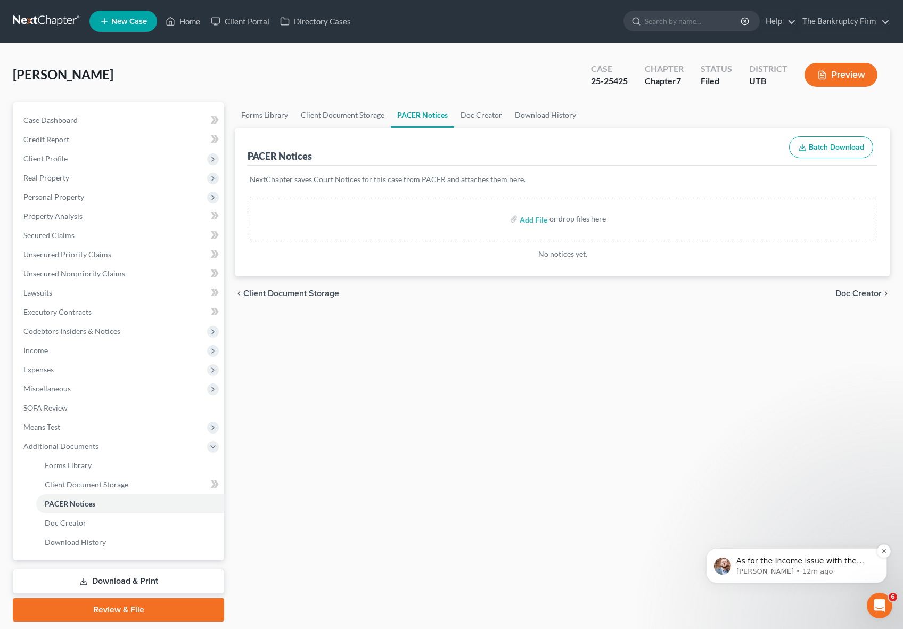
click at [820, 561] on p "As for the Income issue with the YTD calculations, I will be able to review wit…" at bounding box center [804, 561] width 137 height 11
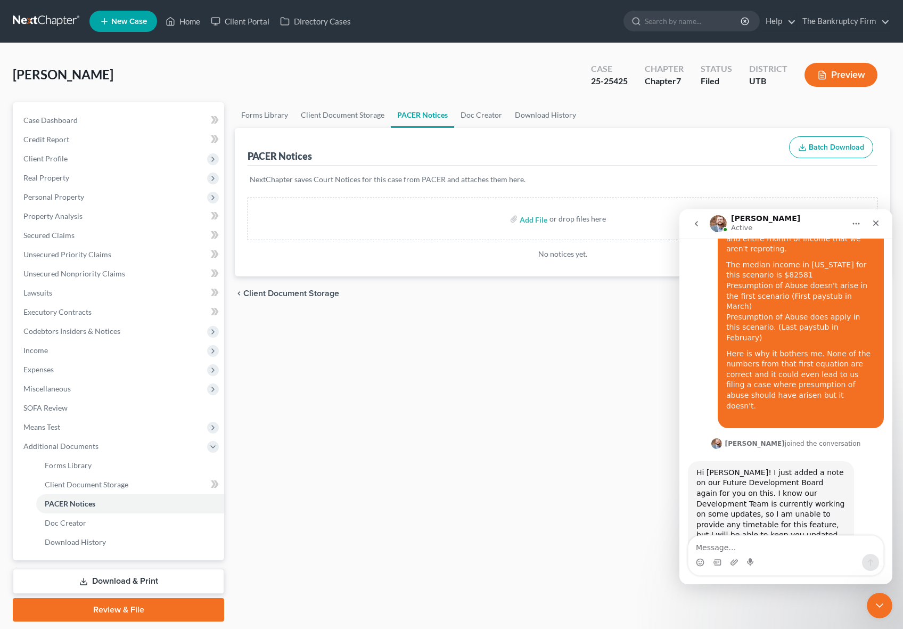
scroll to position [879, 0]
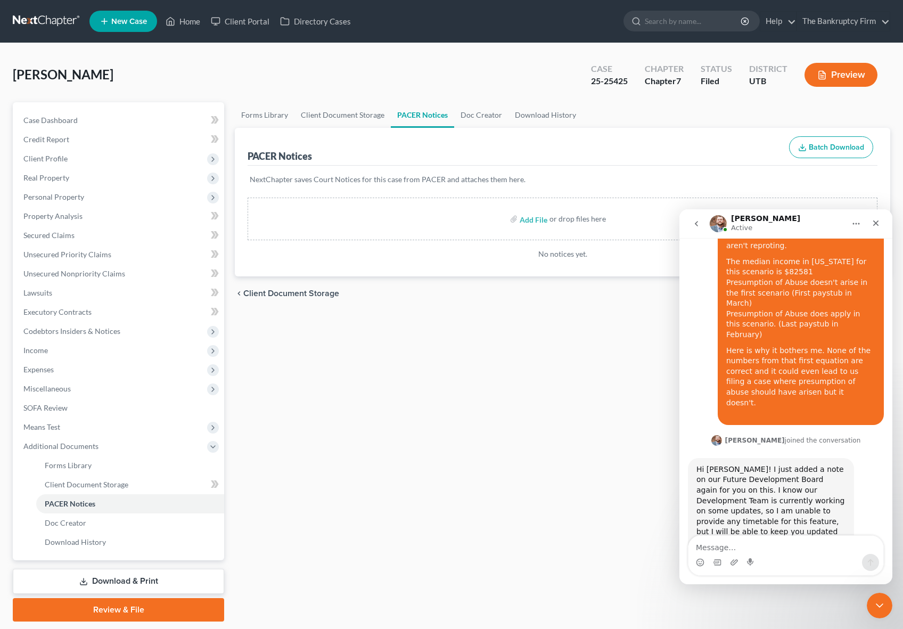
click at [740, 546] on textarea "Message…" at bounding box center [785, 544] width 195 height 18
type textarea "Thanks!"
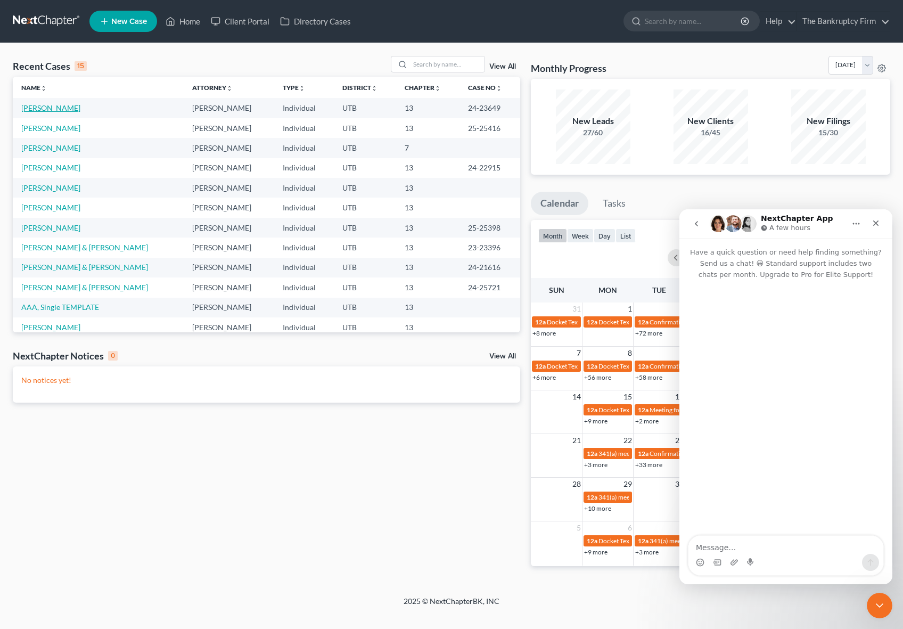
click at [55, 109] on link "[PERSON_NAME]" at bounding box center [50, 107] width 59 height 9
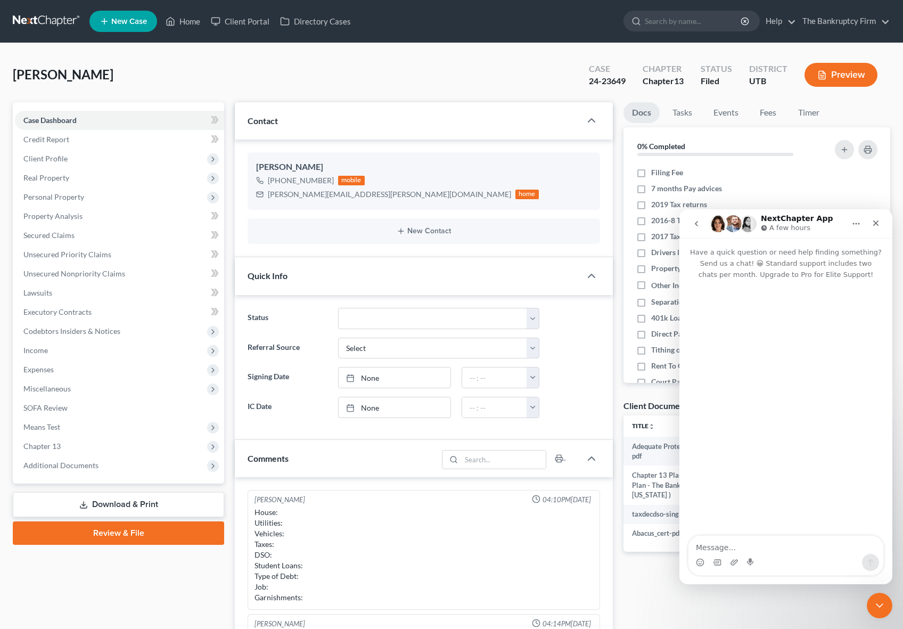
scroll to position [84, 0]
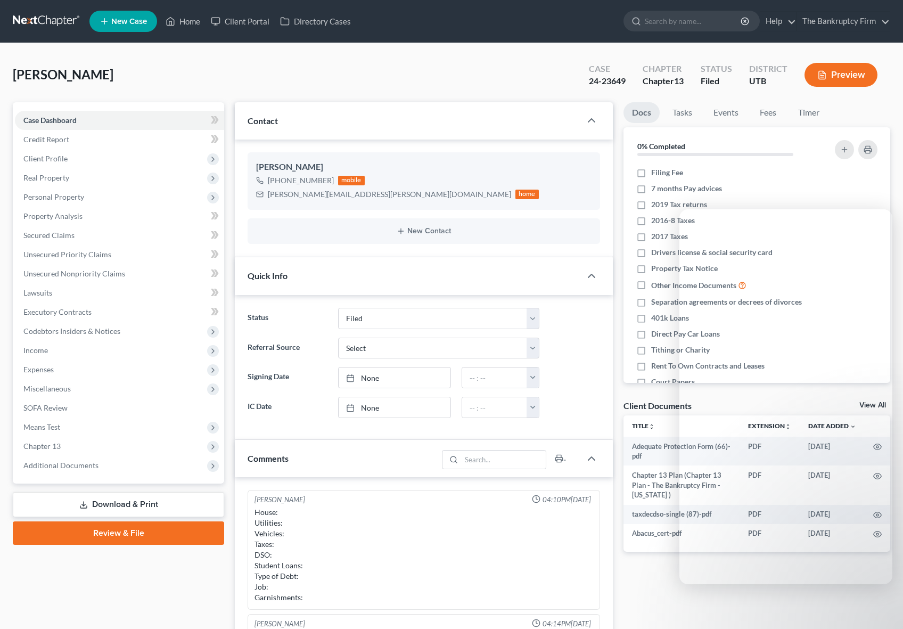
select select "3"
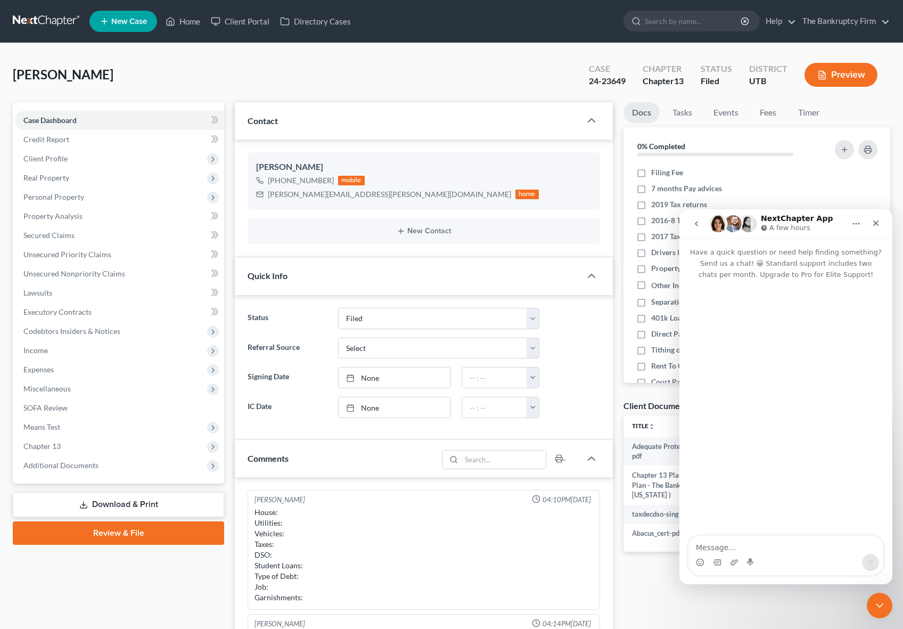
scroll to position [84, 0]
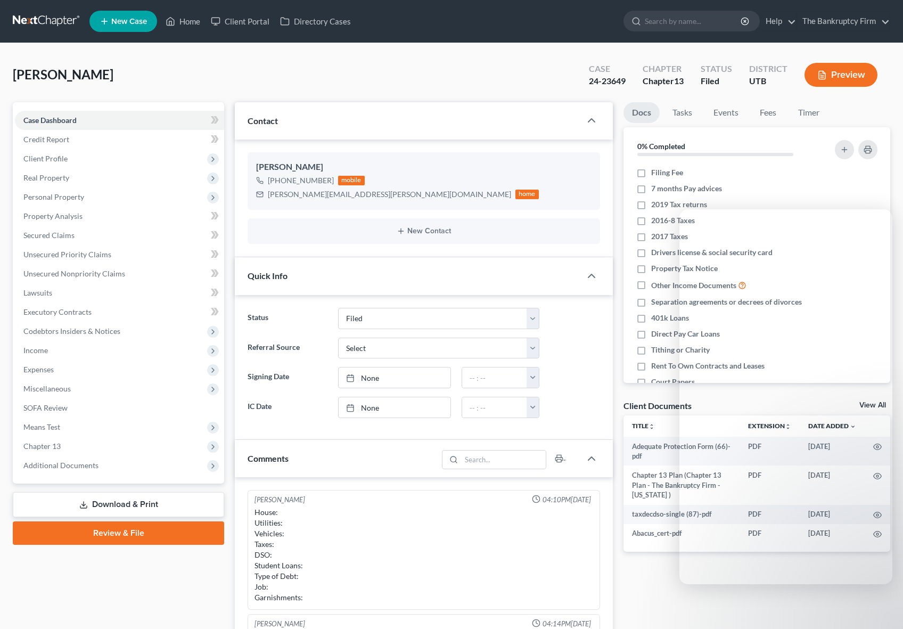
select select "3"
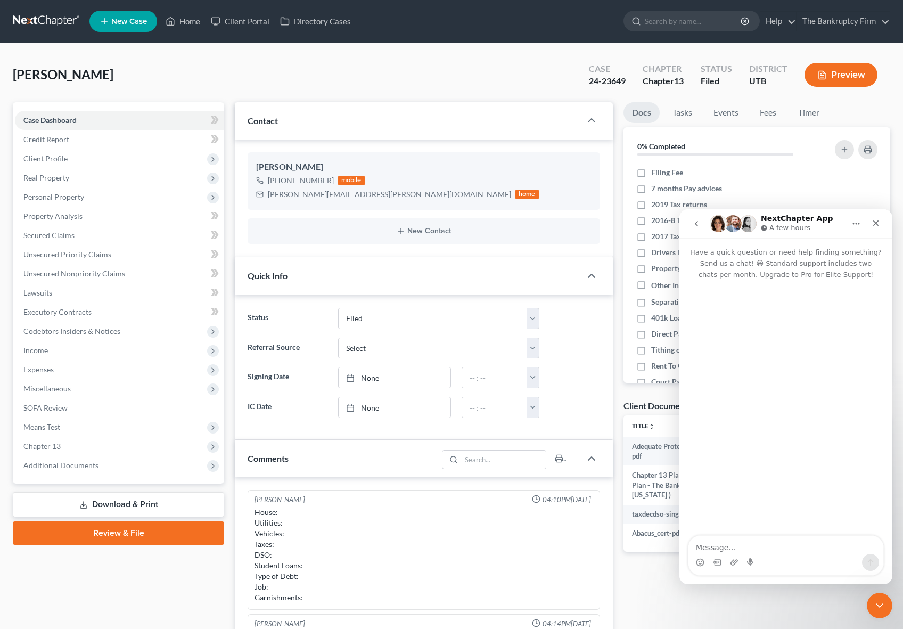
scroll to position [84, 0]
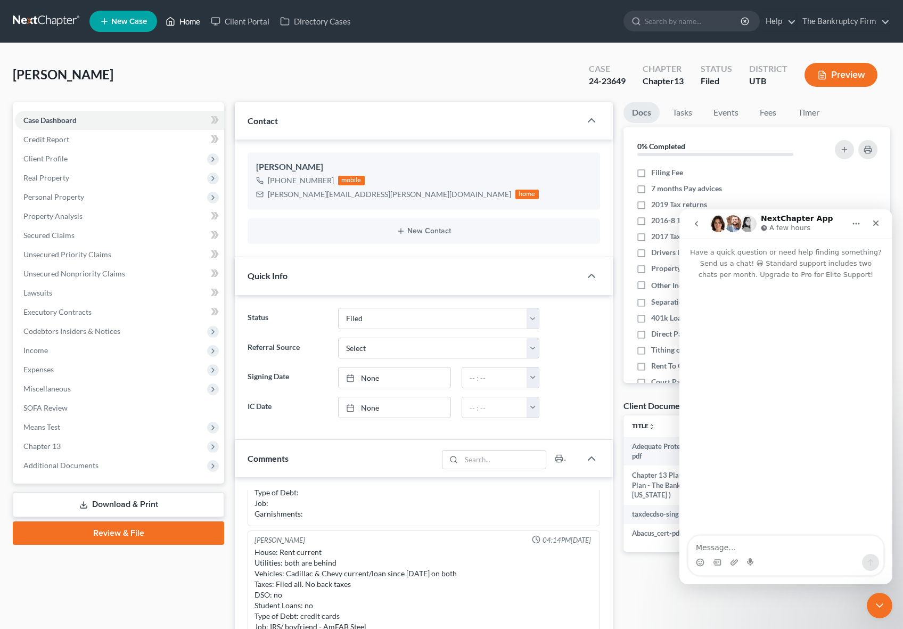
click at [186, 20] on link "Home" at bounding box center [182, 21] width 45 height 19
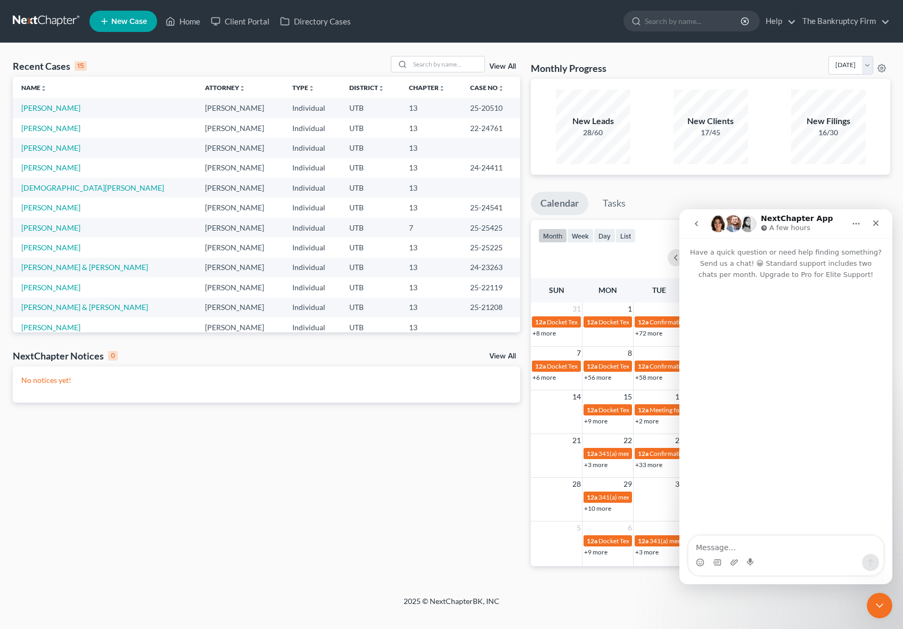
click at [500, 65] on link "View All" at bounding box center [502, 66] width 27 height 7
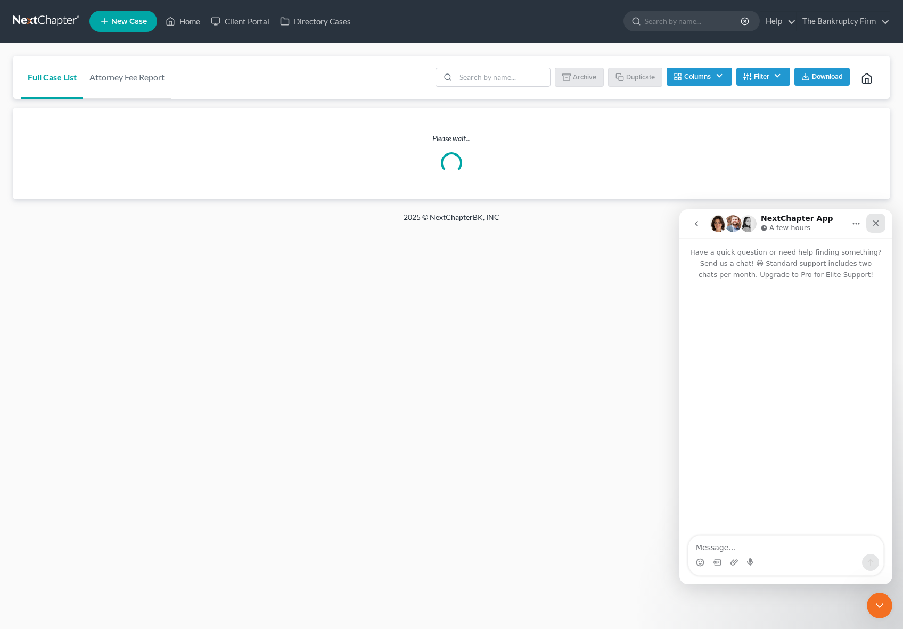
click at [873, 222] on icon "Close" at bounding box center [875, 223] width 9 height 9
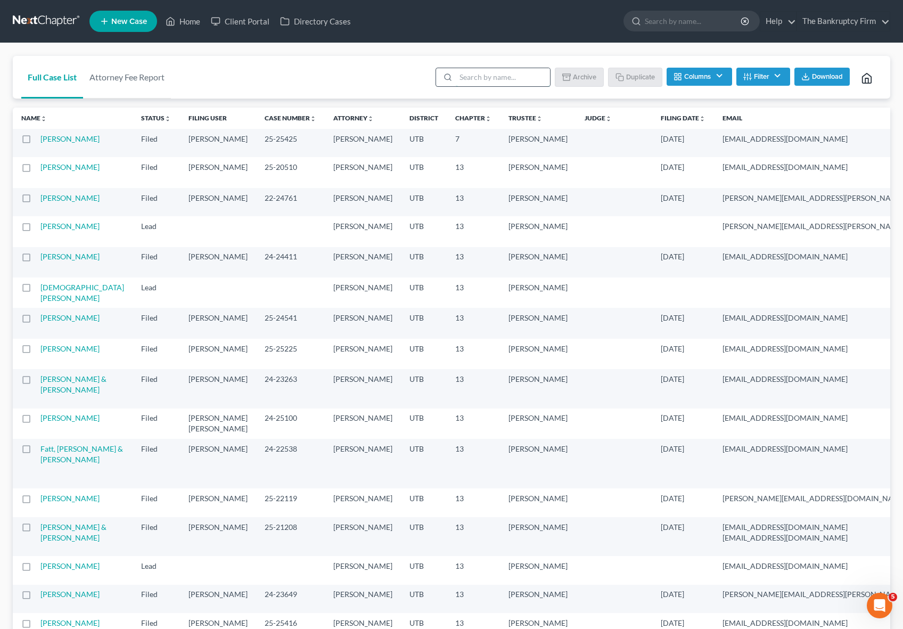
click at [478, 76] on input "search" at bounding box center [503, 77] width 94 height 18
type input "aaa"
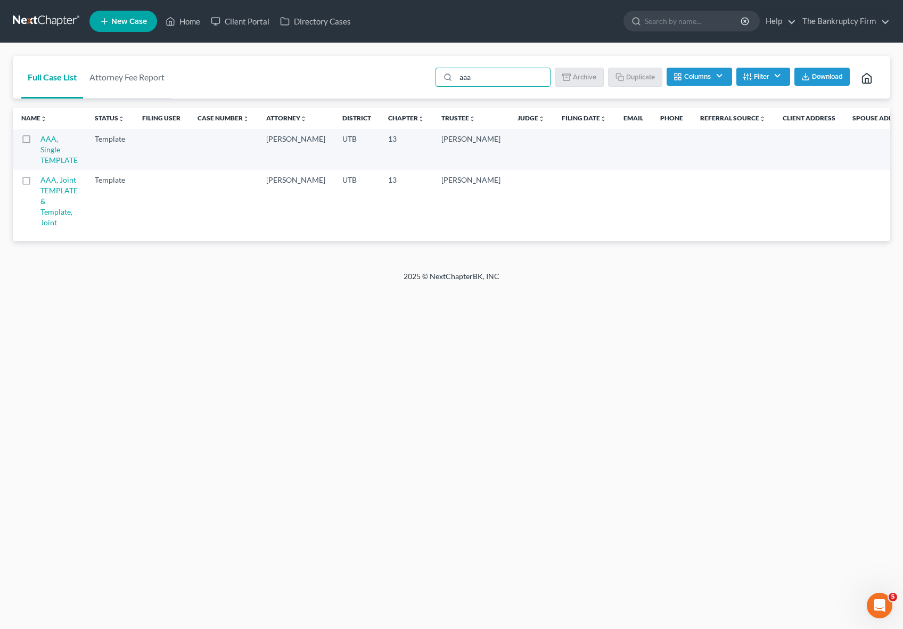
click at [36, 142] on label at bounding box center [36, 142] width 0 height 0
click at [40, 139] on input "checkbox" at bounding box center [43, 137] width 7 height 7
click at [638, 75] on button "Duplicate" at bounding box center [635, 77] width 53 height 18
checkbox input "false"
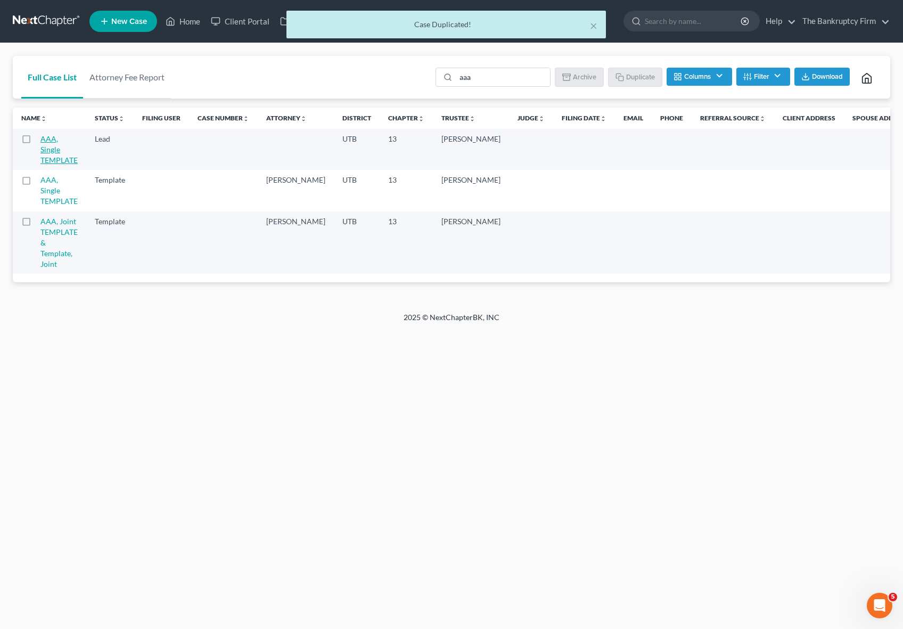
click at [44, 145] on link "AAA, Single TEMPLATE" at bounding box center [58, 149] width 37 height 30
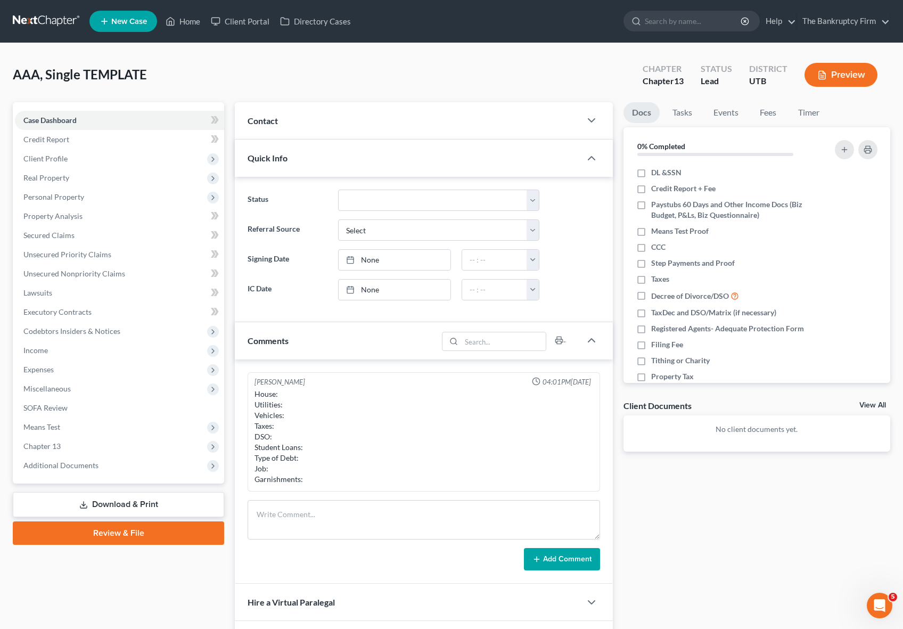
click at [336, 122] on div "Contact" at bounding box center [408, 120] width 346 height 37
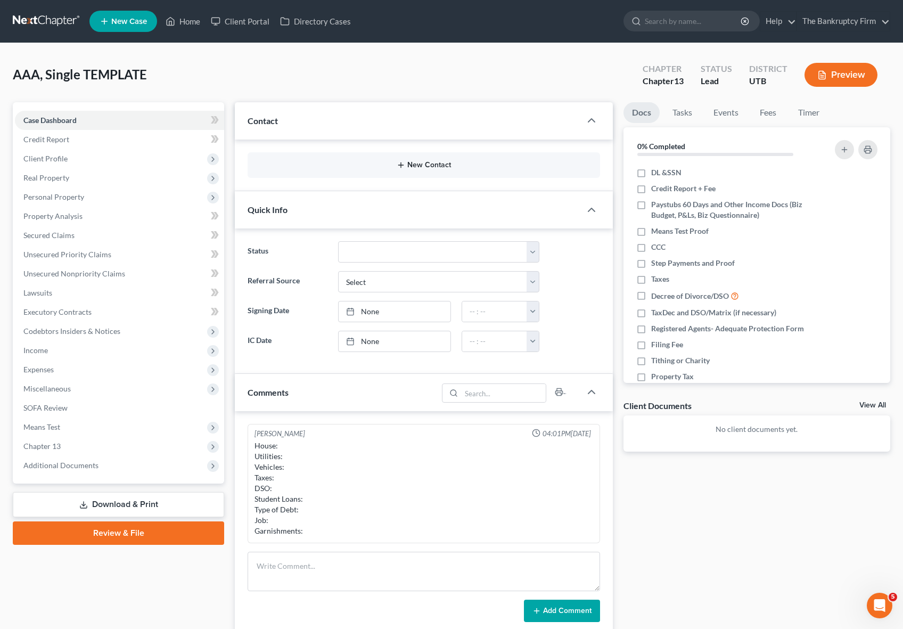
click at [347, 164] on button "New Contact" at bounding box center [423, 165] width 335 height 9
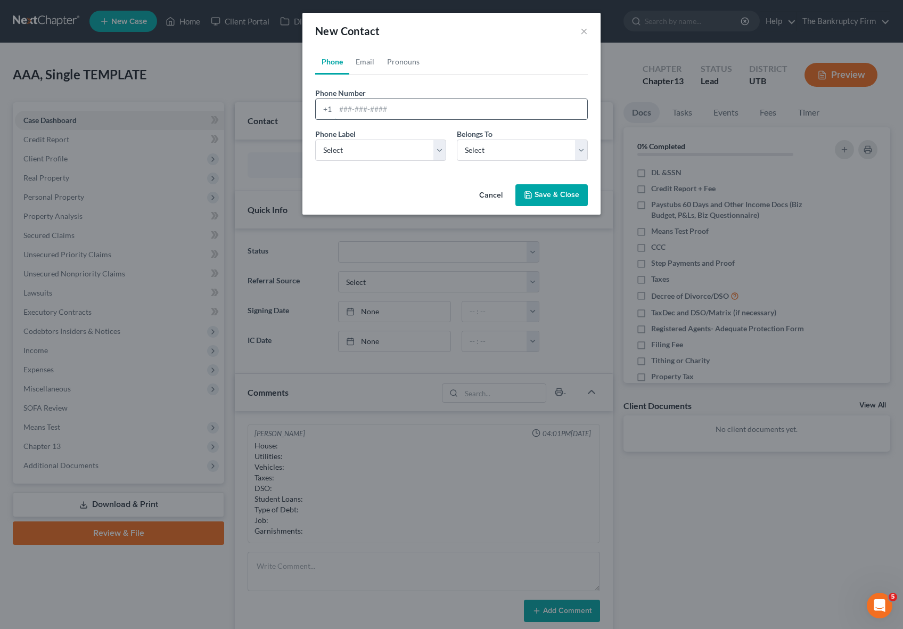
click at [360, 111] on input "tel" at bounding box center [461, 109] width 252 height 20
type input "801-645-1535"
select select "0"
click at [513, 143] on select "Select Client Other" at bounding box center [522, 149] width 131 height 21
select select "0"
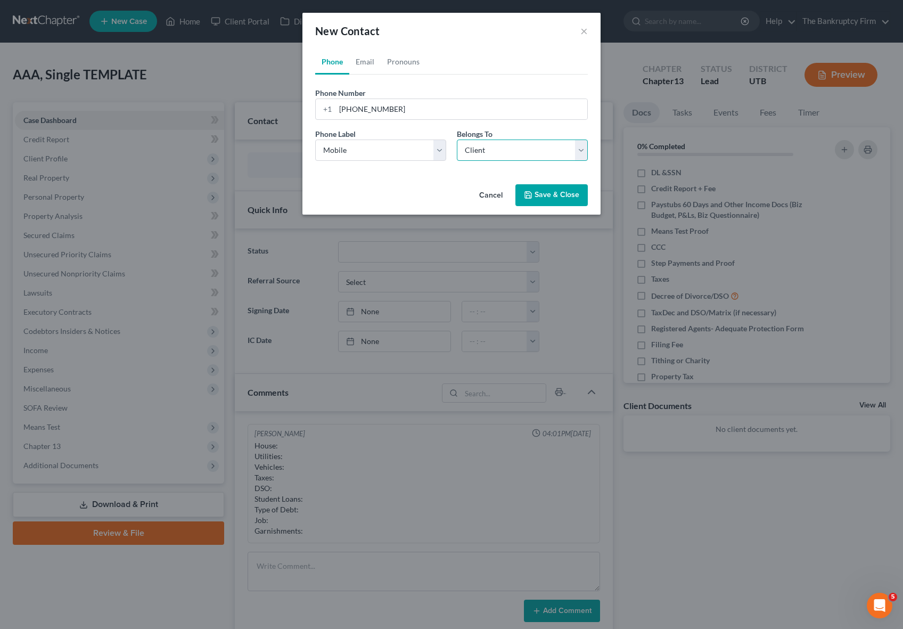
click at [457, 139] on select "Select Client Other" at bounding box center [522, 149] width 131 height 21
select select "0"
click at [366, 64] on link "Email" at bounding box center [364, 62] width 31 height 26
click at [360, 116] on input "email" at bounding box center [461, 109] width 252 height 20
type input "[EMAIL_ADDRESS][DOMAIN_NAME]"
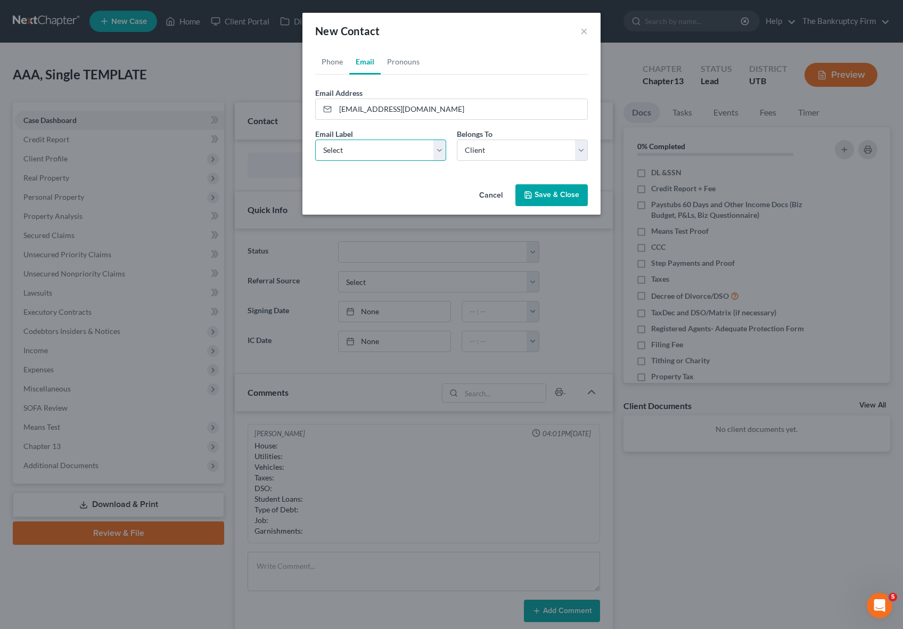
click at [360, 147] on select "Select Home Work Other" at bounding box center [380, 149] width 131 height 21
click at [315, 139] on select "Select Home Work Other" at bounding box center [380, 149] width 131 height 21
click at [364, 149] on select "Select Home Work Other" at bounding box center [380, 149] width 131 height 21
select select "0"
click at [315, 139] on select "Select Home Work Other" at bounding box center [380, 149] width 131 height 21
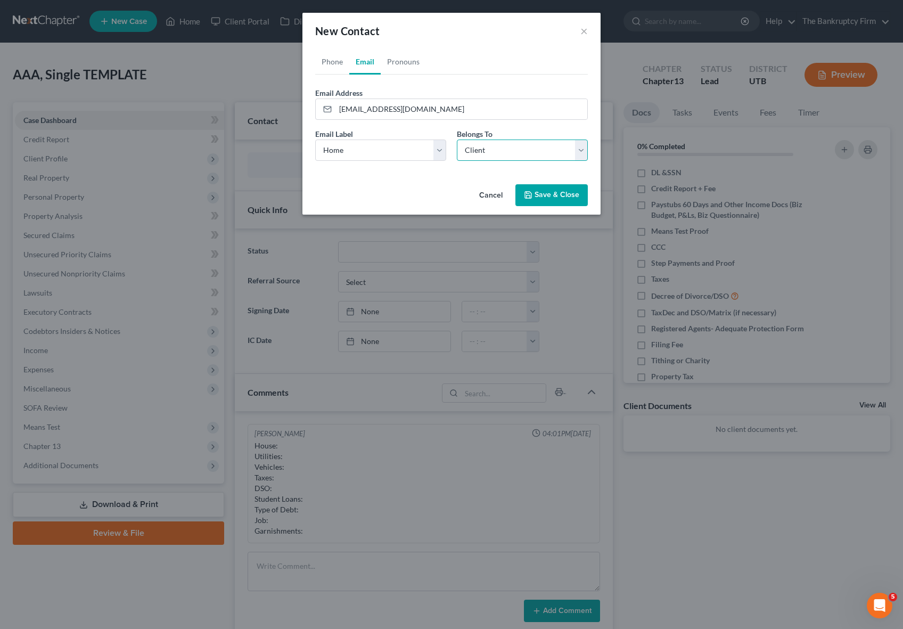
click at [517, 150] on select "Select Client Other" at bounding box center [522, 149] width 131 height 21
click at [457, 139] on select "Select Client Other" at bounding box center [522, 149] width 131 height 21
click at [555, 192] on button "Save & Close" at bounding box center [551, 195] width 72 height 22
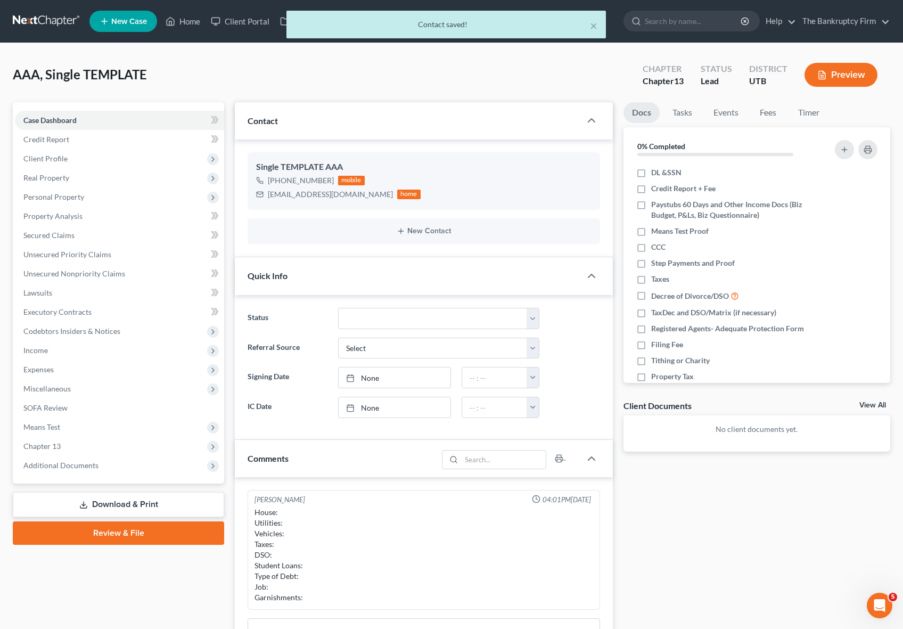
click at [64, 159] on span "Client Profile" at bounding box center [45, 158] width 44 height 9
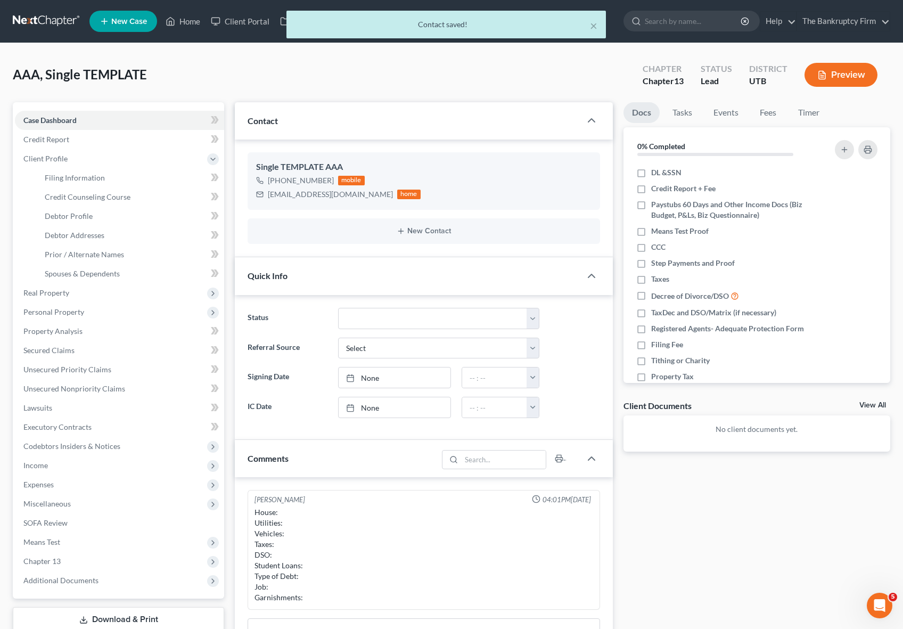
click at [61, 159] on span "Client Profile" at bounding box center [45, 158] width 44 height 9
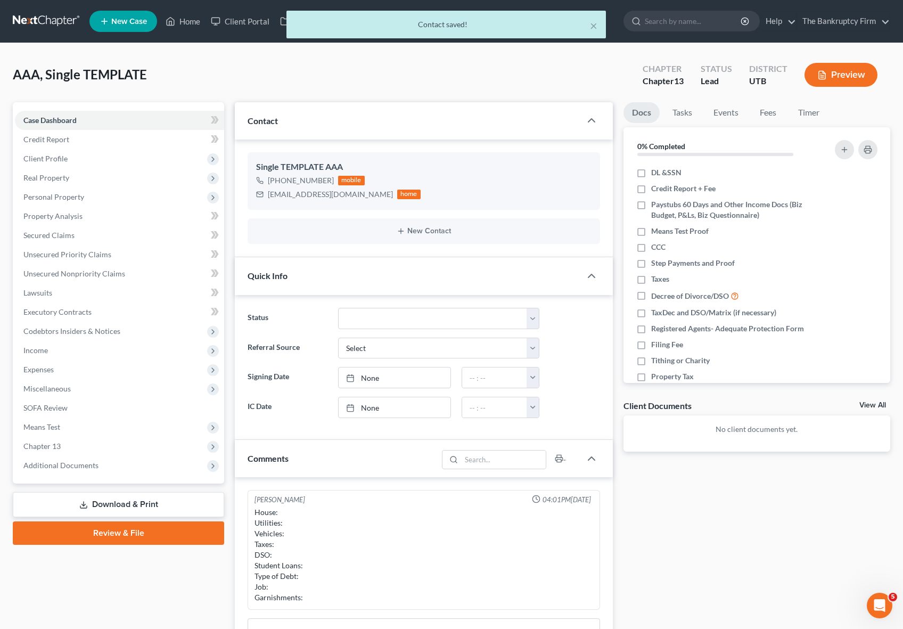
click at [78, 160] on span "Client Profile" at bounding box center [119, 158] width 209 height 19
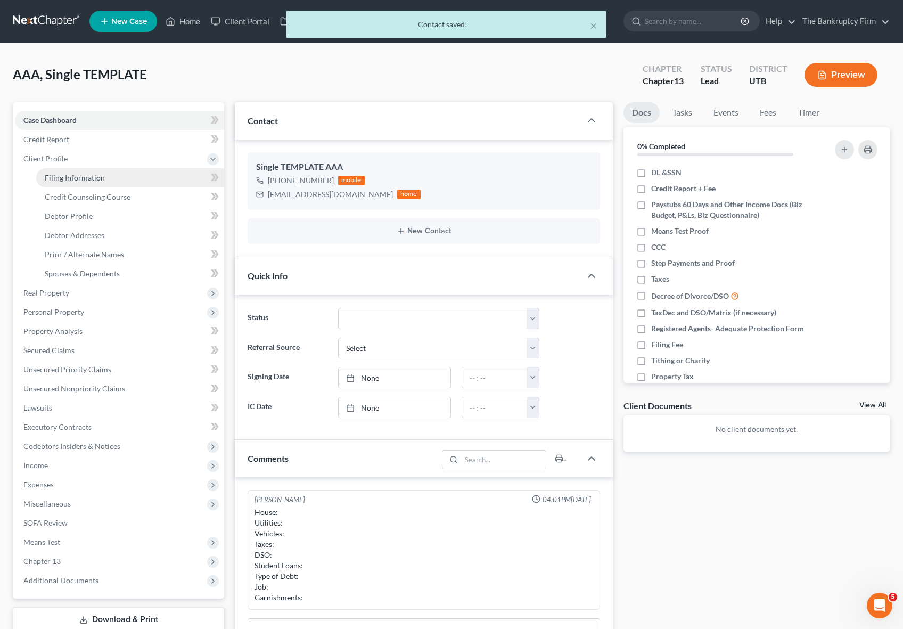
drag, startPoint x: 553, startPoint y: 189, endPoint x: 89, endPoint y: 178, distance: 463.7
click at [89, 178] on span "Filing Information" at bounding box center [75, 177] width 60 height 9
select select "1"
select select "0"
select select "3"
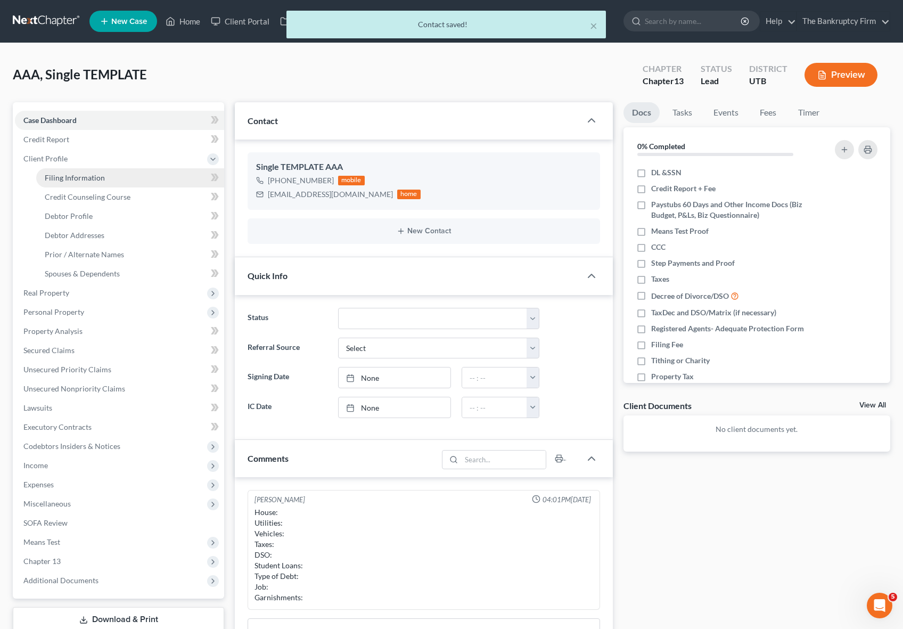
select select "81"
select select "0"
select select "46"
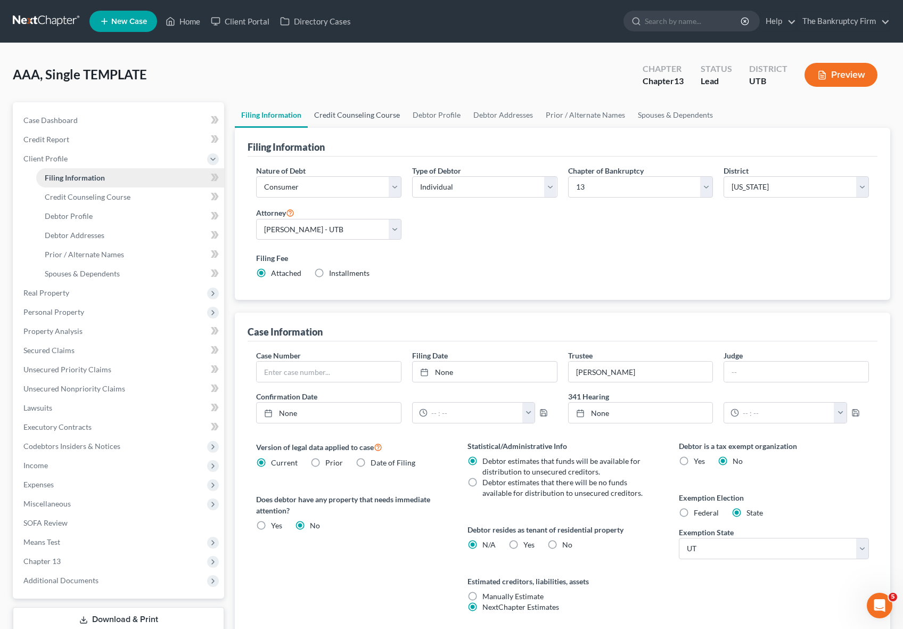
click at [367, 118] on link "Credit Counseling Course" at bounding box center [357, 115] width 98 height 26
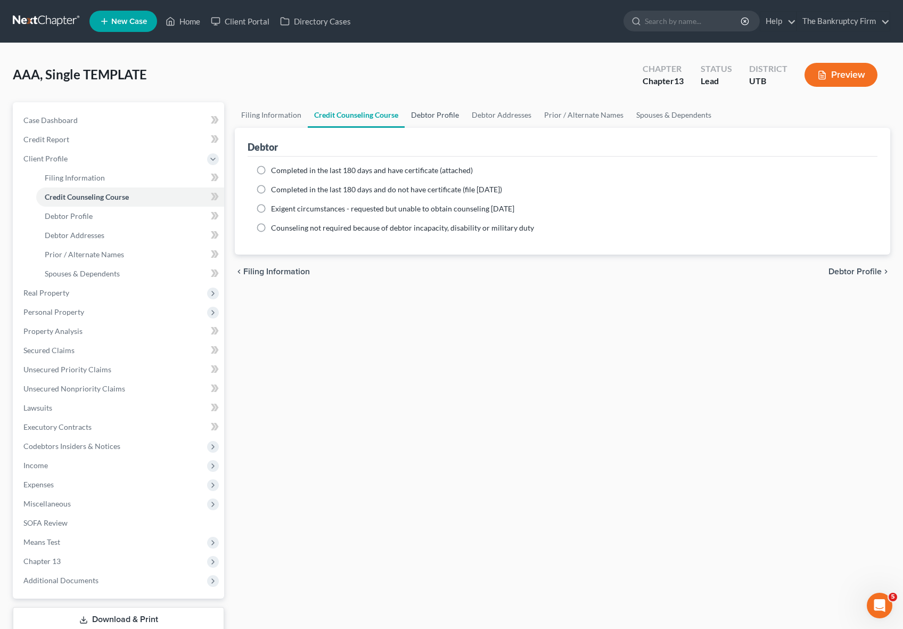
drag, startPoint x: 89, startPoint y: 178, endPoint x: 423, endPoint y: 114, distance: 339.8
click at [423, 114] on link "Debtor Profile" at bounding box center [435, 115] width 61 height 26
select select "1"
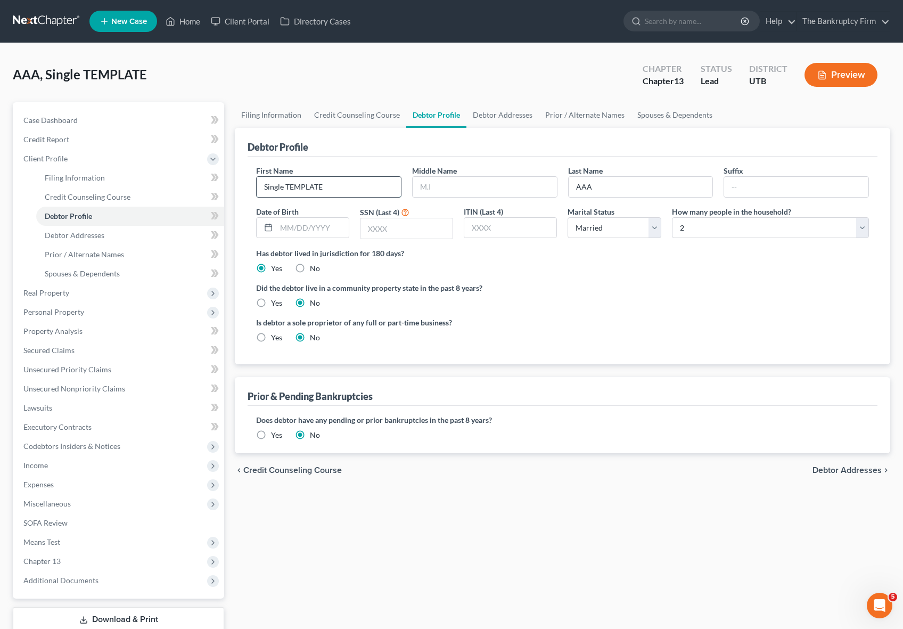
drag, startPoint x: 423, startPoint y: 114, endPoint x: 341, endPoint y: 187, distance: 110.1
click at [341, 187] on input "Single TEMPLATE" at bounding box center [329, 187] width 144 height 20
click at [341, 186] on input "Single TEMPLATE" at bounding box center [329, 187] width 144 height 20
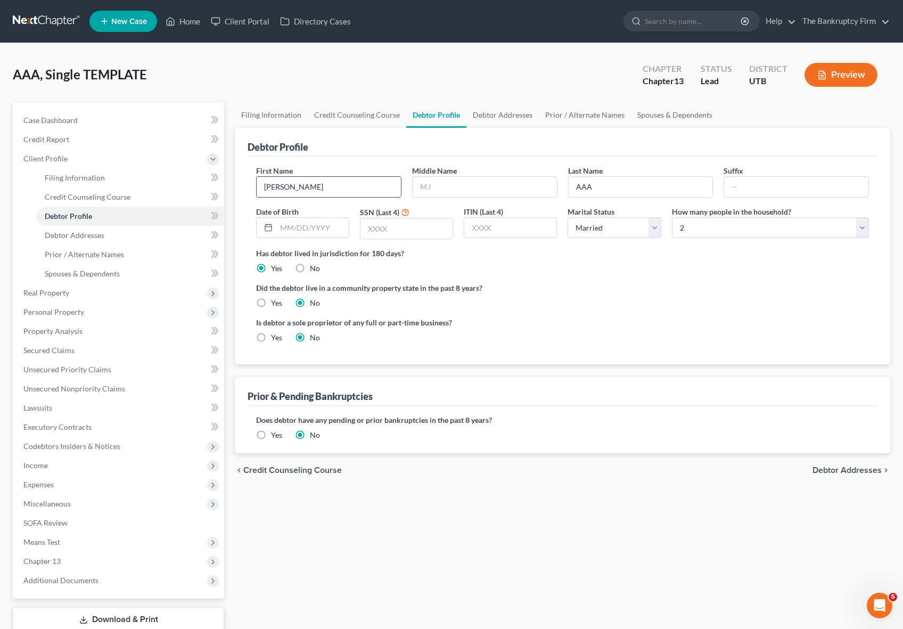
type input "Christa"
type input "Jimerson"
type input "12/04/1976"
type input "9775"
click at [654, 226] on select "Select Single Married Separated Divorced Widowed" at bounding box center [613, 227] width 93 height 21
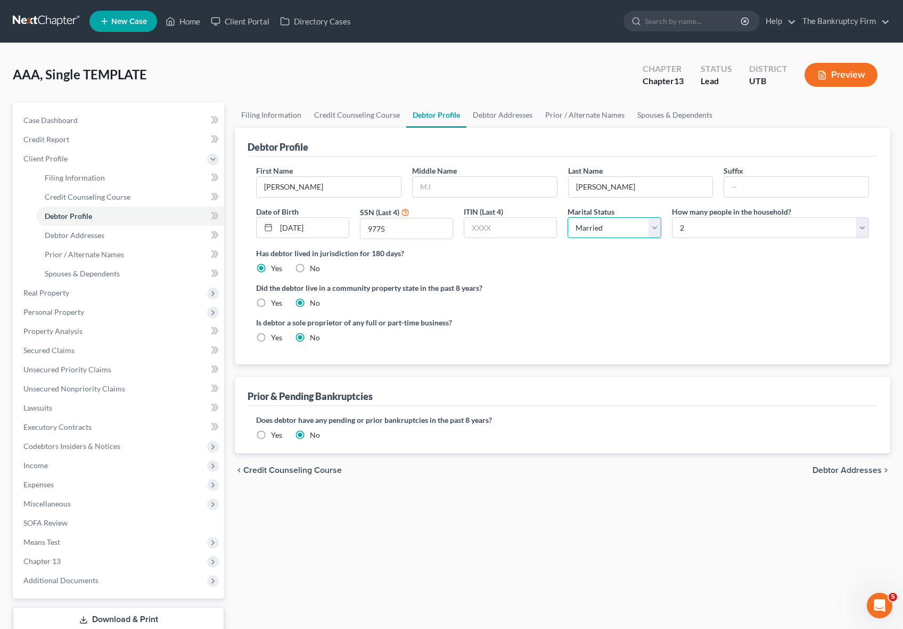
select select "0"
click at [567, 217] on select "Select Single Married Separated Divorced Widowed" at bounding box center [613, 227] width 93 height 21
click at [862, 225] on select "Select 1 2 3 4 5 6 7 8 9 10 11 12 13 14 15 16 17 18 19 20" at bounding box center [770, 227] width 197 height 21
select select "0"
click at [672, 217] on select "Select 1 2 3 4 5 6 7 8 9 10 11 12 13 14 15 16 17 18 19 20" at bounding box center [770, 227] width 197 height 21
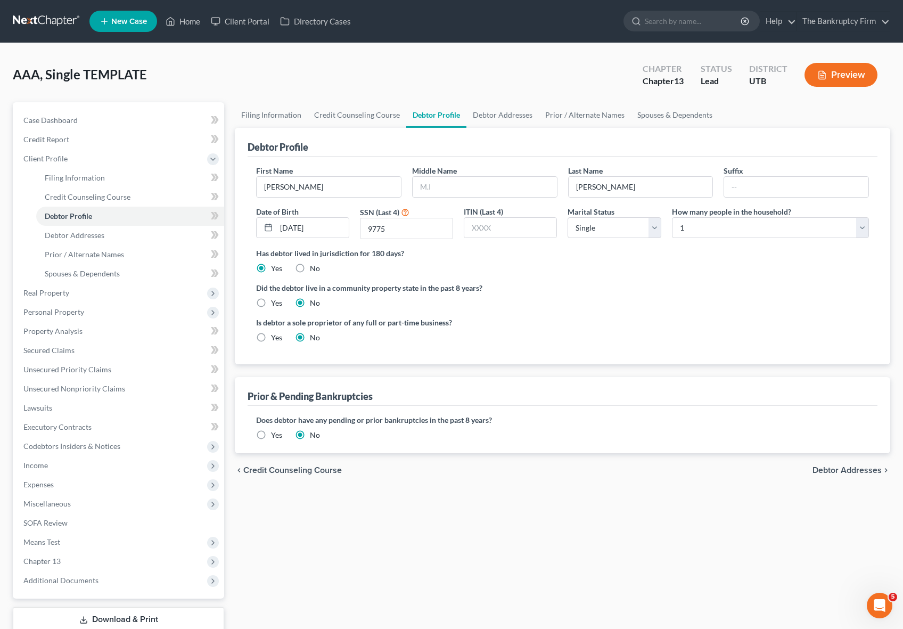
click at [271, 434] on label "Yes" at bounding box center [276, 435] width 11 height 11
click at [275, 434] on input "Yes" at bounding box center [278, 433] width 7 height 7
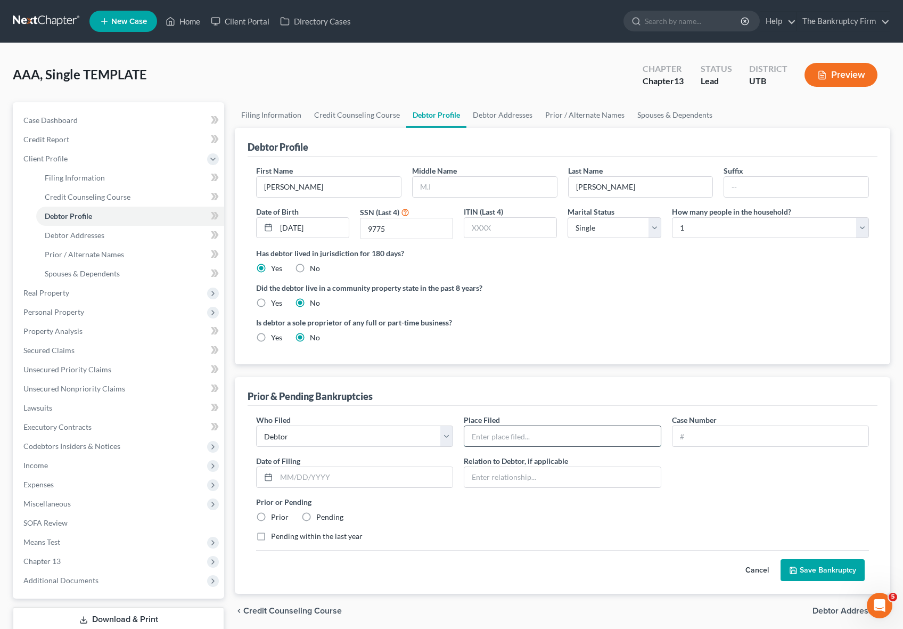
click at [518, 434] on input "text" at bounding box center [562, 436] width 196 height 20
type input "[US_STATE]"
click at [740, 436] on input "text" at bounding box center [770, 436] width 196 height 20
type input "17-21931"
drag, startPoint x: 260, startPoint y: 515, endPoint x: 313, endPoint y: 521, distance: 53.0
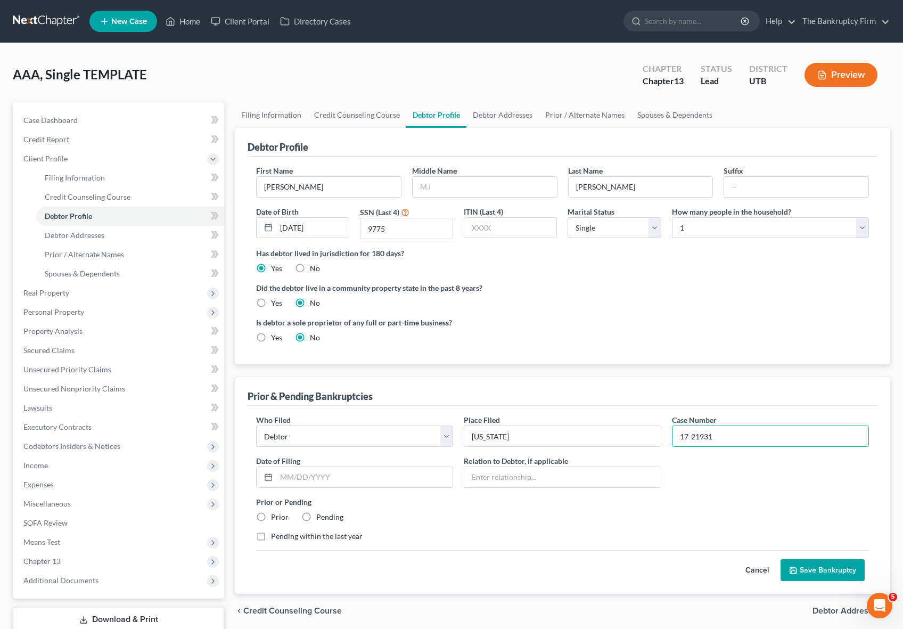
click at [271, 516] on label "Prior" at bounding box center [280, 516] width 18 height 11
click at [275, 516] on input "Prior" at bounding box center [278, 514] width 7 height 7
radio input "true"
click at [819, 564] on button "Save Bankruptcy" at bounding box center [822, 570] width 84 height 22
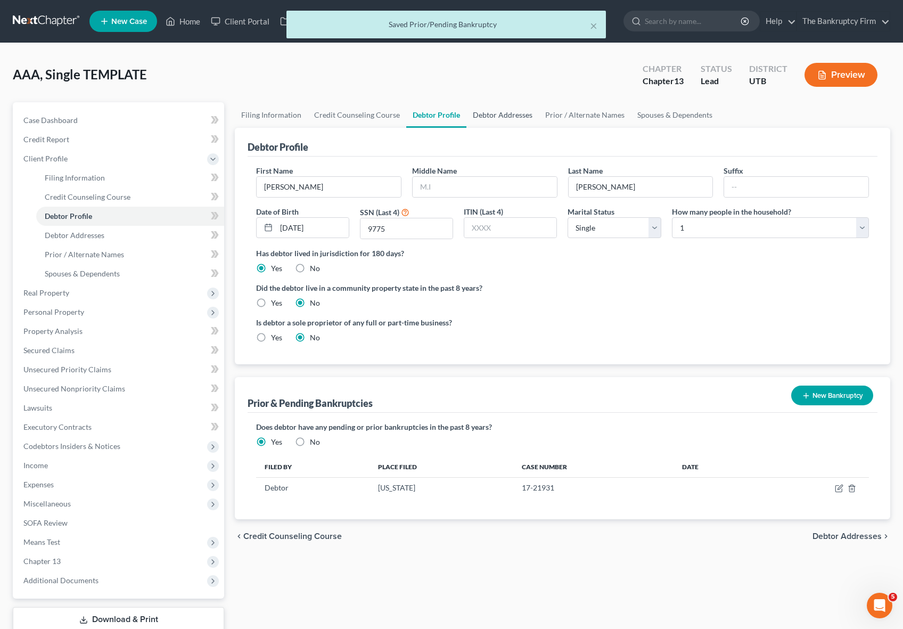
click at [503, 113] on link "Debtor Addresses" at bounding box center [502, 115] width 72 height 26
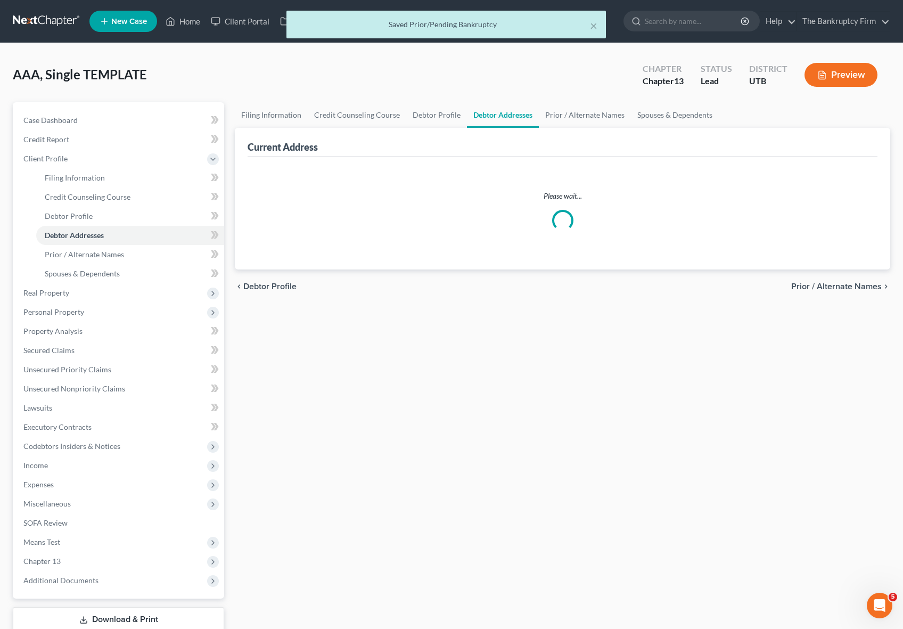
select select "0"
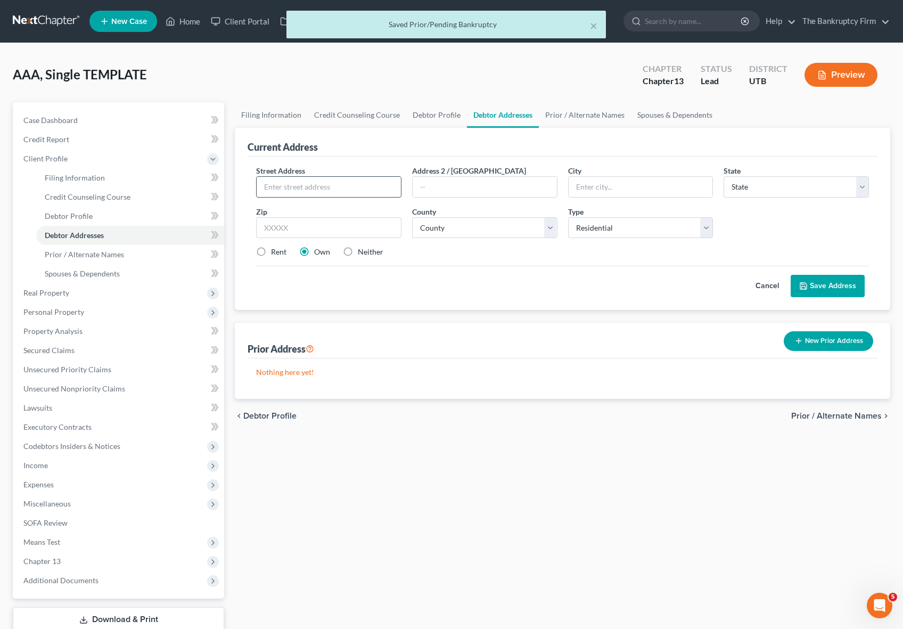
click at [303, 188] on input "text" at bounding box center [329, 187] width 144 height 20
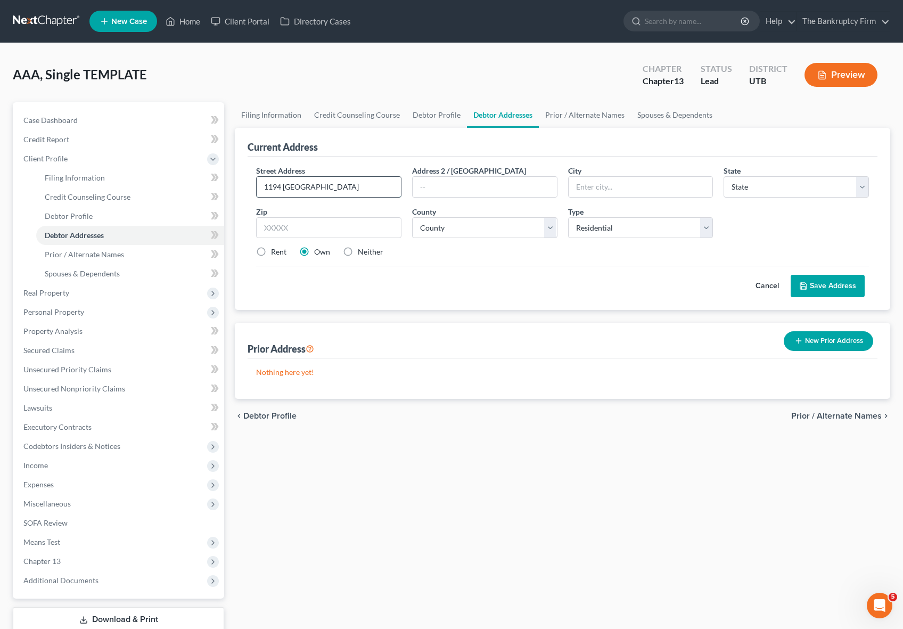
type input "1194 West 4400 South"
type input "Apt 19"
type input "Riverdale"
select select "46"
type input "84405"
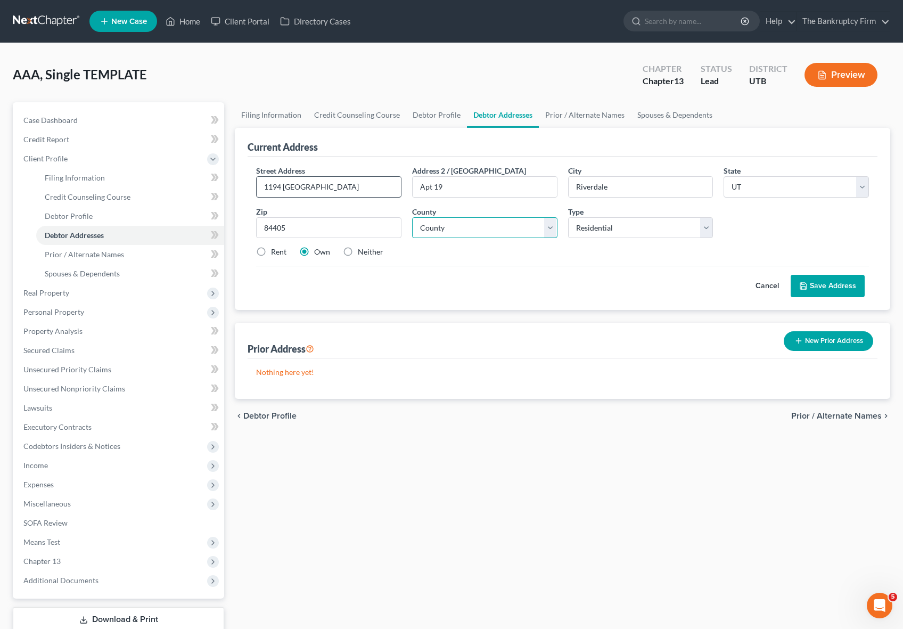
type input "Ogden"
click at [271, 252] on label "Rent" at bounding box center [278, 251] width 15 height 11
click at [275, 252] on input "Rent" at bounding box center [278, 249] width 7 height 7
radio input "true"
click at [548, 228] on select "County Beaver County Box Elder County Cache County Carbon County Daggett County…" at bounding box center [484, 227] width 145 height 21
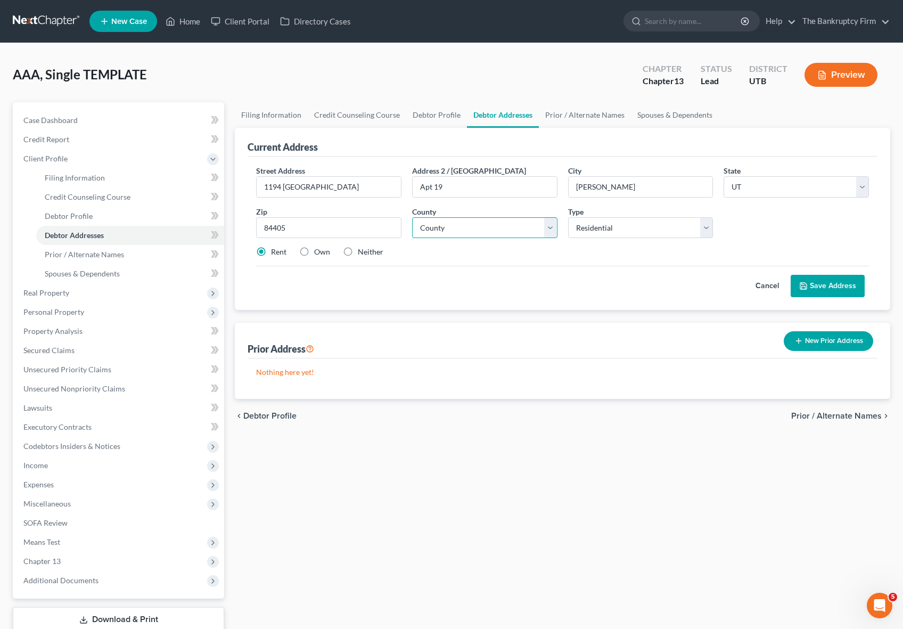
select select "28"
click at [412, 217] on select "County Beaver County Box Elder County Cache County Carbon County Daggett County…" at bounding box center [484, 227] width 145 height 21
click at [837, 286] on button "Save Address" at bounding box center [827, 286] width 74 height 22
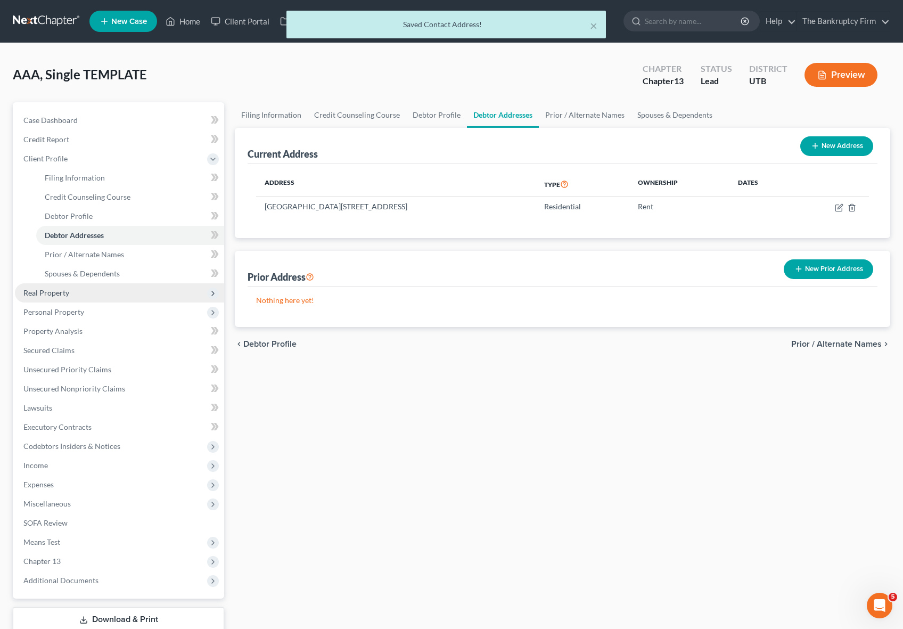
click at [55, 295] on span "Real Property" at bounding box center [46, 292] width 46 height 9
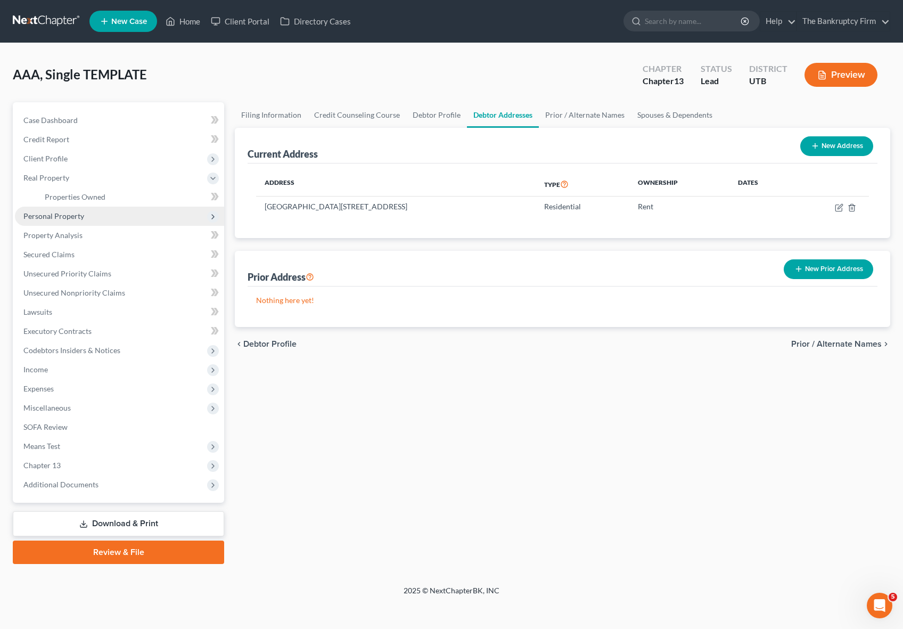
click at [60, 214] on span "Personal Property" at bounding box center [53, 215] width 61 height 9
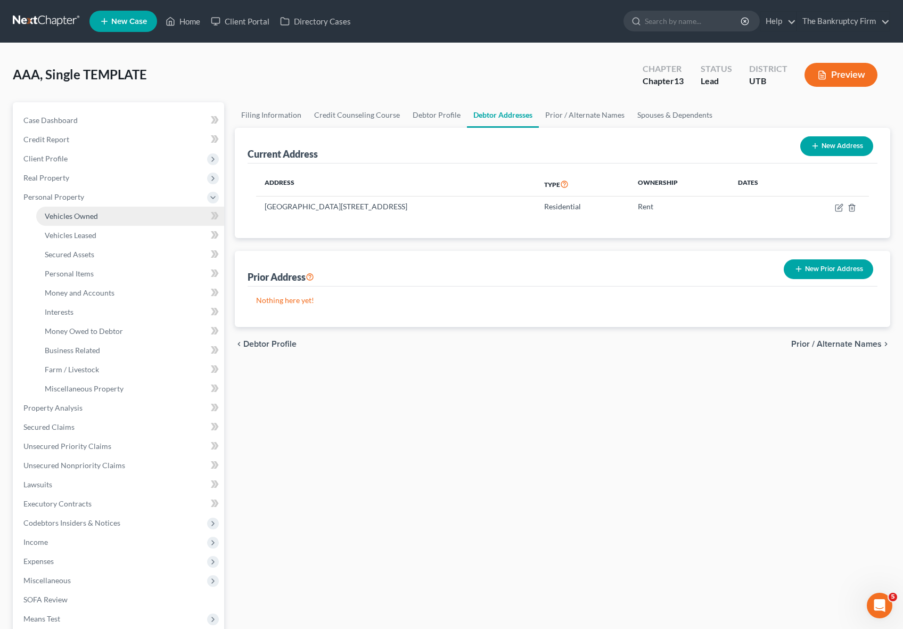
click at [69, 213] on span "Vehicles Owned" at bounding box center [71, 215] width 53 height 9
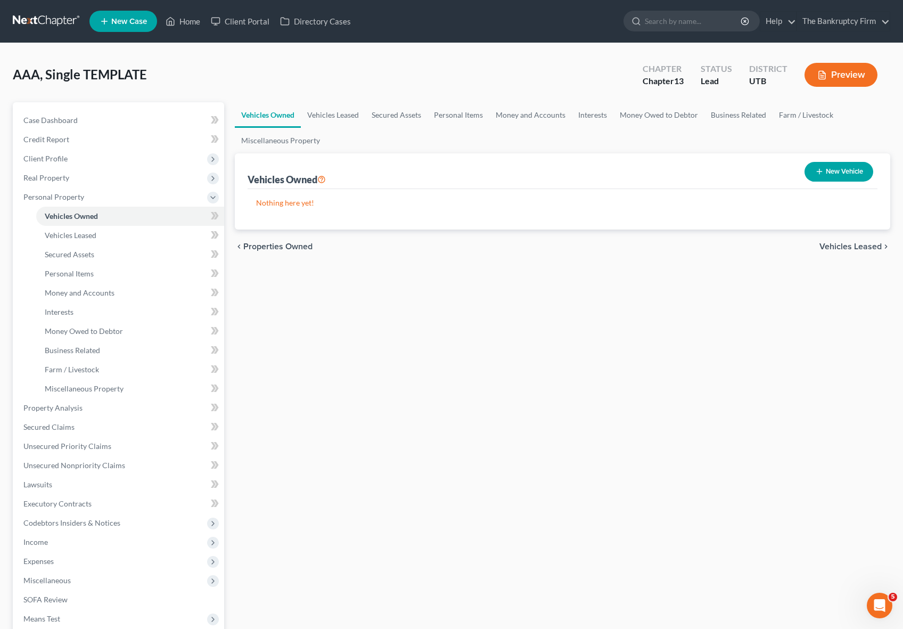
click at [820, 173] on icon "button" at bounding box center [819, 171] width 9 height 9
select select "0"
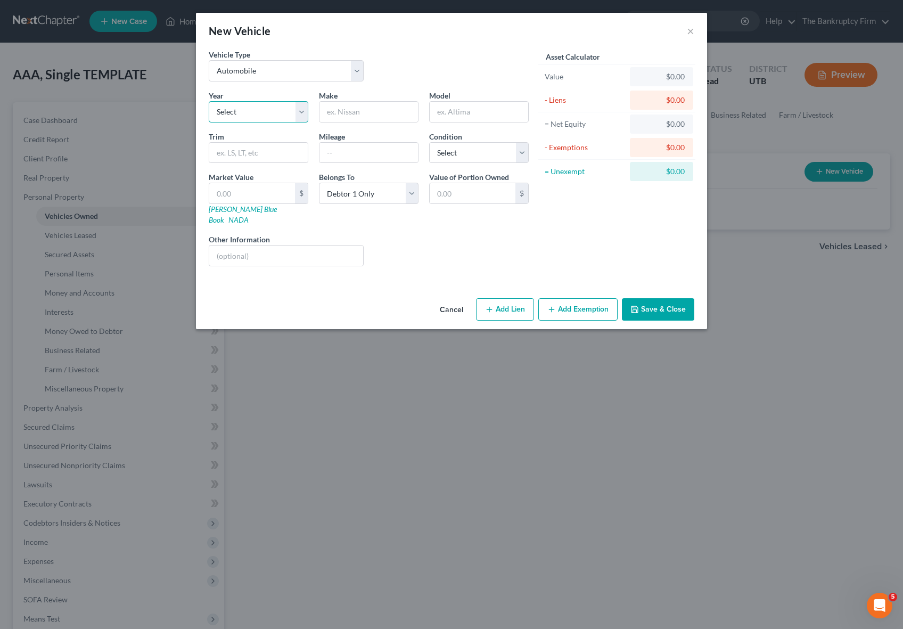
click at [246, 109] on select "Select 2026 2025 2024 2023 2022 2021 2020 2019 2018 2017 2016 2015 2014 2013 20…" at bounding box center [259, 111] width 100 height 21
select select "2"
click at [209, 101] on select "Select 2026 2025 2024 2023 2022 2021 2020 2019 2018 2017 2016 2015 2014 2013 20…" at bounding box center [259, 111] width 100 height 21
click at [348, 108] on input "text" at bounding box center [368, 112] width 98 height 20
type input "Kiaq"
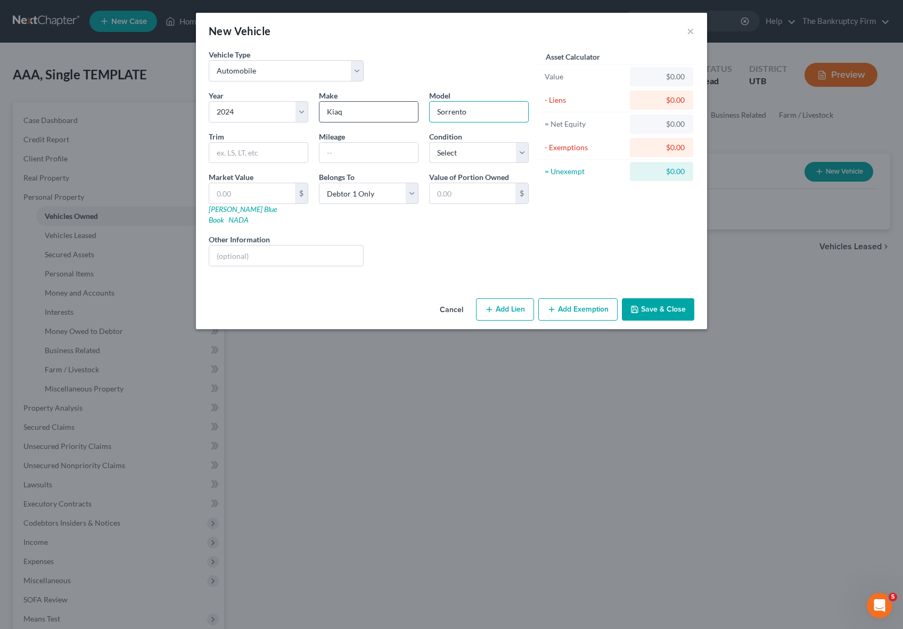
type input "Sorrento"
click at [348, 113] on input "Kiaq" at bounding box center [368, 112] width 98 height 20
type input "Kia"
click at [449, 53] on div "Vehicle Type Select Automobile Truck Trailer Watercraft Aircraft Motor Home Atv…" at bounding box center [368, 69] width 331 height 41
click at [219, 194] on input "text" at bounding box center [252, 193] width 86 height 20
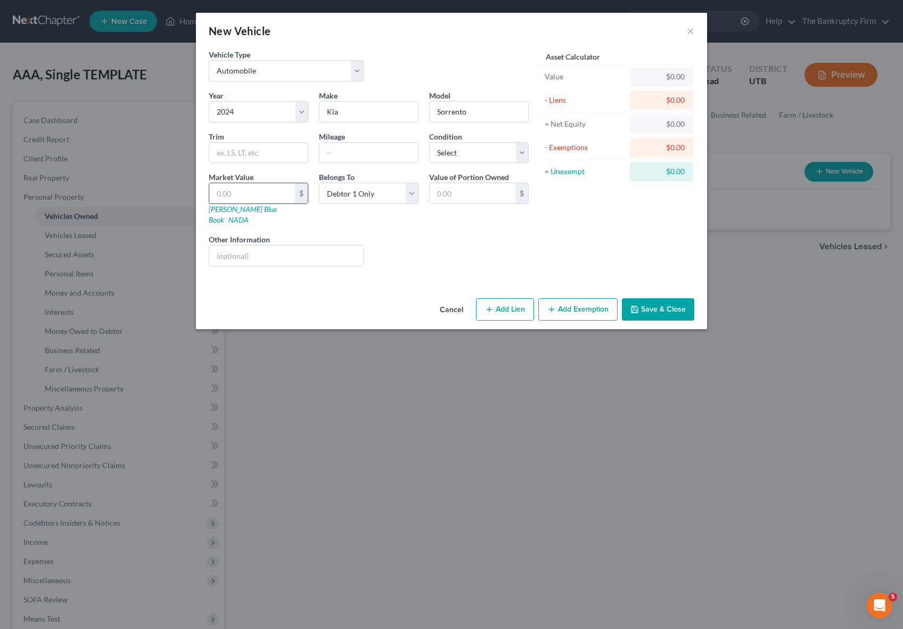
click at [251, 190] on input "text" at bounding box center [252, 193] width 86 height 20
type input "3"
type input "3.00"
type input "37"
type input "37.00"
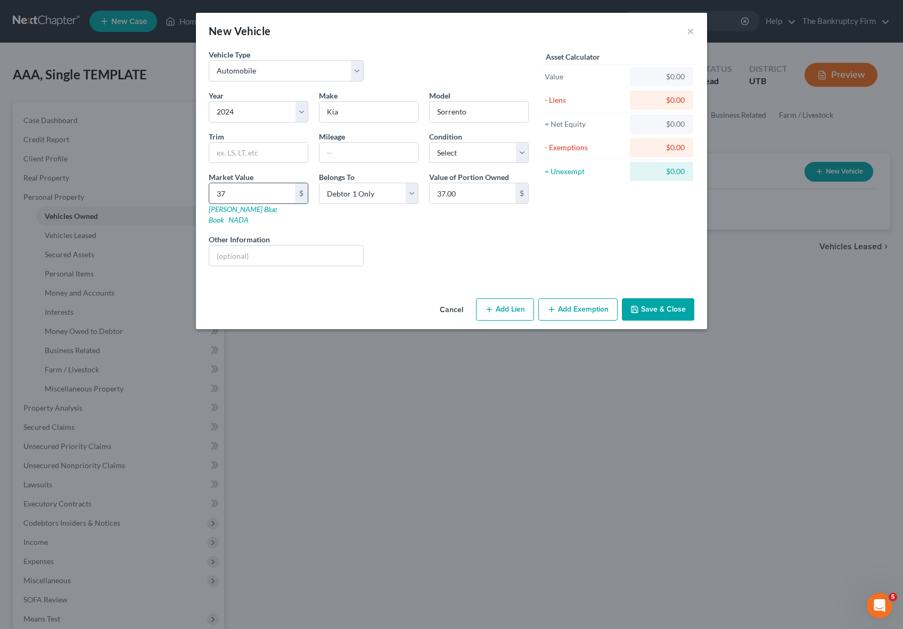
type input "376"
type input "376.00"
type input "3764"
type input "3,764.00"
type input "37648"
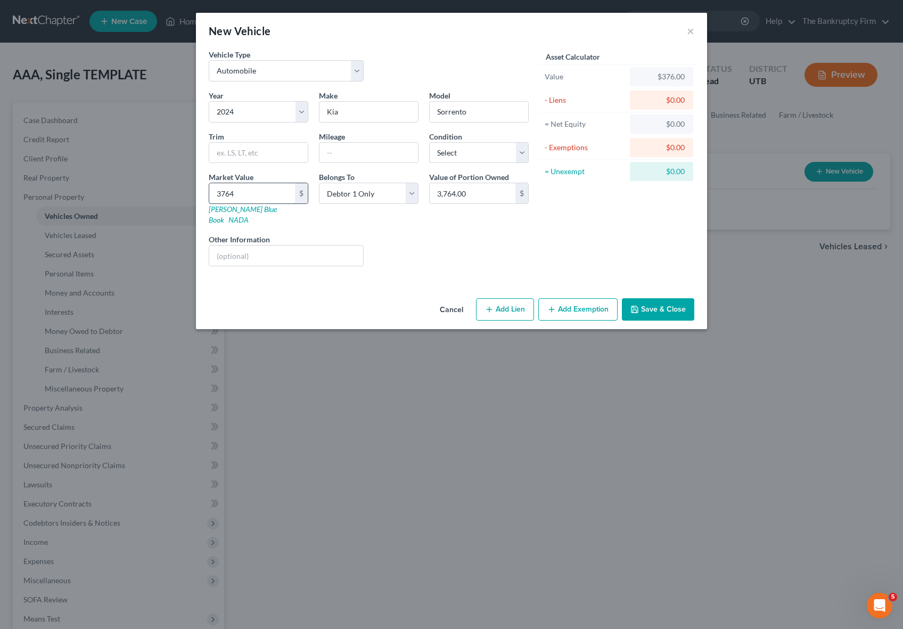
type input "37,648.00"
type input "37,648"
click at [235, 246] on input "text" at bounding box center [286, 255] width 154 height 20
type input "$32000 Kia Finance"
click at [247, 195] on input "37,648" at bounding box center [252, 193] width 86 height 20
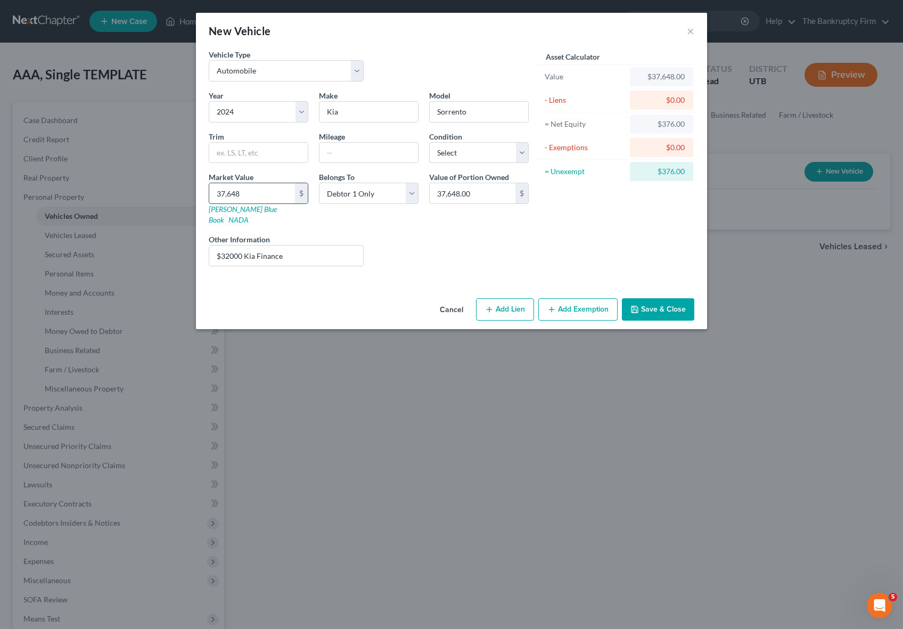
type input "3"
type input "3.00"
type input "33"
type input "33.00"
type input "336"
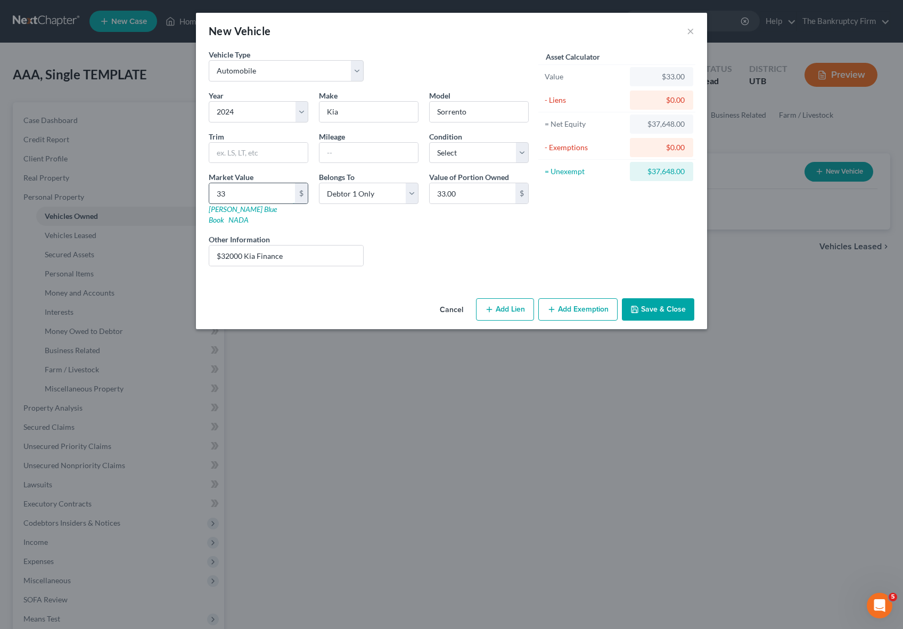
type input "336.00"
type input "3364"
type input "3,364.00"
type input "3,3648"
type input "33,648.00"
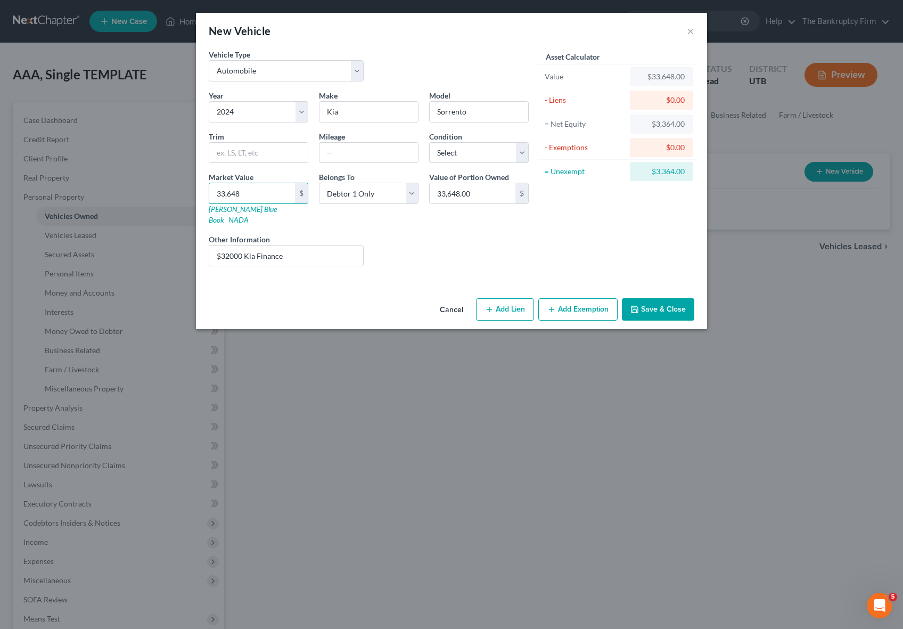
type input "33,648"
click at [651, 298] on button "Save & Close" at bounding box center [658, 309] width 72 height 22
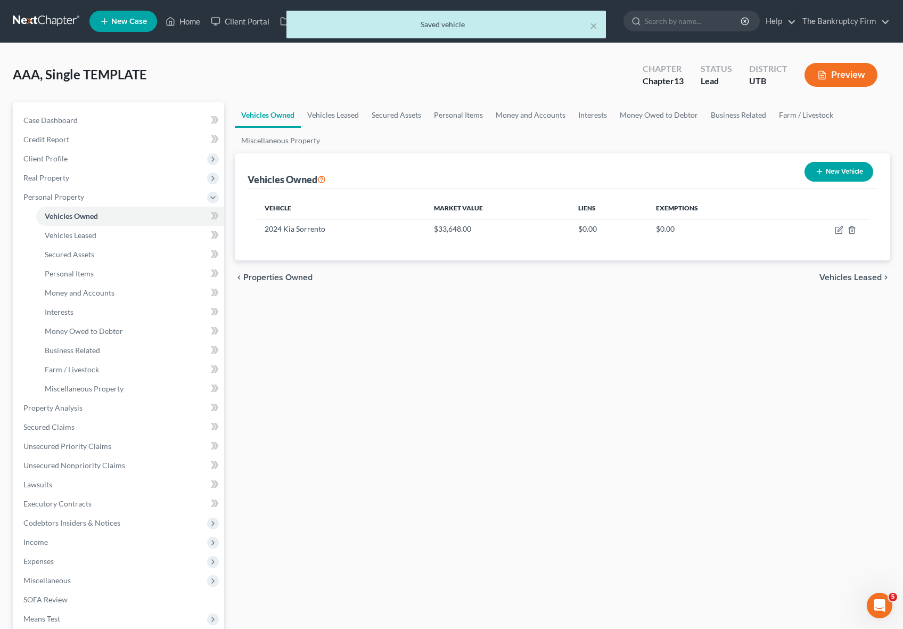
click at [831, 172] on button "New Vehicle" at bounding box center [838, 172] width 69 height 20
select select "0"
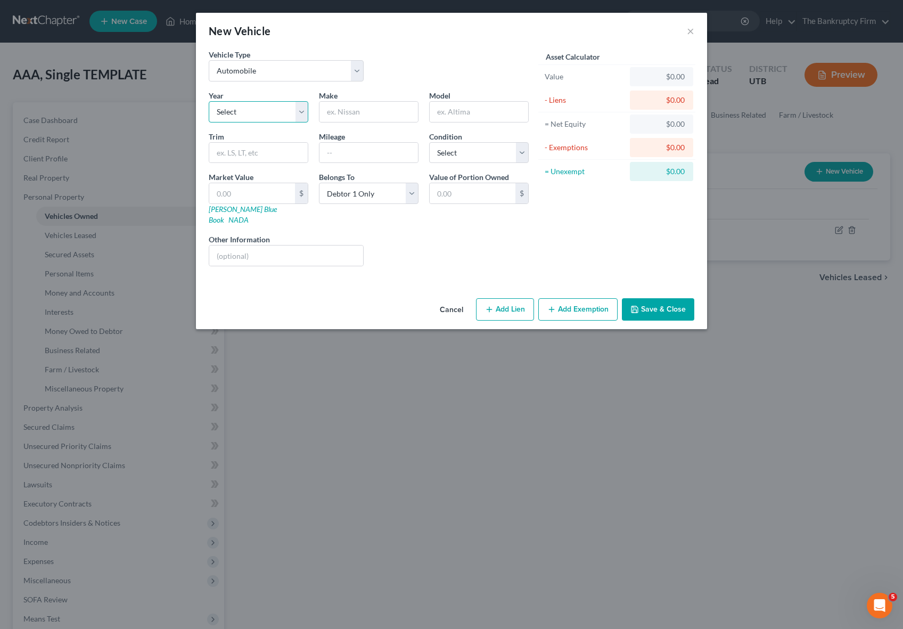
click at [266, 112] on select "Select 2026 2025 2024 2023 2022 2021 2020 2019 2018 2017 2016 2015 2014 2013 20…" at bounding box center [259, 111] width 100 height 21
select select "21"
click at [209, 101] on select "Select 2026 2025 2024 2023 2022 2021 2020 2019 2018 2017 2016 2015 2014 2013 20…" at bounding box center [259, 111] width 100 height 21
click at [361, 115] on input "text" at bounding box center [368, 112] width 98 height 20
type input "Buick"
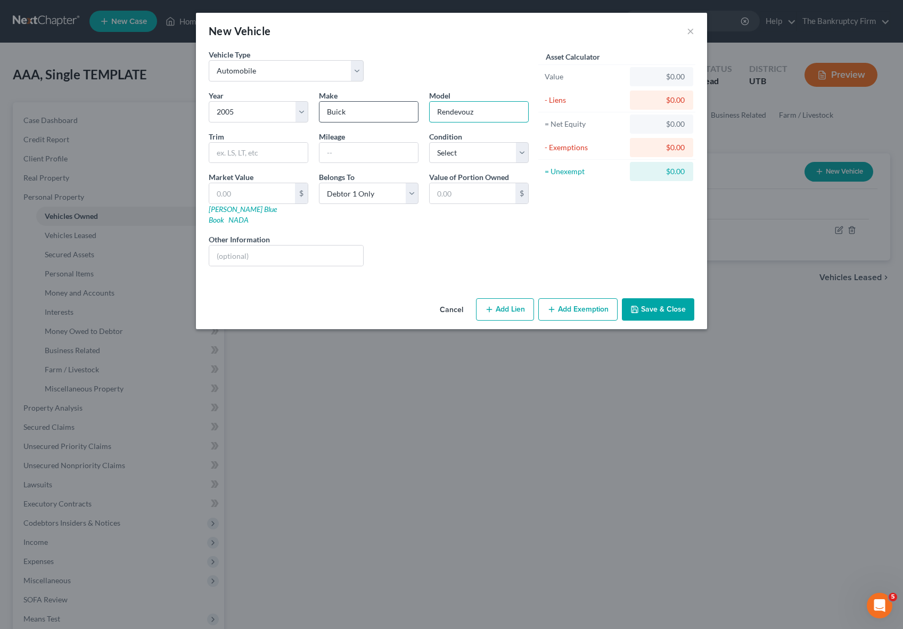
type input "Rendevouz"
type input "230000"
click at [504, 161] on select "Select Excellent Very Good Good Fair Poor" at bounding box center [479, 152] width 100 height 21
select select "4"
click at [429, 142] on select "Select Excellent Very Good Good Fair Poor" at bounding box center [479, 152] width 100 height 21
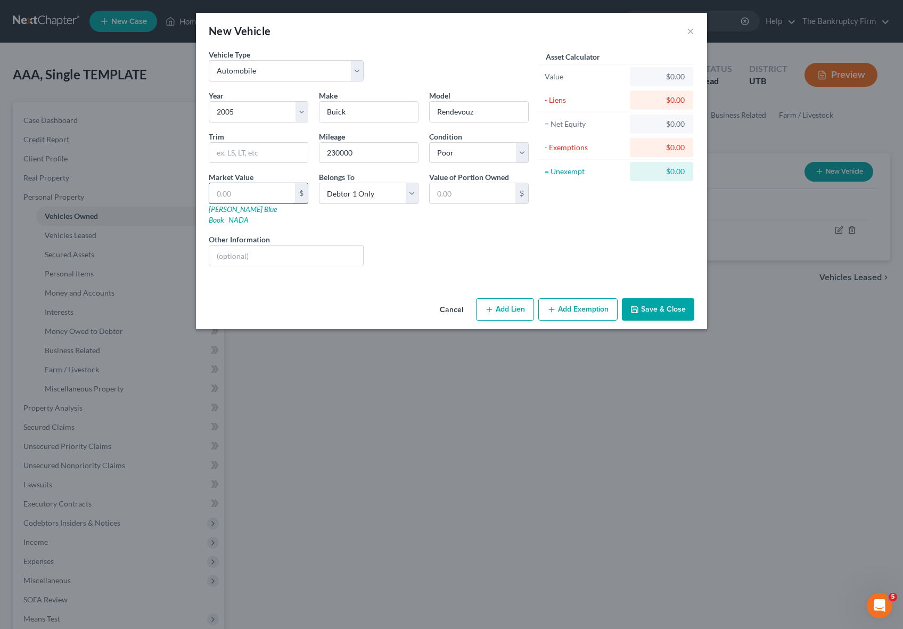
click at [257, 195] on input "text" at bounding box center [252, 193] width 86 height 20
type input "3"
type input "3.00"
type input "30"
type input "30.00"
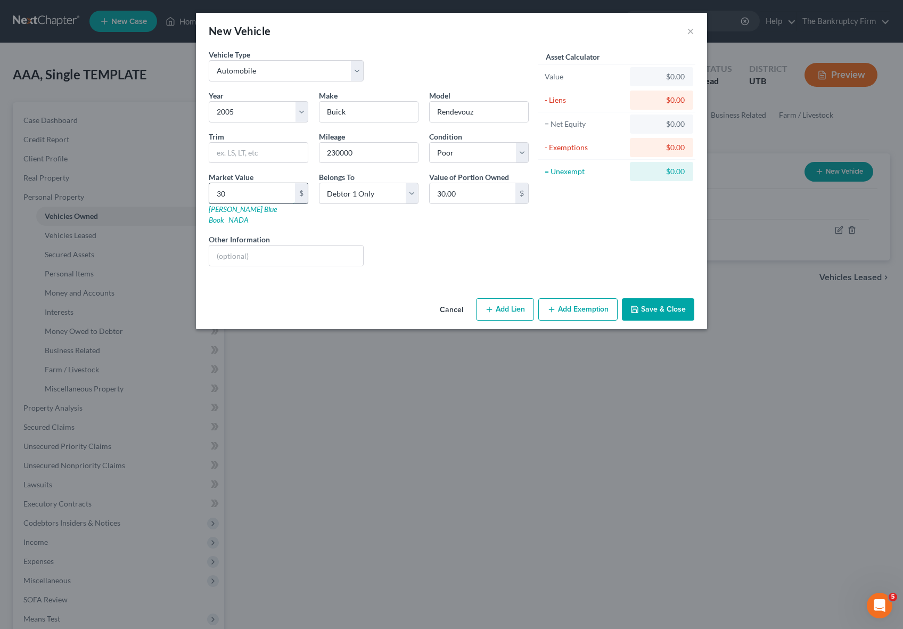
type input "307"
type input "307.00"
type input "3075"
type input "3,075.00"
type input "3,07"
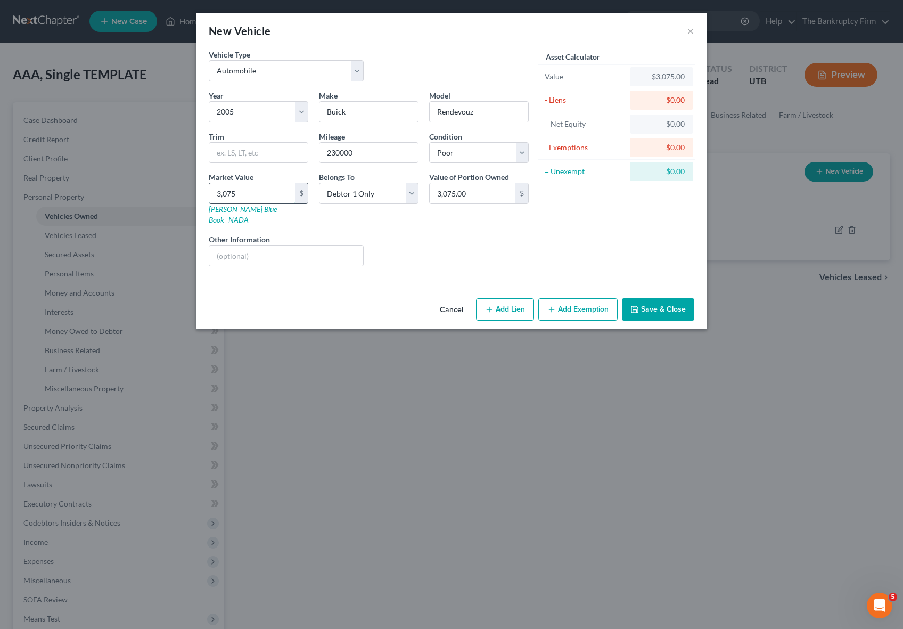
type input "307.00"
type input "30"
type input "30.00"
type input "3"
type input "3.00"
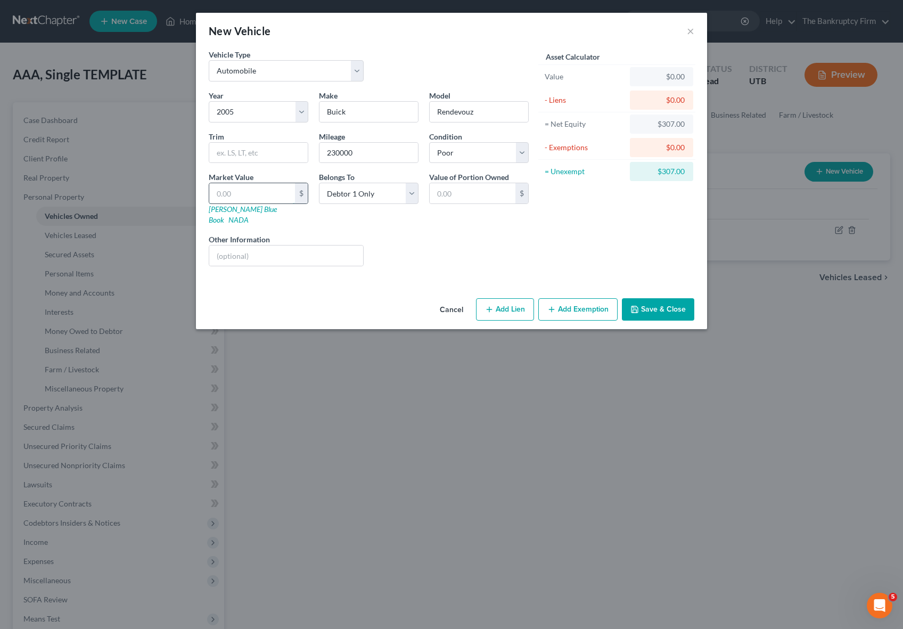
type input "2"
type input "2.00"
type input "22"
type input "22.00"
type input "220"
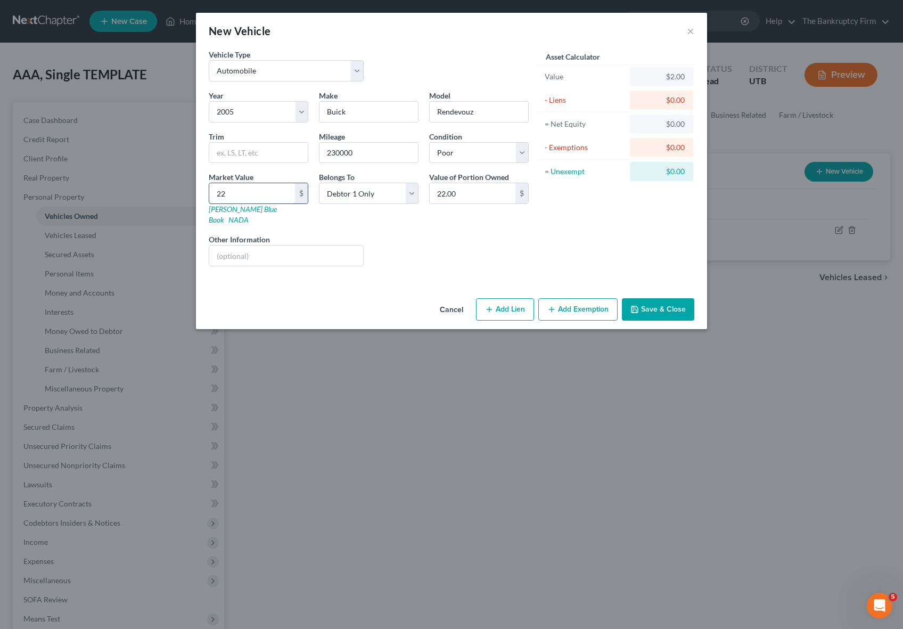
type input "220.00"
type input "2200"
type input "2,200.00"
type input "2,200"
click at [653, 298] on button "Save & Close" at bounding box center [658, 309] width 72 height 22
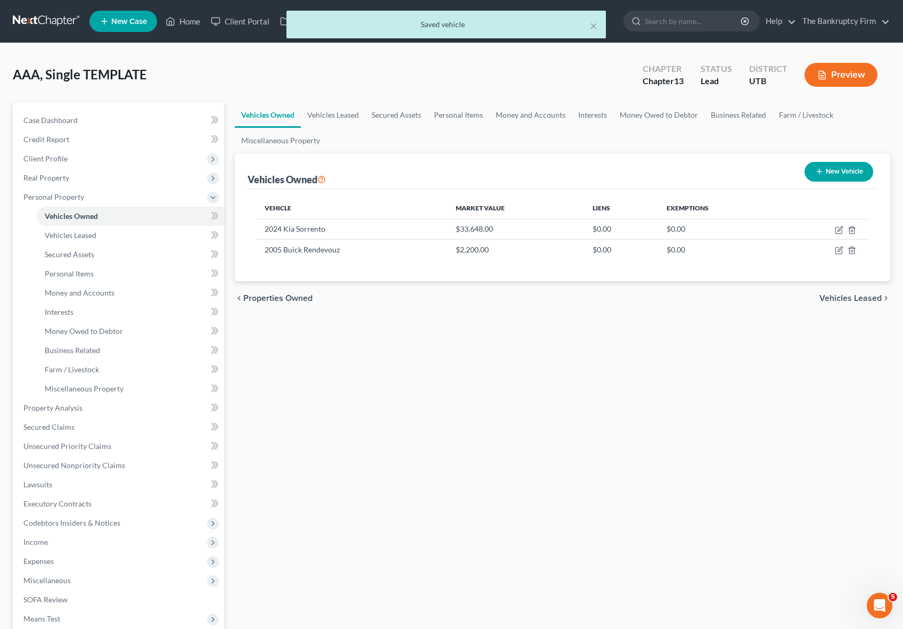
click at [496, 161] on div "Vehicles Owned New Vehicle" at bounding box center [562, 171] width 630 height 36
click at [319, 110] on link "Vehicles Leased" at bounding box center [333, 115] width 64 height 26
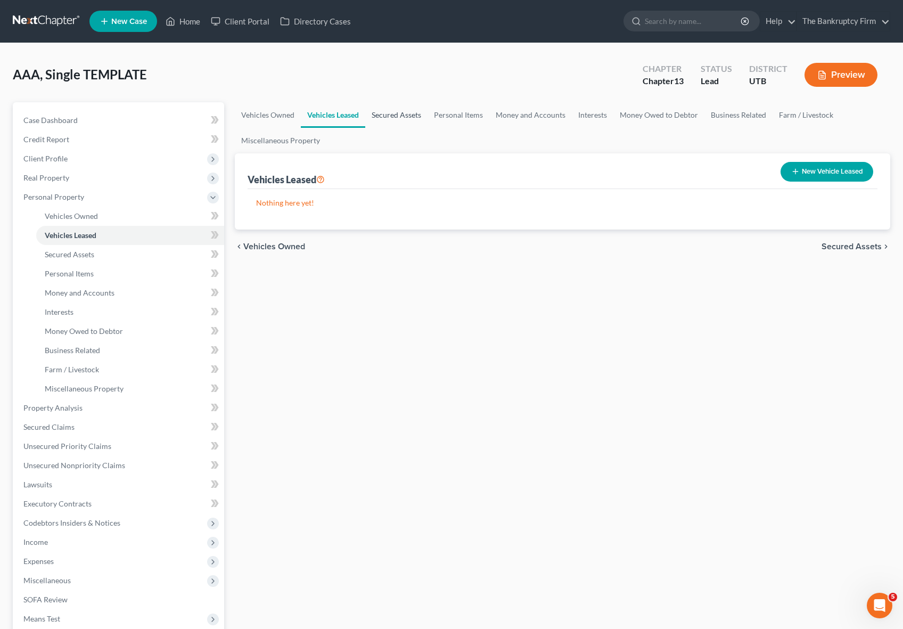
click at [387, 111] on link "Secured Assets" at bounding box center [396, 115] width 62 height 26
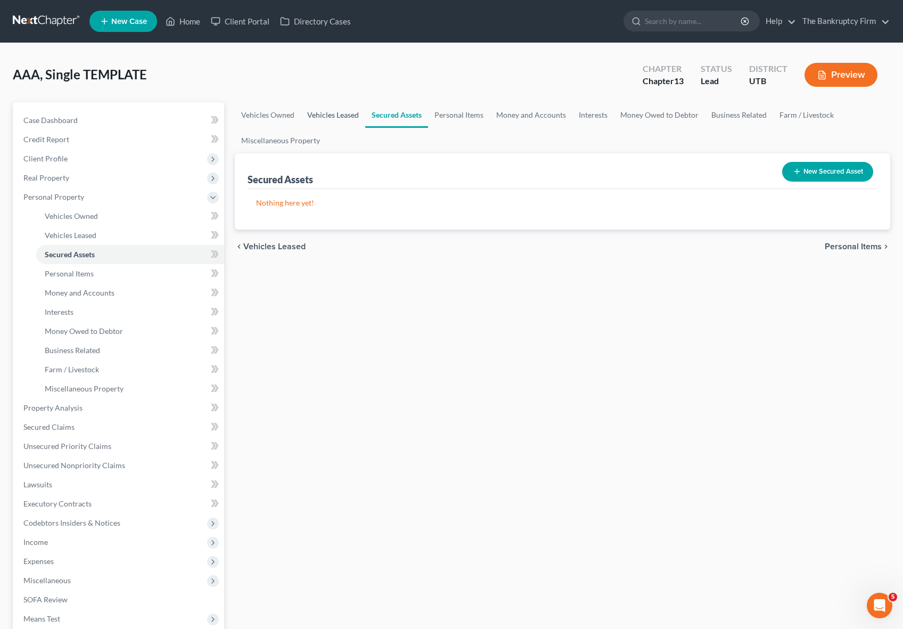
click at [315, 115] on link "Vehicles Leased" at bounding box center [333, 115] width 64 height 26
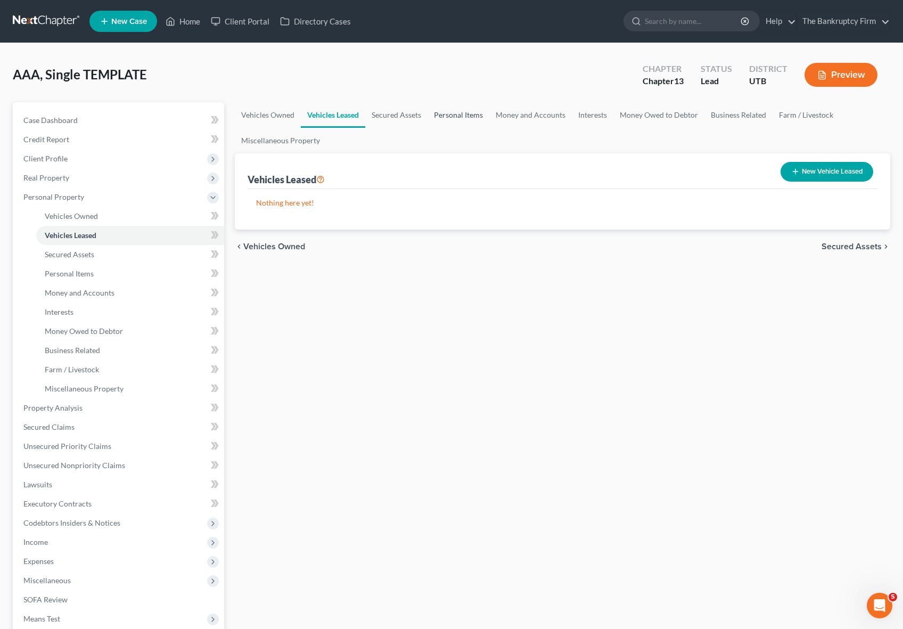
click at [470, 112] on link "Personal Items" at bounding box center [458, 115] width 62 height 26
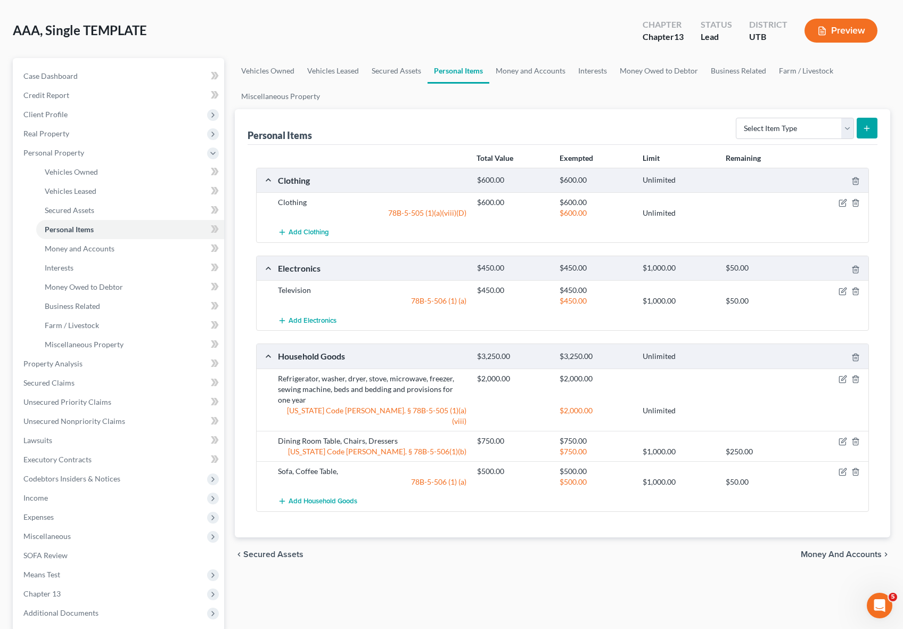
scroll to position [48, 0]
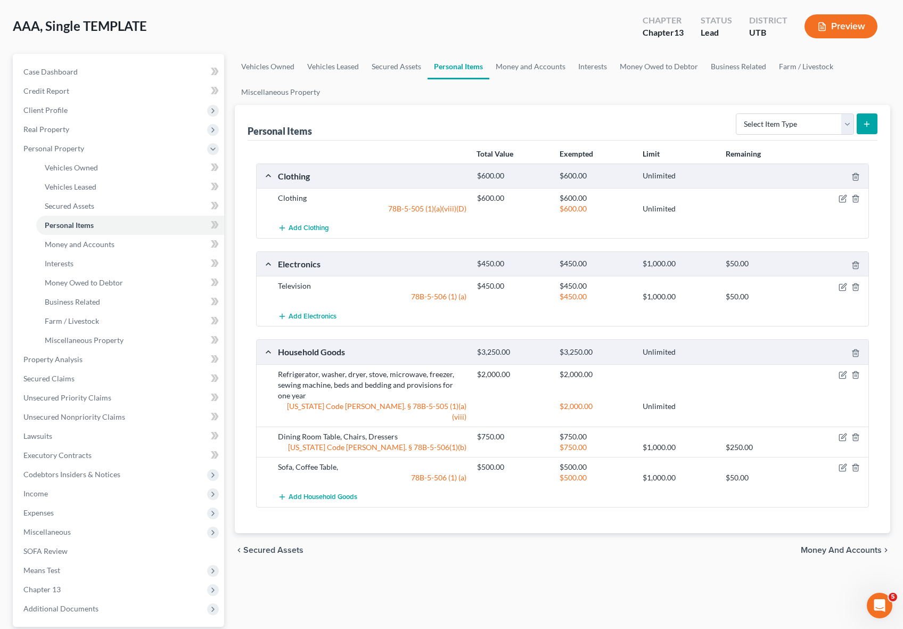
click at [531, 98] on ul "Vehicles Owned Vehicles Leased Secured Assets Personal Items Money and Accounts…" at bounding box center [562, 79] width 655 height 51
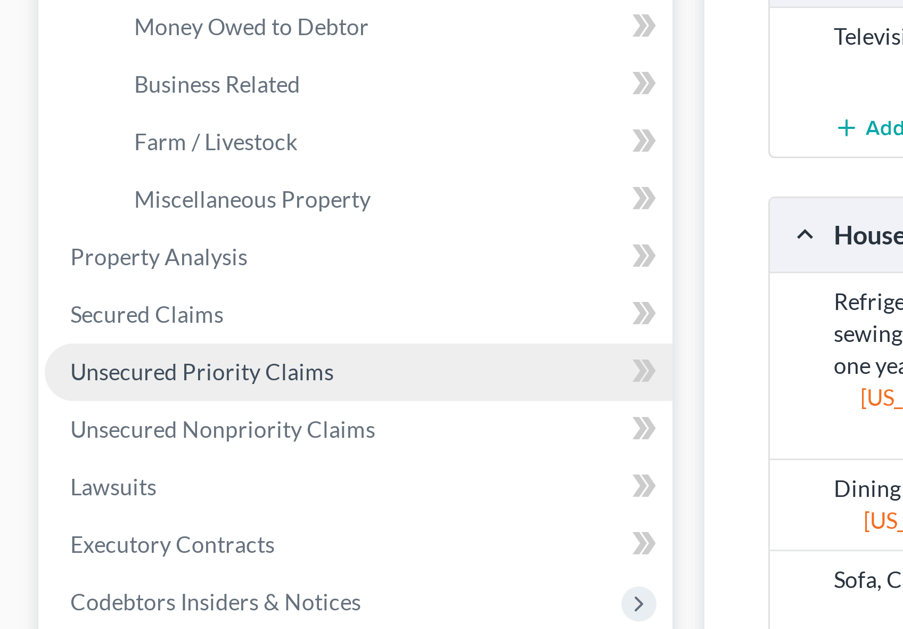
click at [77, 399] on span "Unsecured Priority Claims" at bounding box center [67, 398] width 88 height 9
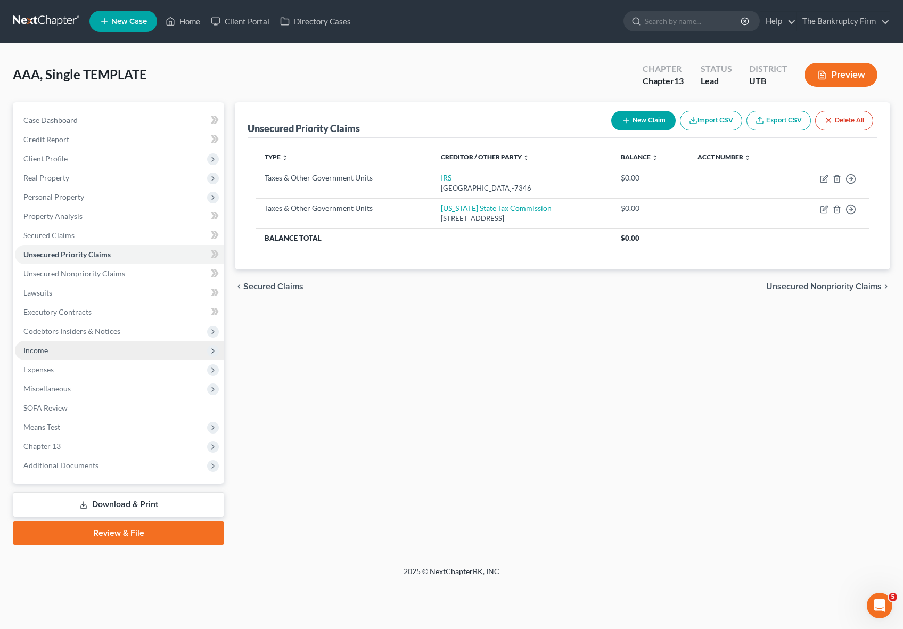
click at [41, 350] on span "Income" at bounding box center [35, 349] width 24 height 9
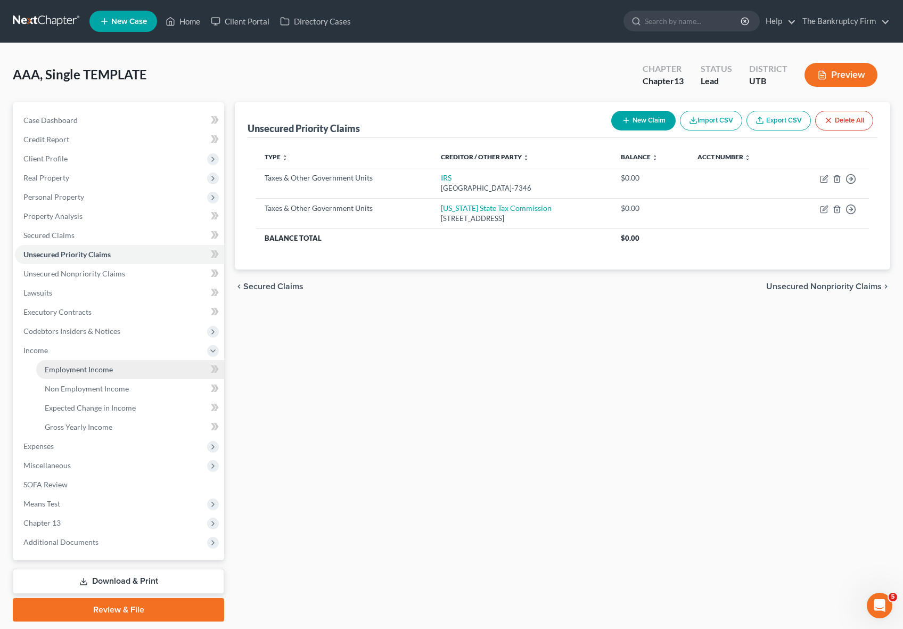
click at [91, 367] on span "Employment Income" at bounding box center [79, 369] width 68 height 9
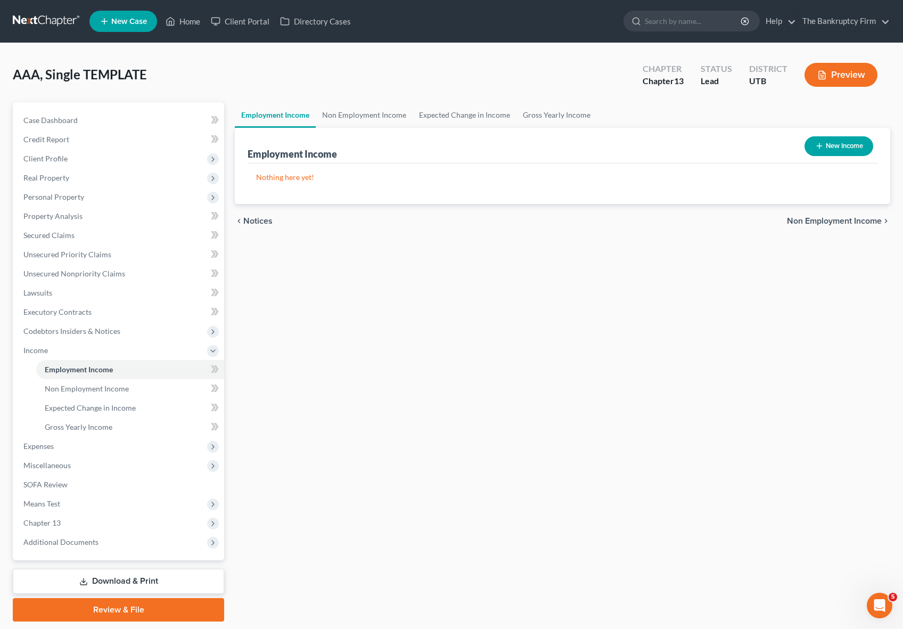
click at [848, 146] on button "New Income" at bounding box center [838, 146] width 69 height 20
select select "0"
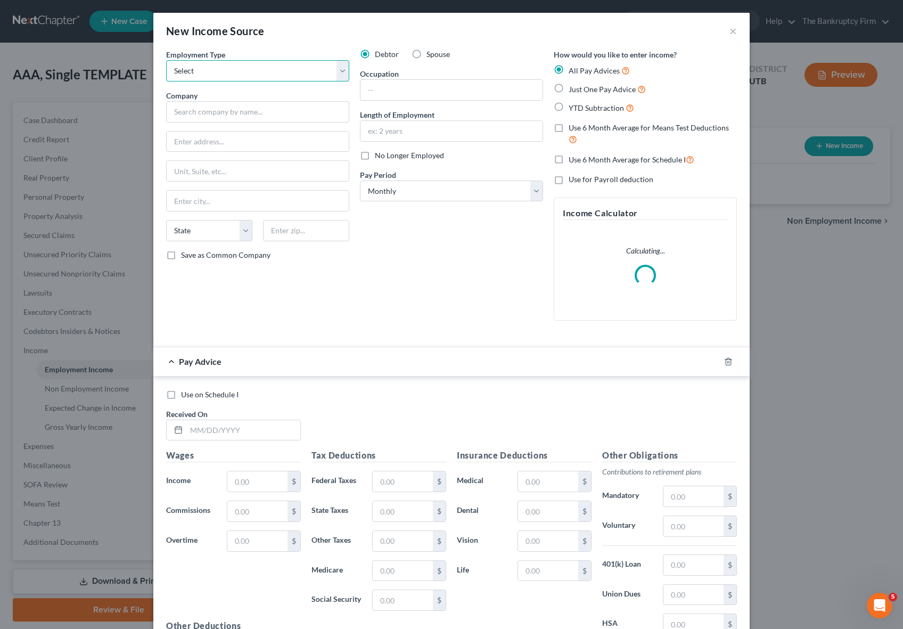
click at [217, 69] on select "Select Full or Part Time Employment Self Employment" at bounding box center [257, 70] width 183 height 21
select select "0"
click at [166, 60] on select "Select Full or Part Time Employment Self Employment" at bounding box center [257, 70] width 183 height 21
click at [198, 113] on input "text" at bounding box center [257, 111] width 183 height 21
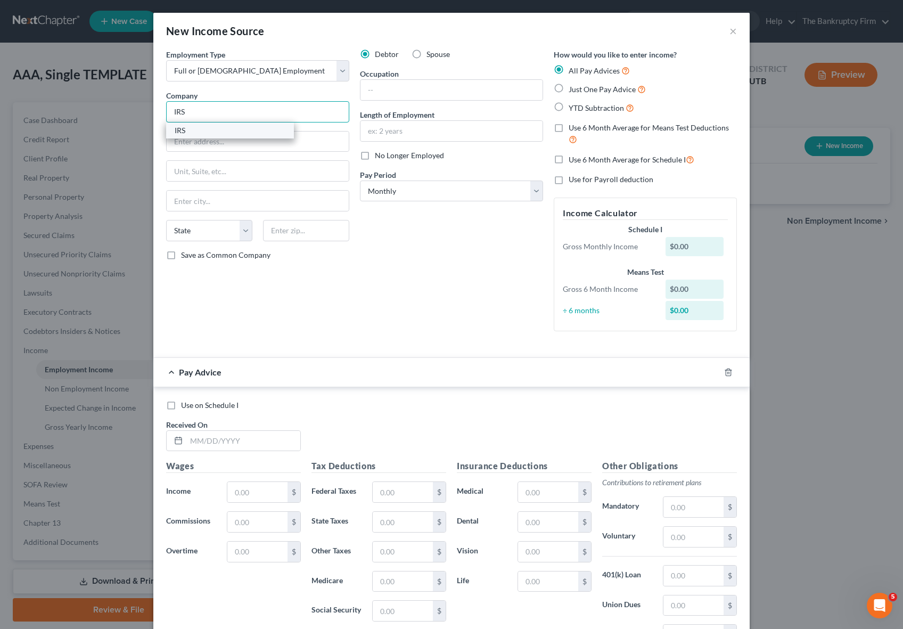
type input "IRS"
click at [188, 129] on div "IRS" at bounding box center [230, 130] width 111 height 11
type input "PO Box 1234"
type input "Ogden"
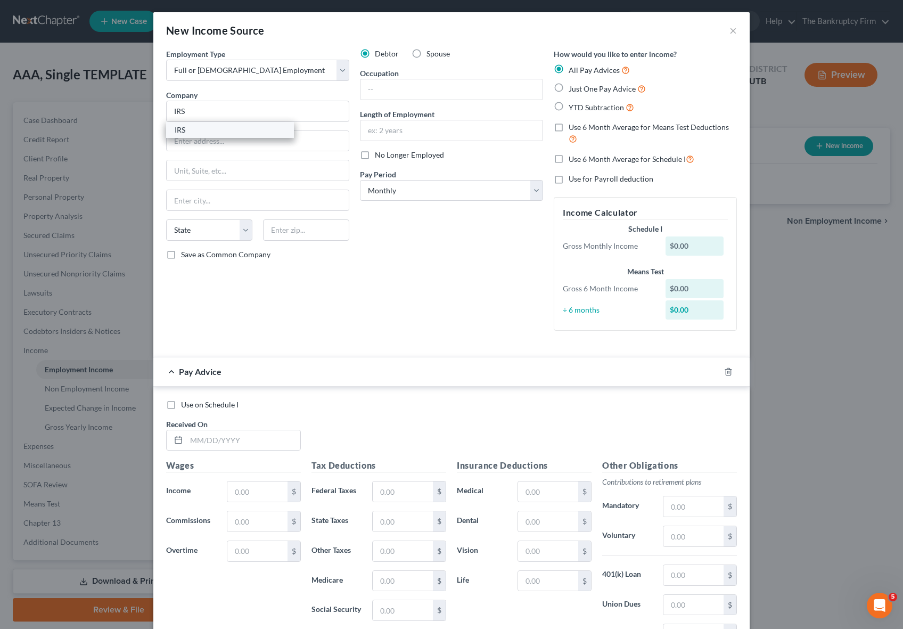
select select "46"
type input "84401"
click at [393, 89] on input "text" at bounding box center [451, 89] width 182 height 20
type input "Tax Examiner"
type input "10 Years"
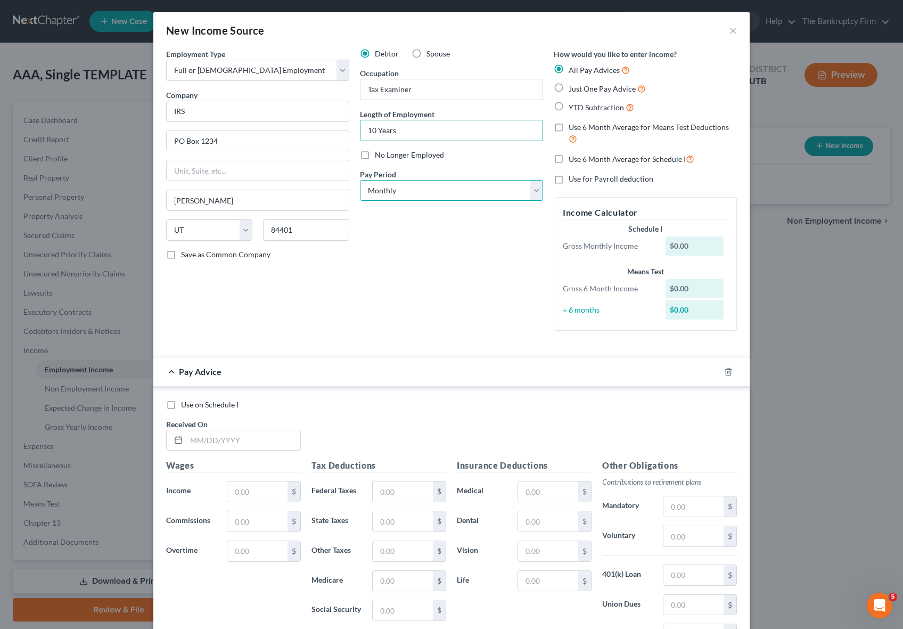
click at [442, 192] on select "Select Monthly Twice Monthly Every Other Week Weekly" at bounding box center [451, 190] width 183 height 21
select select "2"
click at [360, 180] on select "Select Monthly Twice Monthly Every Other Week Weekly" at bounding box center [451, 190] width 183 height 21
click at [730, 371] on icon "button" at bounding box center [728, 371] width 9 height 9
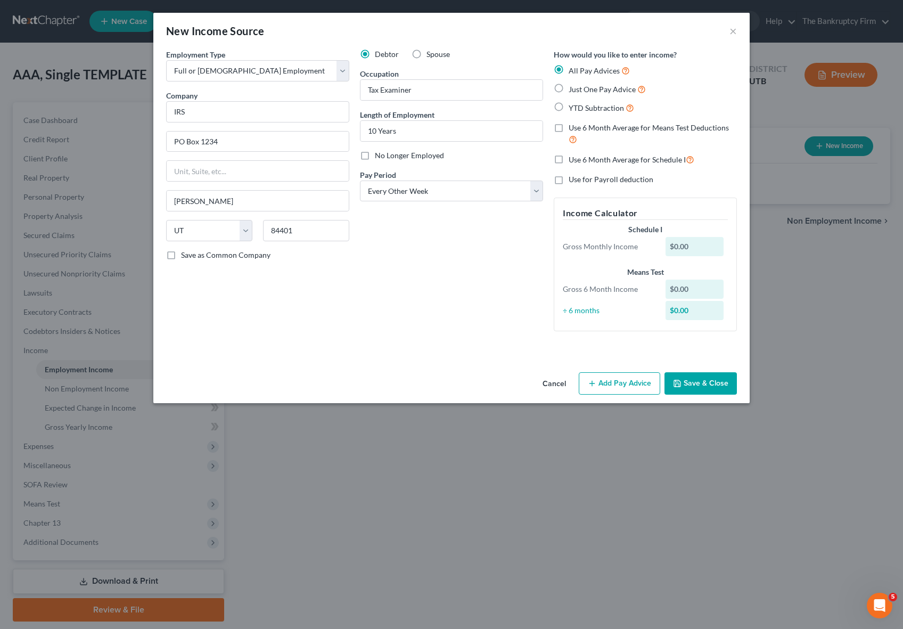
click at [706, 377] on button "Save & Close" at bounding box center [700, 383] width 72 height 22
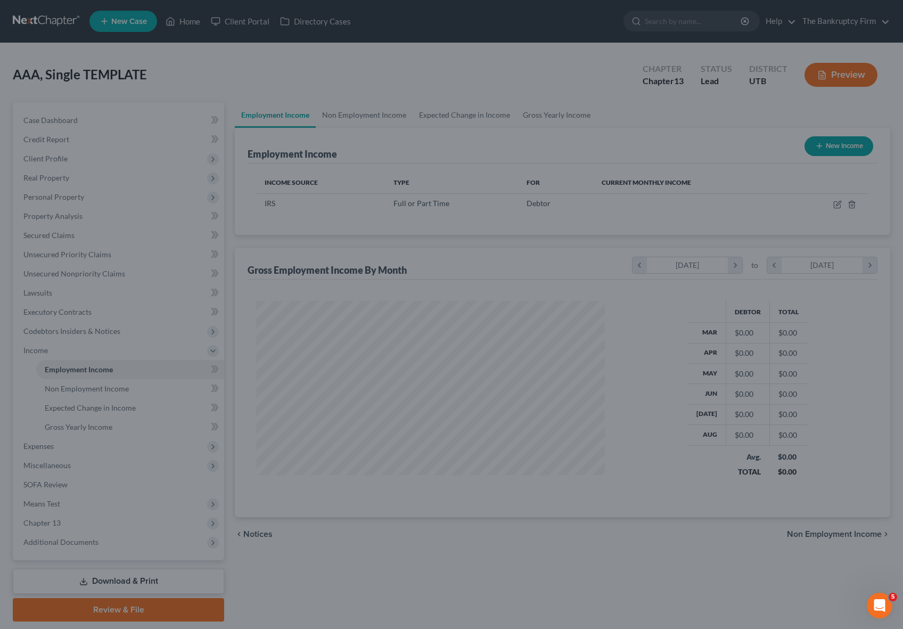
scroll to position [191, 370]
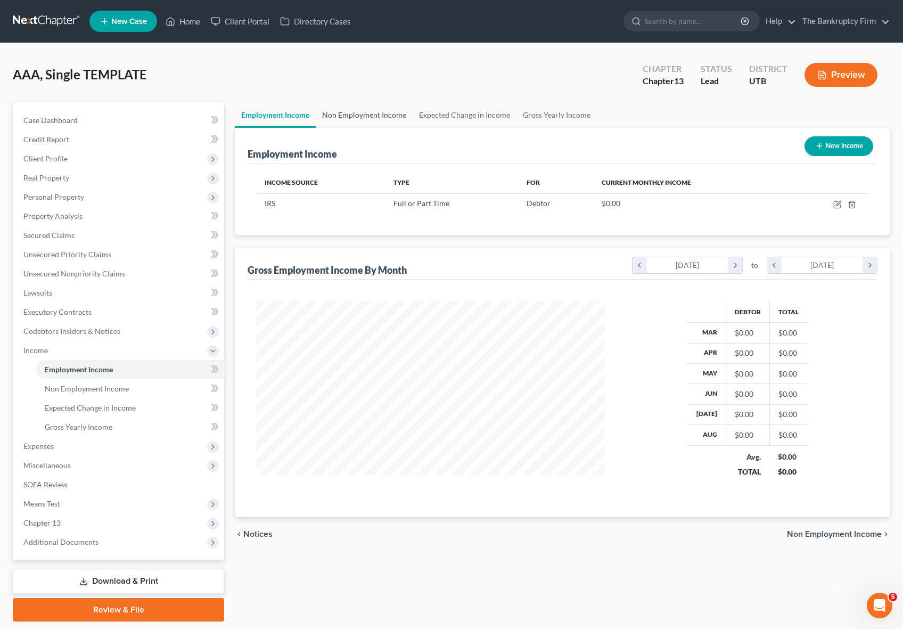
click at [374, 112] on link "Non Employment Income" at bounding box center [364, 115] width 97 height 26
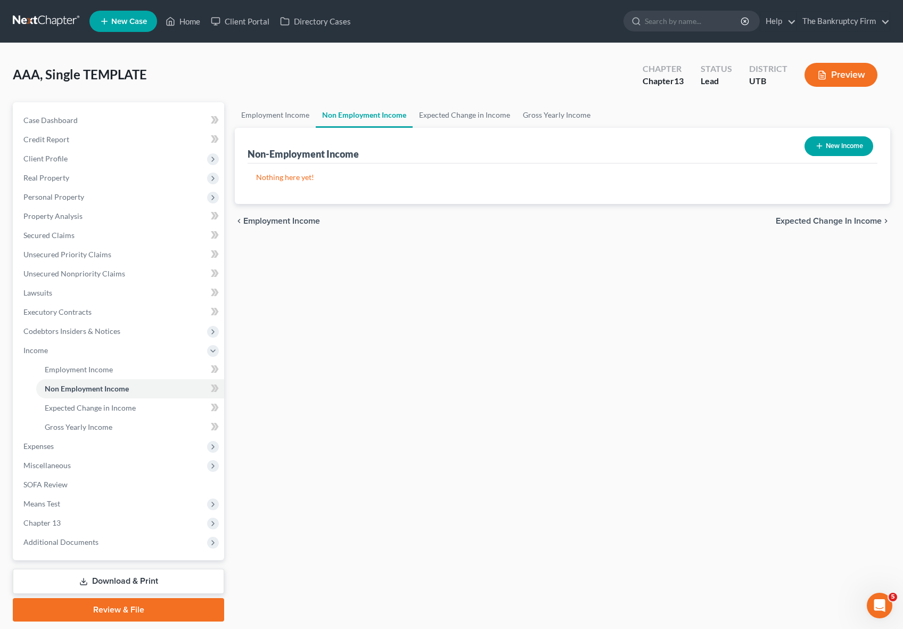
click at [835, 141] on button "New Income" at bounding box center [838, 146] width 69 height 20
select select "0"
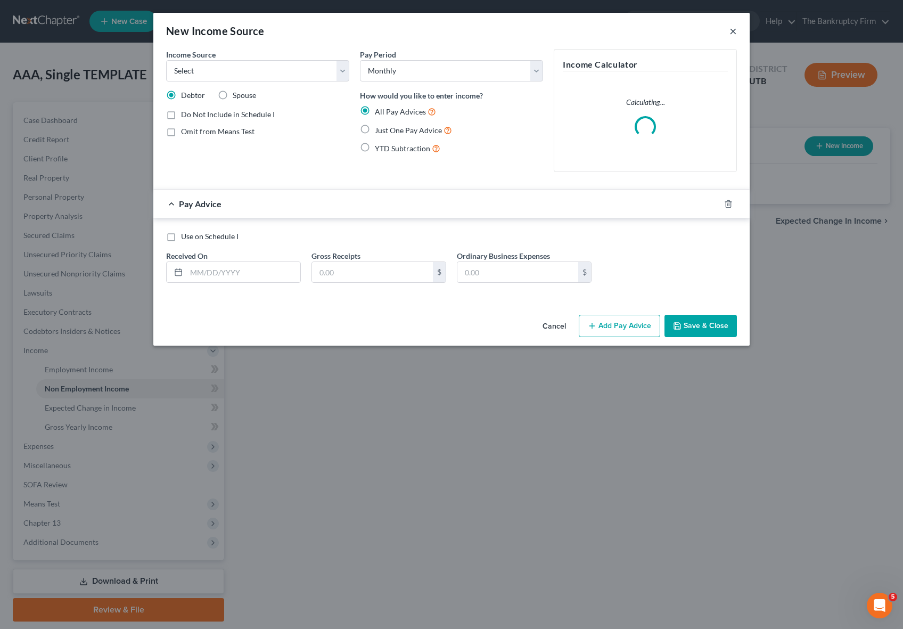
click at [730, 27] on button "×" at bounding box center [732, 30] width 7 height 13
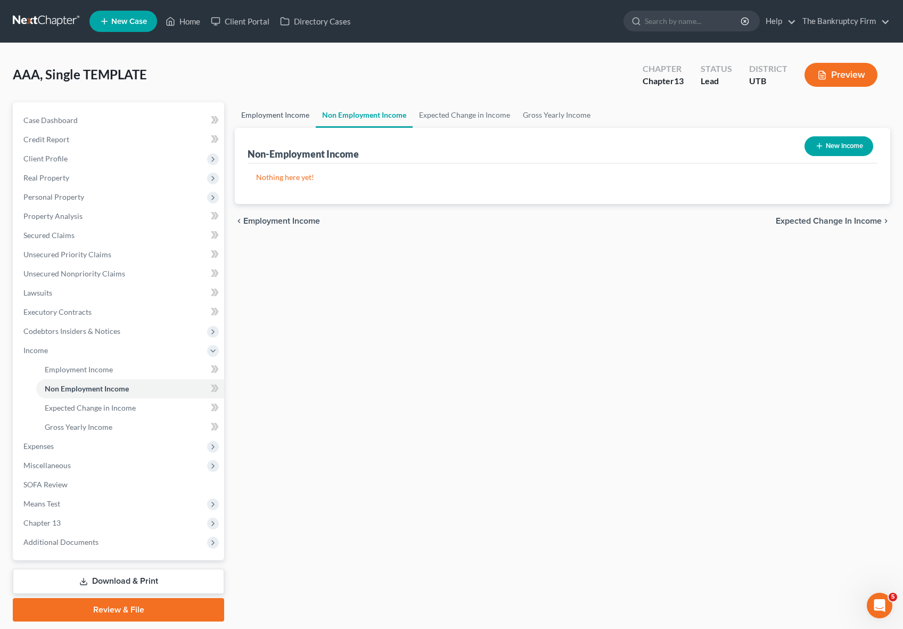
click at [278, 114] on link "Employment Income" at bounding box center [275, 115] width 81 height 26
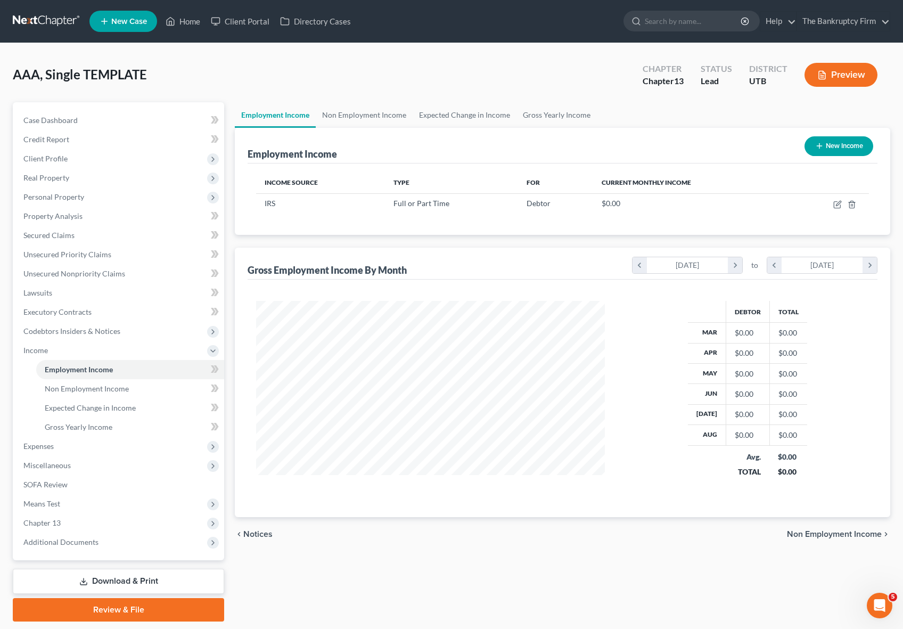
scroll to position [191, 370]
click at [853, 142] on button "New Income" at bounding box center [838, 146] width 69 height 20
select select "0"
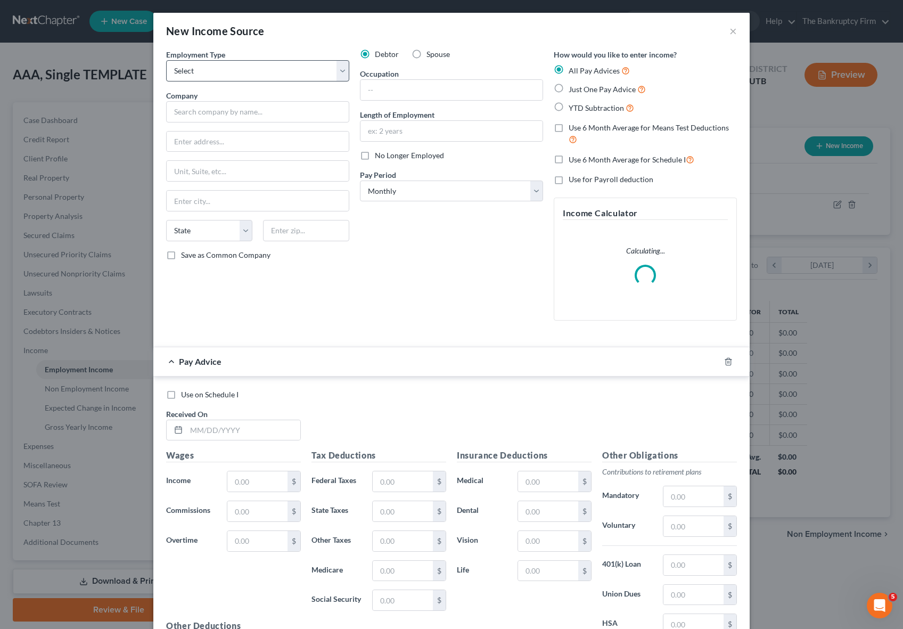
scroll to position [1, 0]
click at [212, 112] on input "text" at bounding box center [257, 111] width 183 height 21
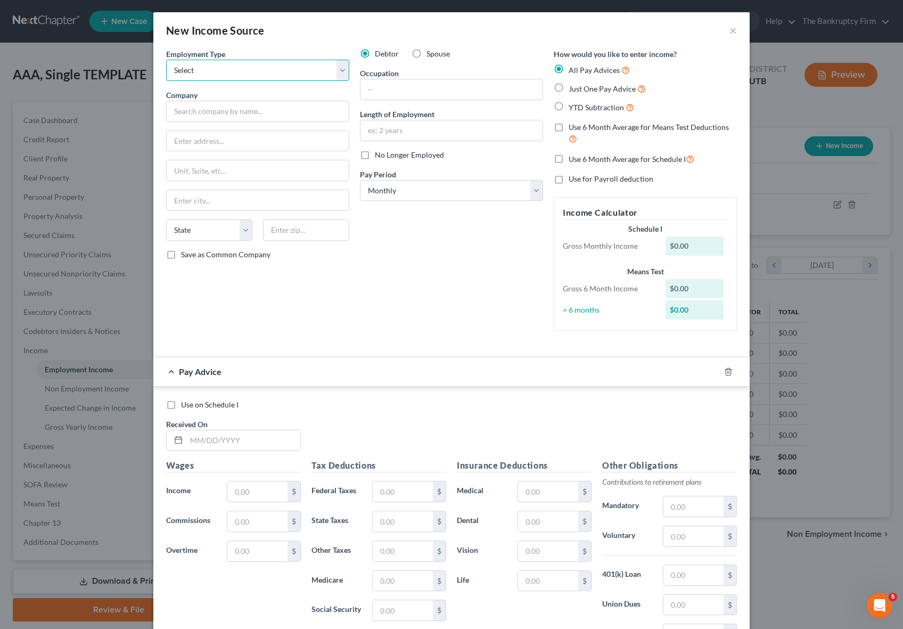
click at [270, 67] on select "Select Full or Part Time Employment Self Employment" at bounding box center [257, 70] width 183 height 21
select select "0"
click at [166, 60] on select "Select Full or Part Time Employment Self Employment" at bounding box center [257, 70] width 183 height 21
click at [203, 113] on input "text" at bounding box center [257, 111] width 183 height 21
type input "Door Dash"
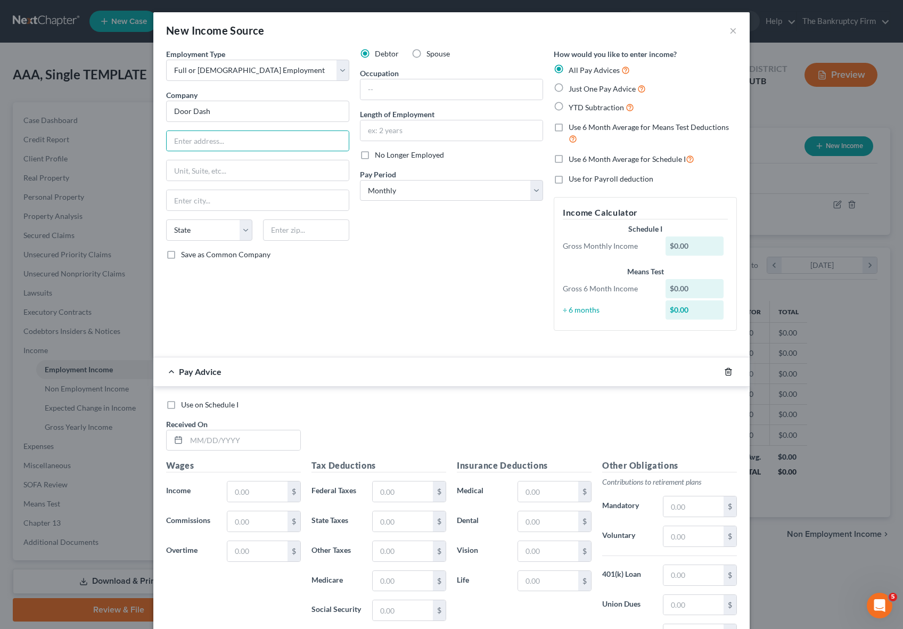
click at [727, 370] on icon "button" at bounding box center [728, 371] width 9 height 9
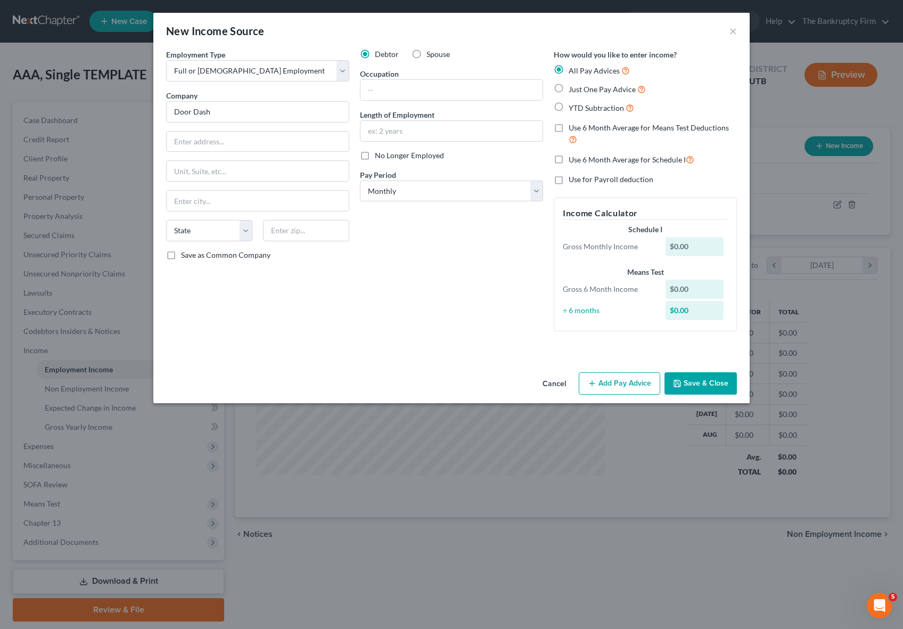
scroll to position [0, 0]
click at [694, 384] on button "Save & Close" at bounding box center [700, 383] width 72 height 22
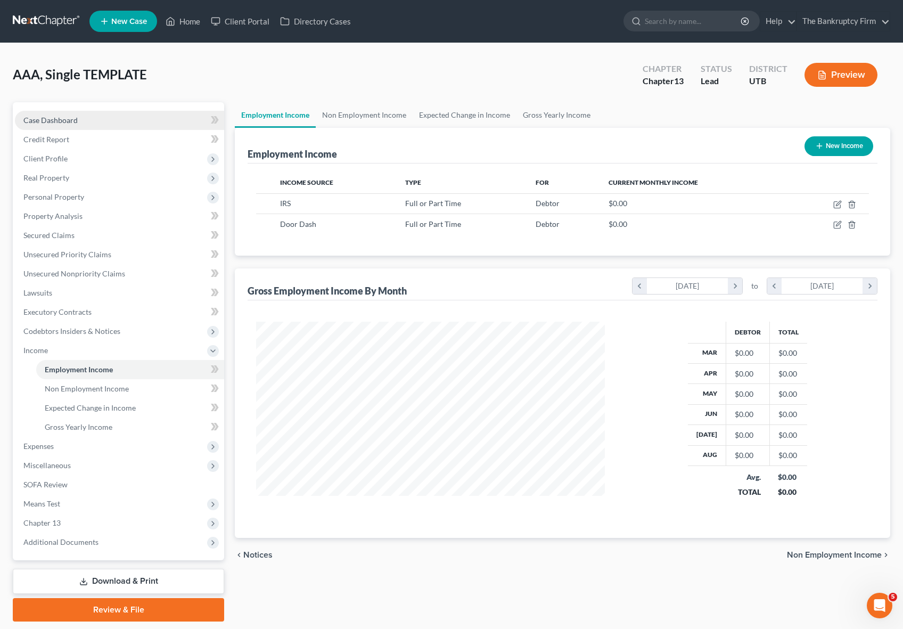
click at [43, 115] on span "Case Dashboard" at bounding box center [50, 119] width 54 height 9
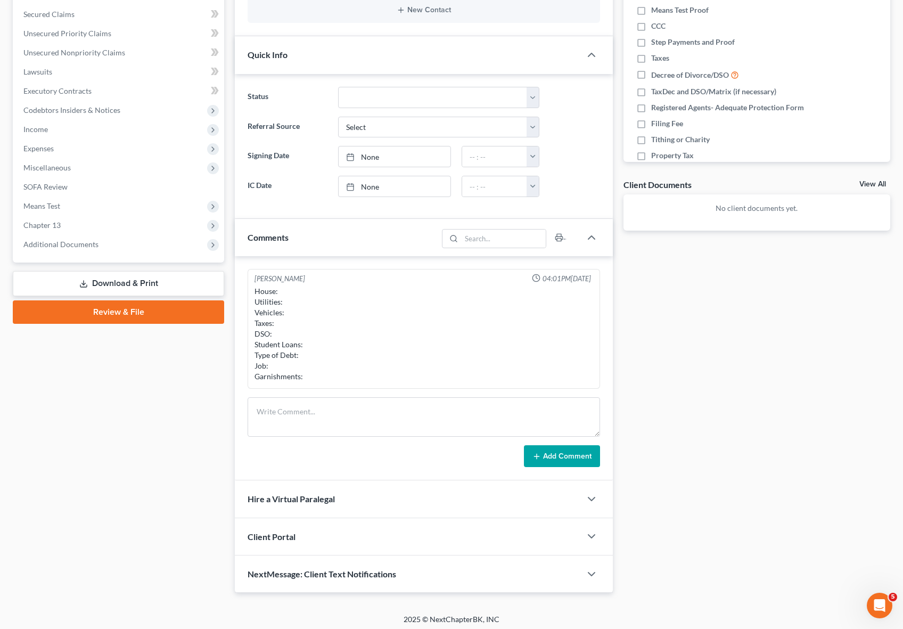
scroll to position [225, 0]
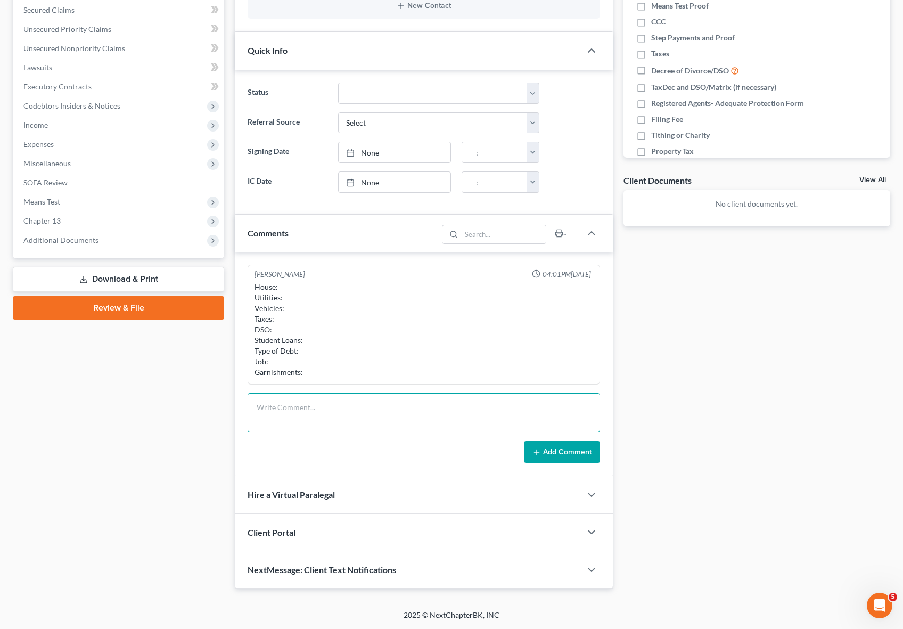
click at [267, 403] on textarea at bounding box center [423, 412] width 352 height 39
type textarea "rent behind rocky mountain 2 months car loan (get rid of or keep?) Taxes all fi…"
click at [543, 452] on button "Add Comment" at bounding box center [562, 452] width 76 height 22
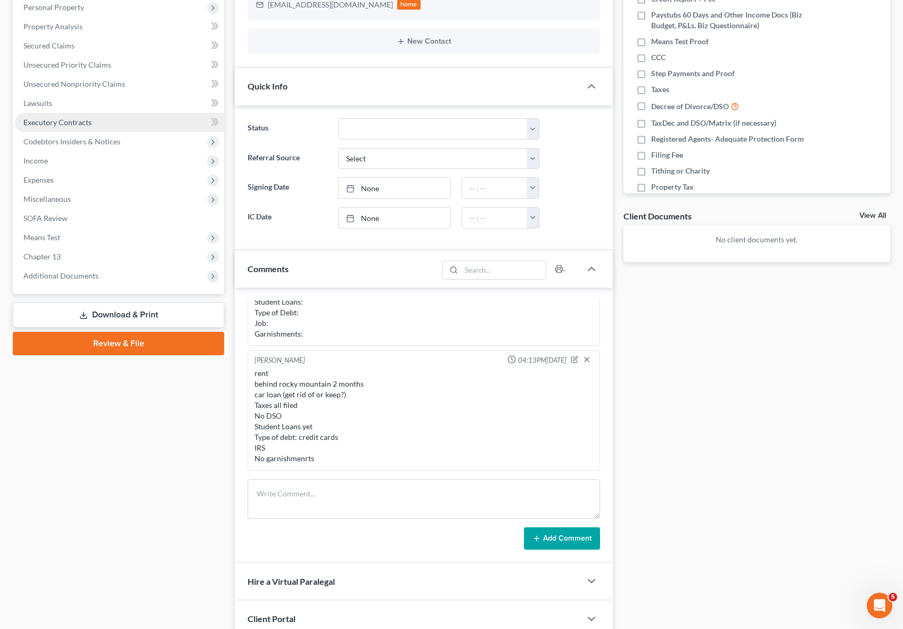
scroll to position [182, 0]
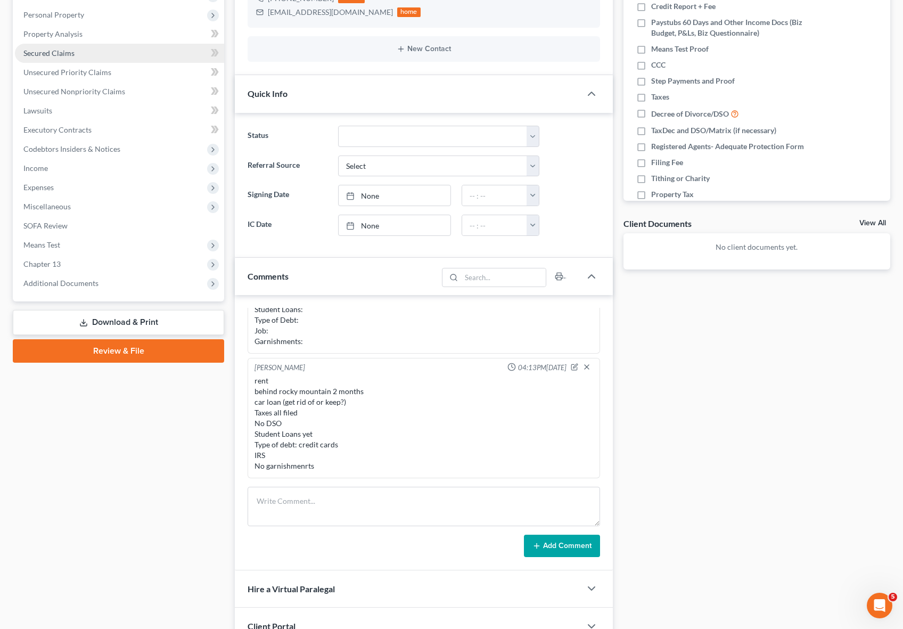
click at [60, 53] on span "Secured Claims" at bounding box center [48, 52] width 51 height 9
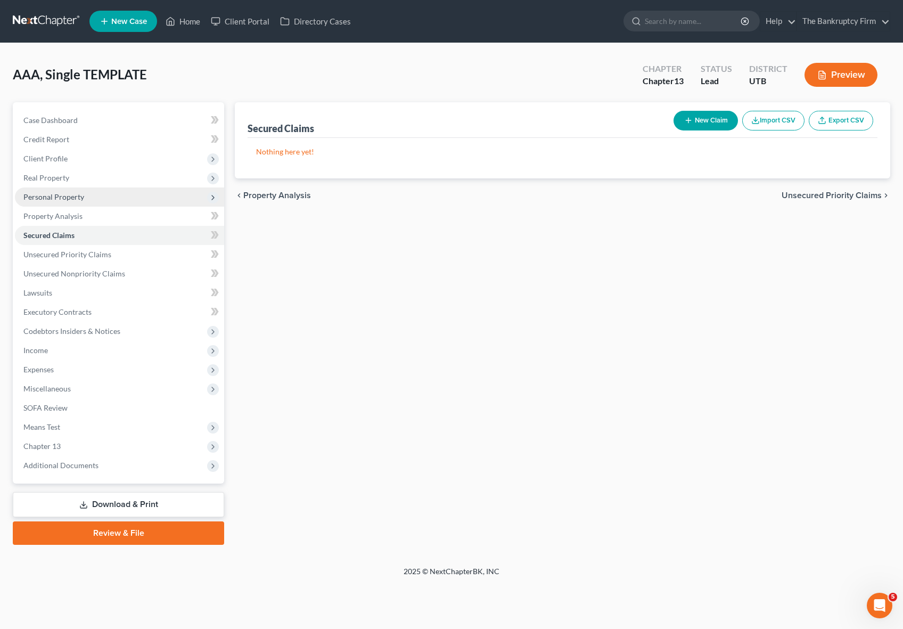
click at [70, 199] on span "Personal Property" at bounding box center [53, 196] width 61 height 9
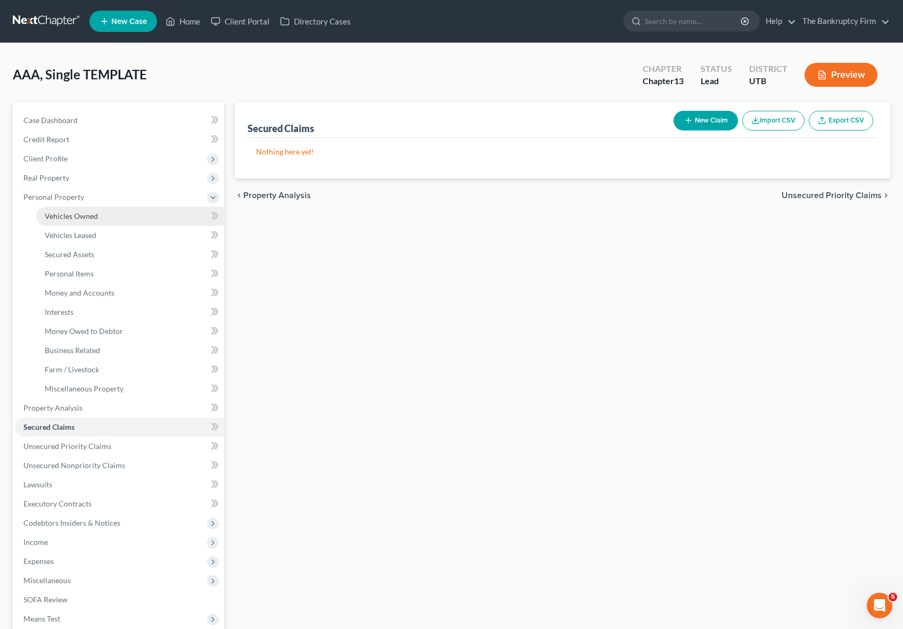
click at [82, 213] on span "Vehicles Owned" at bounding box center [71, 215] width 53 height 9
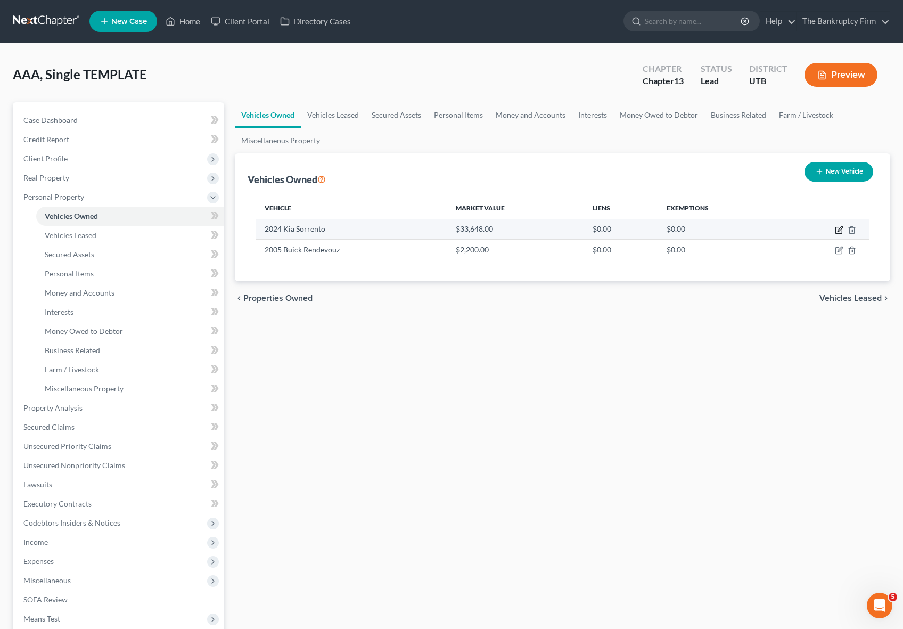
click at [835, 228] on icon "button" at bounding box center [839, 230] width 9 height 9
select select "0"
select select "2"
select select "0"
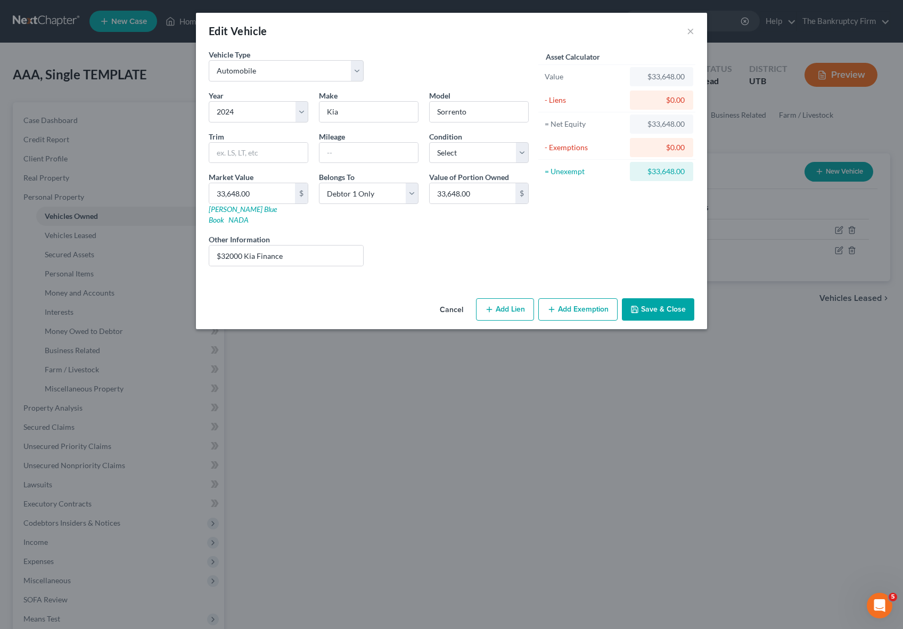
click at [652, 298] on button "Save & Close" at bounding box center [658, 309] width 72 height 22
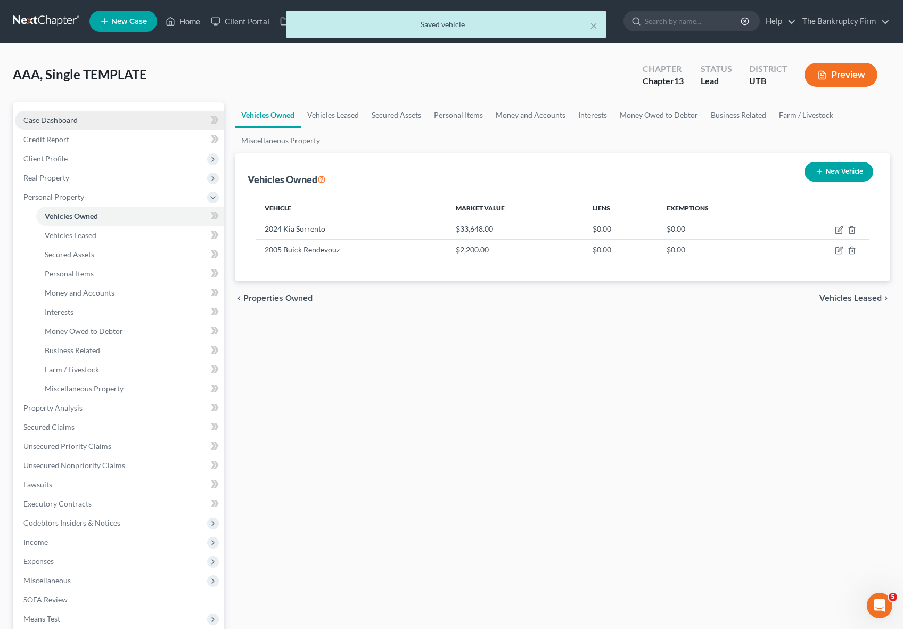
click at [54, 118] on span "Case Dashboard" at bounding box center [50, 119] width 54 height 9
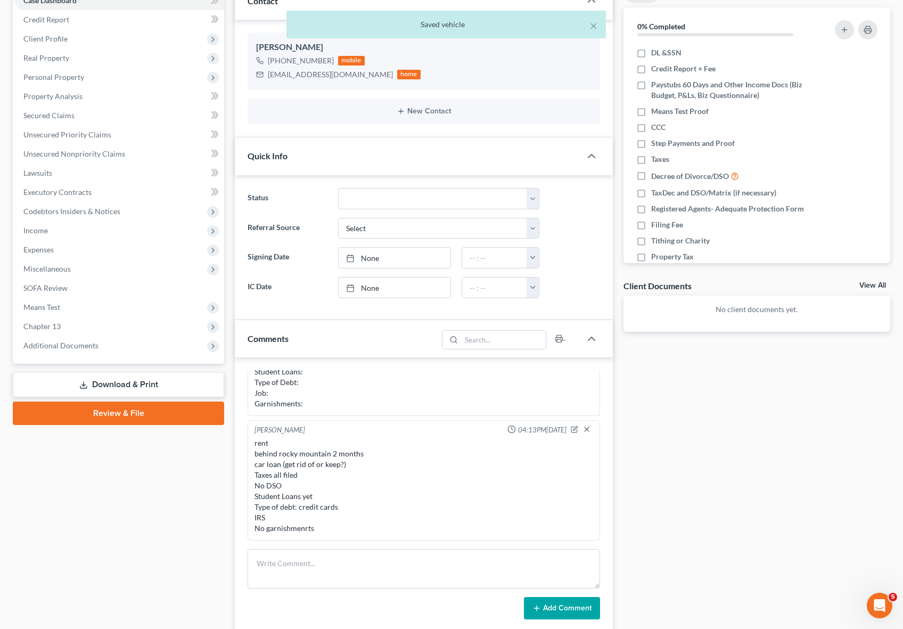
scroll to position [132, 0]
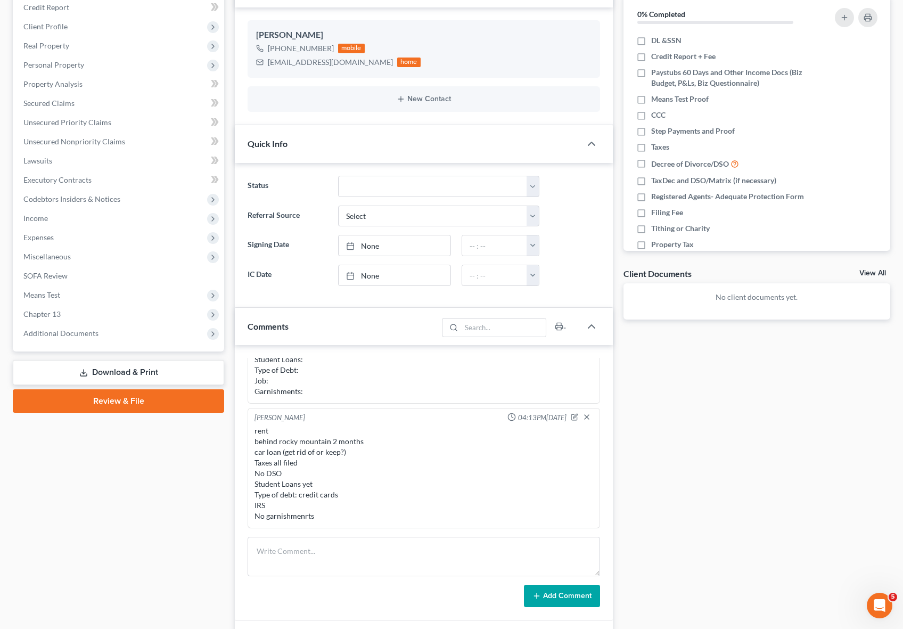
click at [276, 519] on div "rent behind rocky mountain 2 months car loan (get rid of or keep?) Taxes all fi…" at bounding box center [423, 473] width 339 height 96
click at [323, 518] on div "rent behind rocky mountain 2 months car loan (get rid of or keep?) Taxes all fi…" at bounding box center [423, 473] width 339 height 96
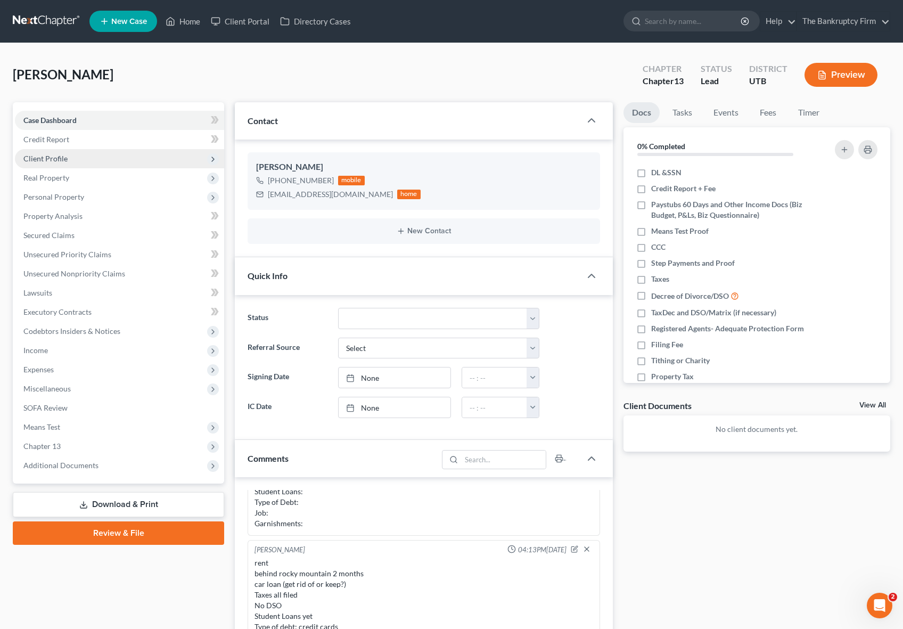
click at [53, 154] on span "Client Profile" at bounding box center [45, 158] width 44 height 9
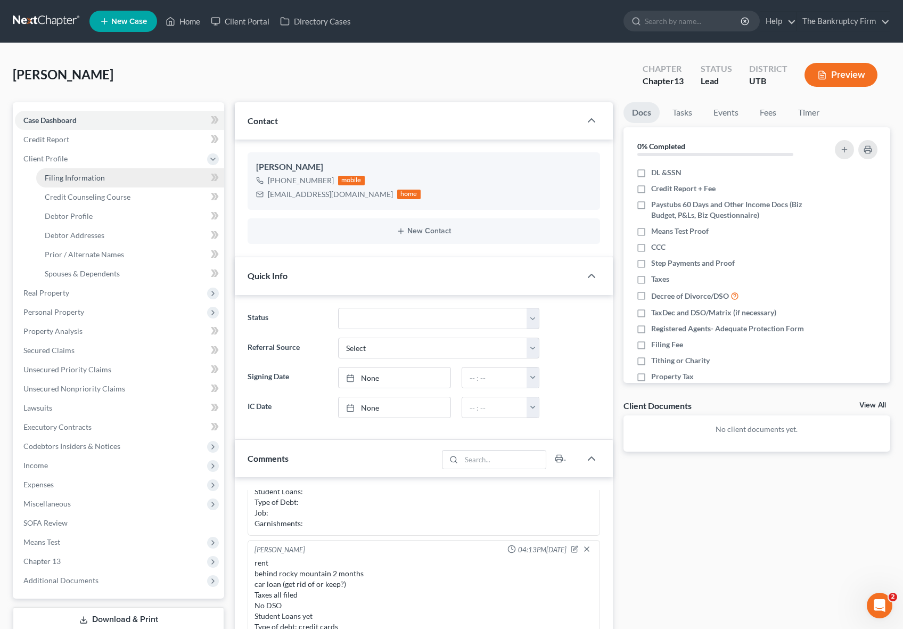
click at [92, 179] on span "Filing Information" at bounding box center [75, 177] width 60 height 9
select select "1"
select select "0"
select select "3"
select select "46"
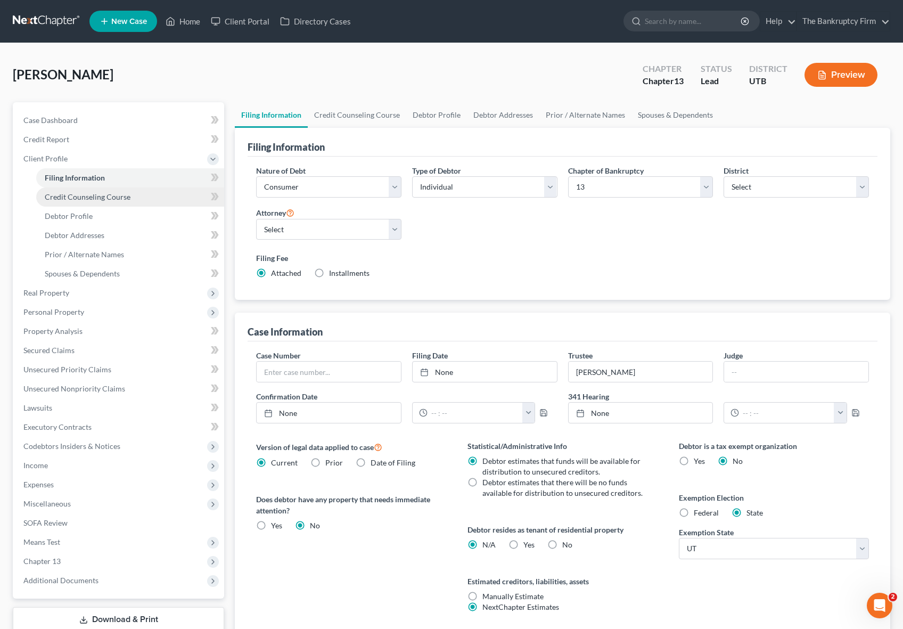
click at [101, 199] on span "Credit Counseling Course" at bounding box center [88, 196] width 86 height 9
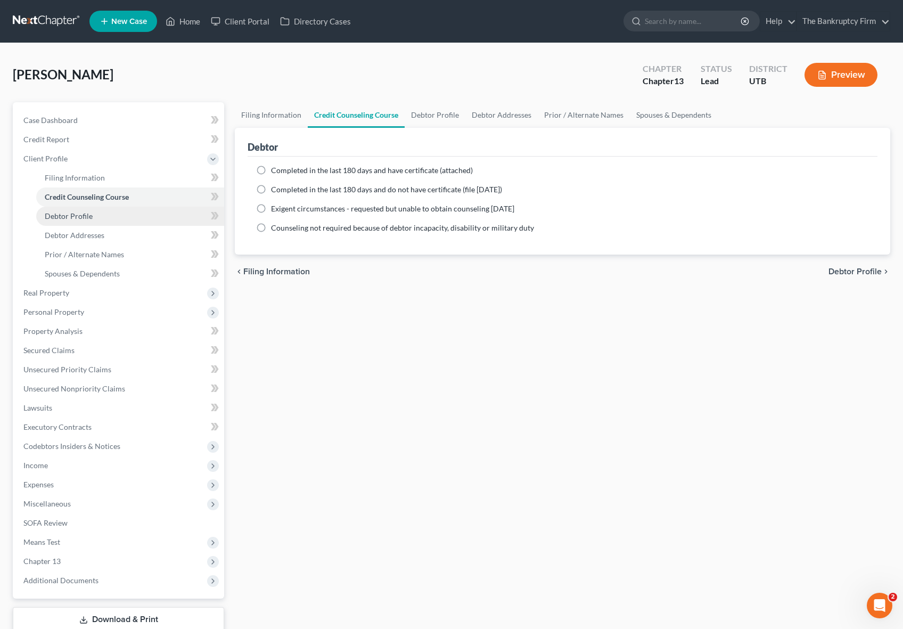
click at [105, 214] on link "Debtor Profile" at bounding box center [130, 216] width 188 height 19
select select "0"
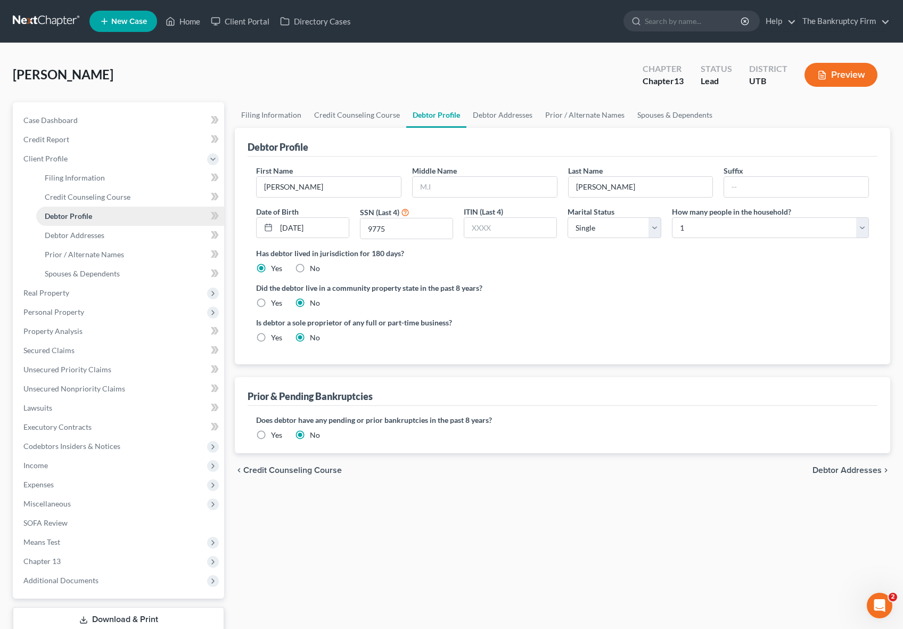
radio input "true"
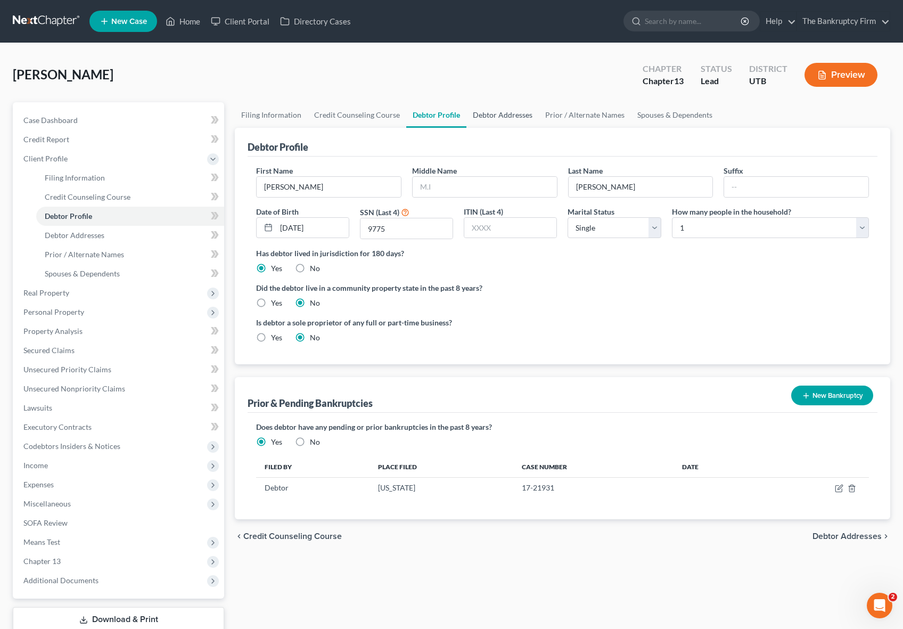
click at [497, 113] on link "Debtor Addresses" at bounding box center [502, 115] width 72 height 26
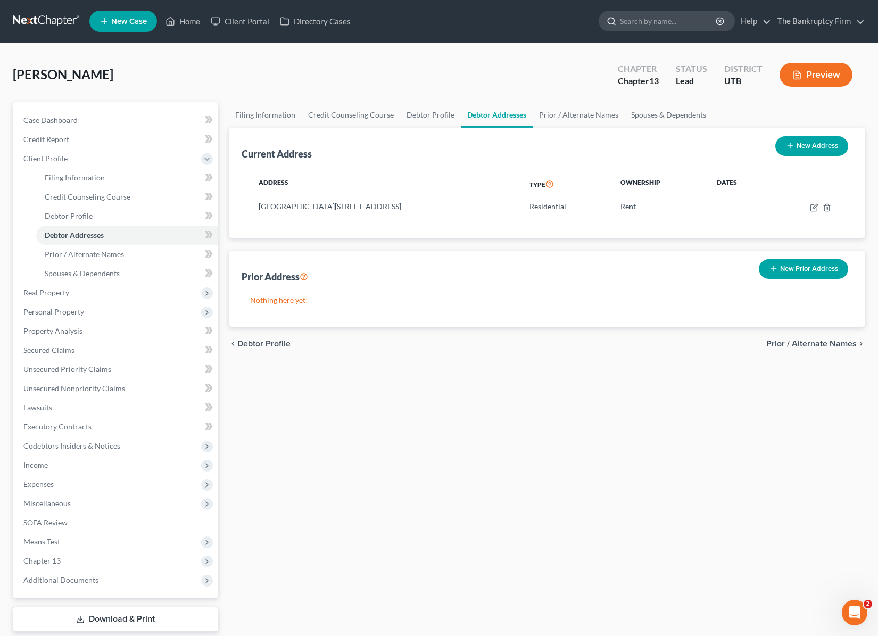
click at [659, 23] on input "search" at bounding box center [668, 21] width 97 height 20
type input "[PERSON_NAME]"
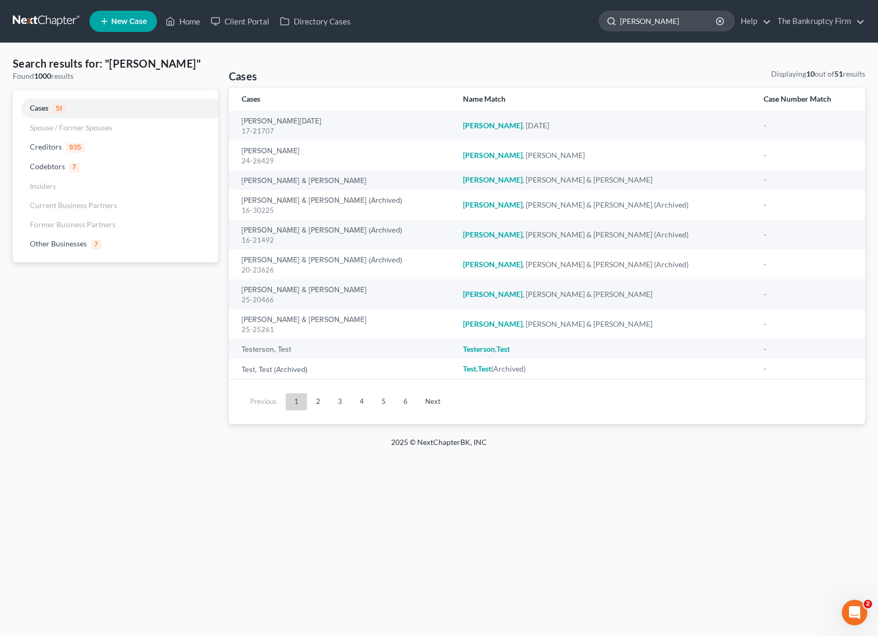
click at [641, 24] on input "[PERSON_NAME]" at bounding box center [668, 21] width 97 height 20
click at [644, 22] on input "[PERSON_NAME]" at bounding box center [668, 21] width 97 height 20
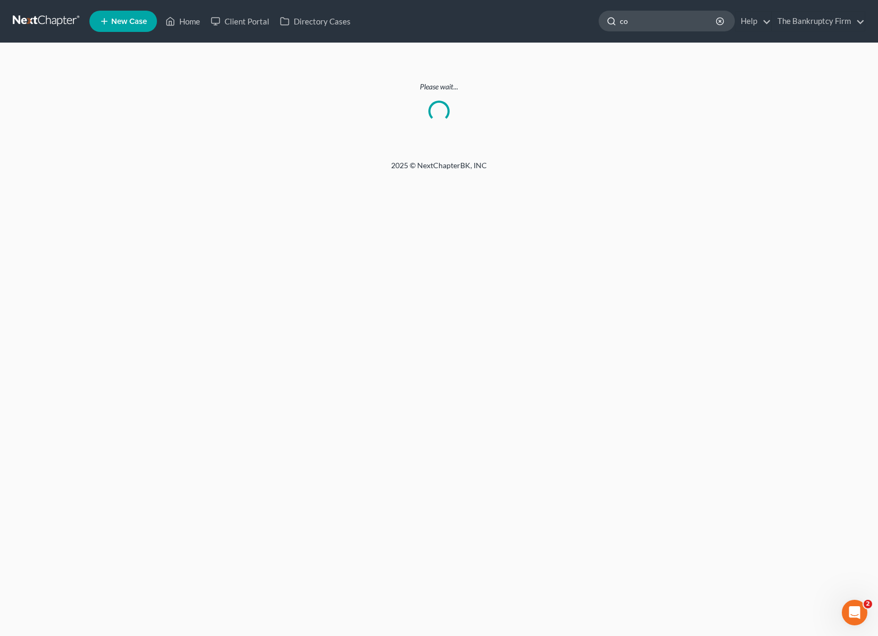
type input "c"
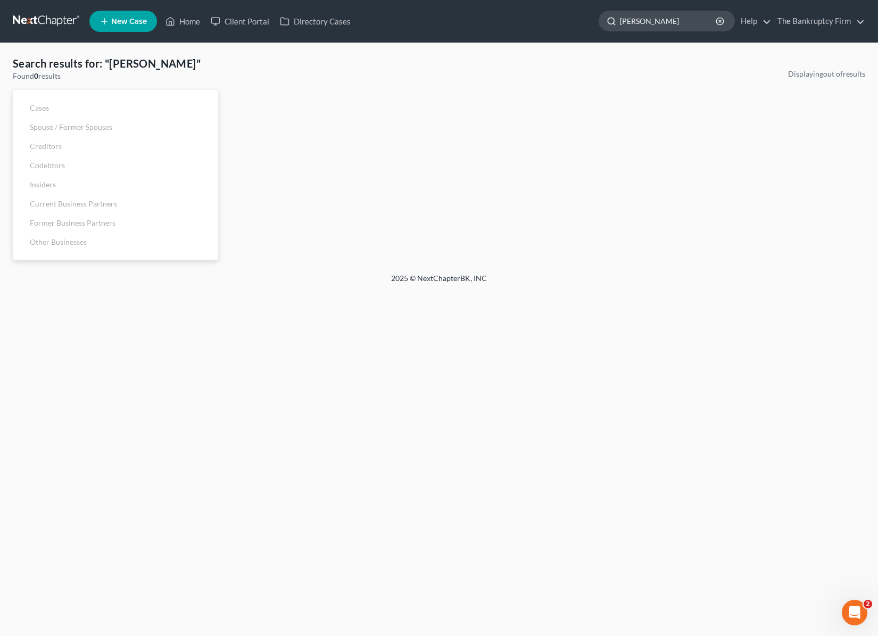
type input "[PERSON_NAME]"
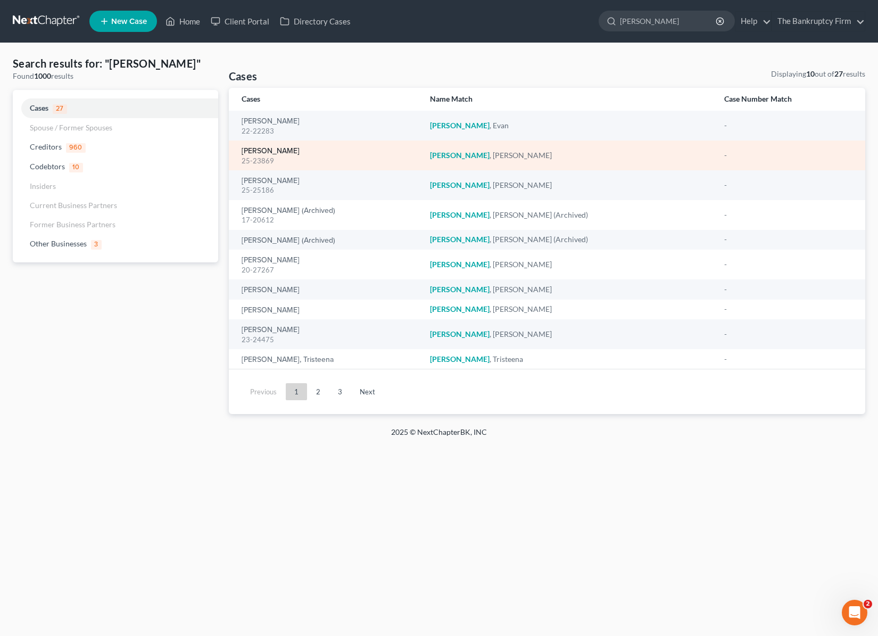
click at [286, 149] on link "[PERSON_NAME]" at bounding box center [271, 150] width 58 height 7
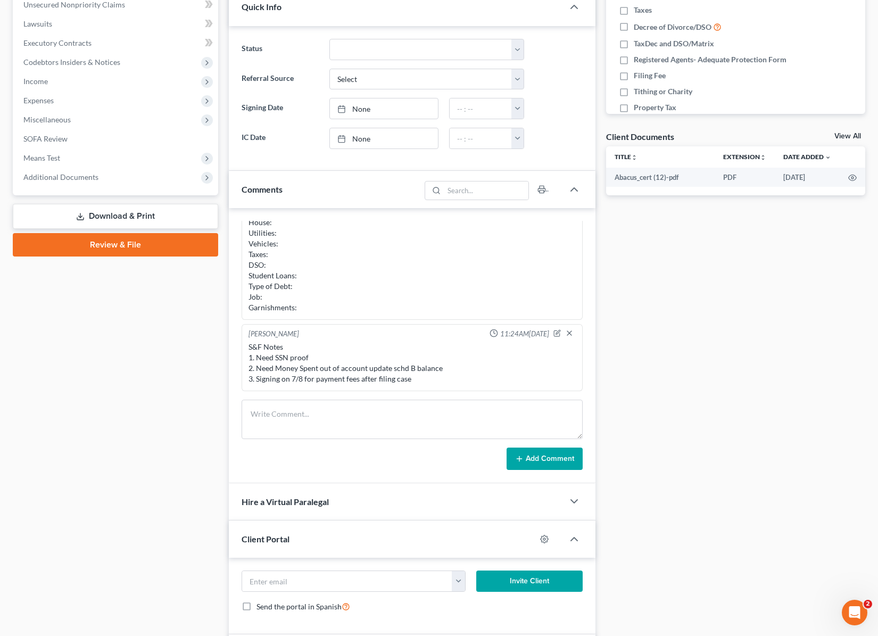
scroll to position [269, 0]
click at [600, 166] on div "Updates & News × [US_STATE] District Notes: Take a look at NextChapter's Distri…" at bounding box center [413, 297] width 378 height 929
click at [634, 210] on div "Docs Tasks Events Fees Timer 0% Completed Nothing here yet! DL& SSN Credit Repo…" at bounding box center [736, 297] width 270 height 929
drag, startPoint x: 607, startPoint y: 205, endPoint x: 732, endPoint y: 286, distance: 149.1
click at [732, 286] on div "Docs Tasks Events Fees Timer 0% Completed Nothing here yet! DL& SSN Credit Repo…" at bounding box center [736, 297] width 270 height 929
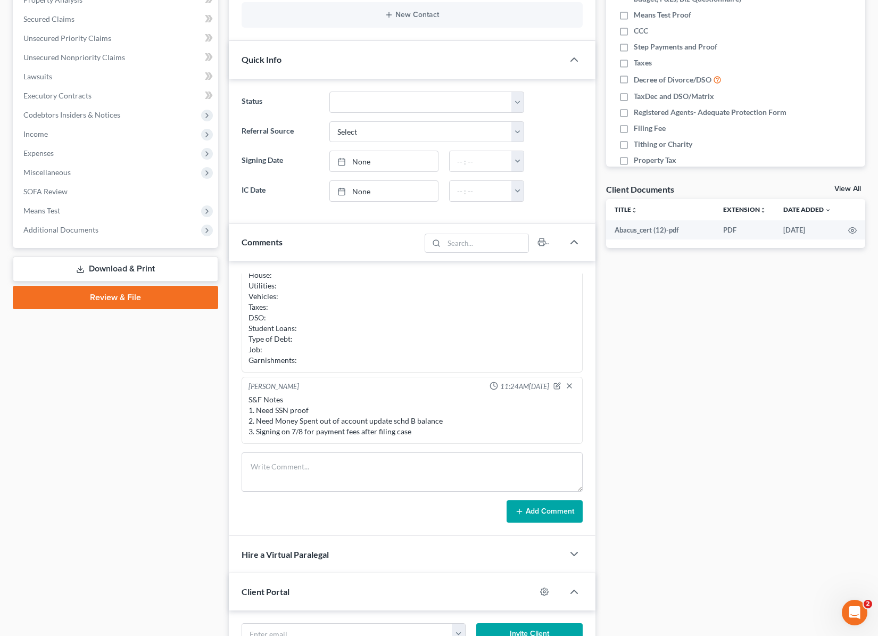
scroll to position [0, 0]
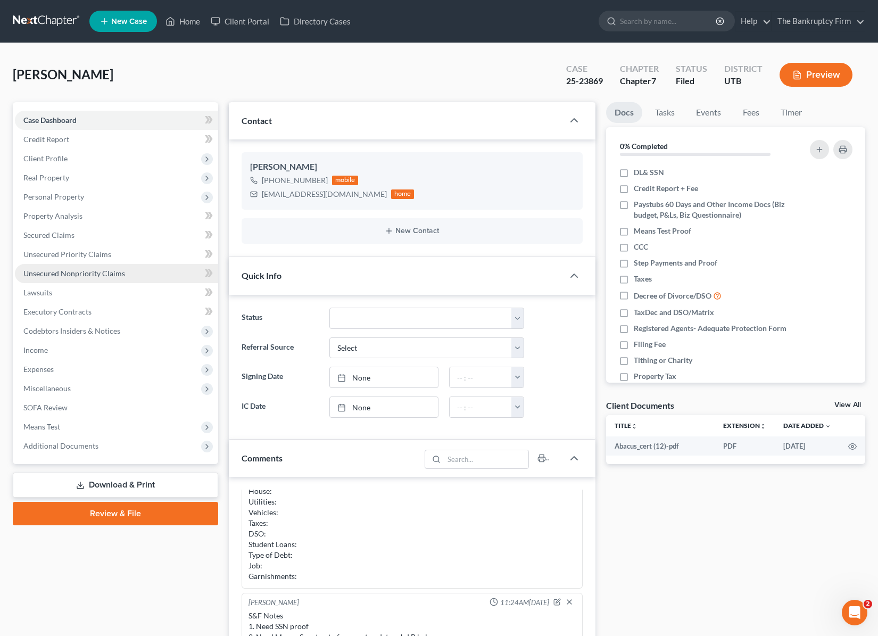
click at [68, 273] on span "Unsecured Nonpriority Claims" at bounding box center [74, 273] width 102 height 9
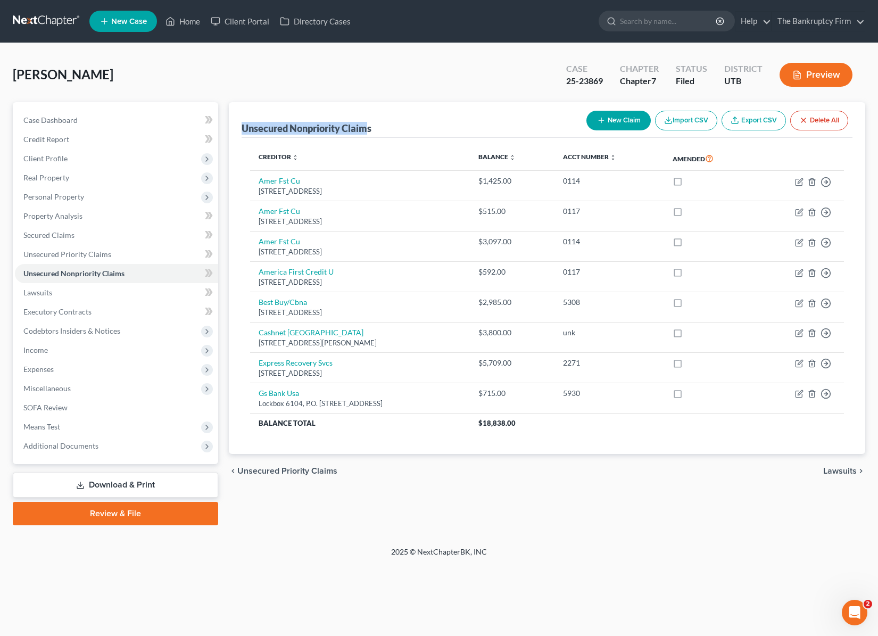
drag, startPoint x: 371, startPoint y: 127, endPoint x: 276, endPoint y: 124, distance: 95.3
click at [237, 129] on div "Unsecured Nonpriority Claims New Claim Import CSV Export CSV Delete All Credito…" at bounding box center [547, 278] width 637 height 352
click at [404, 118] on div "Unsecured Nonpriority Claims New Claim Import CSV Export CSV Delete All" at bounding box center [548, 120] width 612 height 36
drag, startPoint x: 375, startPoint y: 126, endPoint x: 228, endPoint y: 130, distance: 147.0
click at [229, 130] on div "Unsecured Nonpriority Claims New Claim Import CSV Export CSV Delete All Credito…" at bounding box center [547, 278] width 637 height 352
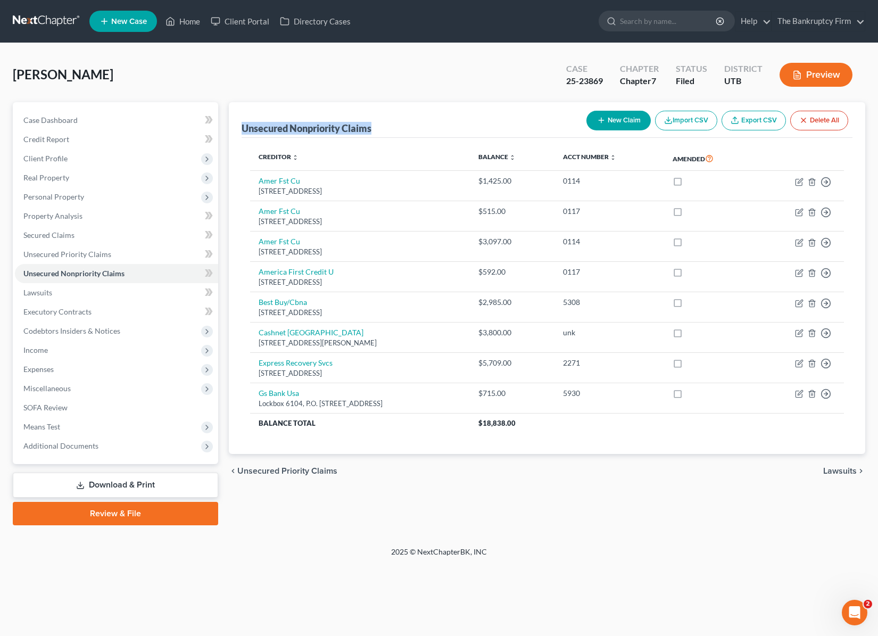
click at [436, 108] on div "Unsecured Nonpriority Claims New Claim Import CSV Export CSV Delete All" at bounding box center [548, 120] width 612 height 36
drag, startPoint x: 372, startPoint y: 126, endPoint x: 240, endPoint y: 131, distance: 132.6
click at [240, 131] on div "Unsecured Nonpriority Claims New Claim Import CSV Export CSV Delete All Credito…" at bounding box center [547, 278] width 637 height 352
click at [465, 113] on div "Unsecured Nonpriority Claims New Claim Import CSV Export CSV Delete All" at bounding box center [548, 120] width 612 height 36
click at [197, 67] on div "[PERSON_NAME] Upgraded Case 25-23869 Chapter Chapter 7 Status Filed District UT…" at bounding box center [439, 79] width 853 height 46
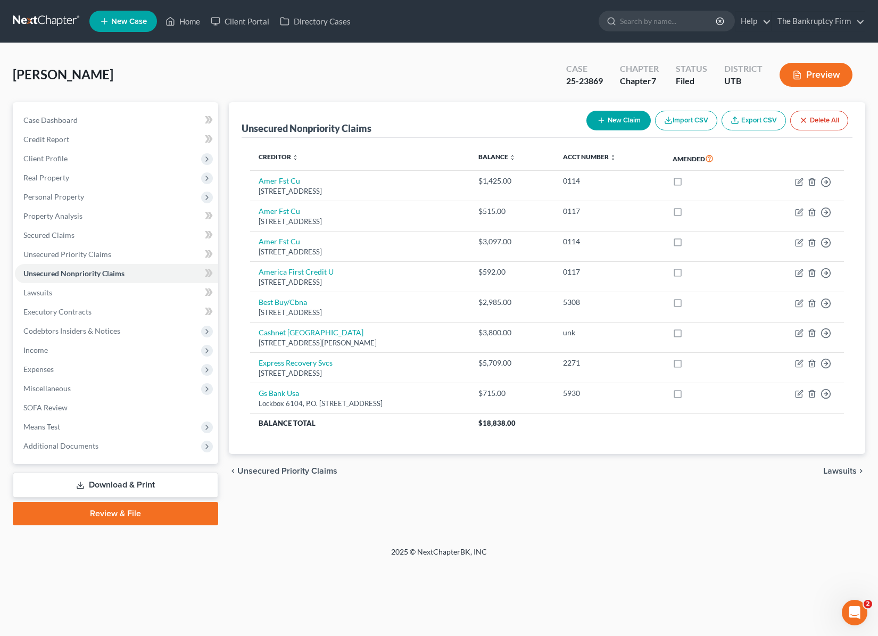
click at [300, 76] on div "[PERSON_NAME] Upgraded Case 25-23869 Chapter Chapter 7 Status Filed District UT…" at bounding box center [439, 79] width 853 height 46
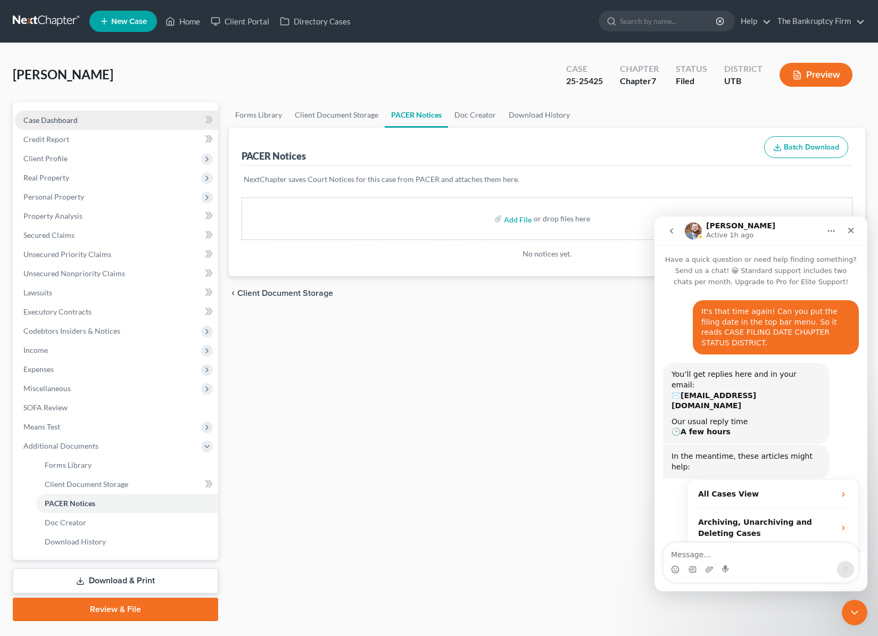
scroll to position [2, 0]
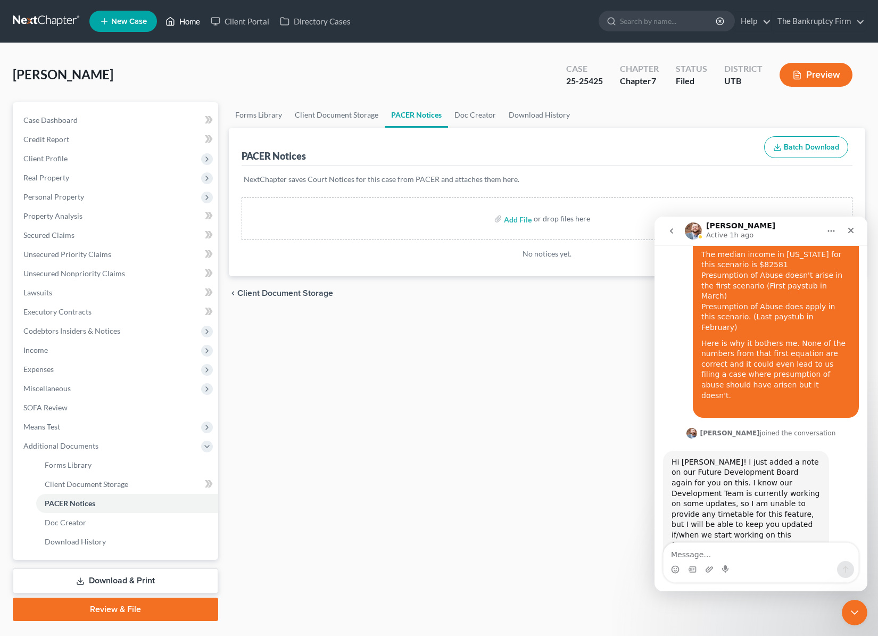
click at [190, 19] on link "Home" at bounding box center [182, 21] width 45 height 19
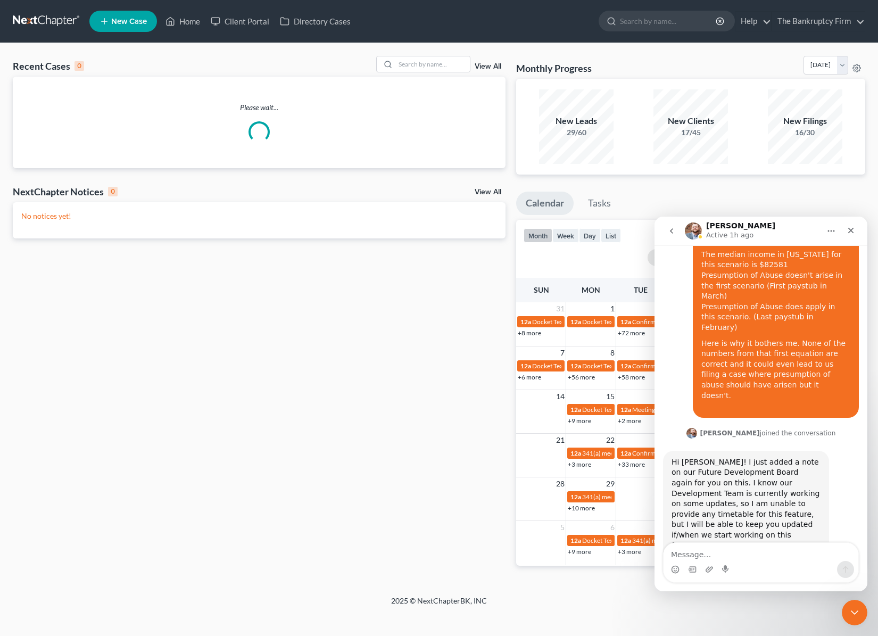
click at [494, 64] on link "View All" at bounding box center [488, 66] width 27 height 7
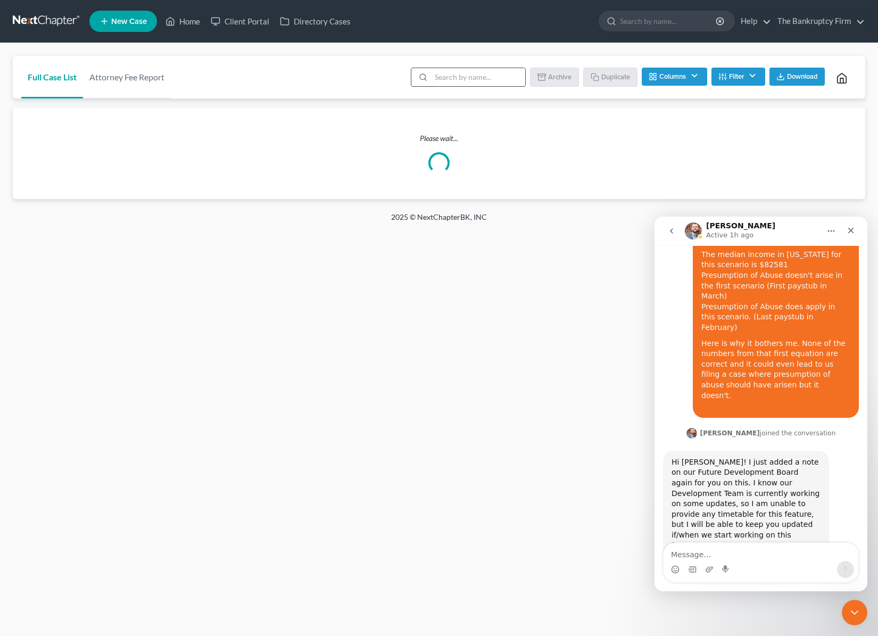
click at [473, 77] on input "search" at bounding box center [478, 77] width 94 height 18
type input "may"
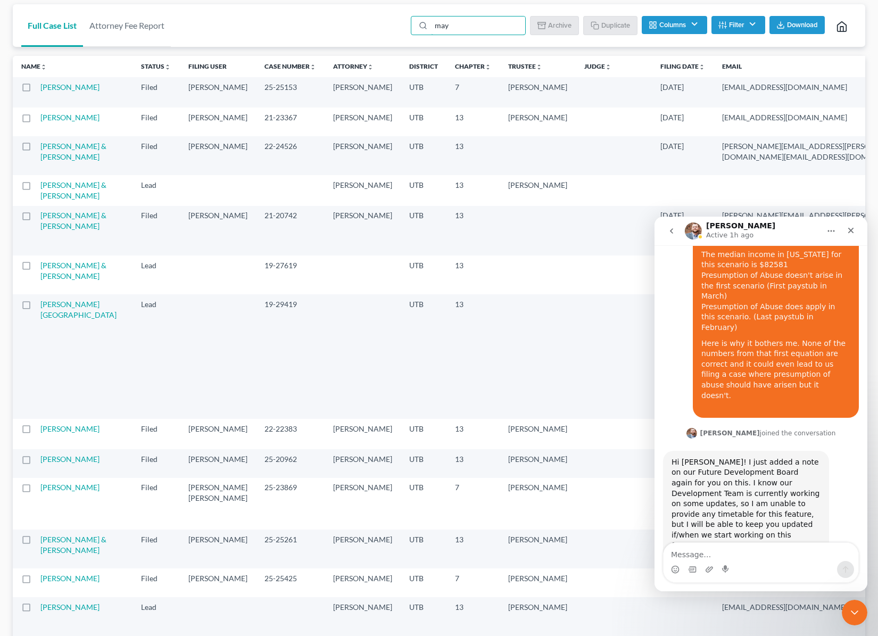
scroll to position [53, 0]
click at [65, 93] on td "[PERSON_NAME]" at bounding box center [86, 91] width 92 height 30
click at [68, 87] on link "[PERSON_NAME]" at bounding box center [69, 85] width 59 height 9
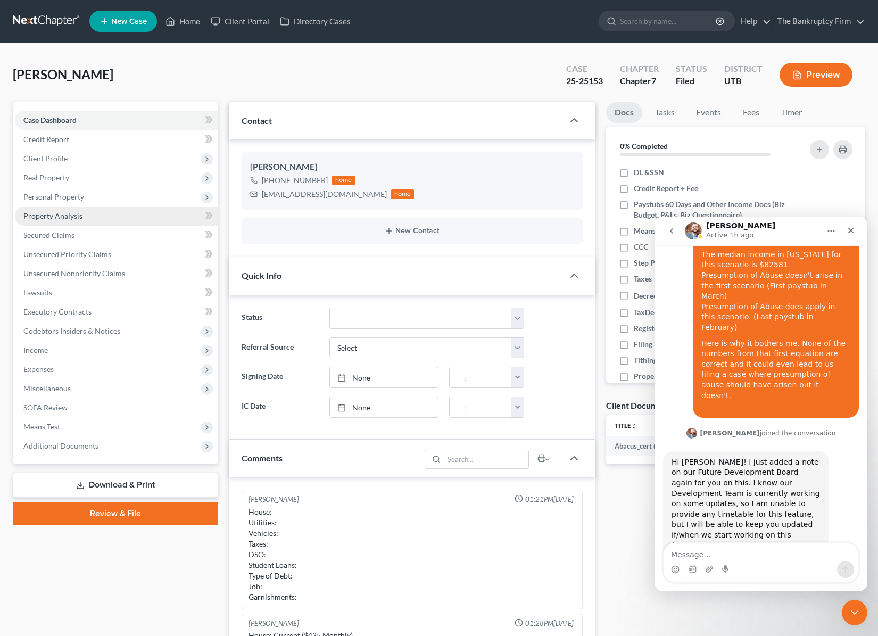
scroll to position [84, 0]
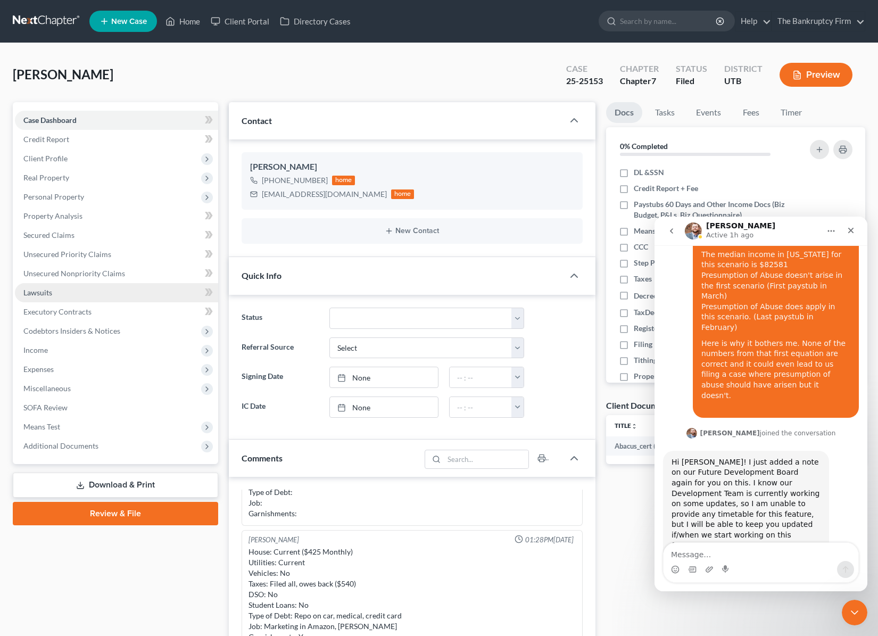
click at [51, 300] on link "Lawsuits" at bounding box center [116, 292] width 203 height 19
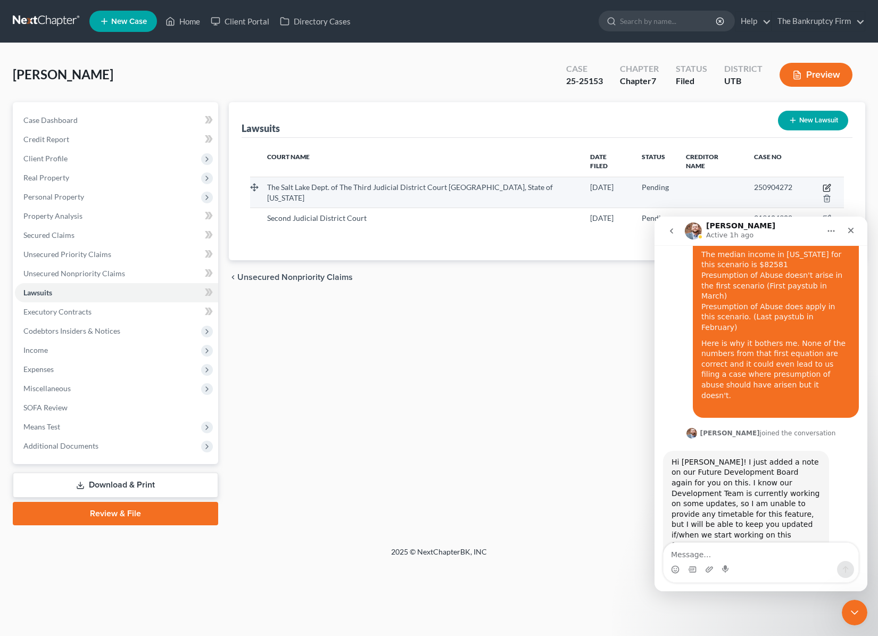
click at [823, 184] on icon "button" at bounding box center [827, 188] width 9 height 9
select select "46"
select select "0"
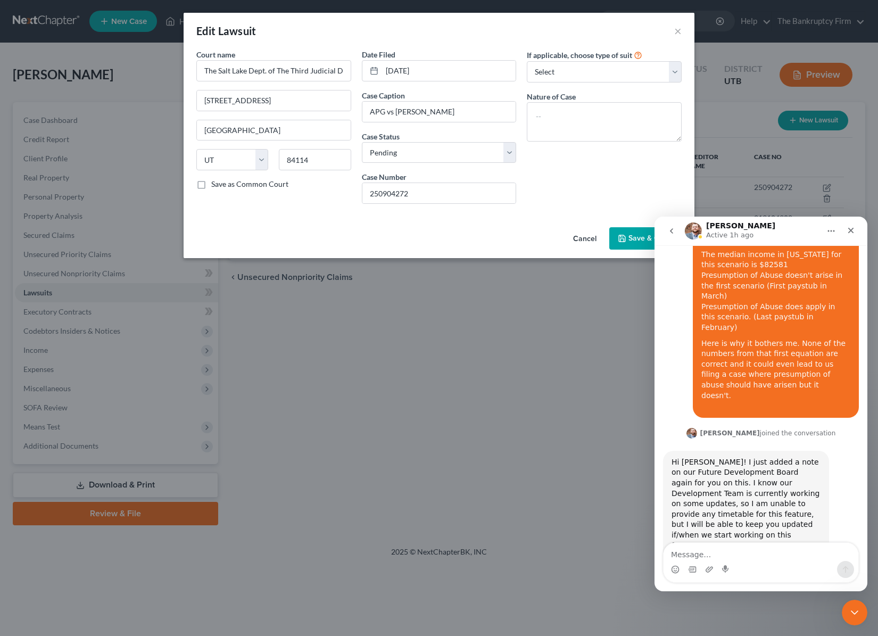
click at [628, 237] on button "Save & Close" at bounding box center [645, 238] width 72 height 22
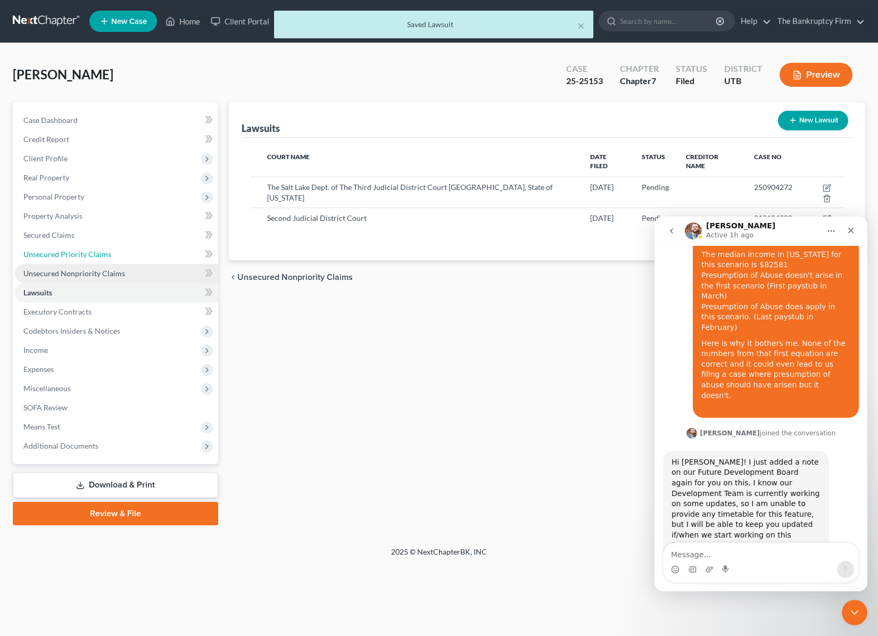
click at [68, 263] on link "Unsecured Priority Claims" at bounding box center [116, 254] width 203 height 19
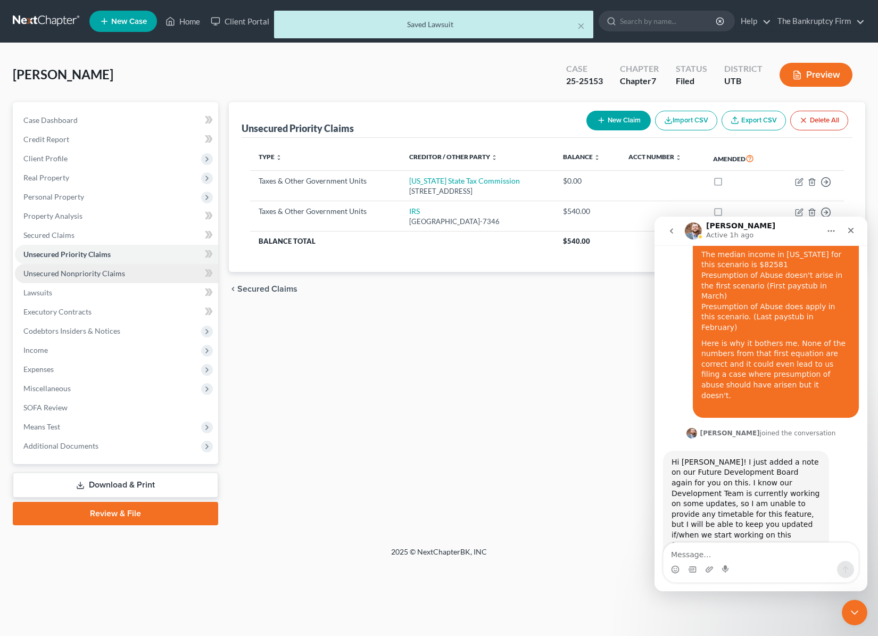
click at [68, 271] on span "Unsecured Nonpriority Claims" at bounding box center [74, 273] width 102 height 9
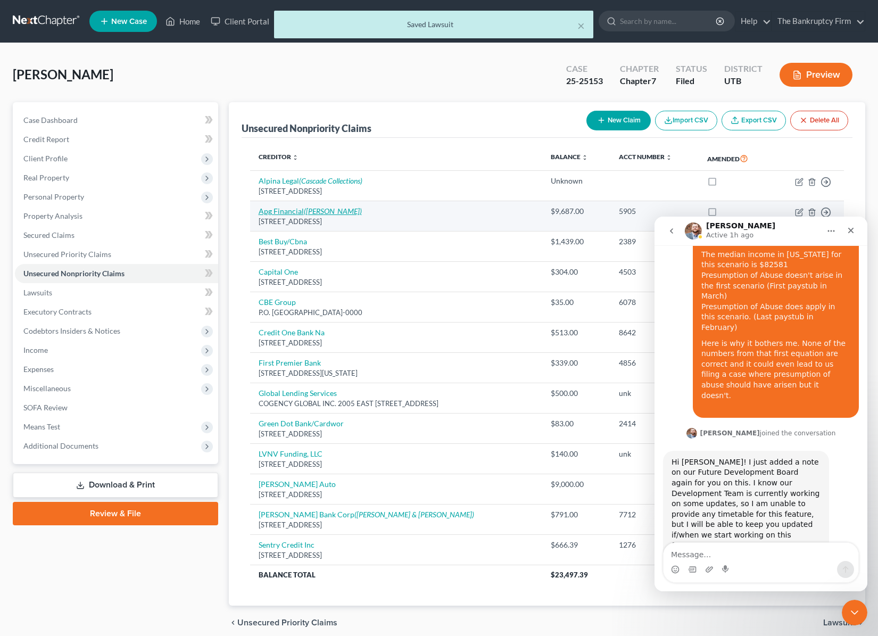
click at [308, 208] on icon "([PERSON_NAME])" at bounding box center [333, 211] width 58 height 9
select select "46"
select select "0"
select select "46"
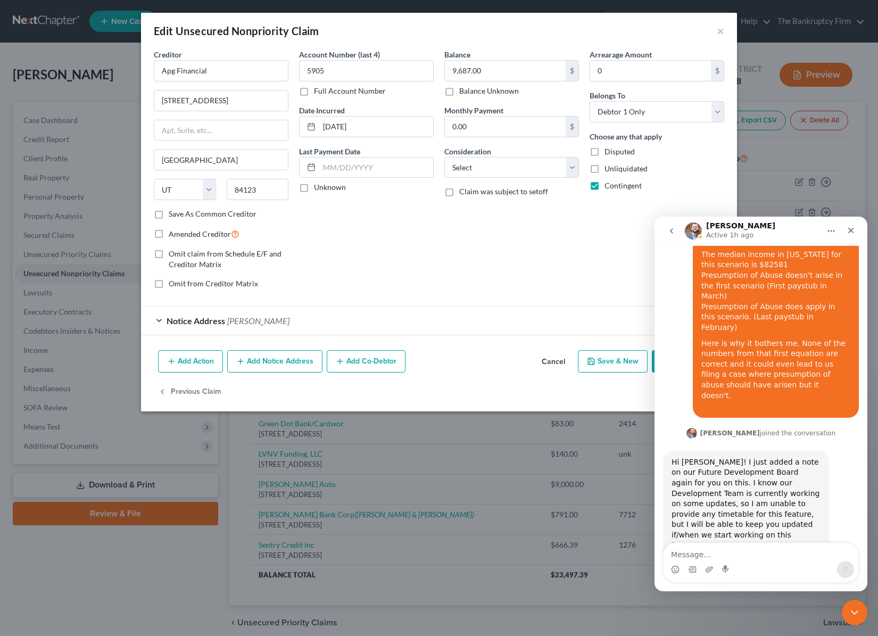
click at [167, 318] on span "Notice Address" at bounding box center [196, 321] width 59 height 10
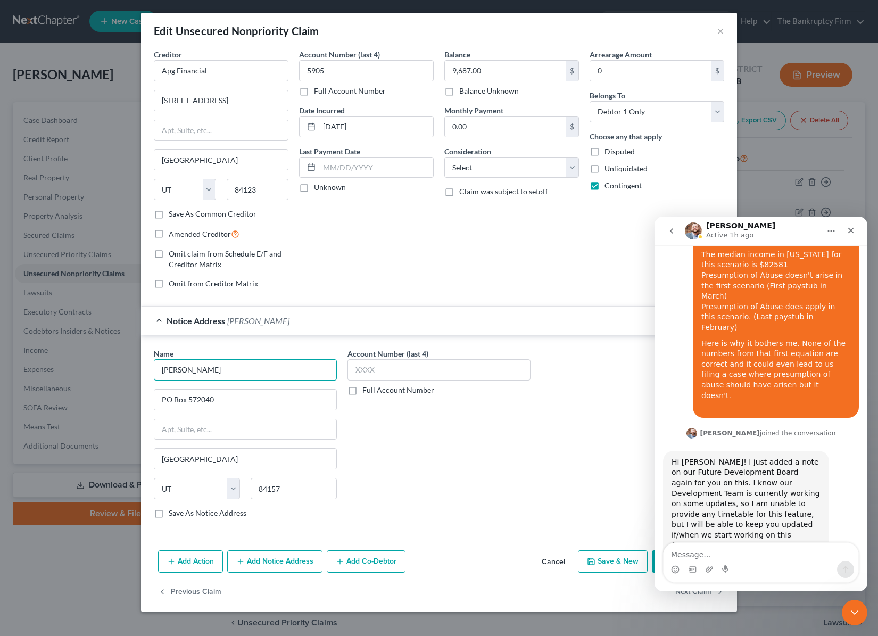
click at [250, 371] on input "[PERSON_NAME]" at bounding box center [245, 369] width 183 height 21
click at [723, 29] on button "×" at bounding box center [720, 30] width 7 height 13
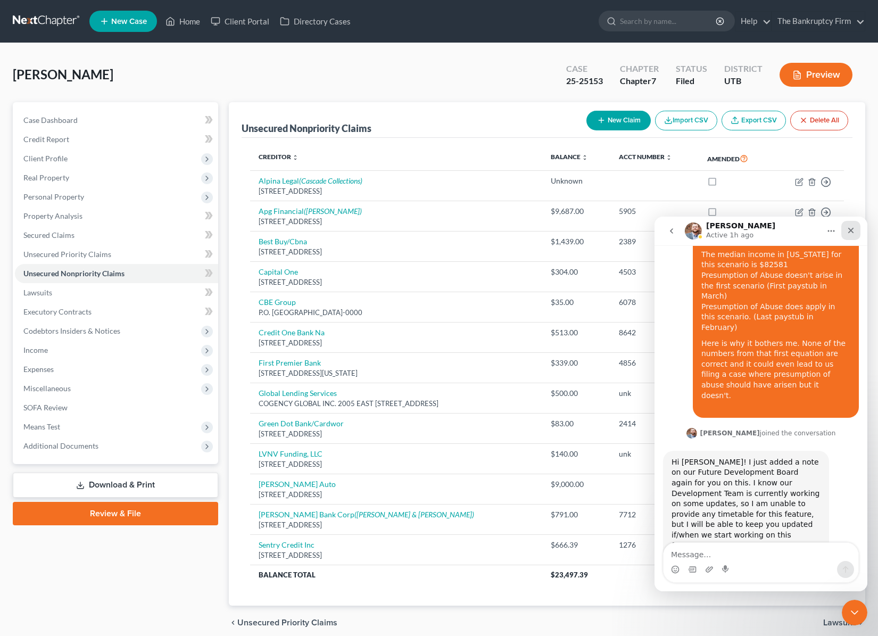
click at [852, 227] on icon "Close" at bounding box center [851, 230] width 9 height 9
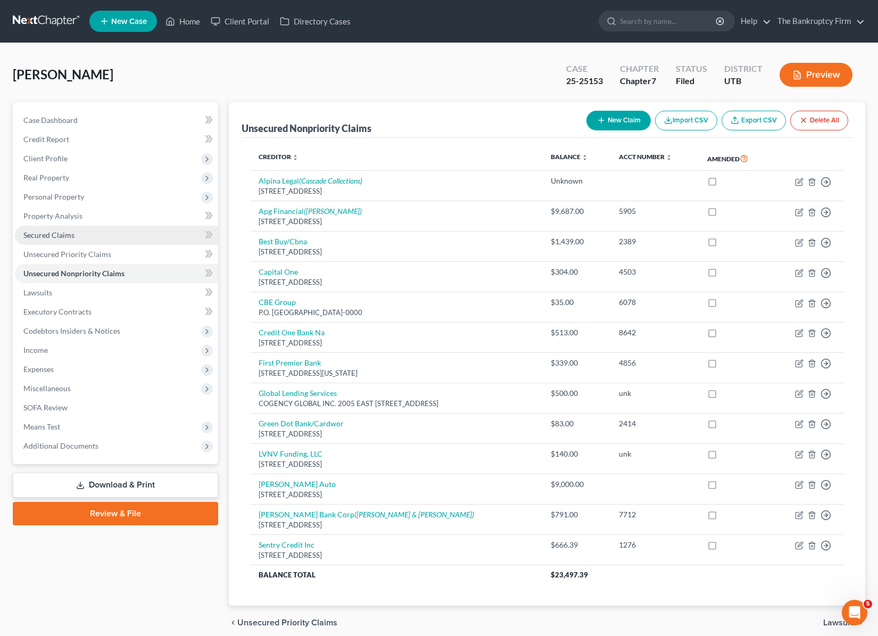
click at [68, 235] on span "Secured Claims" at bounding box center [48, 234] width 51 height 9
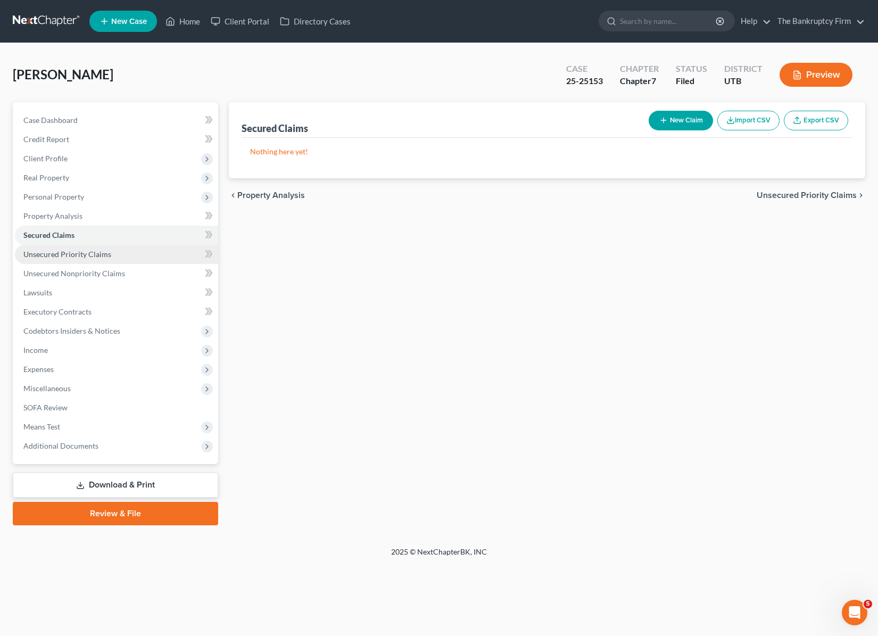
click at [73, 253] on span "Unsecured Priority Claims" at bounding box center [67, 254] width 88 height 9
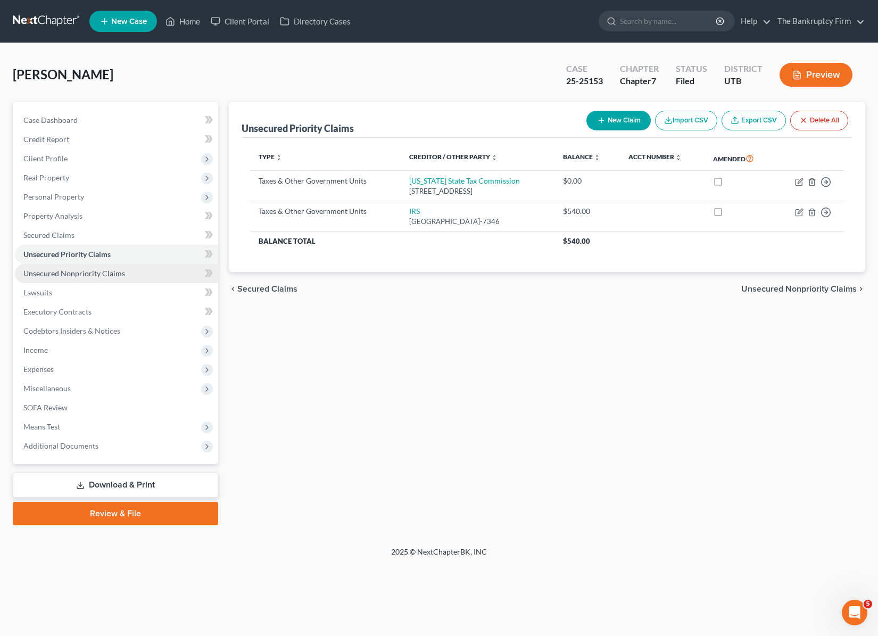
click at [73, 269] on span "Unsecured Nonpriority Claims" at bounding box center [74, 273] width 102 height 9
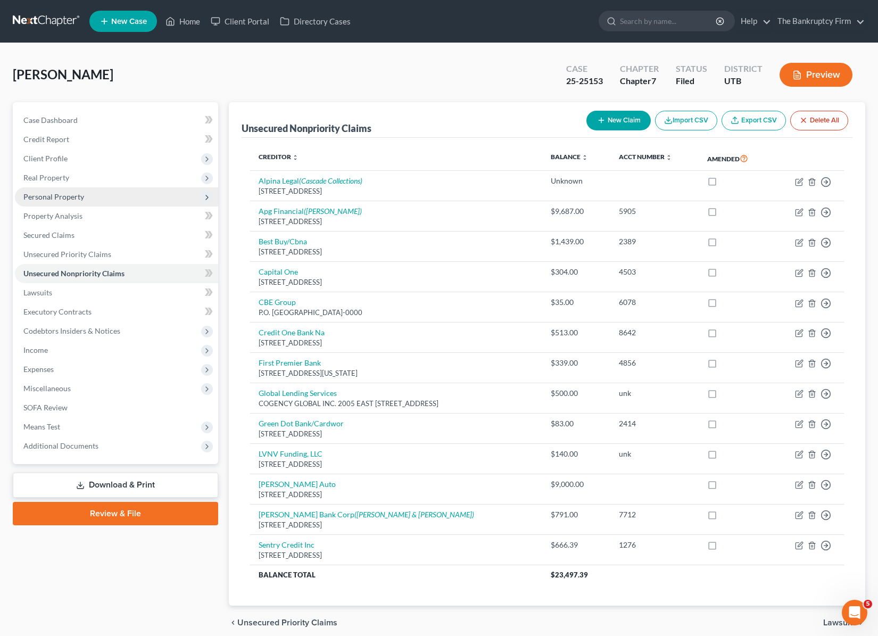
click at [65, 195] on span "Personal Property" at bounding box center [53, 196] width 61 height 9
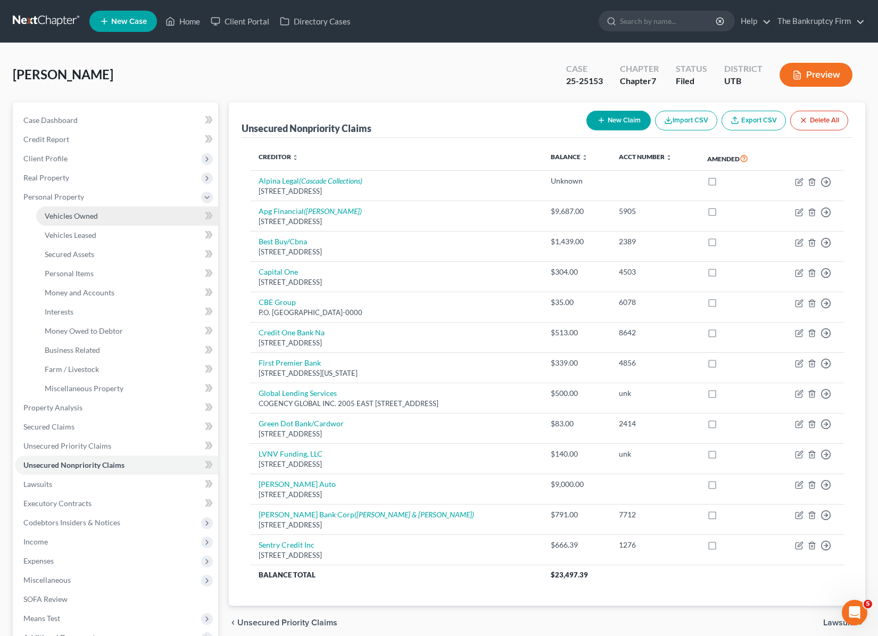
click at [72, 216] on span "Vehicles Owned" at bounding box center [71, 215] width 53 height 9
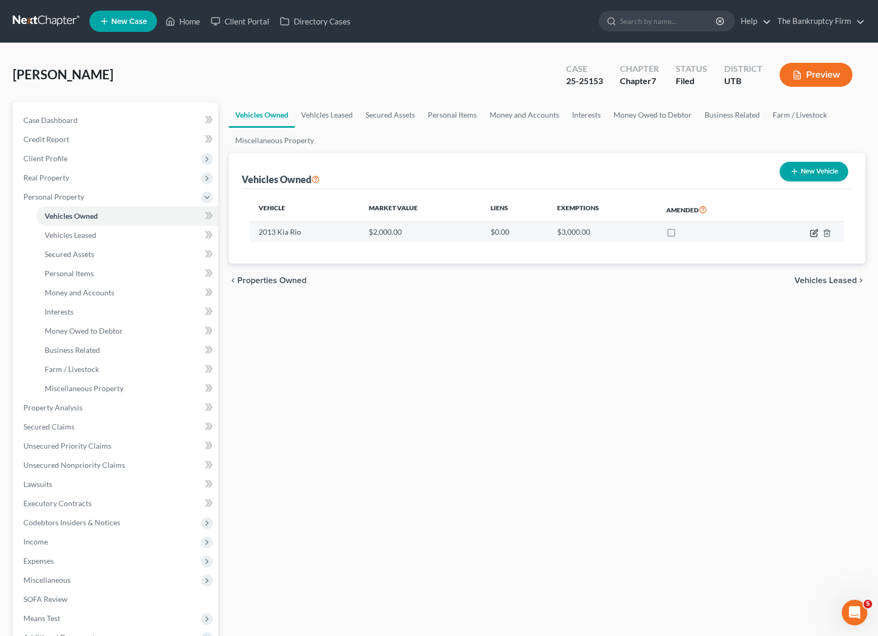
click at [813, 232] on icon "button" at bounding box center [814, 233] width 9 height 9
select select "0"
select select "13"
select select "0"
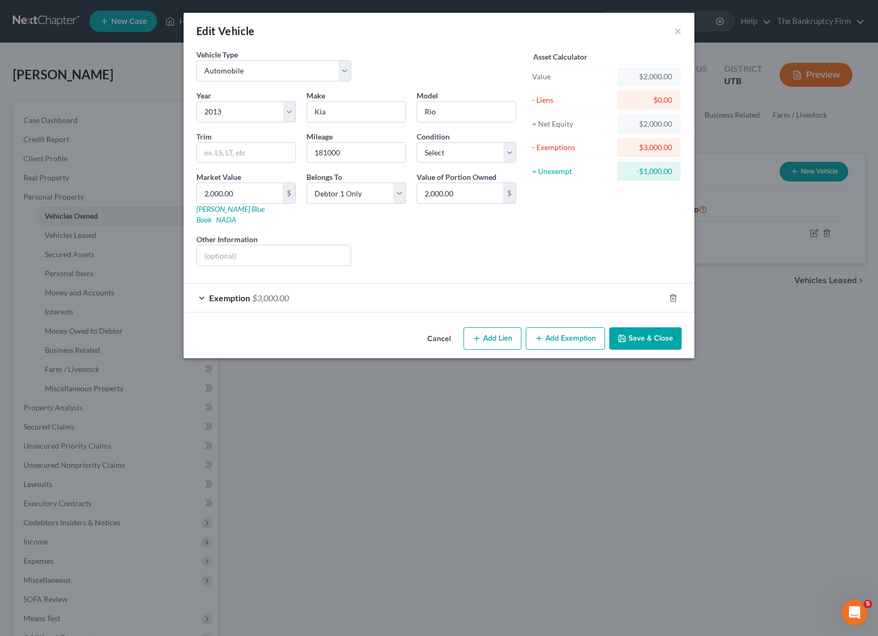
click at [661, 329] on button "Save & Close" at bounding box center [645, 338] width 72 height 22
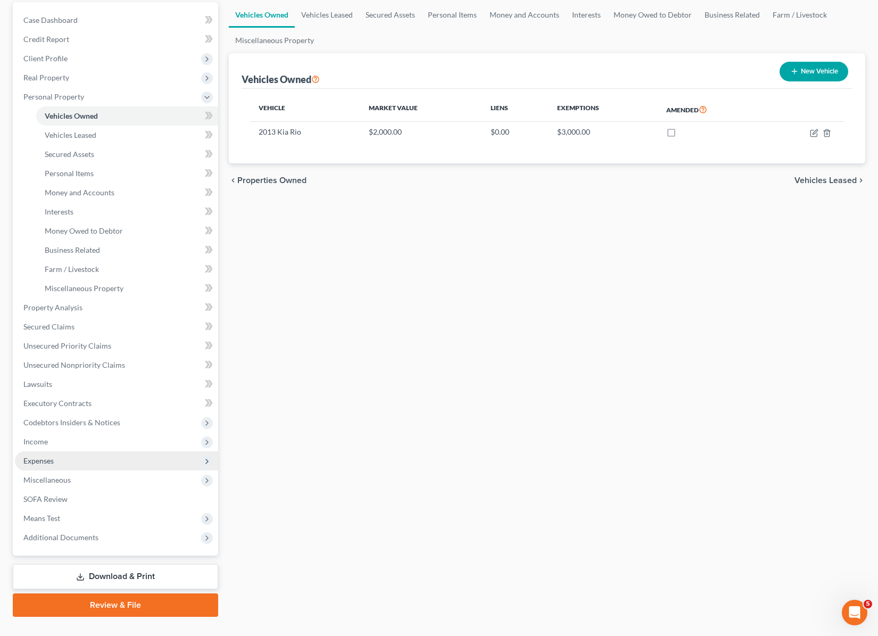
scroll to position [121, 0]
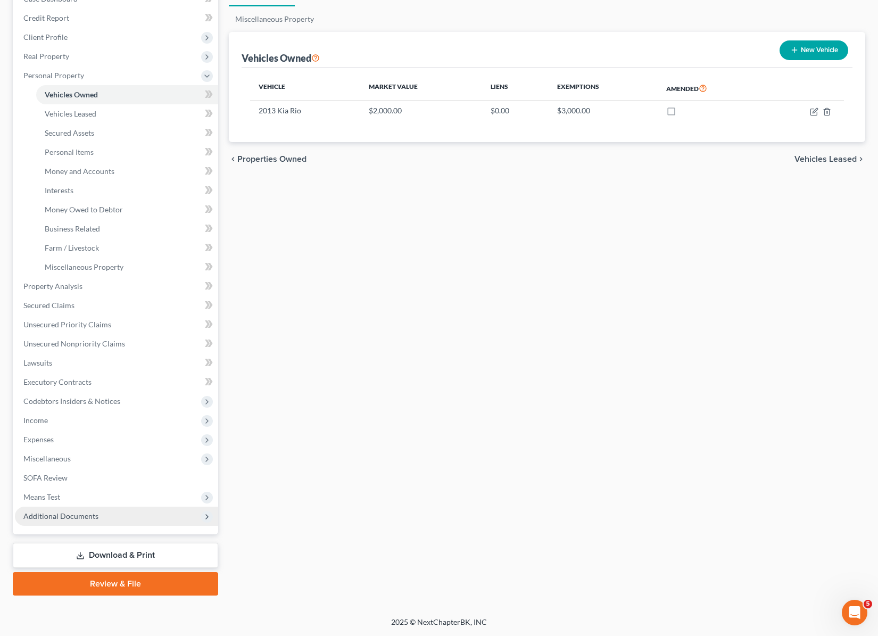
click at [63, 512] on span "Additional Documents" at bounding box center [60, 515] width 75 height 9
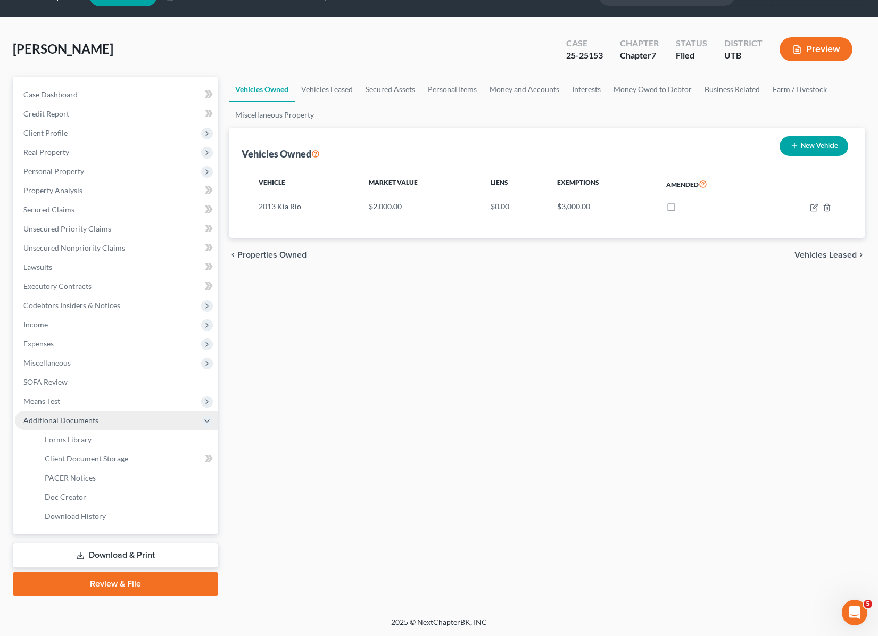
scroll to position [26, 0]
click at [101, 476] on link "PACER Notices" at bounding box center [127, 477] width 182 height 19
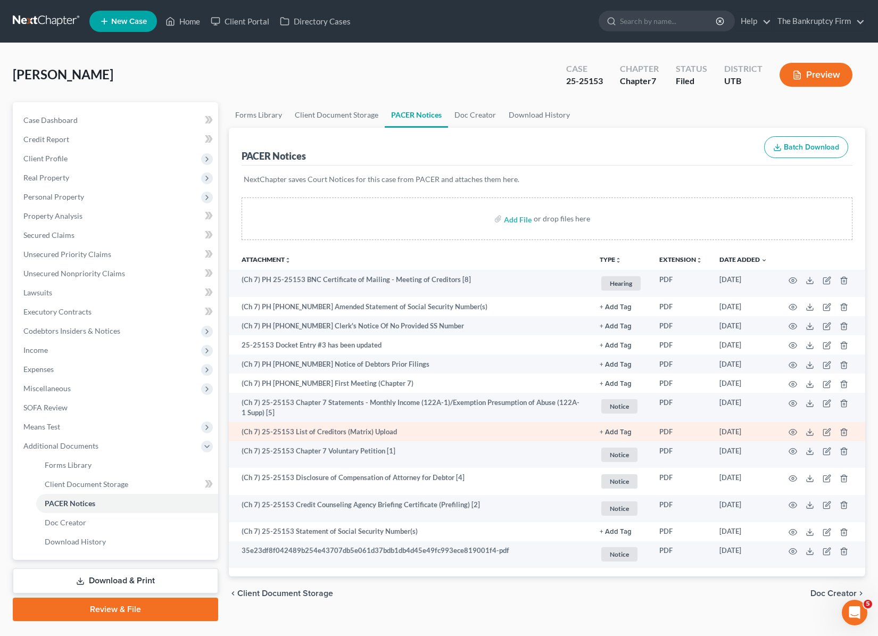
scroll to position [26, 0]
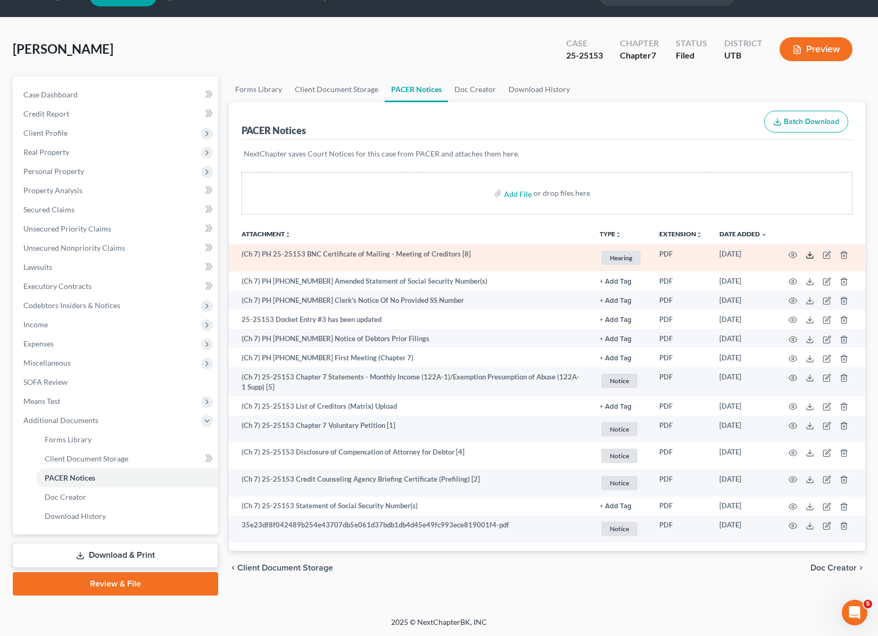
click at [813, 255] on icon at bounding box center [810, 255] width 9 height 9
